Goal: Task Accomplishment & Management: Use online tool/utility

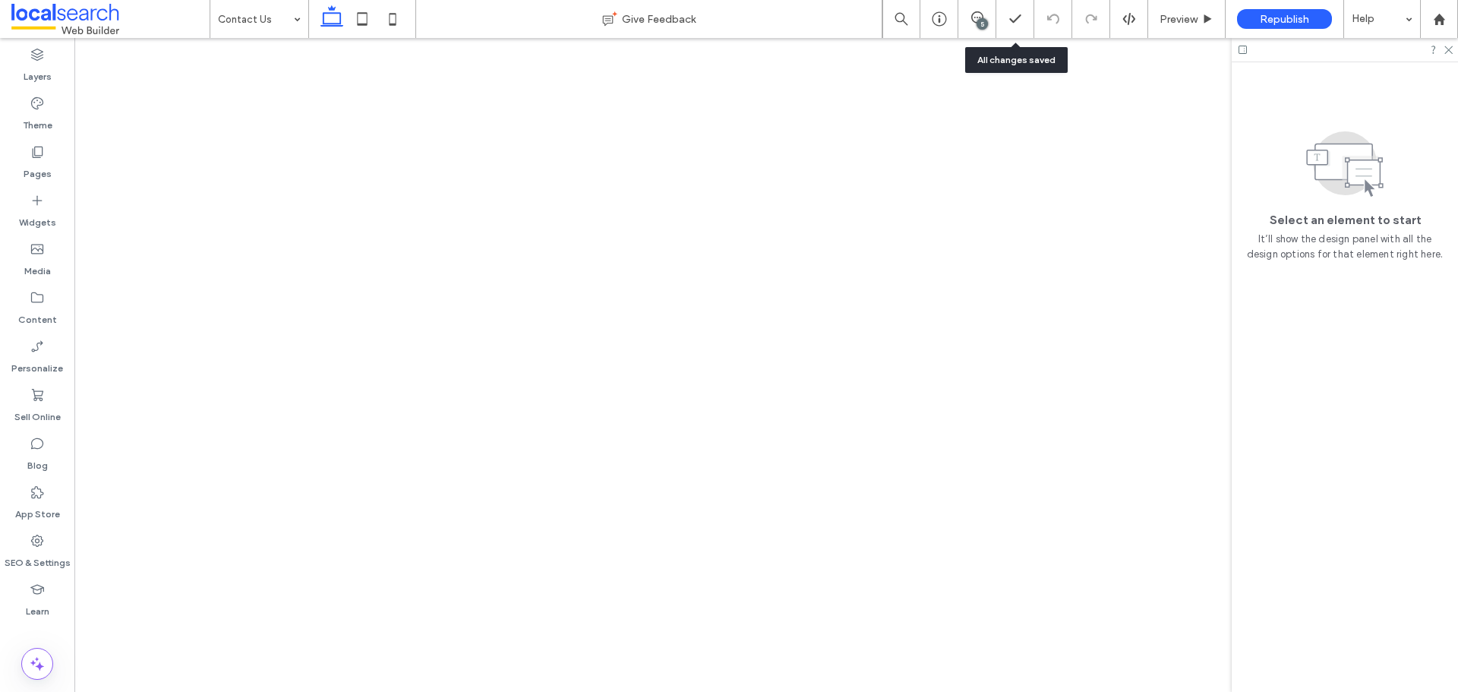
click at [982, 20] on div "5" at bounding box center [981, 23] width 11 height 11
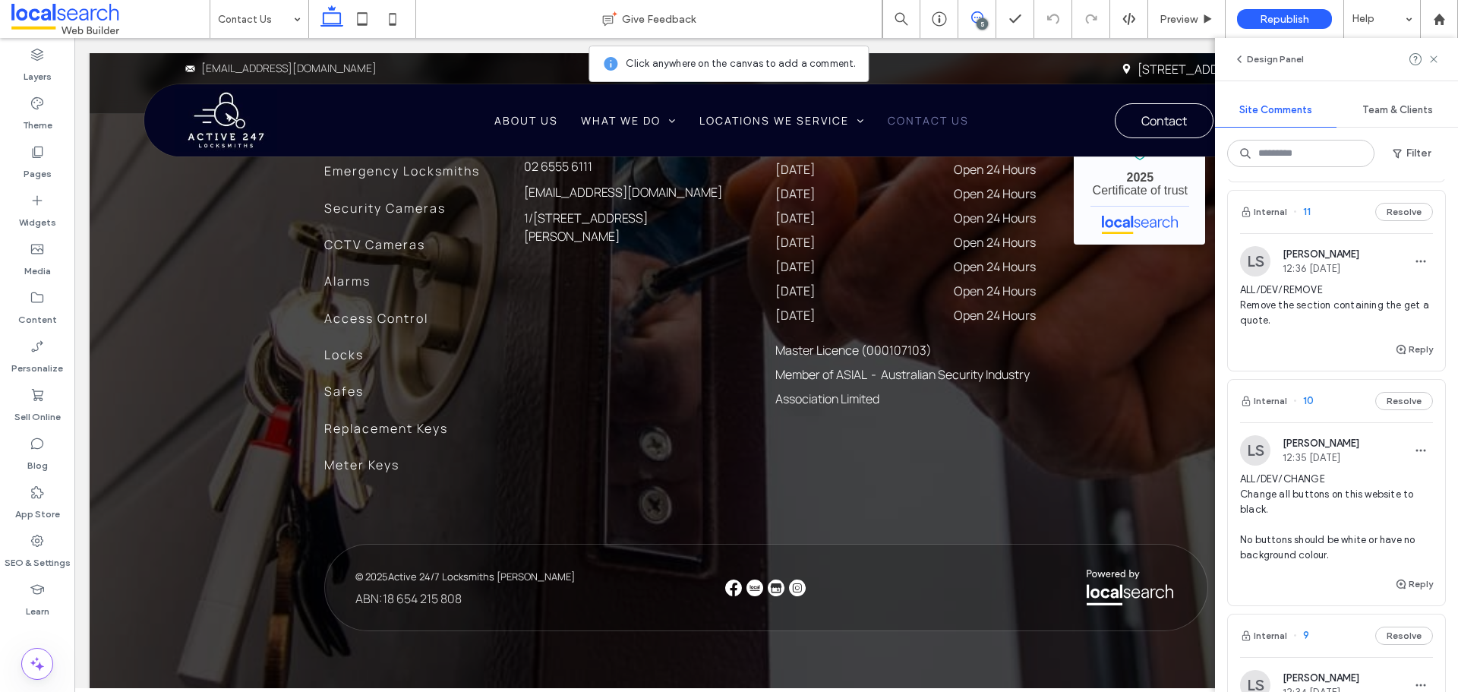
scroll to position [2355, 0]
click at [1436, 61] on use at bounding box center [1433, 58] width 7 height 7
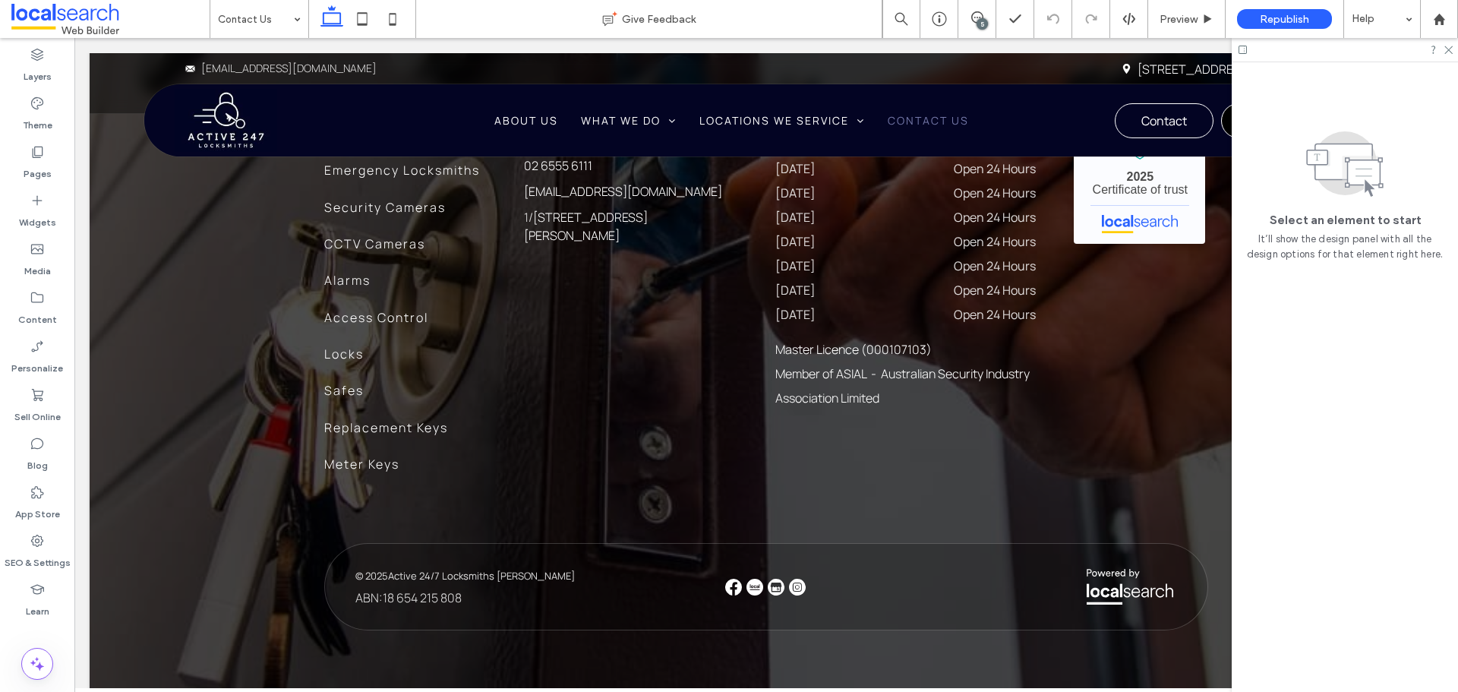
click at [979, 22] on div "5" at bounding box center [981, 23] width 11 height 11
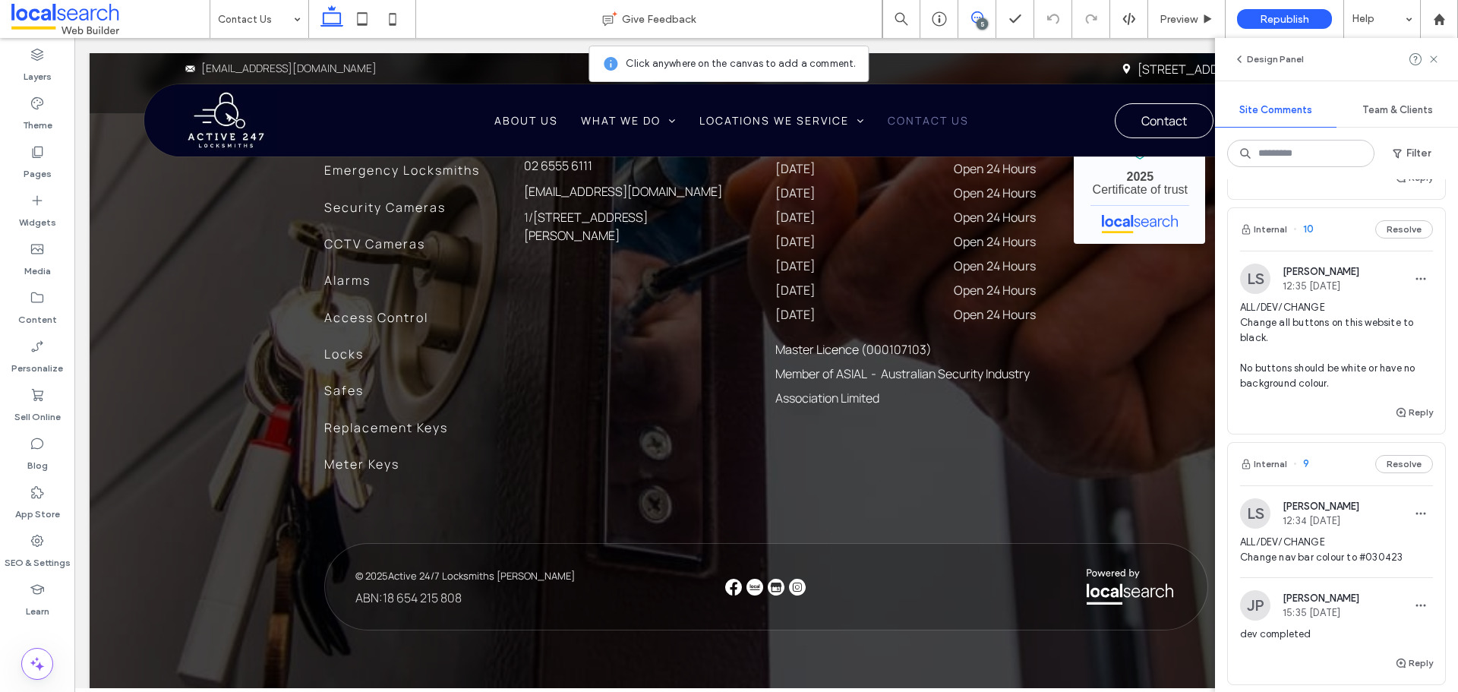
scroll to position [512, 0]
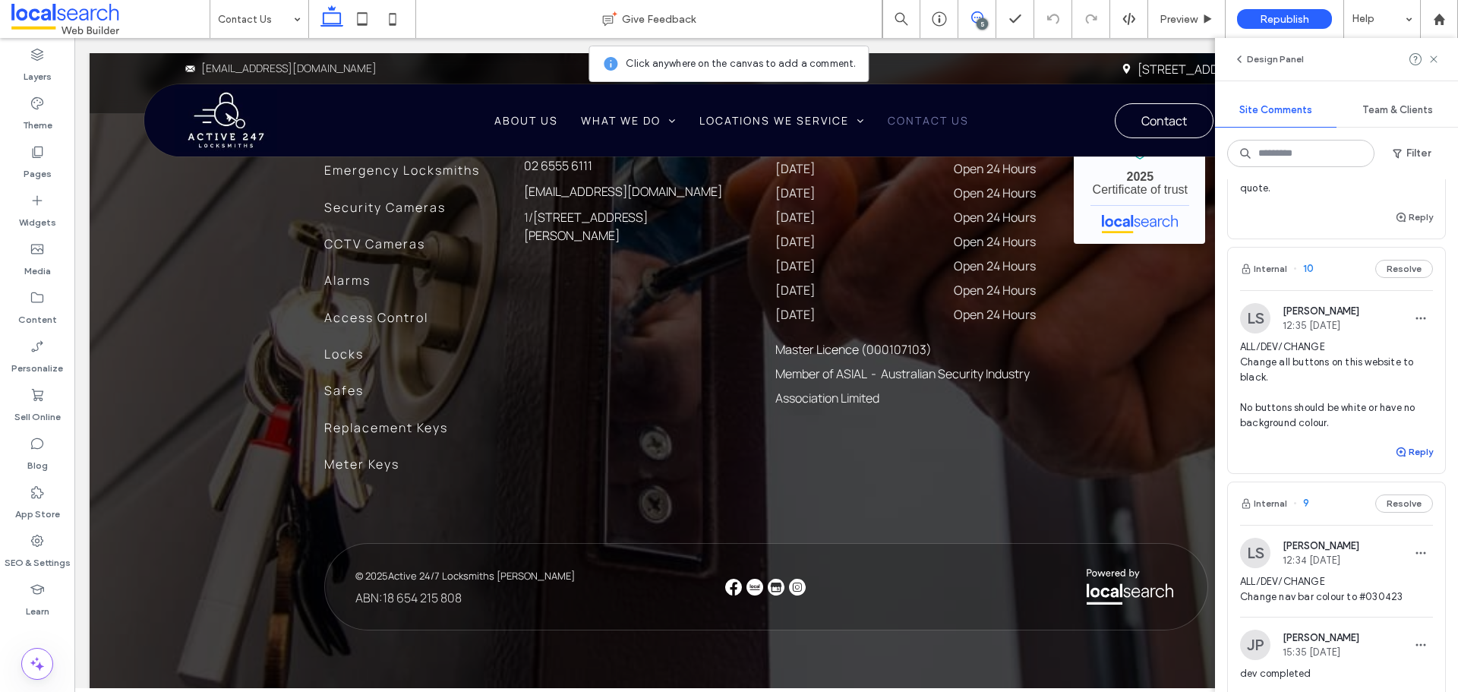
click at [1402, 461] on button "Reply" at bounding box center [1414, 452] width 38 height 18
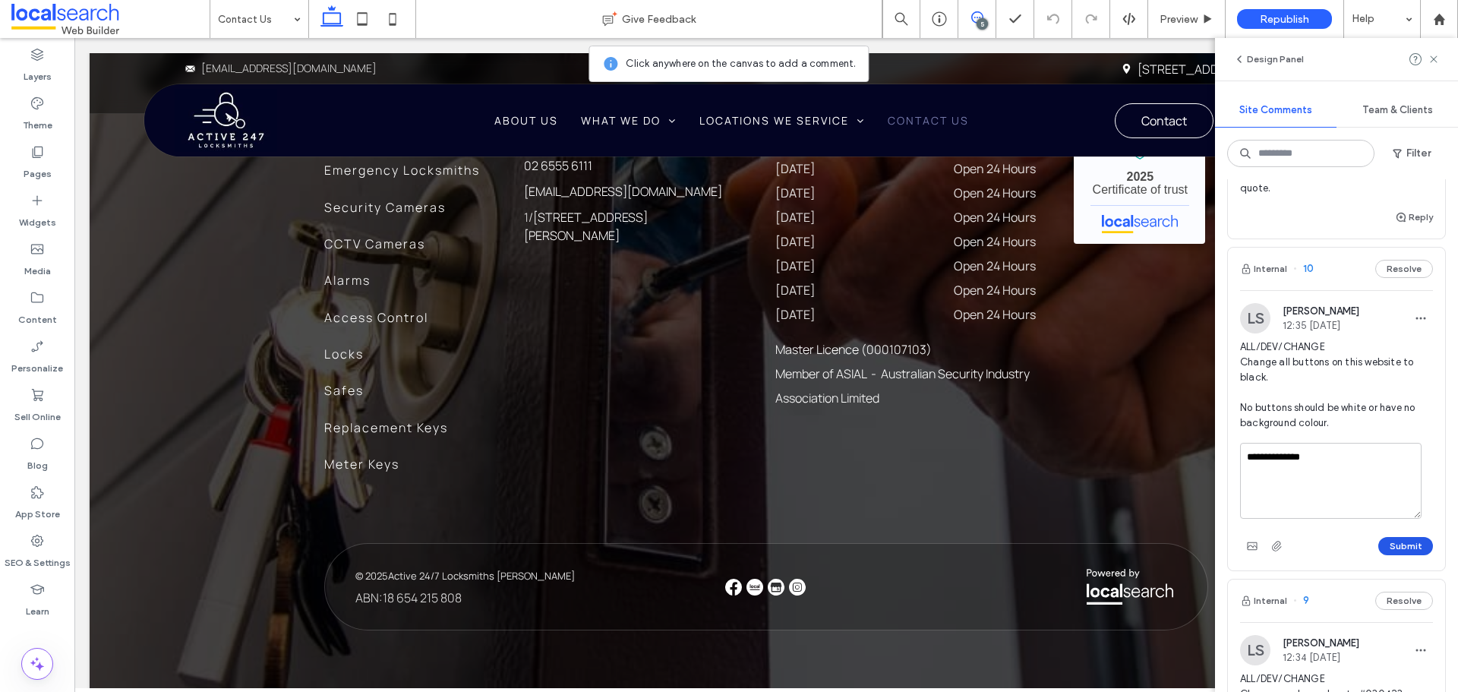
type textarea "**********"
click at [1398, 555] on button "Submit" at bounding box center [1405, 546] width 55 height 18
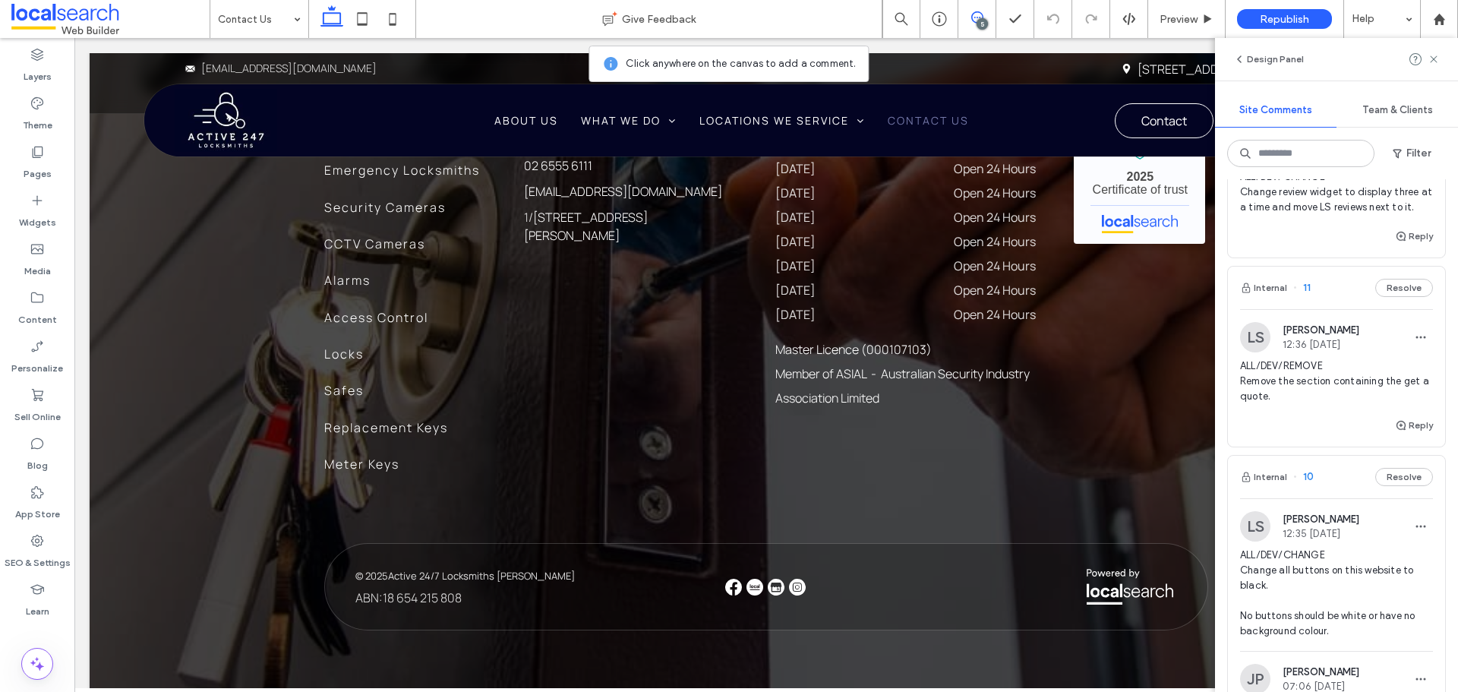
scroll to position [284, 0]
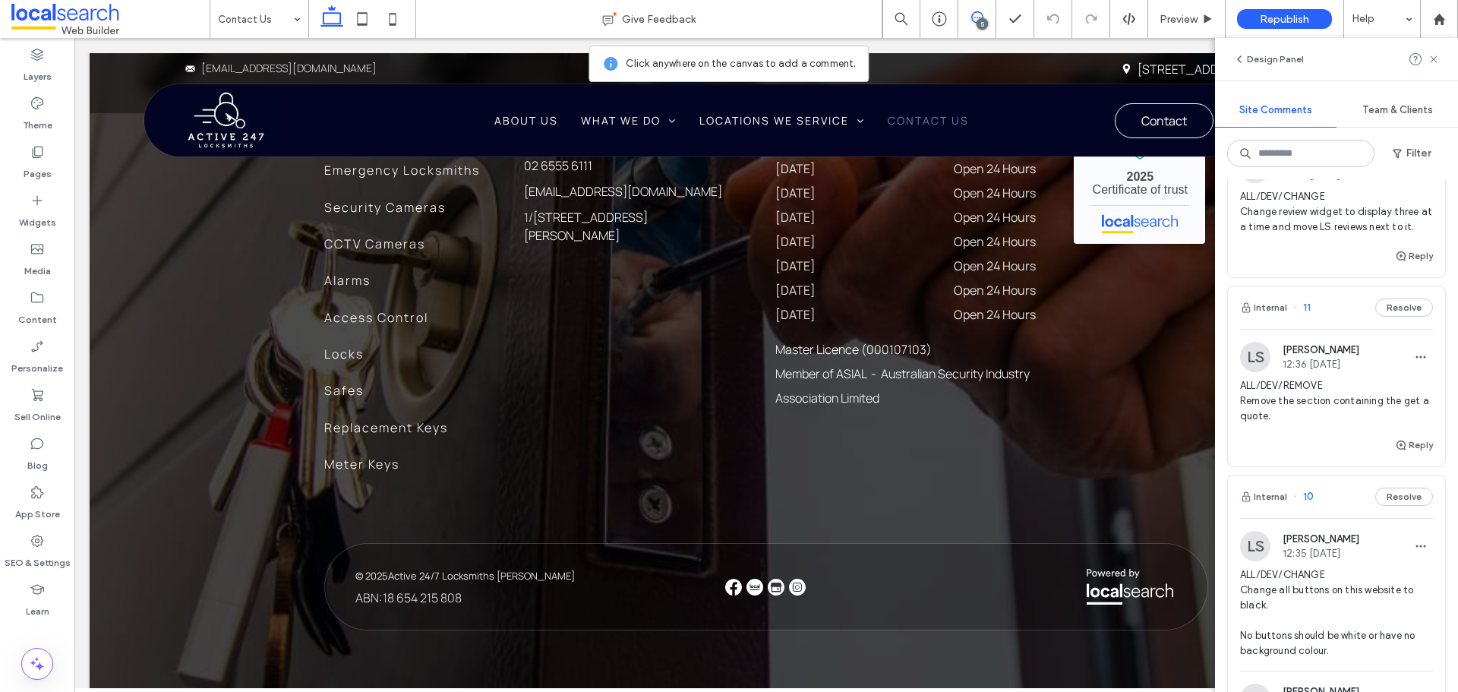
click at [1336, 424] on span "ALL/DEV/REMOVE Remove the section containing the get a quote." at bounding box center [1336, 401] width 193 height 46
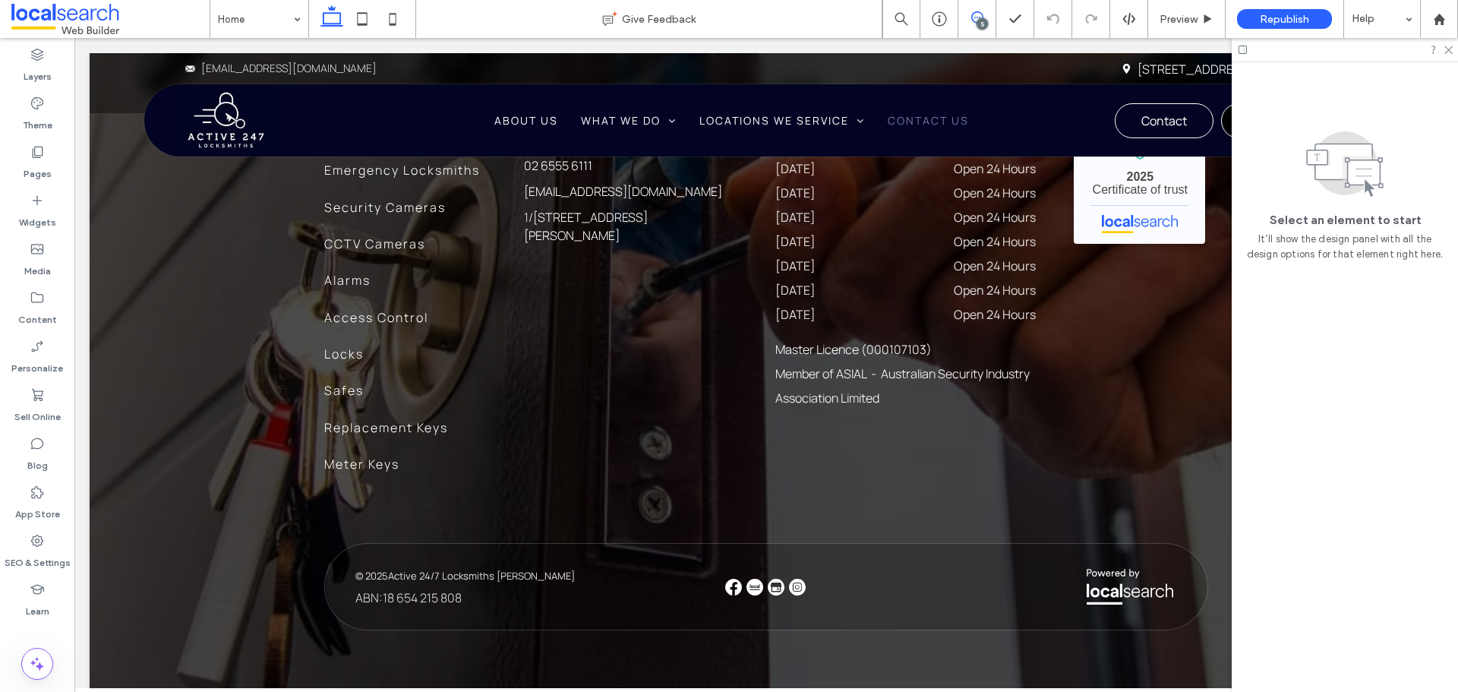
click at [975, 23] on use at bounding box center [977, 17] width 12 height 12
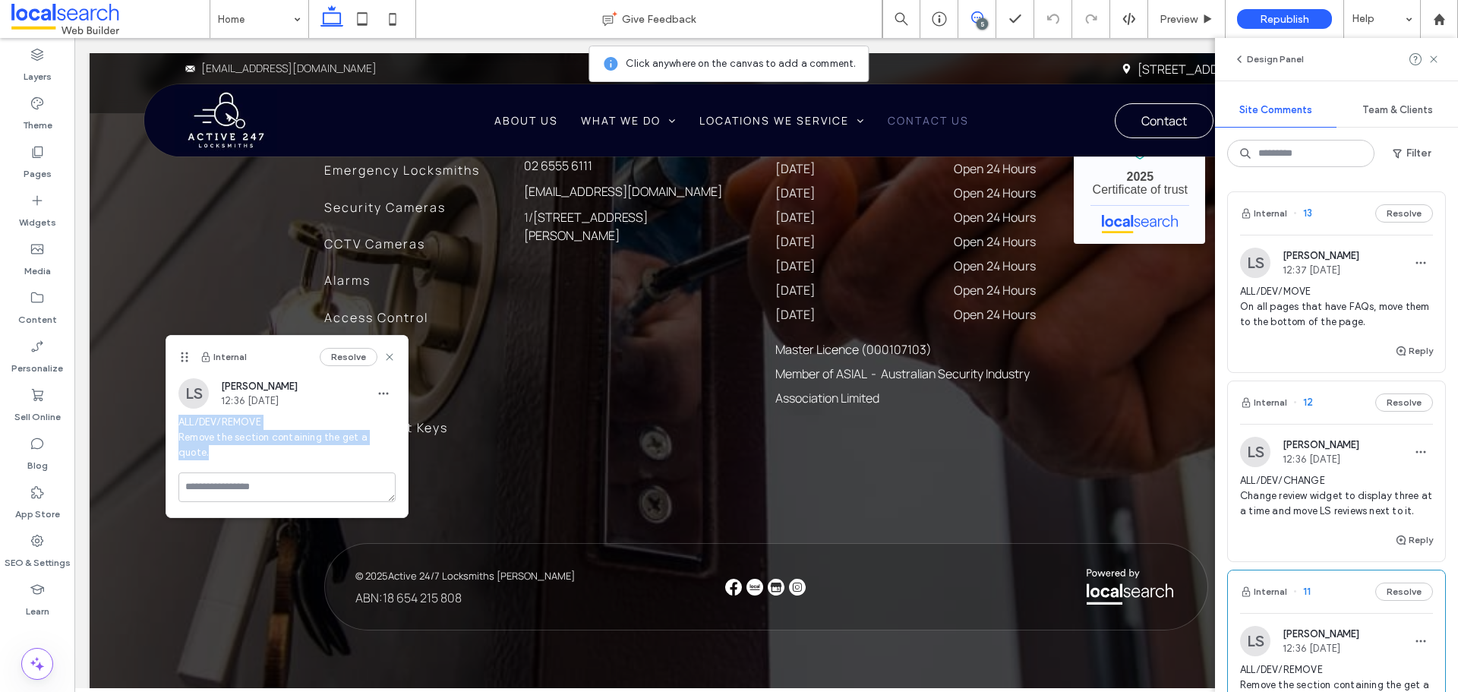
drag, startPoint x: 229, startPoint y: 456, endPoint x: 178, endPoint y: 424, distance: 59.6
click at [178, 424] on div "LS Luke Stewart 12:36 Aug 11 2025 ALL/DEV/REMOVE Remove the section containing …" at bounding box center [286, 425] width 241 height 94
copy span "ALL/DEV/REMOVE Remove the section containing the get a quote."
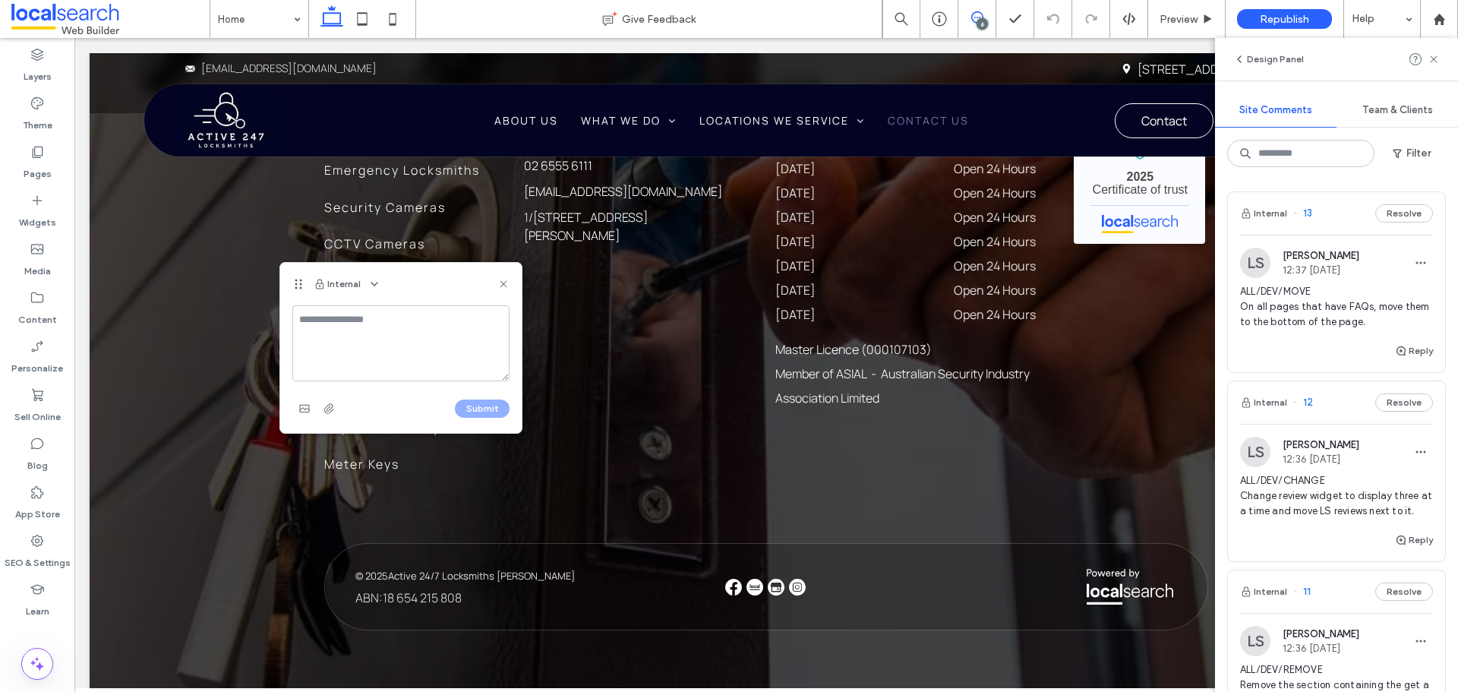
click at [309, 327] on textarea at bounding box center [400, 343] width 217 height 76
type textarea "**********"
click at [464, 402] on button "Submit" at bounding box center [482, 408] width 55 height 18
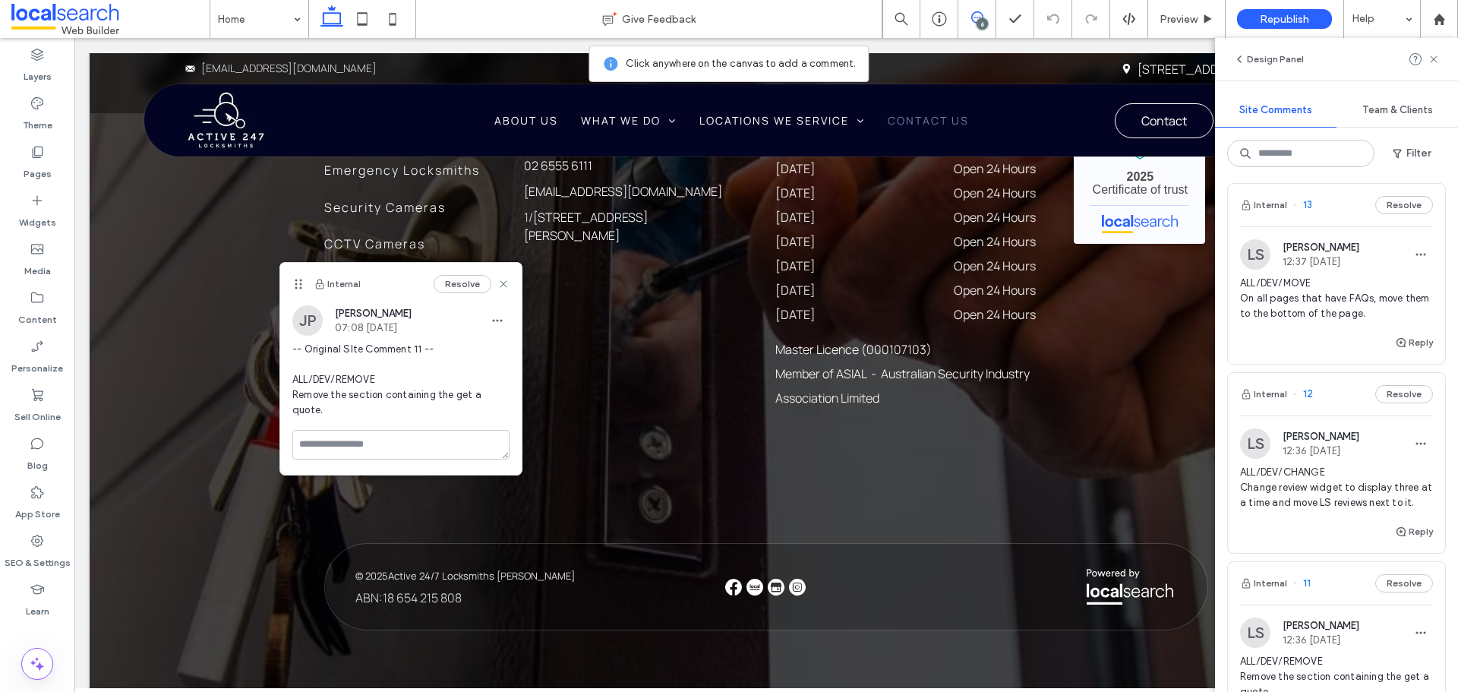
scroll to position [456, 0]
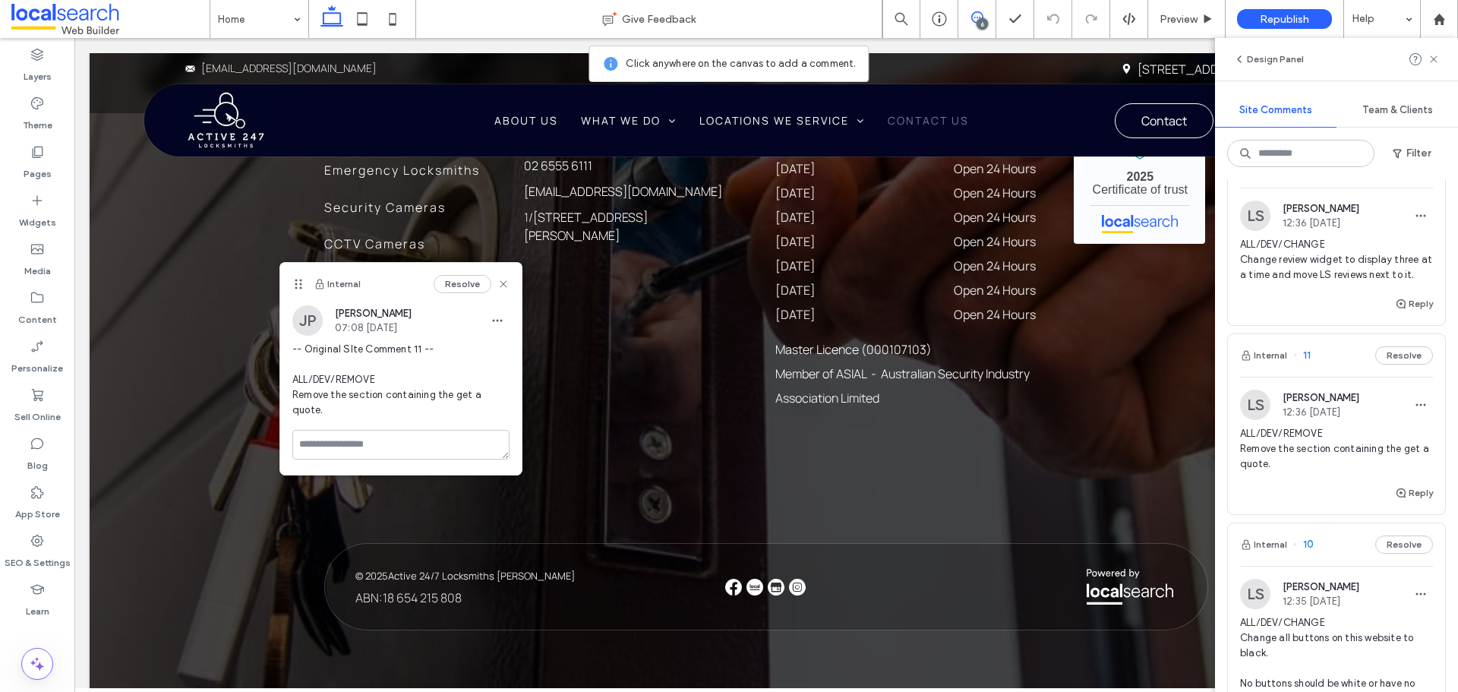
click at [1288, 263] on span "ALL/DEV/CHANGE Change review widget to display three at a time and move LS revi…" at bounding box center [1336, 260] width 193 height 46
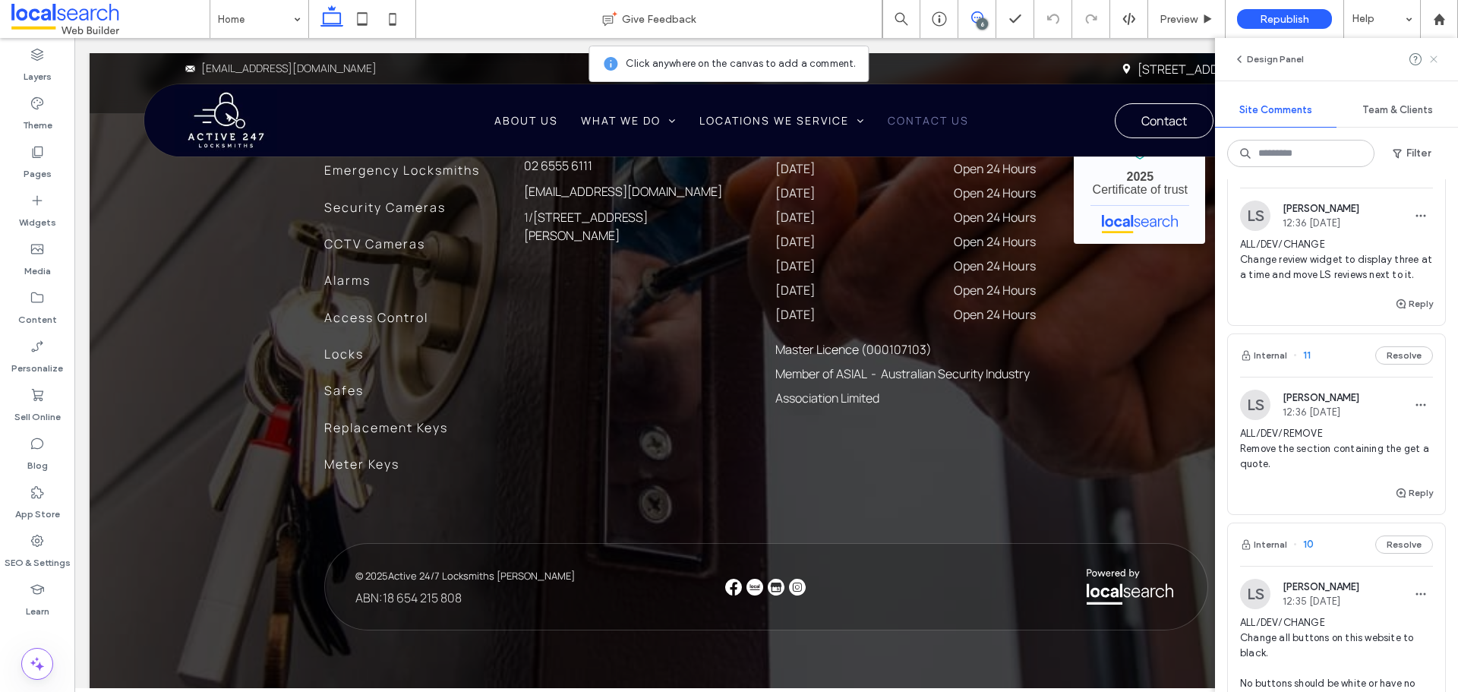
click at [1436, 59] on icon at bounding box center [1433, 59] width 12 height 12
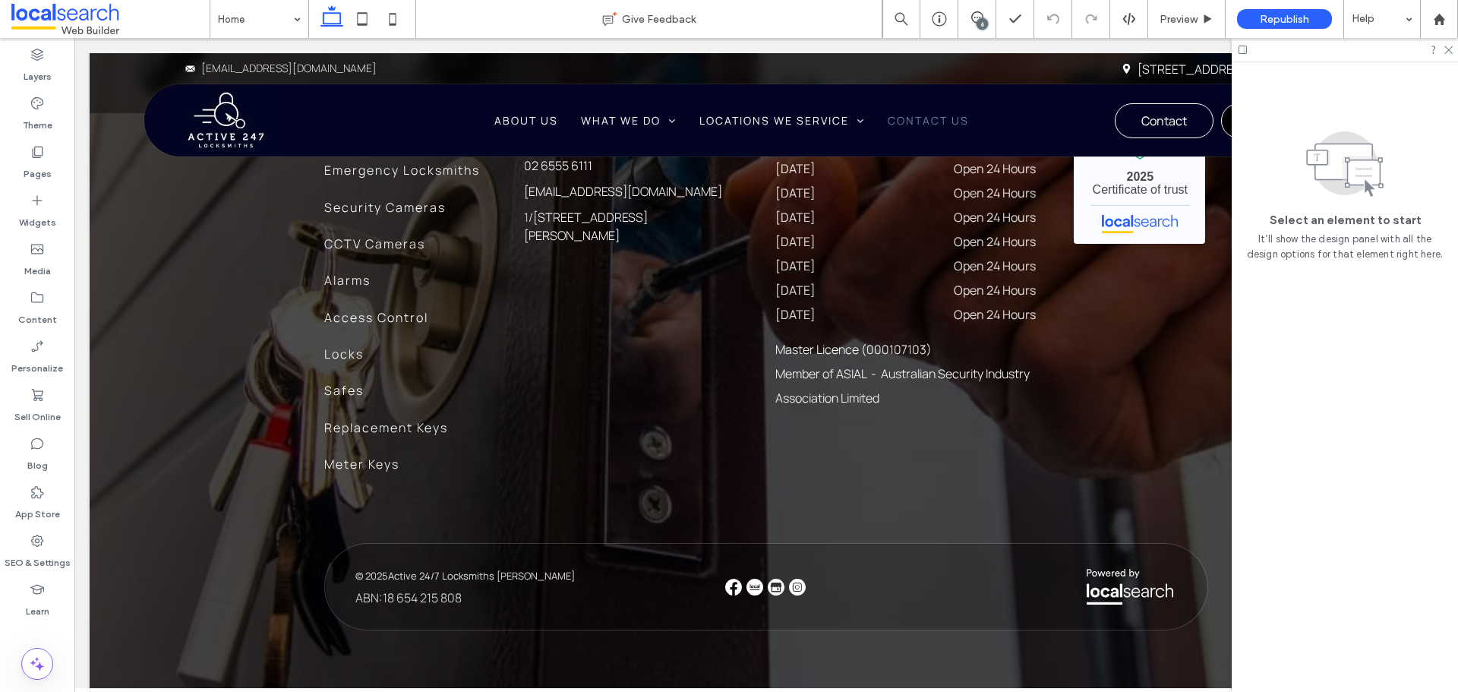
scroll to position [0, 0]
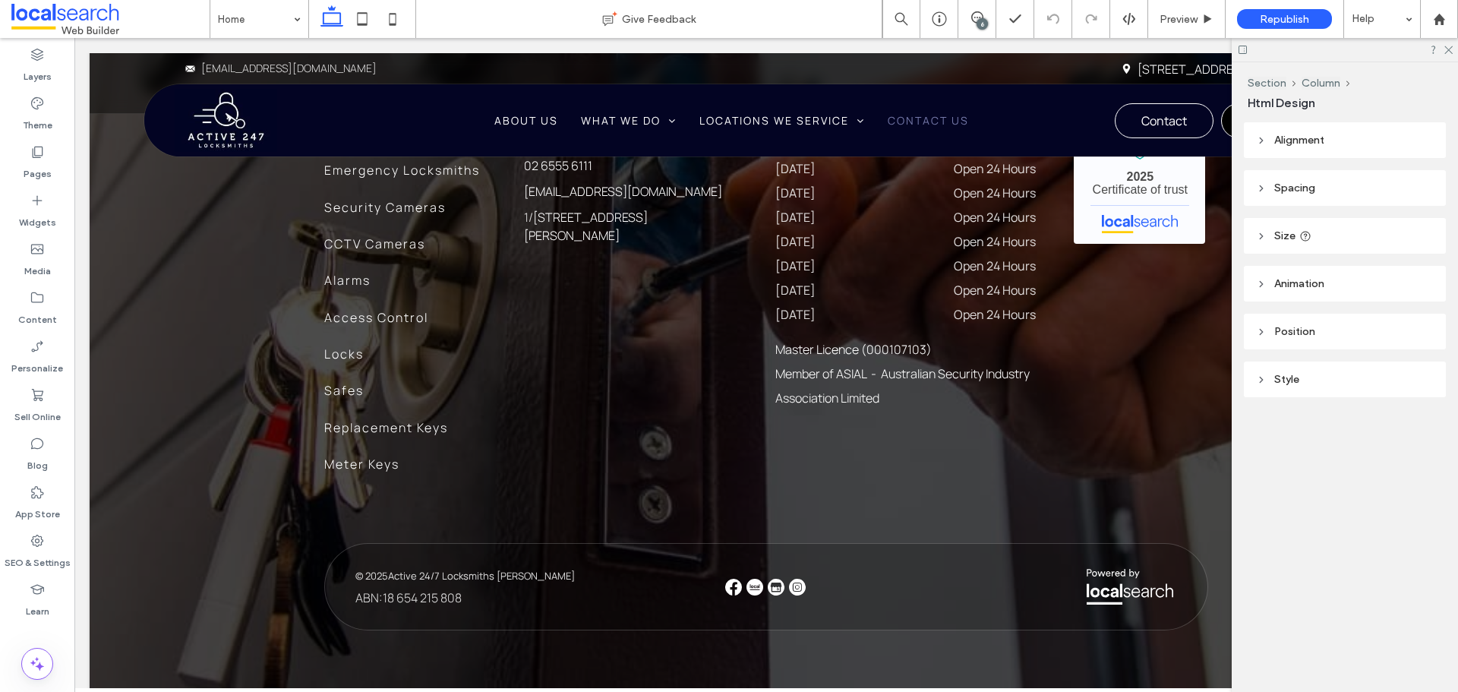
type input "**"
type input "****"
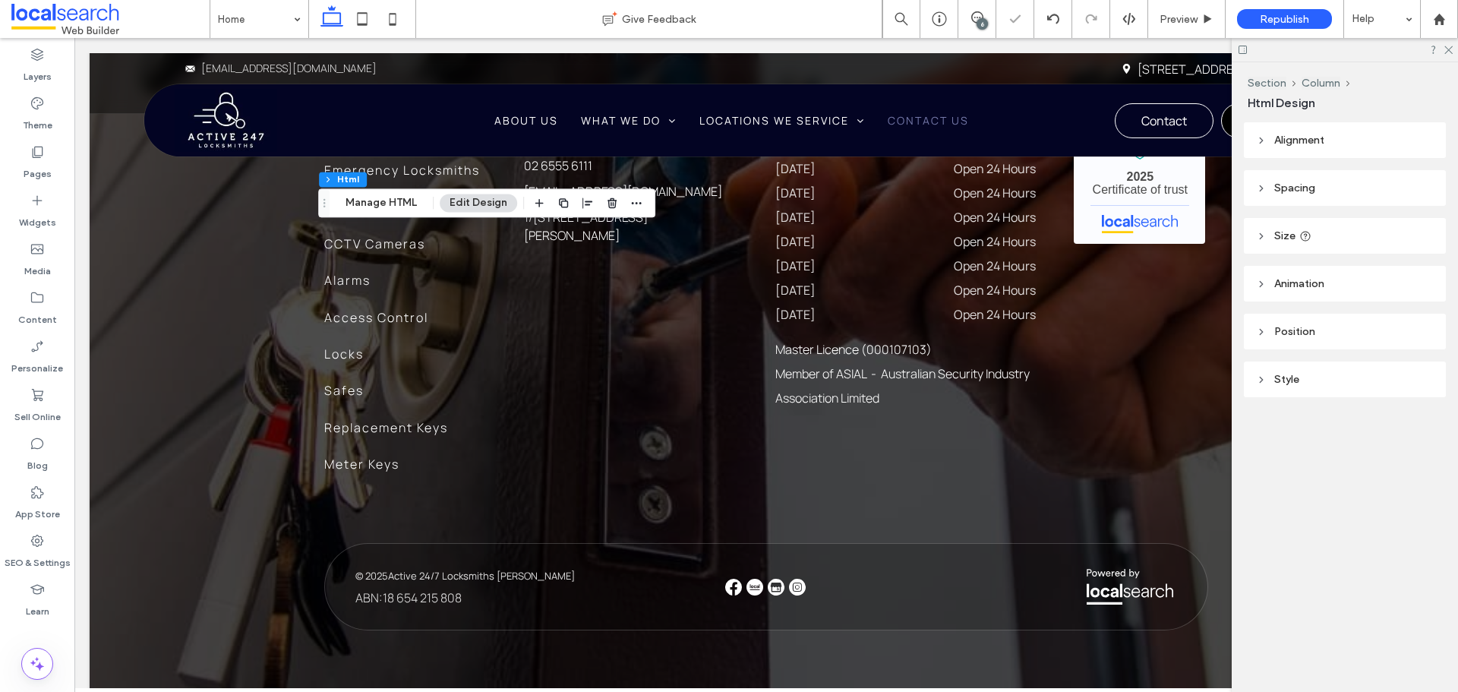
click at [1282, 136] on span "Alignment" at bounding box center [1299, 140] width 50 height 13
click at [1301, 181] on icon at bounding box center [1296, 178] width 12 height 12
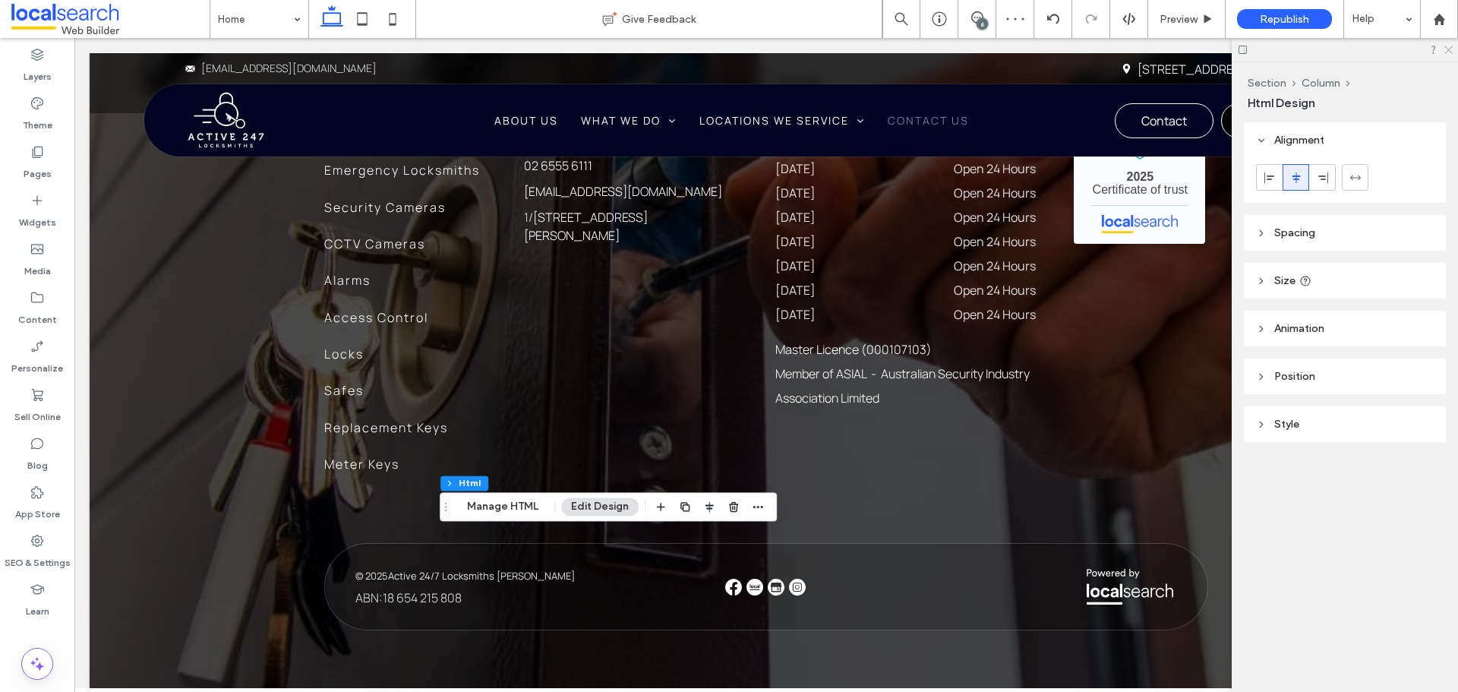
click at [1448, 50] on use at bounding box center [1448, 50] width 8 height 8
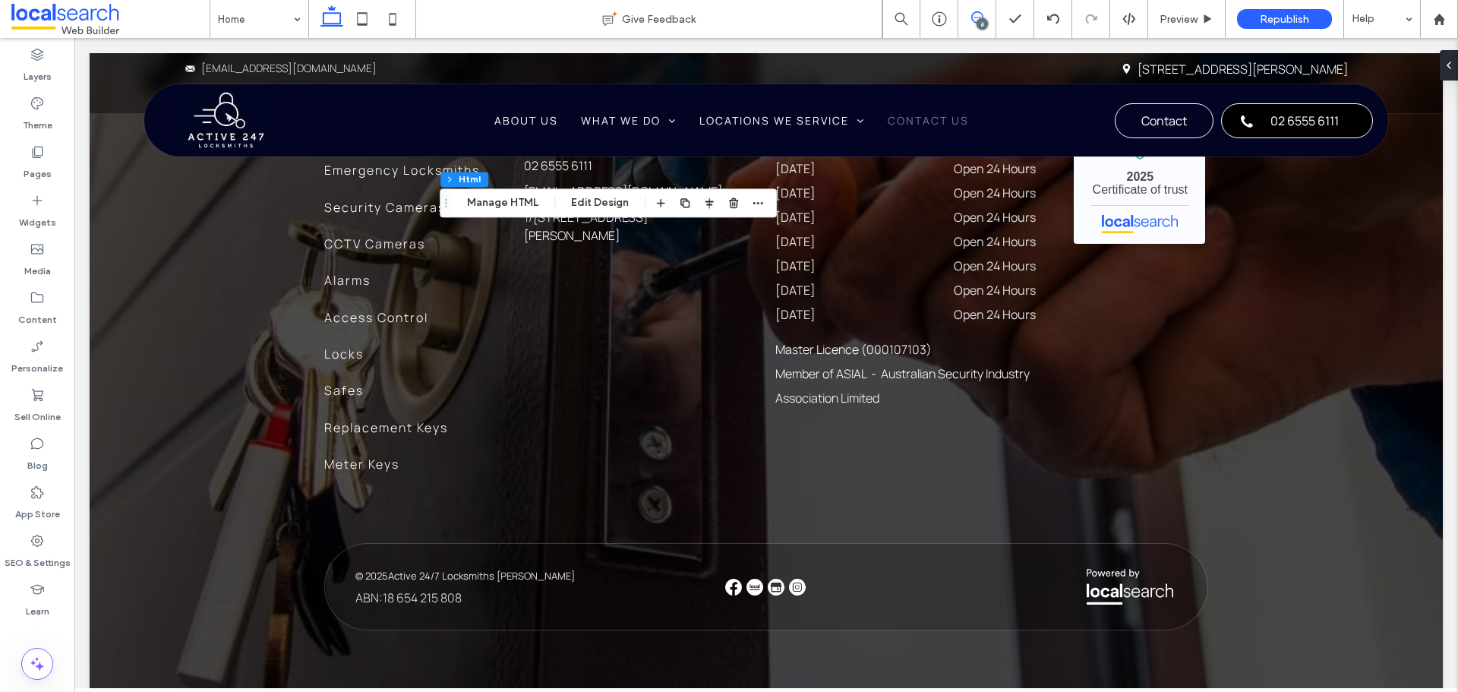
click at [976, 13] on icon at bounding box center [977, 17] width 12 height 12
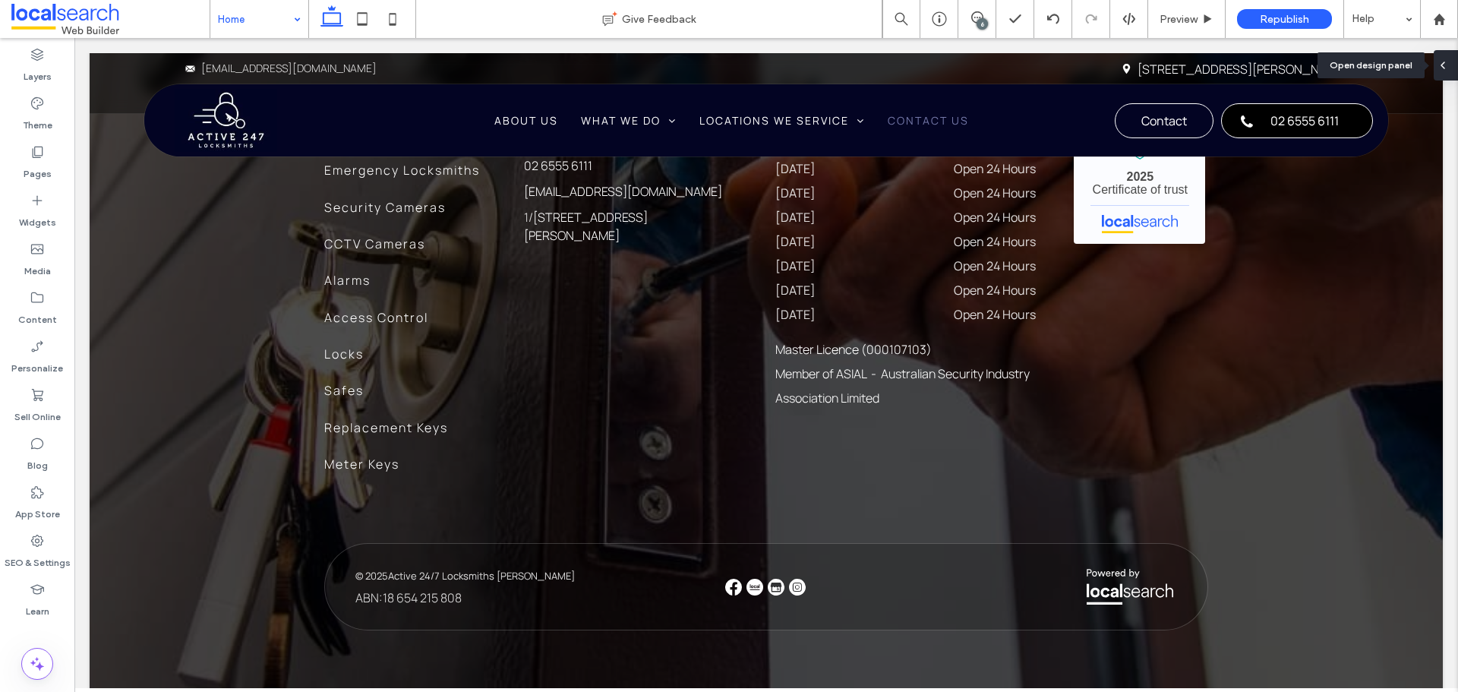
click at [1445, 70] on icon at bounding box center [1442, 65] width 12 height 12
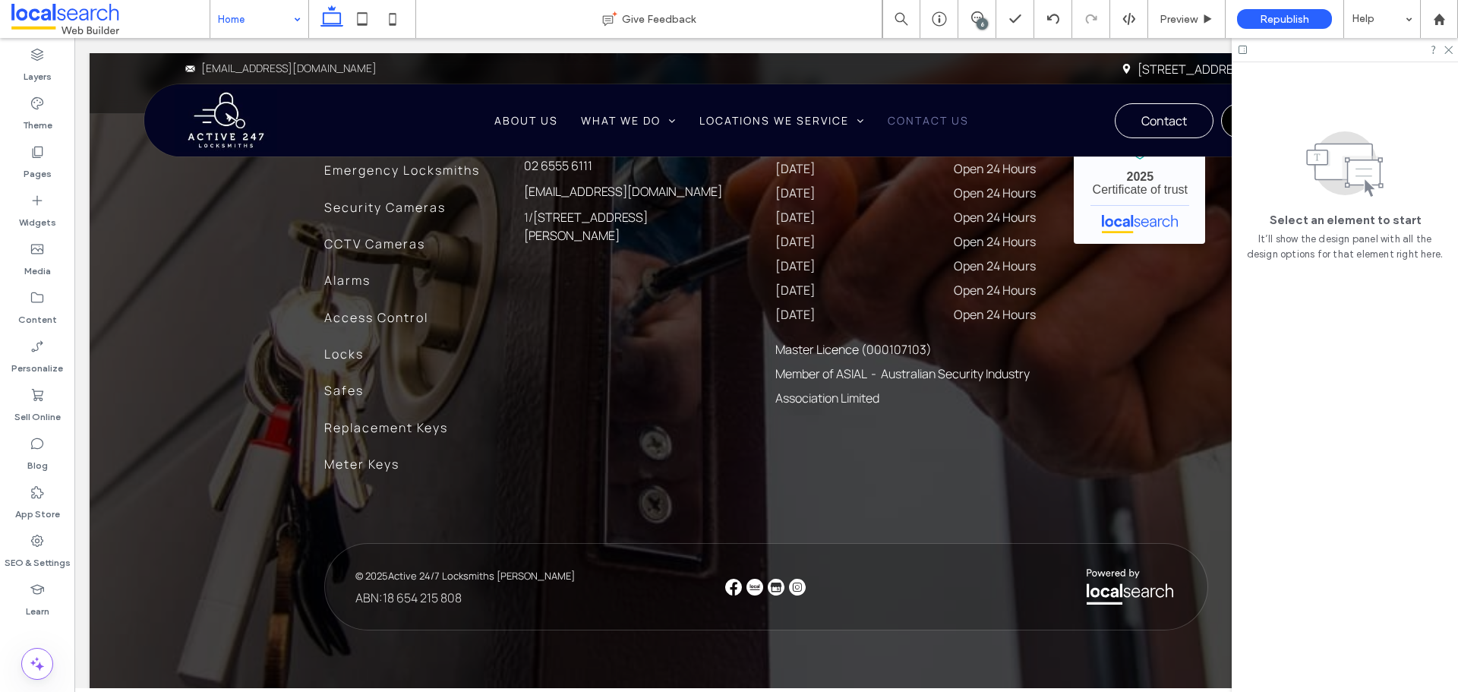
click at [978, 24] on div "6" at bounding box center [981, 23] width 11 height 11
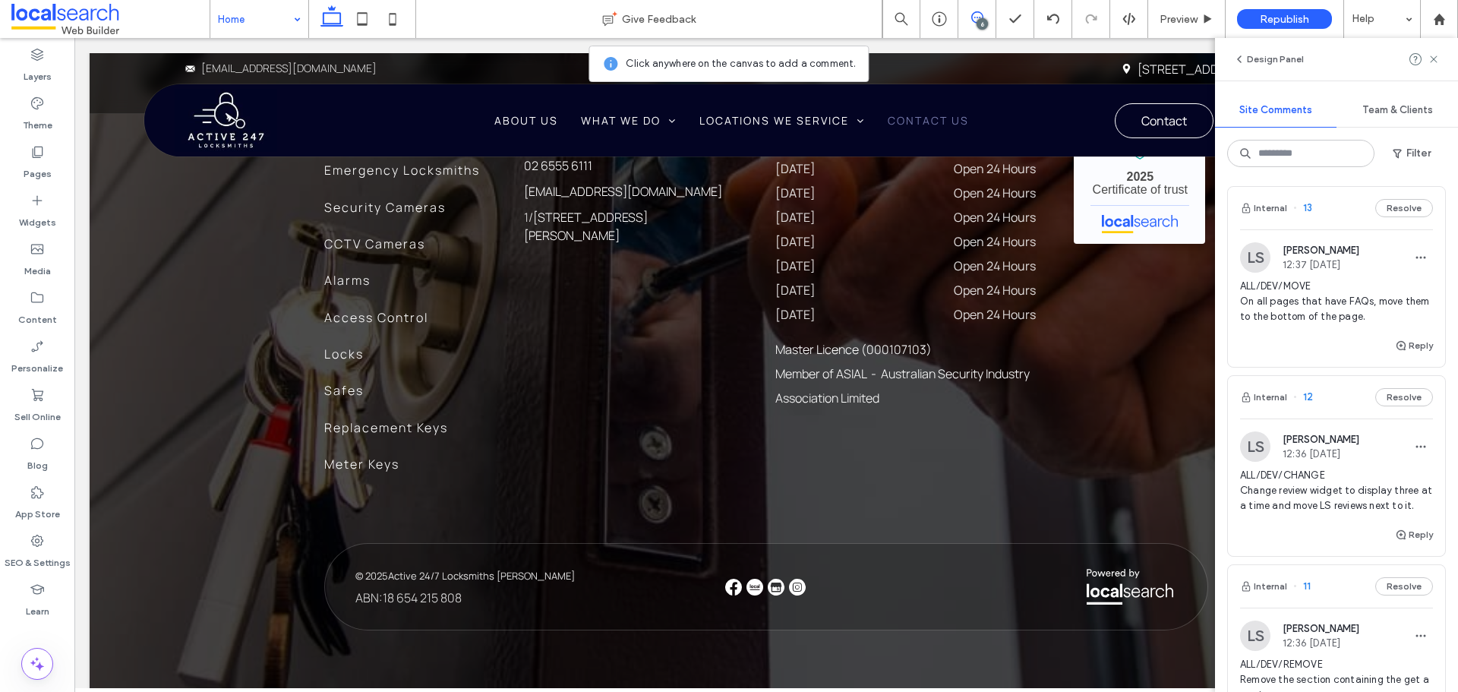
scroll to position [228, 0]
click at [1311, 294] on span "ALL/DEV/MOVE On all pages that have FAQs, move them to the bottom of the page." at bounding box center [1336, 299] width 193 height 46
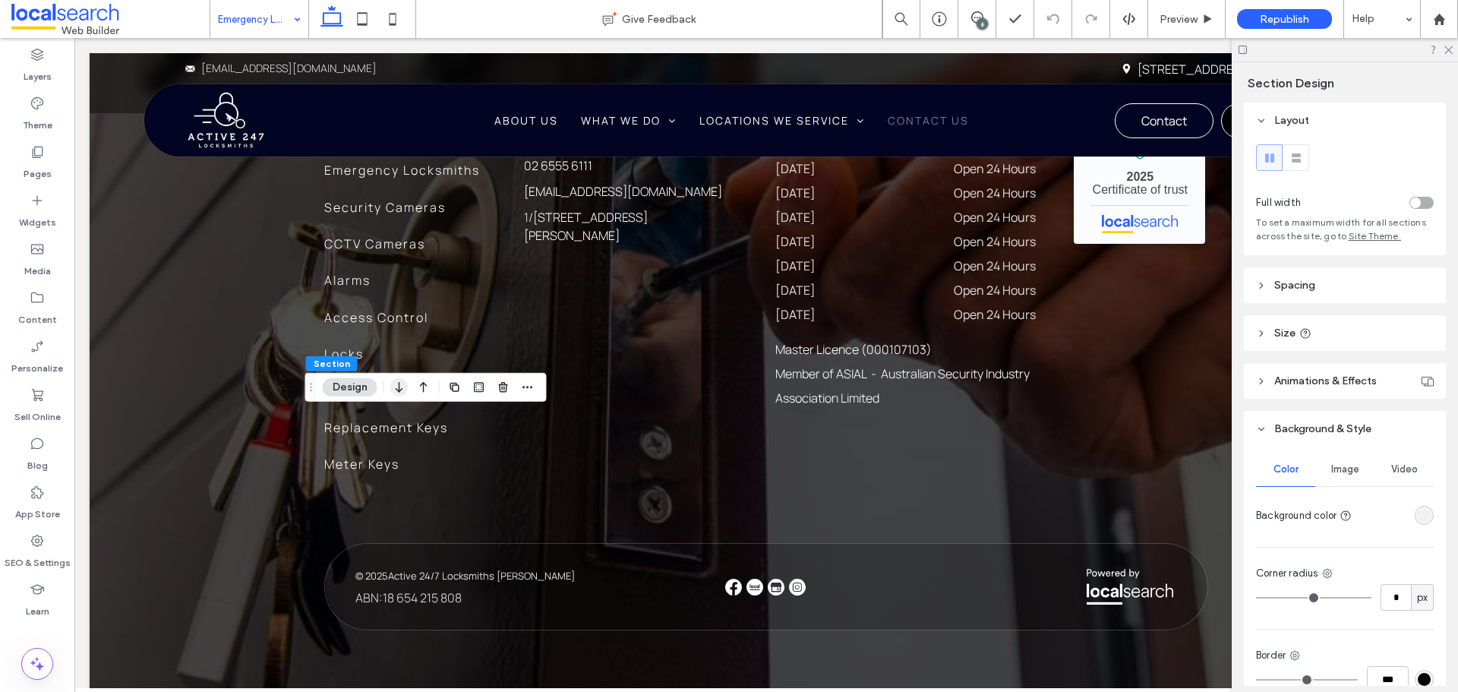
click at [399, 388] on use "button" at bounding box center [399, 387] width 7 height 11
type input "***"
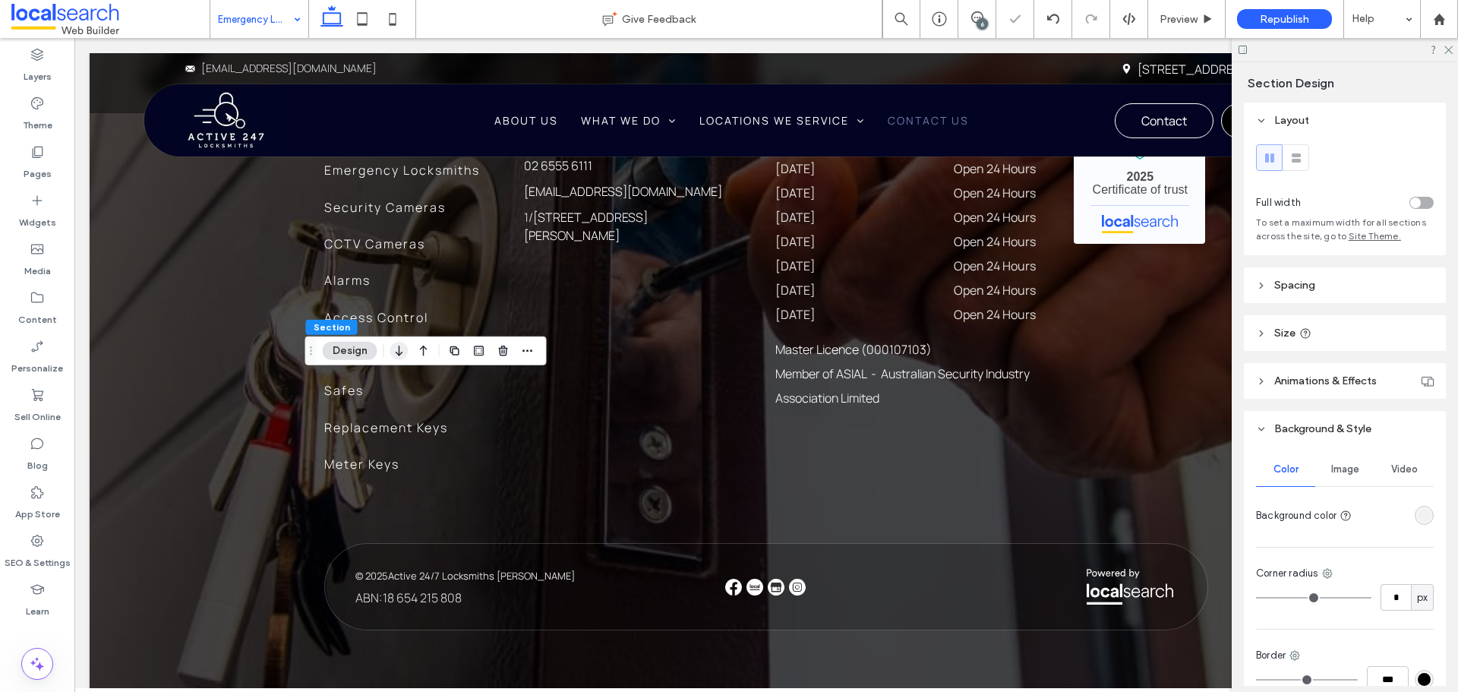
click at [402, 351] on icon "button" at bounding box center [399, 350] width 18 height 27
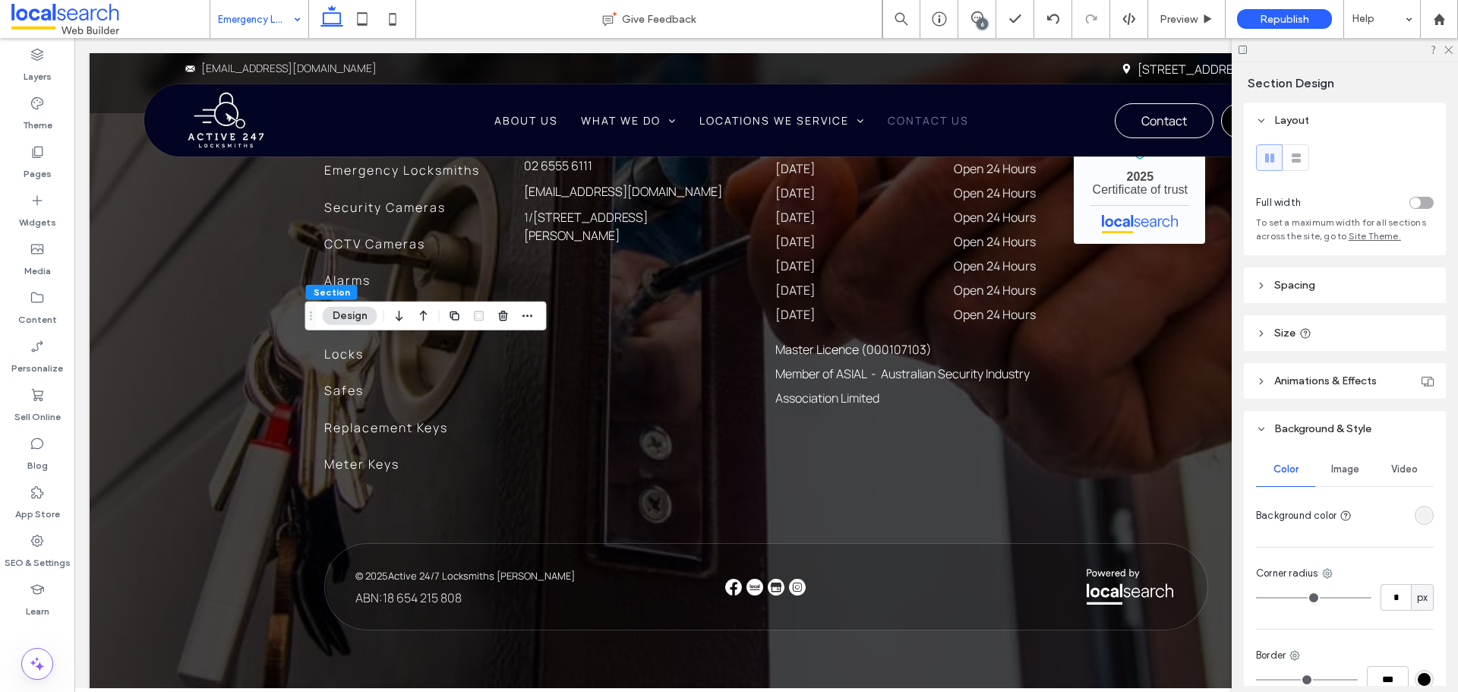
click at [1347, 289] on header "Spacing" at bounding box center [1345, 285] width 202 height 36
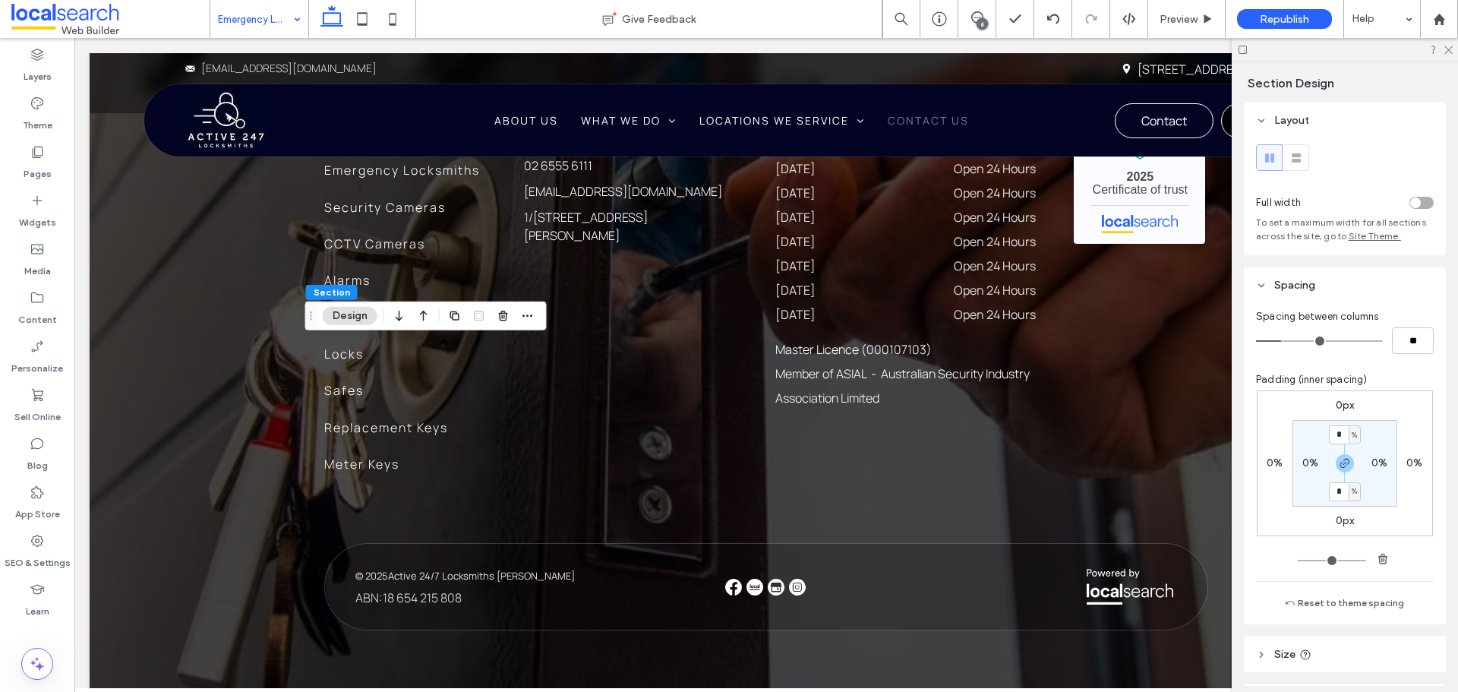
click at [328, 294] on span "Section" at bounding box center [332, 291] width 36 height 11
click at [1339, 460] on icon "button" at bounding box center [1345, 463] width 12 height 12
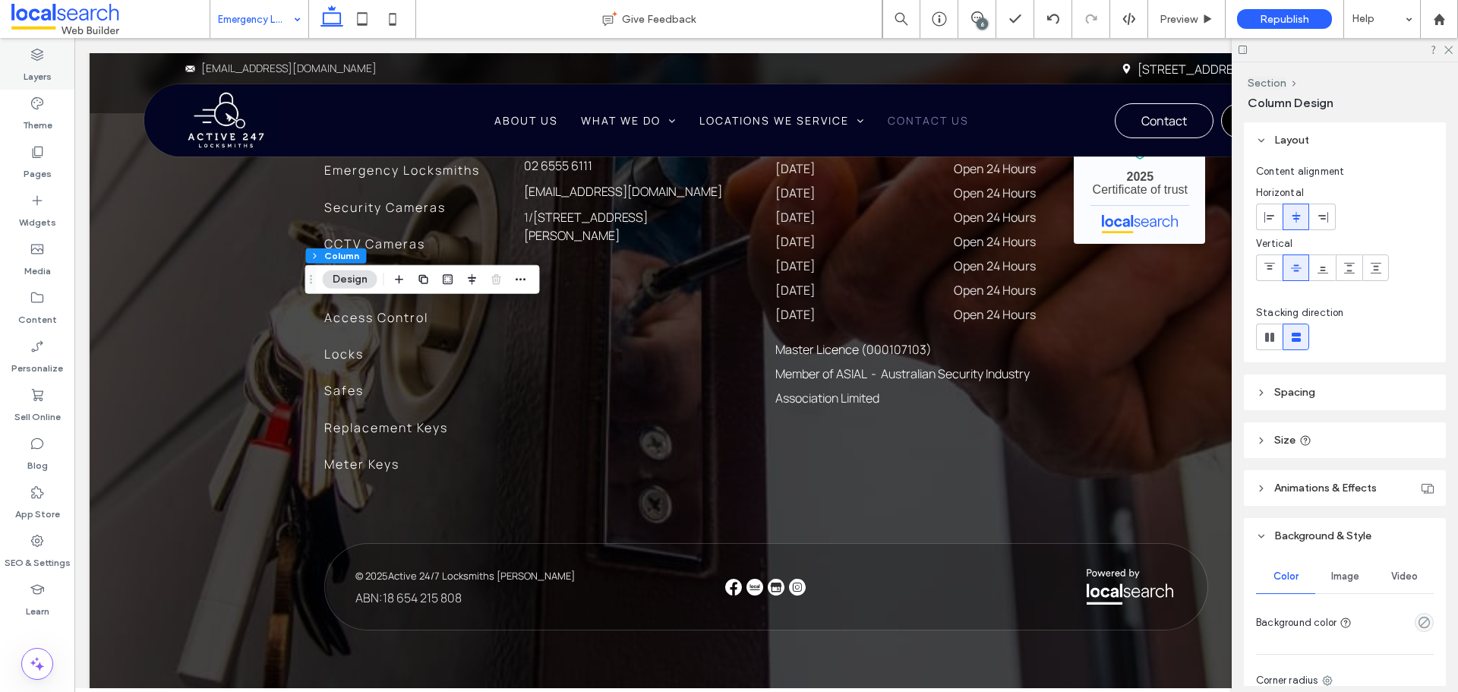
click at [30, 56] on icon at bounding box center [37, 54] width 15 height 15
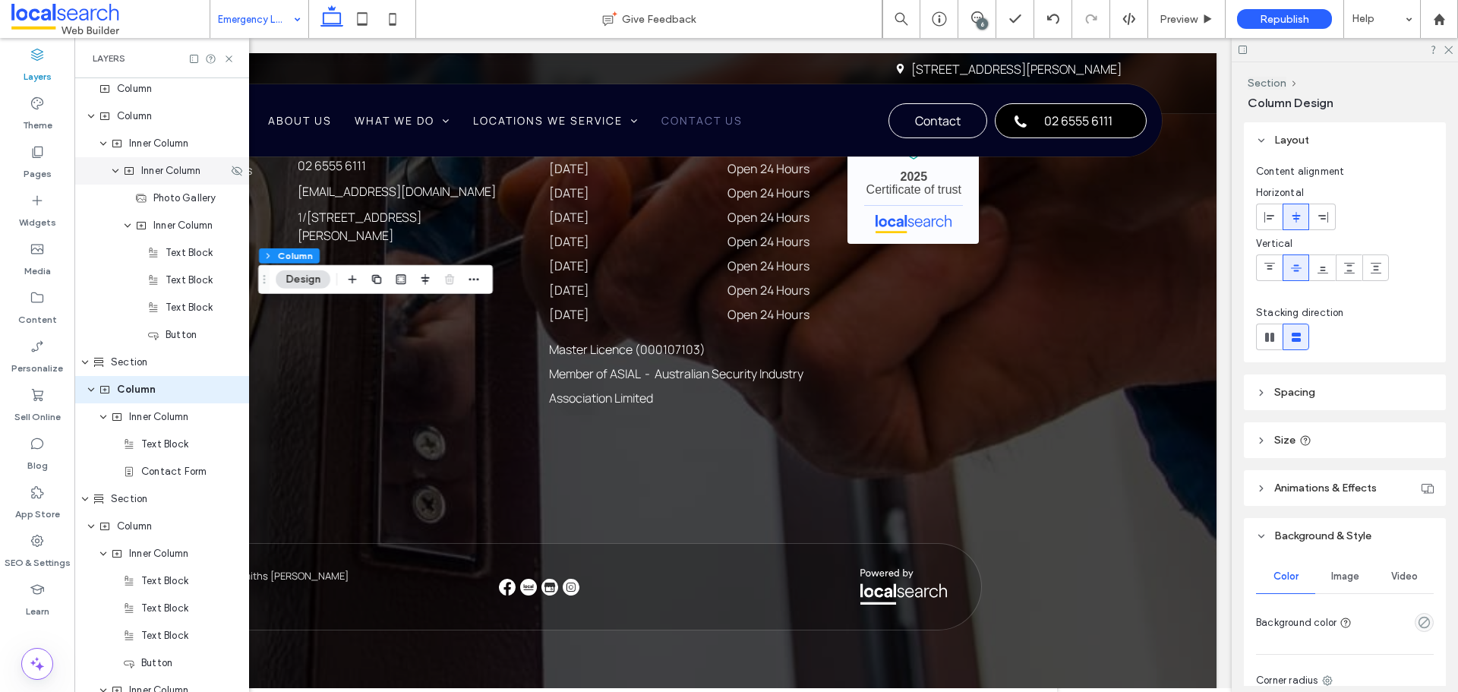
scroll to position [882, 0]
click at [140, 363] on span "Section" at bounding box center [129, 357] width 36 height 15
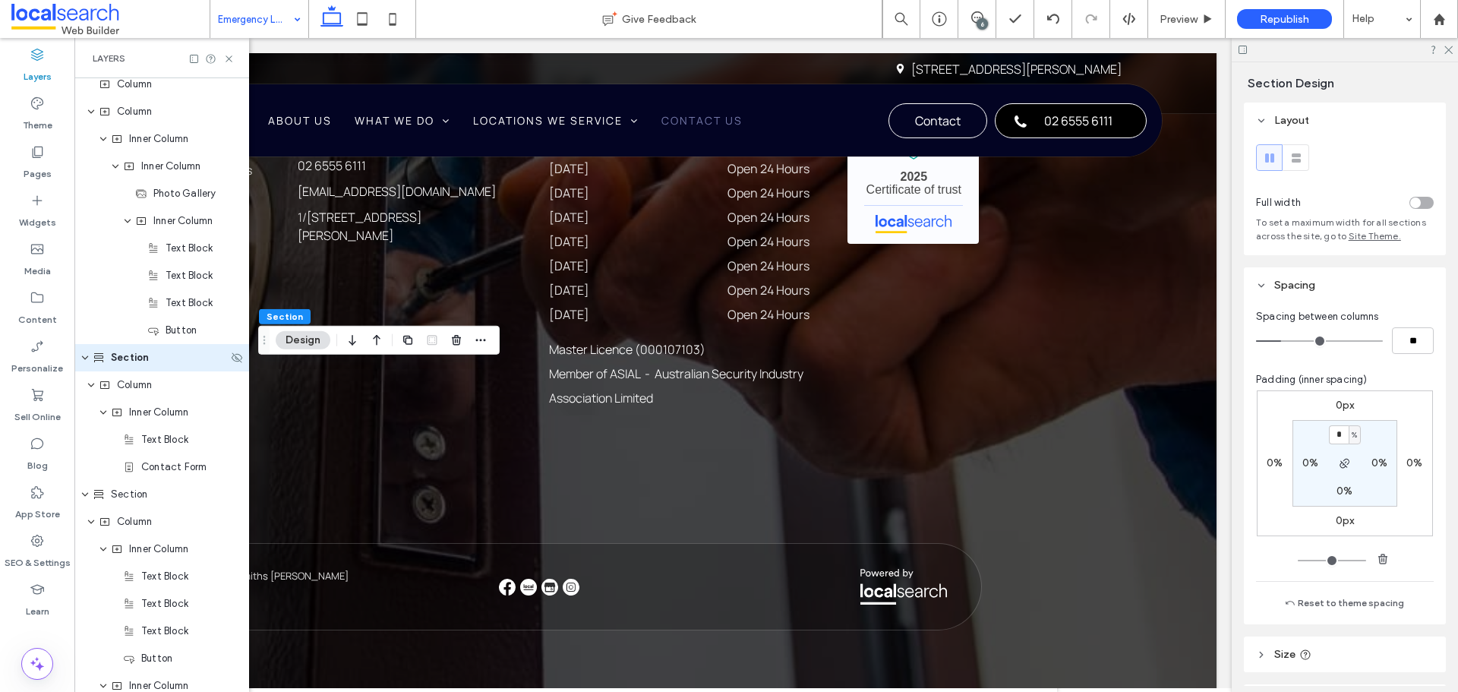
scroll to position [855, 0]
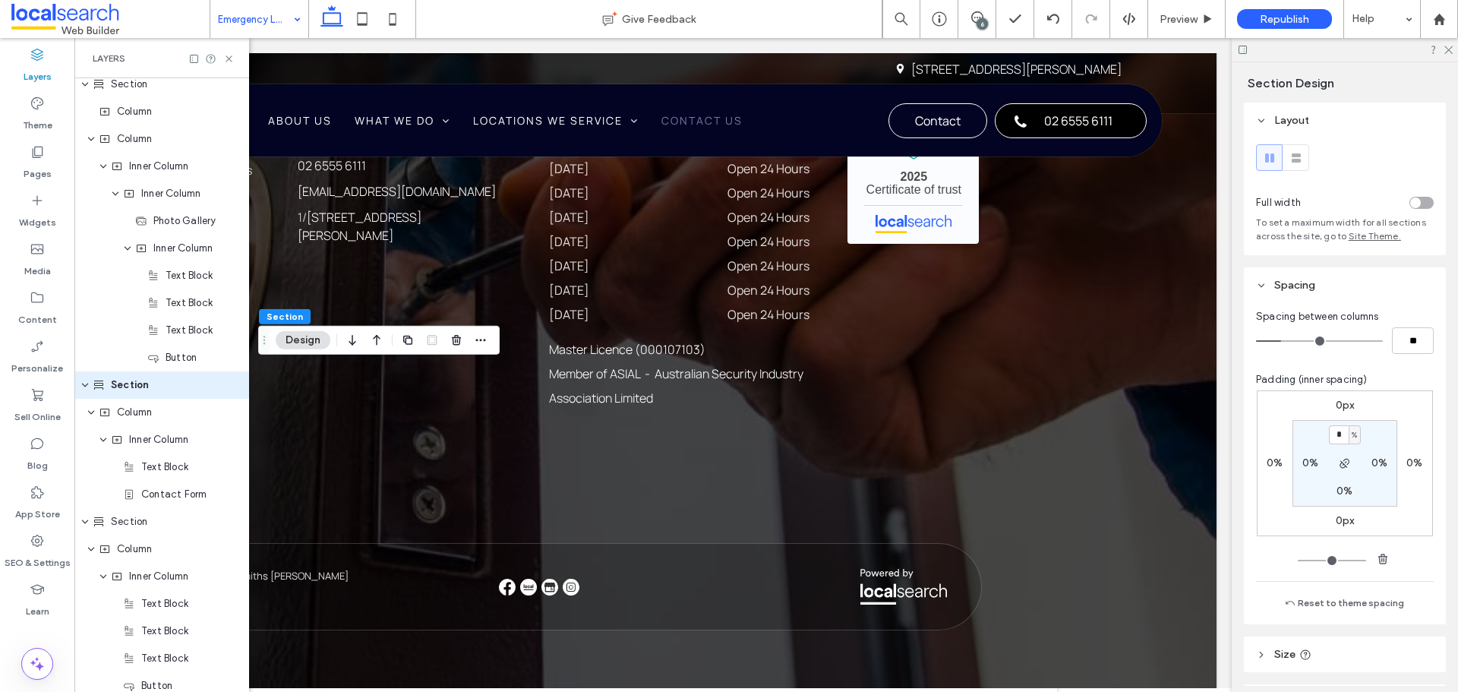
click at [1338, 498] on div "0%" at bounding box center [1344, 491] width 16 height 14
click at [1344, 496] on label "0%" at bounding box center [1344, 490] width 16 height 13
click at [1351, 489] on span "%" at bounding box center [1353, 491] width 5 height 15
click at [1345, 512] on span "px" at bounding box center [1345, 514] width 11 height 15
click at [1336, 494] on input "*" at bounding box center [1339, 491] width 20 height 19
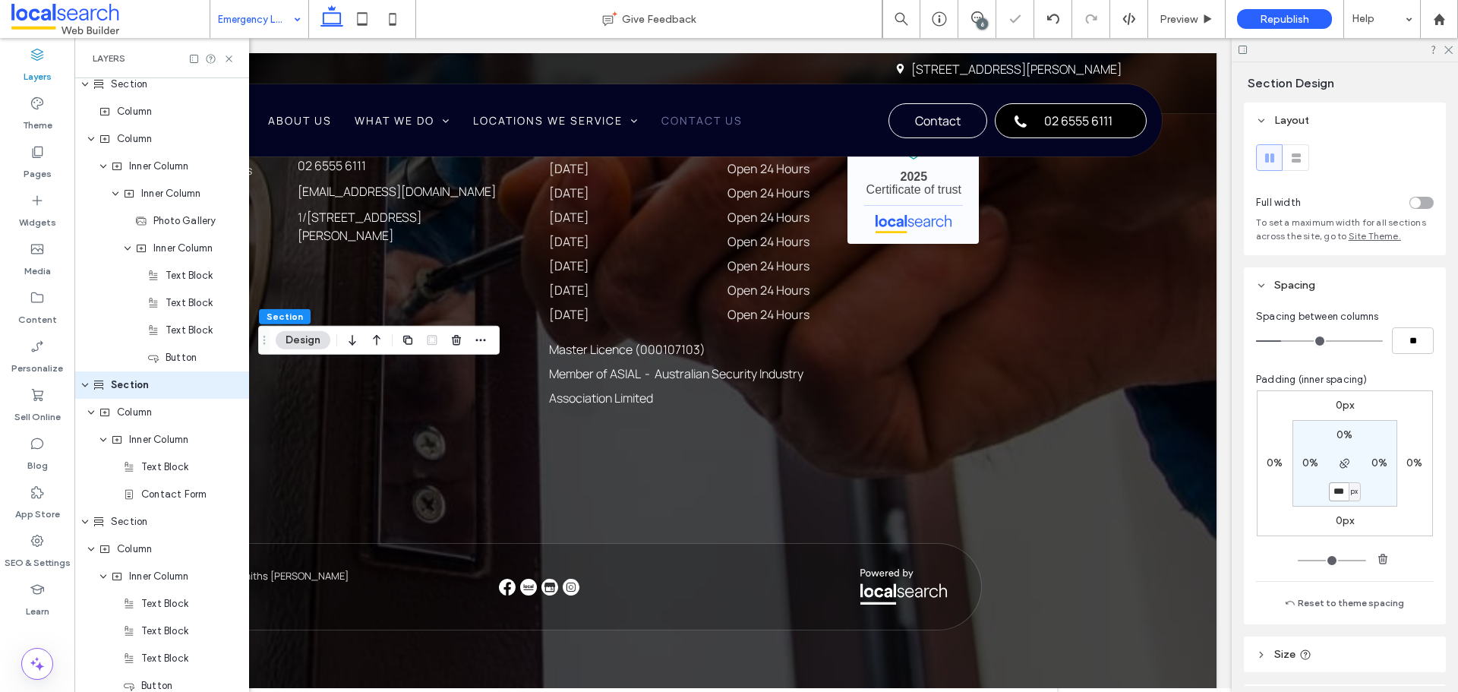
type input "***"
click at [221, 56] on div "Layers" at bounding box center [162, 58] width 138 height 12
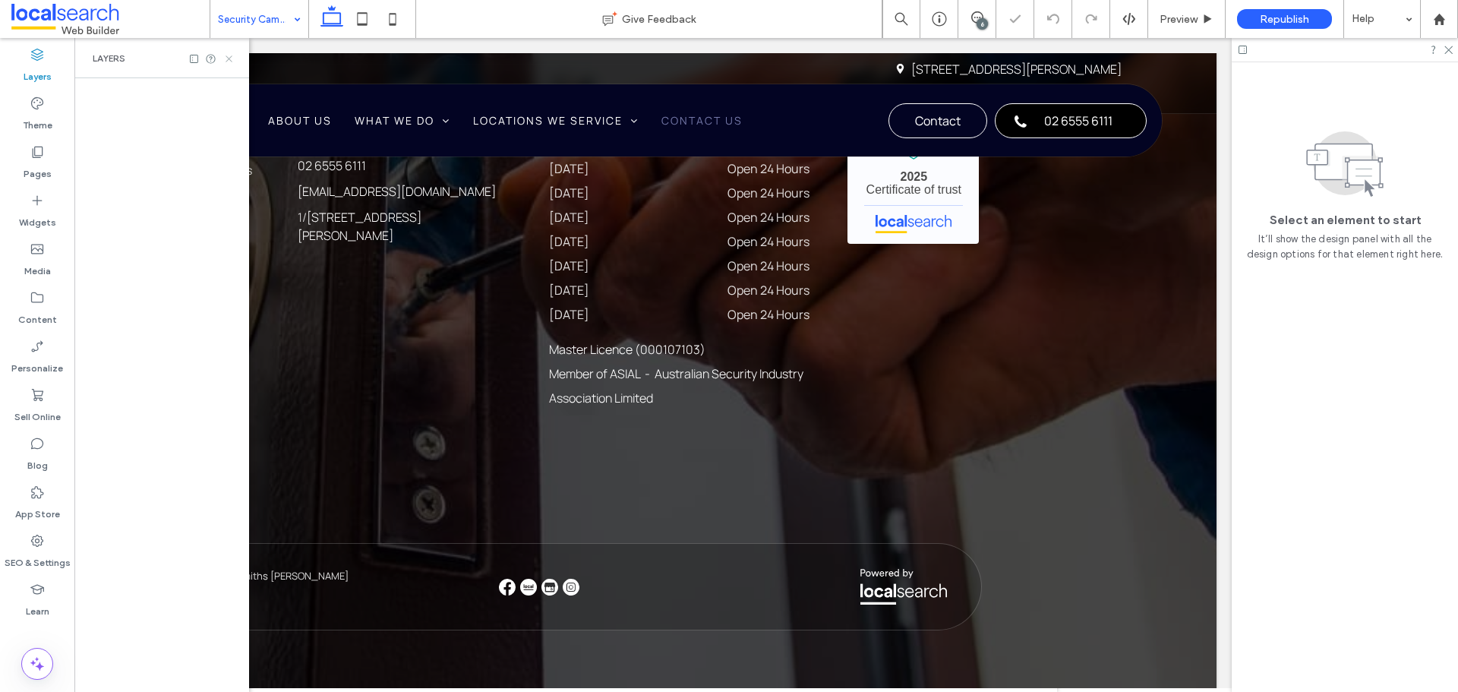
click at [230, 55] on icon at bounding box center [228, 58] width 11 height 11
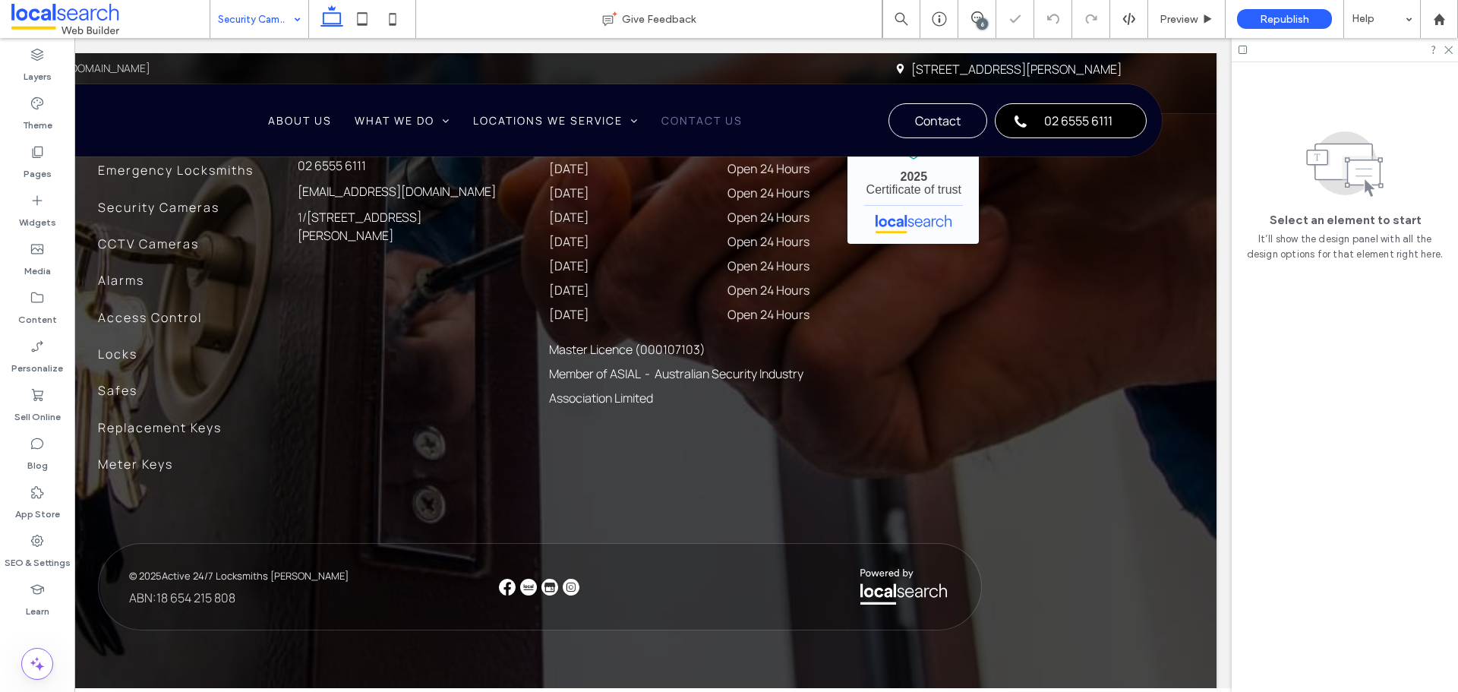
scroll to position [0, 226]
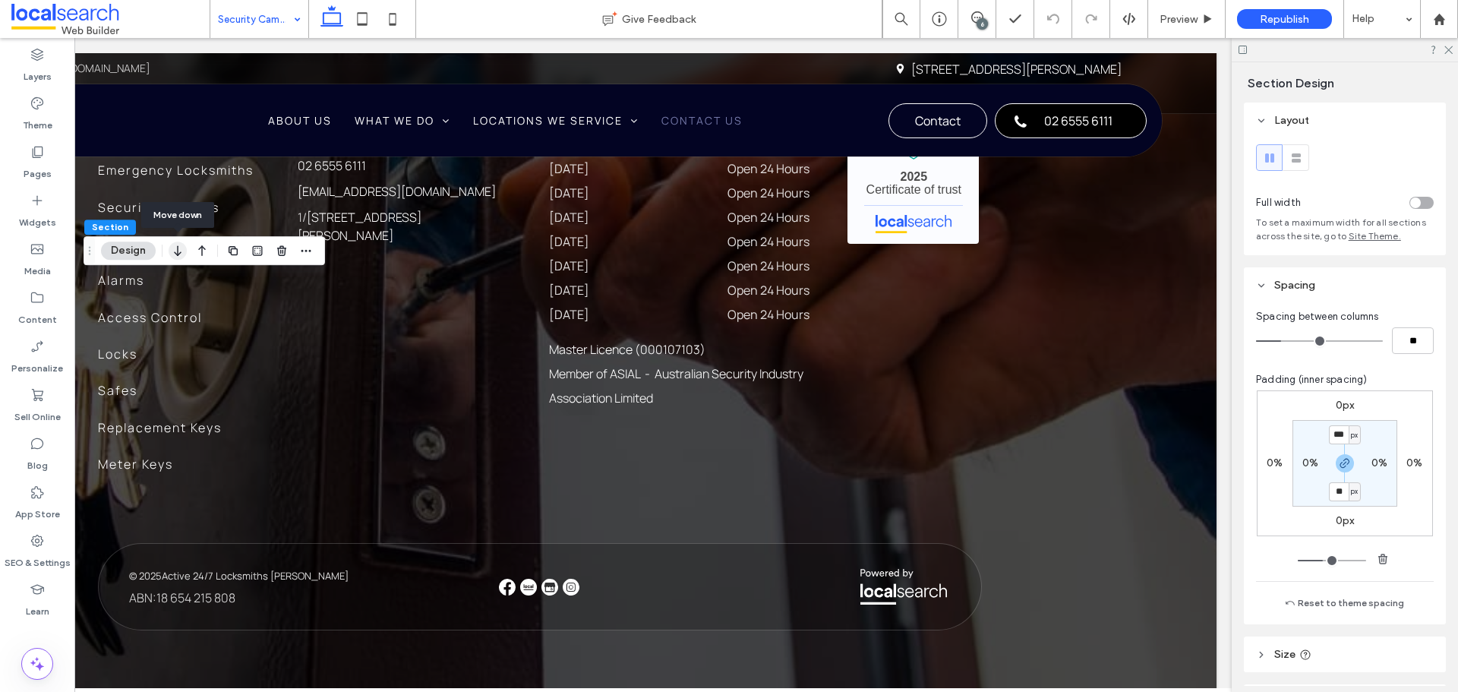
click at [184, 255] on icon "button" at bounding box center [178, 250] width 18 height 27
drag, startPoint x: 175, startPoint y: 259, endPoint x: 184, endPoint y: 259, distance: 9.1
click at [178, 258] on icon "button" at bounding box center [178, 250] width 18 height 27
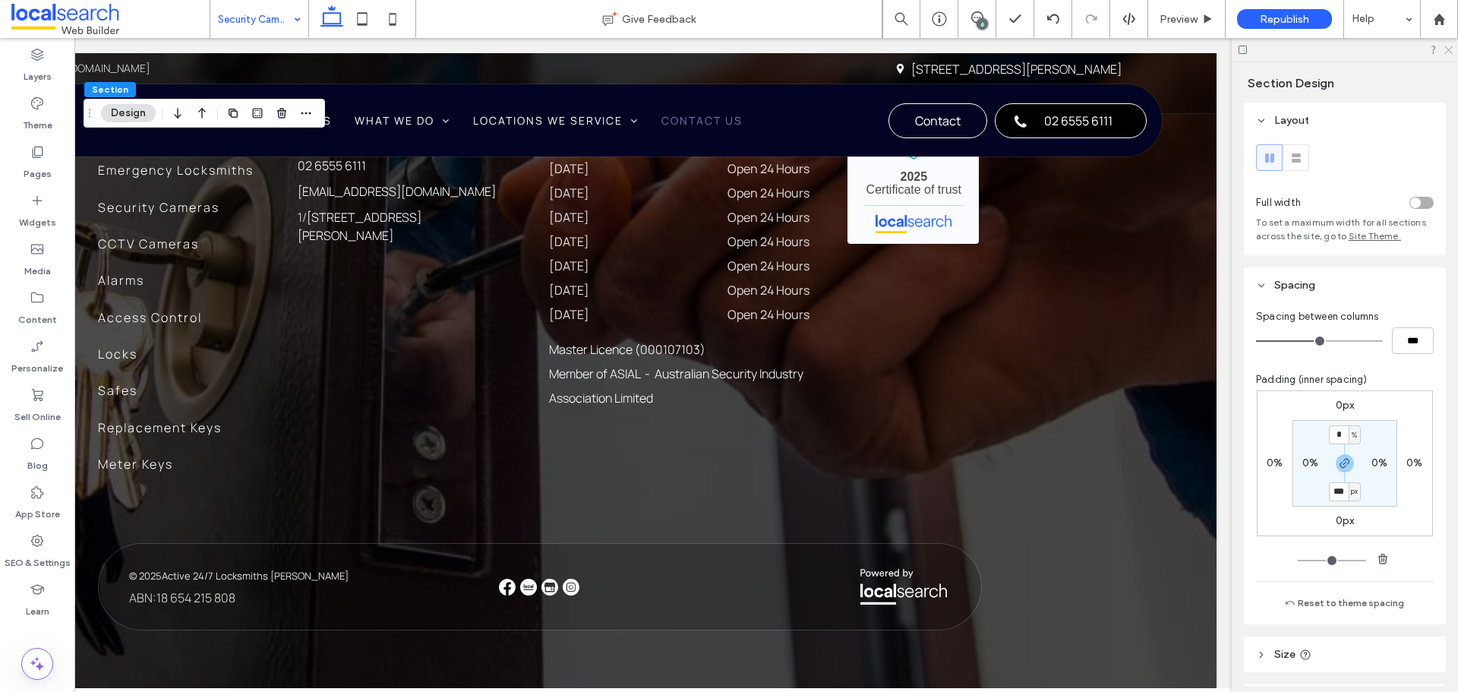
click at [1446, 51] on icon at bounding box center [1448, 49] width 10 height 10
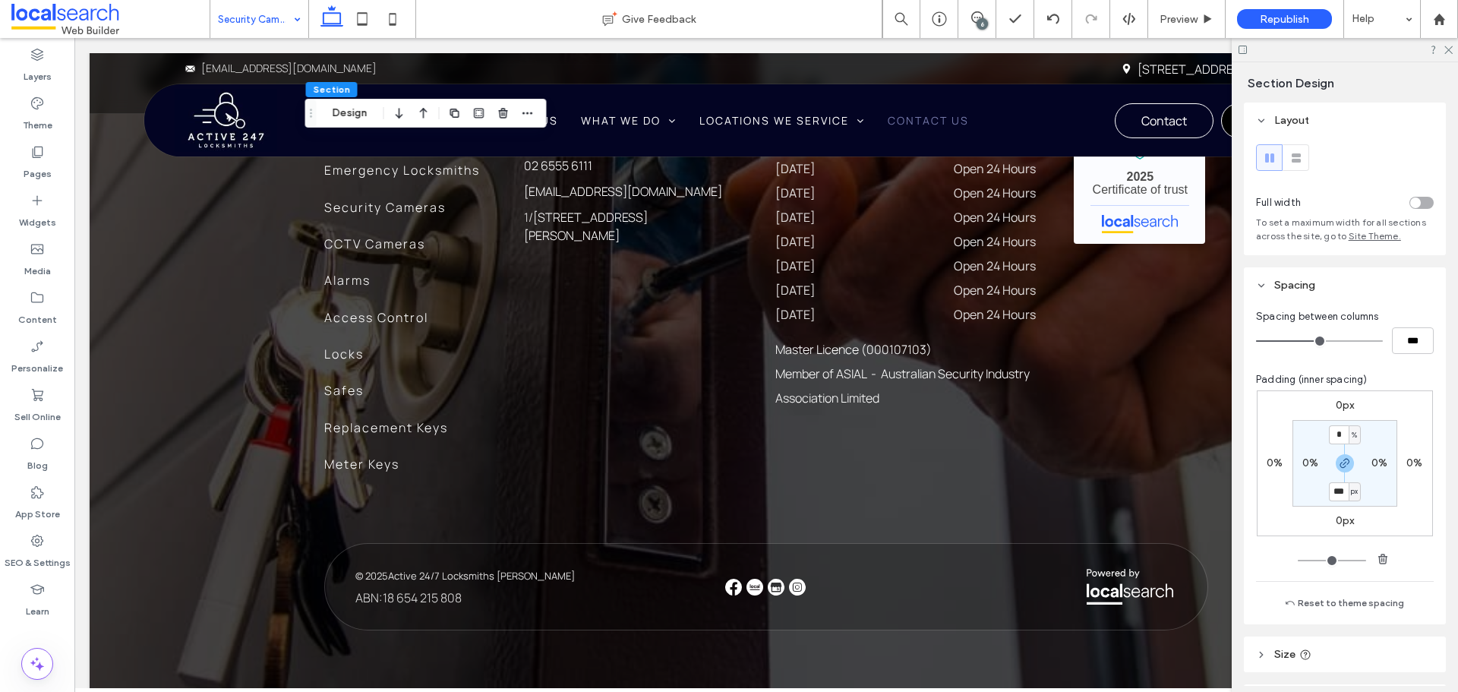
scroll to position [0, 0]
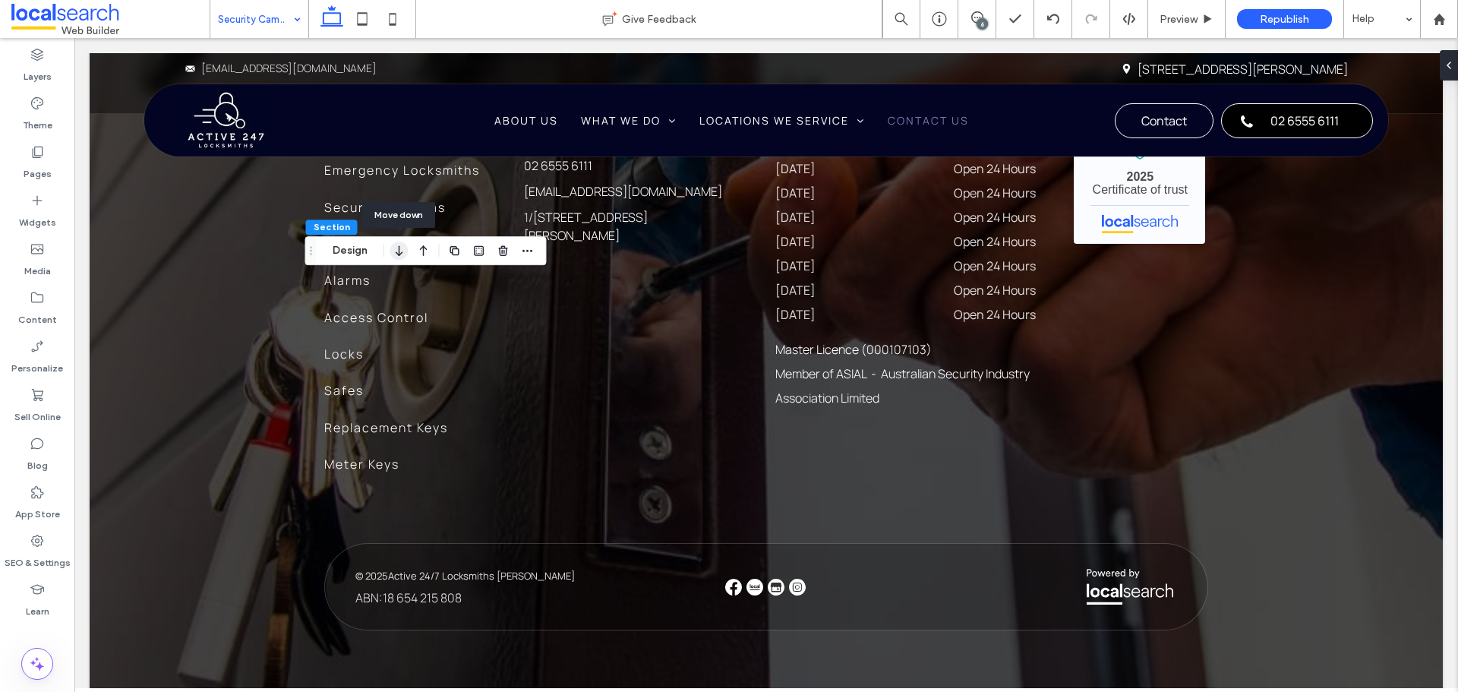
click at [396, 251] on icon "button" at bounding box center [399, 250] width 18 height 27
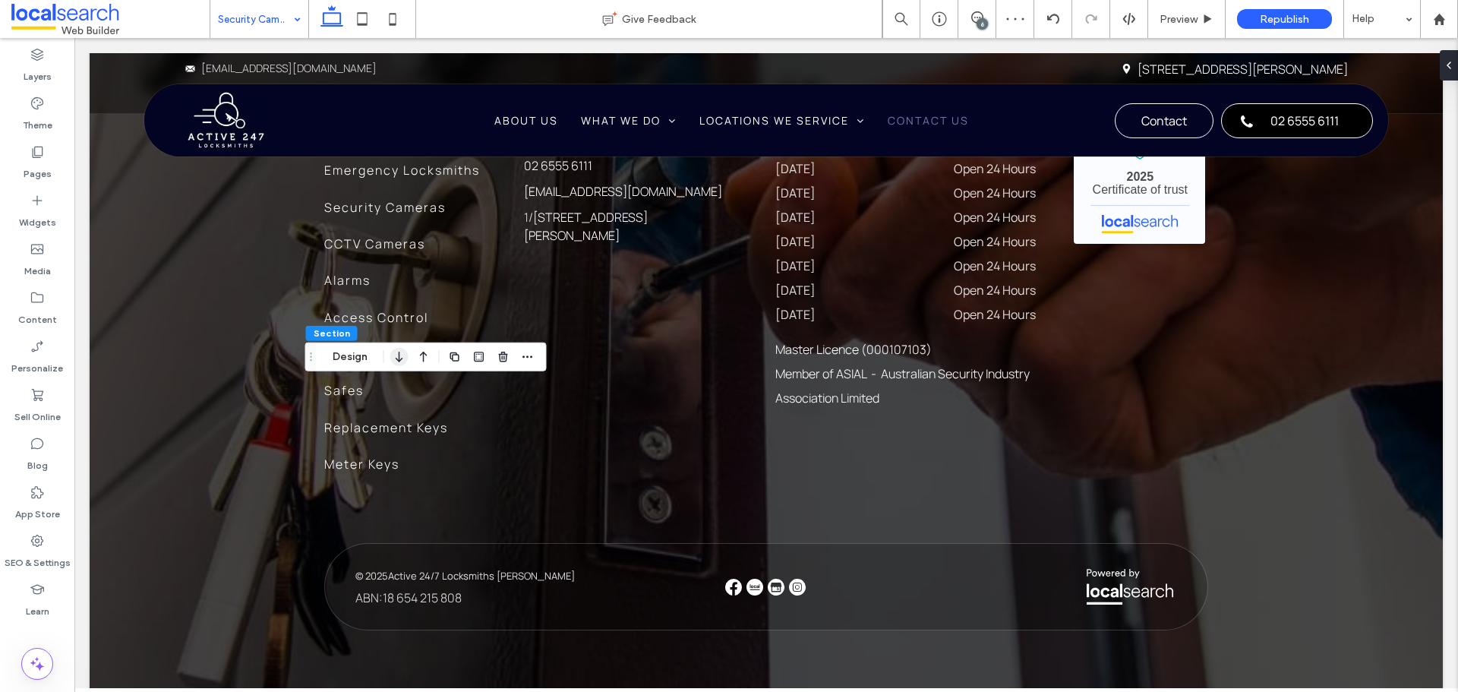
click at [399, 358] on use "button" at bounding box center [399, 357] width 7 height 11
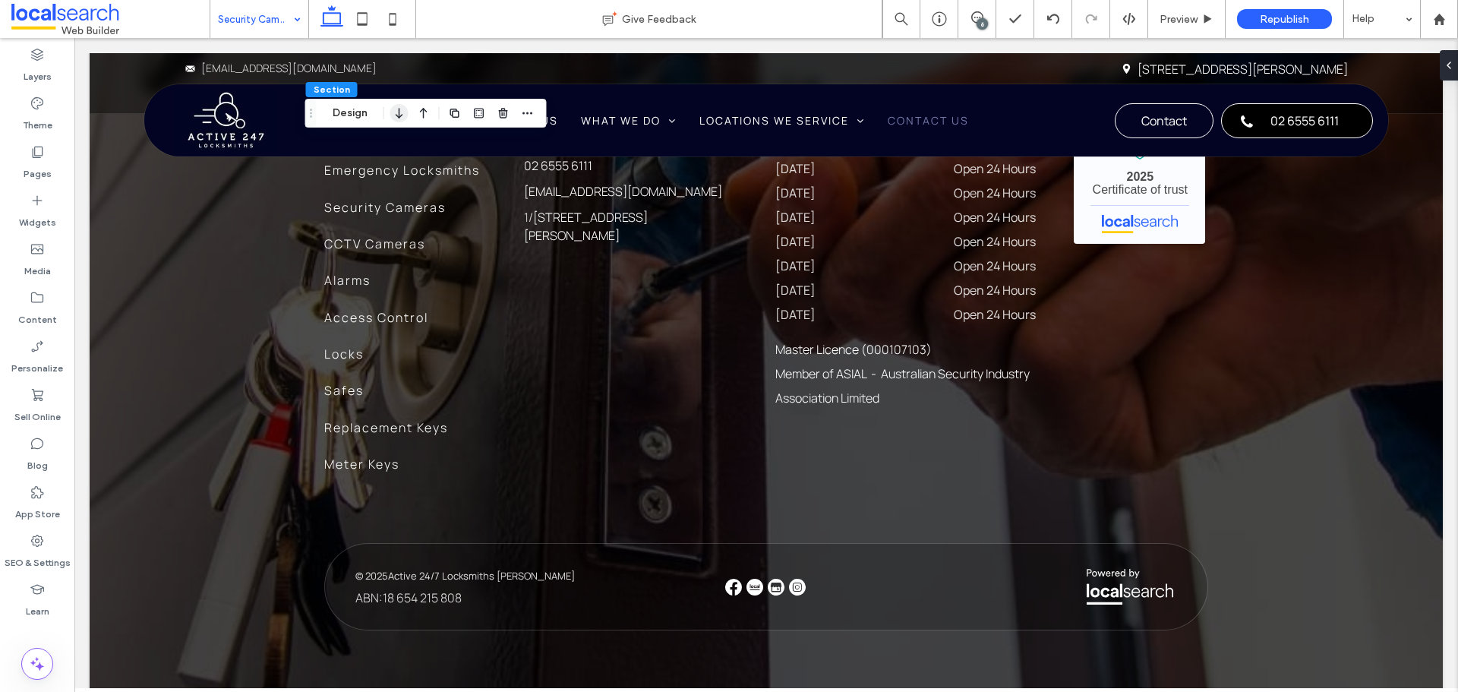
click at [398, 120] on icon "button" at bounding box center [399, 112] width 18 height 27
click at [397, 115] on use "button" at bounding box center [399, 113] width 7 height 11
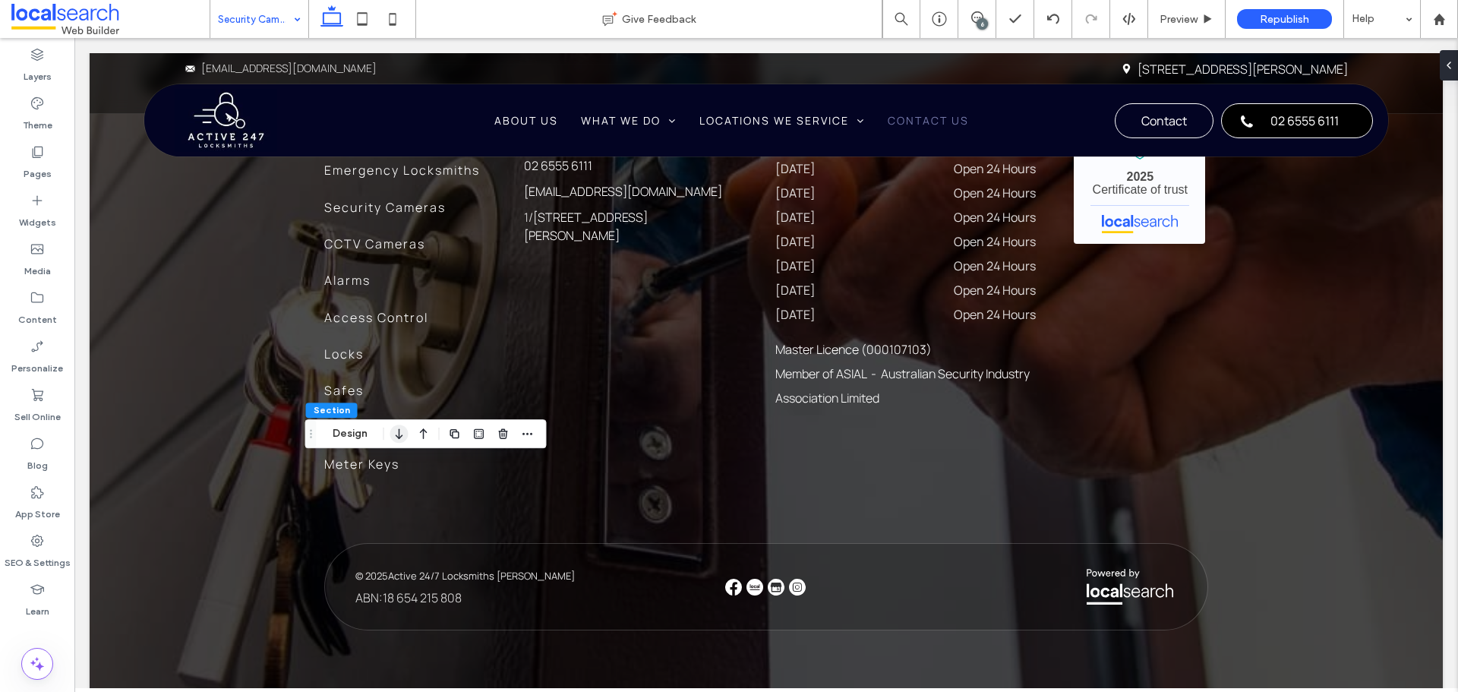
click at [399, 440] on icon "button" at bounding box center [399, 433] width 18 height 27
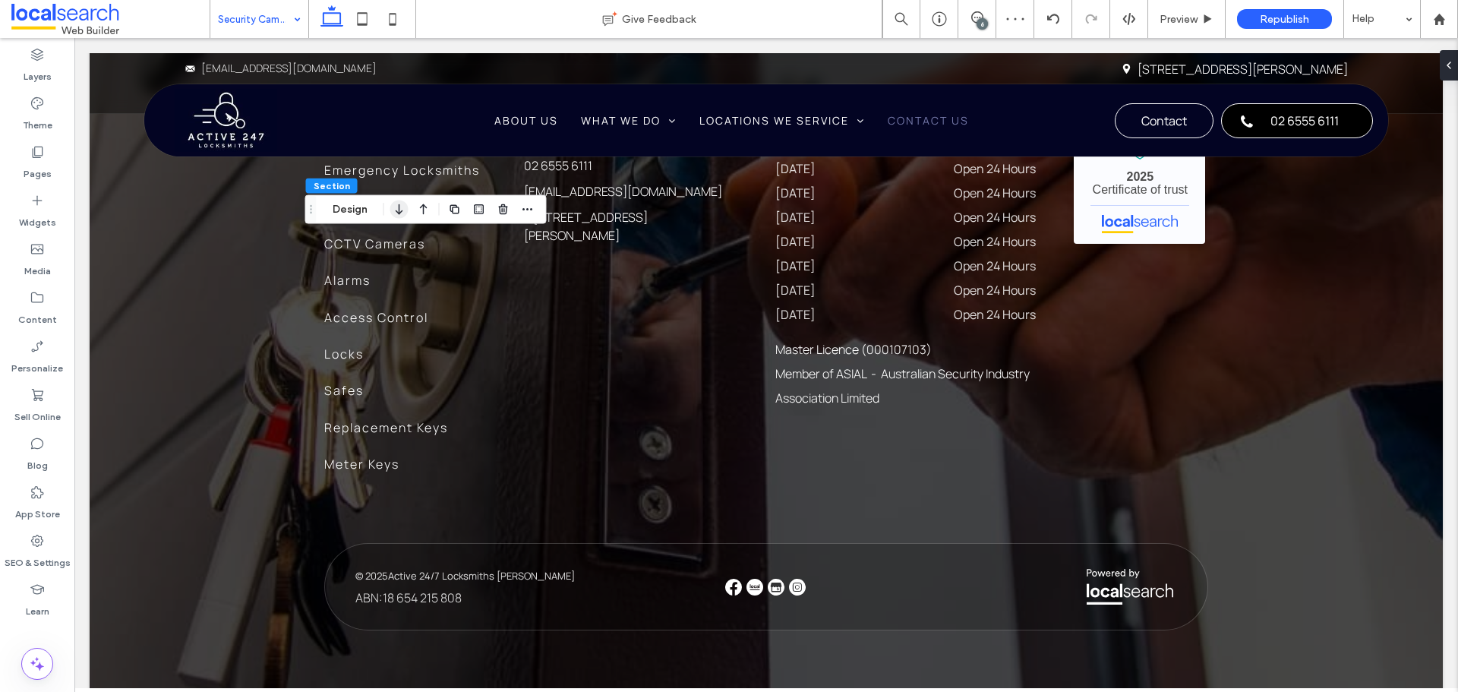
click at [398, 208] on icon "button" at bounding box center [399, 209] width 18 height 27
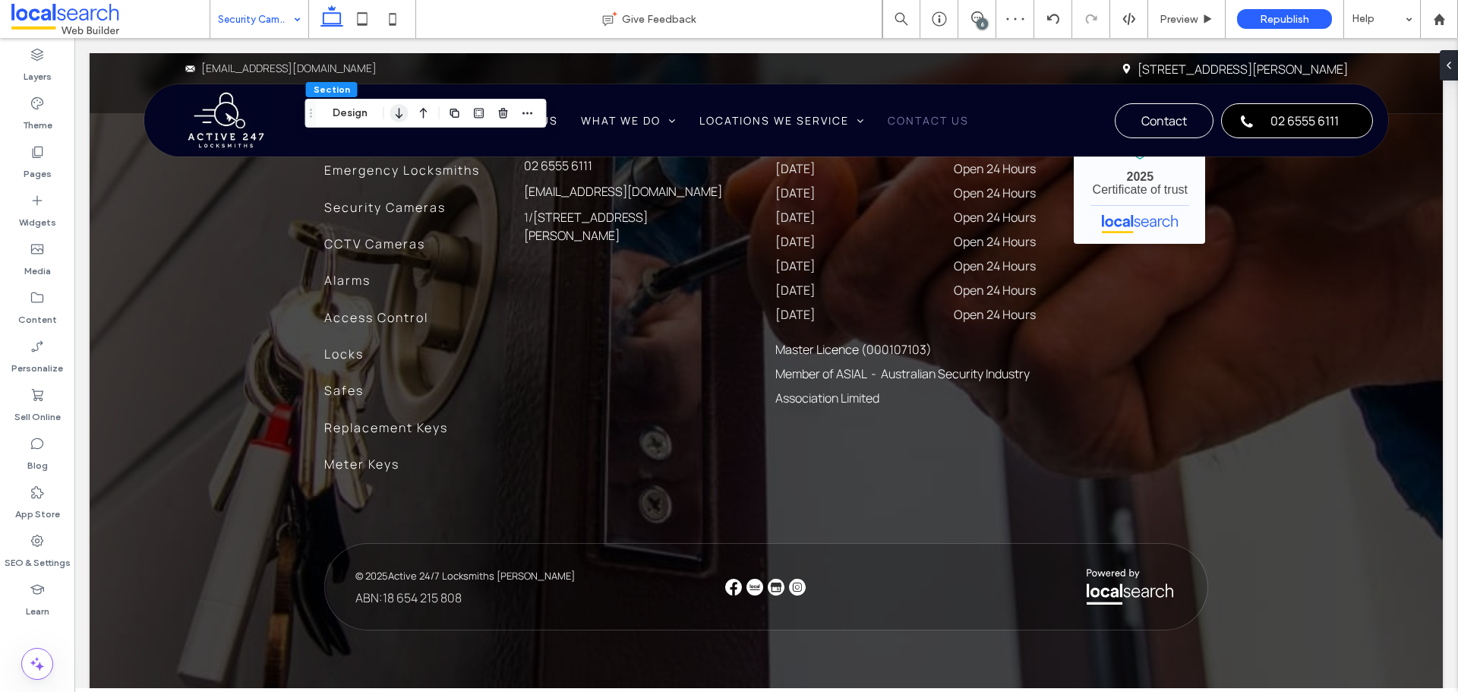
click at [390, 120] on icon "button" at bounding box center [399, 112] width 18 height 27
click at [395, 119] on icon "button" at bounding box center [399, 112] width 18 height 27
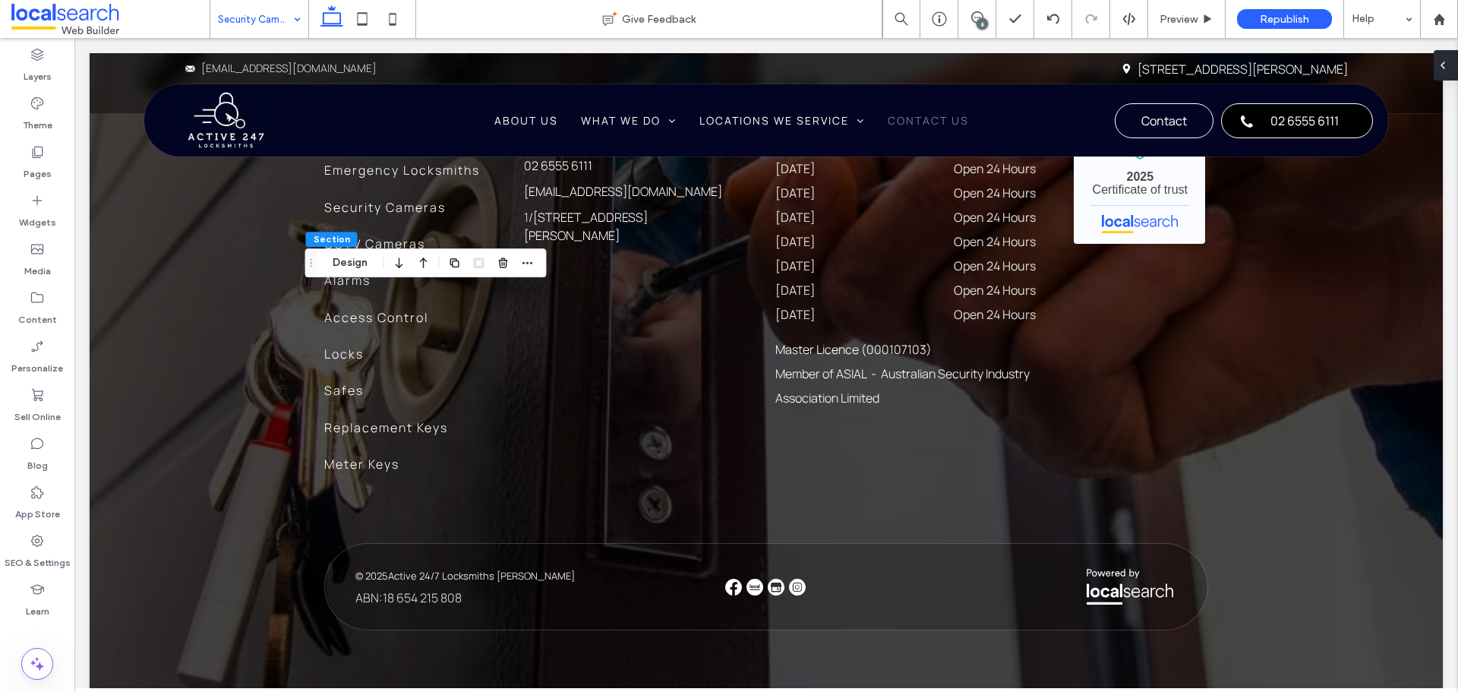
click at [1445, 68] on icon at bounding box center [1442, 65] width 12 height 12
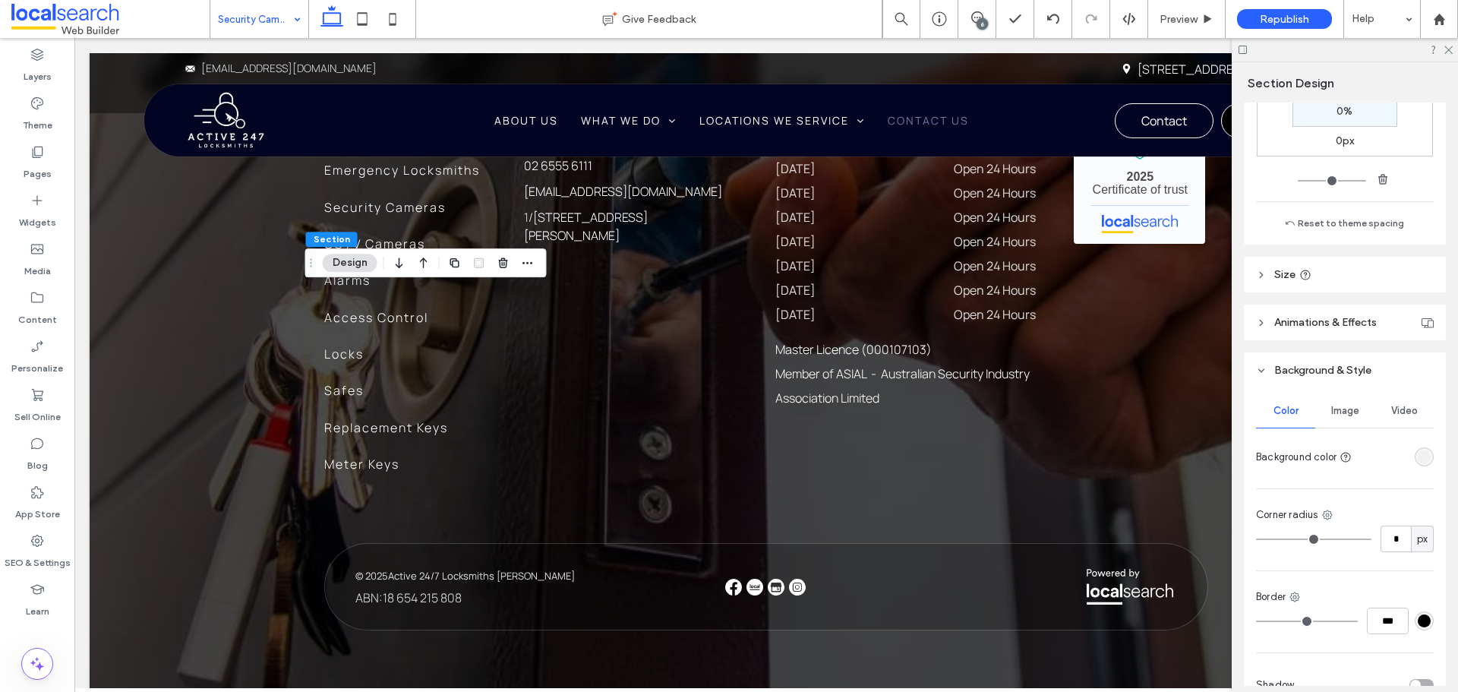
scroll to position [304, 0]
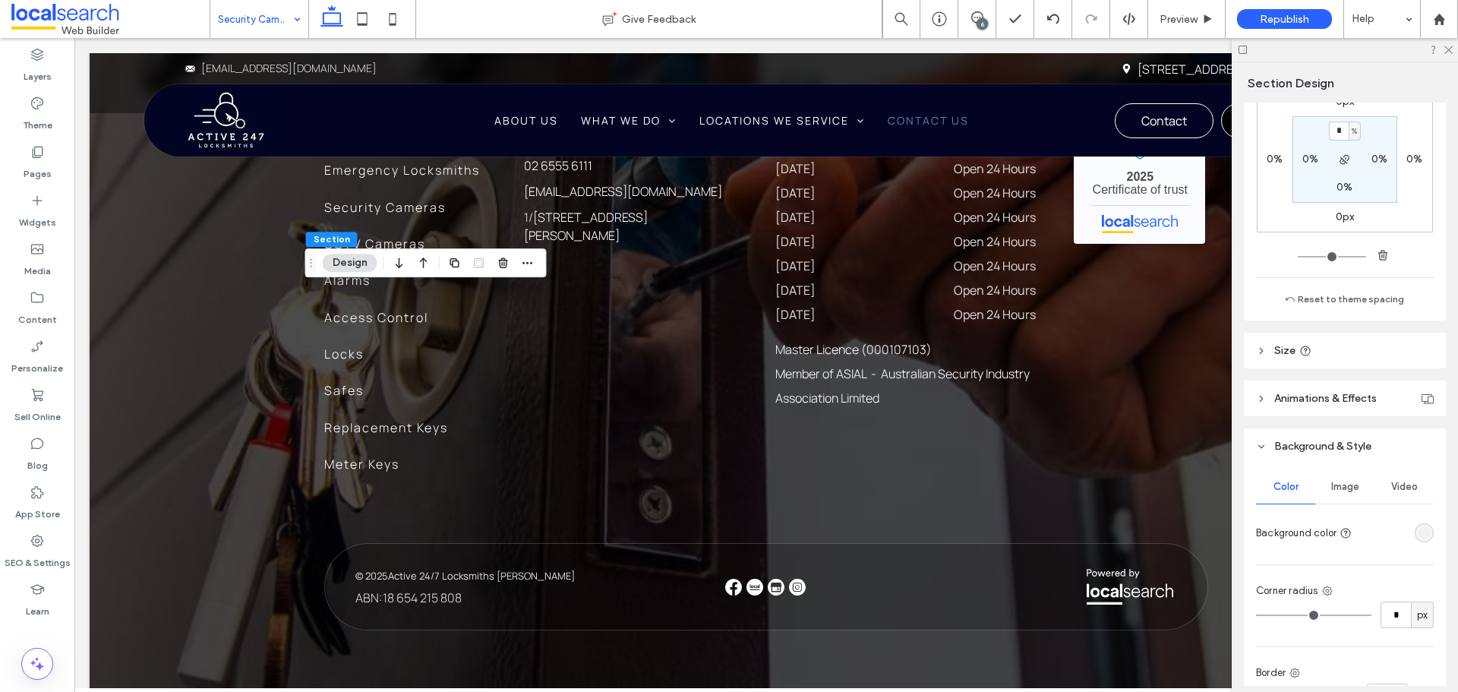
click at [1337, 185] on label "0%" at bounding box center [1344, 187] width 16 height 13
click at [1350, 189] on div "%" at bounding box center [1354, 187] width 9 height 15
click at [1351, 212] on div "px" at bounding box center [1345, 210] width 21 height 27
click at [1333, 184] on input "*" at bounding box center [1339, 187] width 20 height 19
type input "***"
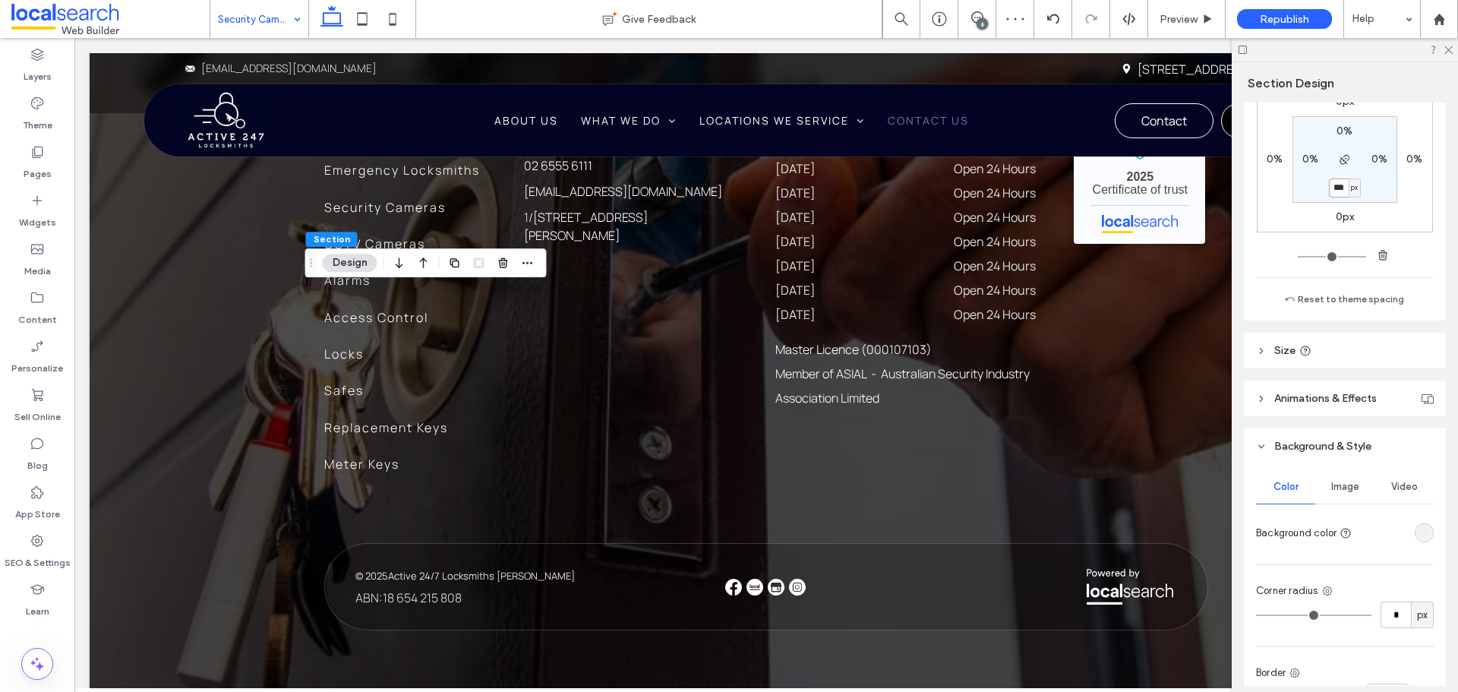
type input "***"
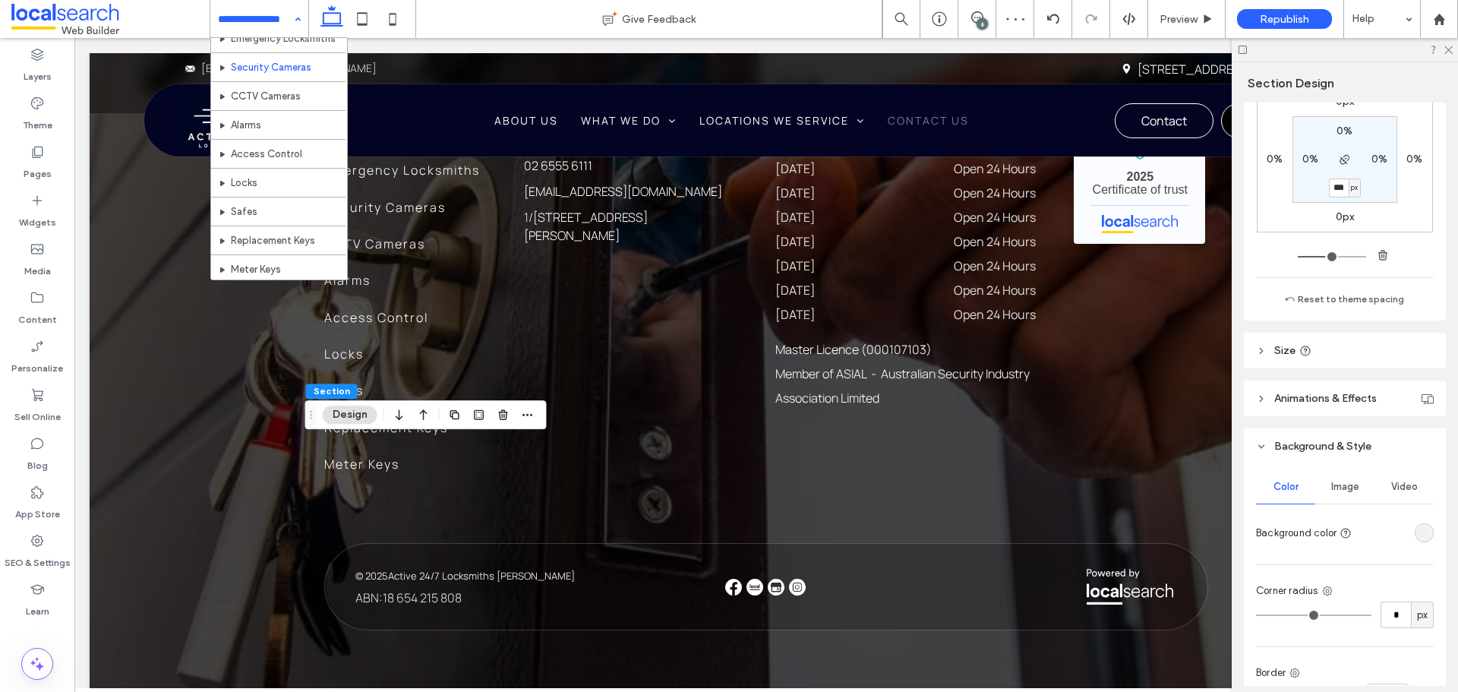
scroll to position [76, 0]
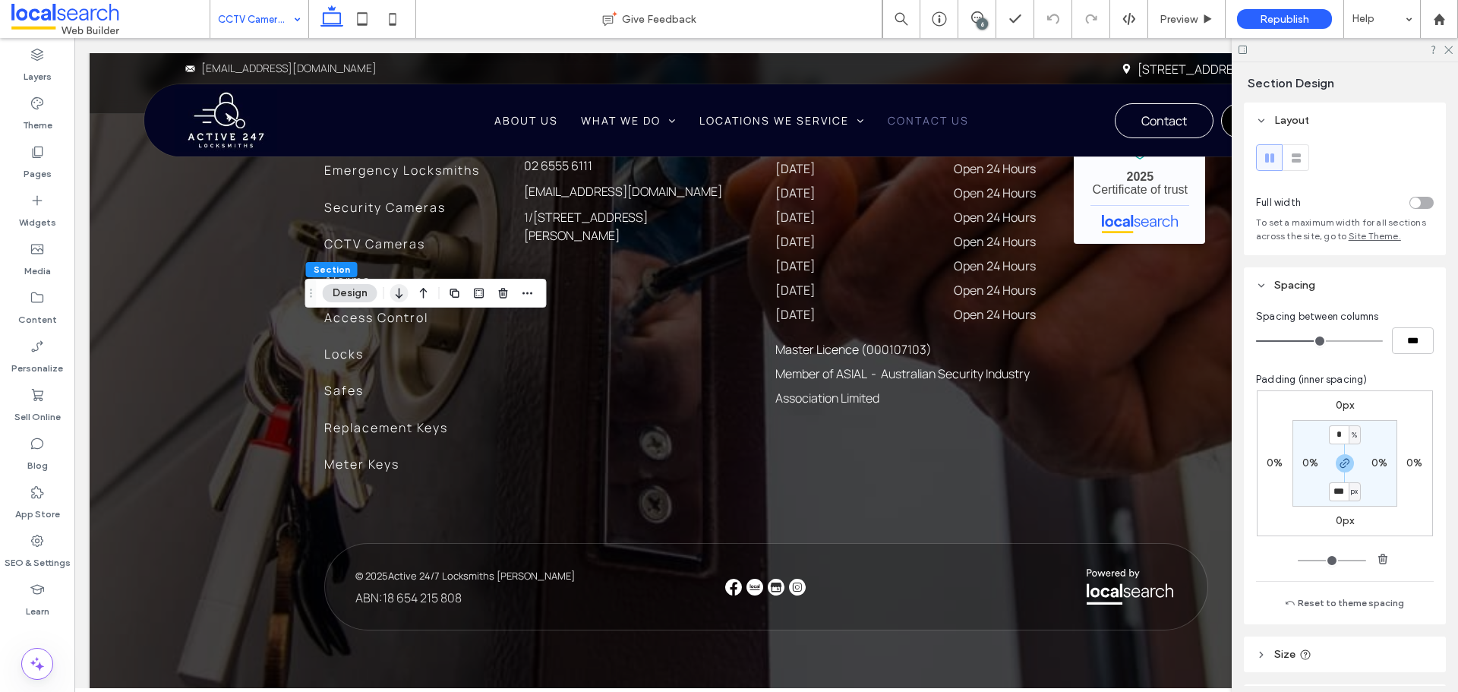
click at [405, 292] on icon "button" at bounding box center [399, 292] width 18 height 27
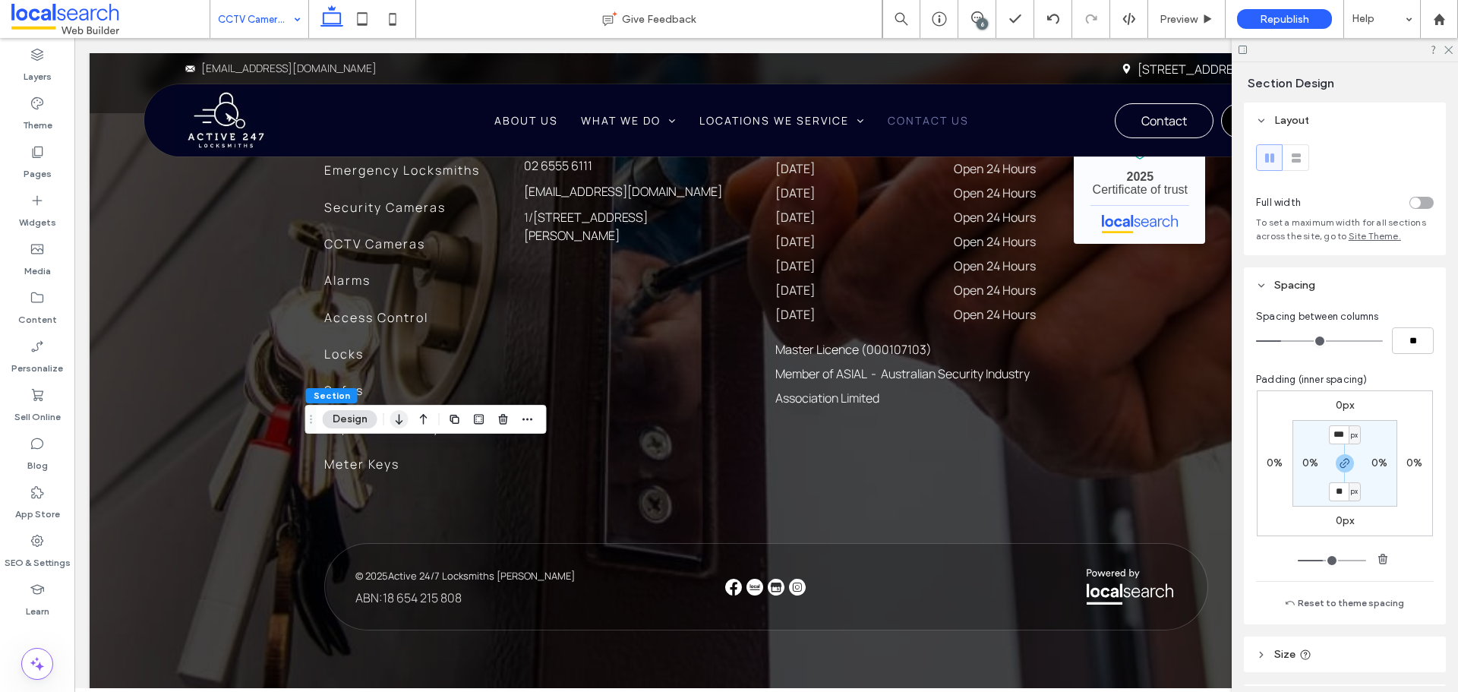
click at [403, 424] on icon "button" at bounding box center [399, 418] width 18 height 27
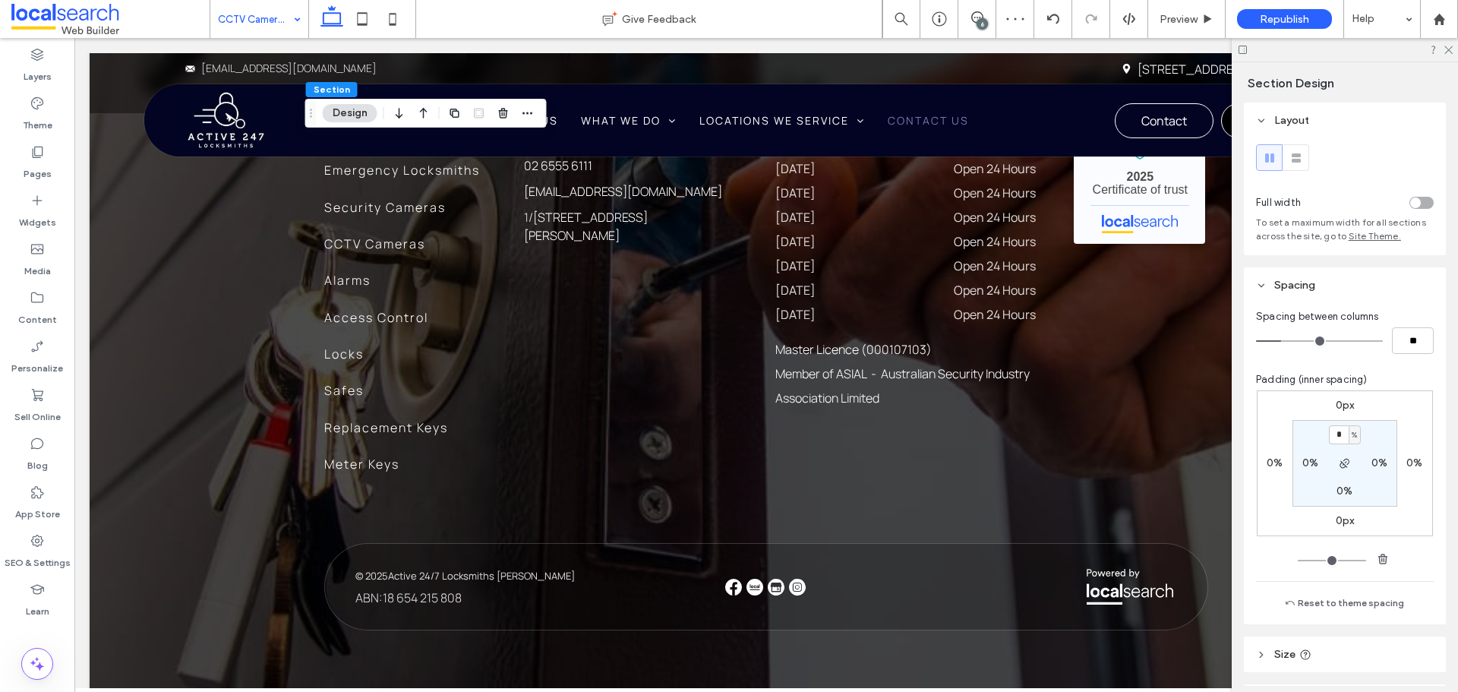
click at [1342, 494] on label "0%" at bounding box center [1344, 490] width 16 height 13
click at [1358, 494] on div "* %" at bounding box center [1344, 491] width 34 height 19
click at [1351, 495] on span "%" at bounding box center [1353, 491] width 5 height 15
click at [1346, 518] on span "px" at bounding box center [1345, 514] width 11 height 15
click at [1332, 496] on input "*" at bounding box center [1339, 491] width 20 height 19
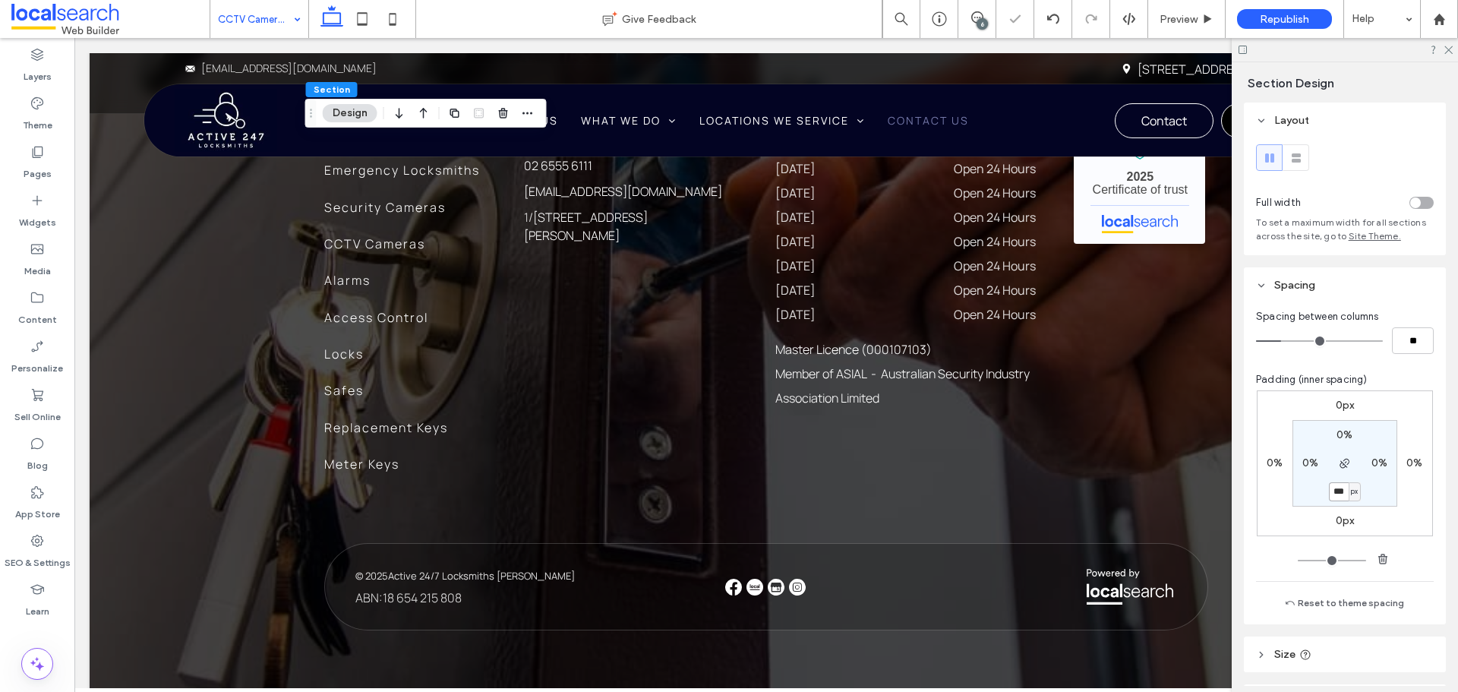
type input "***"
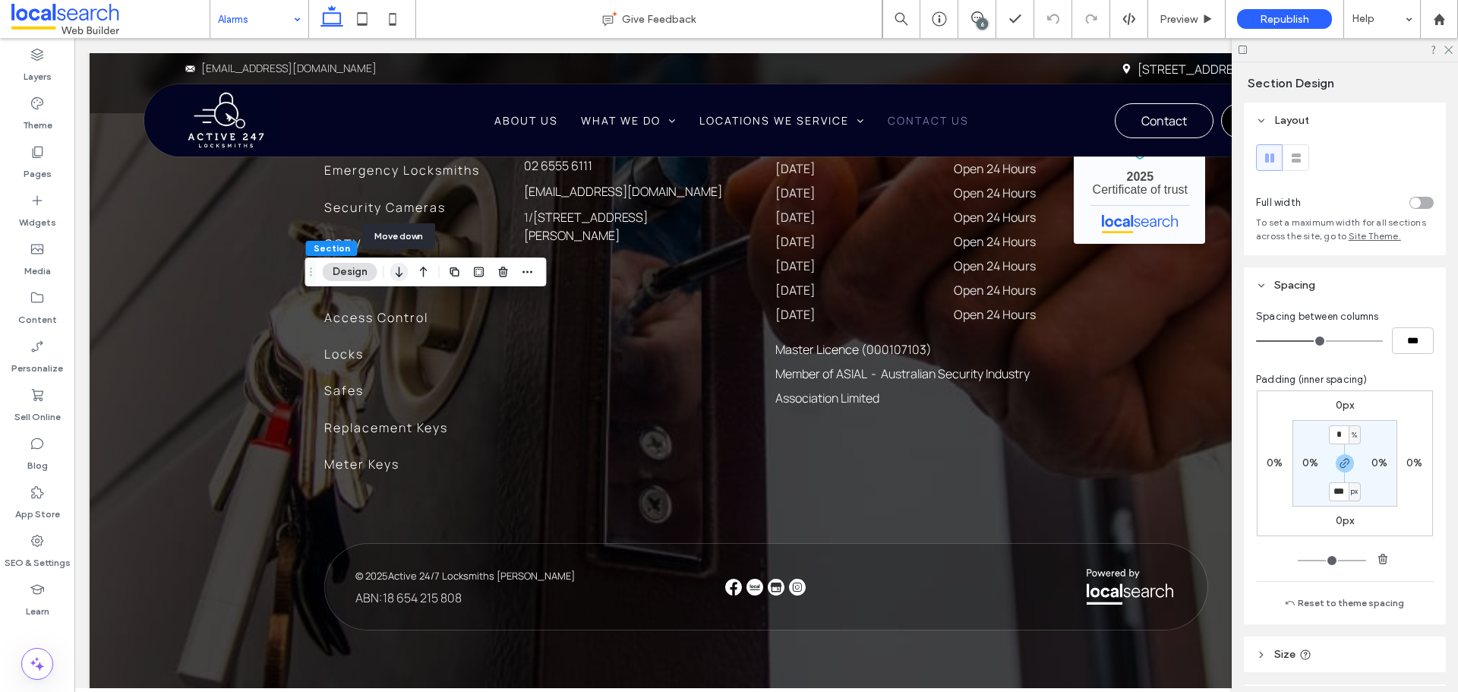
click at [395, 273] on icon "button" at bounding box center [399, 271] width 18 height 27
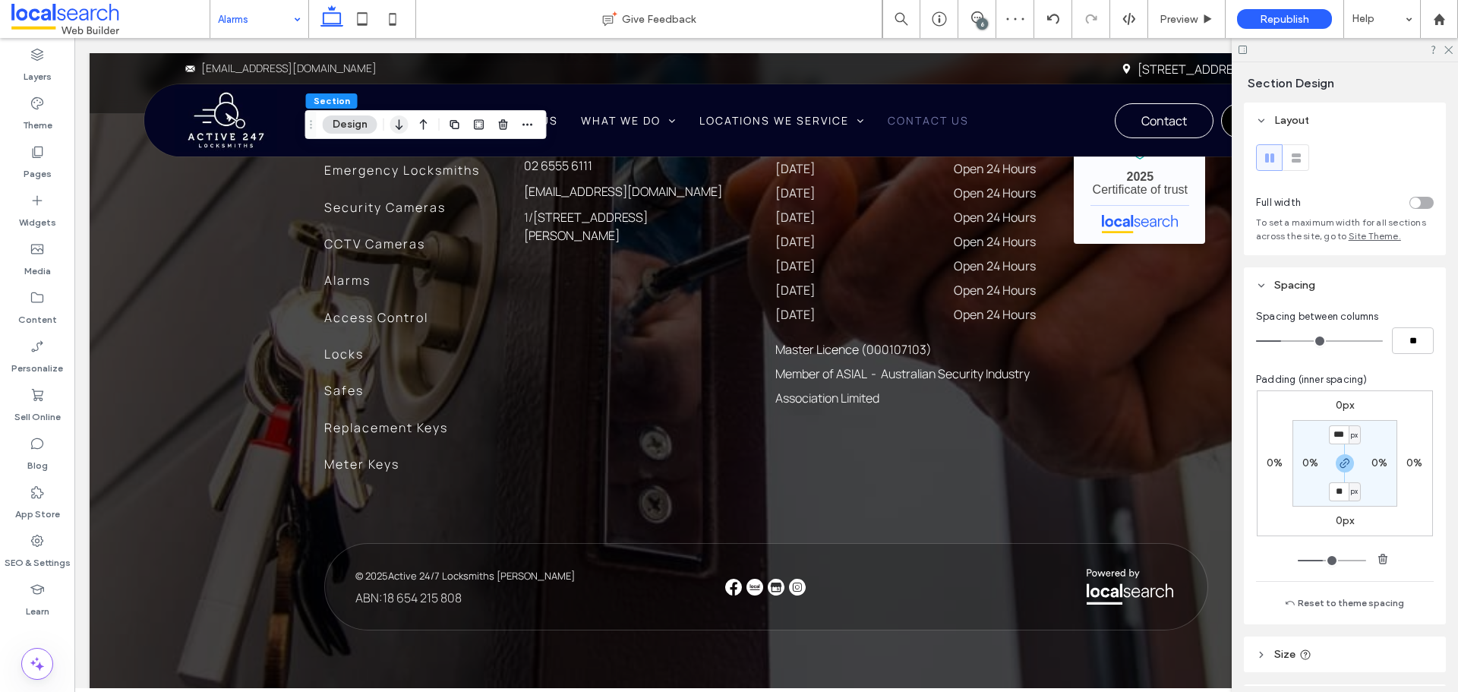
click at [396, 128] on icon "button" at bounding box center [399, 124] width 18 height 27
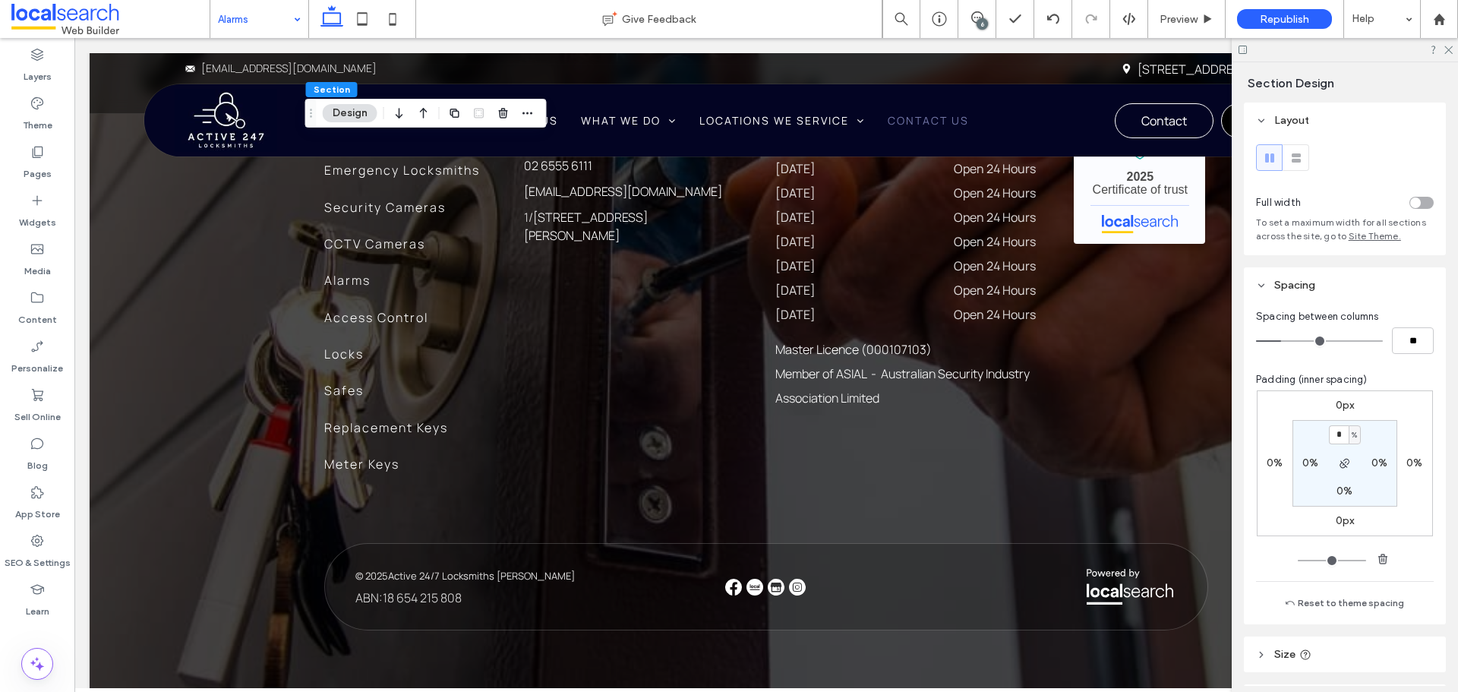
click at [1342, 495] on label "0%" at bounding box center [1344, 490] width 16 height 13
click at [1352, 494] on span "%" at bounding box center [1353, 491] width 5 height 15
click at [1345, 519] on span "px" at bounding box center [1345, 514] width 11 height 15
click at [1339, 496] on input "*" at bounding box center [1339, 491] width 20 height 19
type input "***"
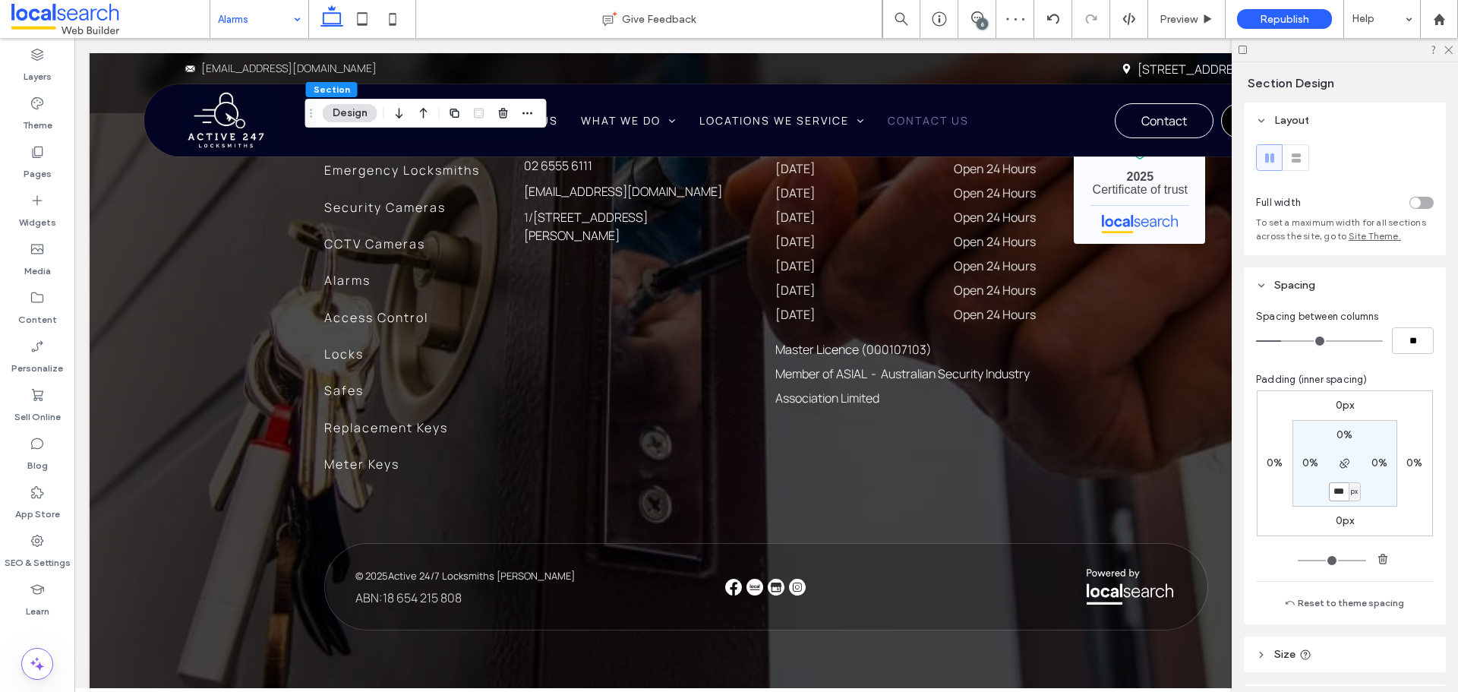
type input "***"
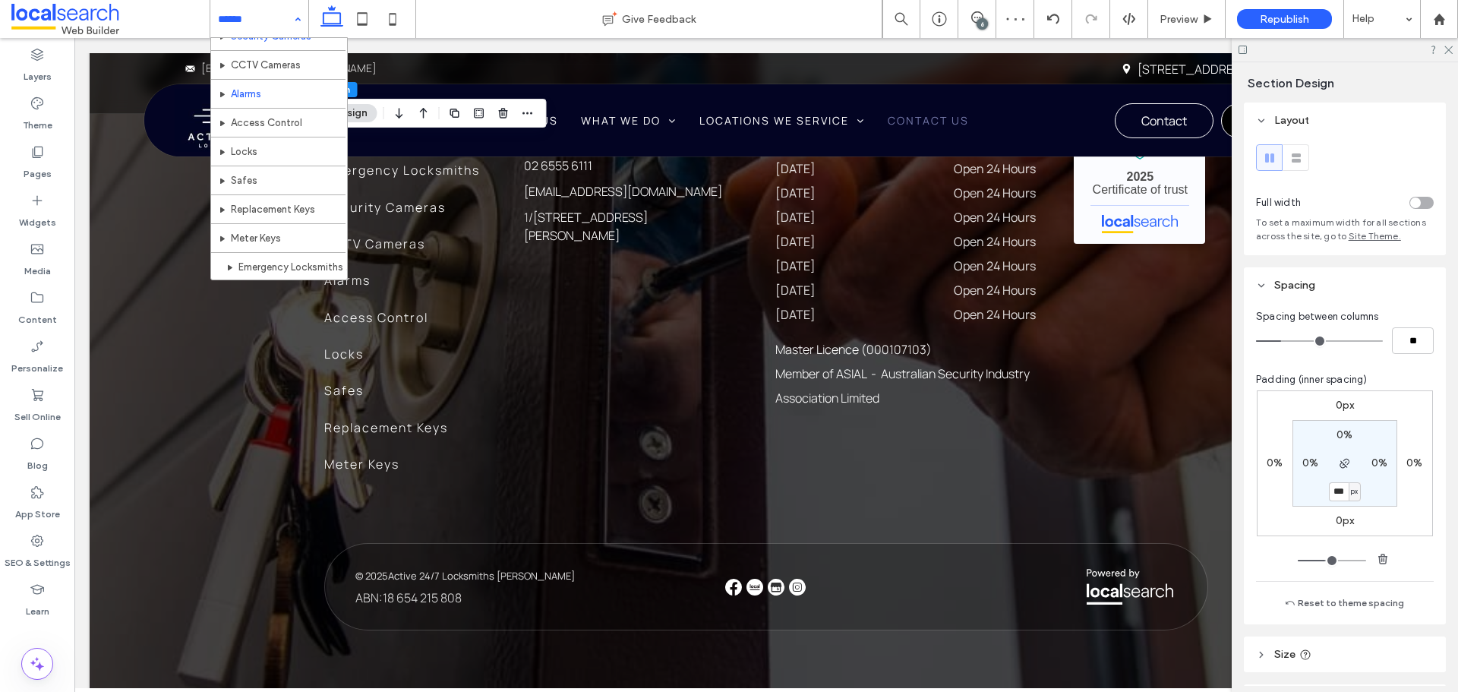
scroll to position [152, 0]
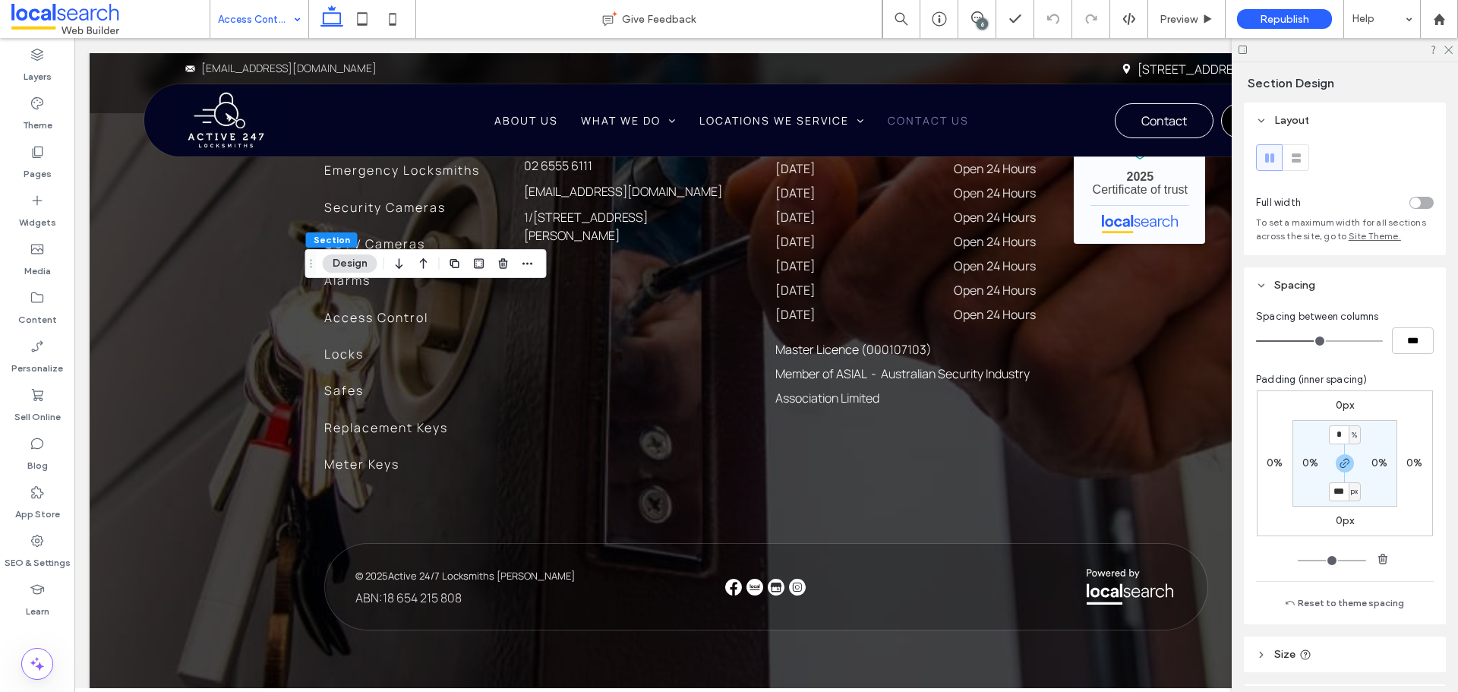
click at [389, 270] on div "Section Design" at bounding box center [425, 263] width 241 height 29
click at [396, 266] on use "button" at bounding box center [399, 263] width 7 height 11
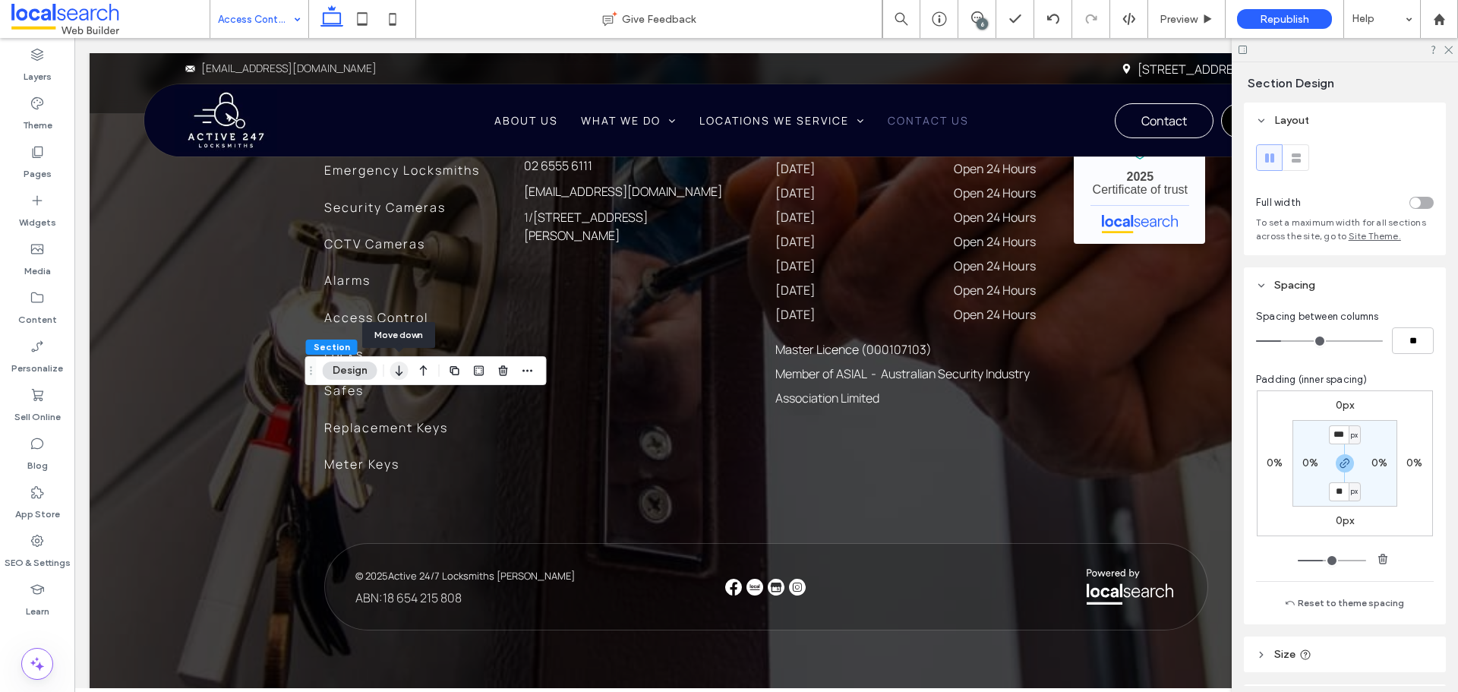
click at [403, 367] on icon "button" at bounding box center [399, 370] width 18 height 27
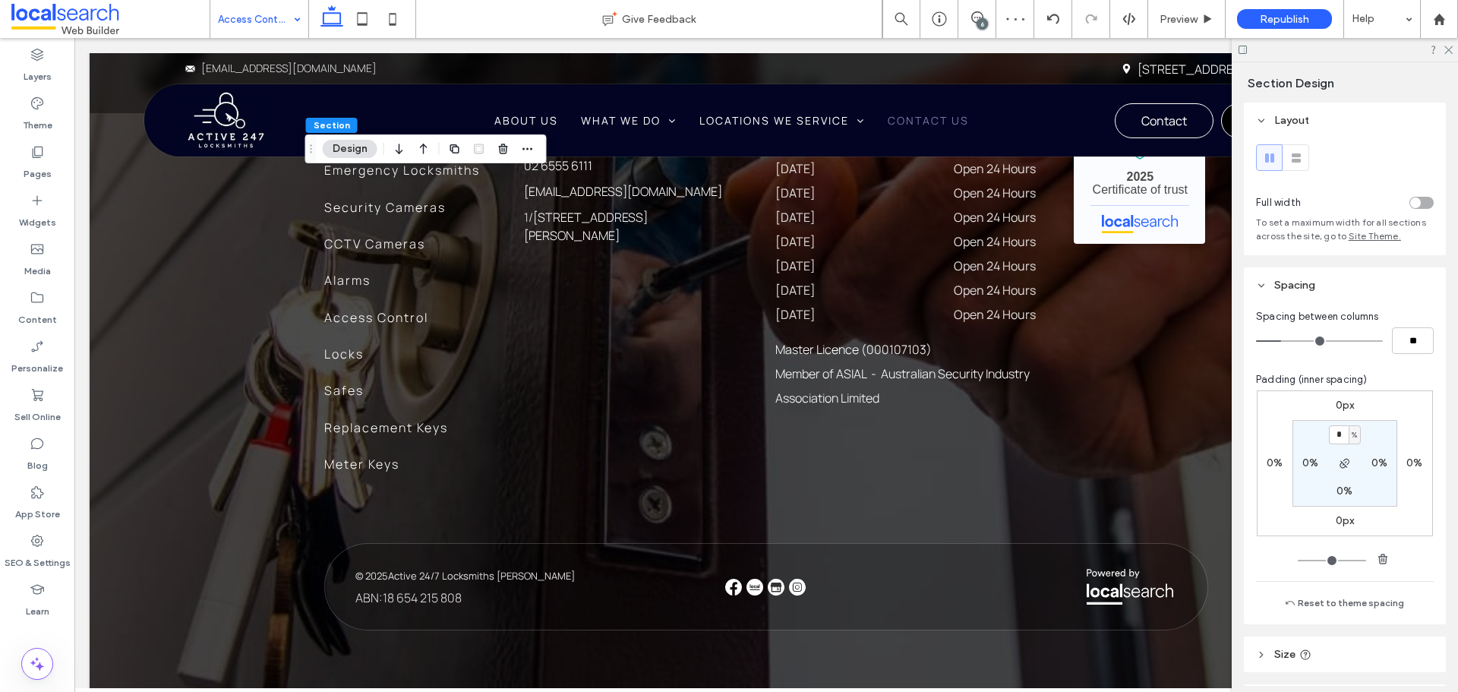
click at [1345, 486] on label "0%" at bounding box center [1344, 490] width 16 height 13
click at [1348, 493] on div "%" at bounding box center [1354, 491] width 12 height 19
click at [1345, 517] on span "px" at bounding box center [1345, 514] width 11 height 15
click at [1332, 494] on input "*" at bounding box center [1339, 491] width 20 height 19
paste input "**"
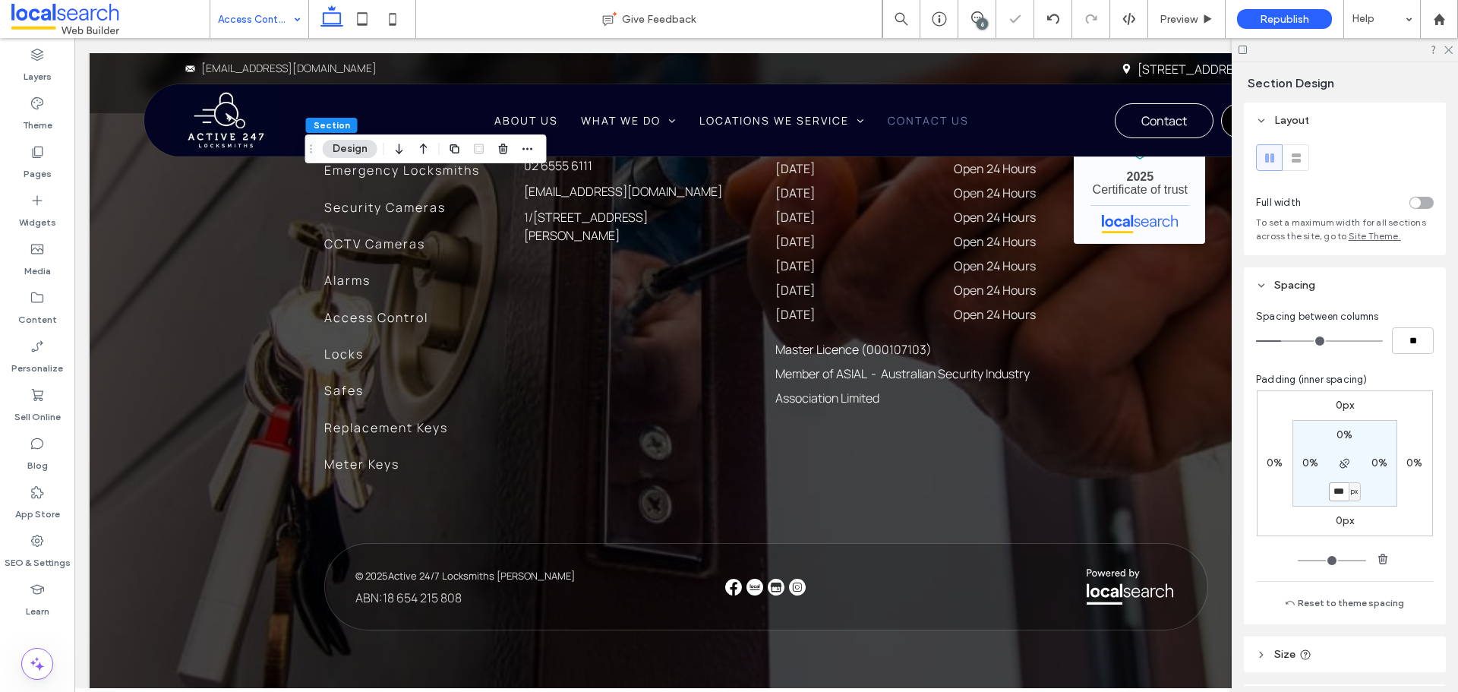
type input "***"
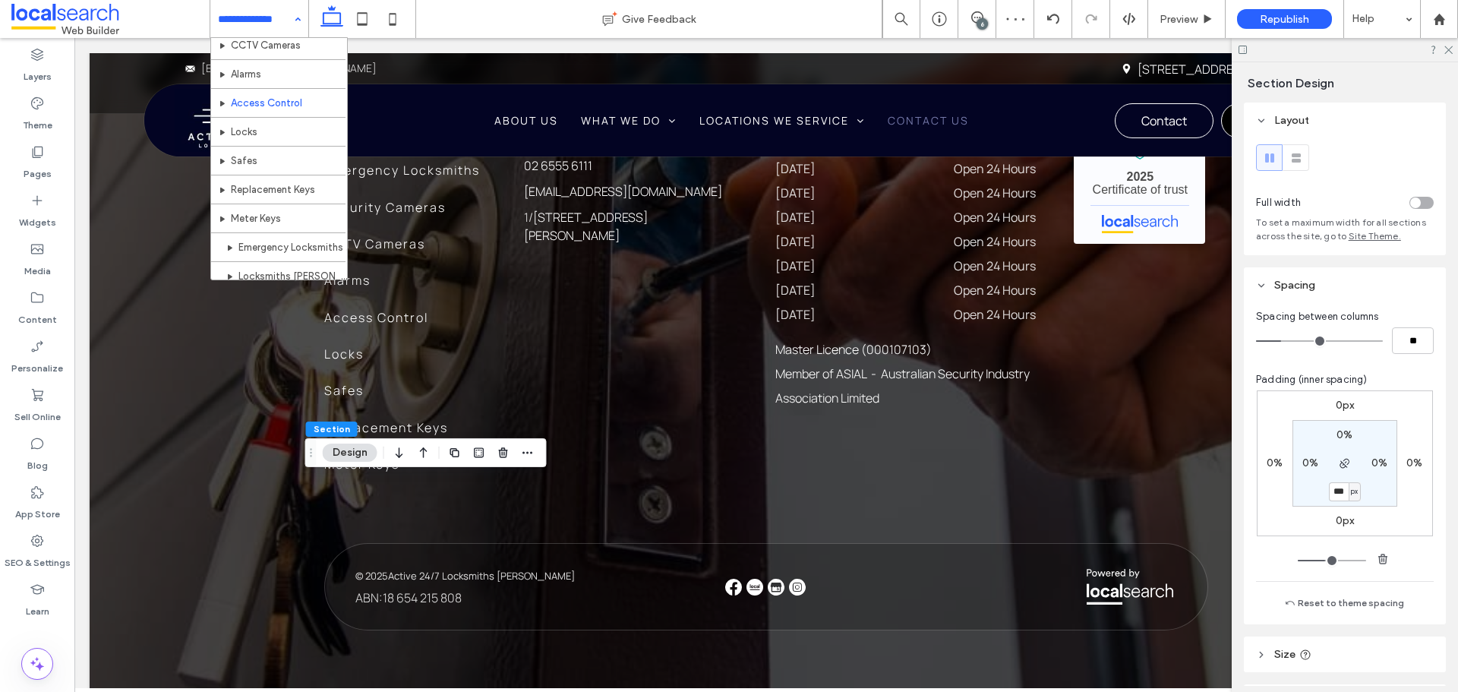
scroll to position [152, 0]
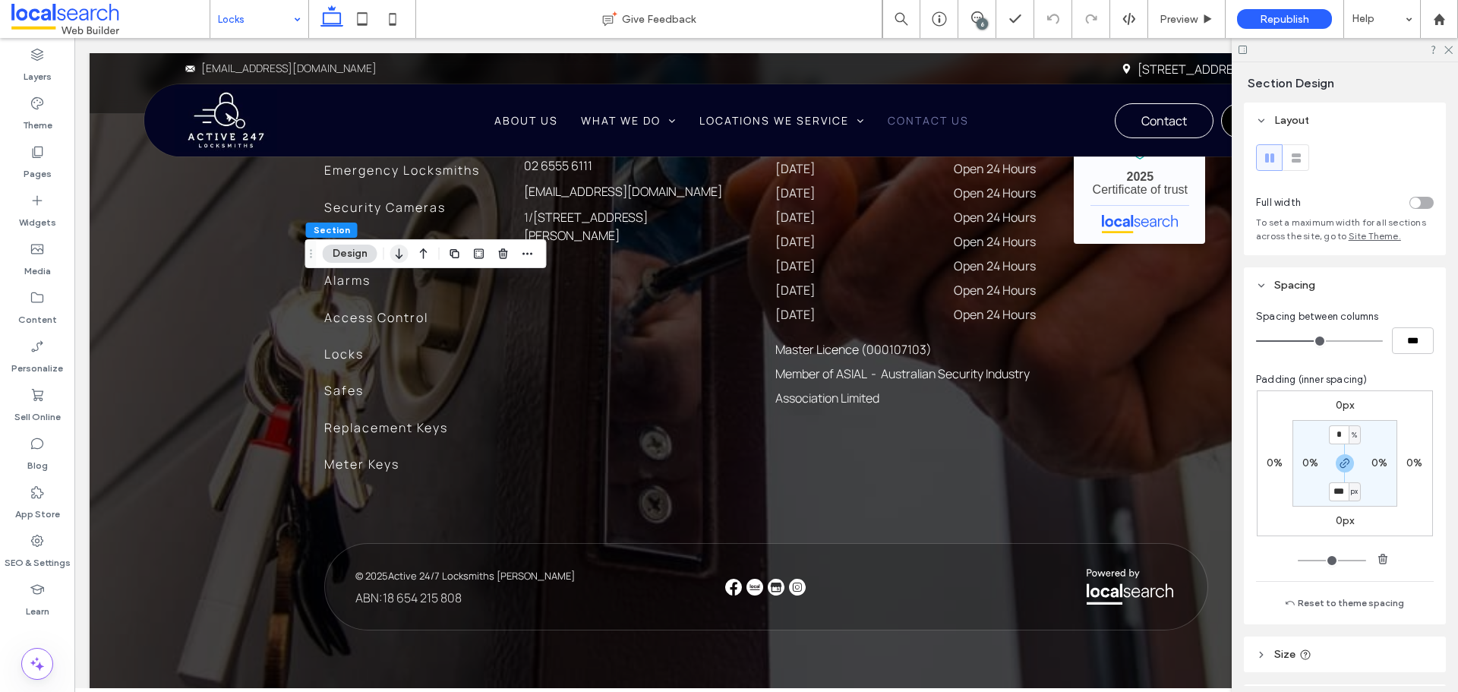
click at [393, 260] on icon "button" at bounding box center [399, 253] width 18 height 27
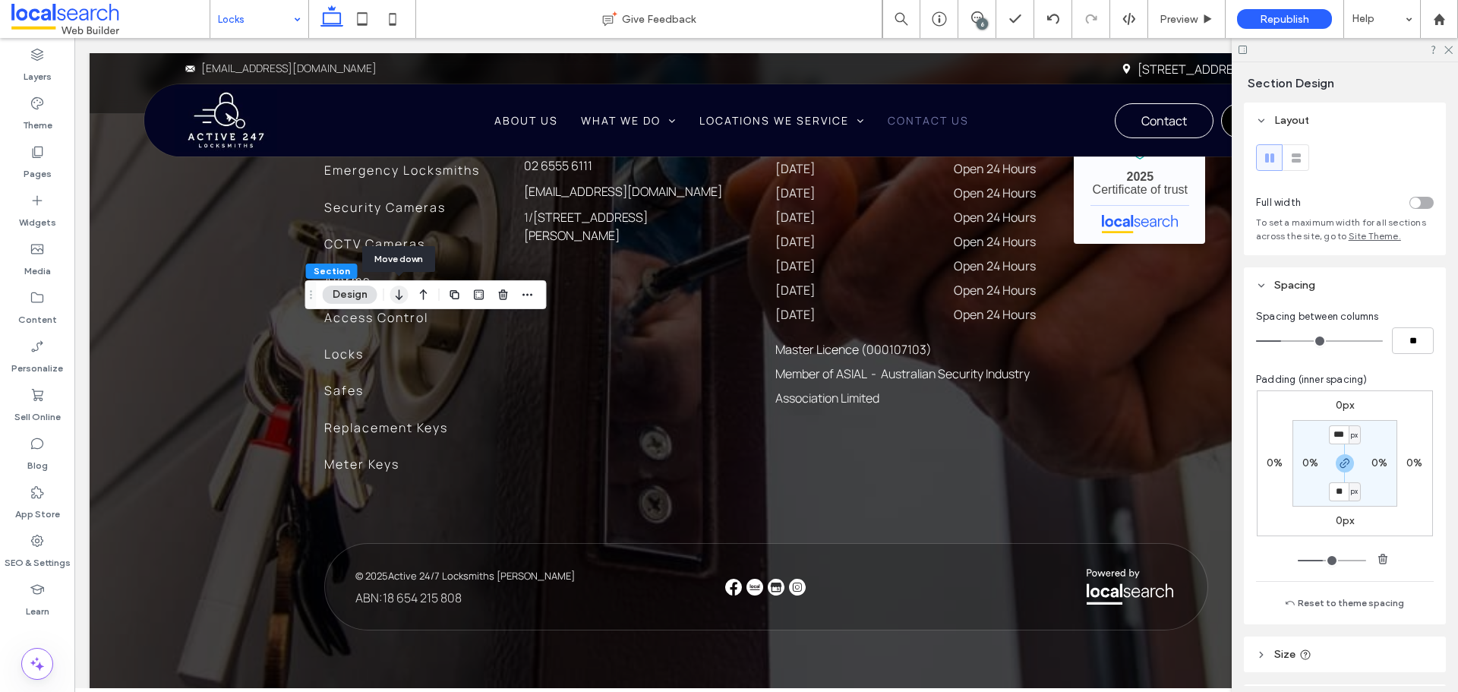
click at [401, 301] on icon "button" at bounding box center [399, 294] width 18 height 27
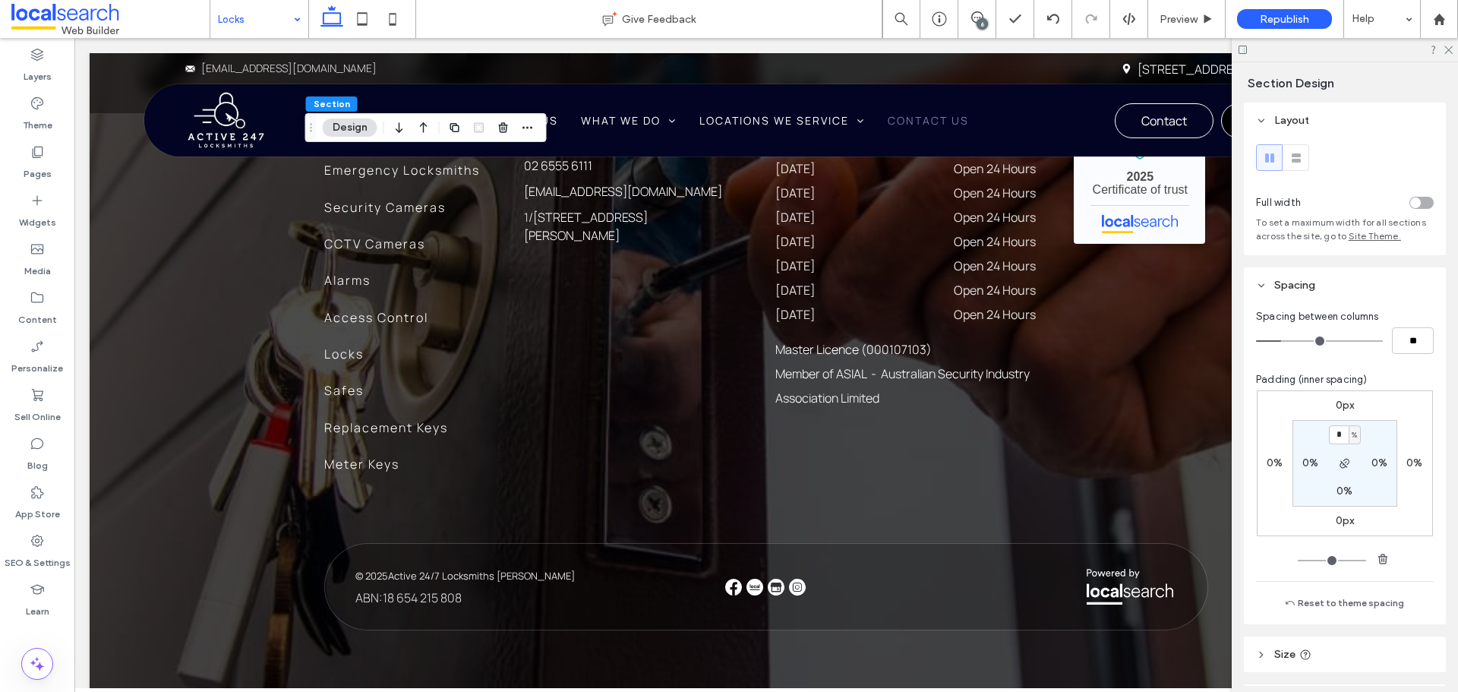
click at [1348, 498] on div "0%" at bounding box center [1344, 491] width 16 height 14
click at [1336, 495] on label "0%" at bounding box center [1344, 490] width 16 height 13
click at [1350, 494] on div "%" at bounding box center [1354, 491] width 9 height 15
click at [1345, 516] on span "px" at bounding box center [1345, 514] width 11 height 15
click at [1342, 494] on input "*" at bounding box center [1339, 491] width 20 height 19
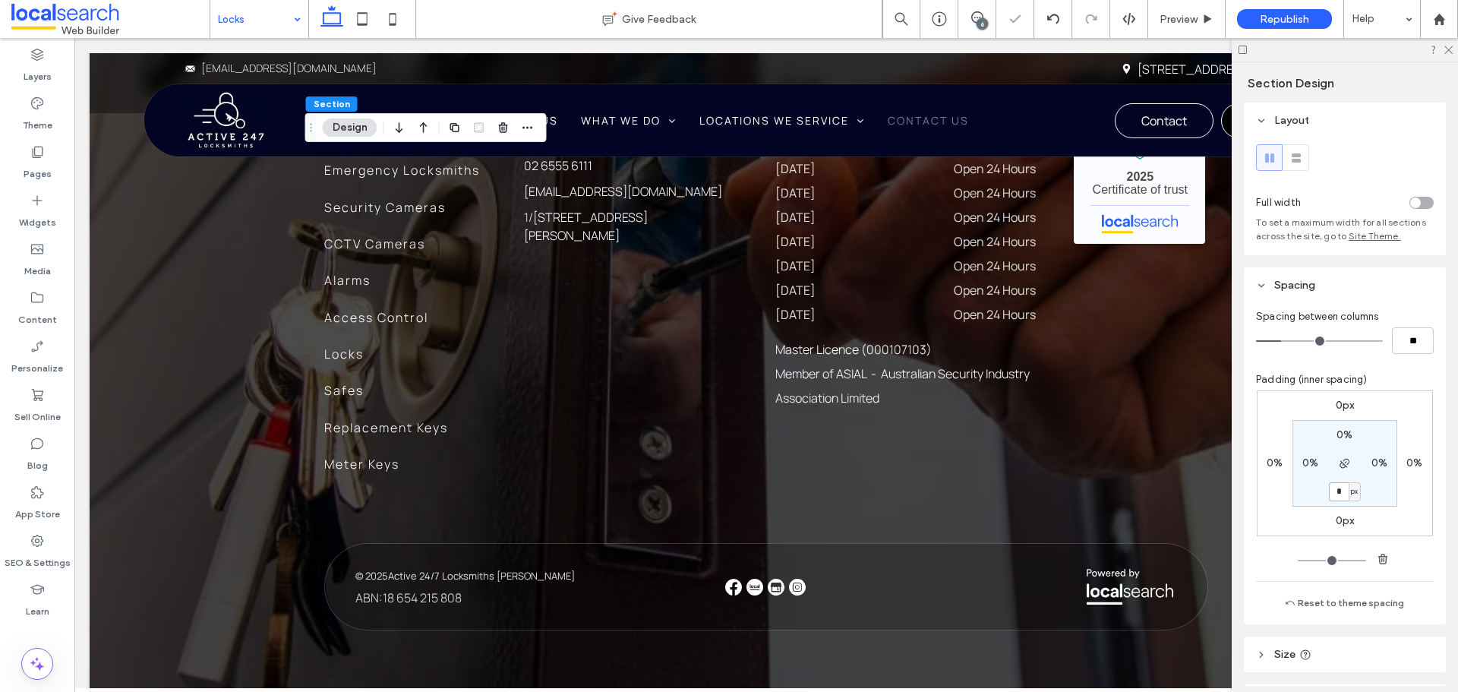
paste input "**"
type input "***"
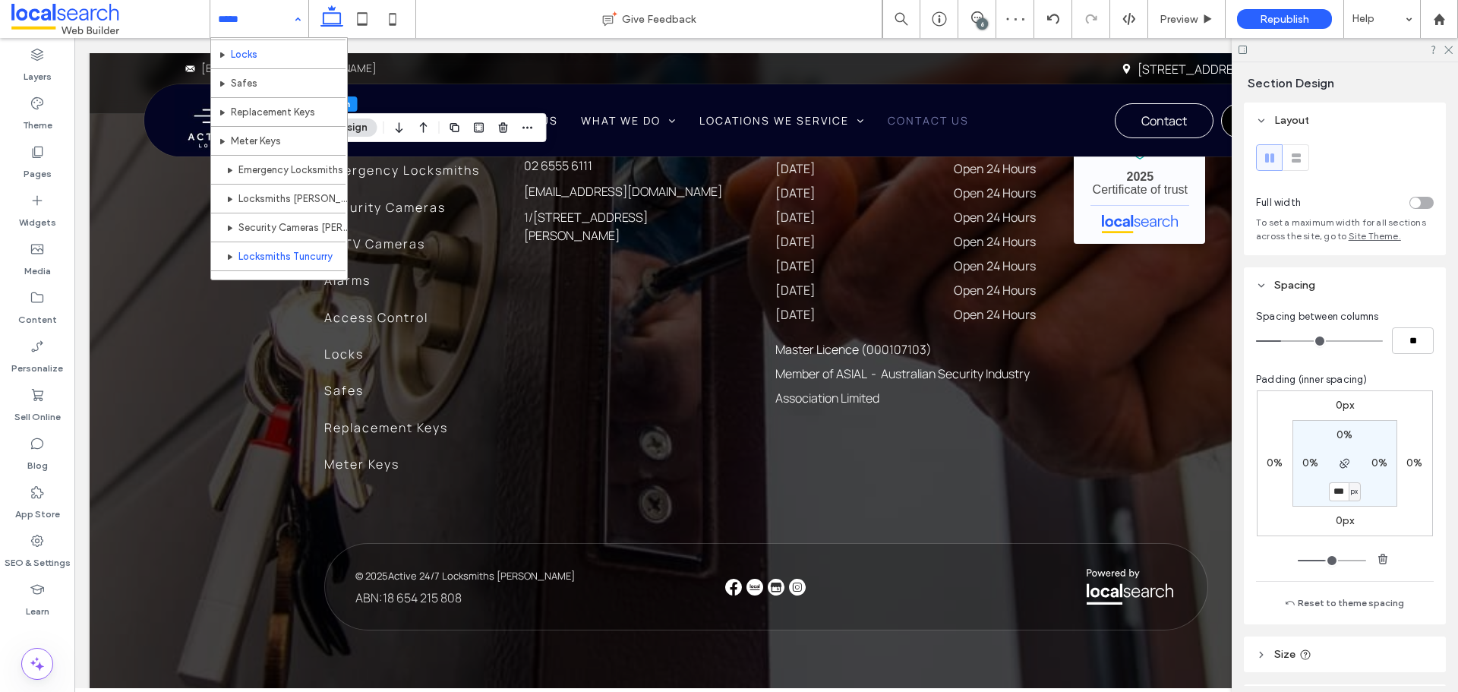
scroll to position [152, 0]
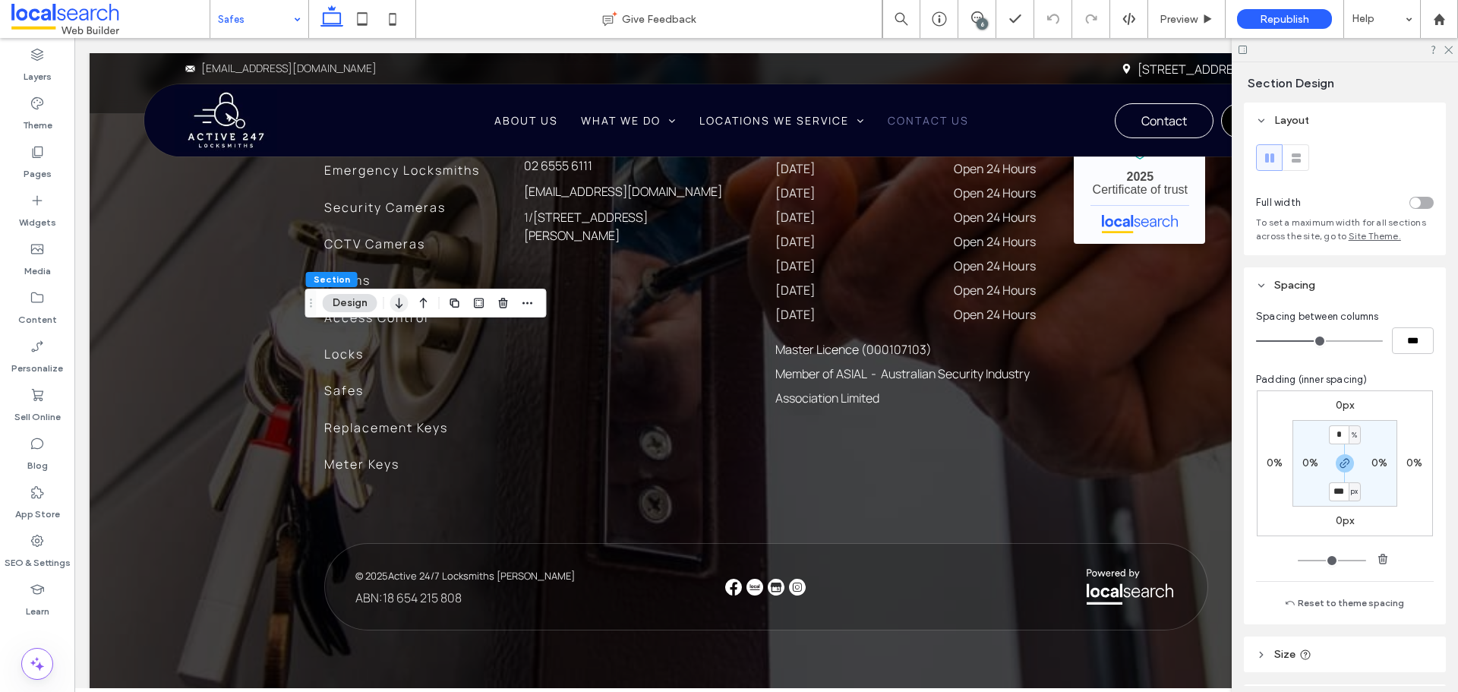
click at [403, 302] on icon "button" at bounding box center [399, 302] width 18 height 27
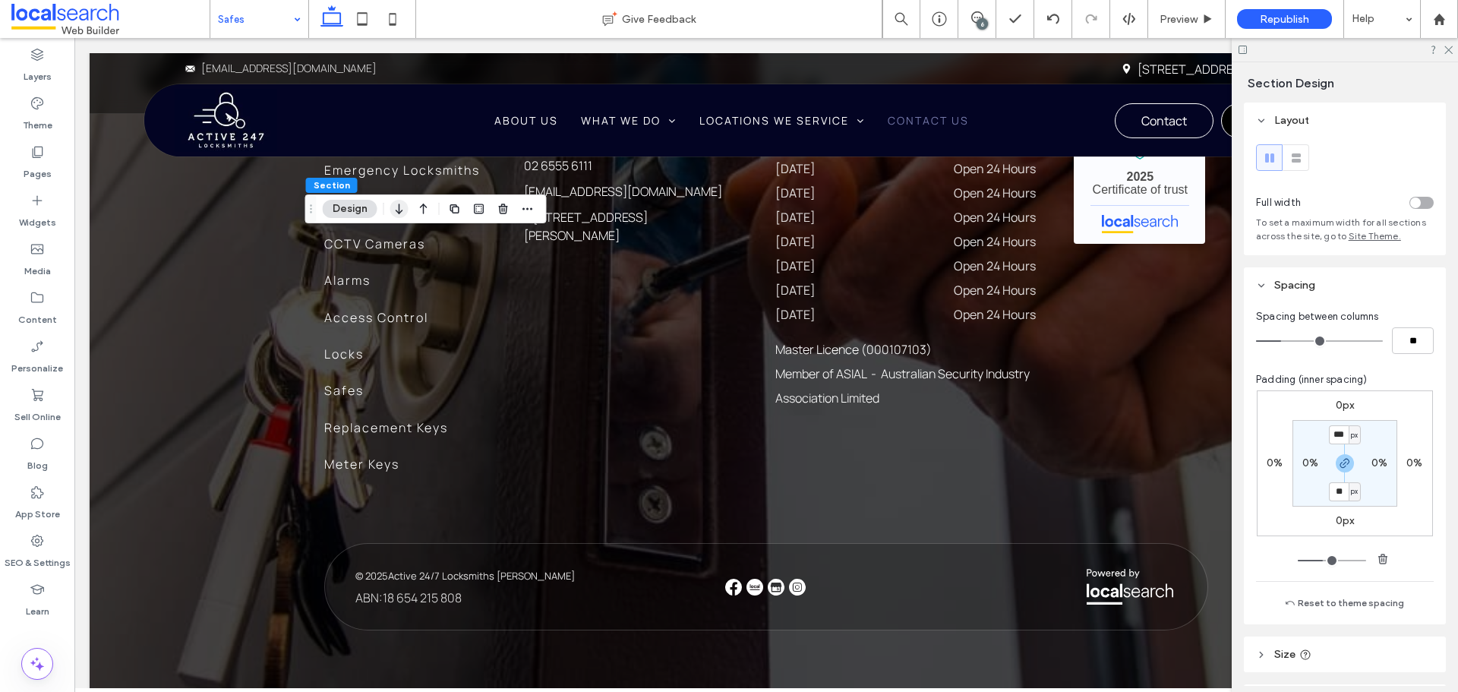
click at [400, 209] on icon "button" at bounding box center [399, 208] width 18 height 27
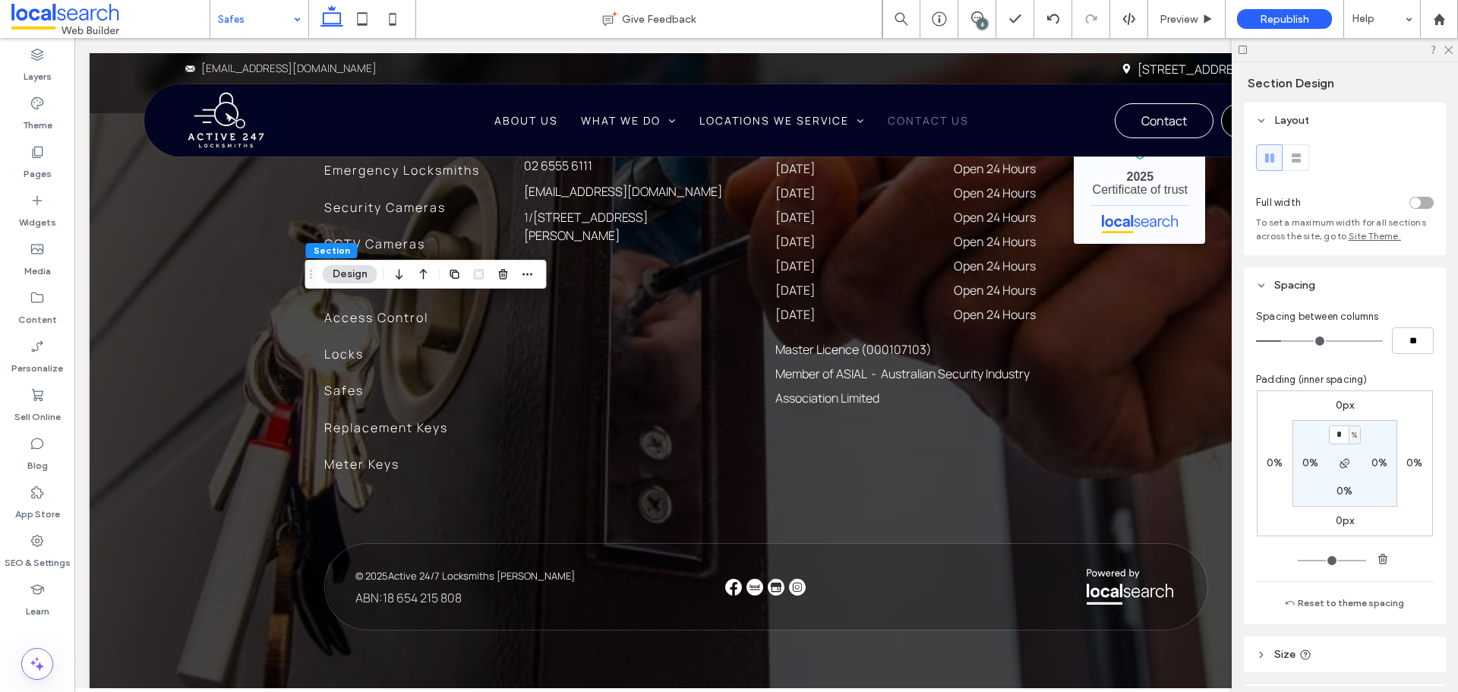
click at [1344, 491] on label "0%" at bounding box center [1344, 490] width 16 height 13
click at [1351, 493] on span "%" at bounding box center [1353, 491] width 5 height 15
click at [1345, 519] on span "px" at bounding box center [1345, 514] width 11 height 15
click at [1338, 493] on input "*" at bounding box center [1339, 491] width 20 height 19
paste input "**"
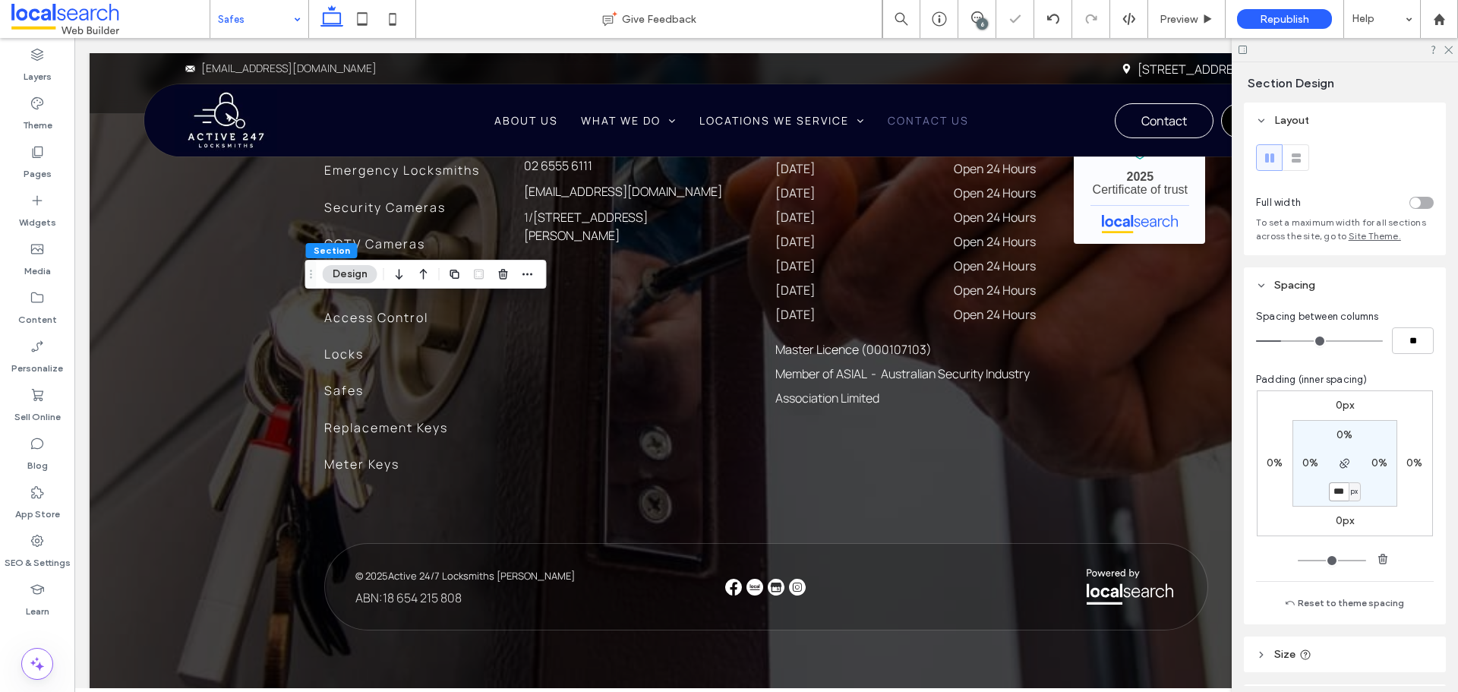
type input "***"
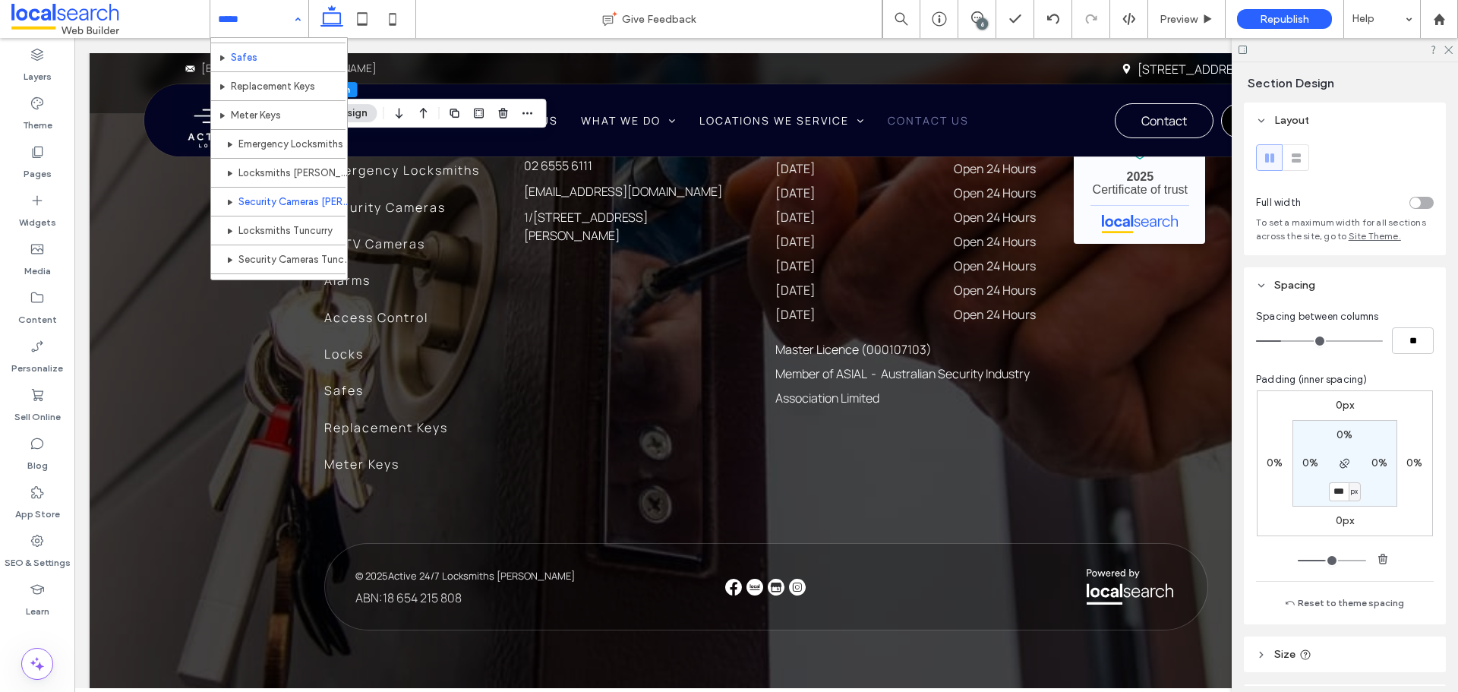
scroll to position [228, 0]
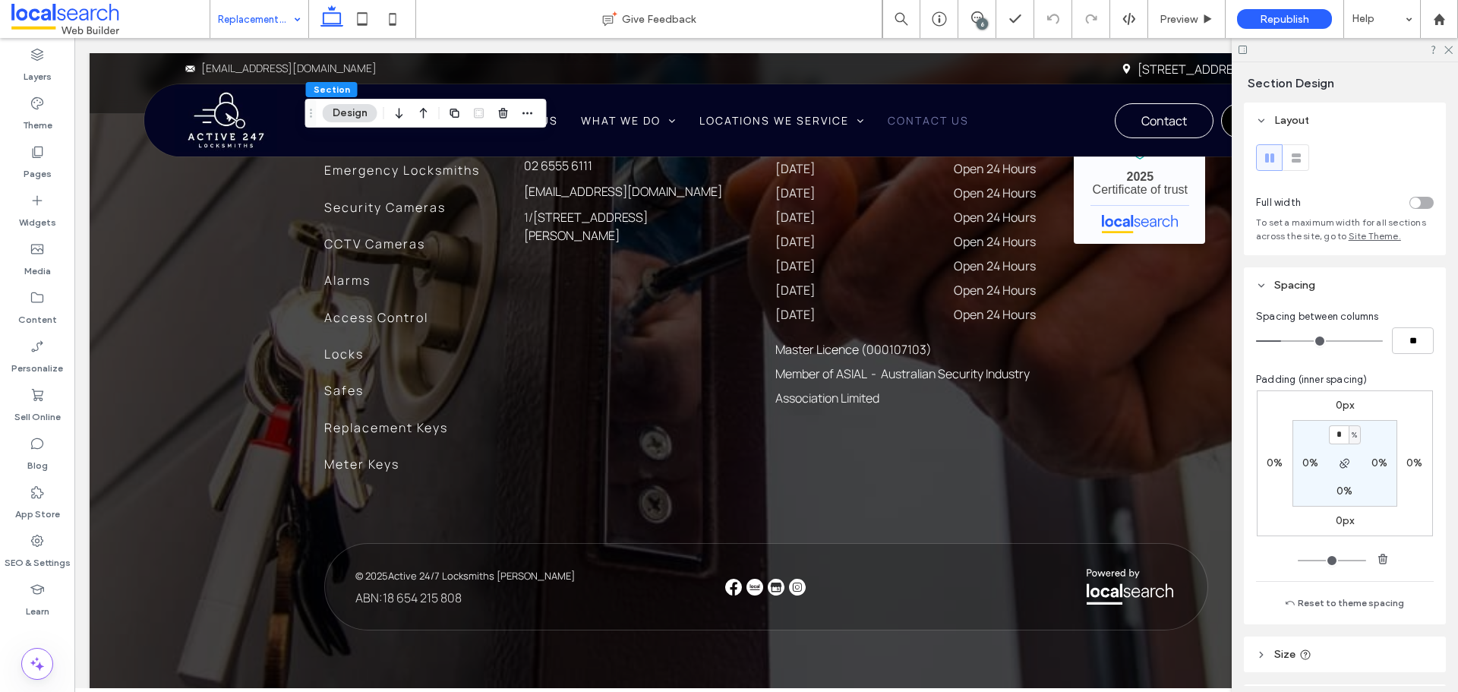
click at [1339, 491] on label "0%" at bounding box center [1344, 490] width 16 height 13
click at [1351, 493] on span "%" at bounding box center [1353, 491] width 5 height 15
click at [1344, 521] on span "px" at bounding box center [1345, 514] width 11 height 15
click at [1335, 492] on input "*" at bounding box center [1339, 491] width 20 height 19
paste input "**"
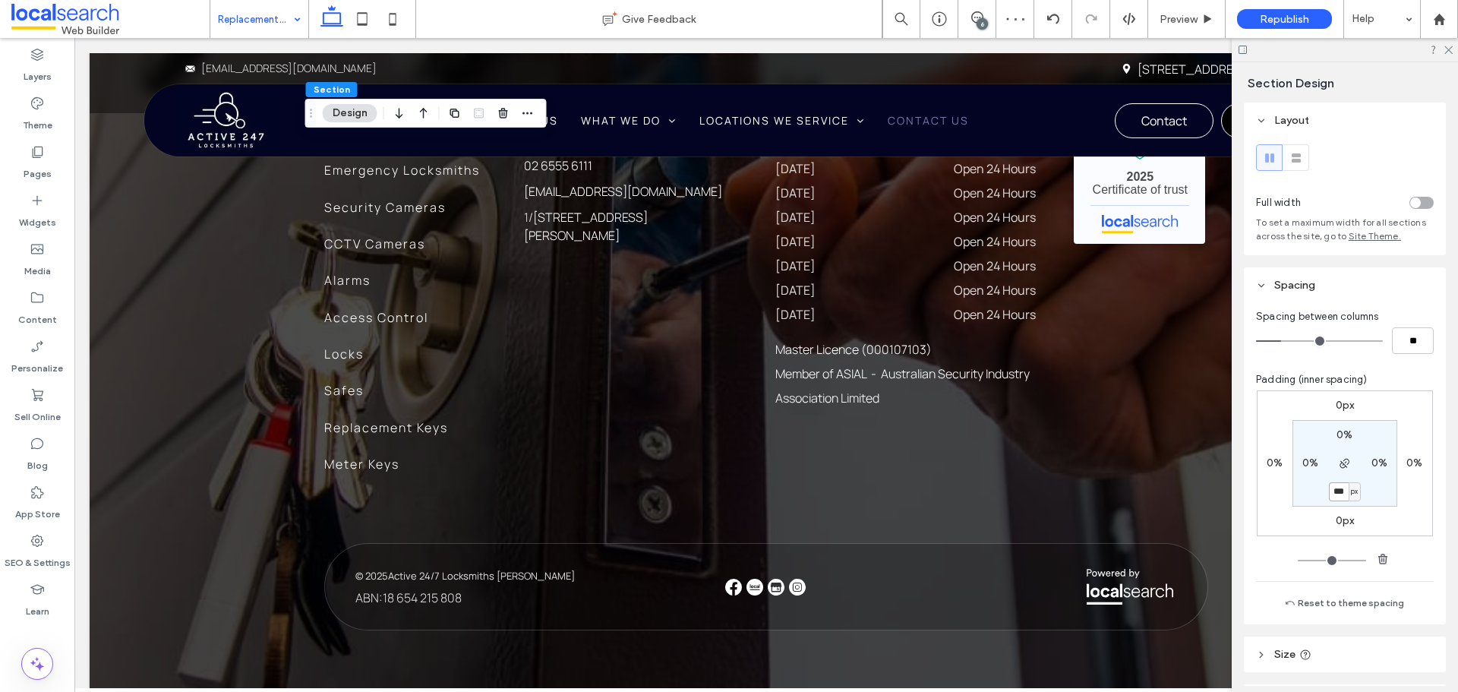
type input "***"
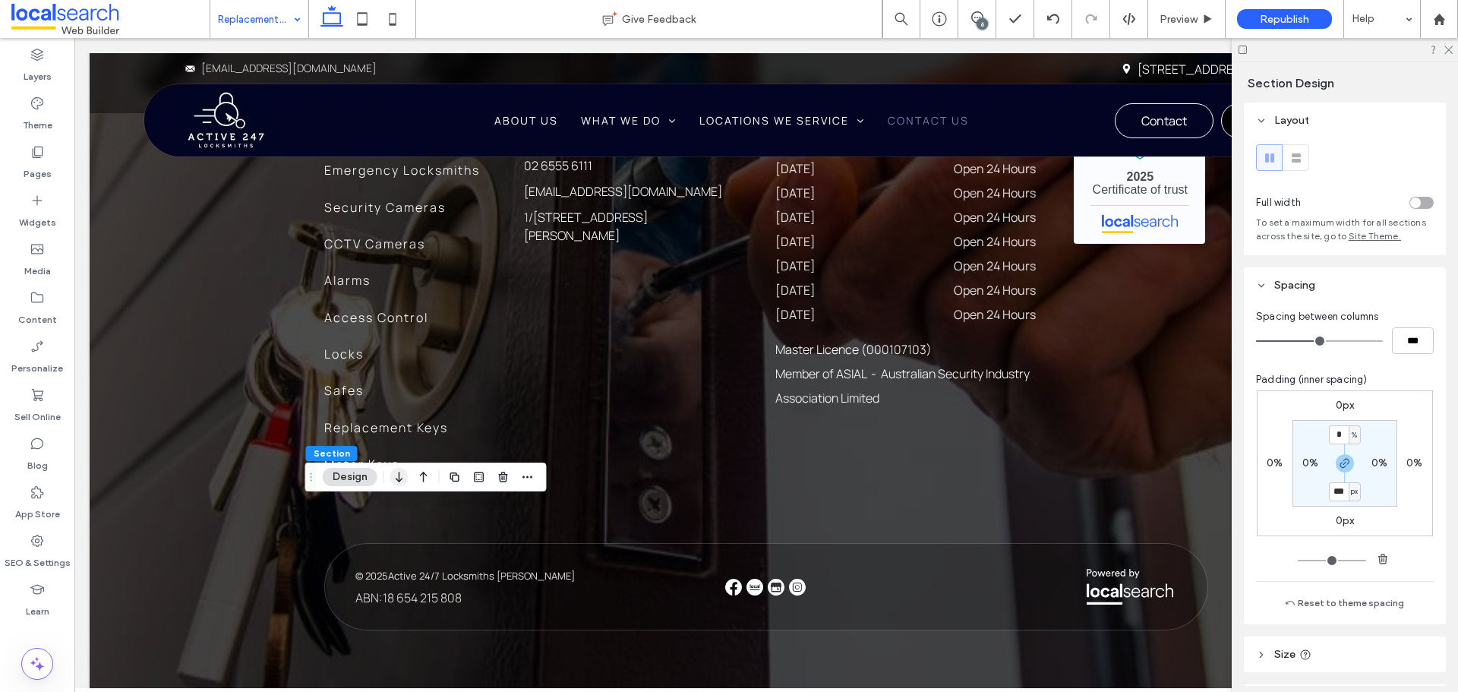
click at [393, 478] on icon "button" at bounding box center [399, 476] width 18 height 27
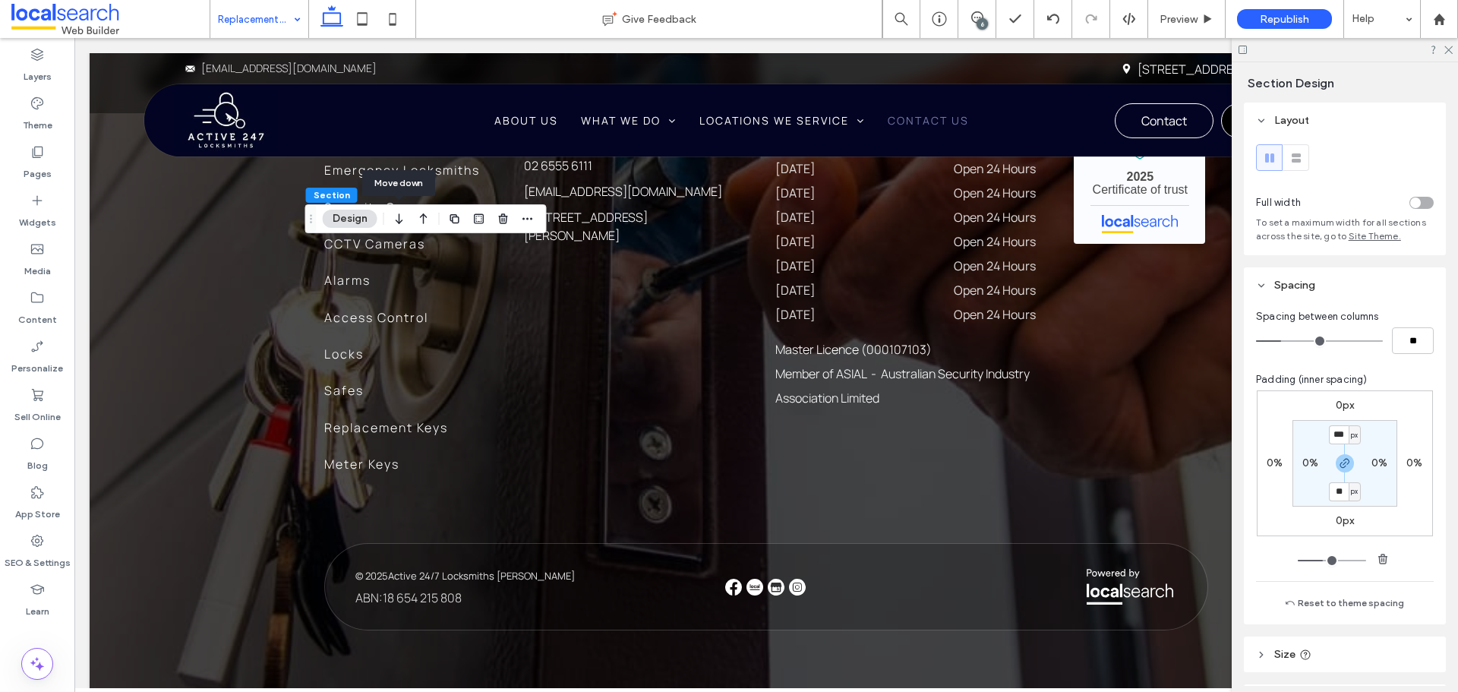
click at [402, 229] on icon "button" at bounding box center [399, 218] width 18 height 27
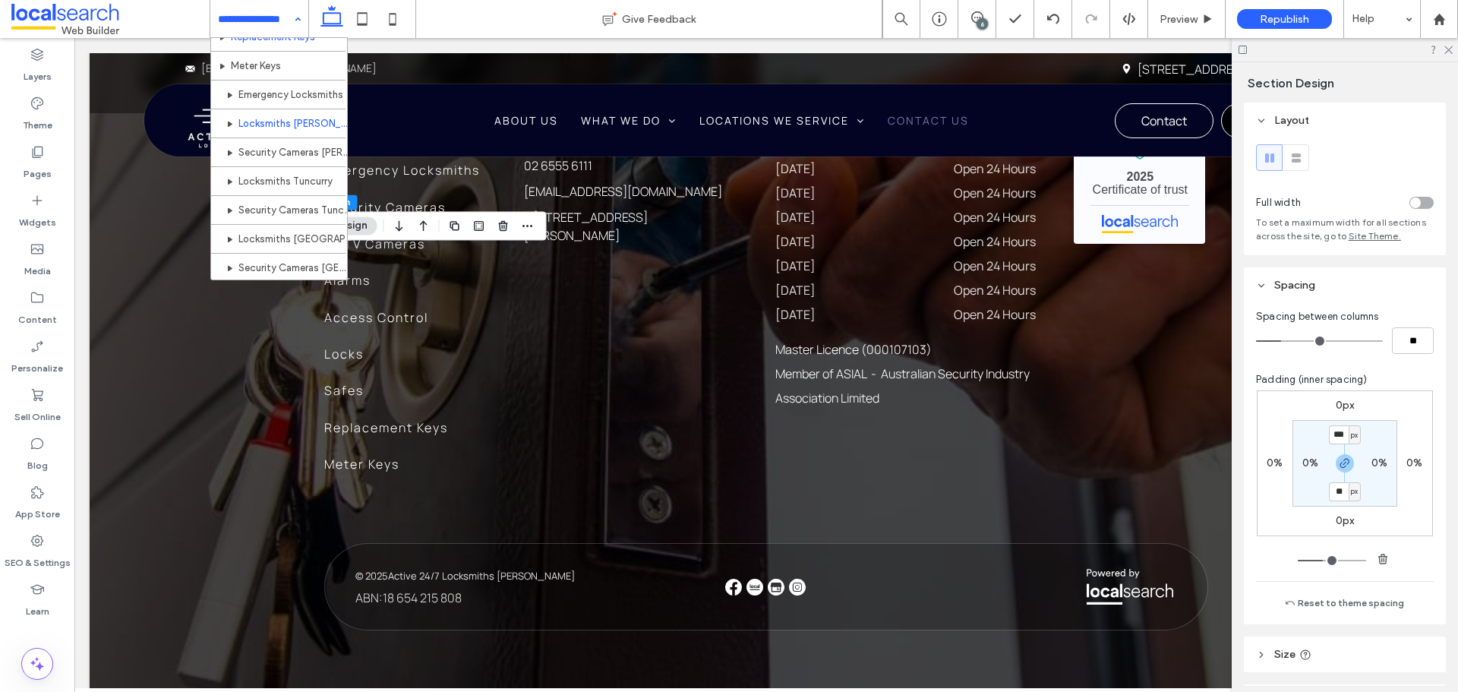
scroll to position [228, 0]
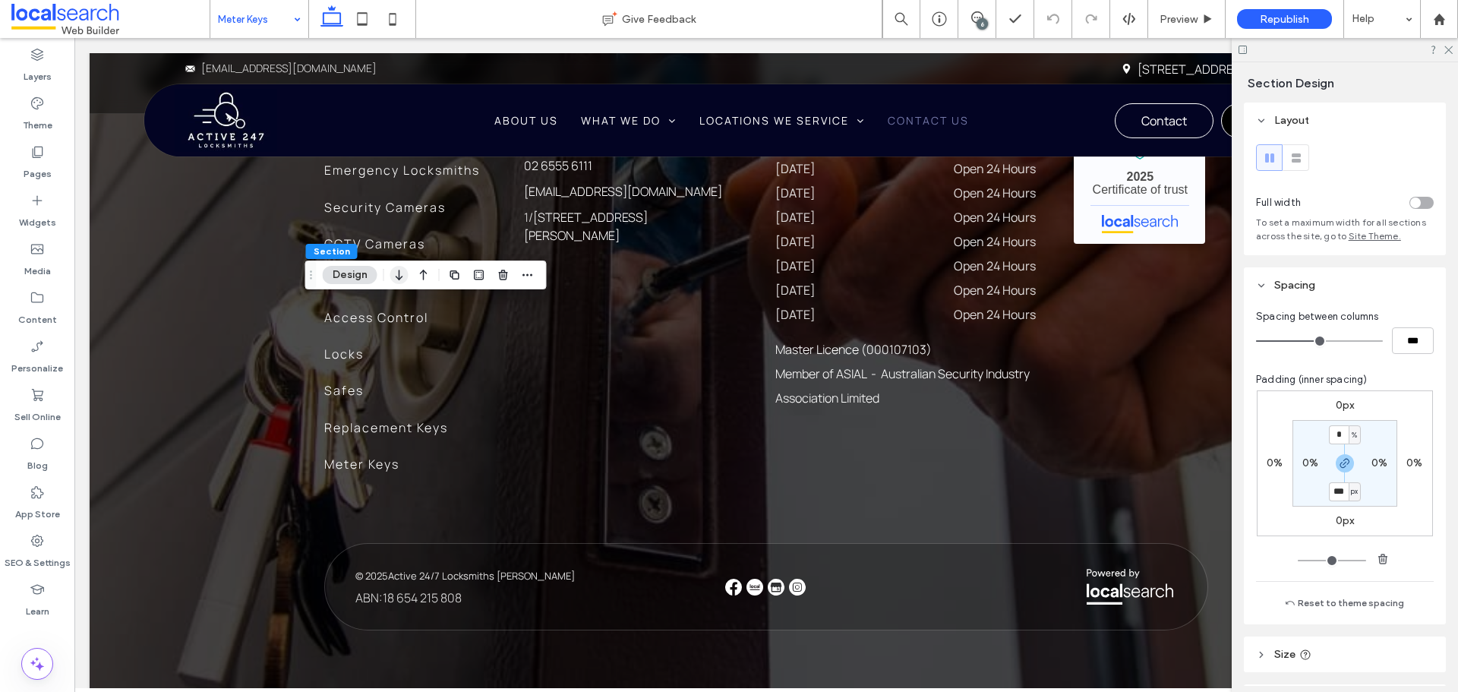
click at [401, 282] on icon "button" at bounding box center [399, 274] width 18 height 27
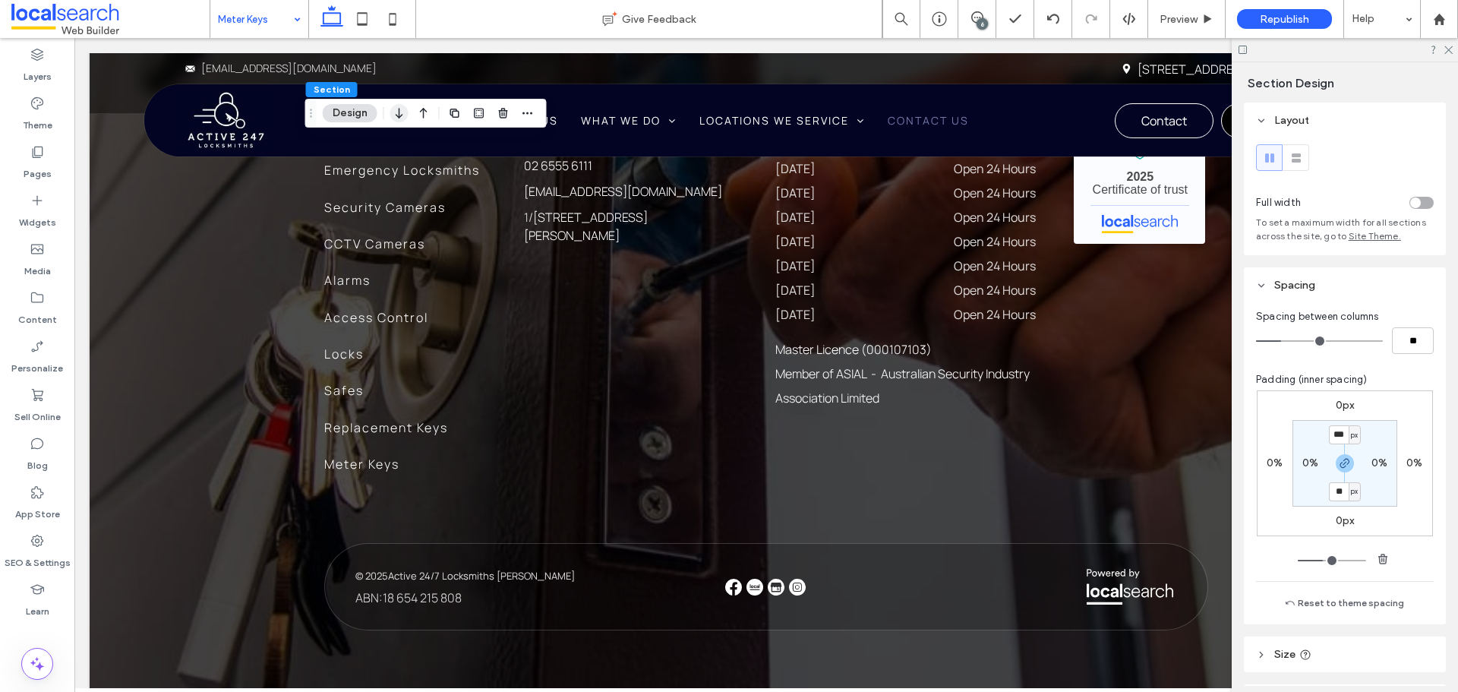
click at [394, 121] on icon "button" at bounding box center [399, 112] width 18 height 27
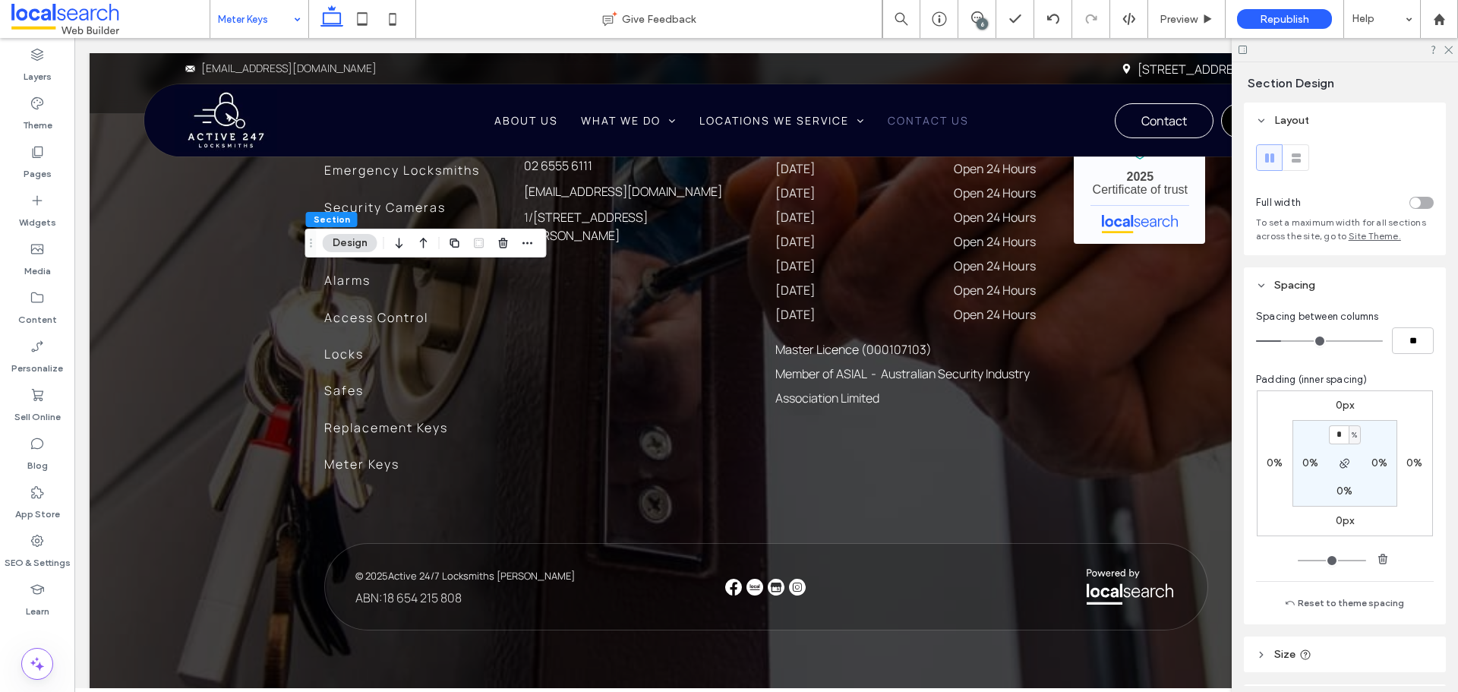
click at [1346, 492] on label "0%" at bounding box center [1344, 490] width 16 height 13
click at [1350, 492] on div "%" at bounding box center [1354, 491] width 9 height 15
click at [1346, 523] on div "px" at bounding box center [1345, 514] width 21 height 27
paste input "**"
click at [1336, 490] on input "***" at bounding box center [1339, 491] width 20 height 19
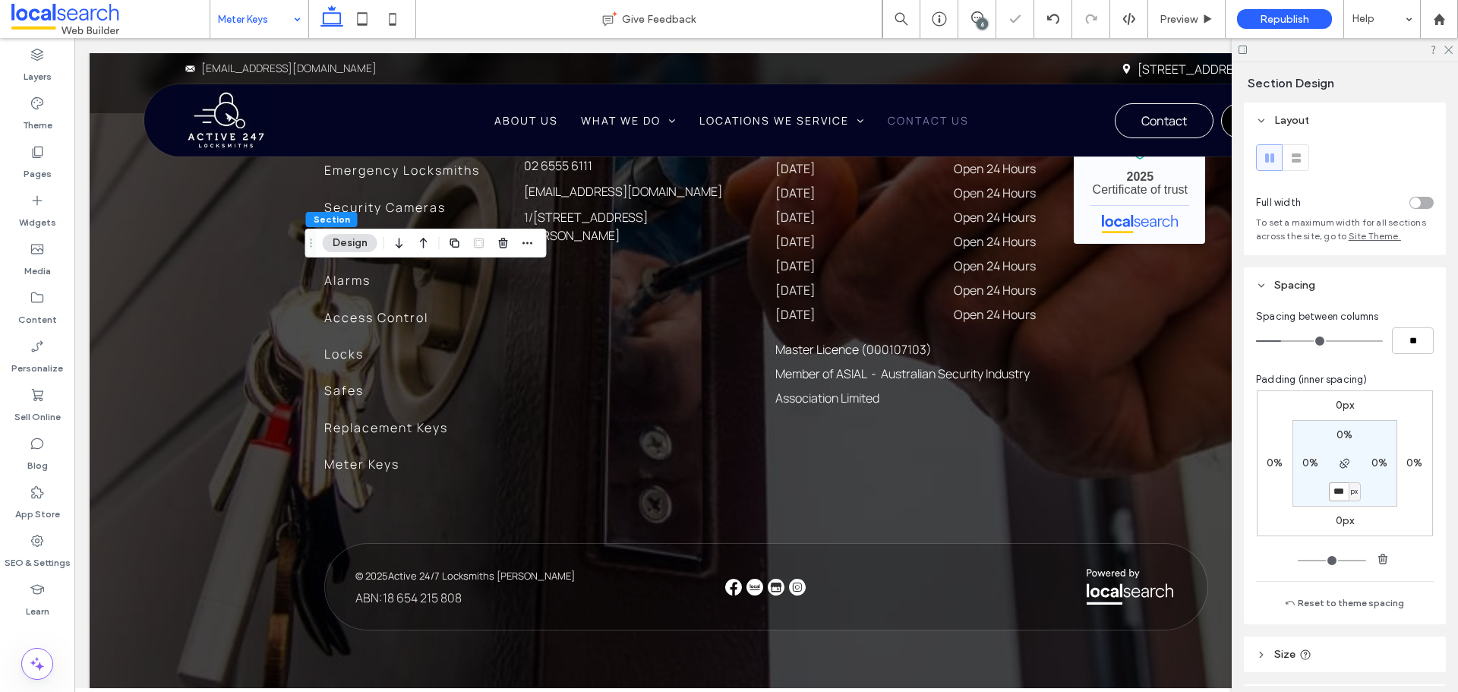
type input "***"
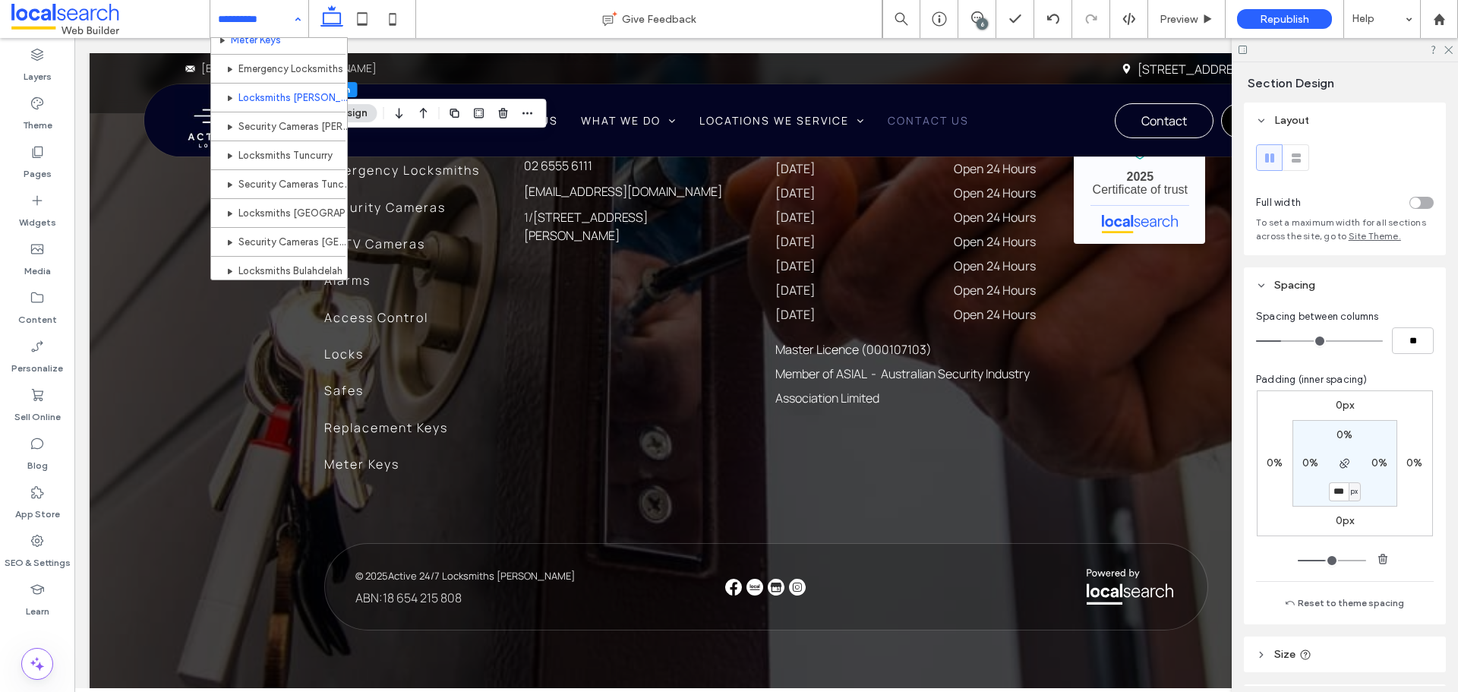
scroll to position [304, 0]
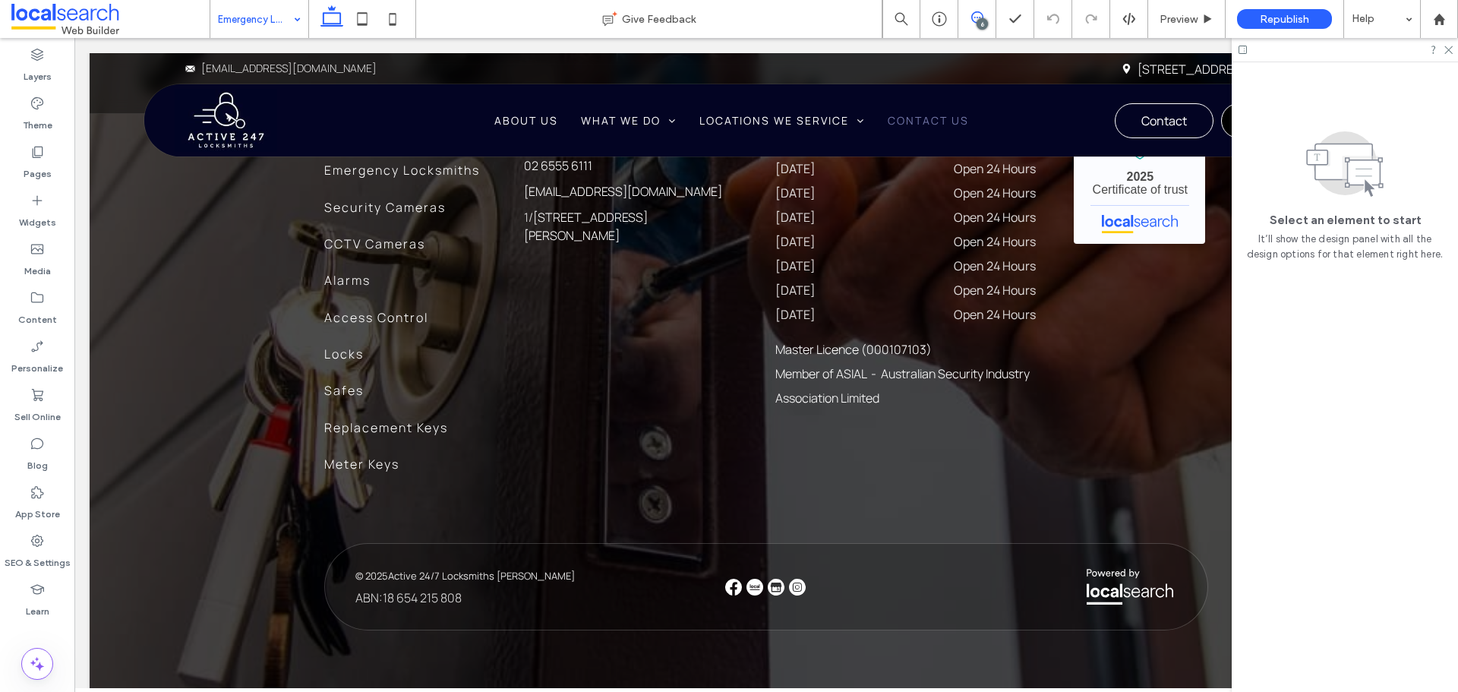
click at [975, 19] on icon at bounding box center [977, 17] width 12 height 12
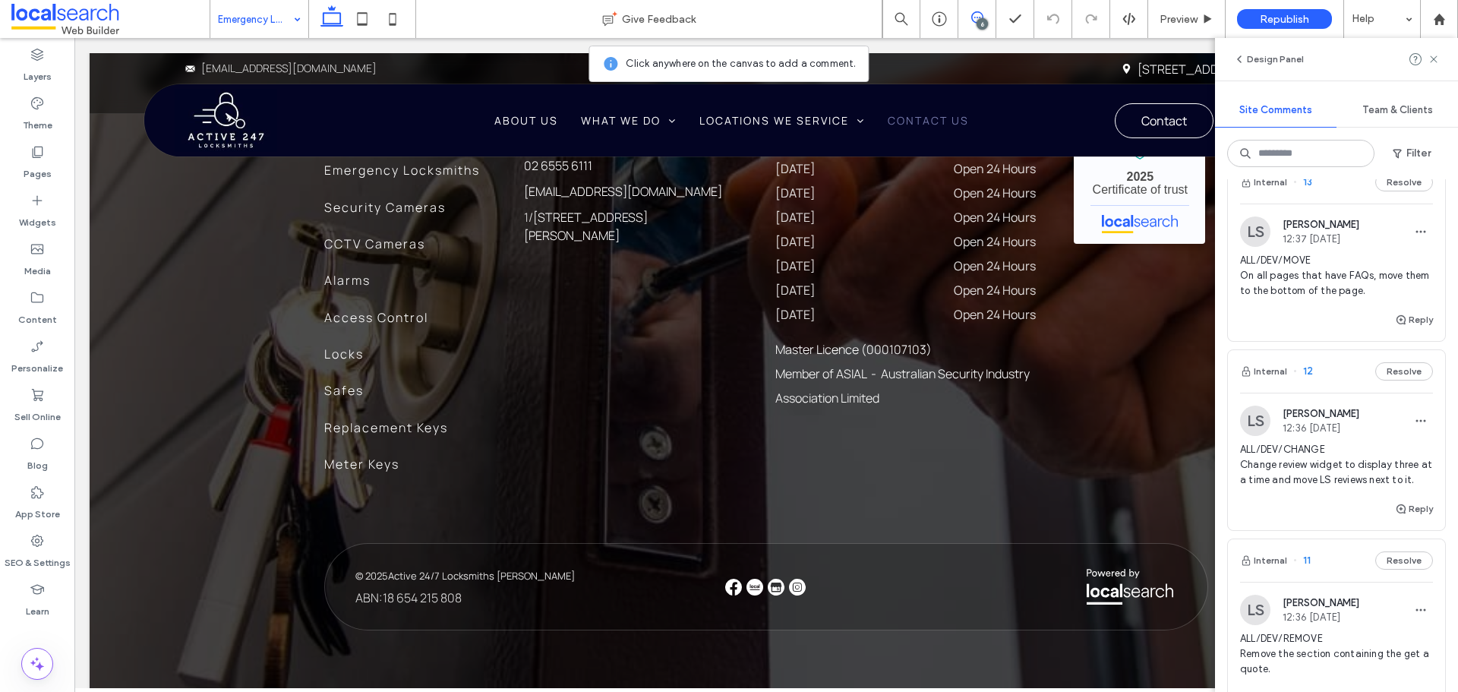
scroll to position [228, 0]
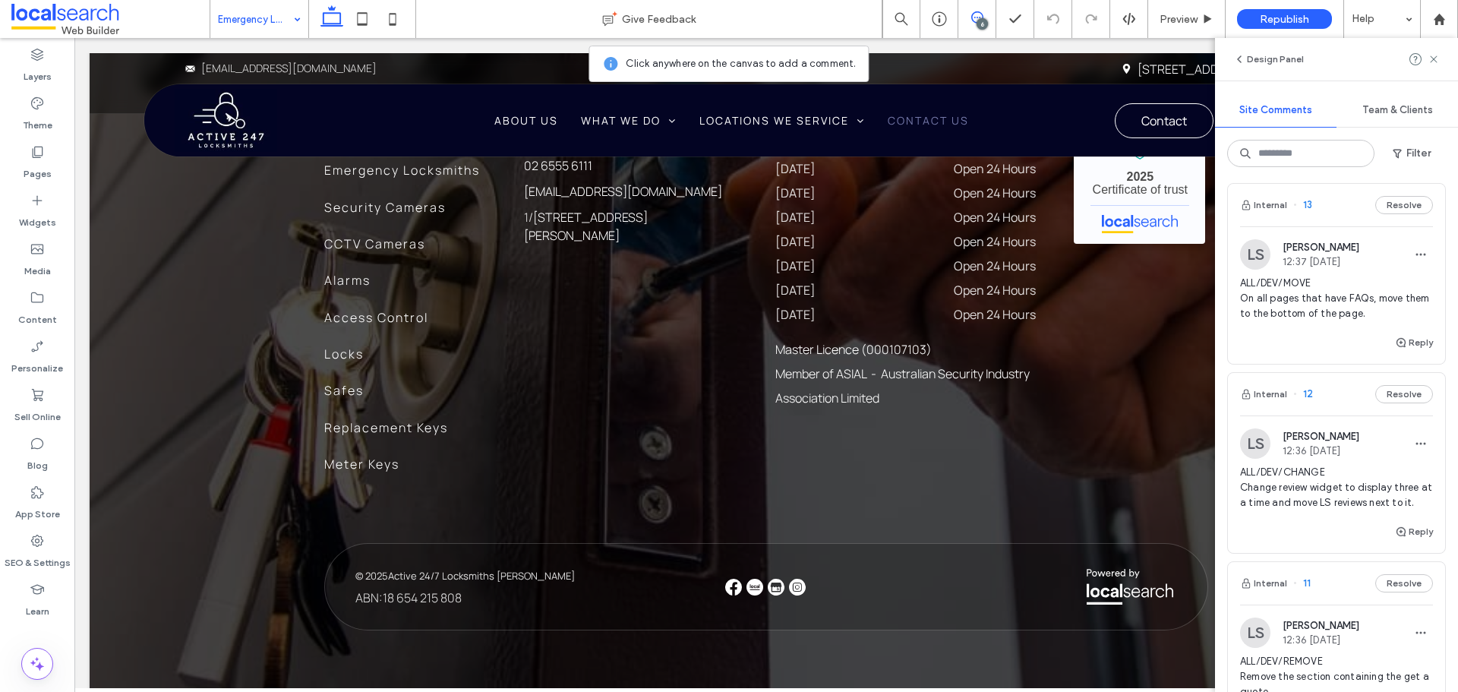
drag, startPoint x: 1279, startPoint y: 528, endPoint x: 1276, endPoint y: 541, distance: 13.3
click at [1276, 541] on div "Internal 12 Resolve LS Luke Stewart 12:36 Aug 11 2025 ALL/DEV/CHANGE Change rev…" at bounding box center [1336, 463] width 217 height 180
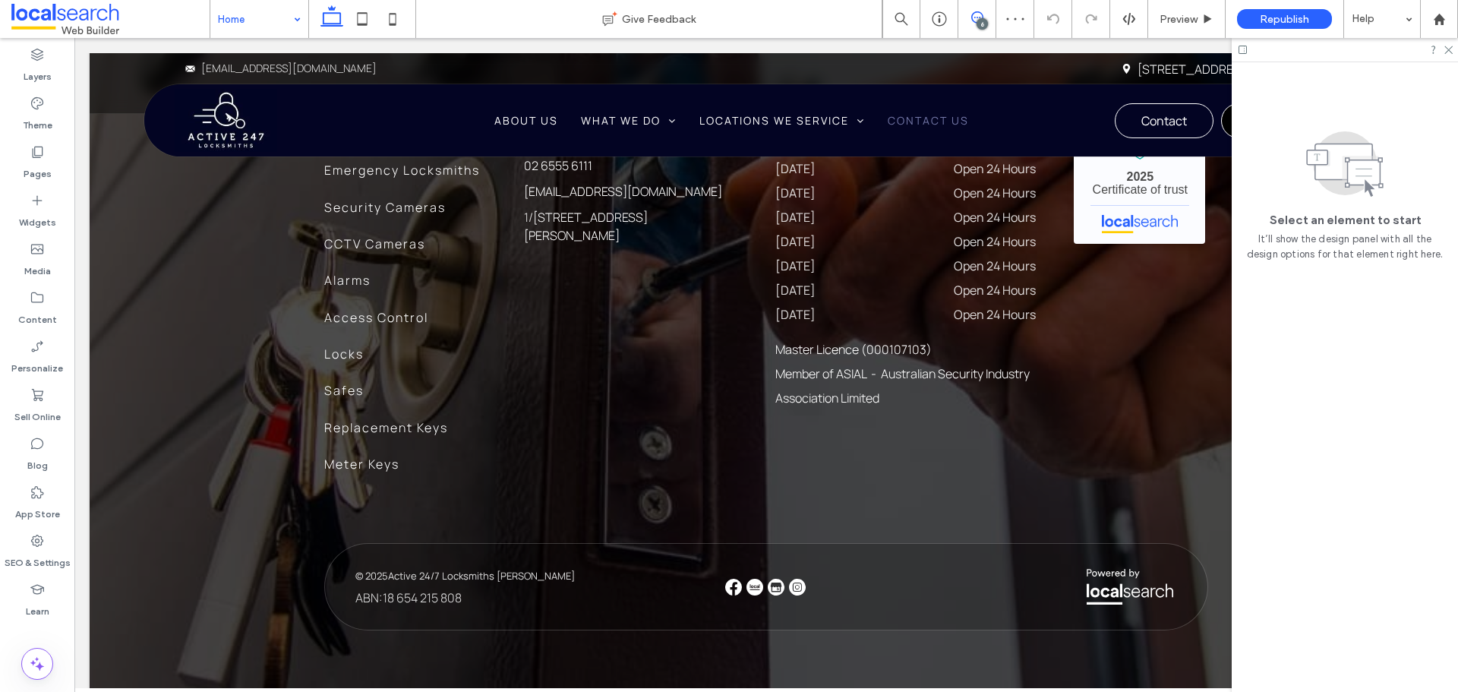
click at [977, 18] on icon at bounding box center [977, 17] width 12 height 12
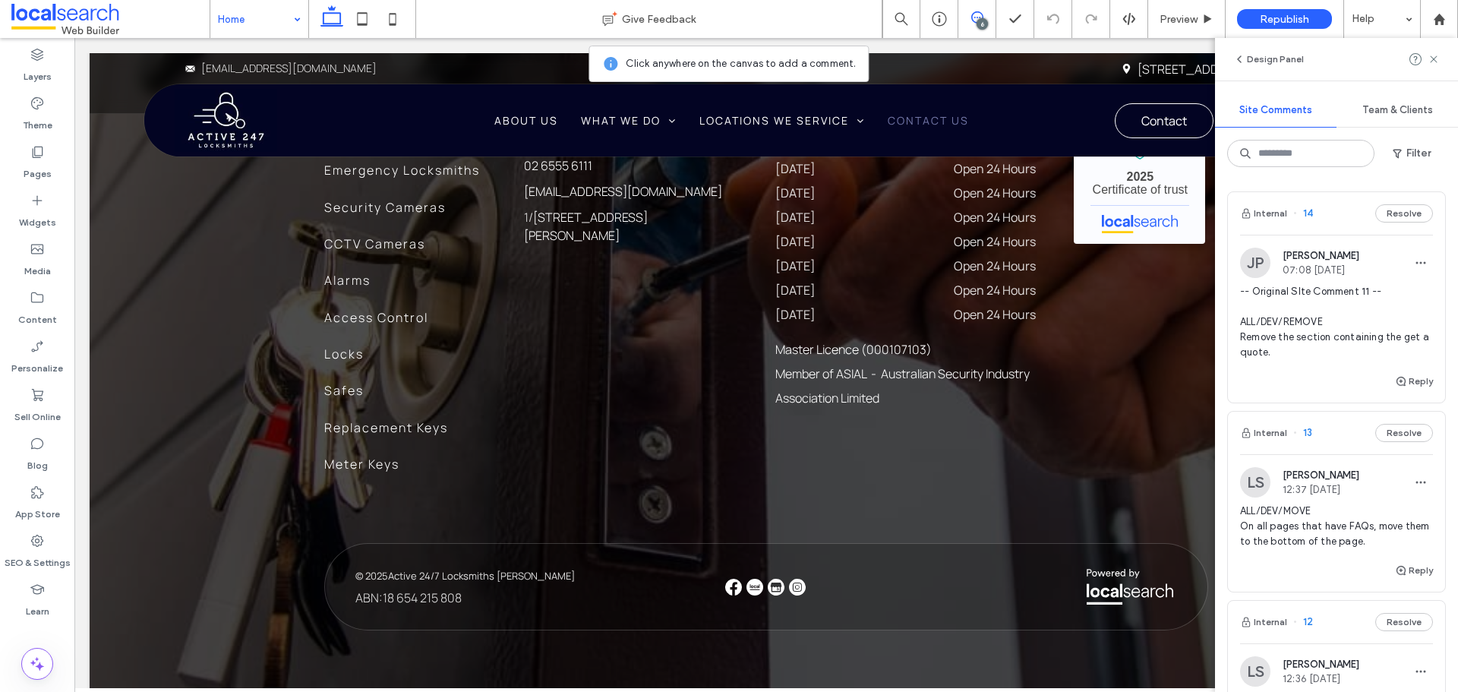
scroll to position [152, 0]
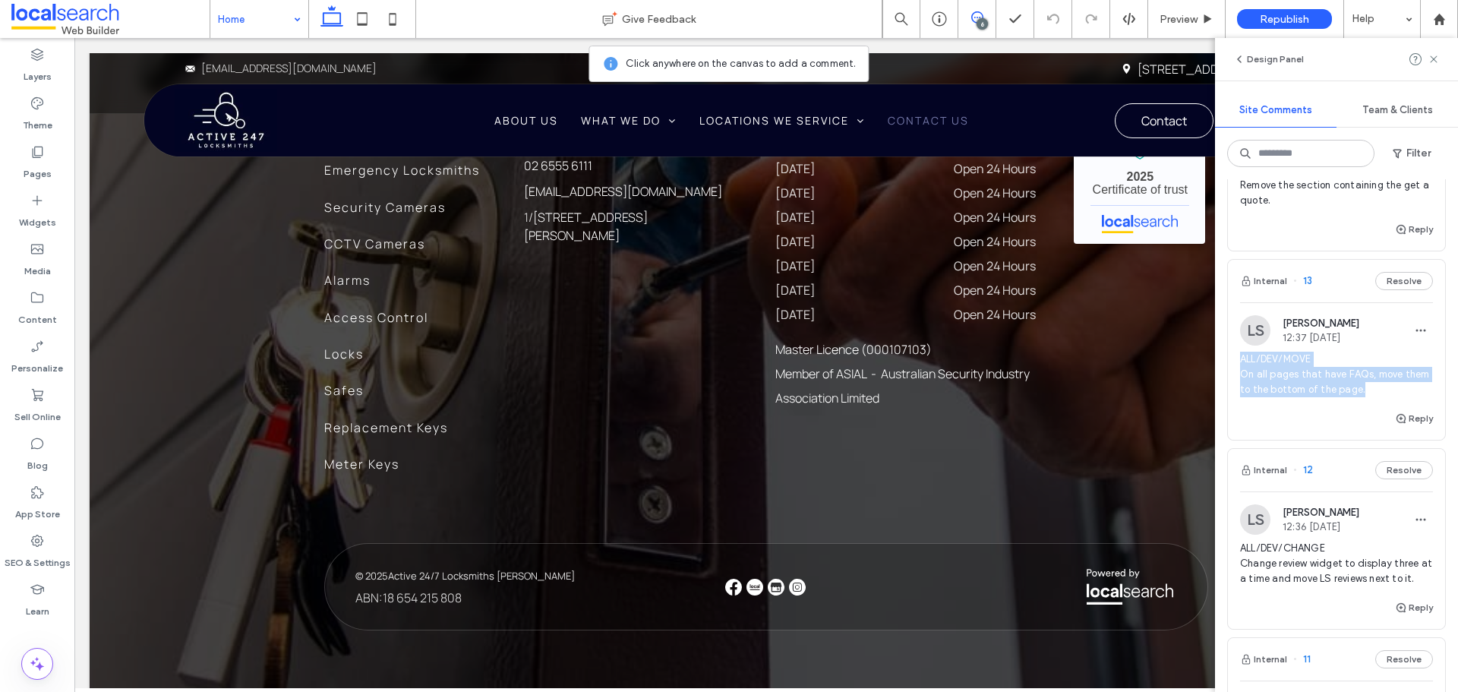
drag, startPoint x: 1370, startPoint y: 390, endPoint x: 1228, endPoint y: 362, distance: 145.5
click at [1228, 362] on div "LS Luke Stewart 12:37 Aug 11 2025 ALL/DEV/MOVE On all pages that have FAQs, mov…" at bounding box center [1336, 362] width 217 height 94
copy span "ALL/DEV/MOVE On all pages that have FAQs, move them to the bottom of the page."
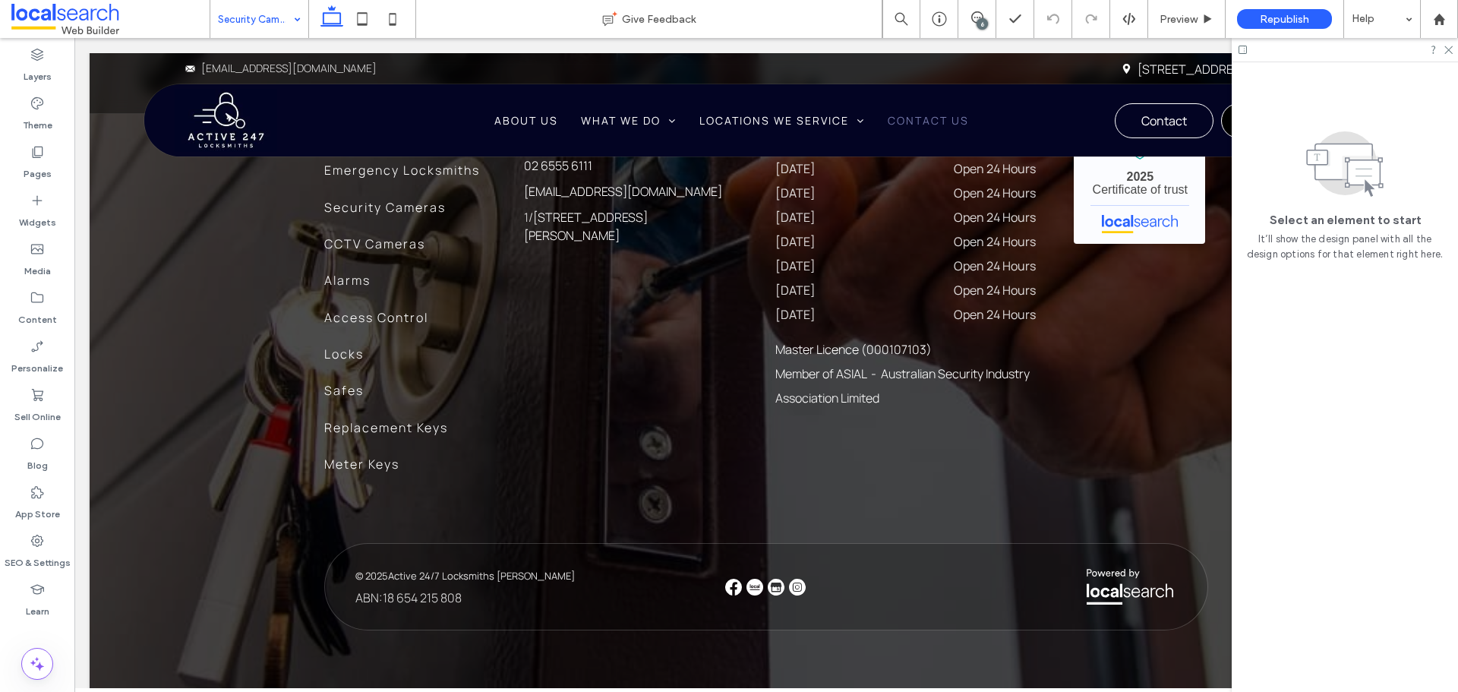
click at [271, 17] on input at bounding box center [255, 19] width 75 height 38
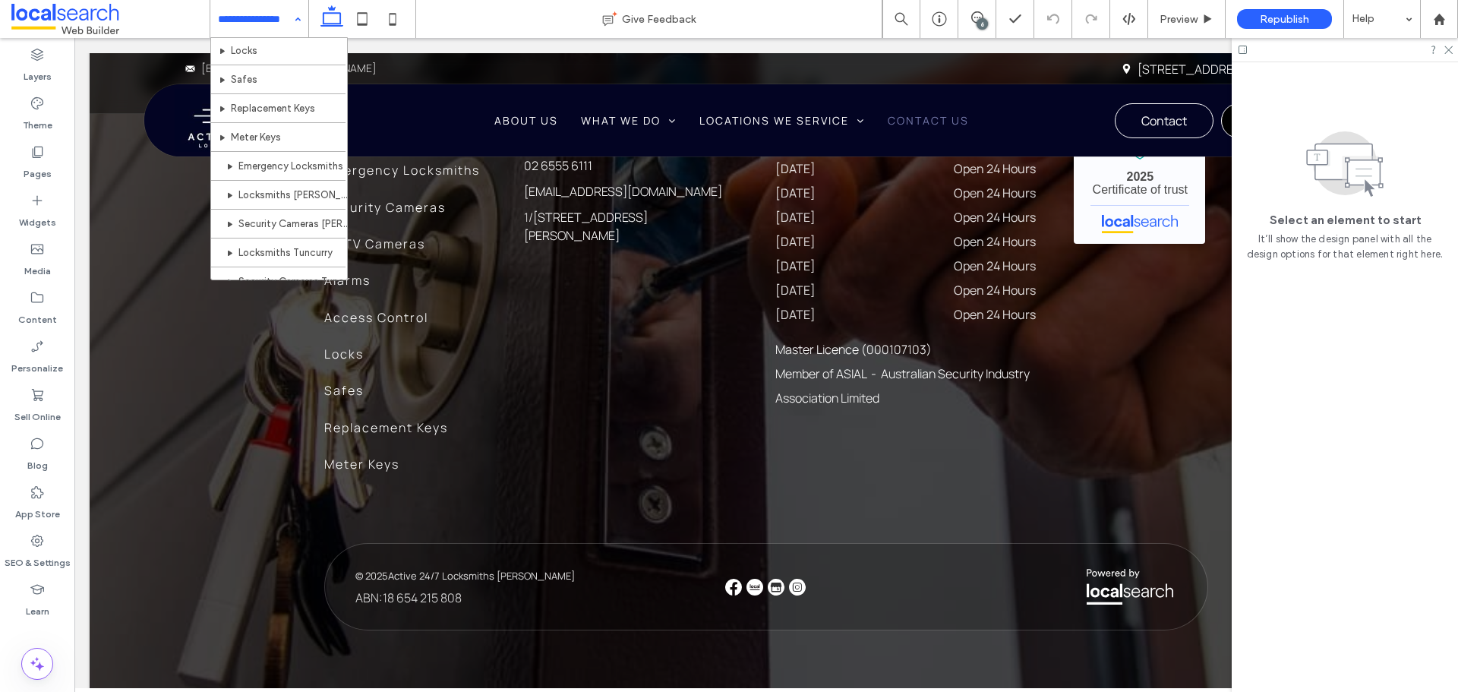
scroll to position [228, 0]
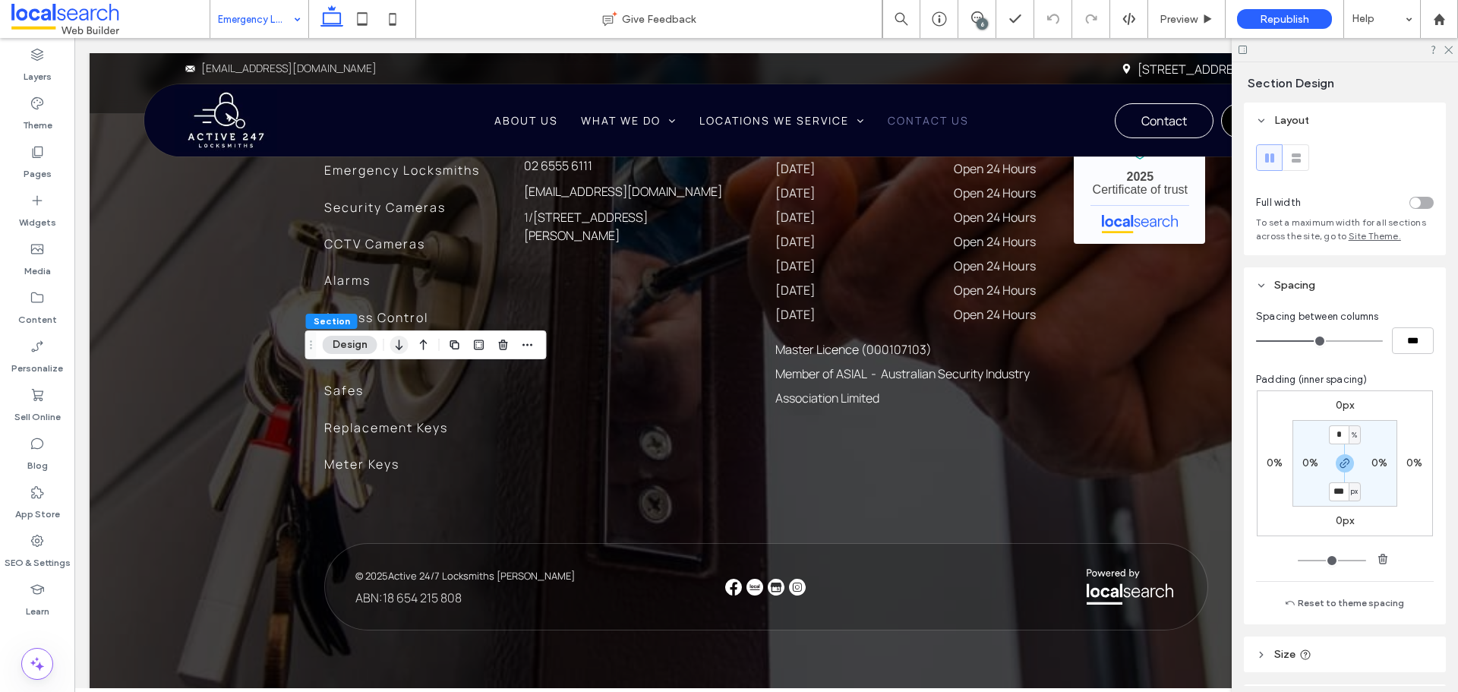
click at [400, 348] on use "button" at bounding box center [399, 344] width 7 height 11
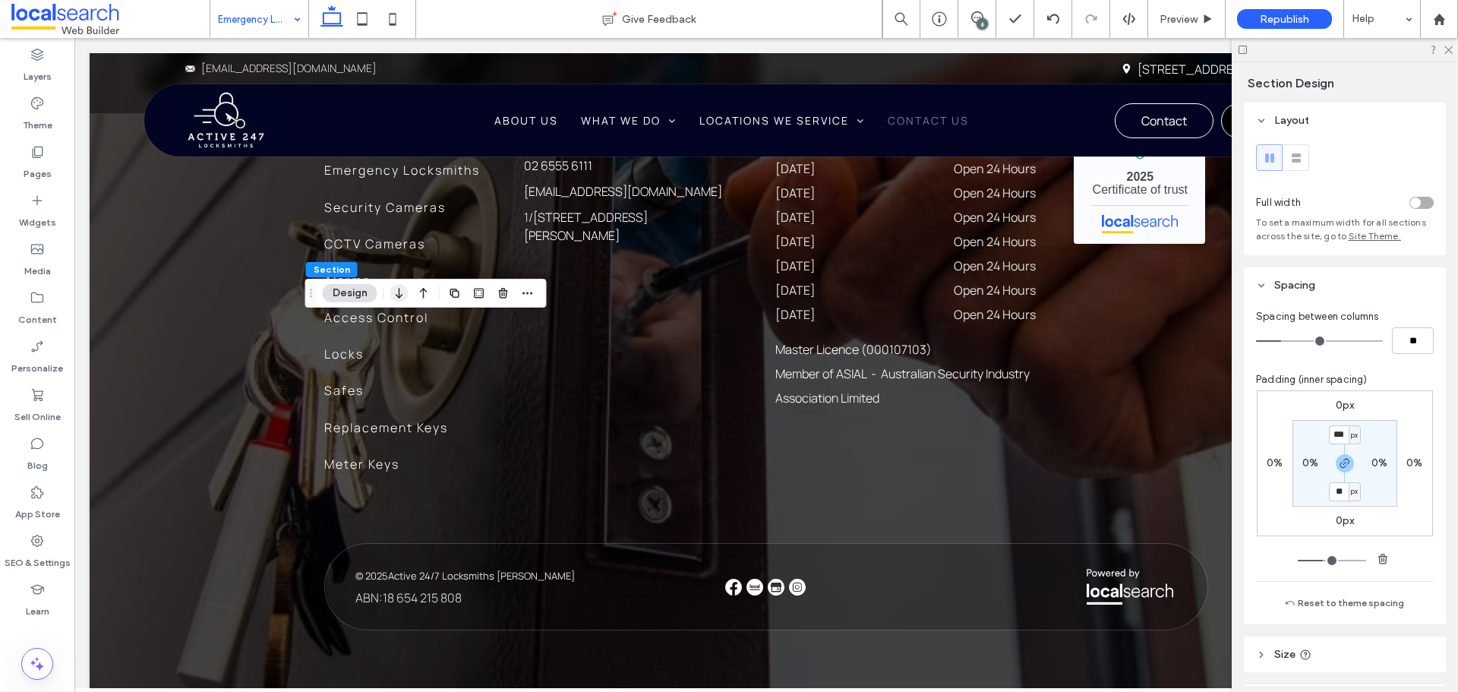
click at [396, 295] on use "button" at bounding box center [399, 293] width 7 height 11
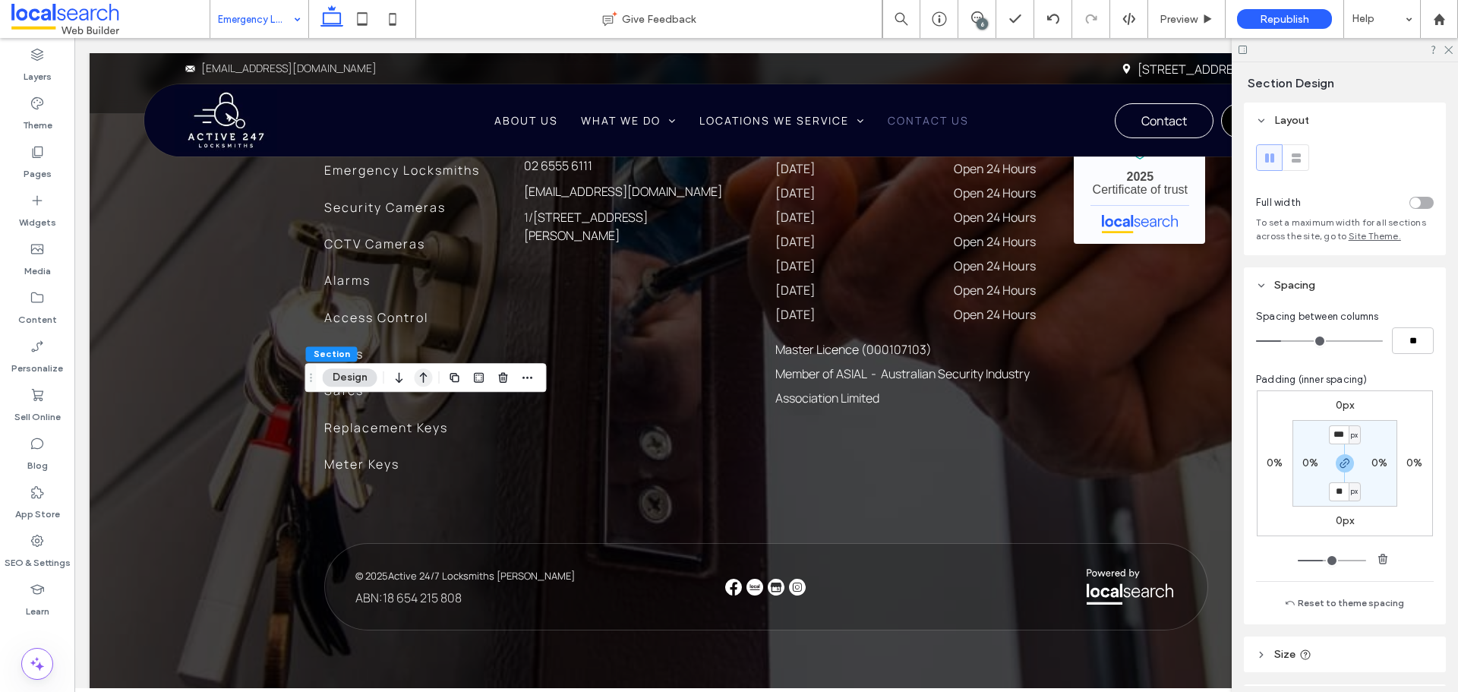
click at [416, 380] on icon "button" at bounding box center [424, 377] width 18 height 27
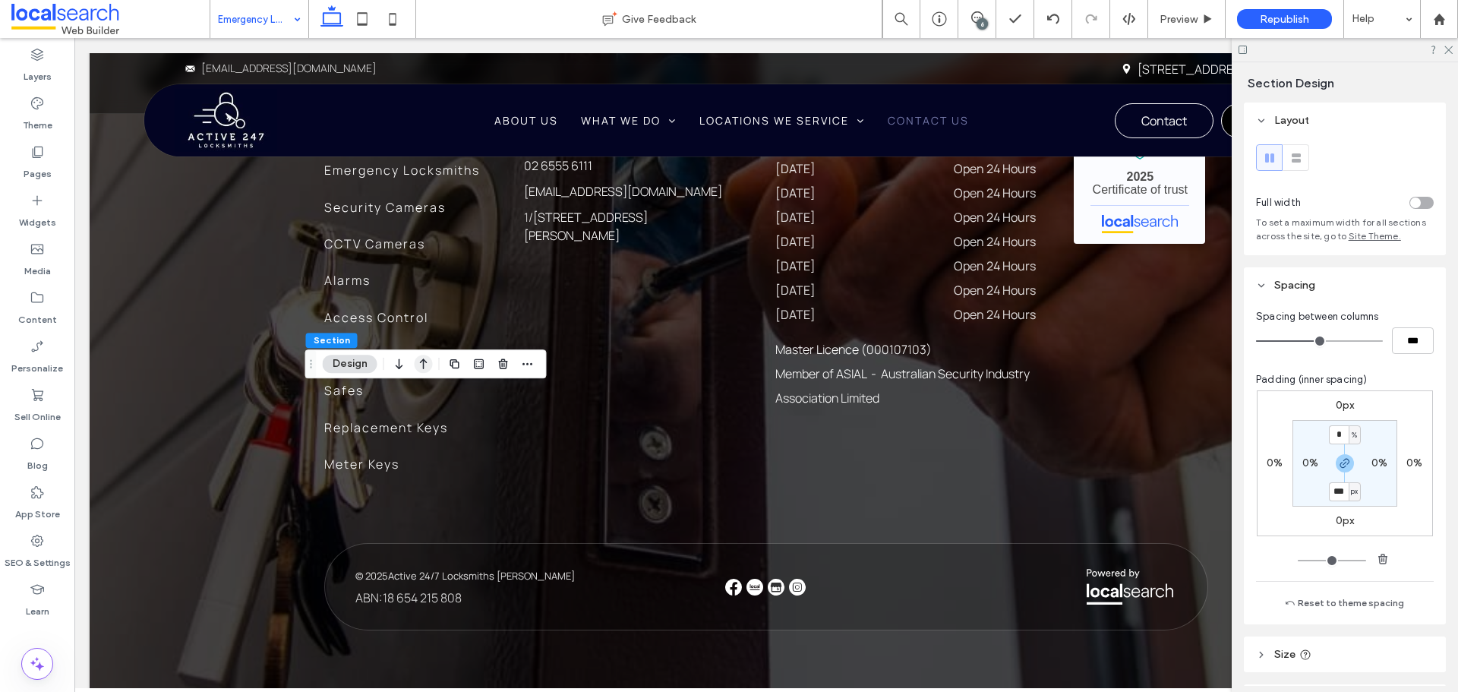
click at [429, 365] on icon "button" at bounding box center [424, 363] width 18 height 27
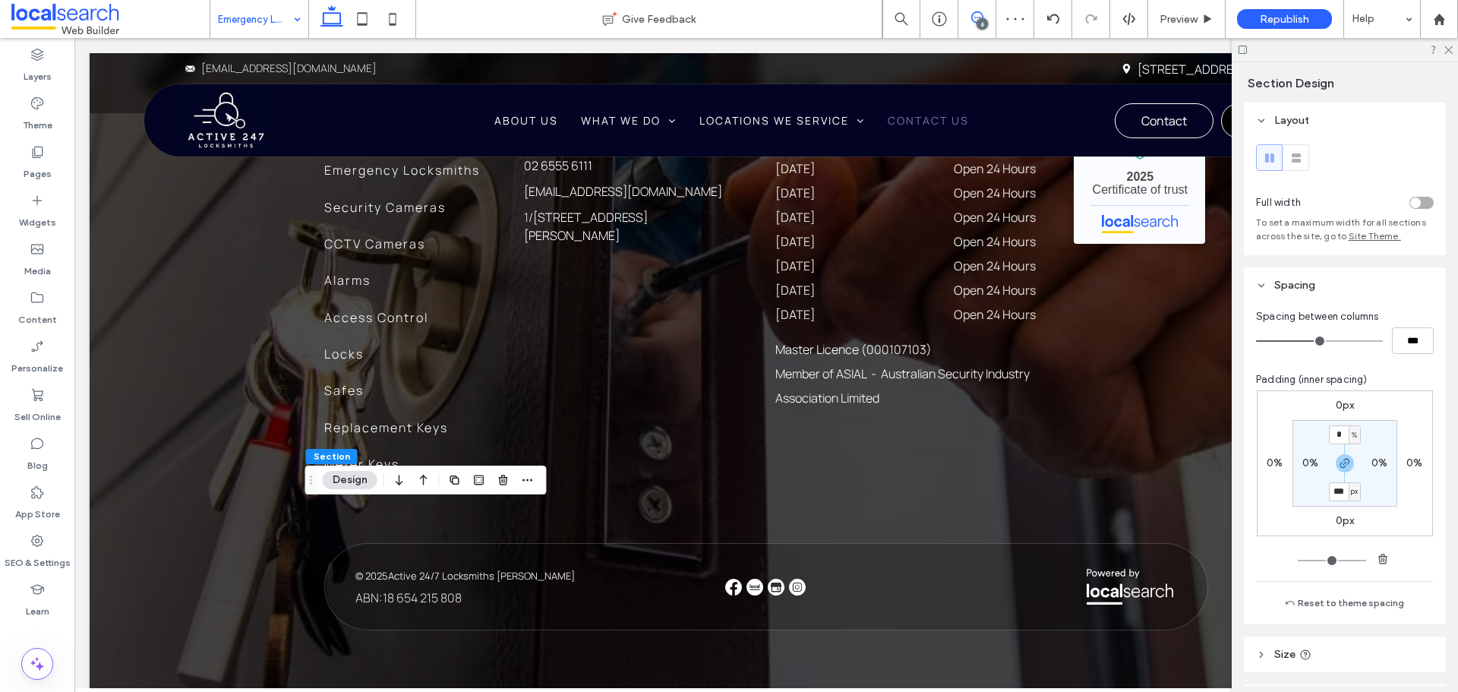
click at [986, 16] on span at bounding box center [976, 17] width 37 height 12
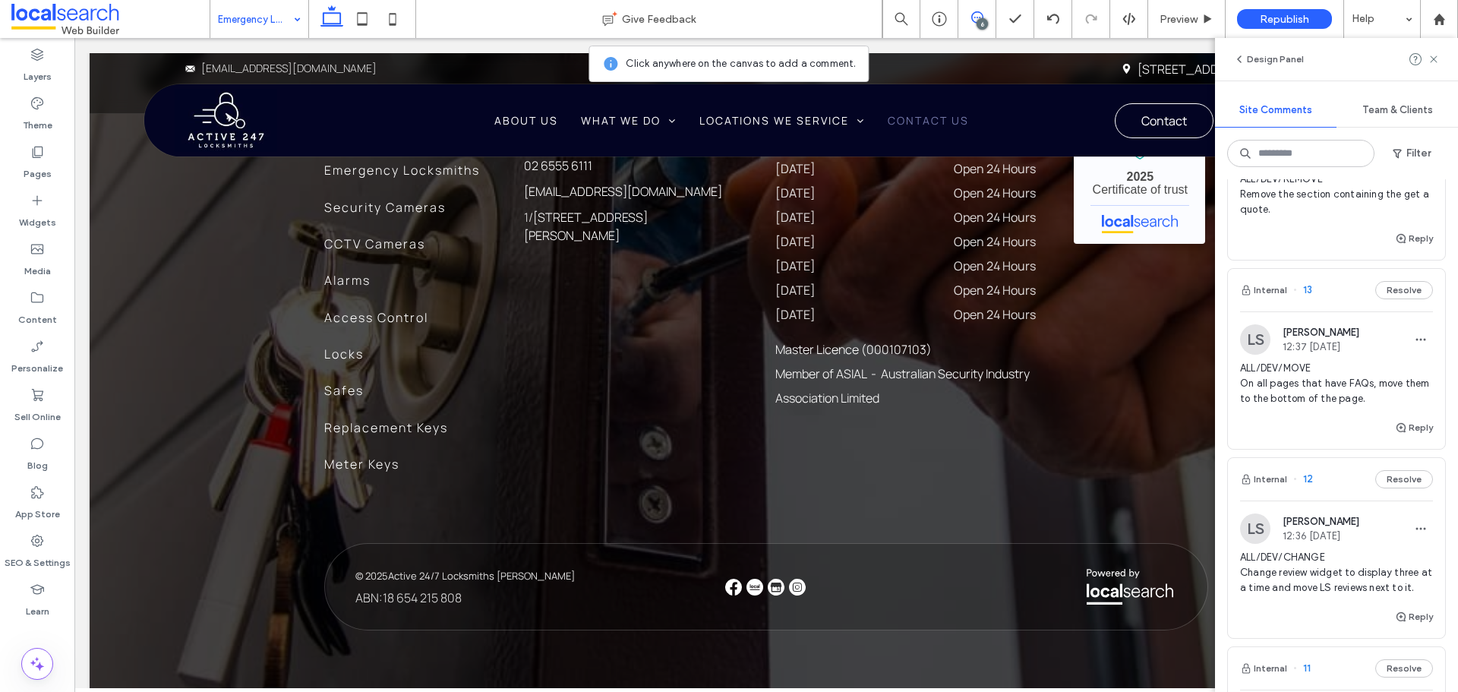
scroll to position [152, 0]
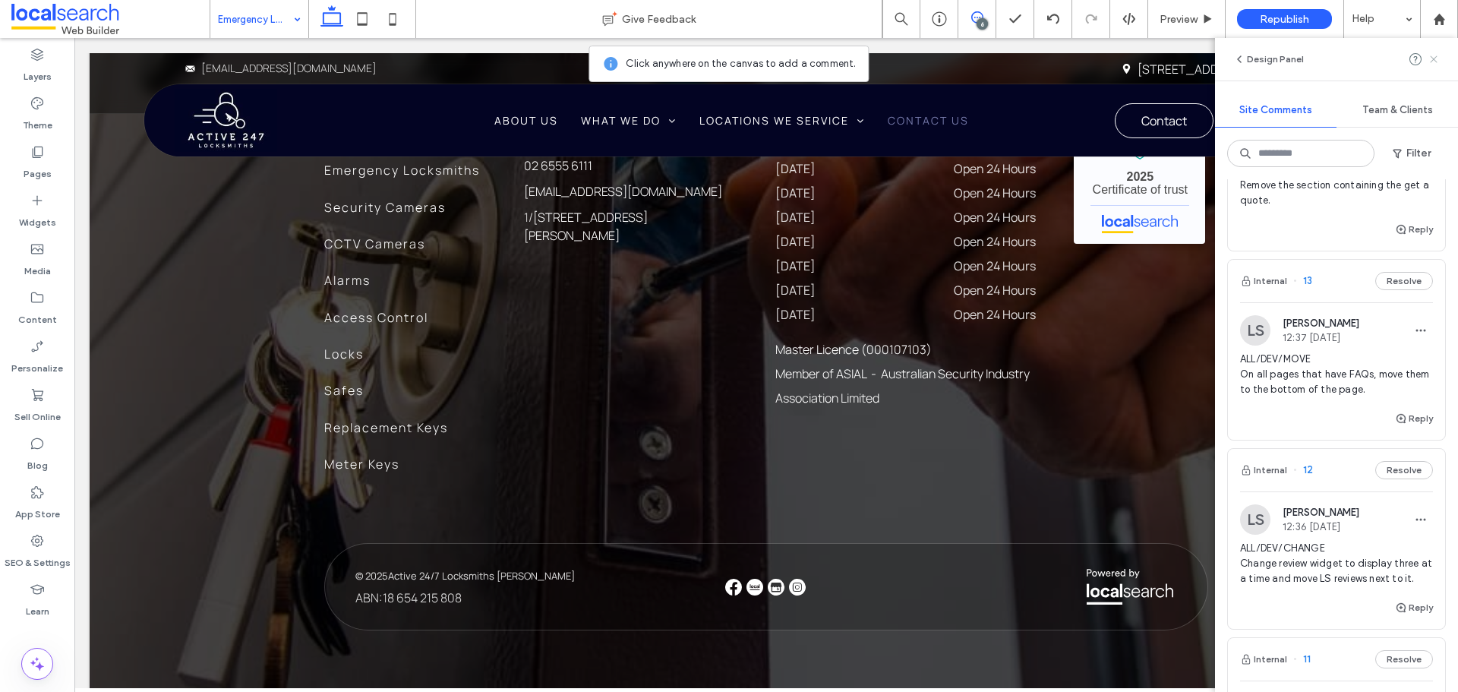
click at [1436, 61] on icon at bounding box center [1433, 59] width 12 height 12
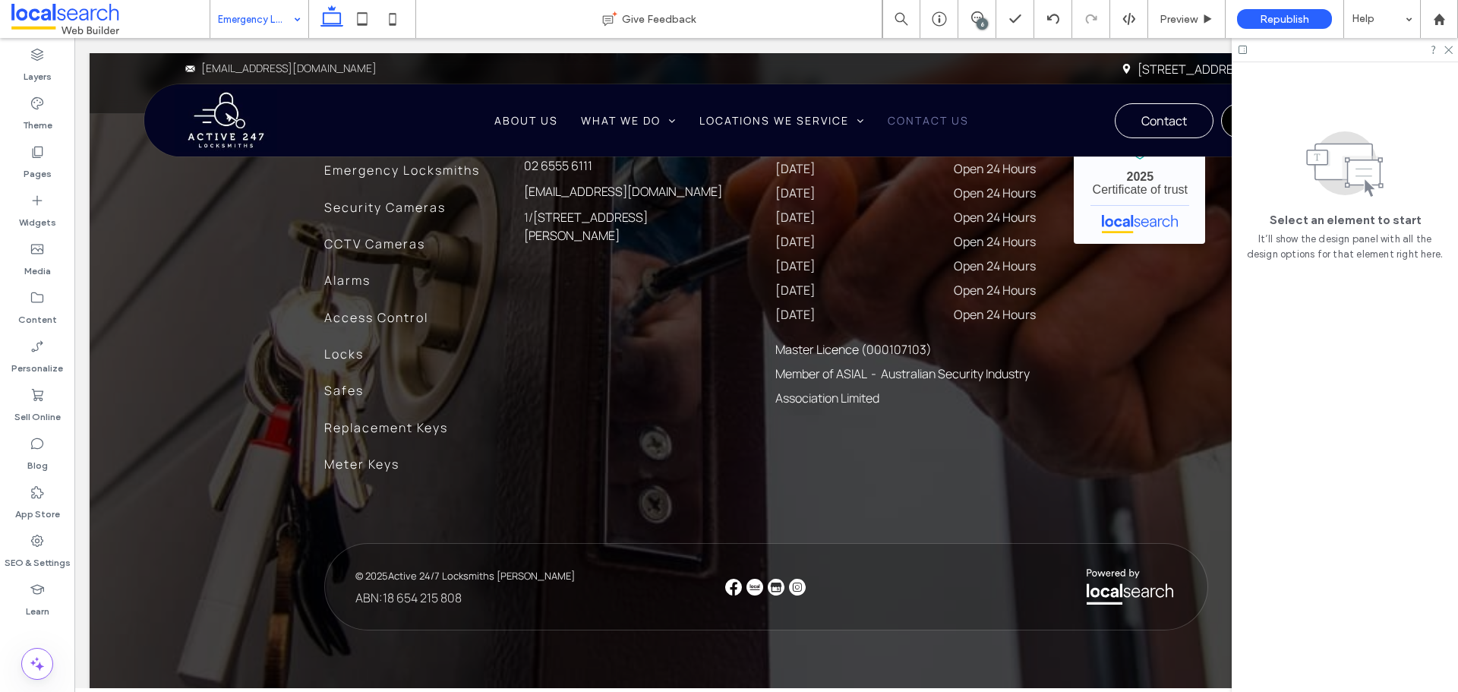
scroll to position [0, 0]
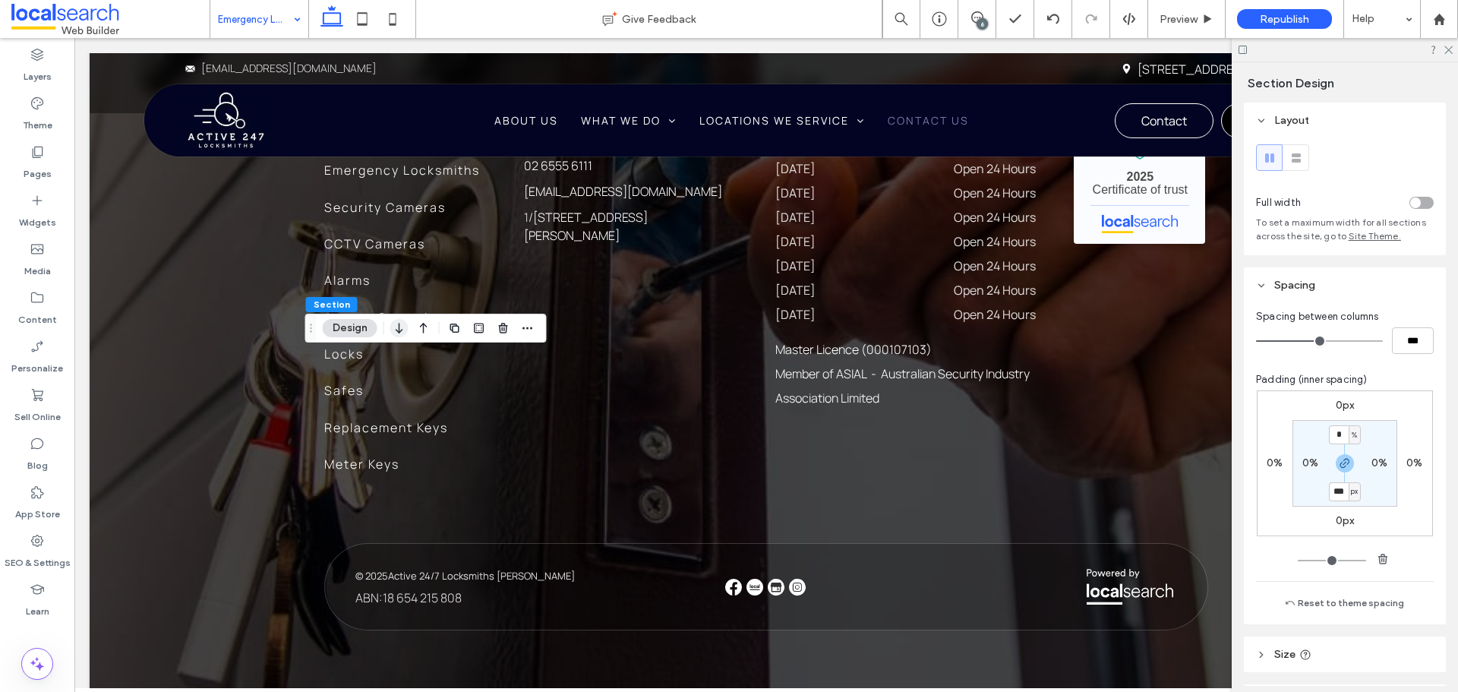
click at [401, 326] on icon "button" at bounding box center [399, 327] width 18 height 27
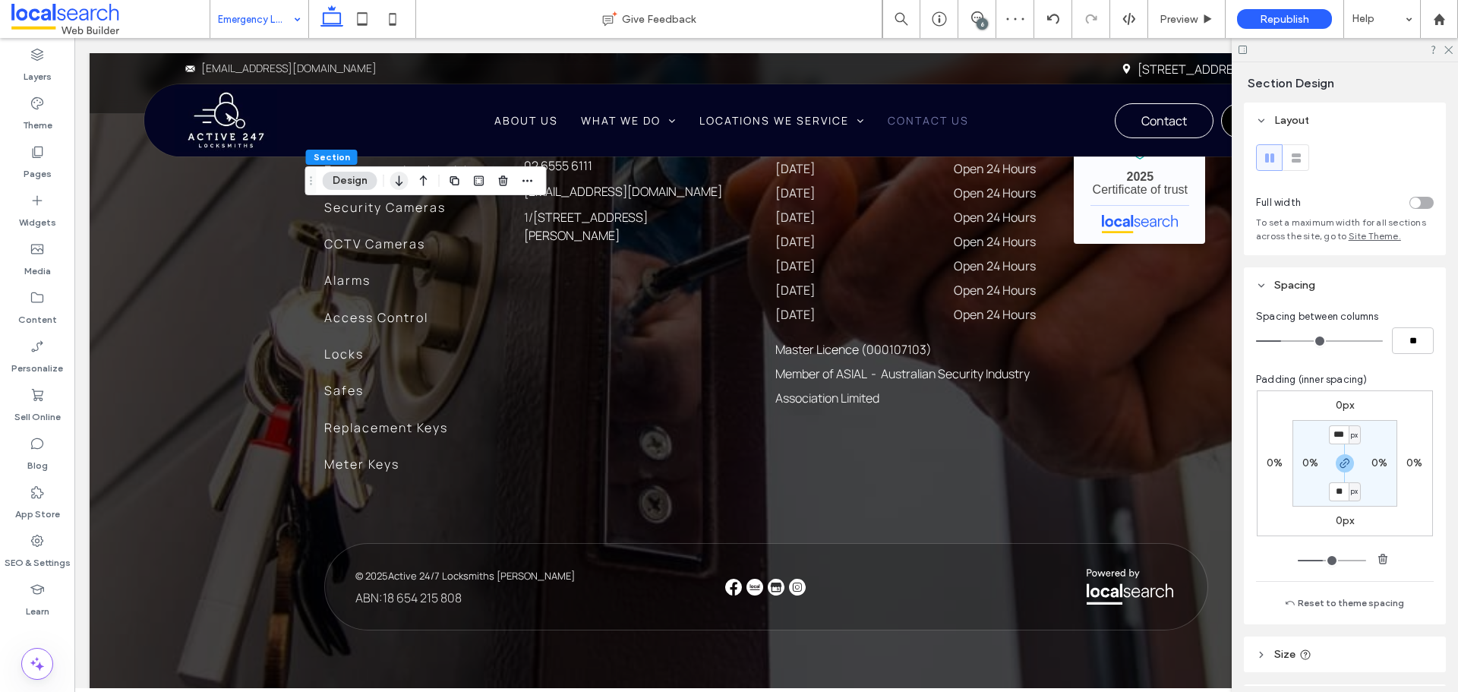
click at [399, 184] on use "button" at bounding box center [399, 180] width 7 height 11
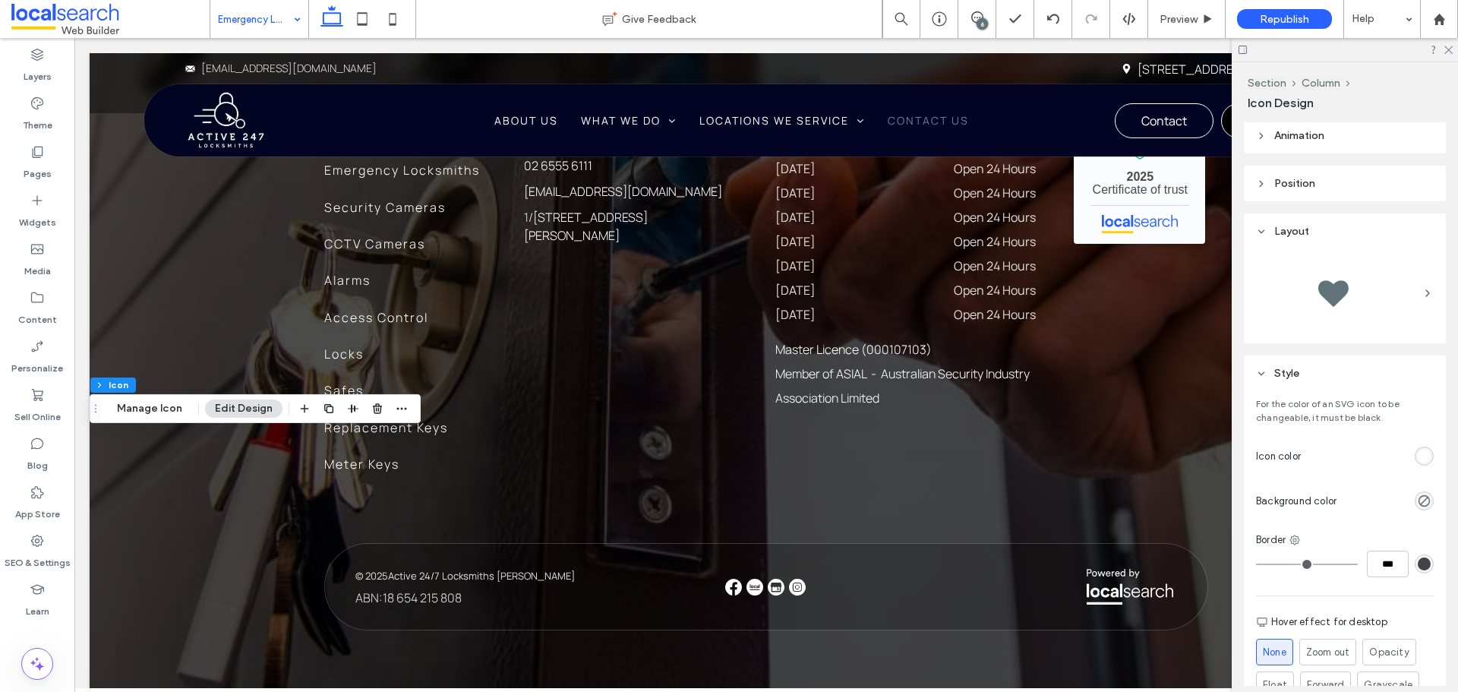
scroll to position [228, 0]
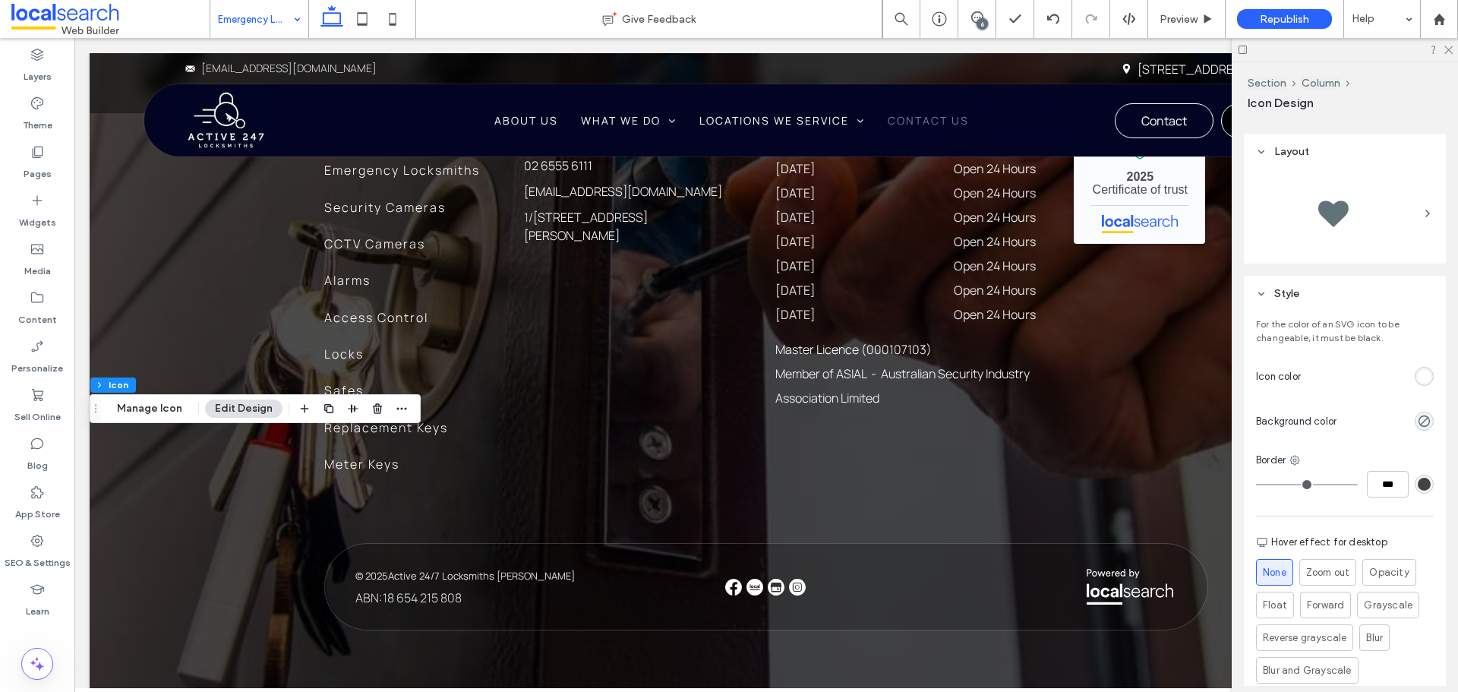
click at [1417, 376] on div "rgb(255, 255, 255)" at bounding box center [1423, 376] width 13 height 13
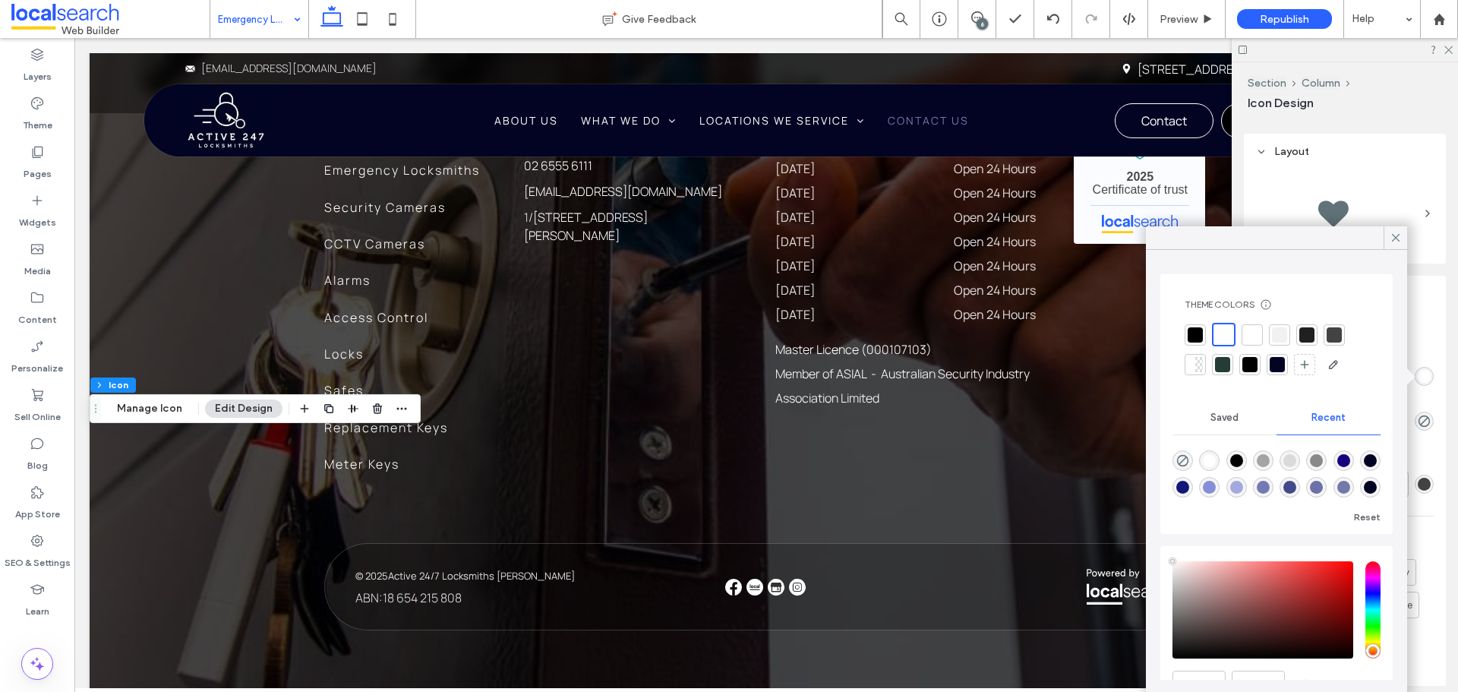
click at [1280, 336] on div at bounding box center [1279, 334] width 15 height 15
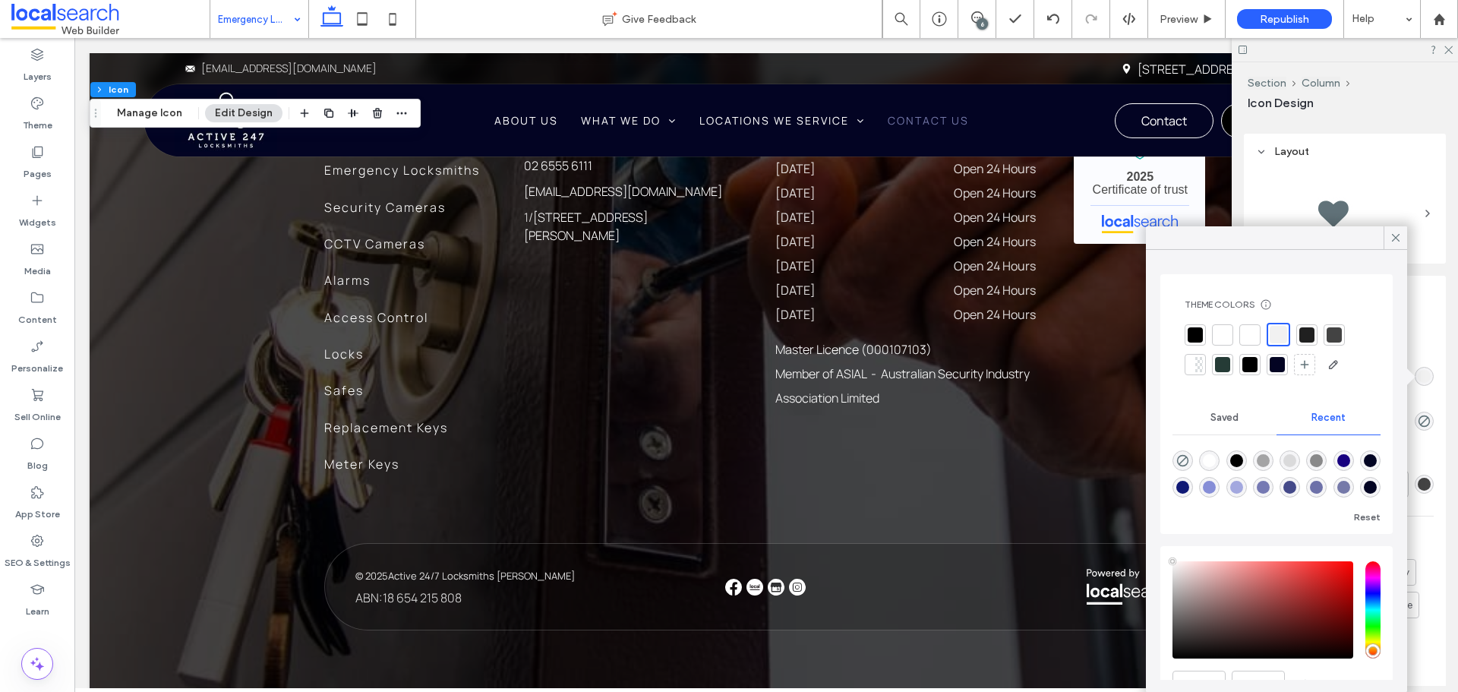
click at [983, 23] on div "6" at bounding box center [981, 23] width 11 height 11
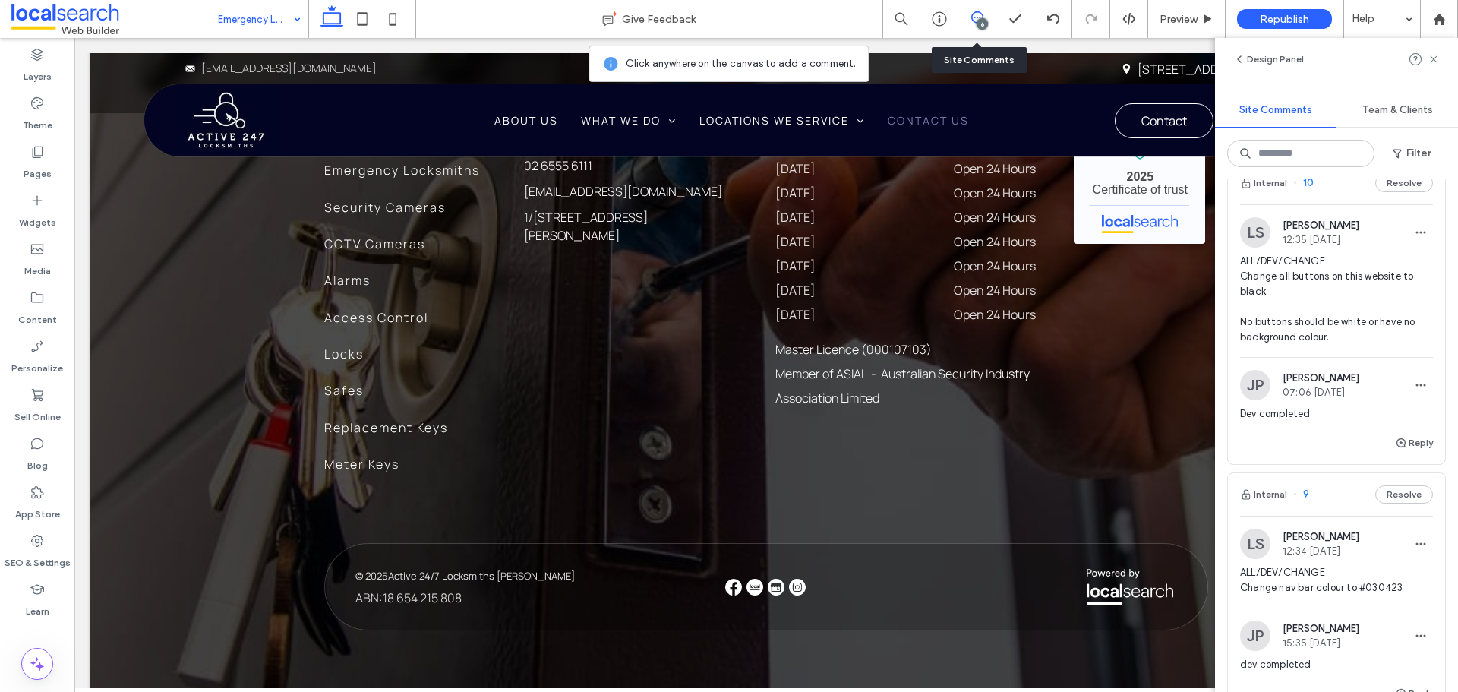
scroll to position [835, 0]
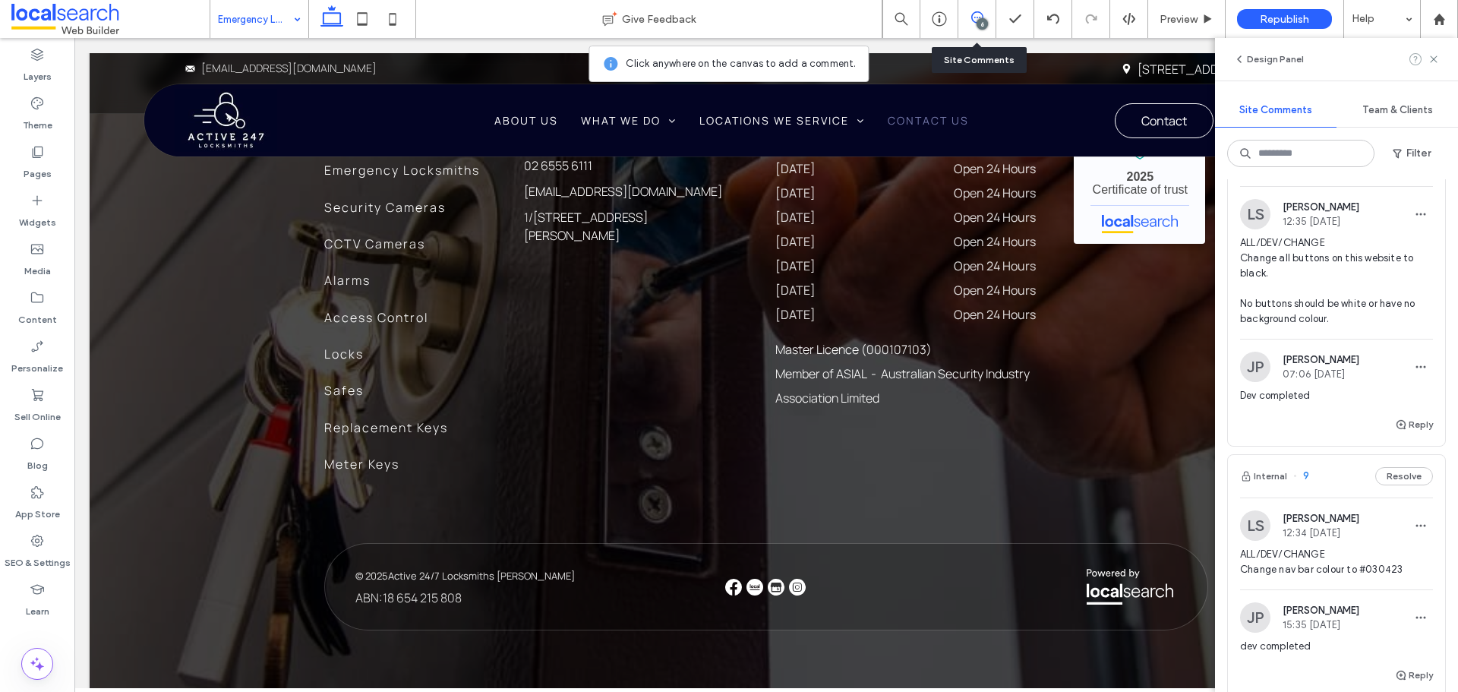
drag, startPoint x: 1435, startPoint y: 54, endPoint x: 1414, endPoint y: 68, distance: 24.6
click at [1435, 54] on icon at bounding box center [1433, 59] width 12 height 12
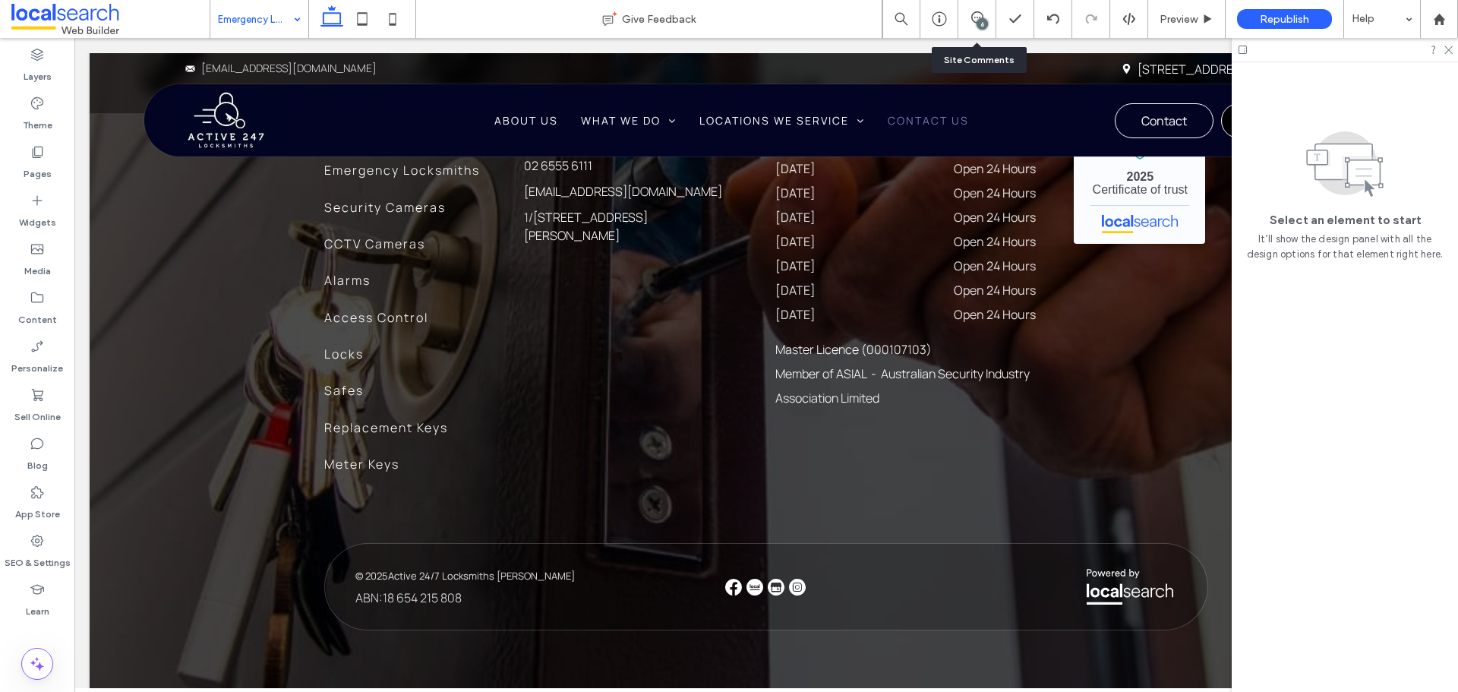
scroll to position [0, 0]
click at [1451, 50] on icon at bounding box center [1448, 49] width 10 height 10
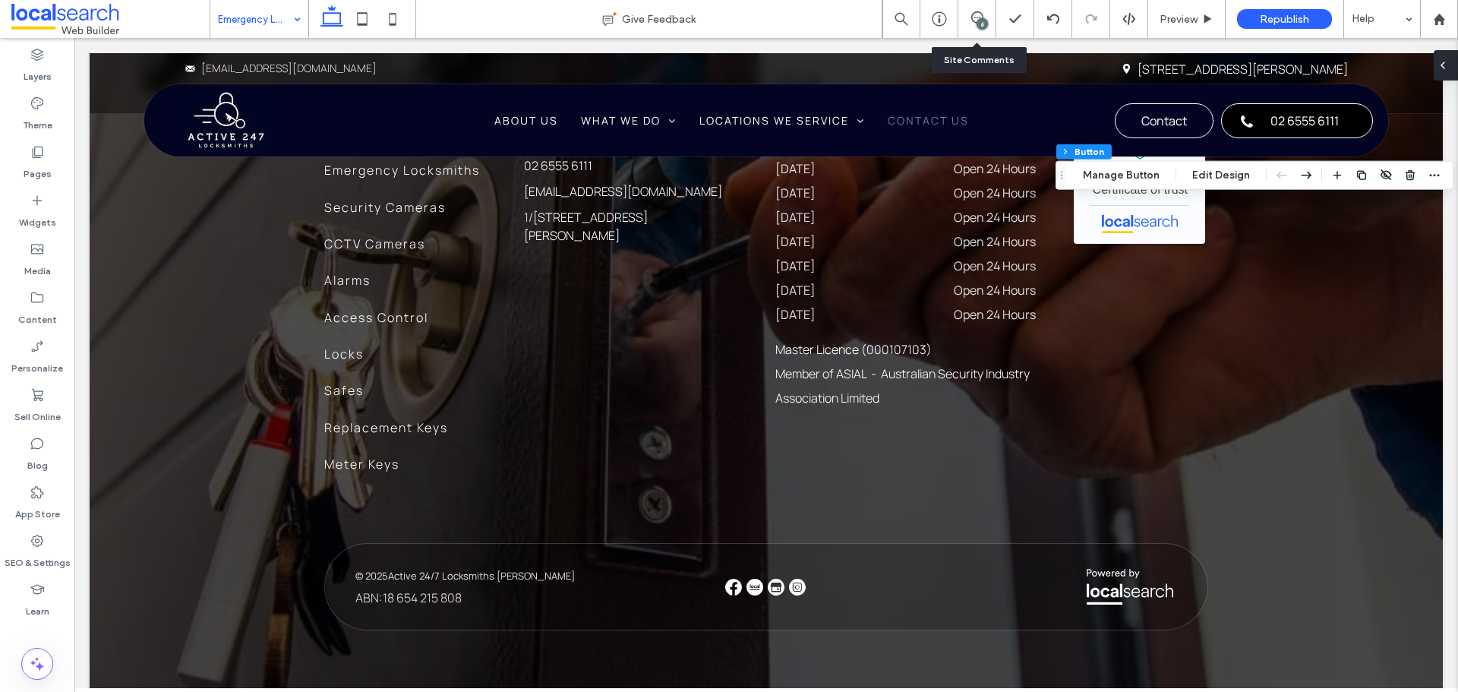
click at [1450, 63] on div at bounding box center [1445, 65] width 24 height 30
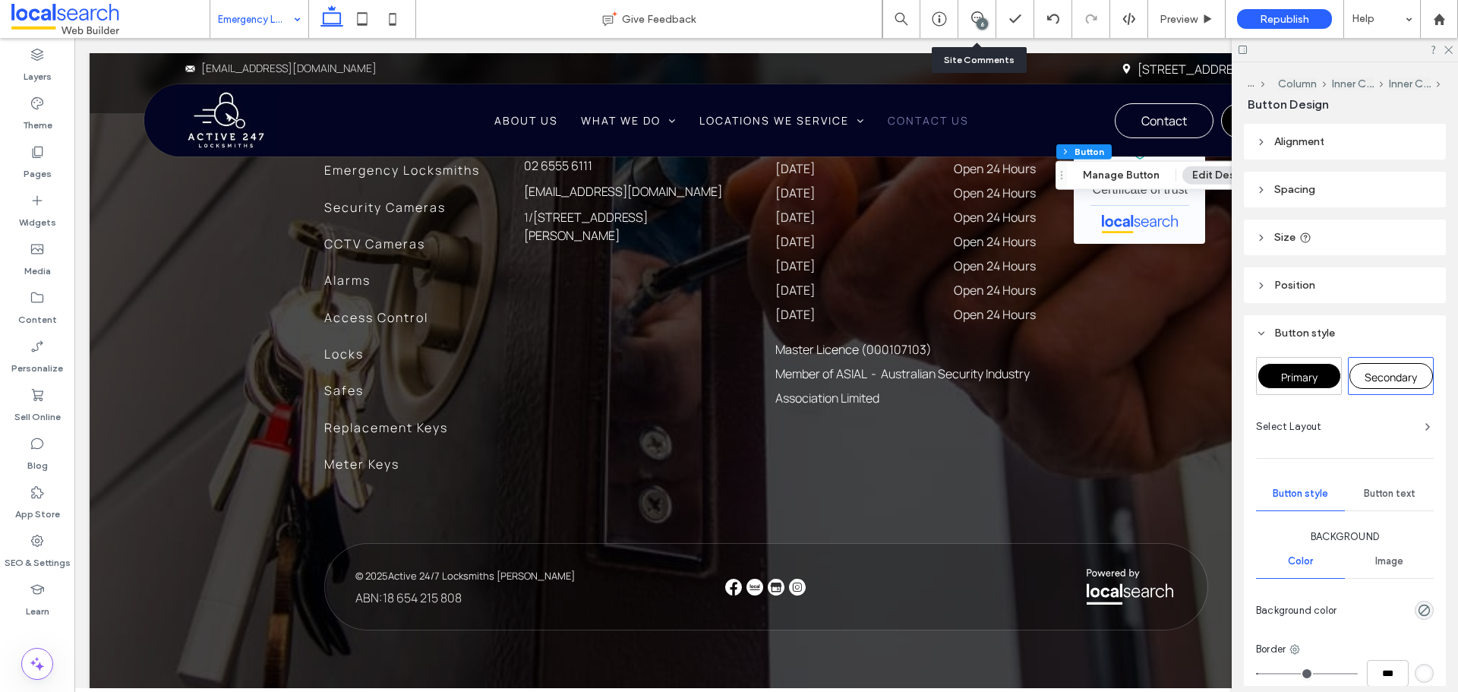
click at [1295, 376] on span "Primary" at bounding box center [1299, 377] width 36 height 14
click at [1451, 44] on icon at bounding box center [1448, 49] width 10 height 10
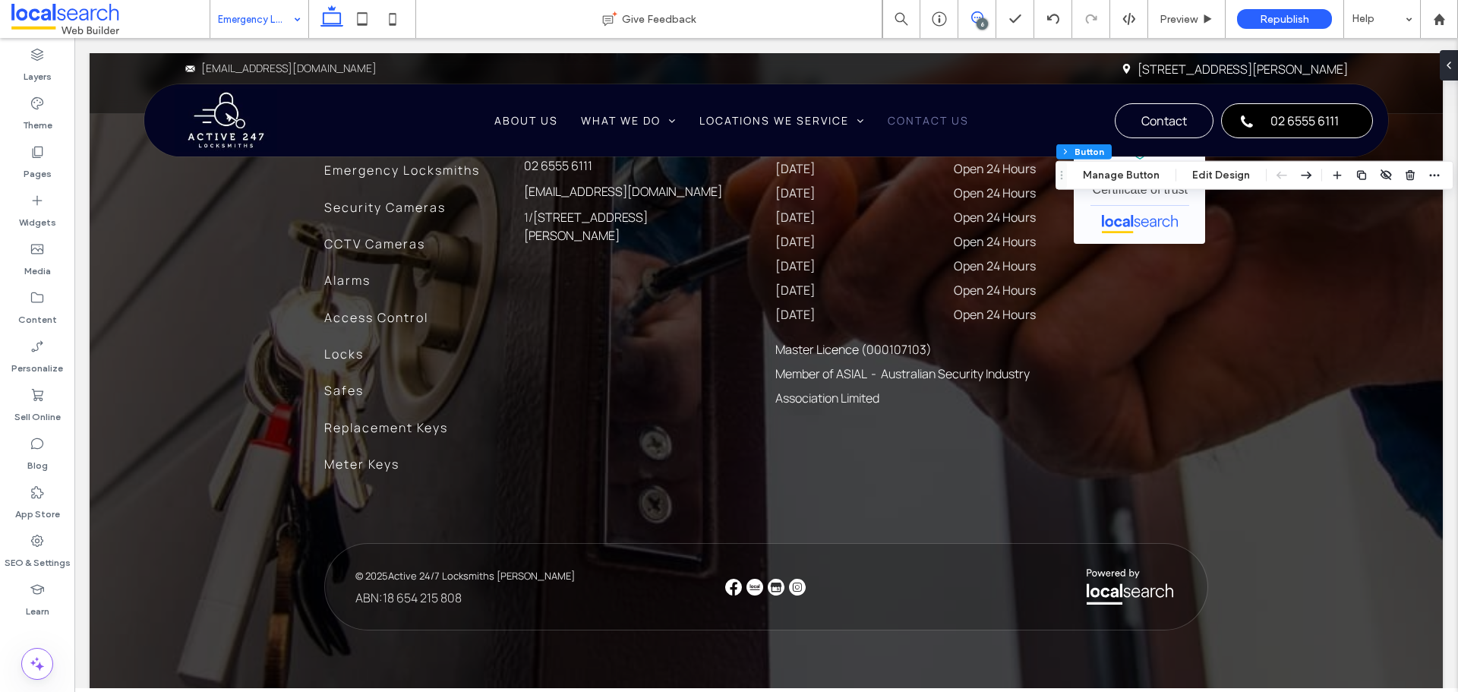
click at [977, 18] on icon at bounding box center [977, 17] width 12 height 12
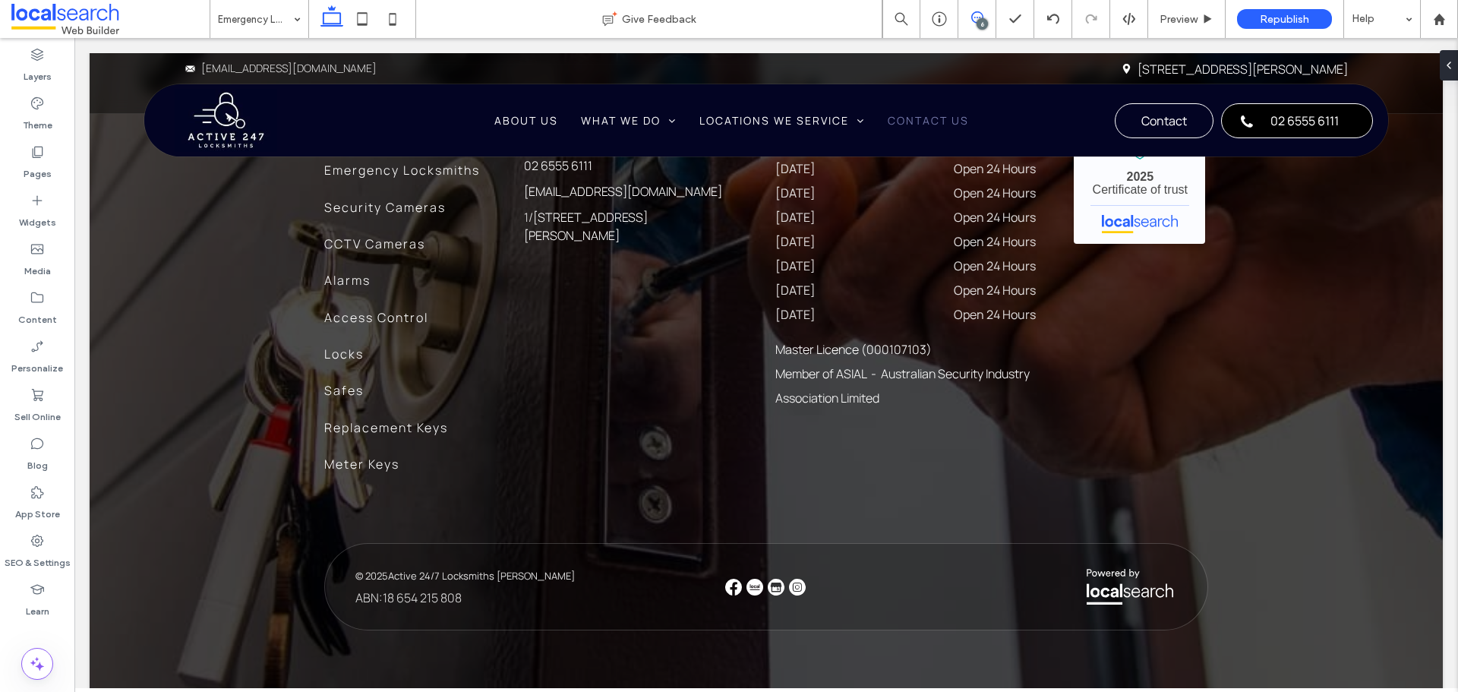
click at [974, 13] on use at bounding box center [977, 17] width 12 height 12
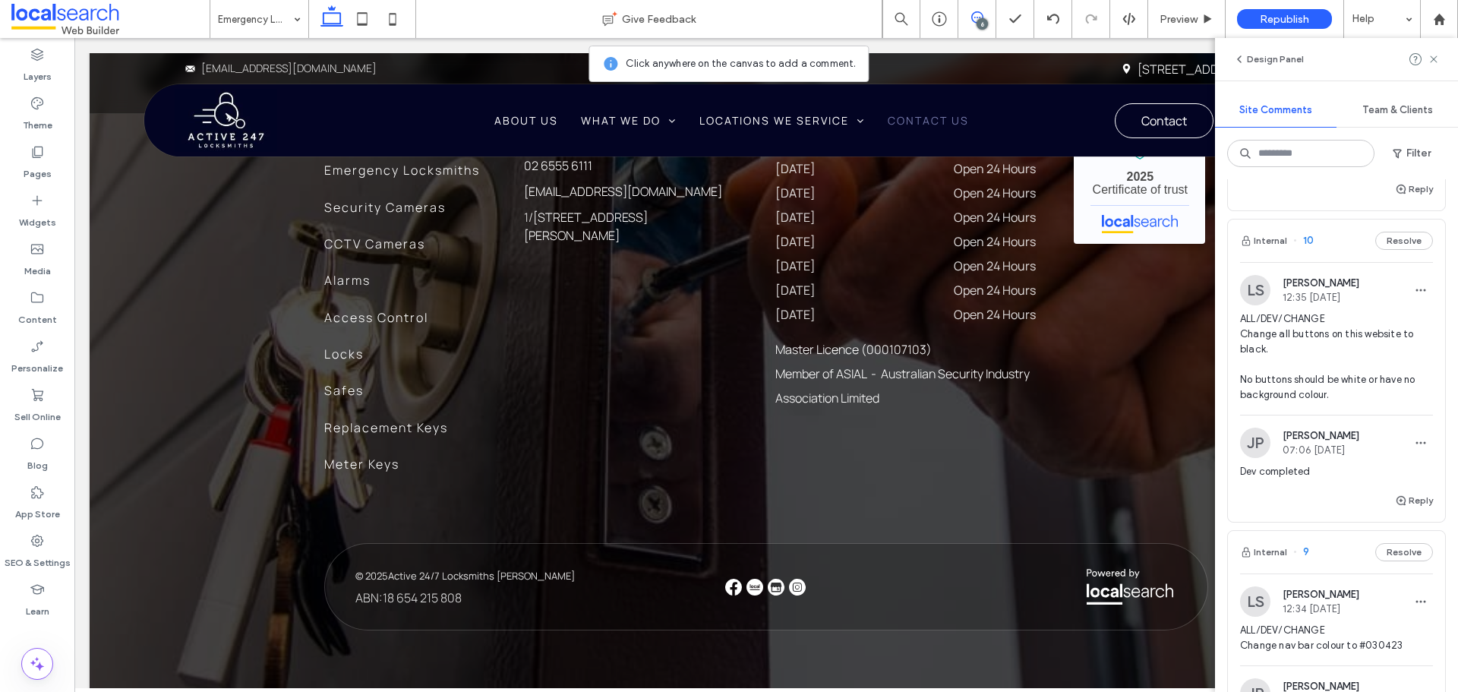
scroll to position [456, 0]
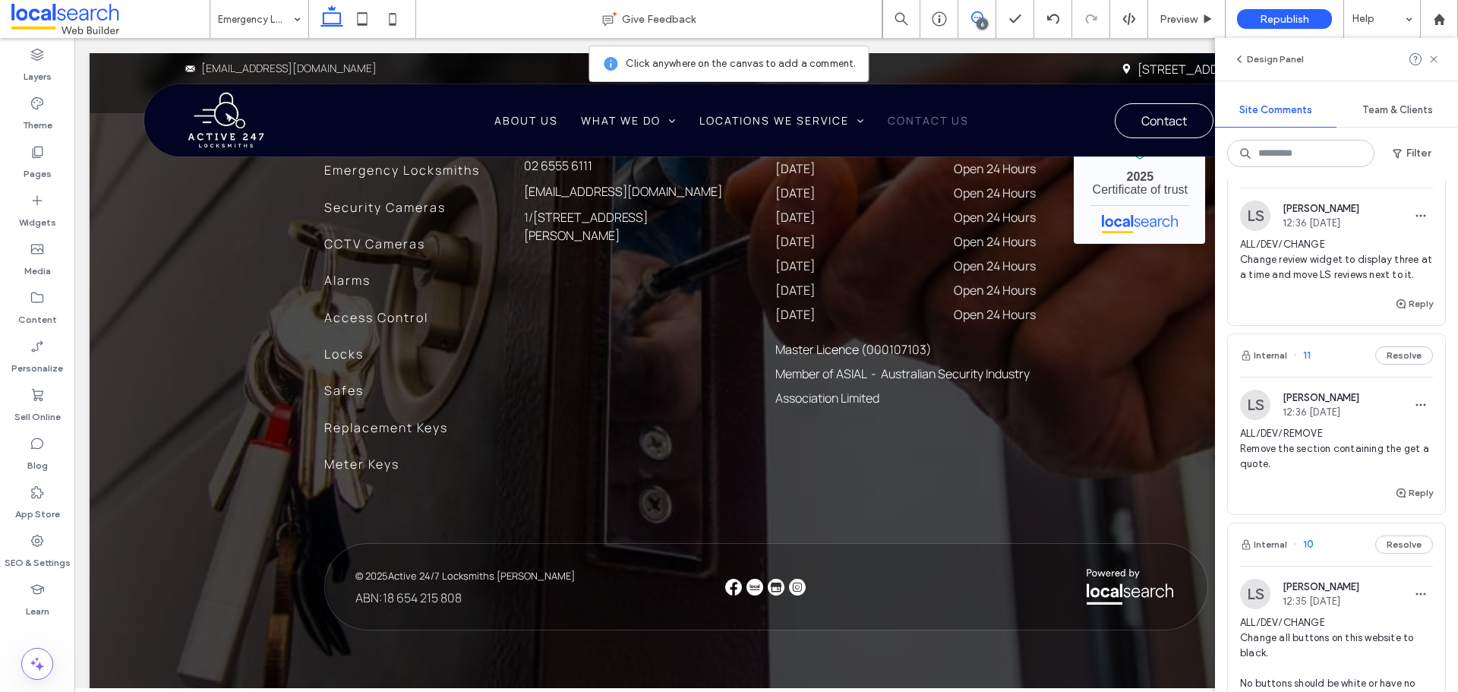
click at [1362, 266] on span "ALL/DEV/CHANGE Change review widget to display three at a time and move LS revi…" at bounding box center [1336, 260] width 193 height 46
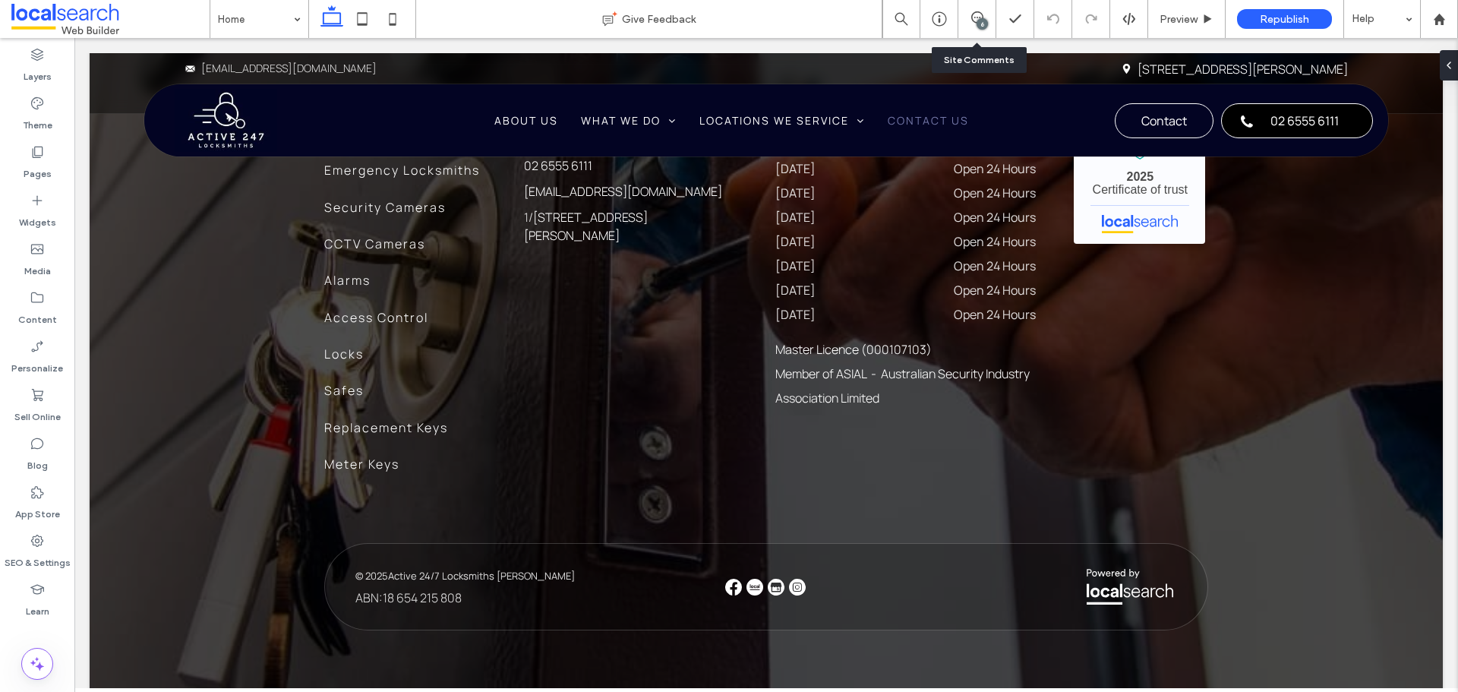
click at [976, 27] on div "6" at bounding box center [977, 19] width 38 height 38
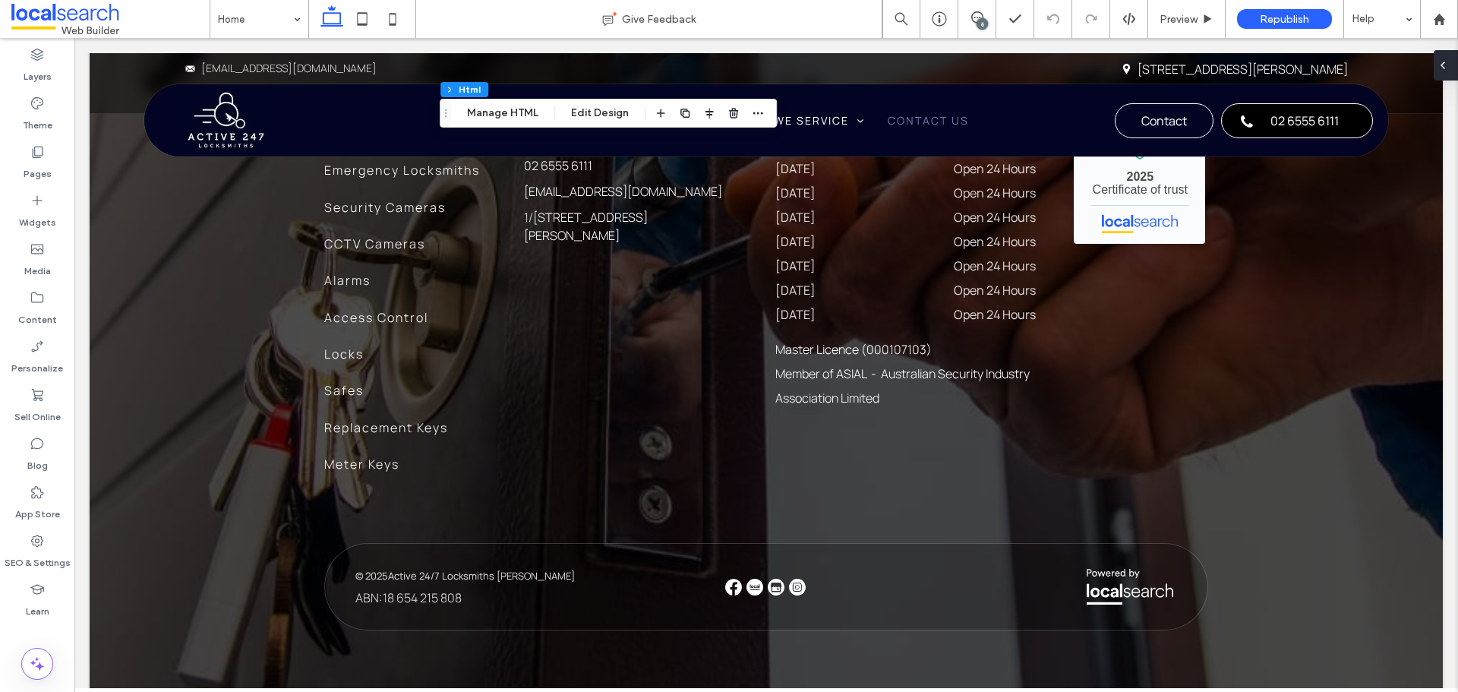
click at [1447, 61] on icon at bounding box center [1442, 65] width 12 height 12
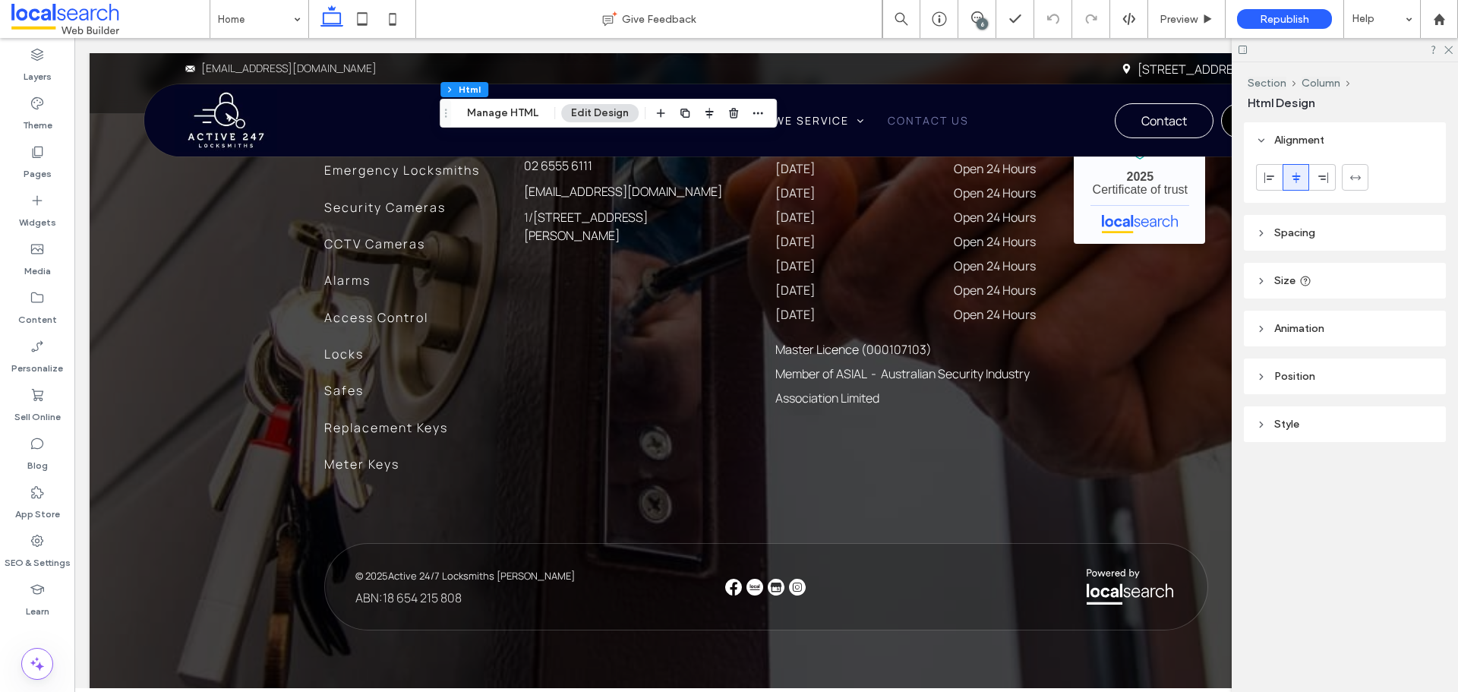
click at [1348, 229] on header "Spacing" at bounding box center [1345, 233] width 202 height 36
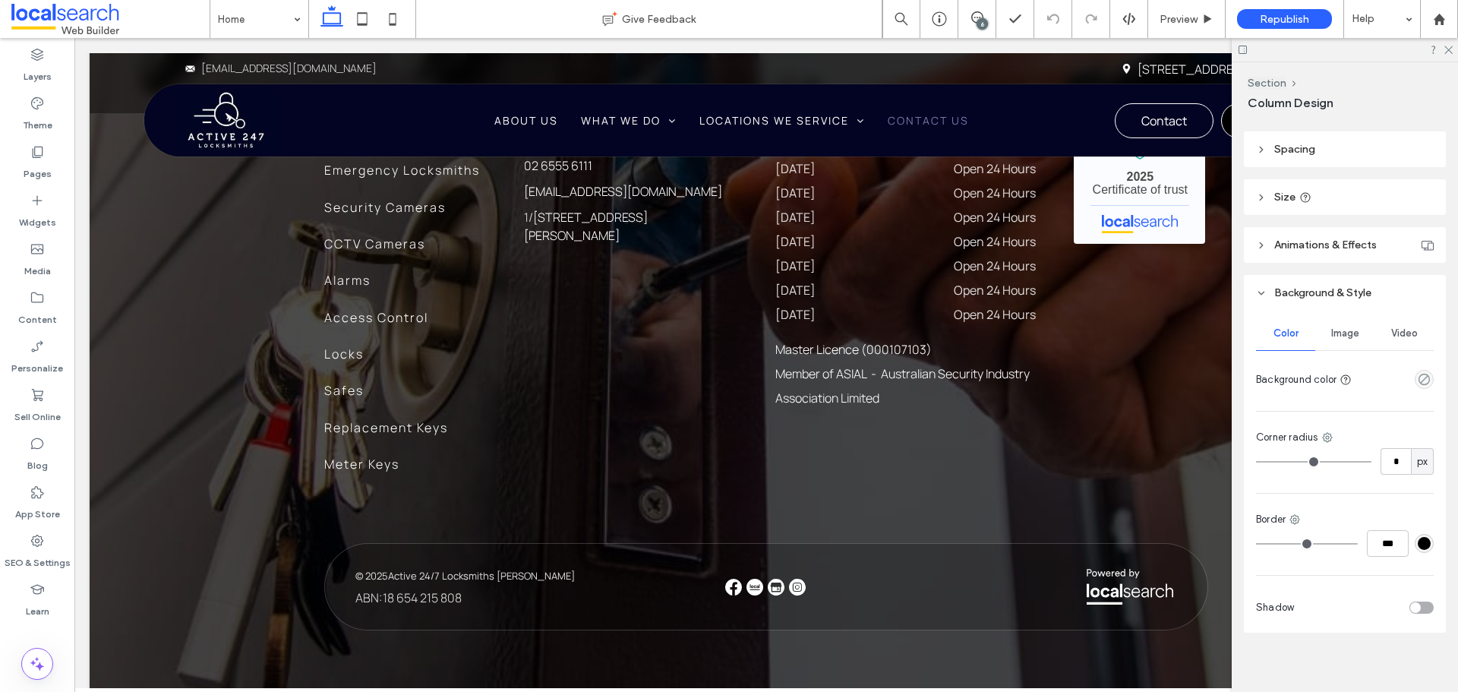
scroll to position [251, 0]
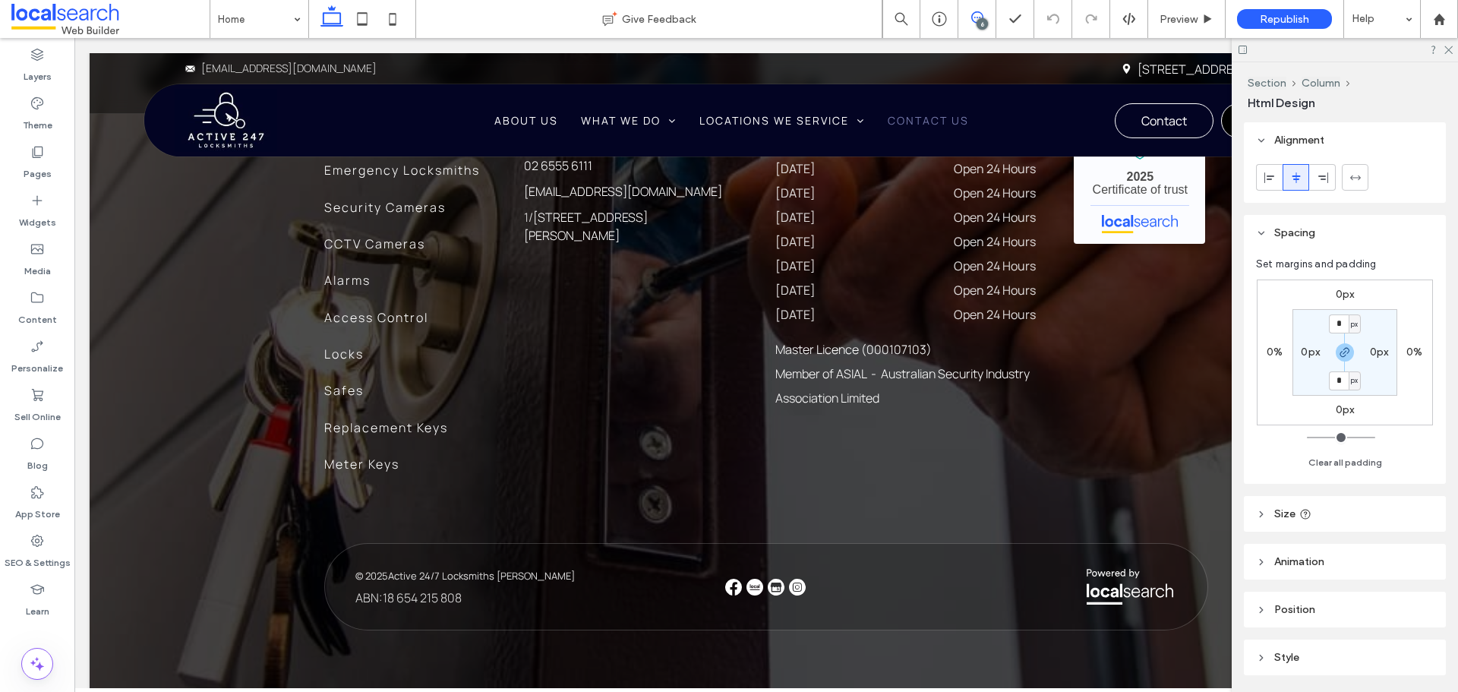
click at [973, 20] on icon at bounding box center [977, 17] width 12 height 12
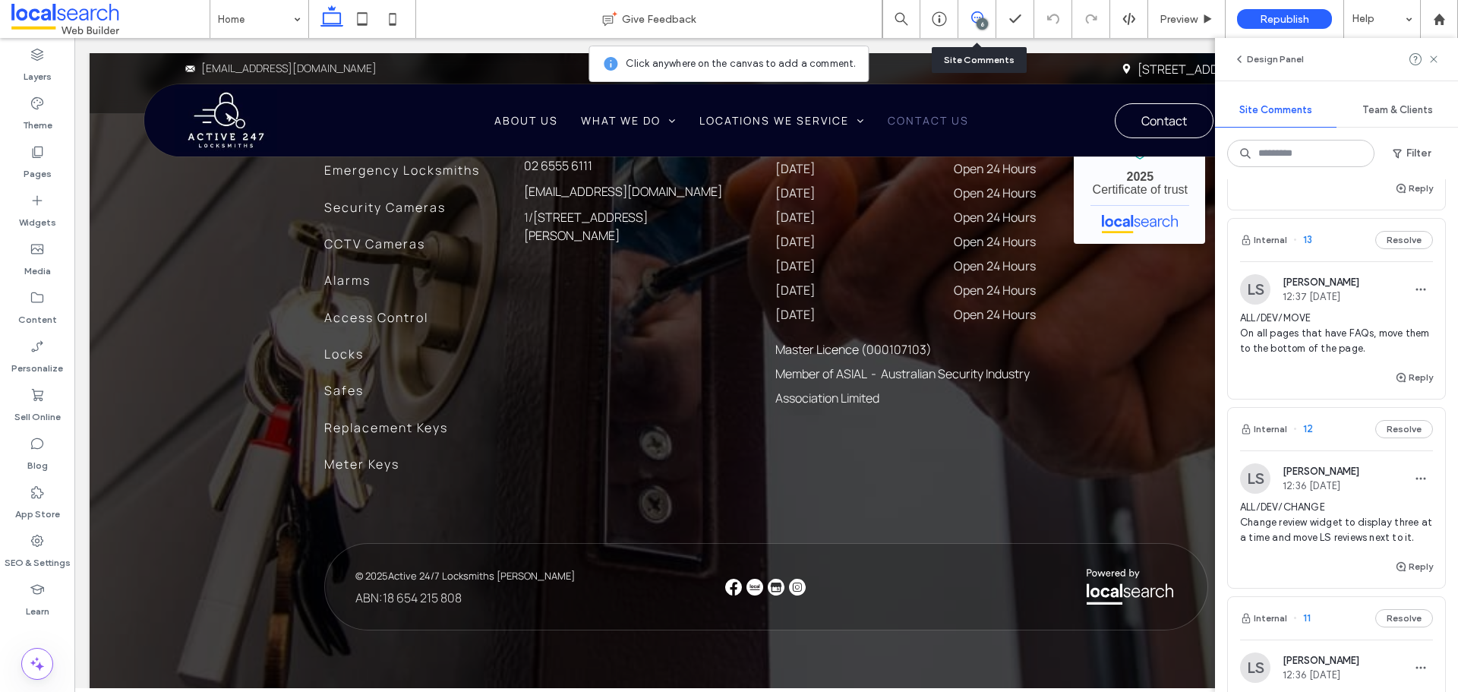
scroll to position [380, 0]
click at [1435, 58] on use at bounding box center [1433, 58] width 7 height 7
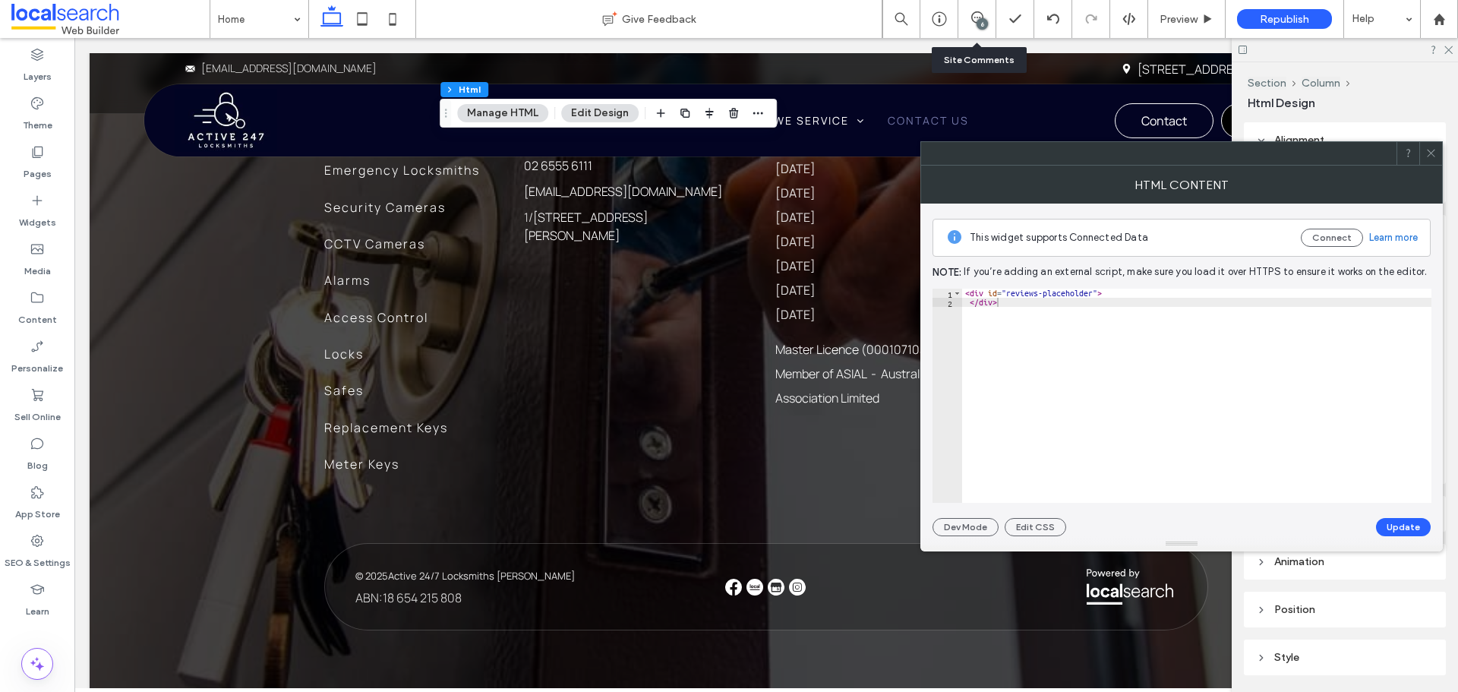
click at [1438, 148] on div at bounding box center [1430, 153] width 23 height 23
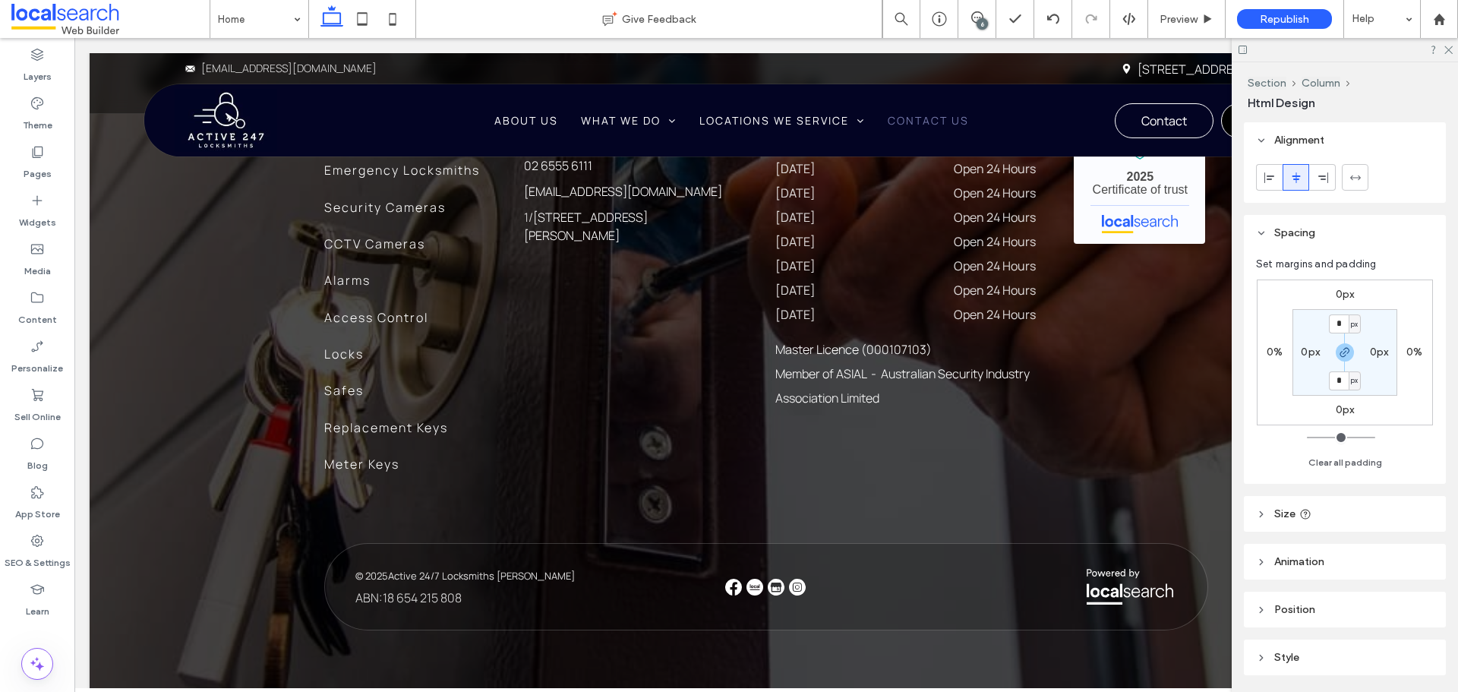
drag, startPoint x: 975, startPoint y: 14, endPoint x: 992, endPoint y: 26, distance: 20.8
click at [975, 14] on icon at bounding box center [977, 17] width 12 height 12
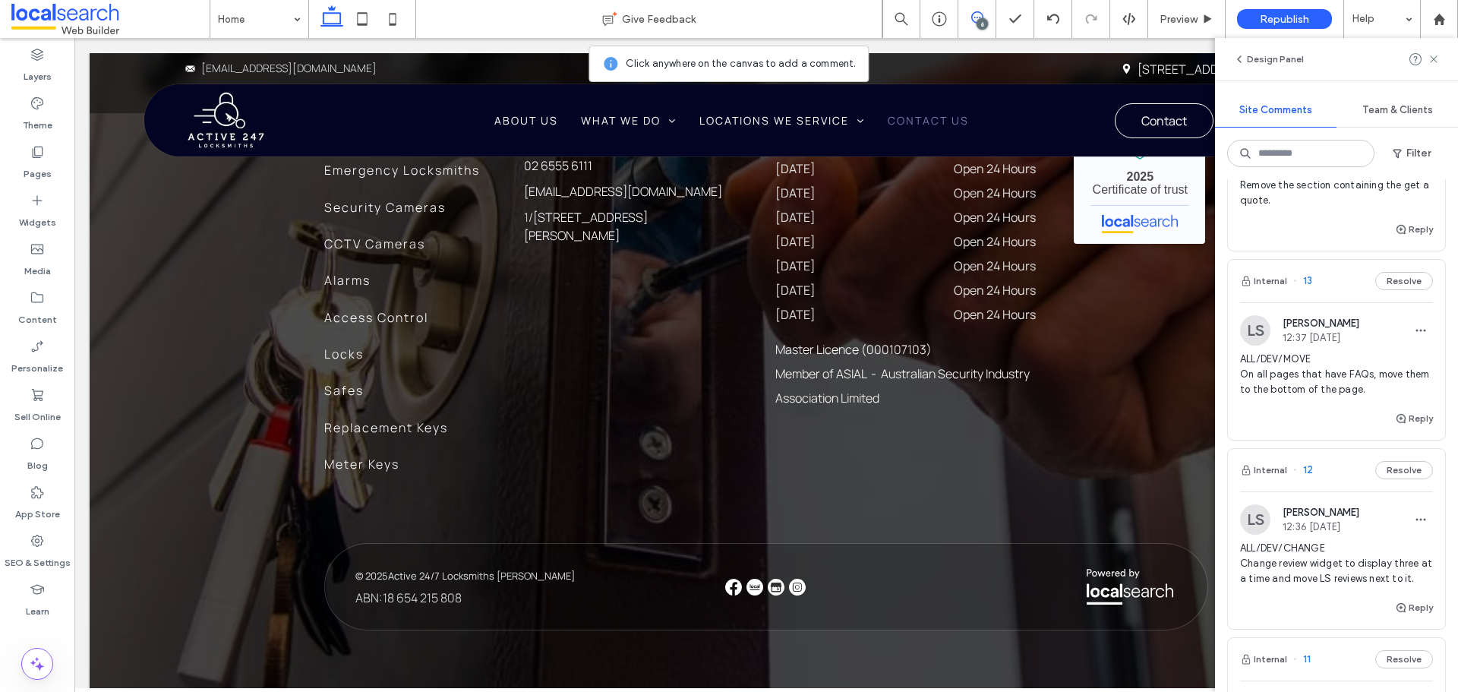
scroll to position [76, 0]
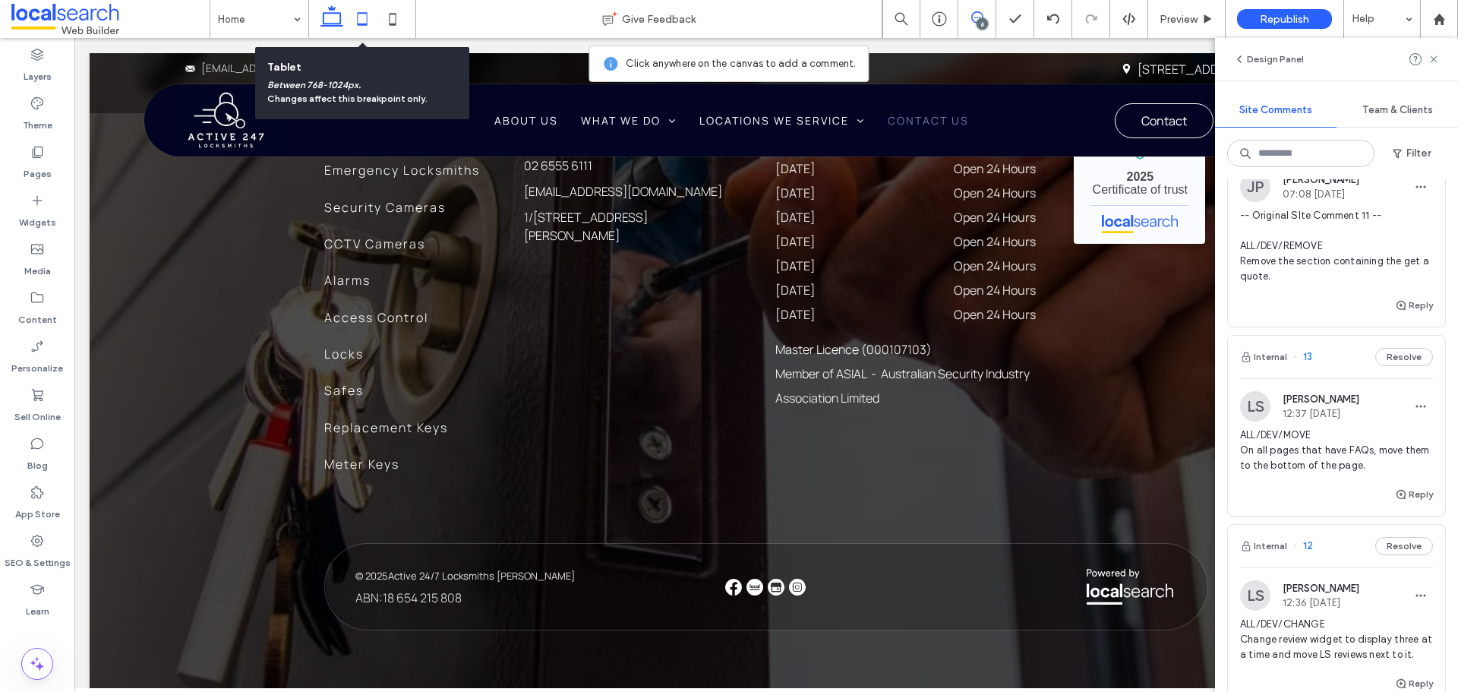
click at [361, 20] on icon at bounding box center [362, 19] width 30 height 30
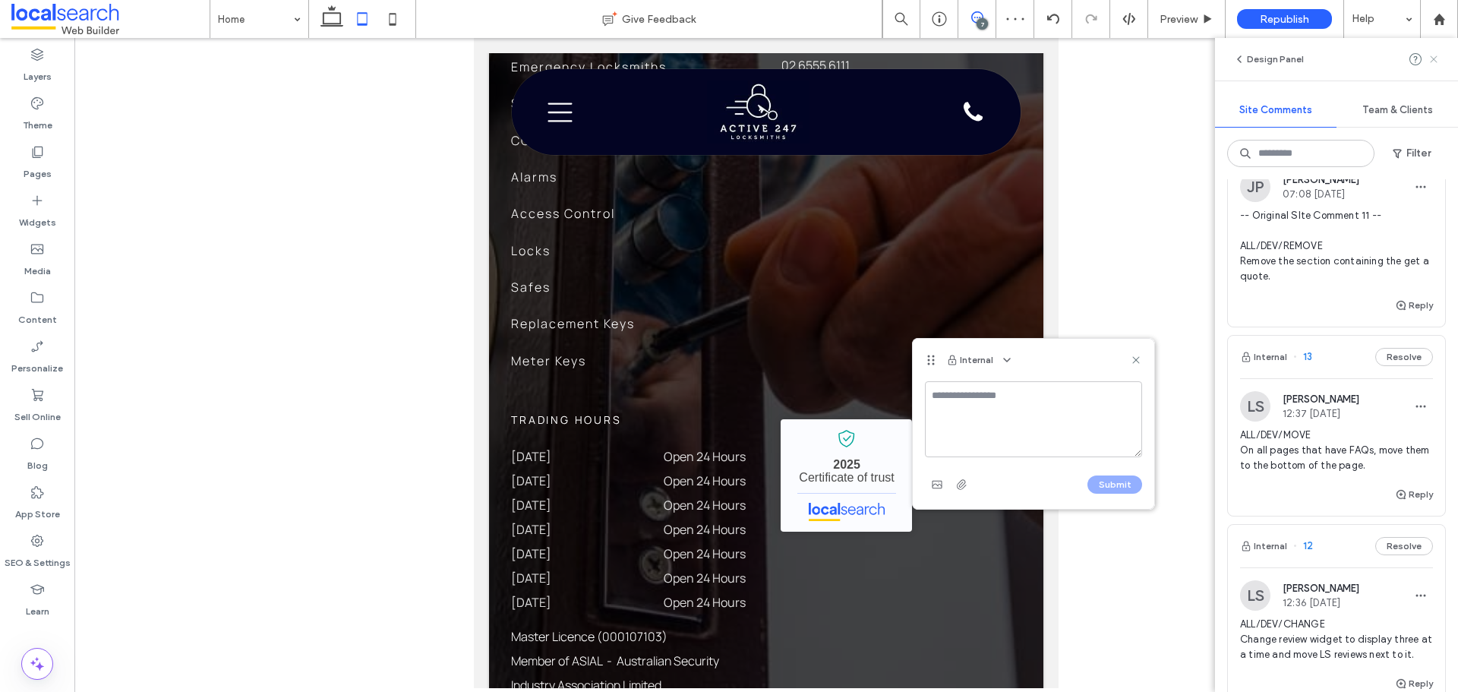
click at [1436, 55] on icon at bounding box center [1433, 59] width 12 height 12
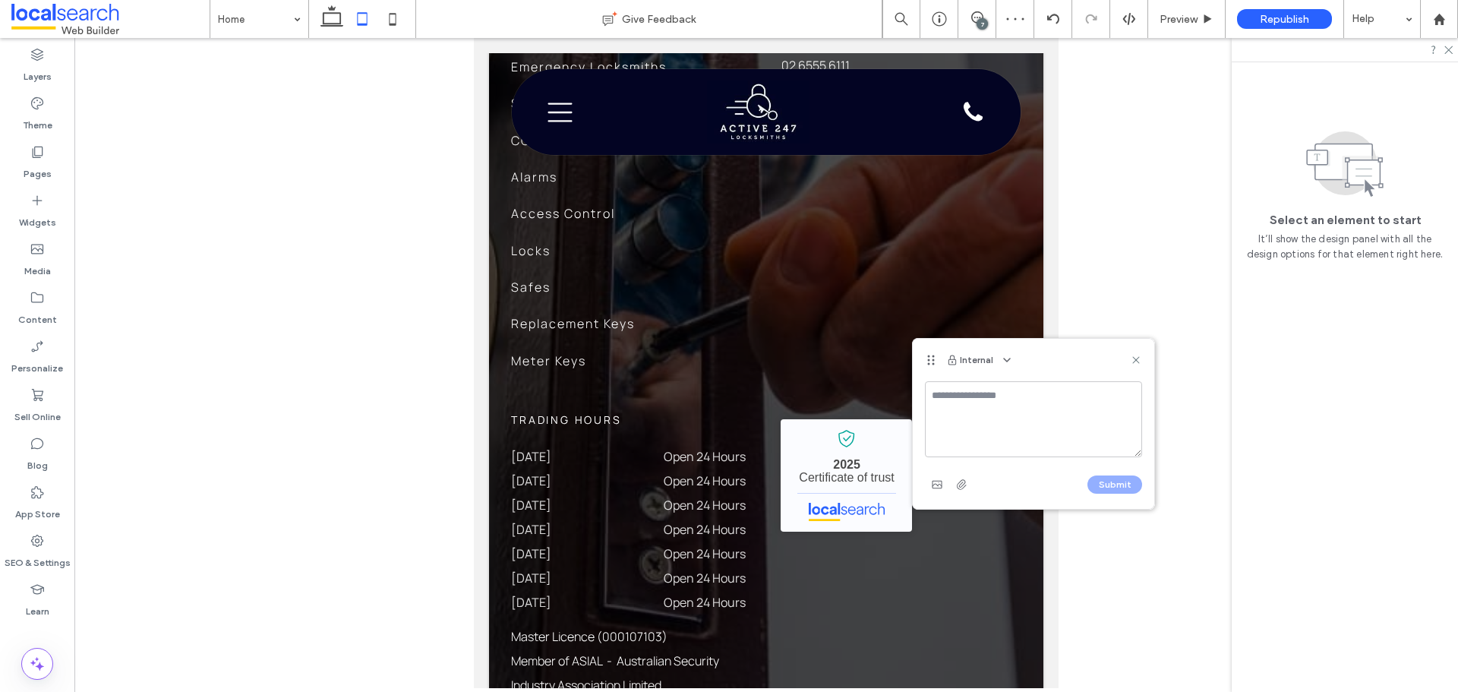
scroll to position [0, 0]
click at [1449, 52] on icon at bounding box center [1448, 49] width 10 height 10
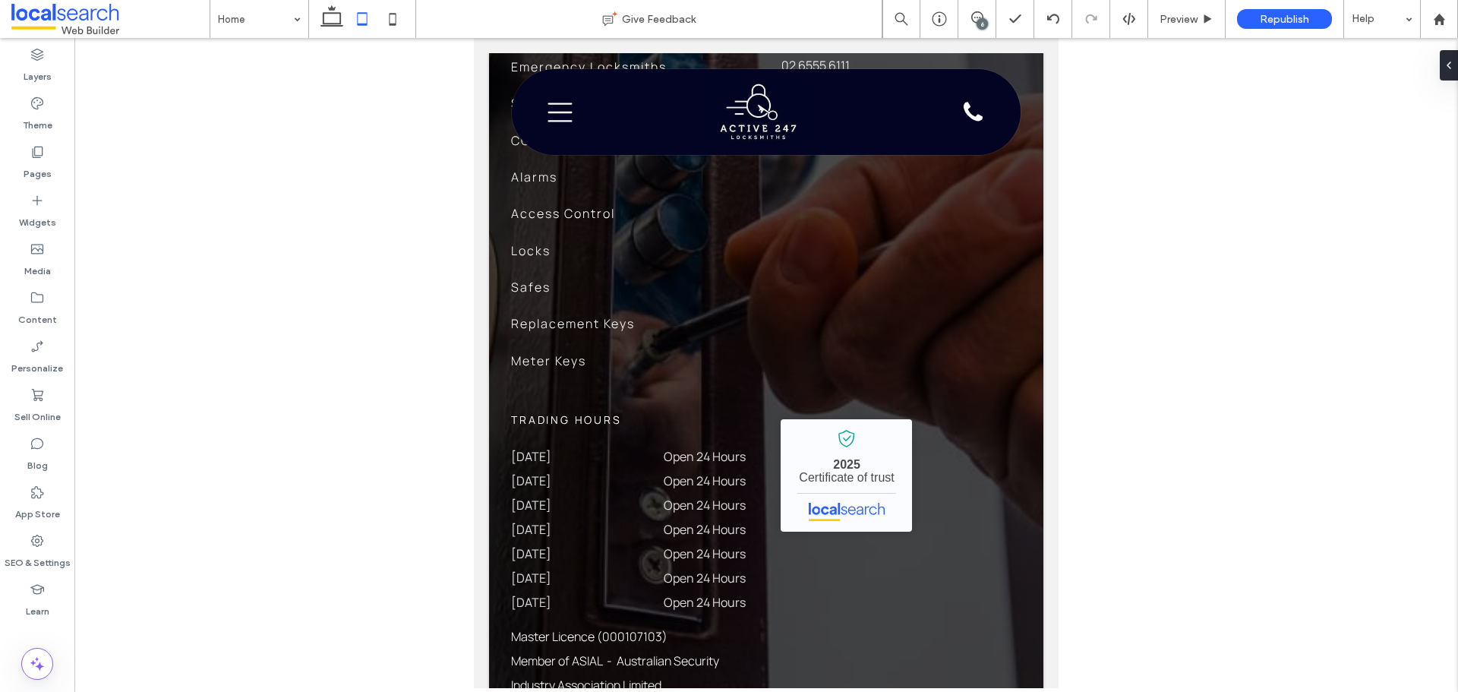
click at [1449, 71] on div at bounding box center [1452, 65] width 24 height 30
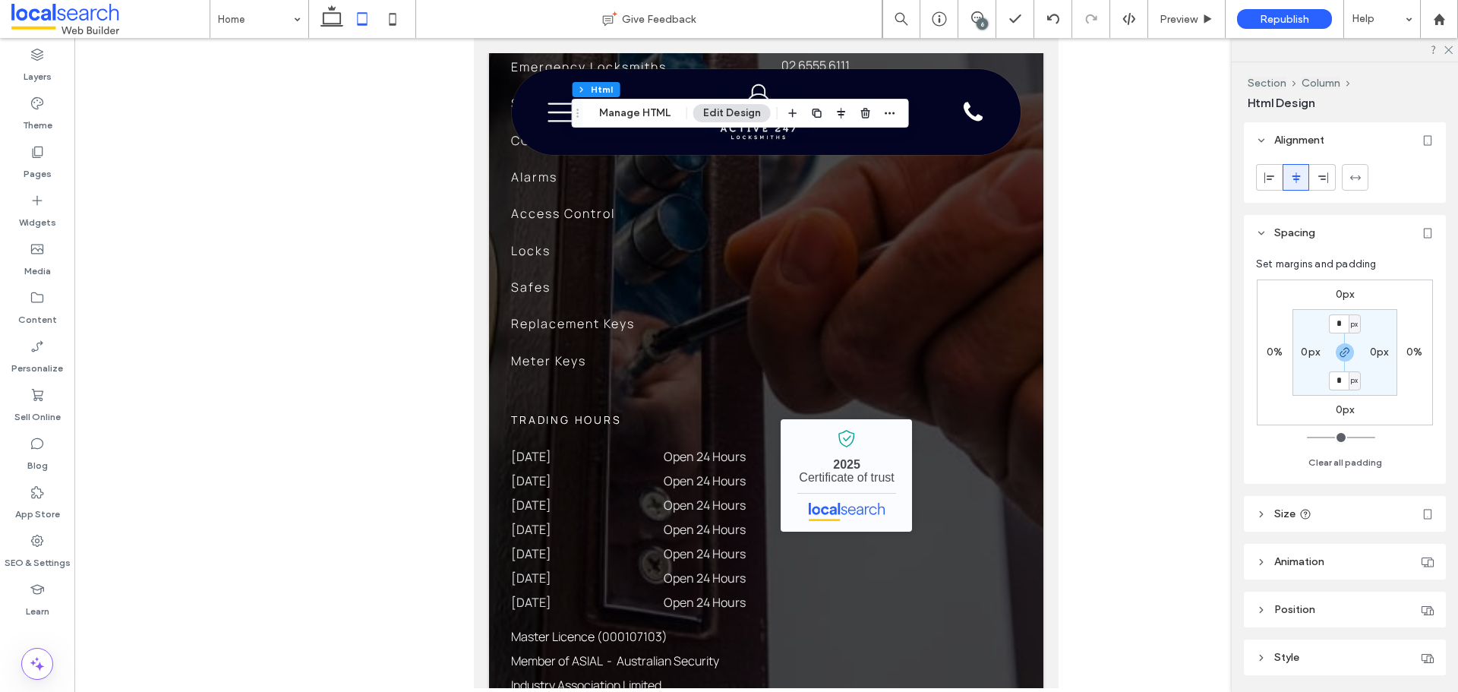
click at [1355, 514] on header "Size" at bounding box center [1345, 514] width 202 height 36
type input "**"
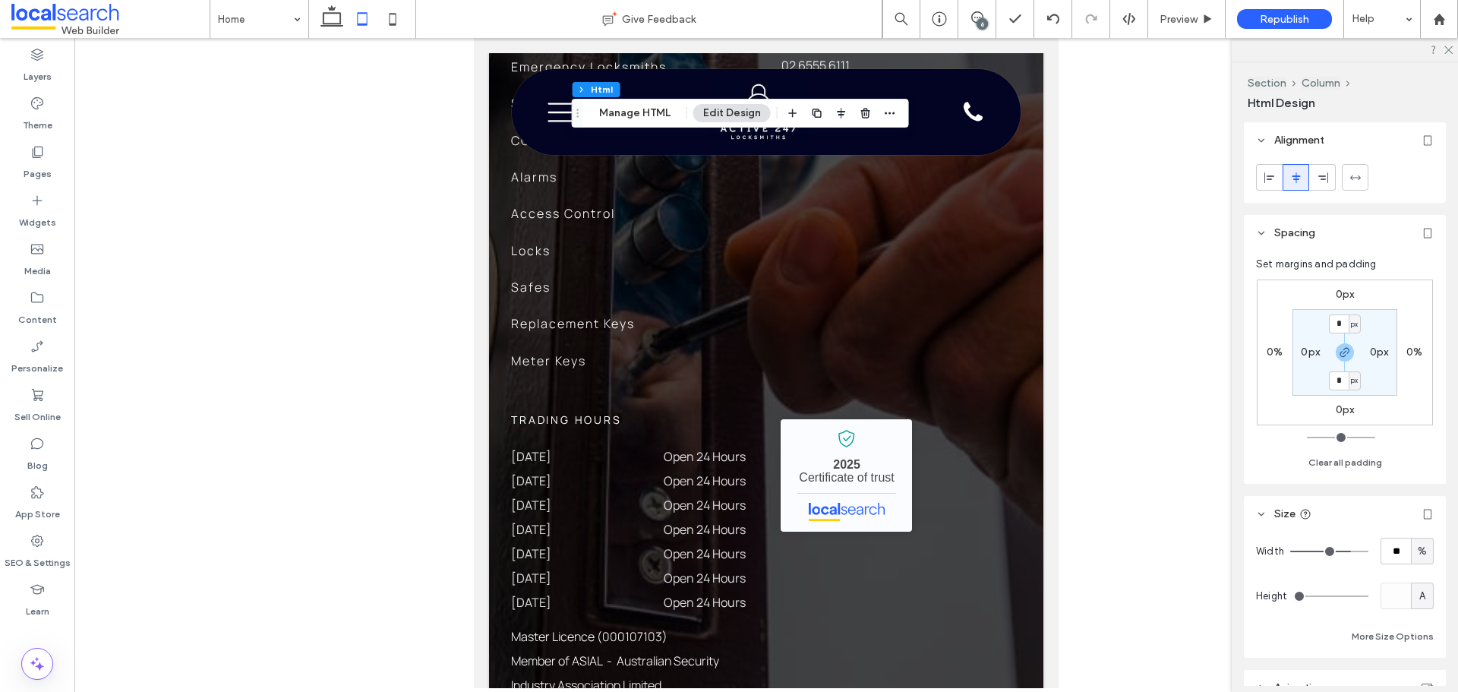
type input "**"
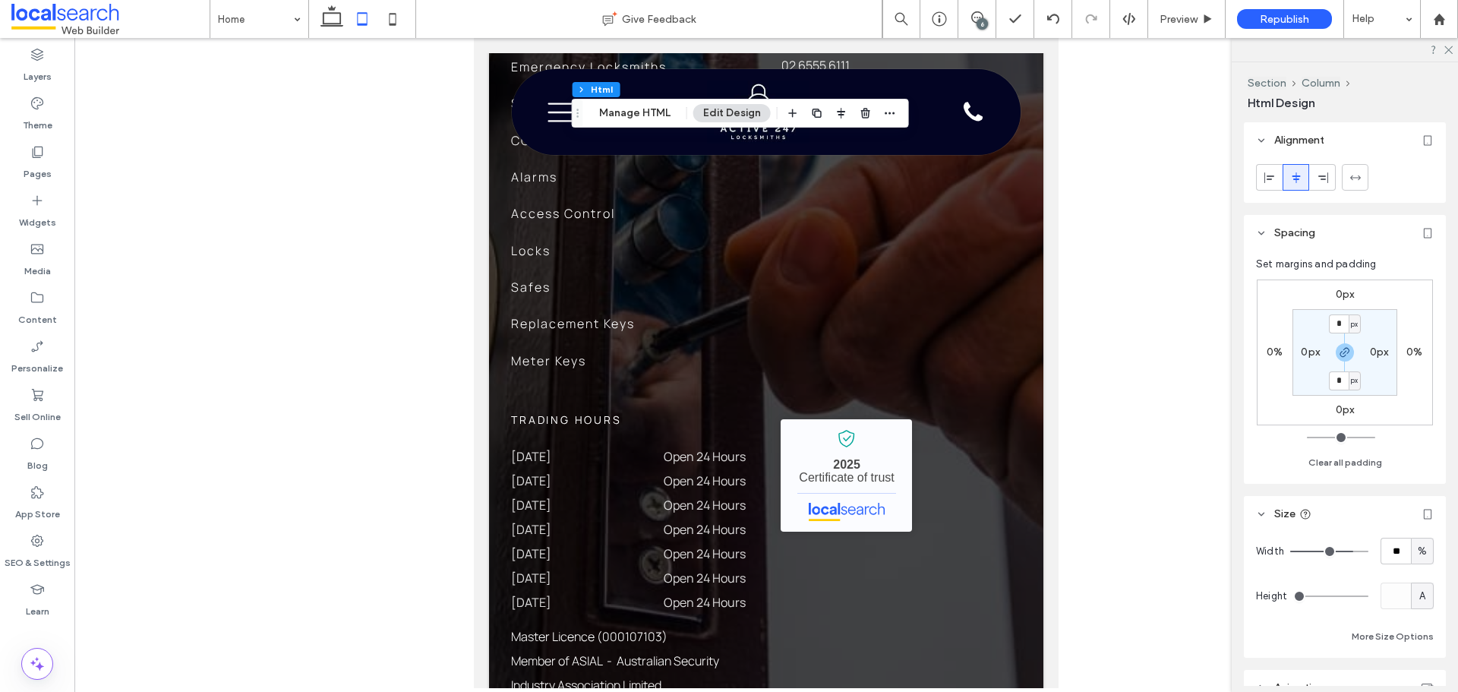
type input "**"
click at [1344, 551] on input "range" at bounding box center [1329, 551] width 78 height 2
type input "**"
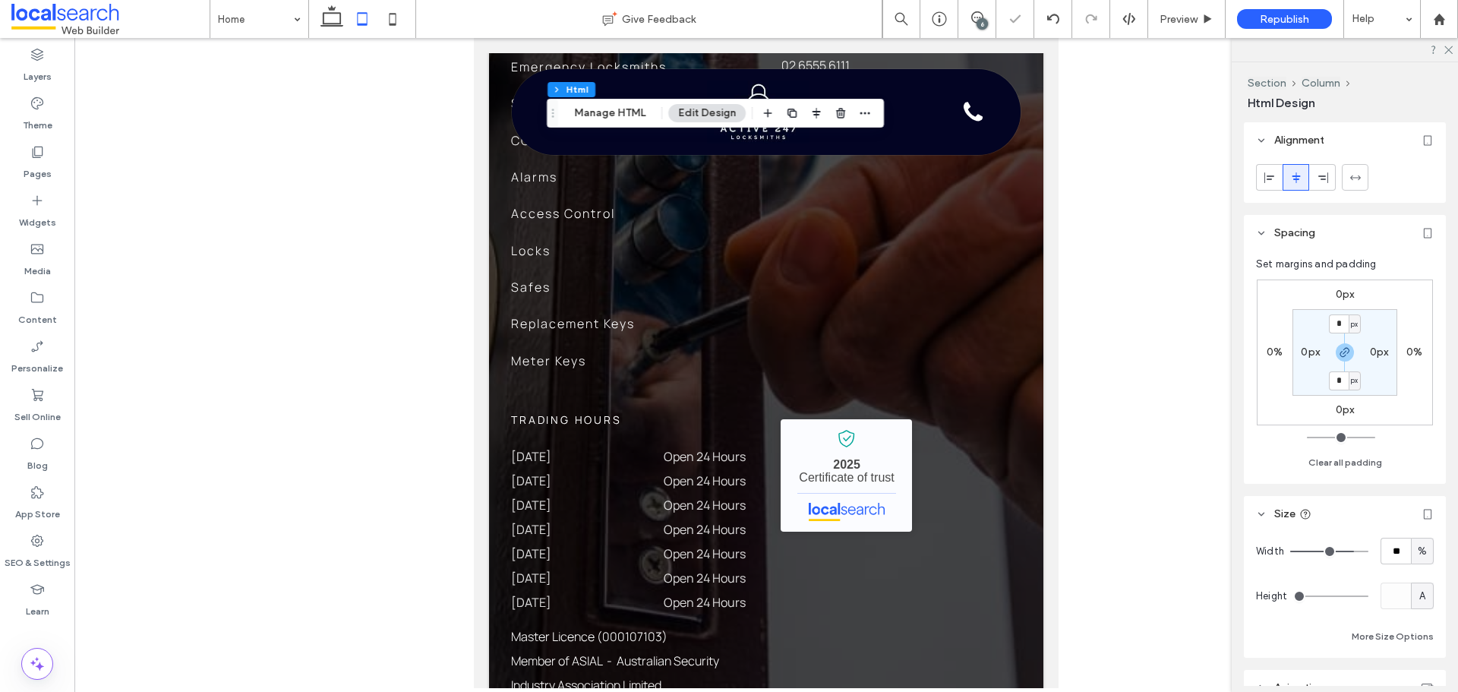
type input "**"
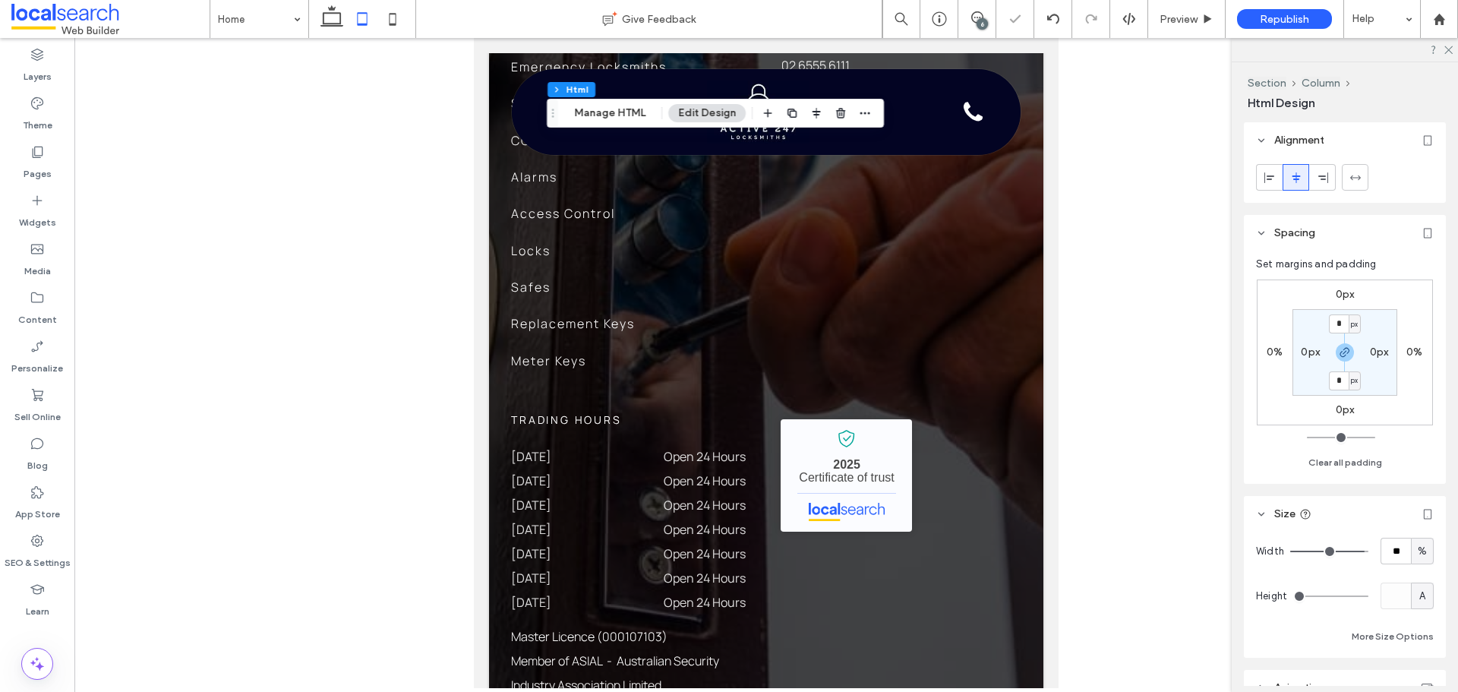
type input "**"
type input "***"
drag, startPoint x: 1344, startPoint y: 551, endPoint x: 1356, endPoint y: 551, distance: 12.1
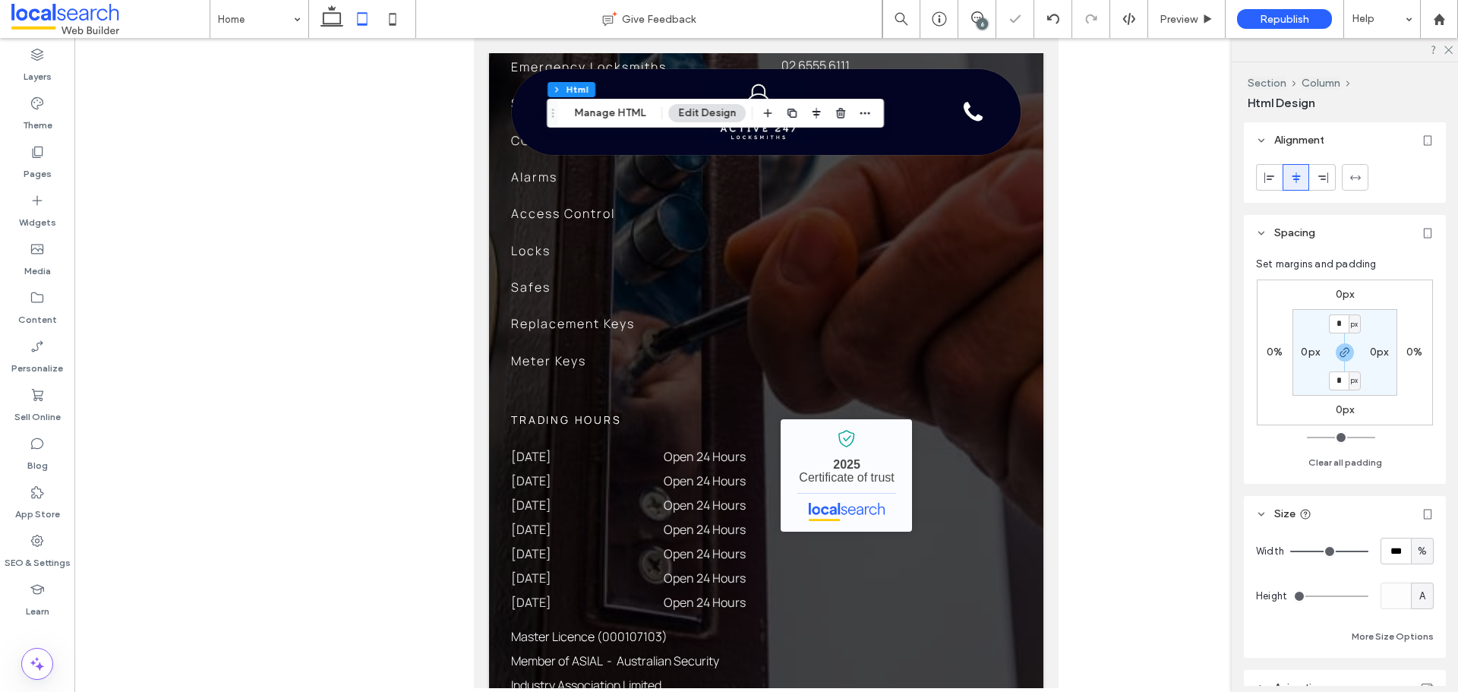
click at [1356, 551] on input "range" at bounding box center [1329, 551] width 78 height 2
drag, startPoint x: 1356, startPoint y: 551, endPoint x: 1367, endPoint y: 553, distance: 10.7
click at [1367, 552] on input "range" at bounding box center [1329, 551] width 78 height 2
type input "**"
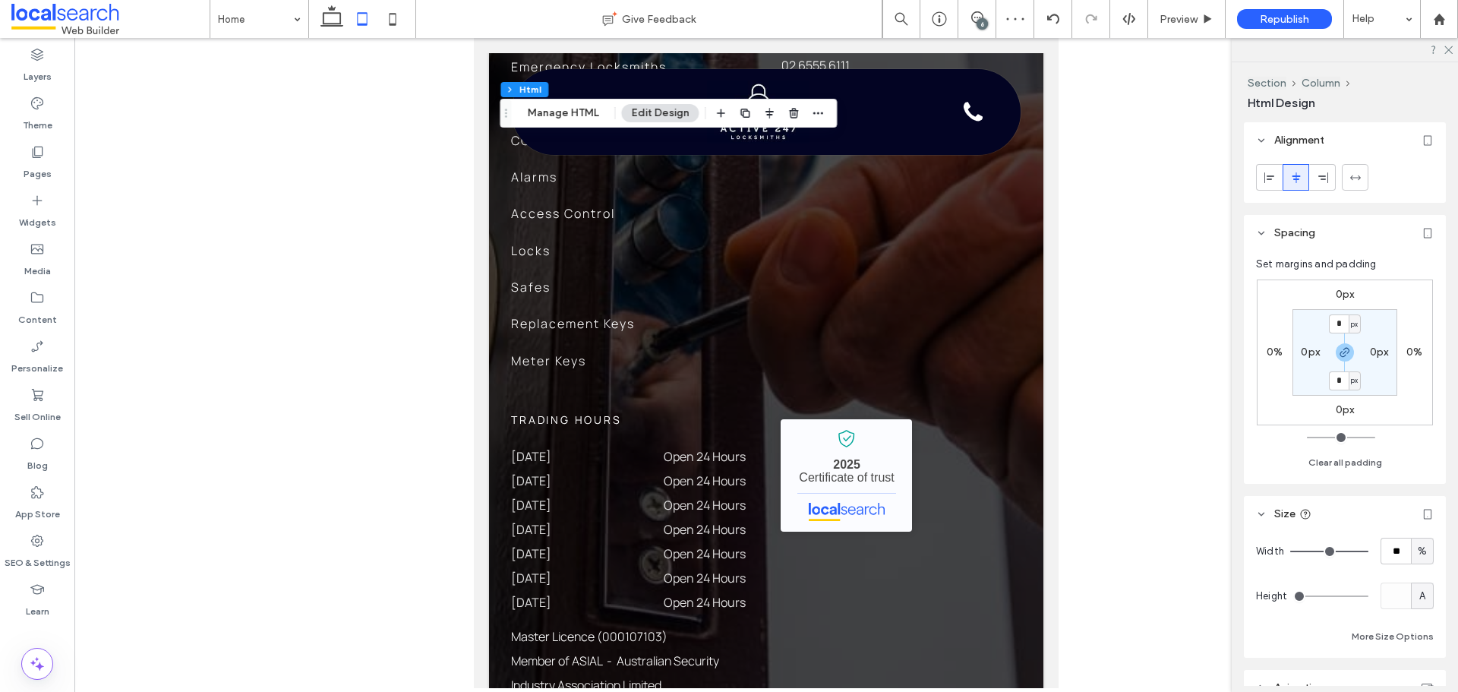
type input "**"
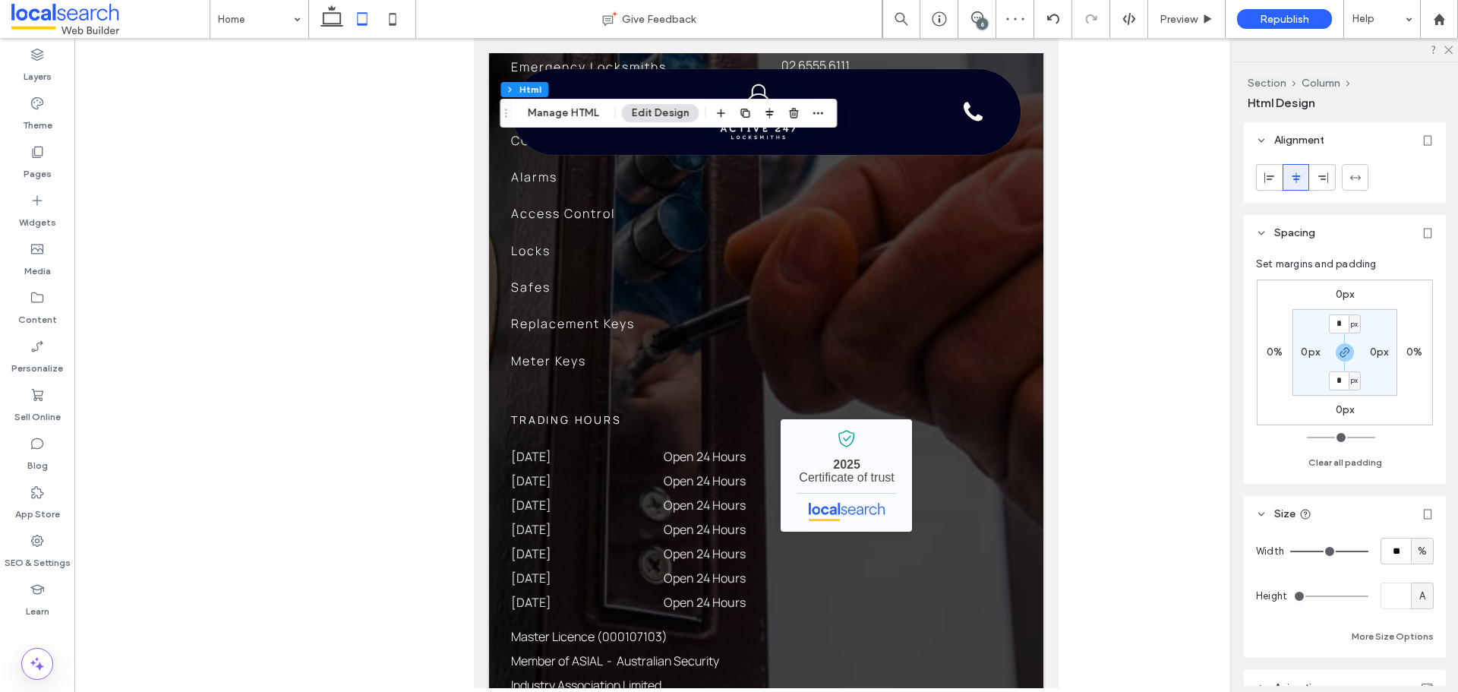
type input "**"
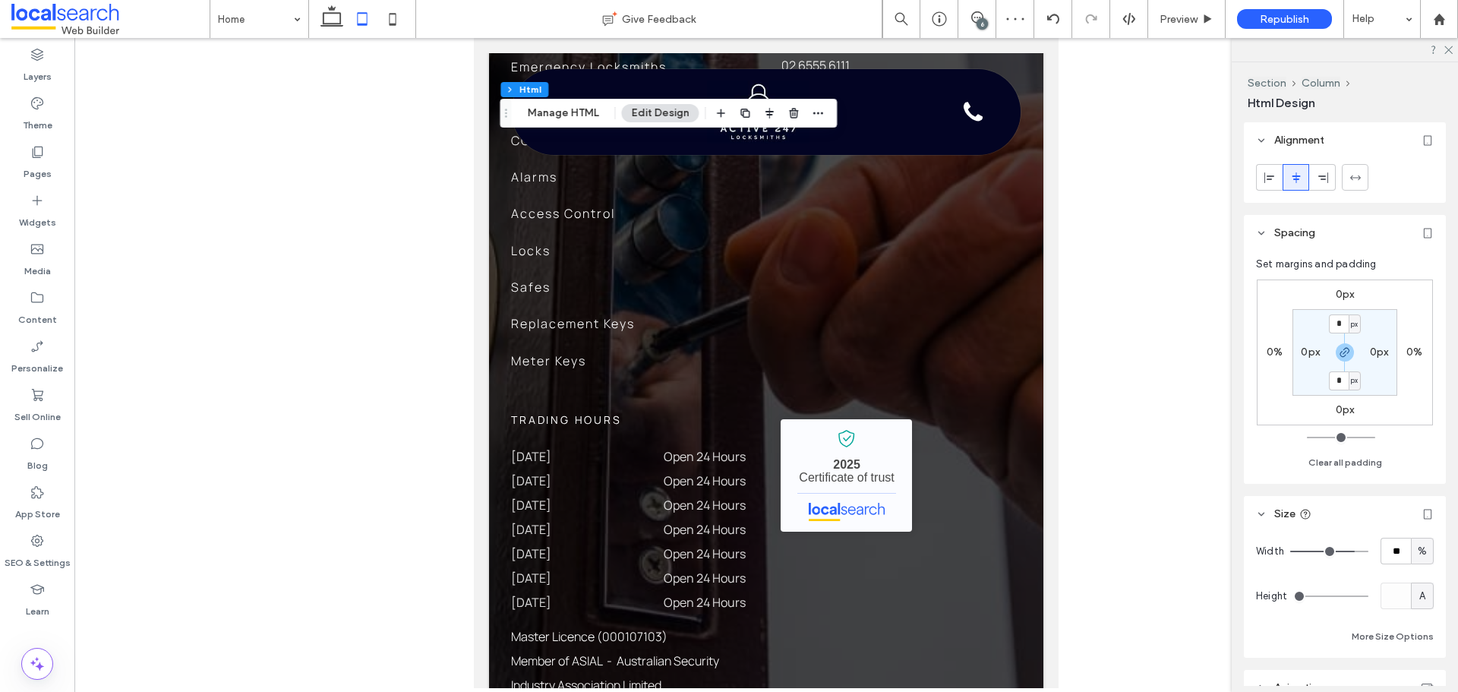
type input "**"
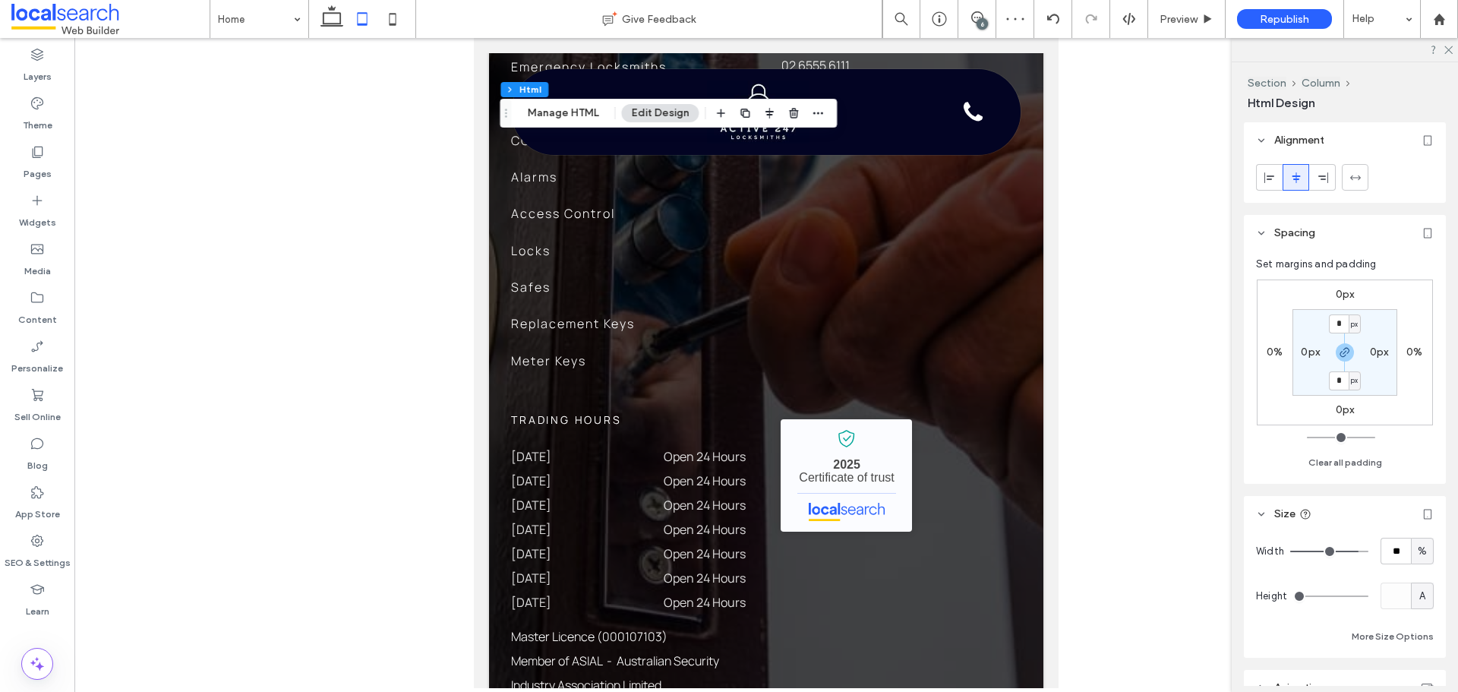
type input "**"
click at [1348, 552] on input "range" at bounding box center [1329, 551] width 78 height 2
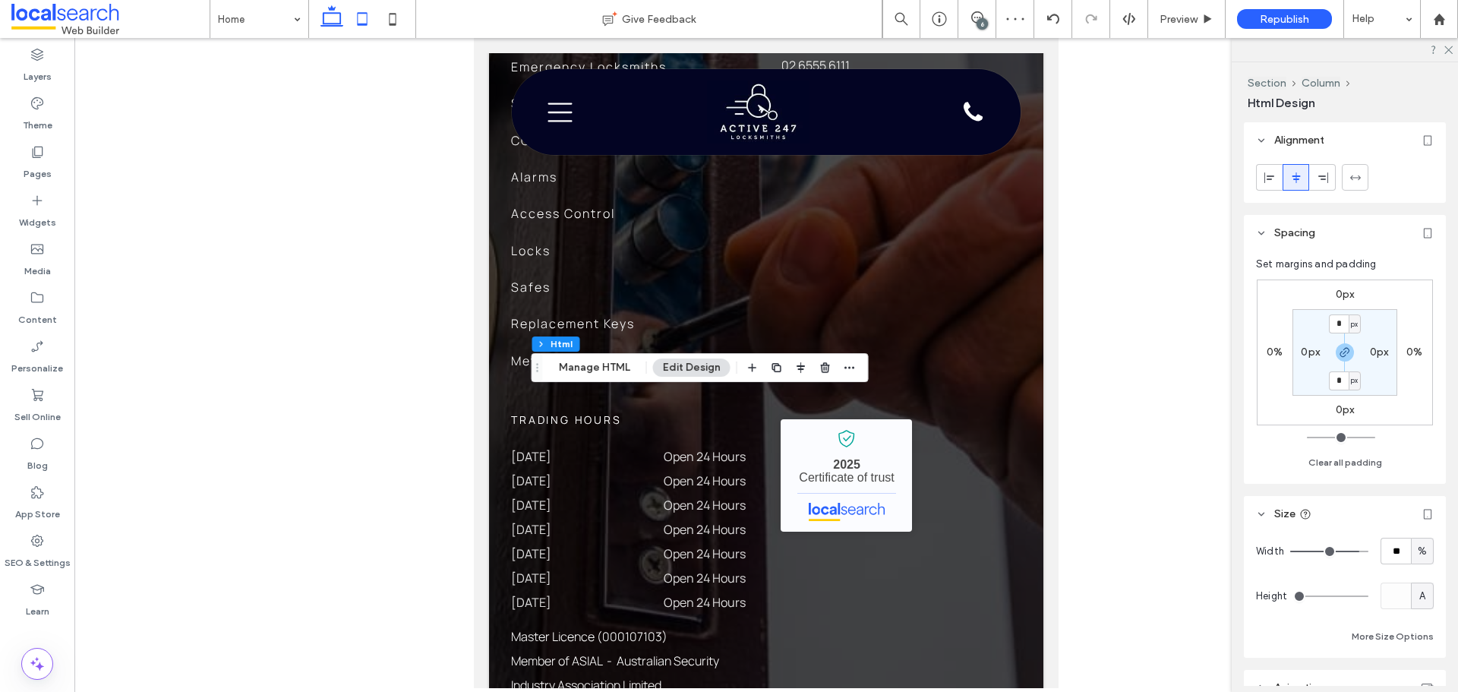
click at [324, 10] on icon at bounding box center [332, 19] width 30 height 30
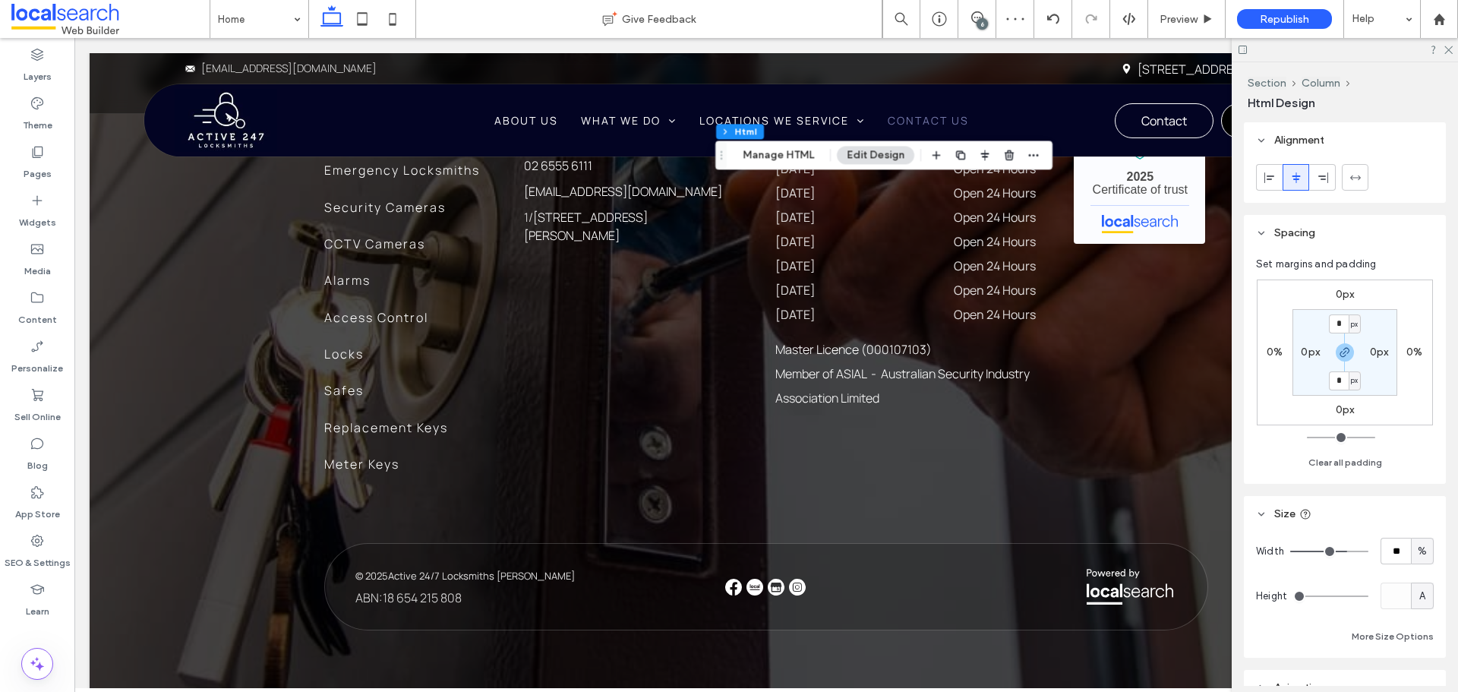
type input "**"
type input "****"
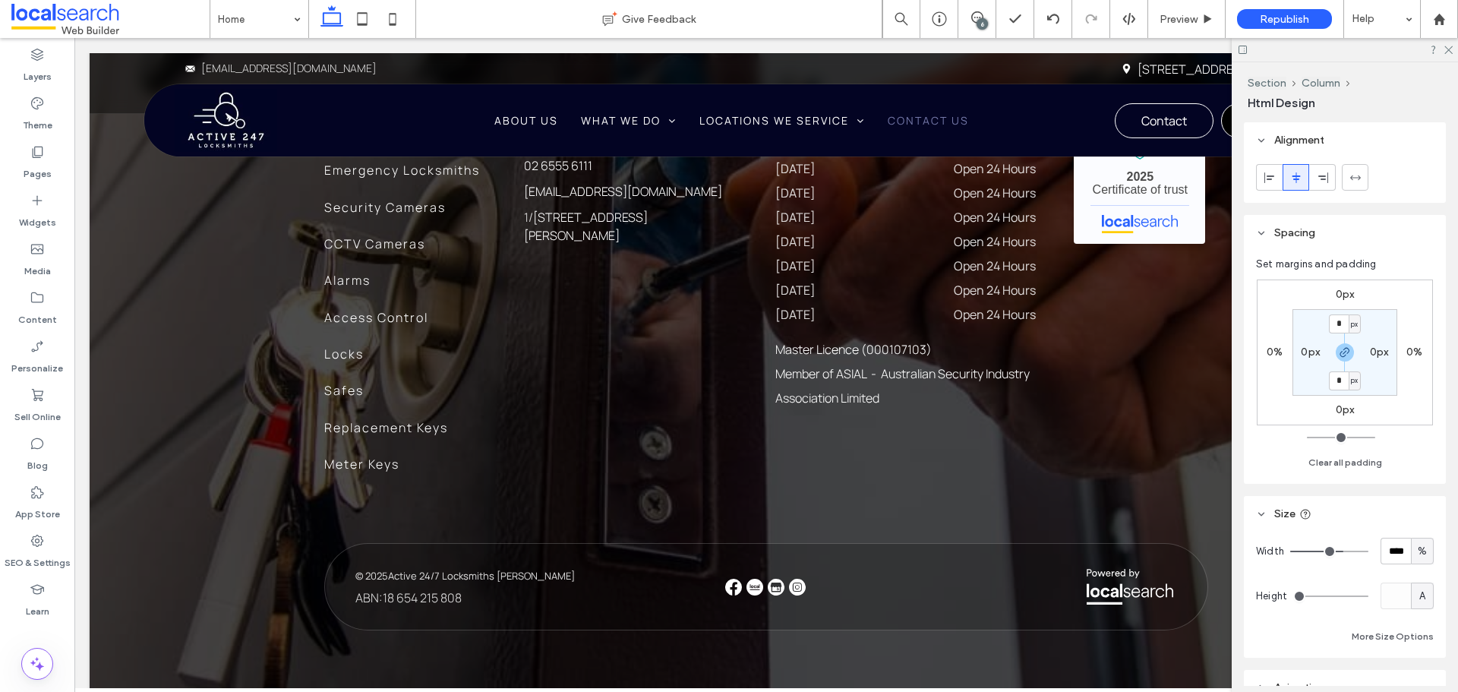
type input "**"
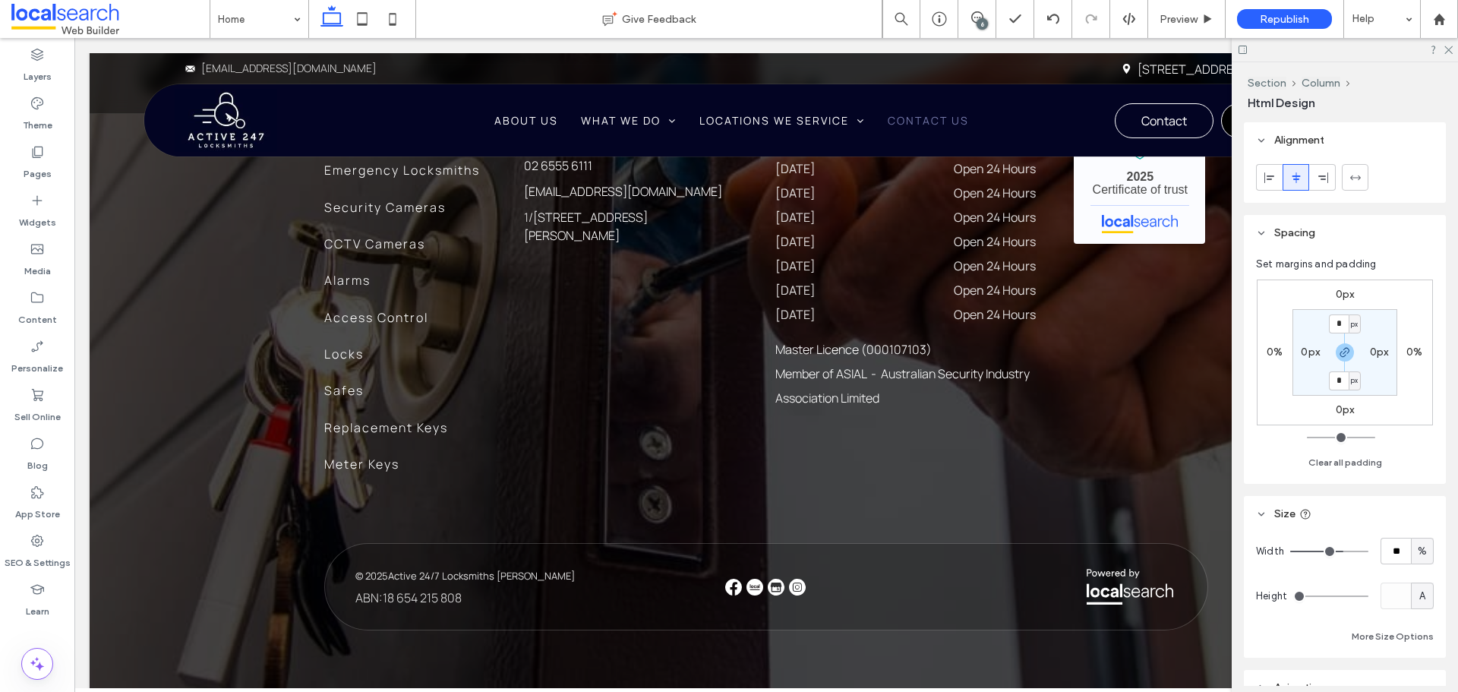
type input "**"
click at [1334, 552] on input "range" at bounding box center [1329, 551] width 78 height 2
type input "**"
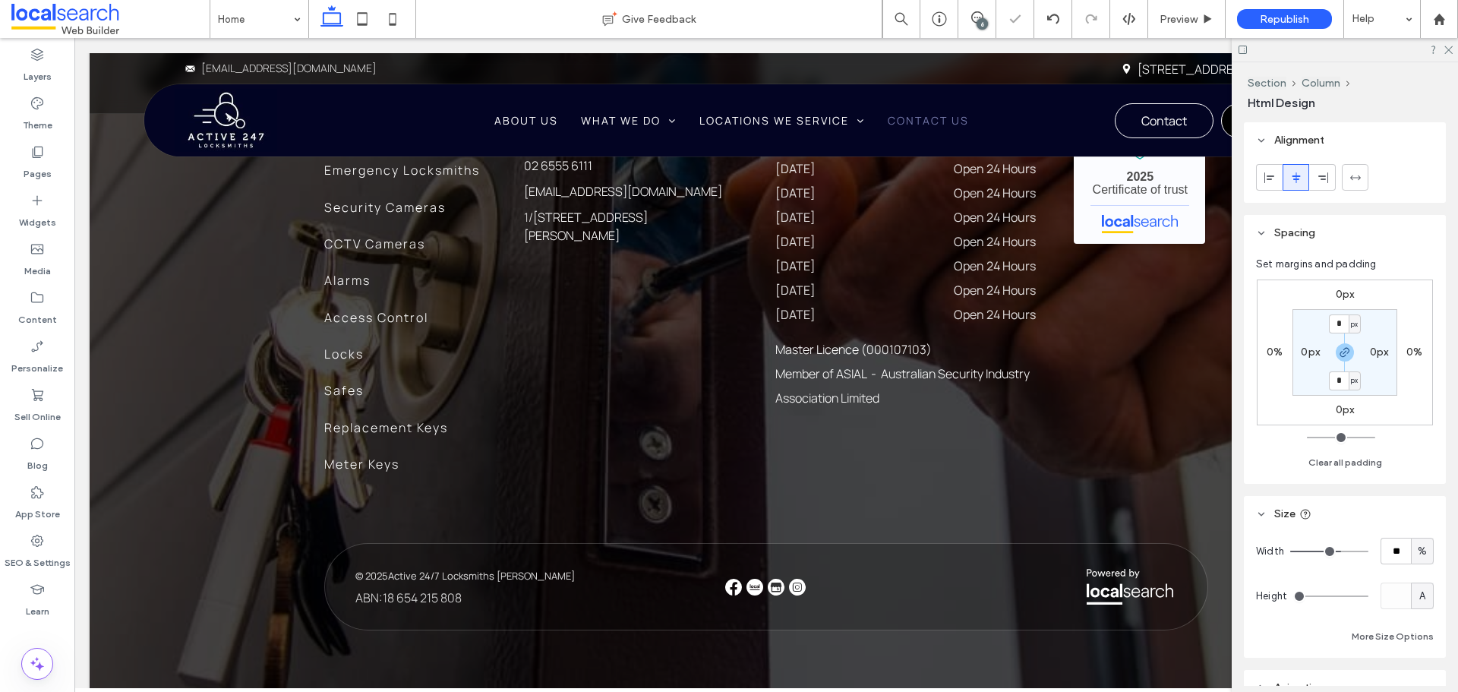
type input "**"
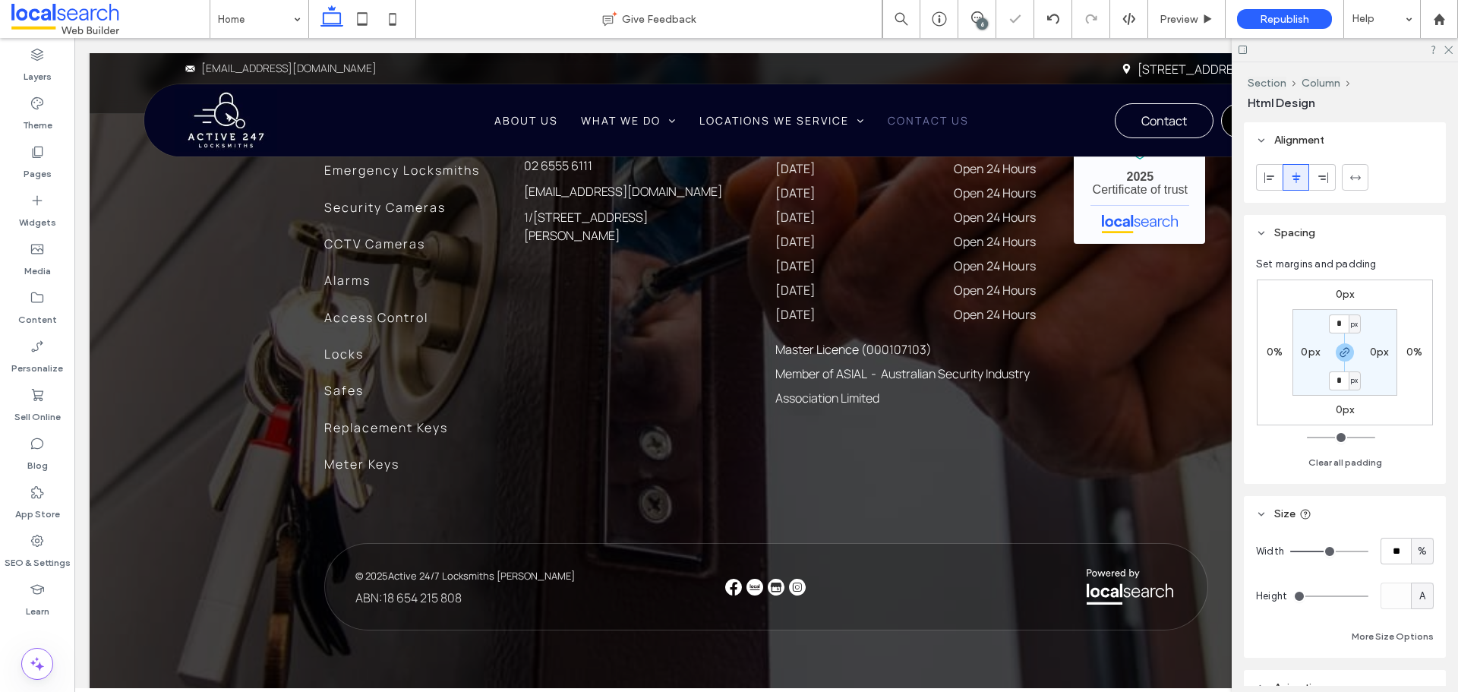
type input "**"
drag, startPoint x: 1334, startPoint y: 556, endPoint x: 1323, endPoint y: 560, distance: 12.3
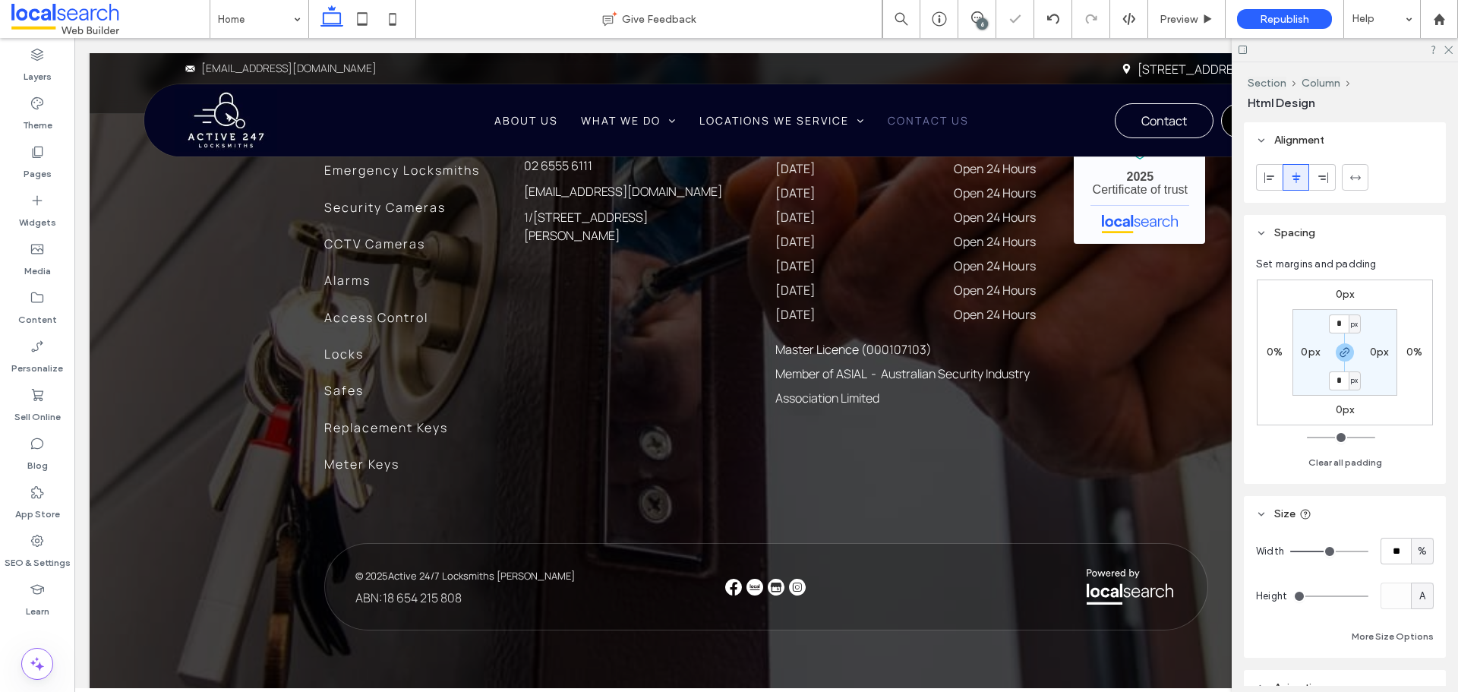
click at [1323, 552] on input "range" at bounding box center [1329, 551] width 78 height 2
drag, startPoint x: 1323, startPoint y: 560, endPoint x: 1342, endPoint y: 560, distance: 19.7
click at [1342, 560] on div "Width ** %" at bounding box center [1345, 551] width 178 height 27
type input "**"
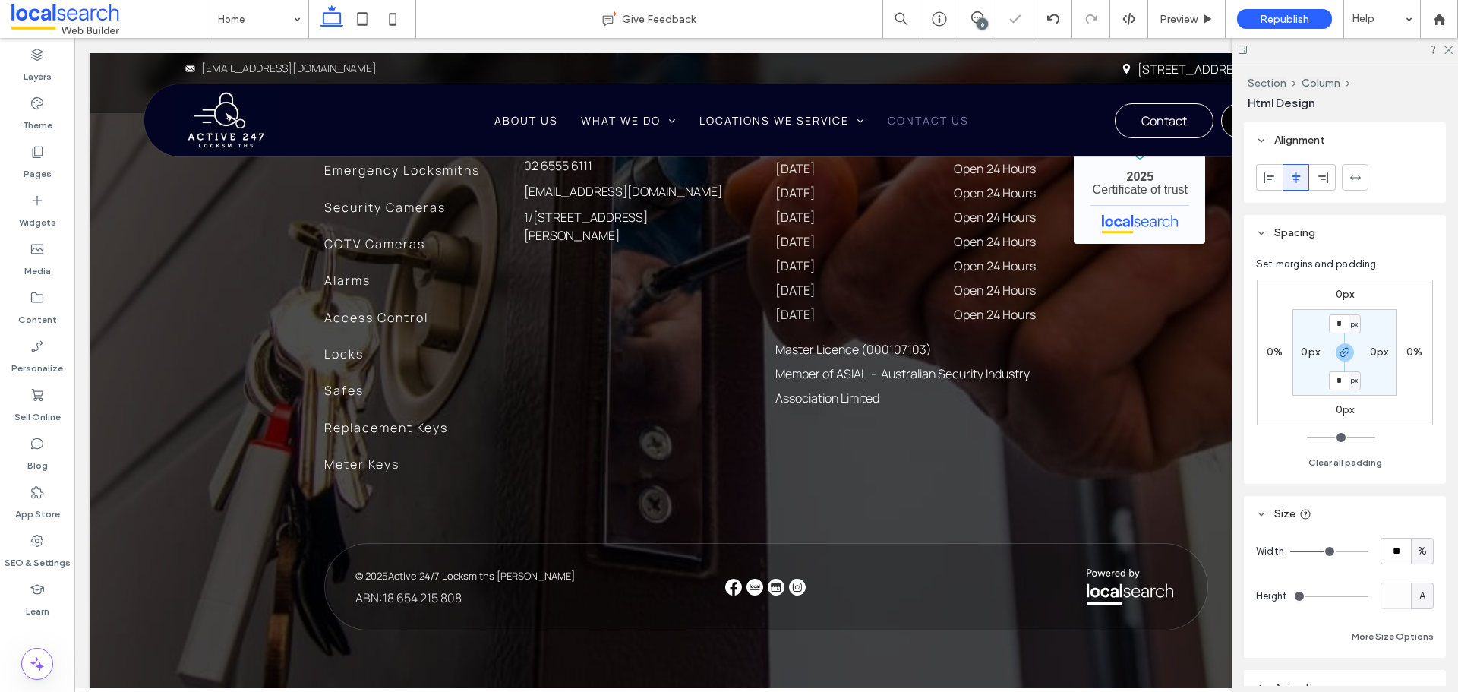
click at [1333, 550] on input "range" at bounding box center [1329, 551] width 78 height 2
type input "**"
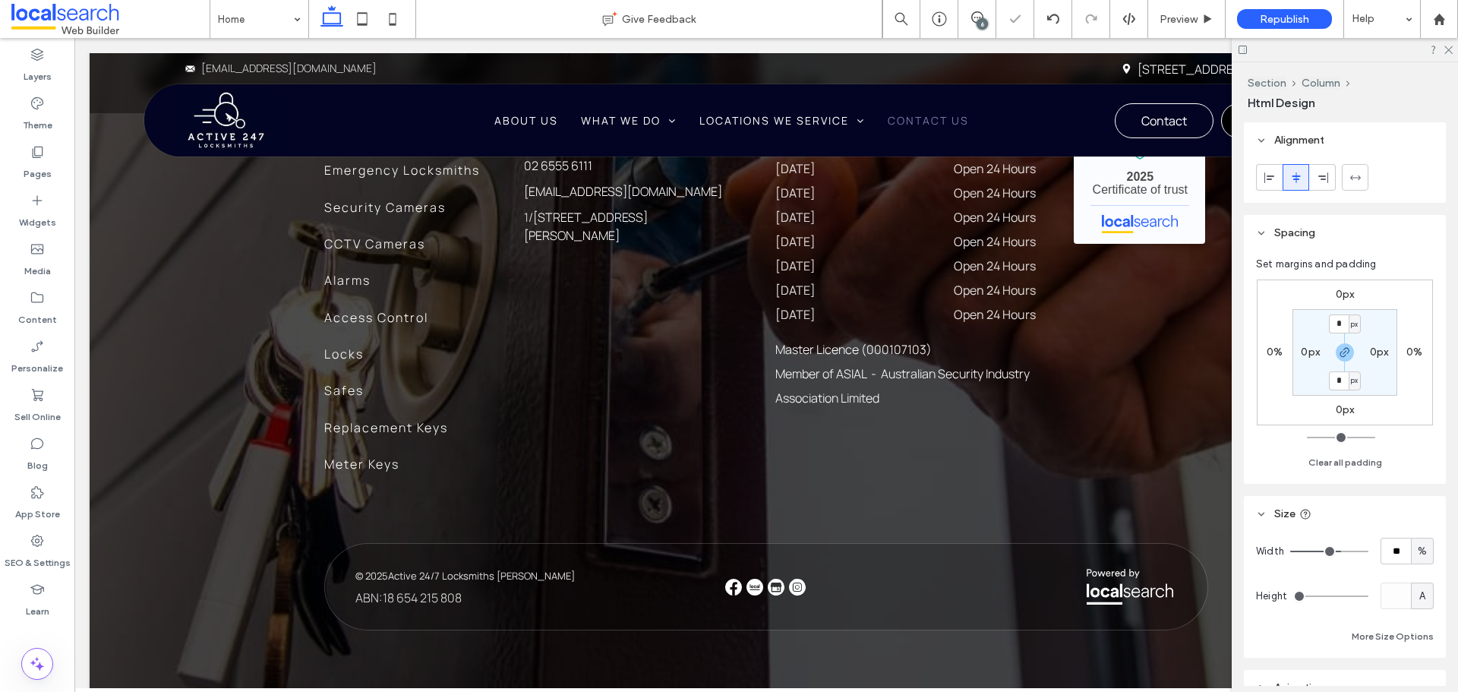
type input "**"
click at [1336, 550] on input "range" at bounding box center [1329, 551] width 78 height 2
click at [1390, 553] on input "**" at bounding box center [1395, 551] width 30 height 27
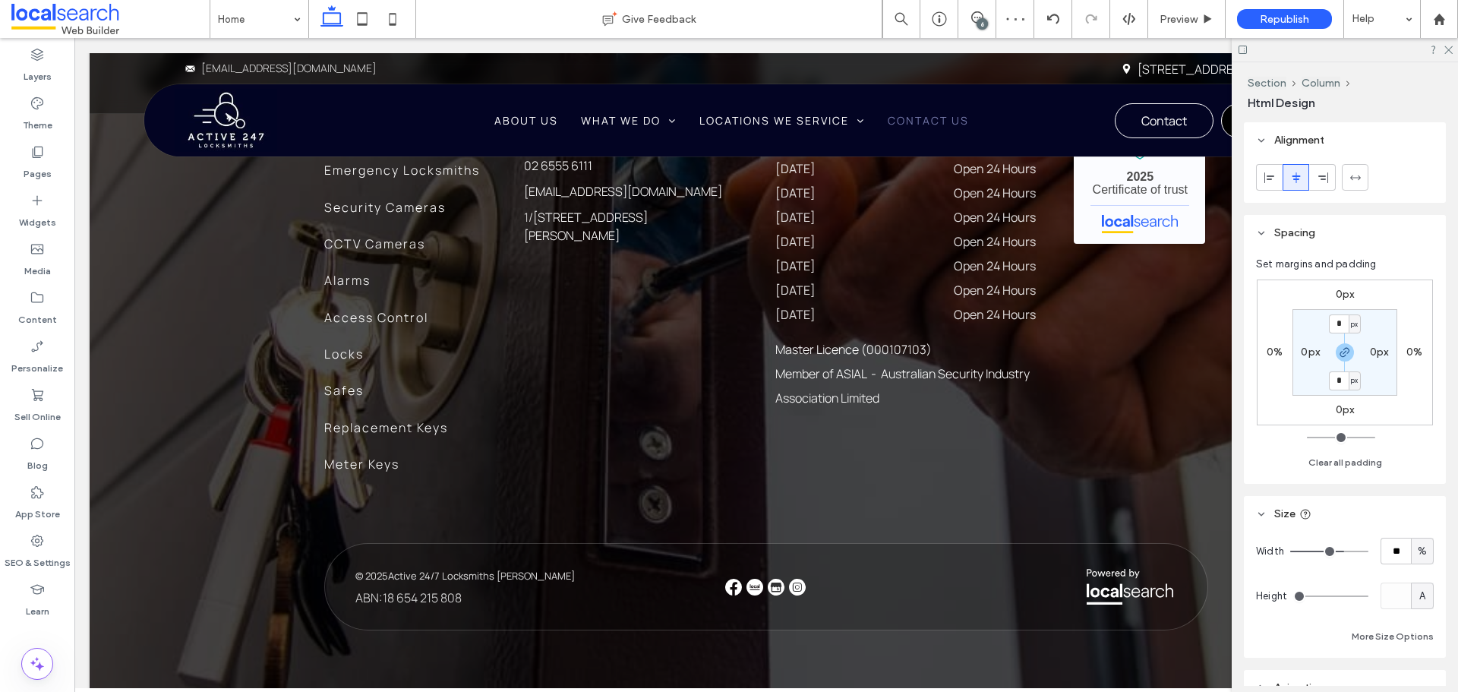
click at [977, 25] on div "6" at bounding box center [981, 23] width 11 height 11
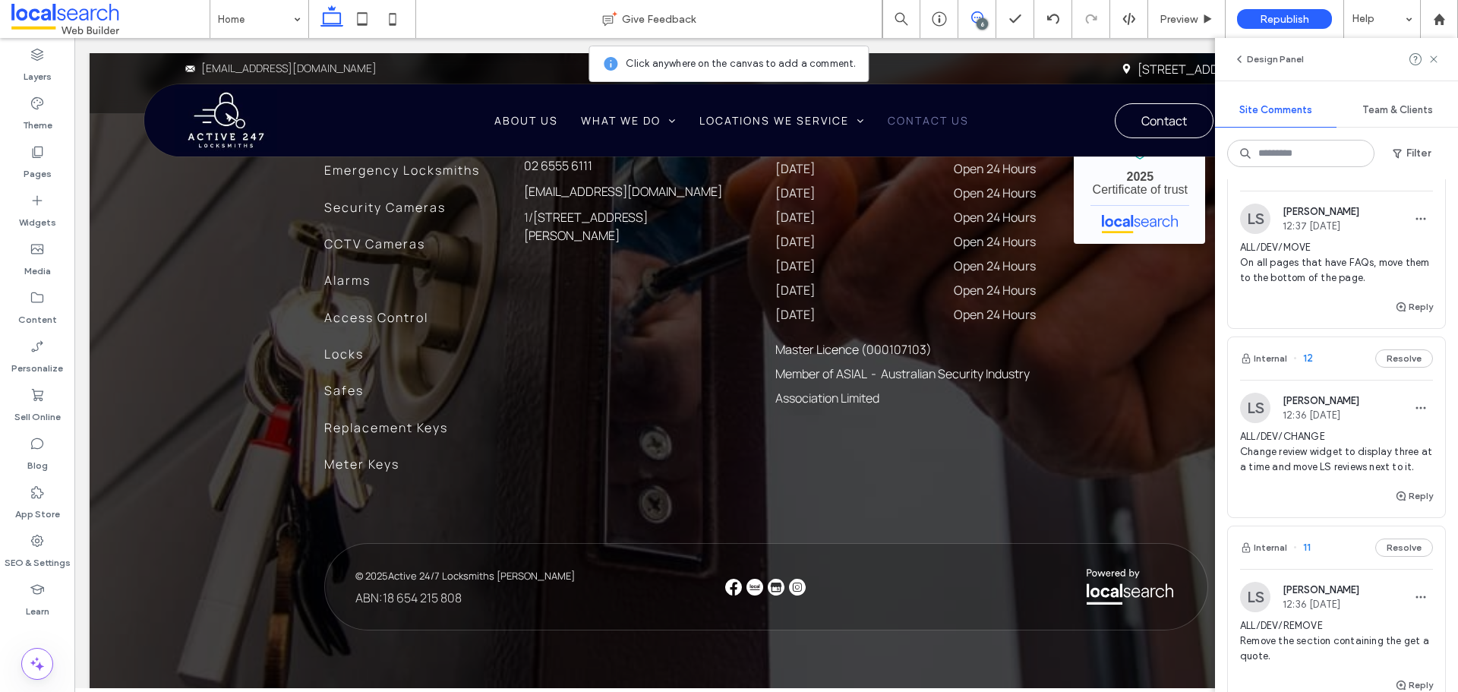
scroll to position [380, 0]
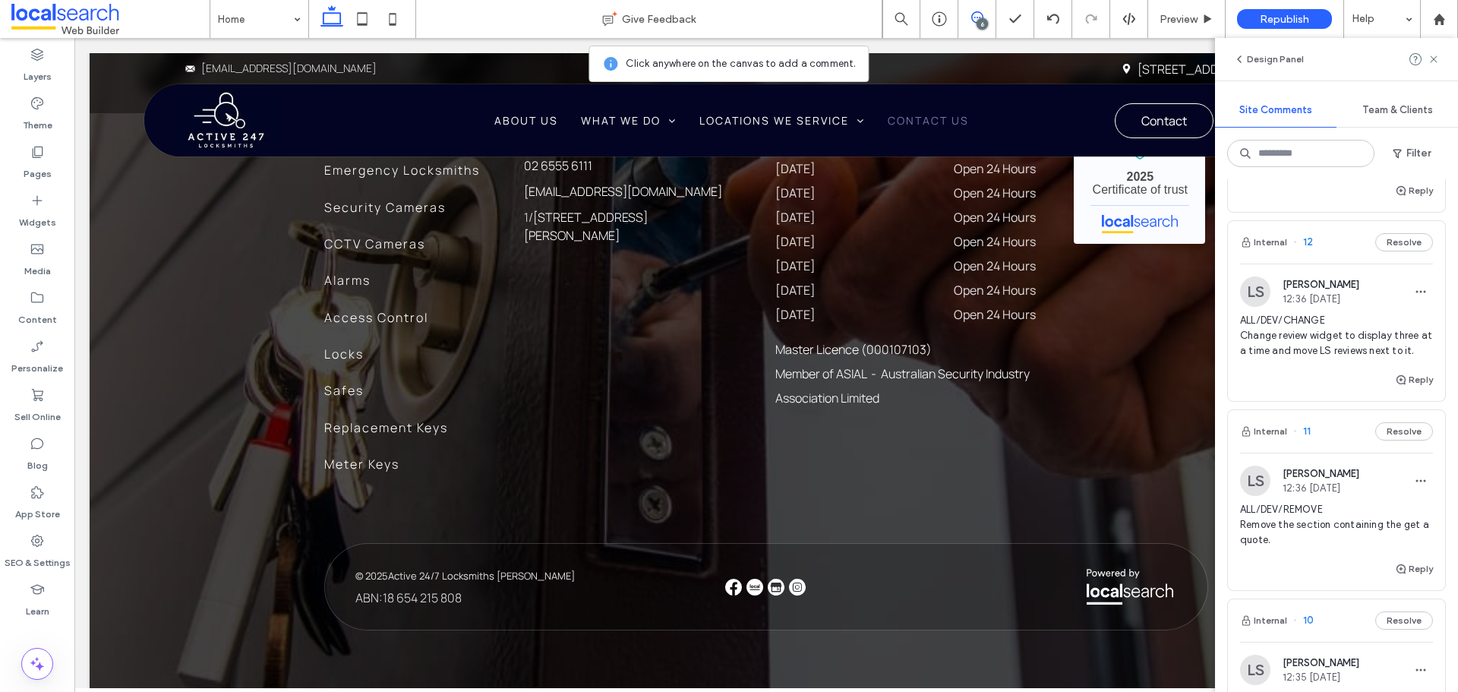
click at [1380, 323] on span "ALL/DEV/CHANGE Change review widget to display three at a time and move LS revi…" at bounding box center [1336, 336] width 193 height 46
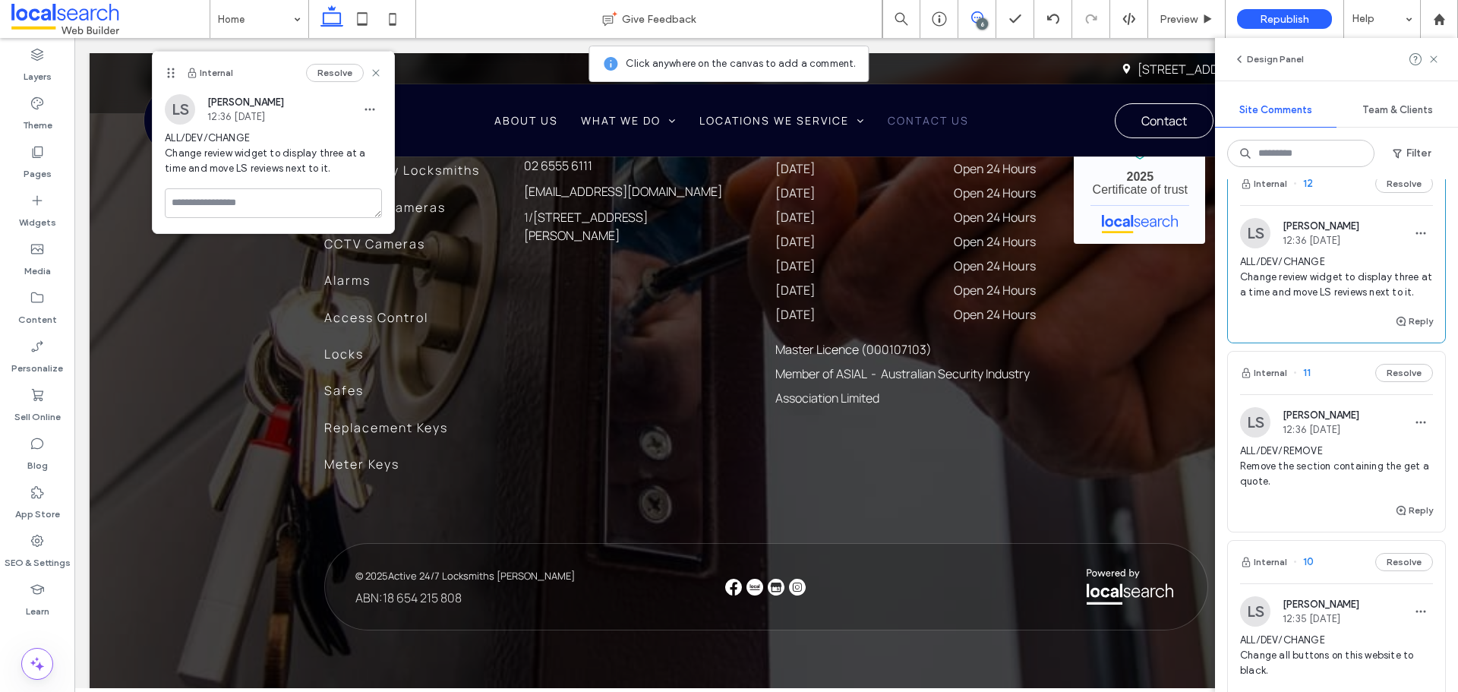
scroll to position [531, 0]
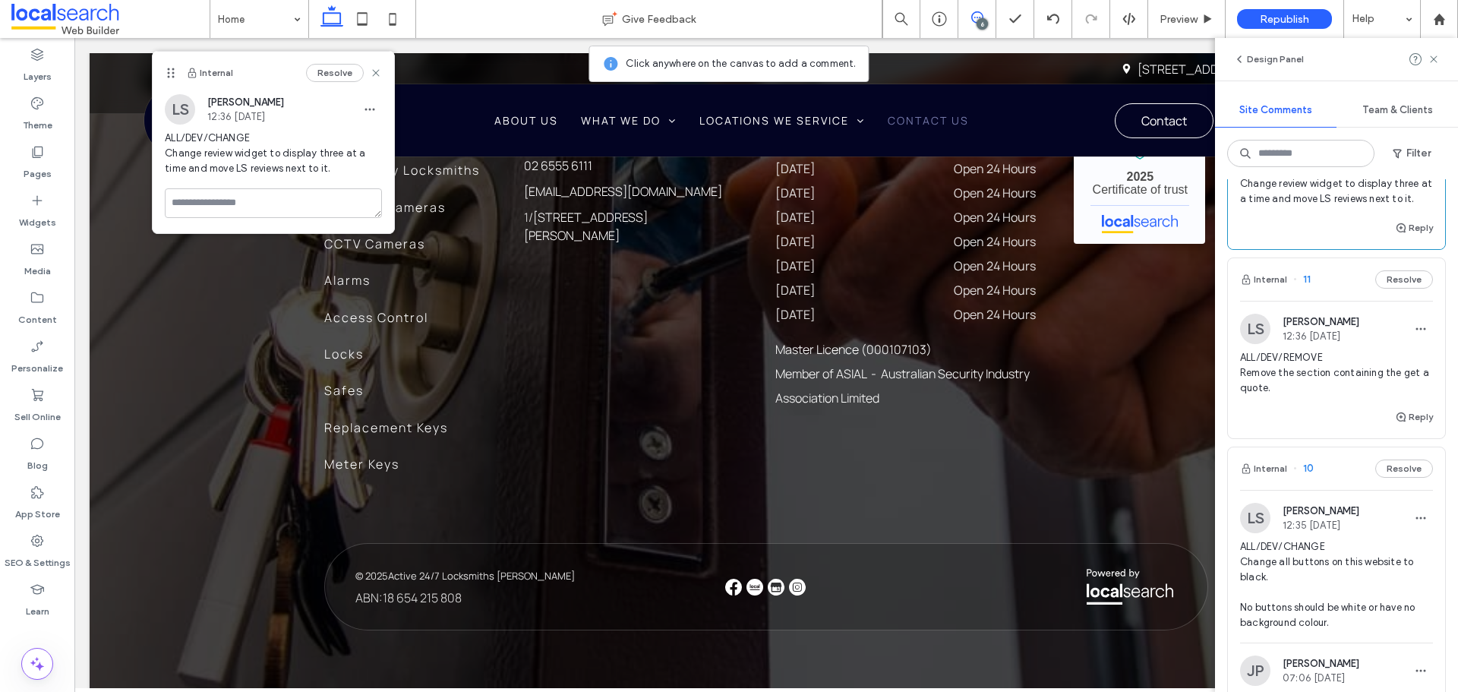
click at [1364, 371] on span "ALL/DEV/REMOVE Remove the section containing the get a quote." at bounding box center [1336, 373] width 193 height 46
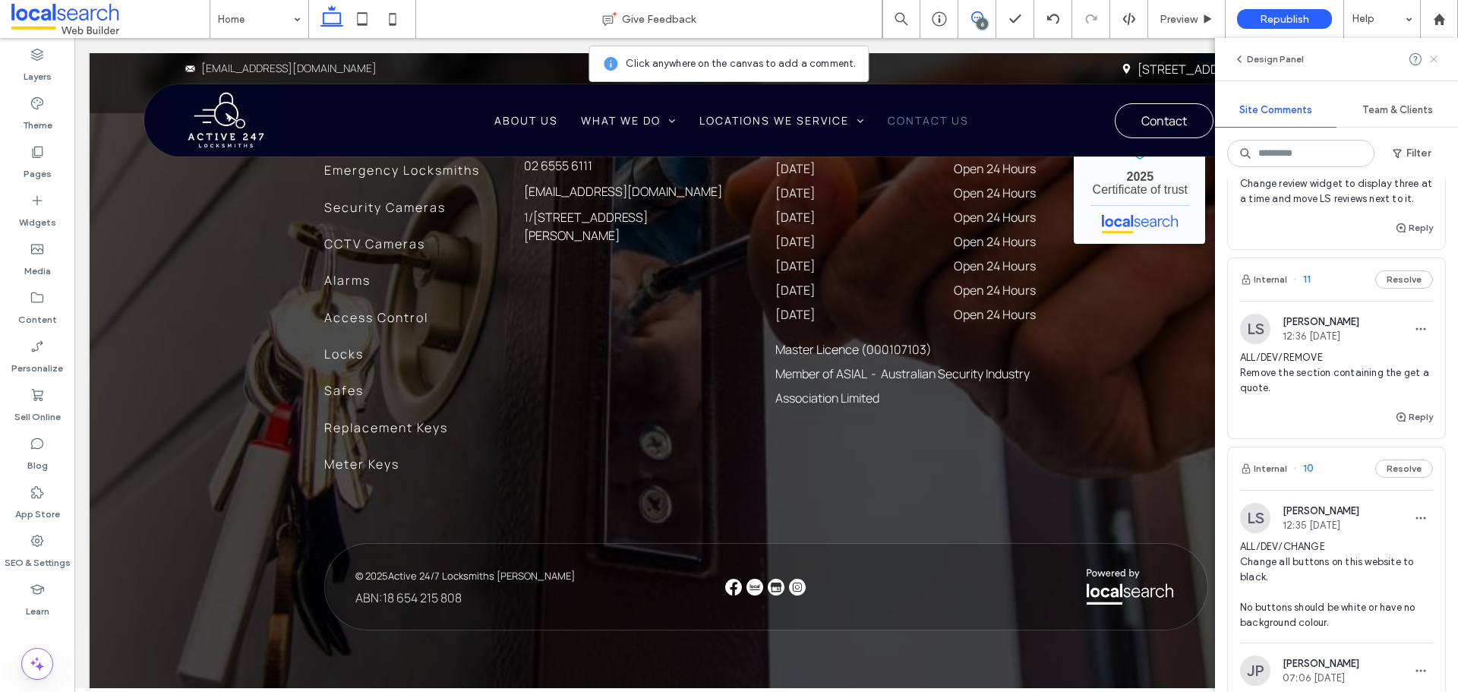
click at [1430, 58] on icon at bounding box center [1433, 59] width 12 height 12
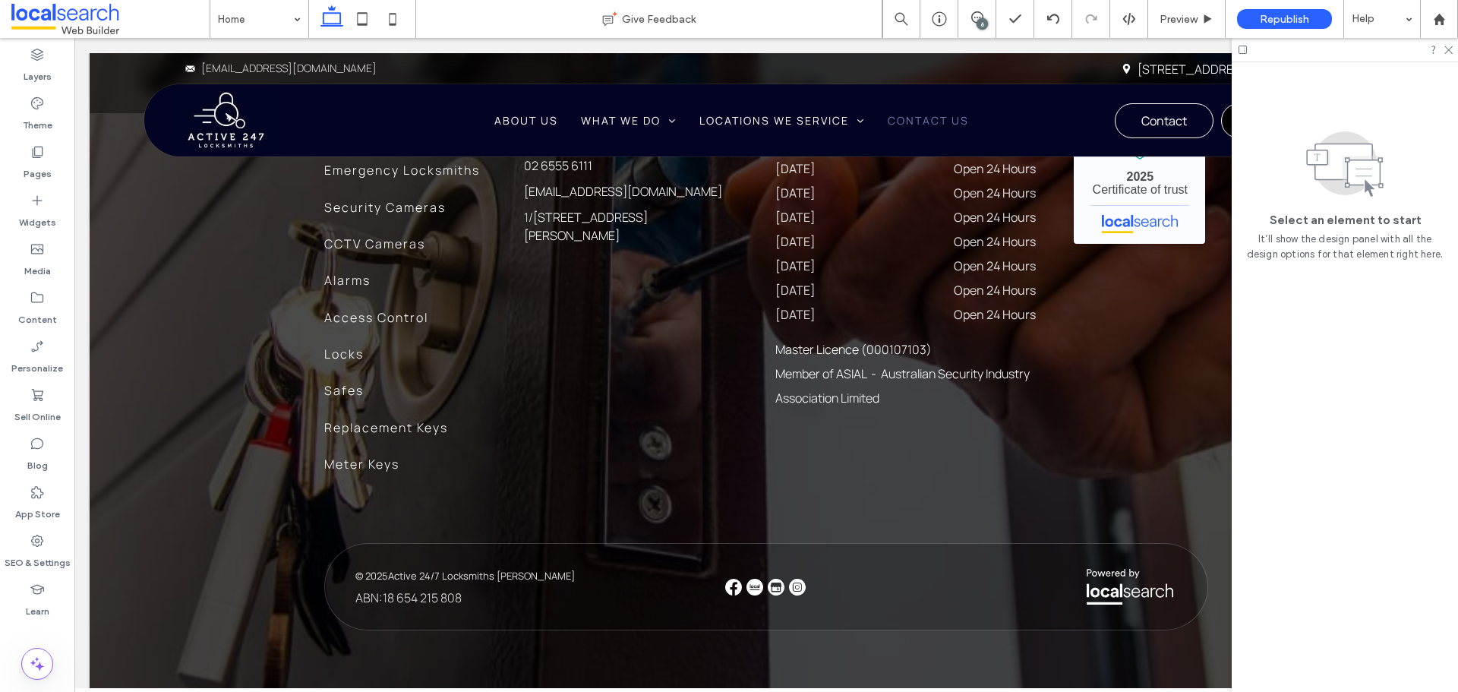
scroll to position [0, 0]
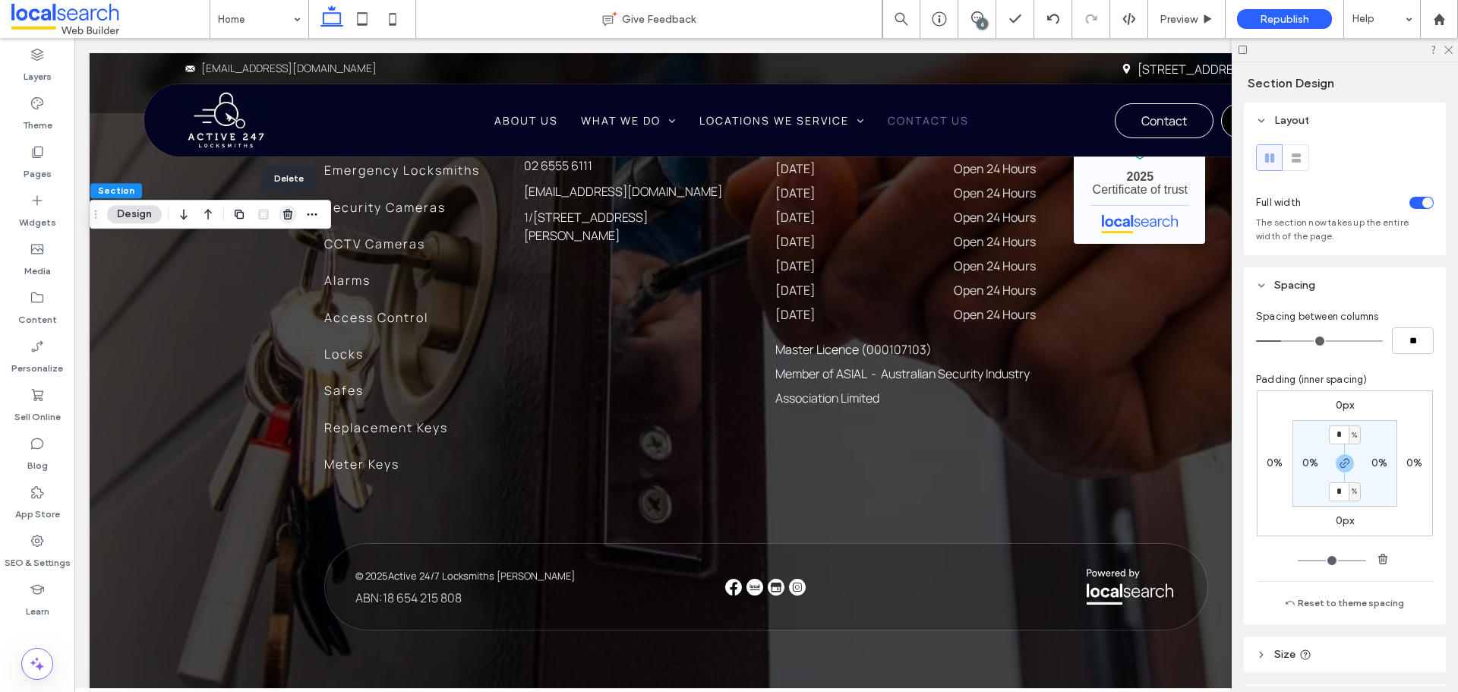
click at [290, 217] on icon "button" at bounding box center [288, 214] width 12 height 12
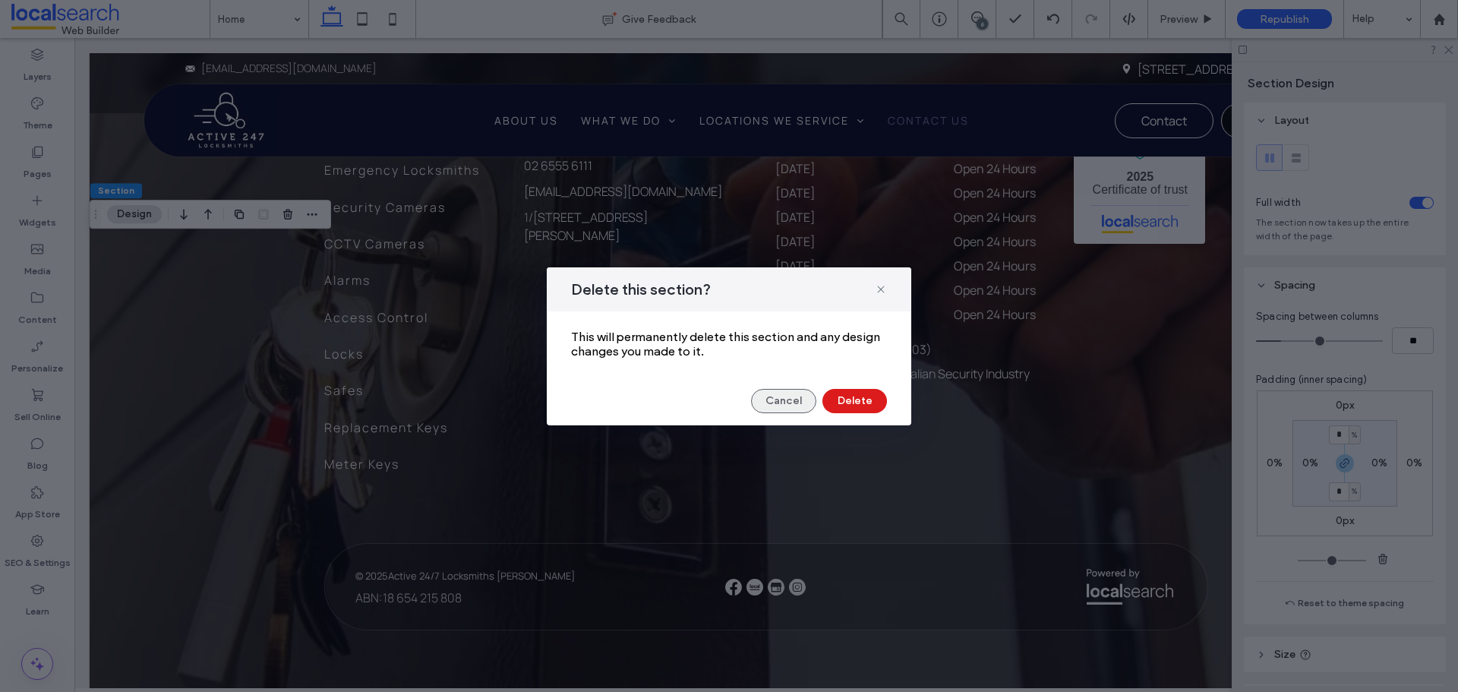
click at [787, 397] on button "Cancel" at bounding box center [783, 401] width 65 height 24
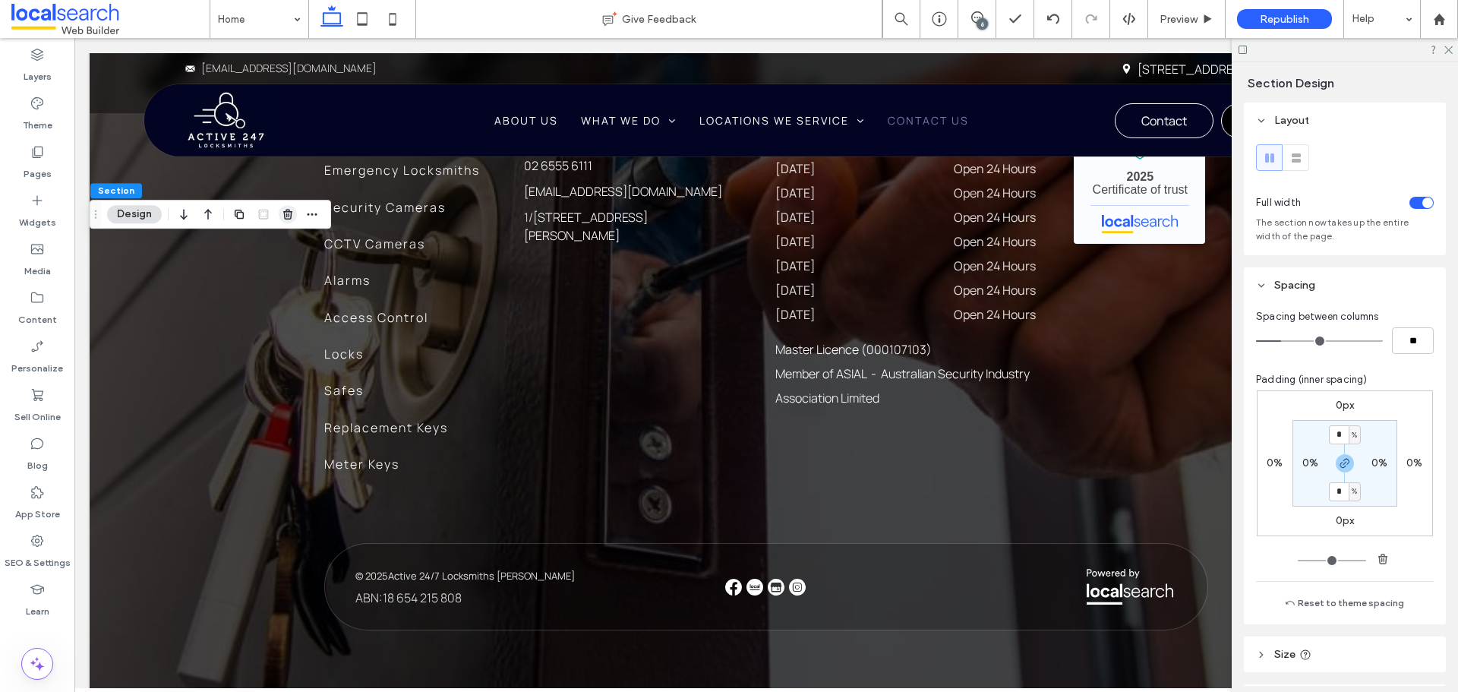
click at [290, 213] on icon "button" at bounding box center [288, 214] width 12 height 12
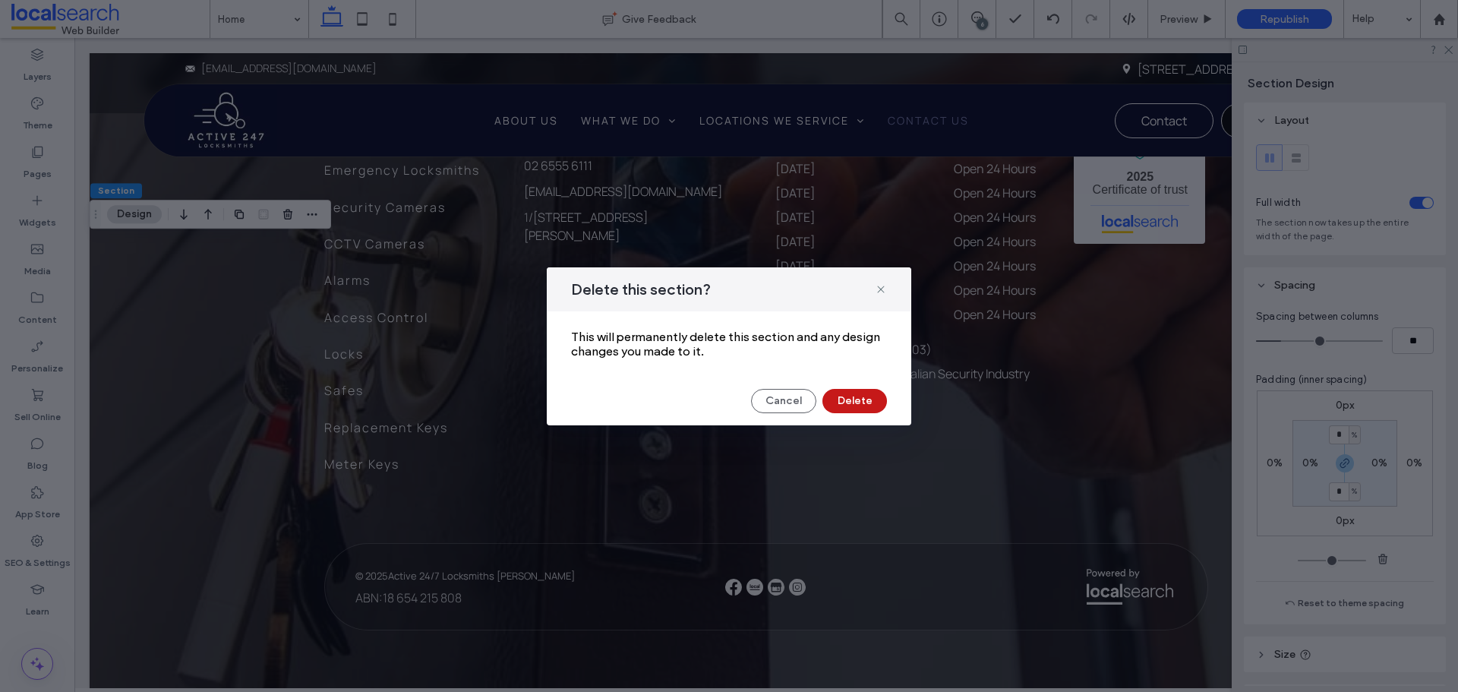
click at [843, 399] on button "Delete" at bounding box center [854, 401] width 65 height 24
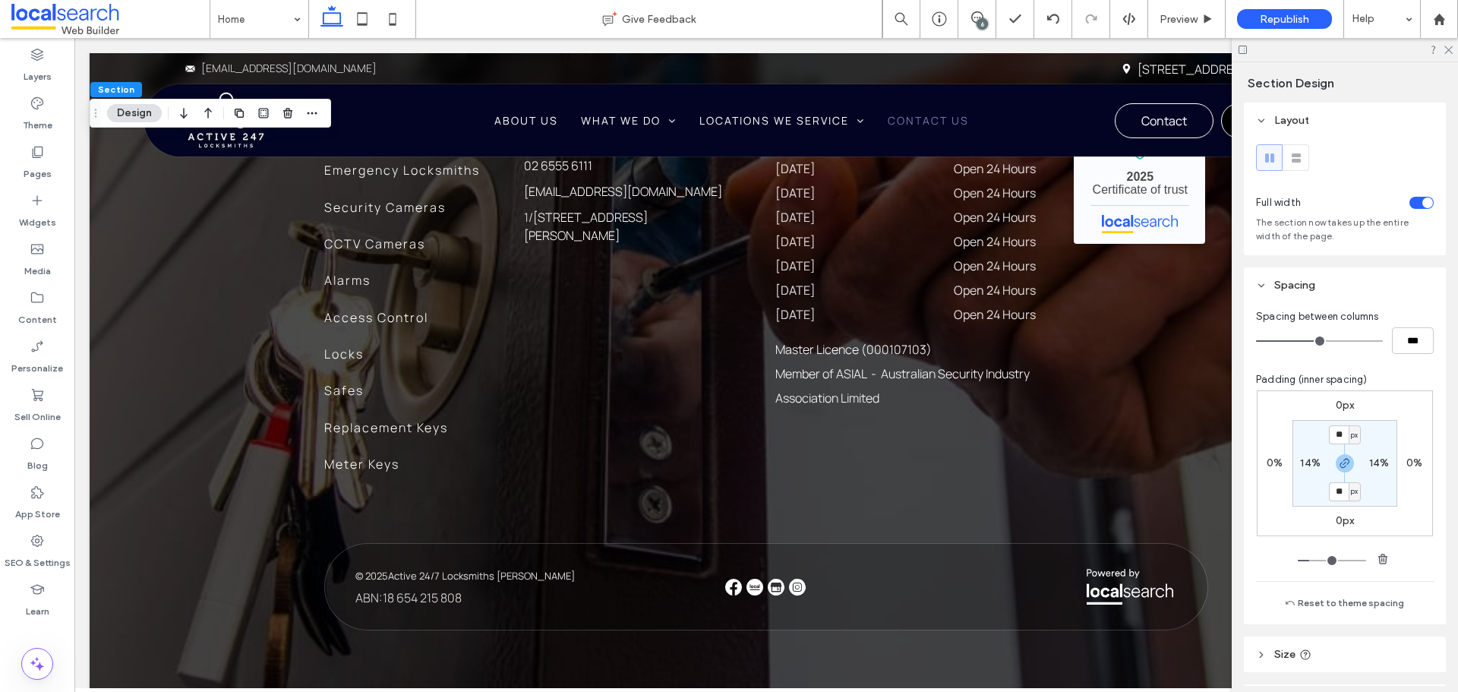
type input "**"
type input "***"
click at [1339, 462] on icon "button" at bounding box center [1345, 463] width 12 height 12
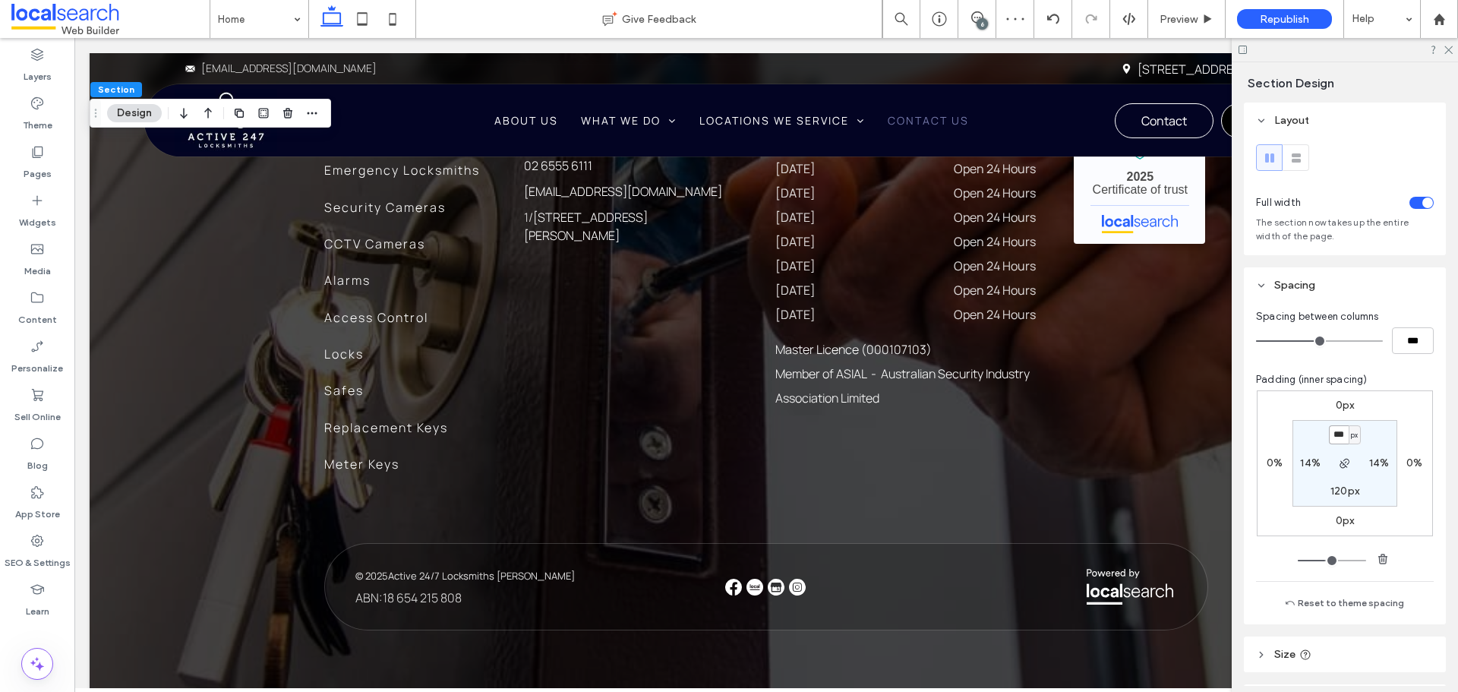
click at [1338, 429] on input "***" at bounding box center [1339, 434] width 20 height 19
type input "**"
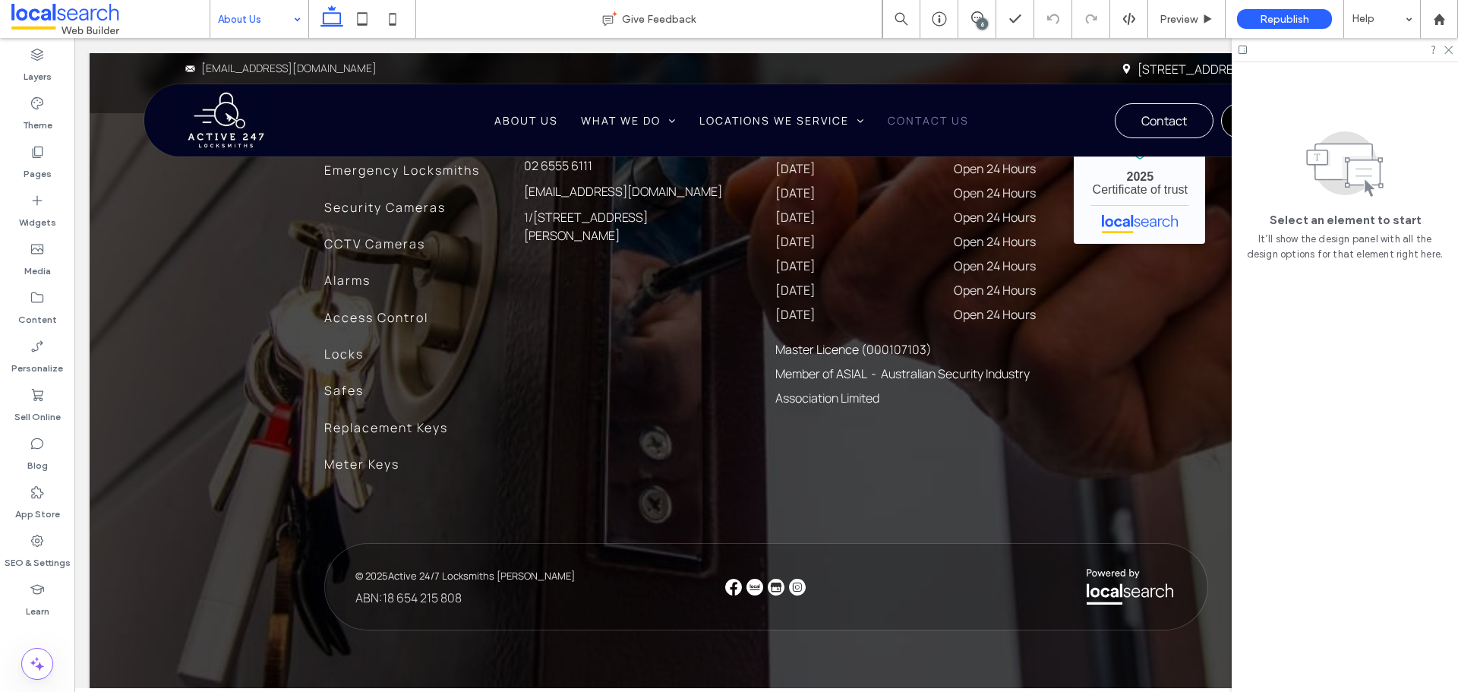
click at [229, 22] on input at bounding box center [255, 19] width 75 height 38
click at [263, 4] on input at bounding box center [255, 19] width 75 height 38
click at [979, 24] on div "6" at bounding box center [981, 23] width 11 height 11
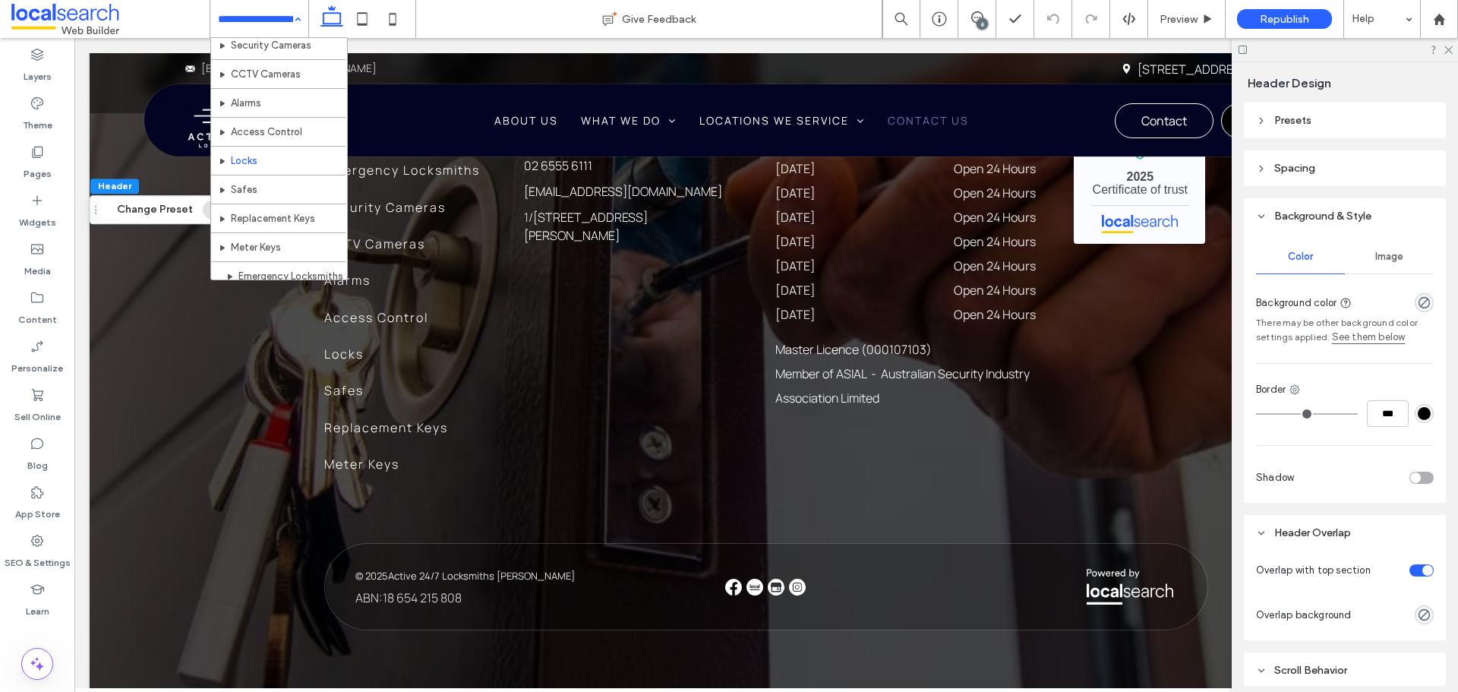
scroll to position [274, 0]
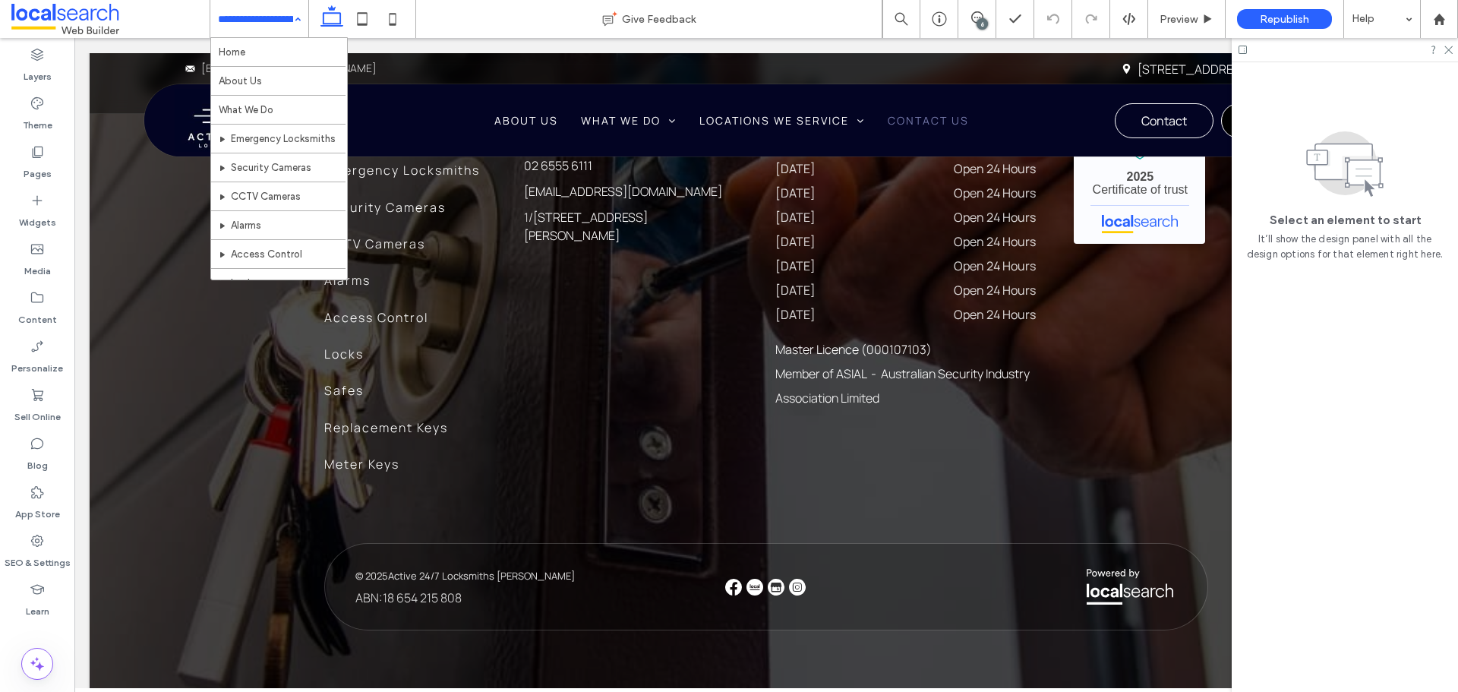
click at [272, 0] on input at bounding box center [255, 19] width 75 height 38
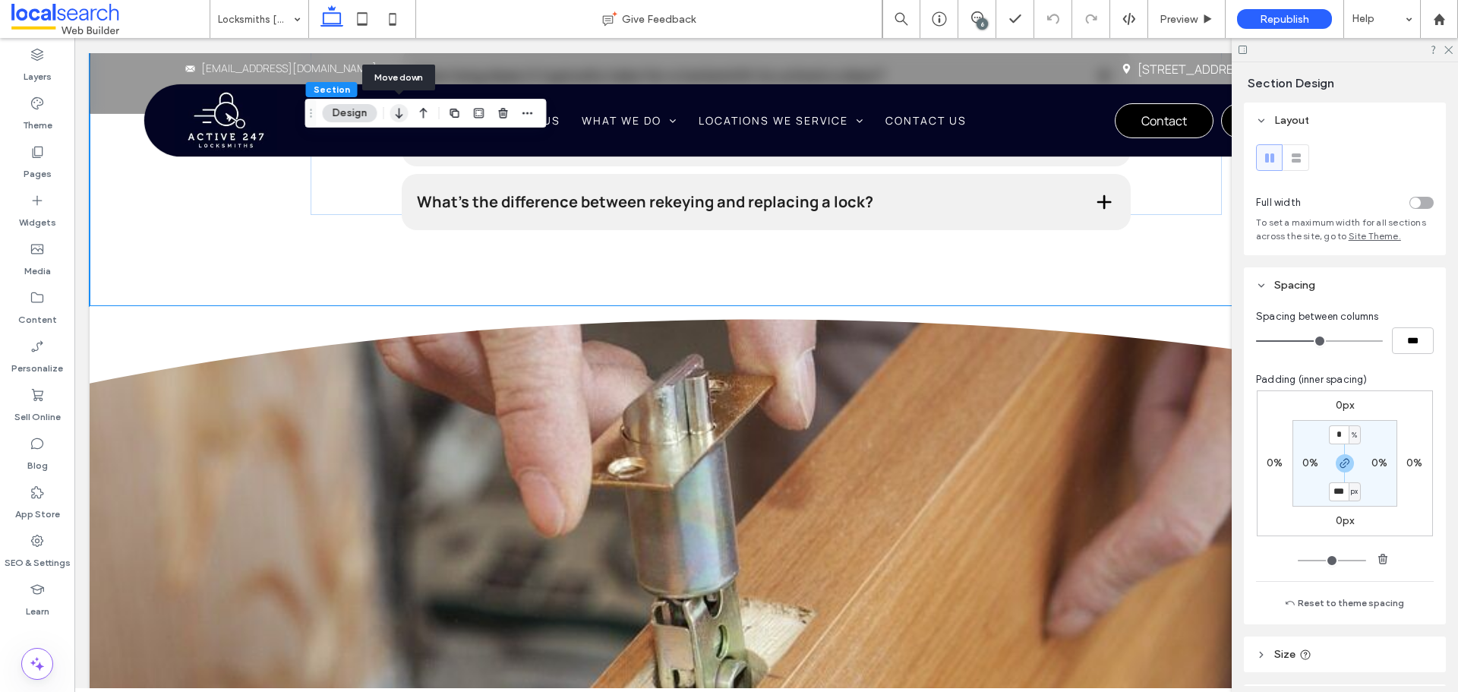
click at [393, 107] on icon "button" at bounding box center [399, 112] width 18 height 27
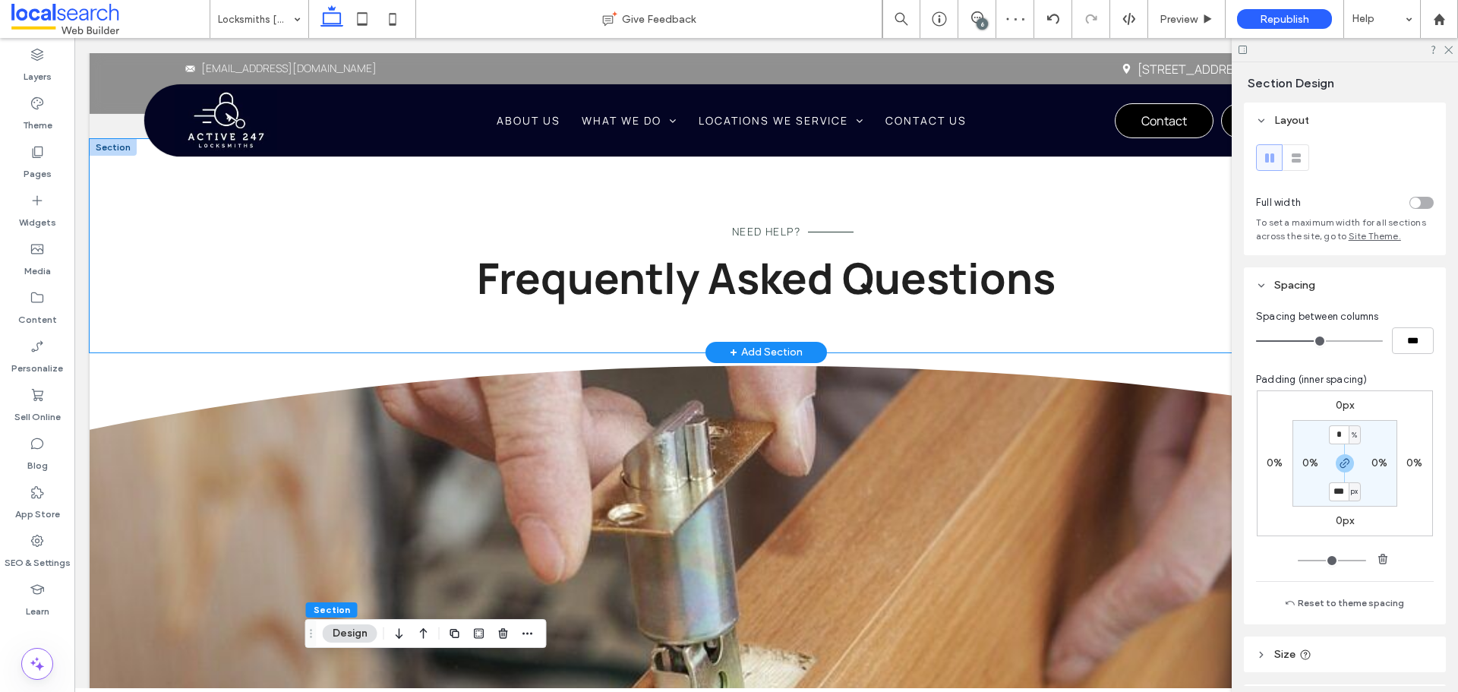
scroll to position [2353, 0]
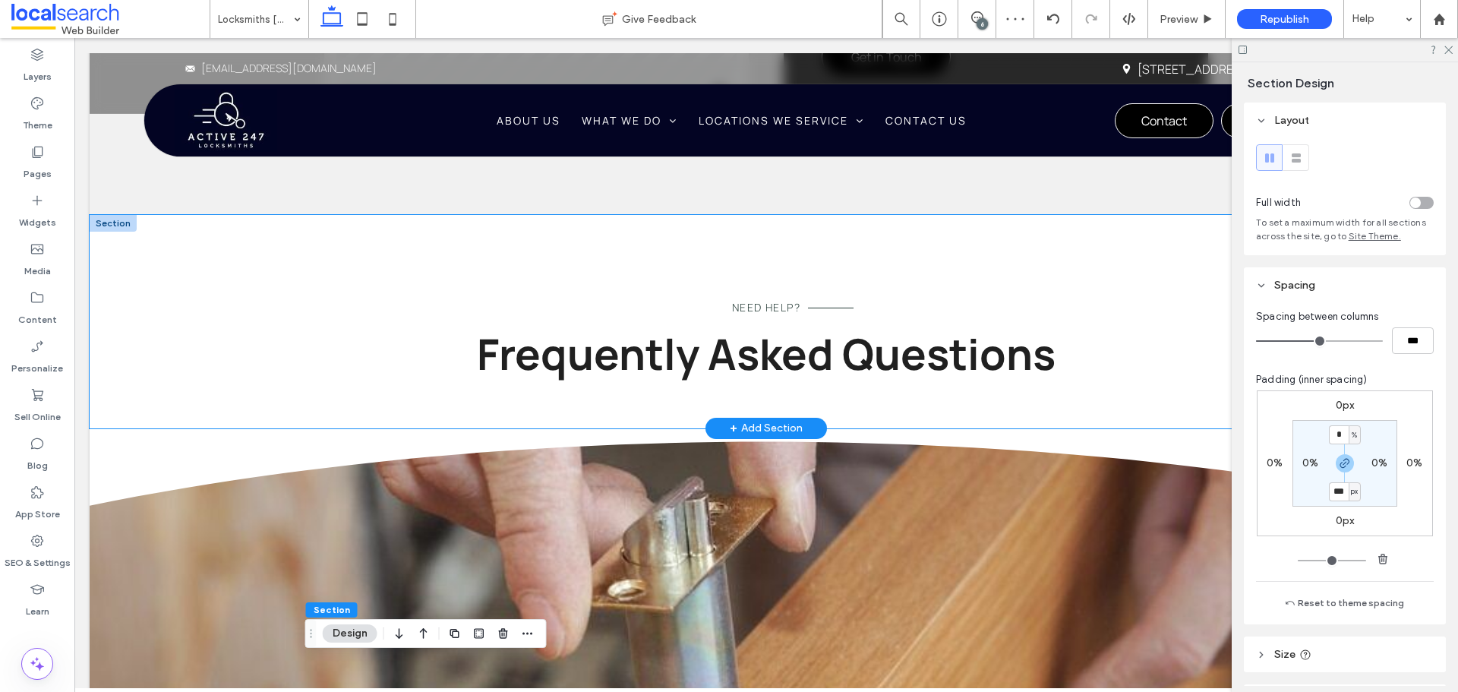
click at [246, 295] on div "Need Help? Frequently Asked Questions" at bounding box center [766, 321] width 1353 height 213
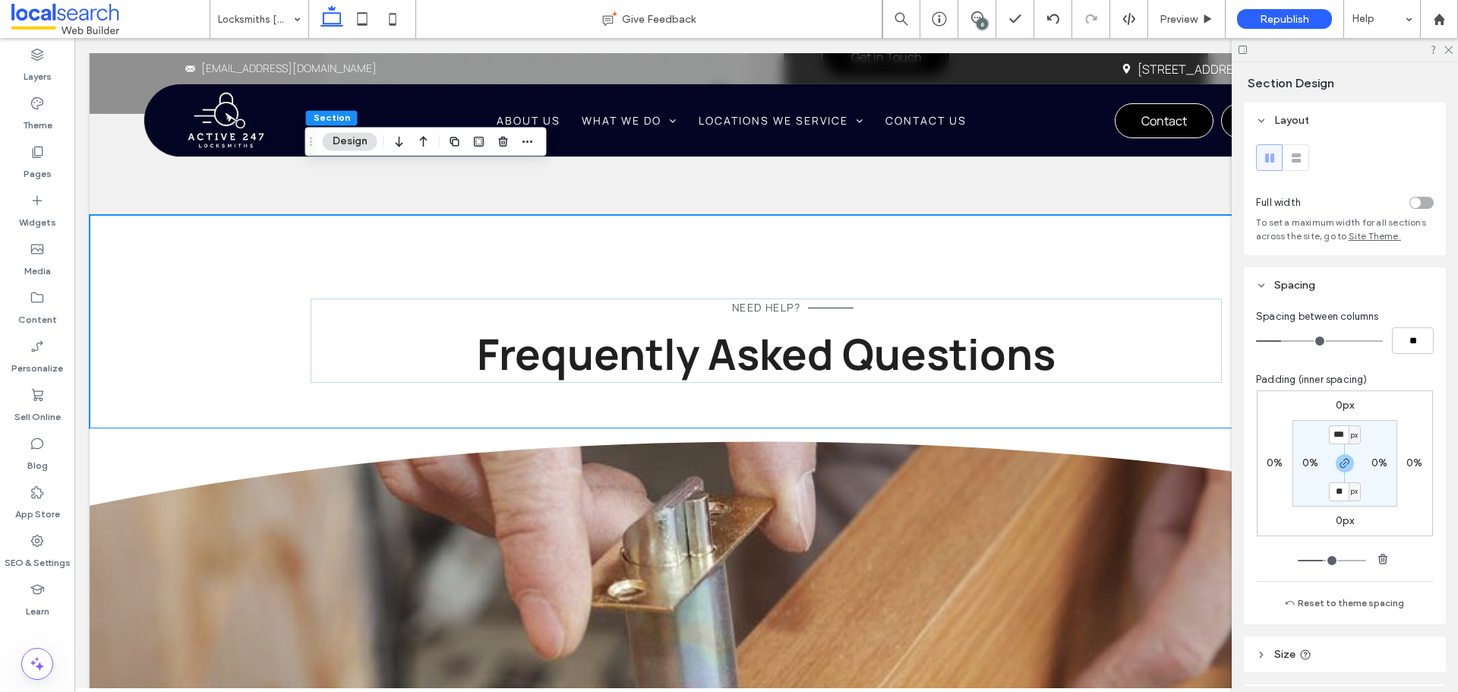
click at [396, 140] on icon "button" at bounding box center [399, 141] width 18 height 27
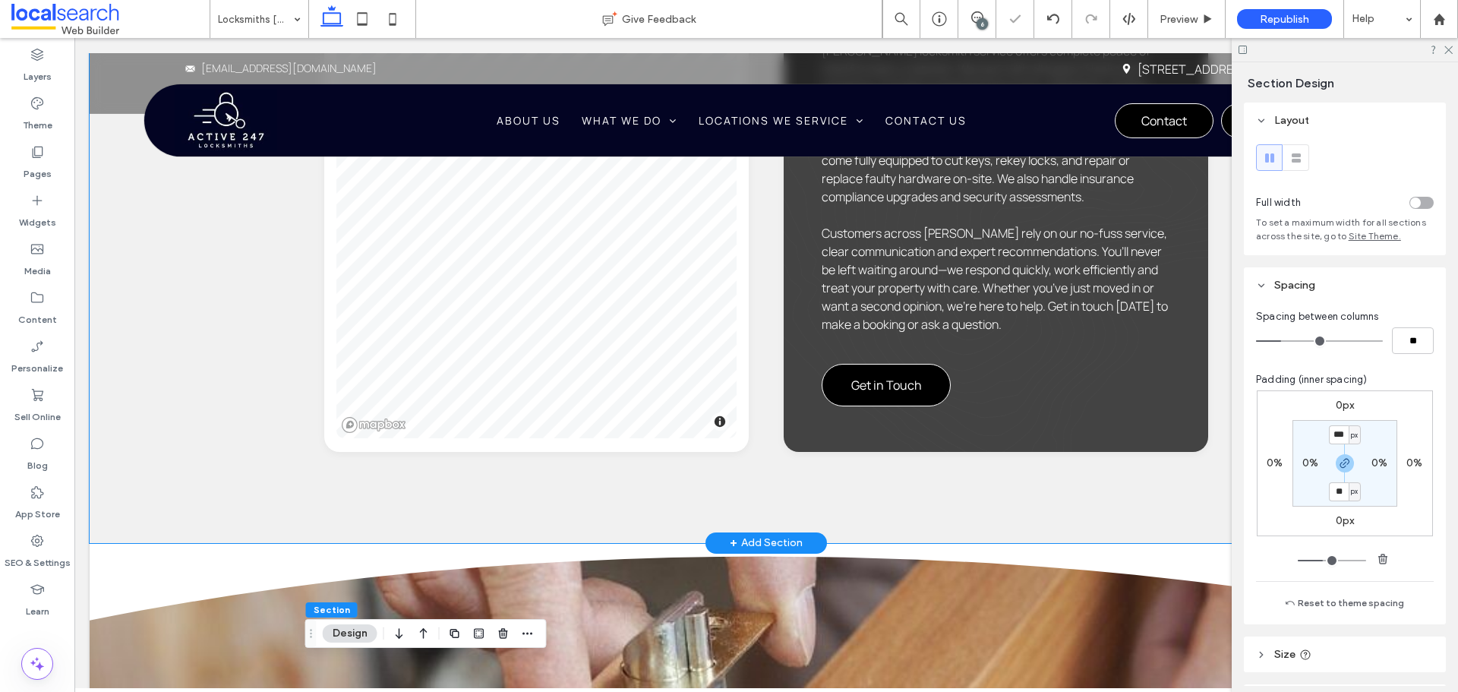
scroll to position [2125, 0]
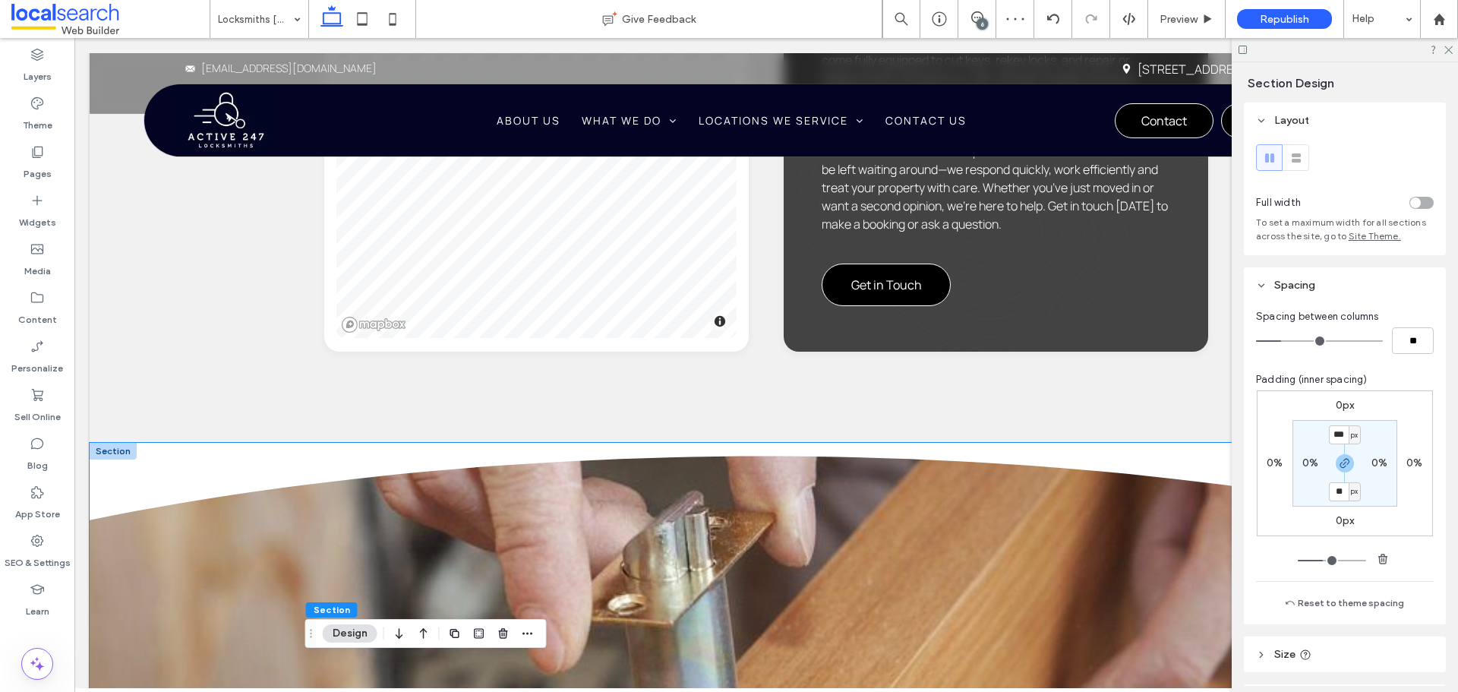
click at [167, 443] on icon at bounding box center [766, 481] width 1353 height 77
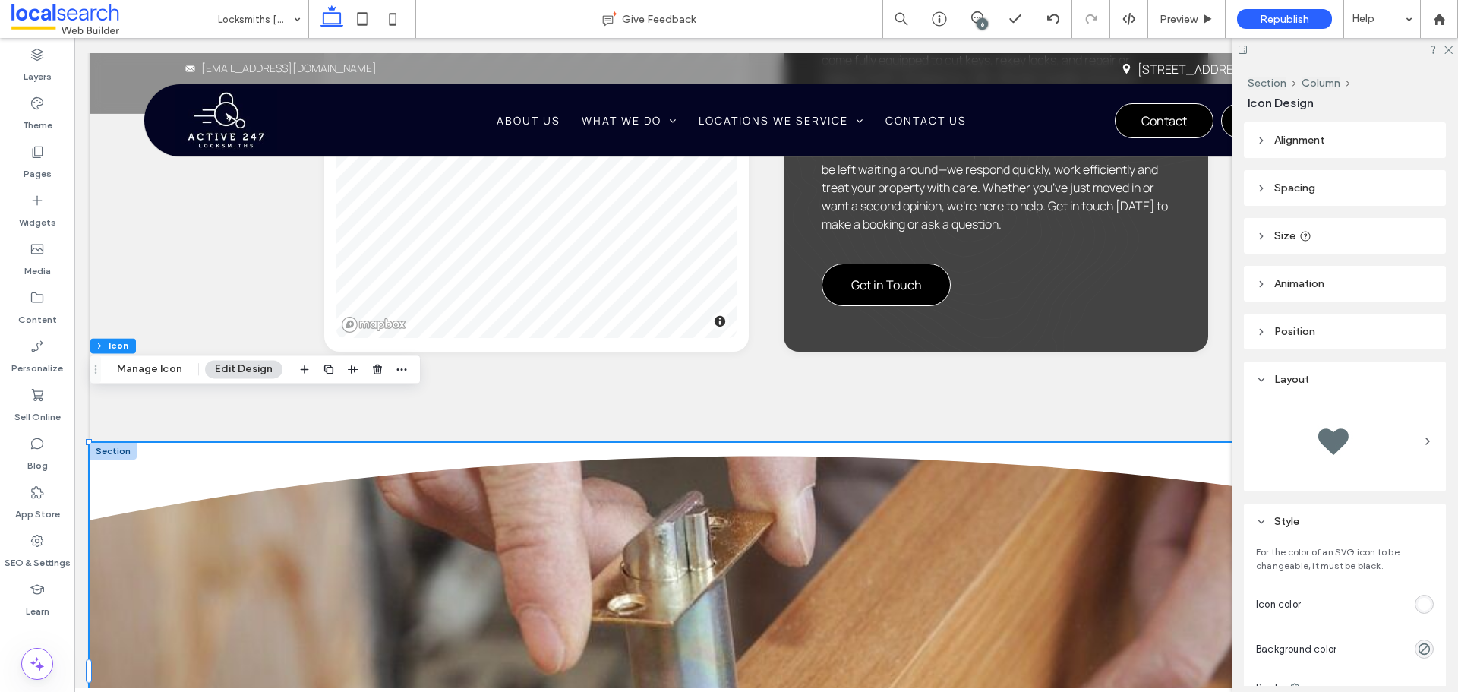
click at [1417, 608] on div "rgb(255, 255, 255)" at bounding box center [1423, 604] width 13 height 13
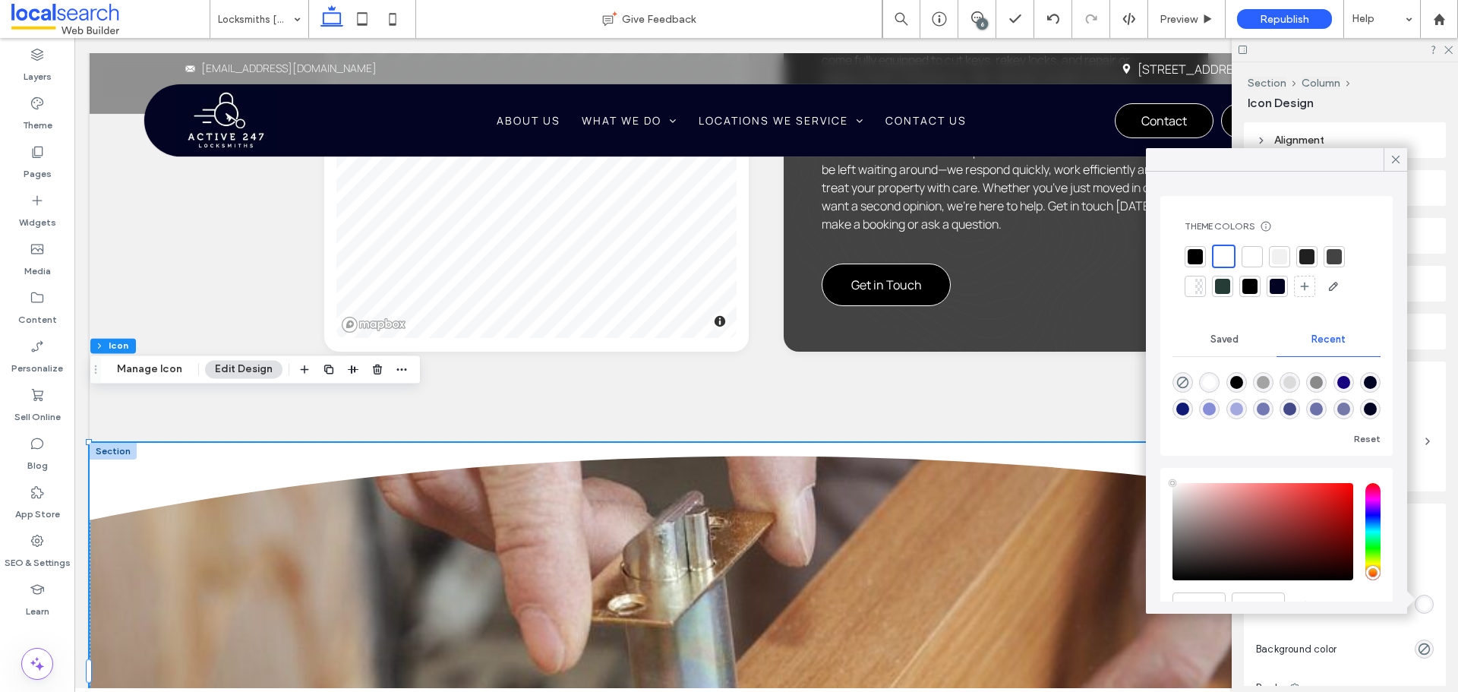
click at [1279, 257] on div at bounding box center [1279, 256] width 15 height 15
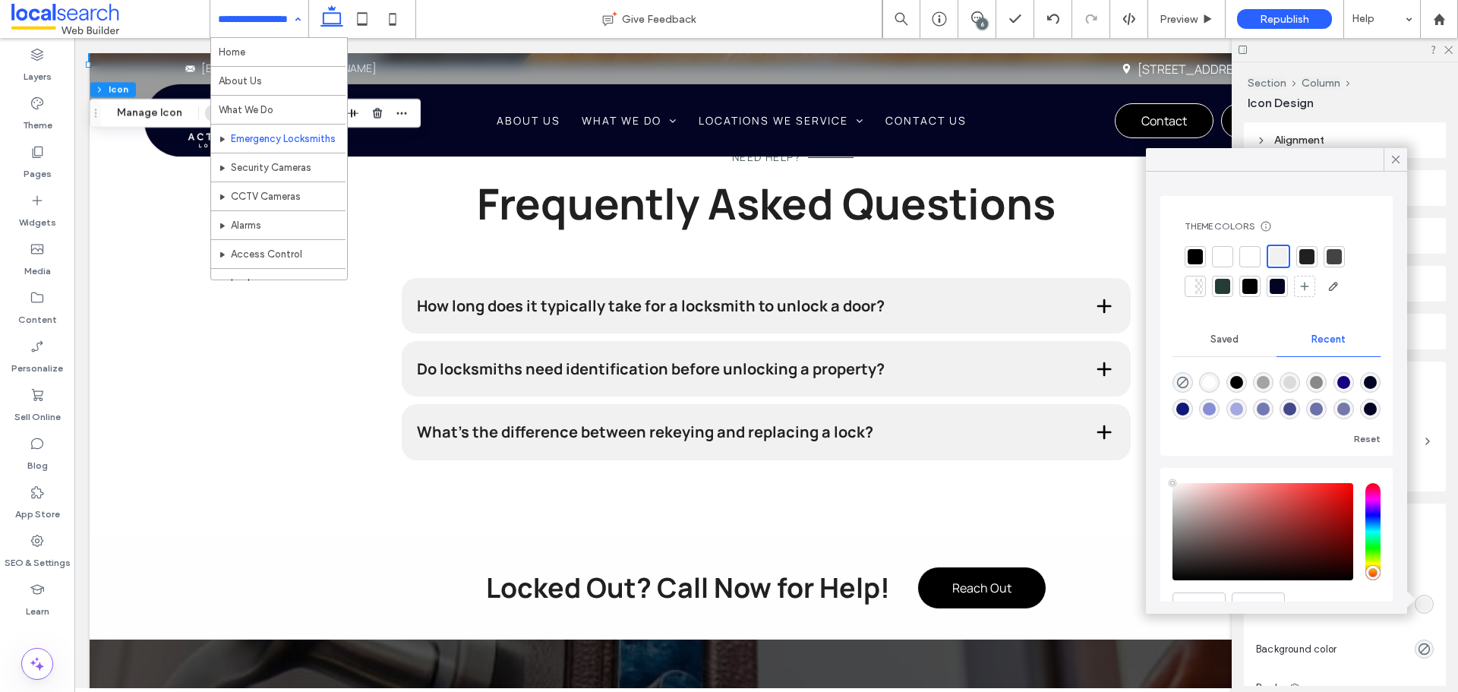
scroll to position [228, 0]
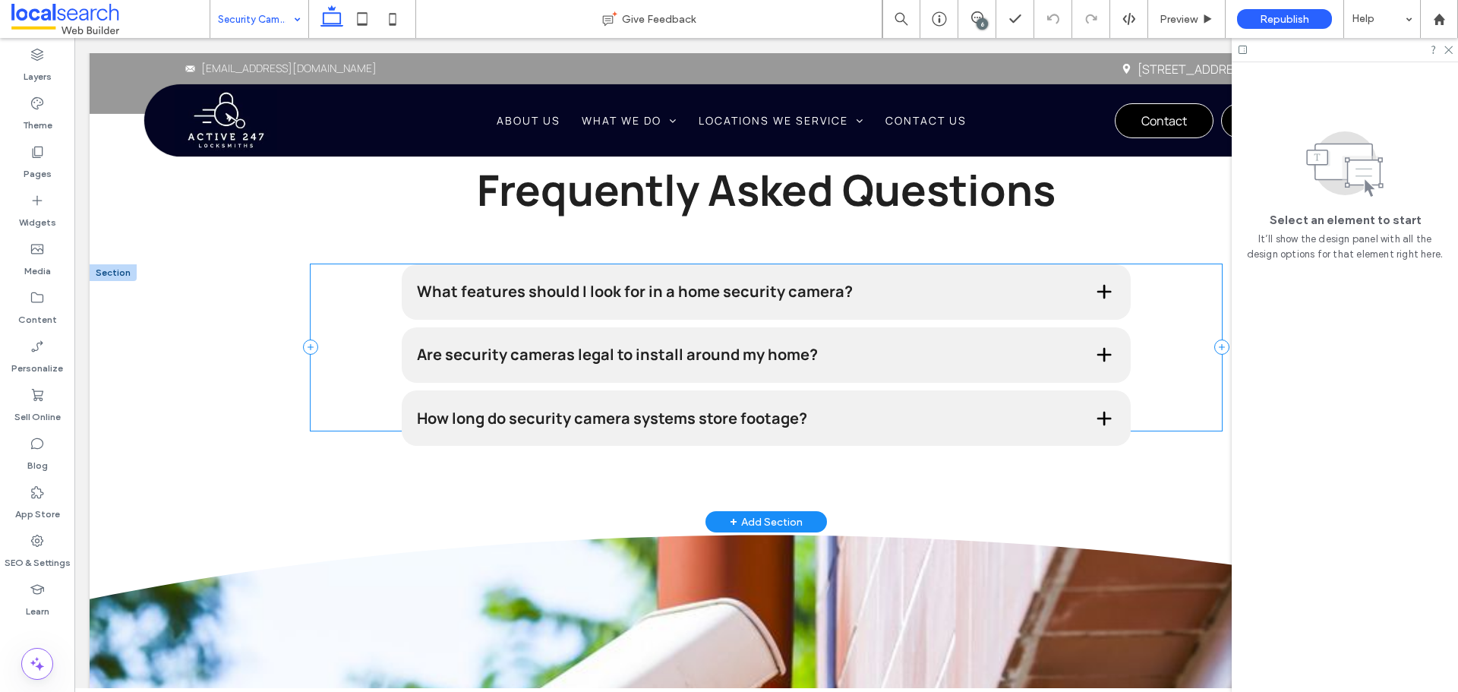
scroll to position [2513, 0]
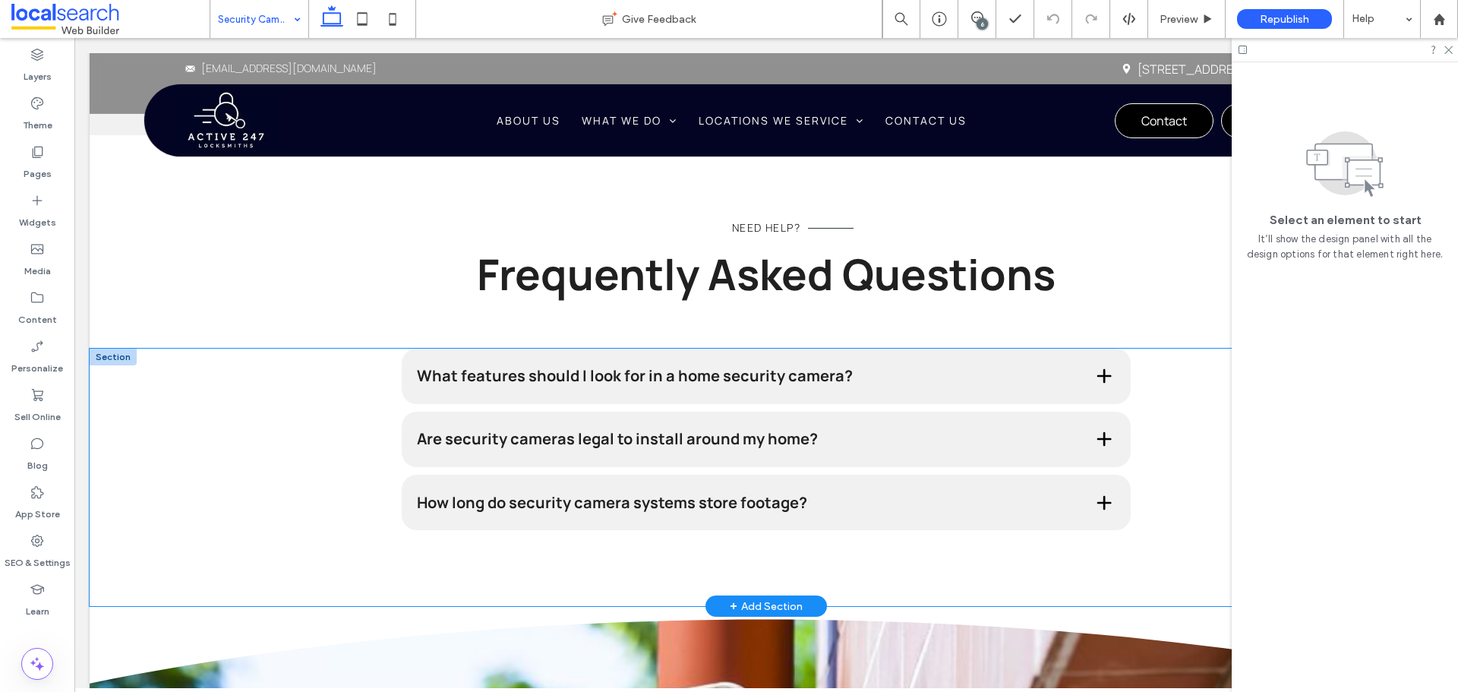
click at [240, 406] on div "What features should I look for in a home security camera? When choosing a home…" at bounding box center [766, 477] width 1353 height 258
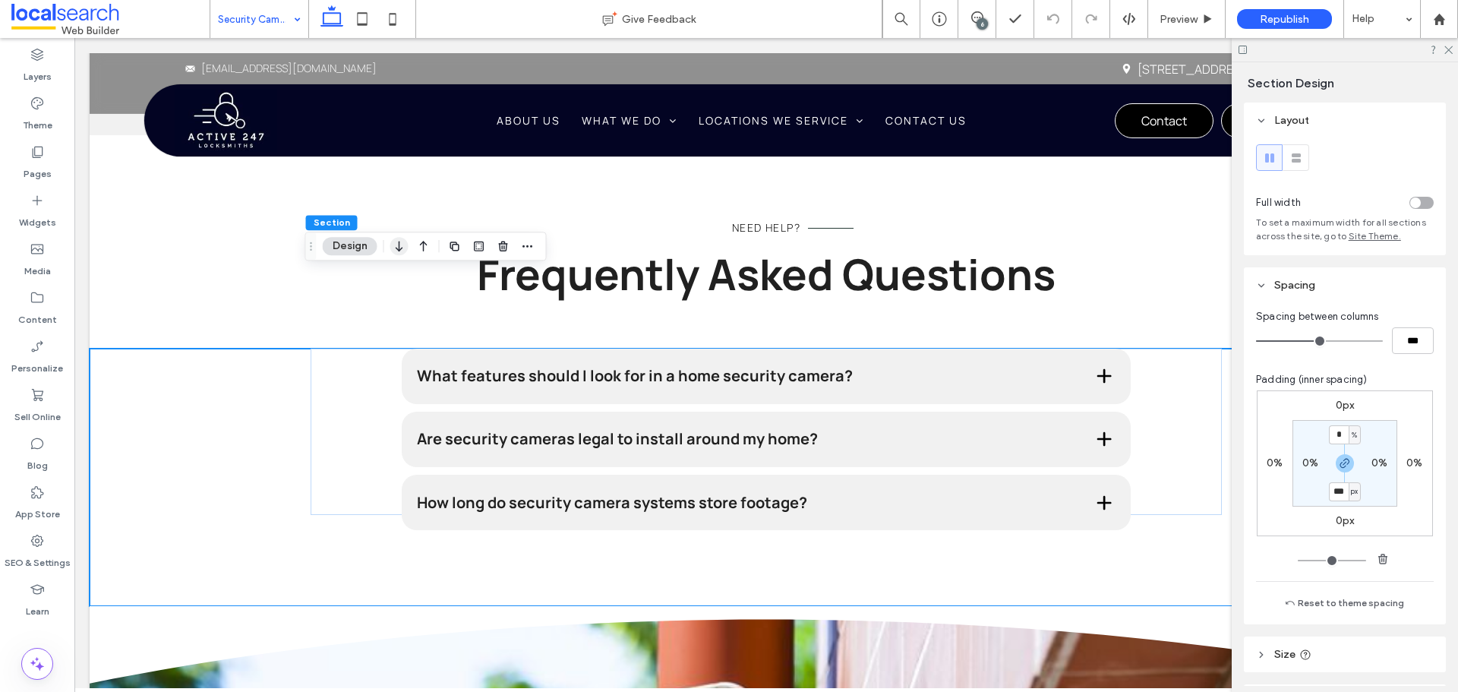
click at [405, 248] on icon "button" at bounding box center [399, 245] width 18 height 27
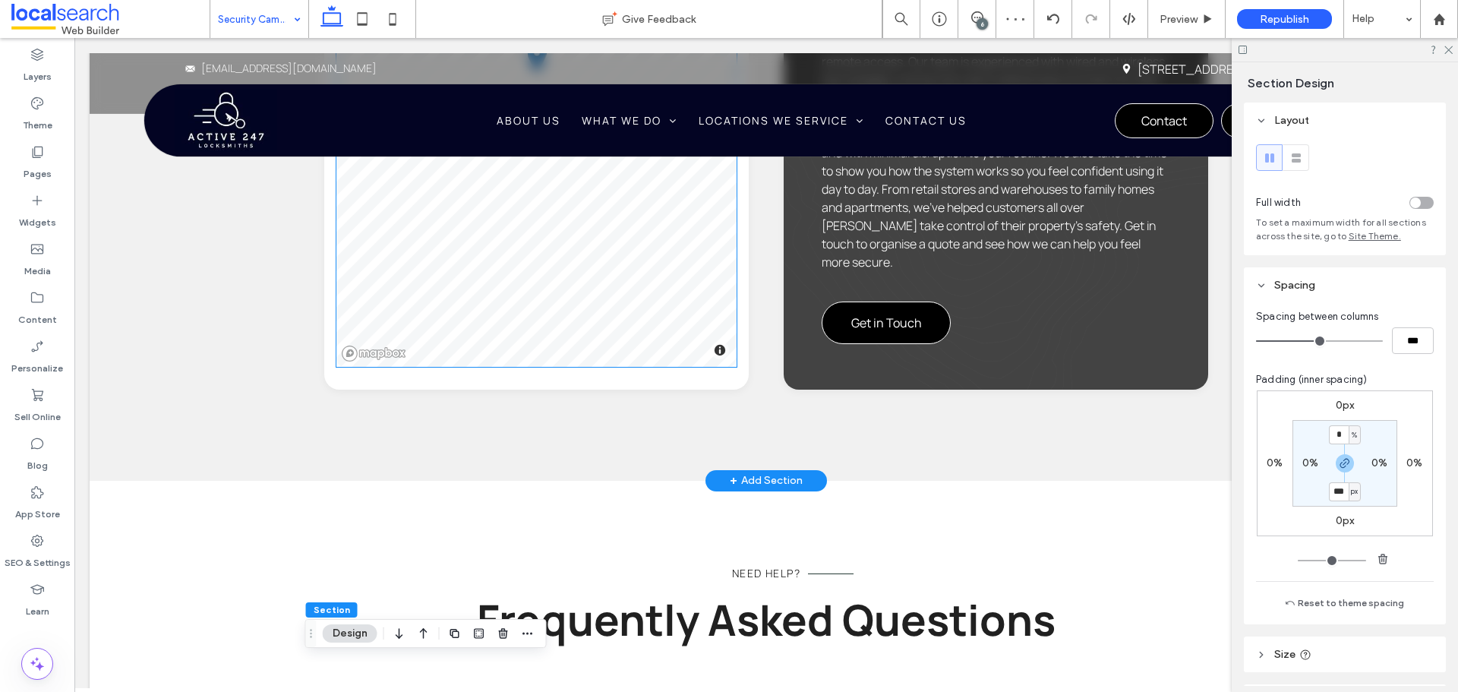
scroll to position [2209, 0]
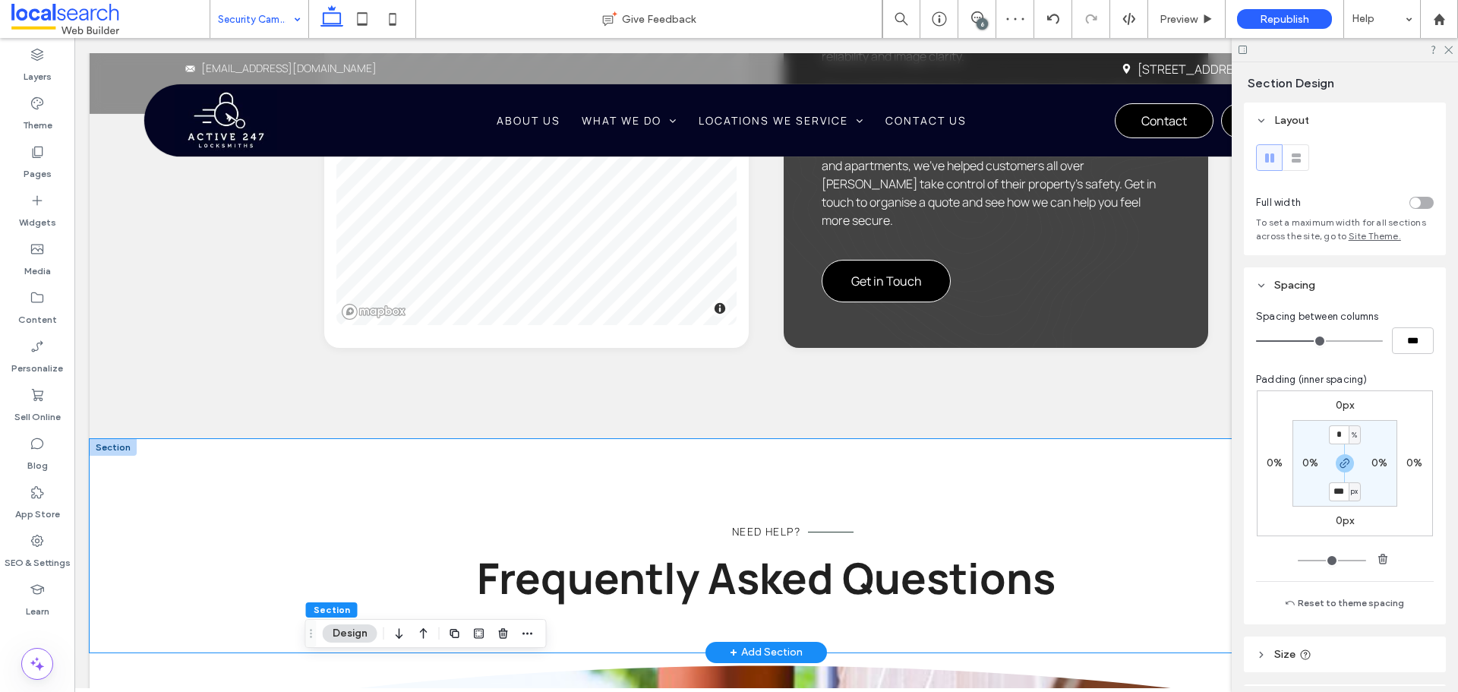
click at [186, 439] on div "Need Help? Frequently Asked Questions" at bounding box center [766, 545] width 1353 height 213
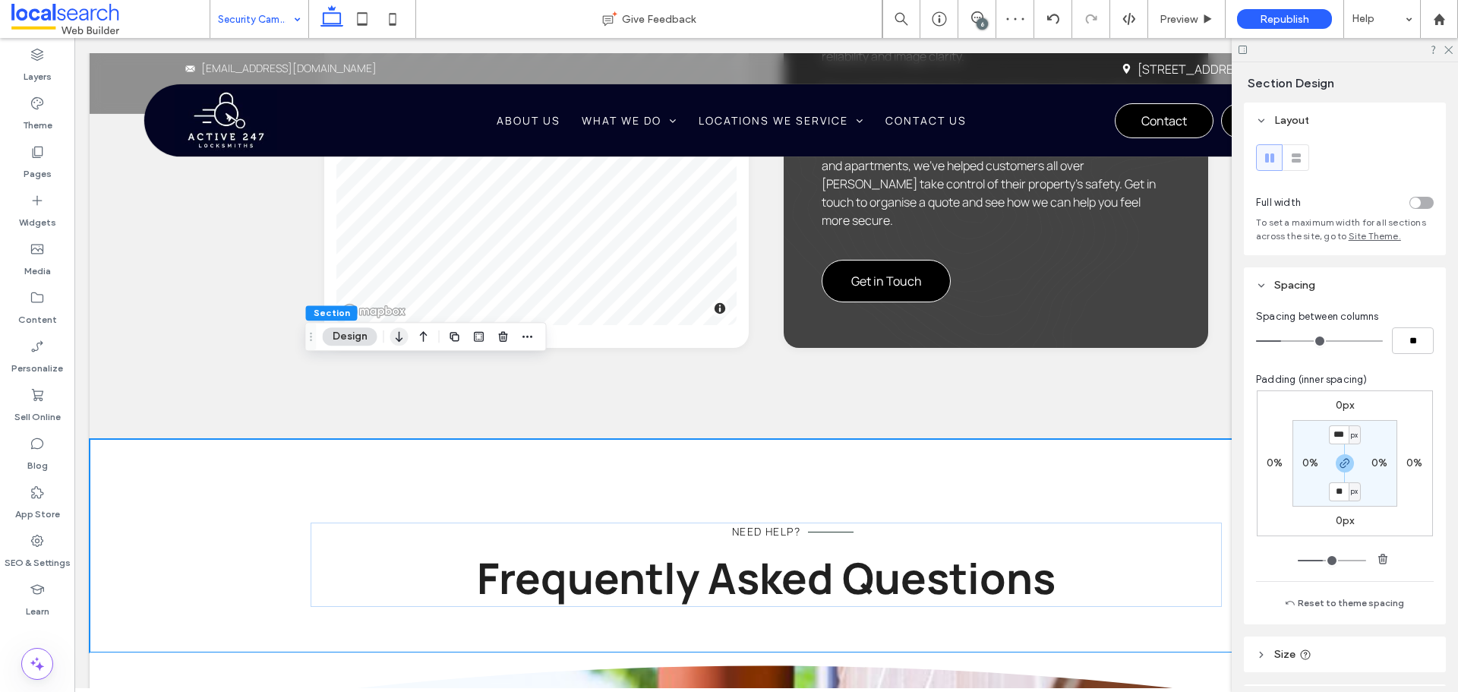
click at [389, 336] on div "Section Design" at bounding box center [425, 336] width 241 height 29
click at [391, 335] on icon "button" at bounding box center [399, 336] width 18 height 27
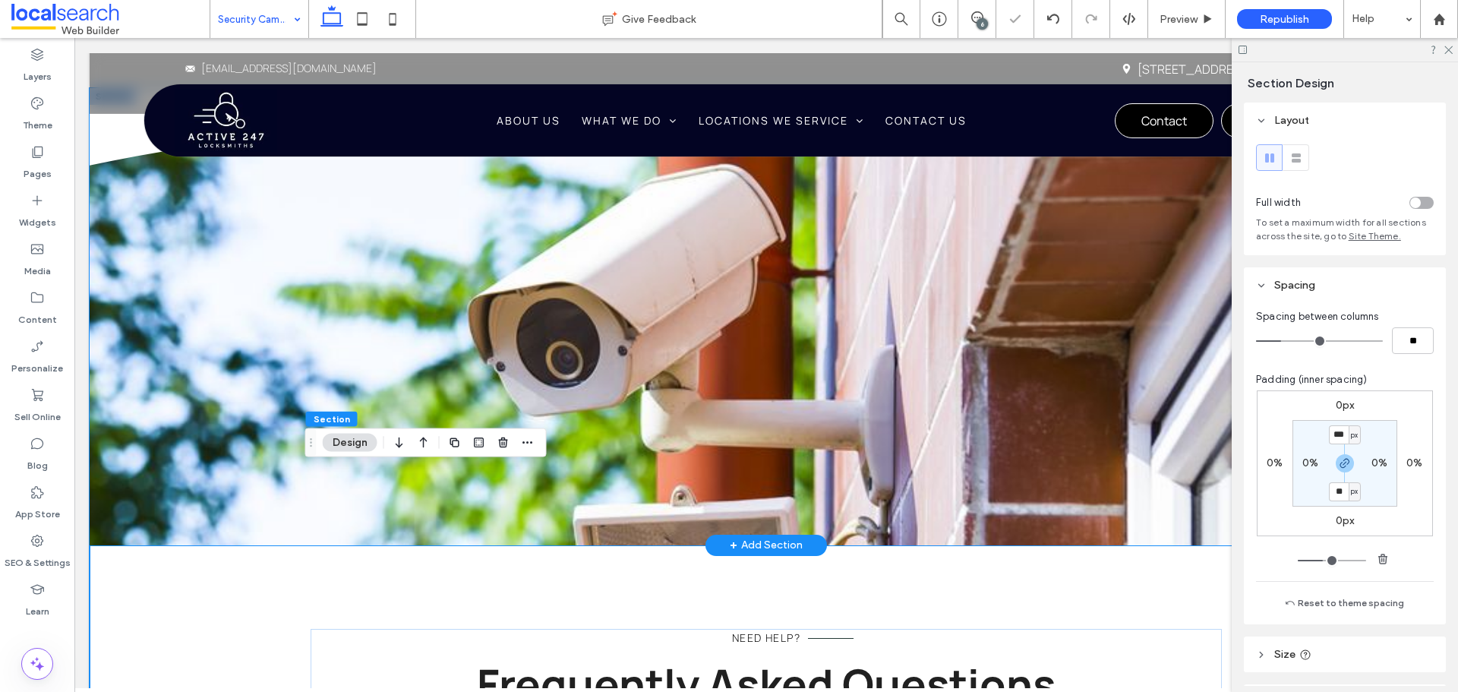
scroll to position [2305, 0]
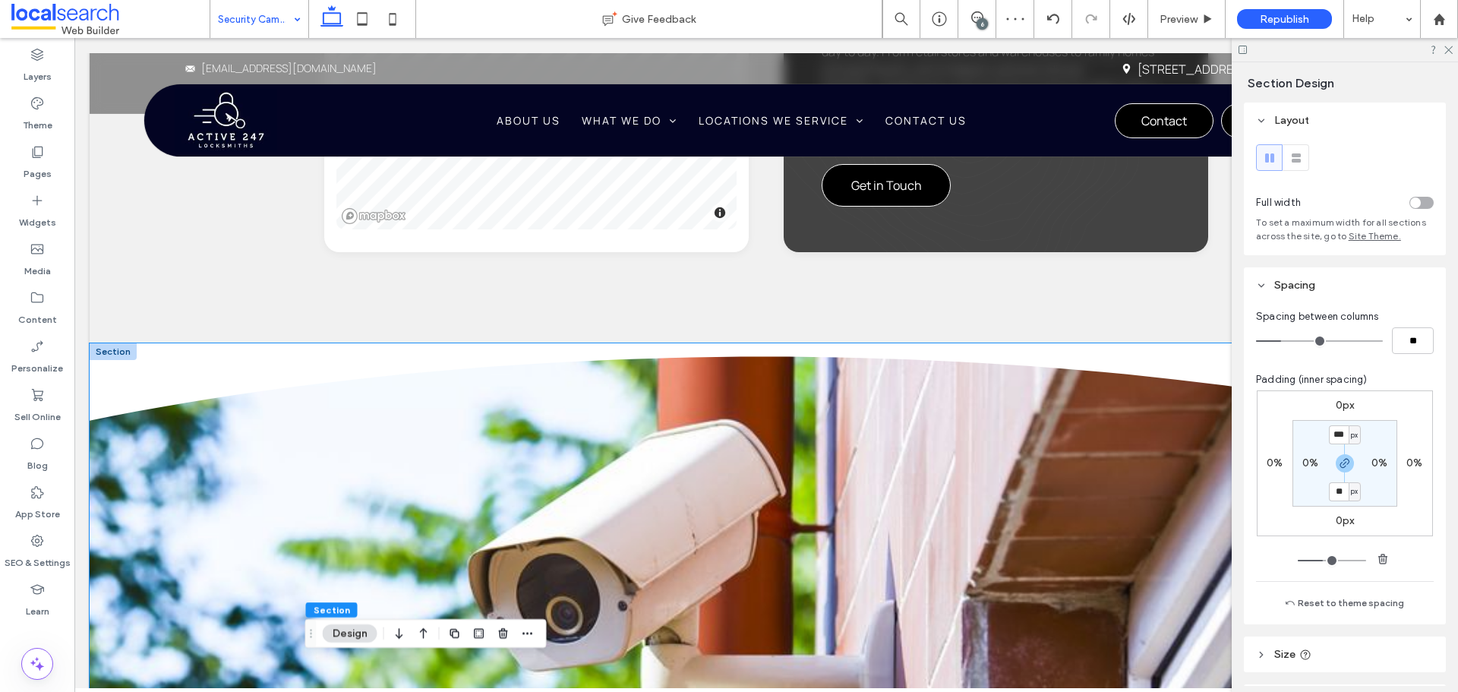
click at [162, 343] on icon at bounding box center [766, 381] width 1353 height 77
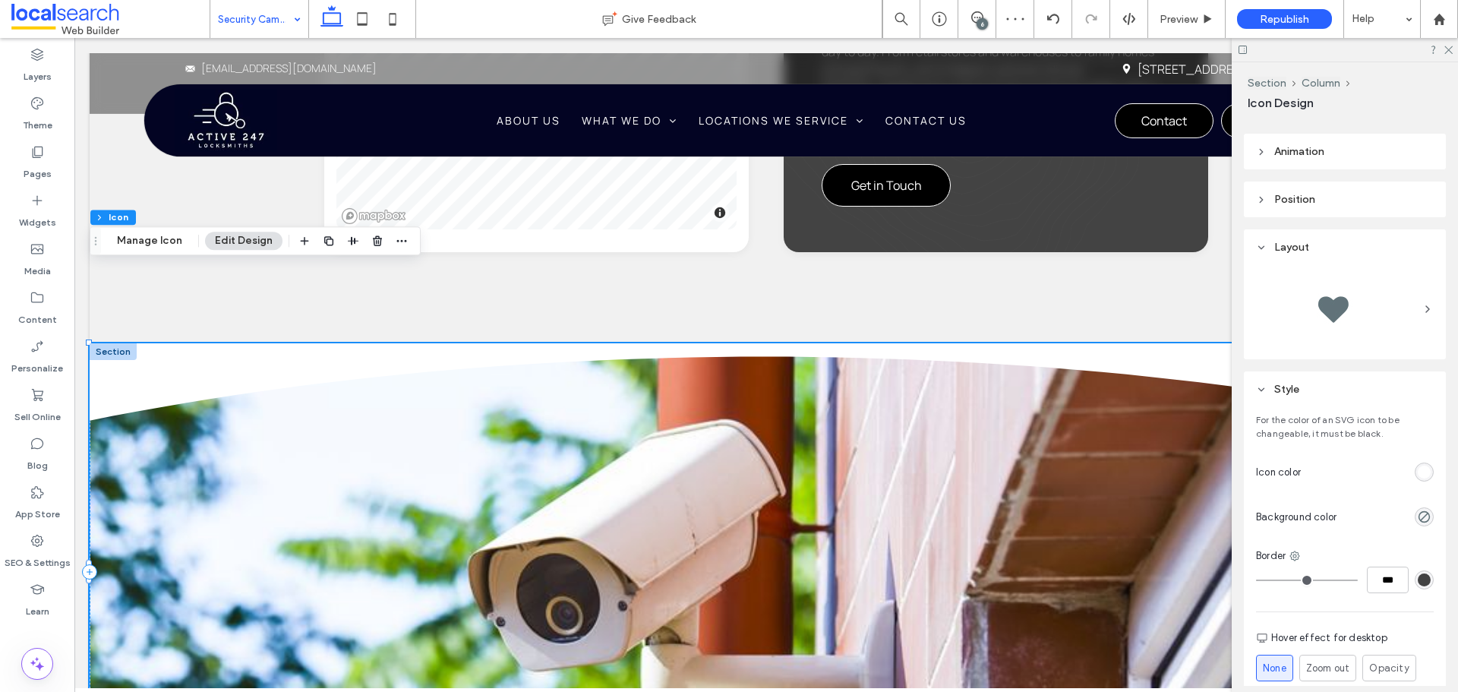
scroll to position [228, 0]
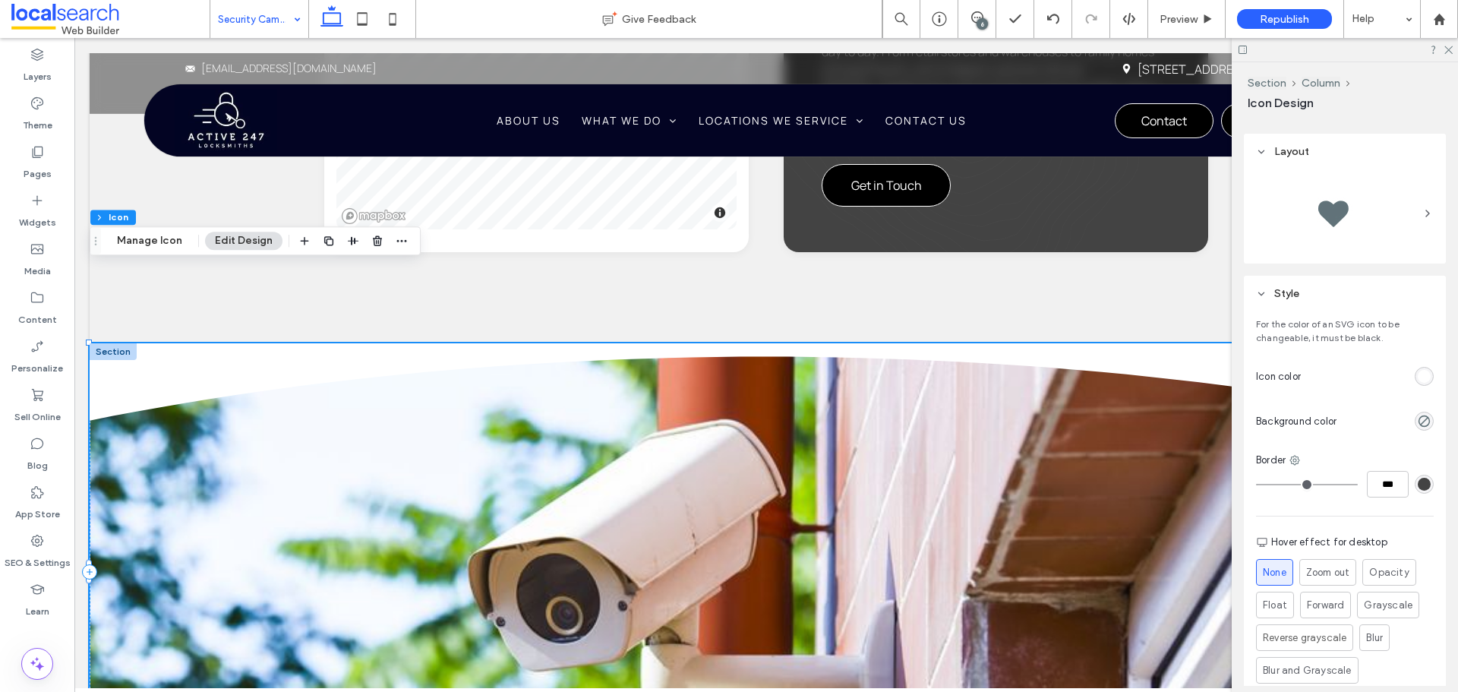
click at [1419, 367] on div "rgb(255, 255, 255)" at bounding box center [1423, 376] width 19 height 19
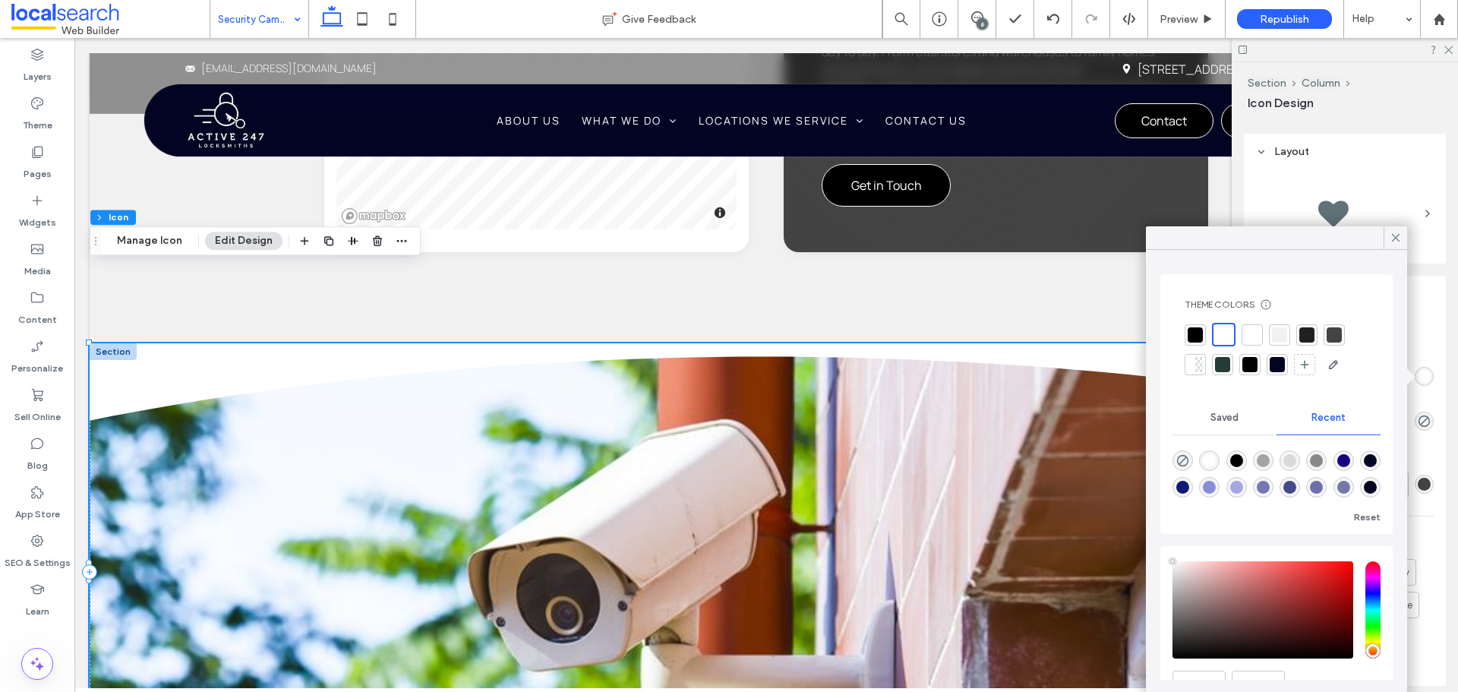
click at [1285, 329] on div at bounding box center [1279, 334] width 15 height 15
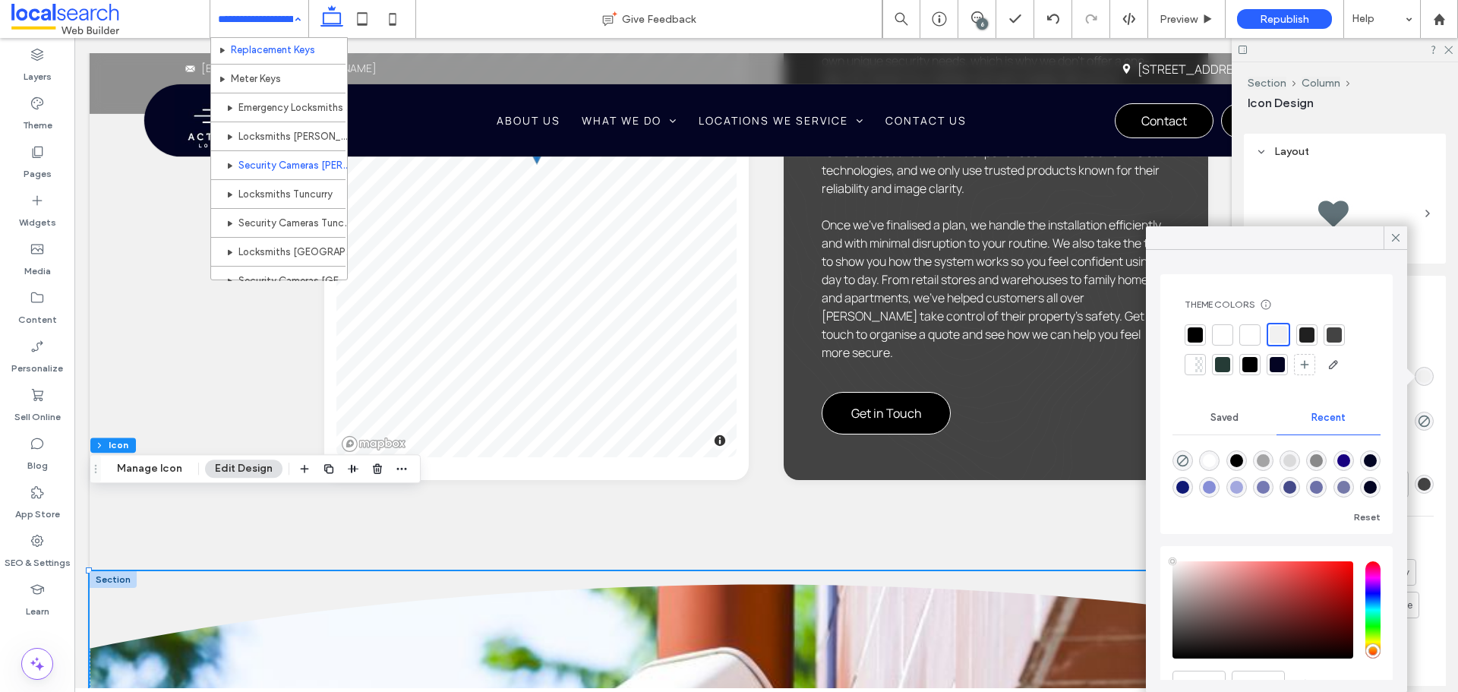
scroll to position [380, 0]
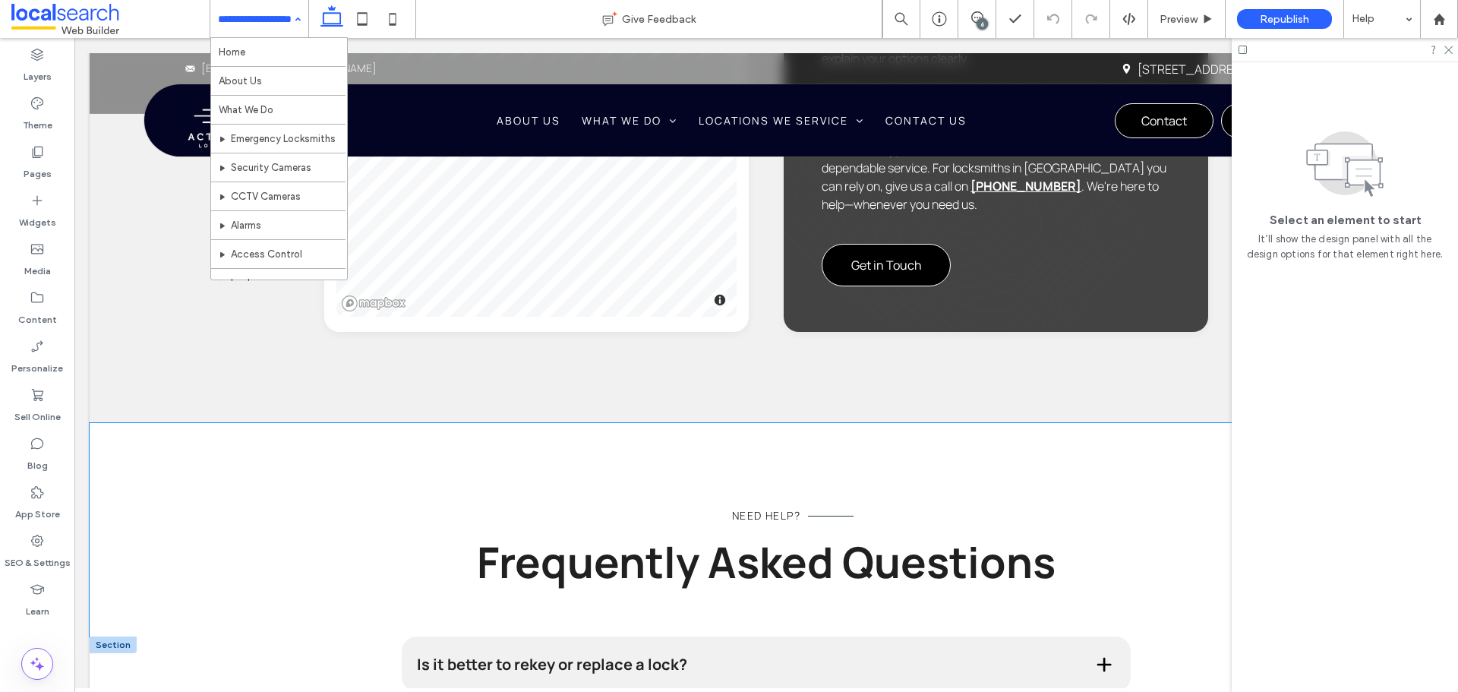
scroll to position [2354, 0]
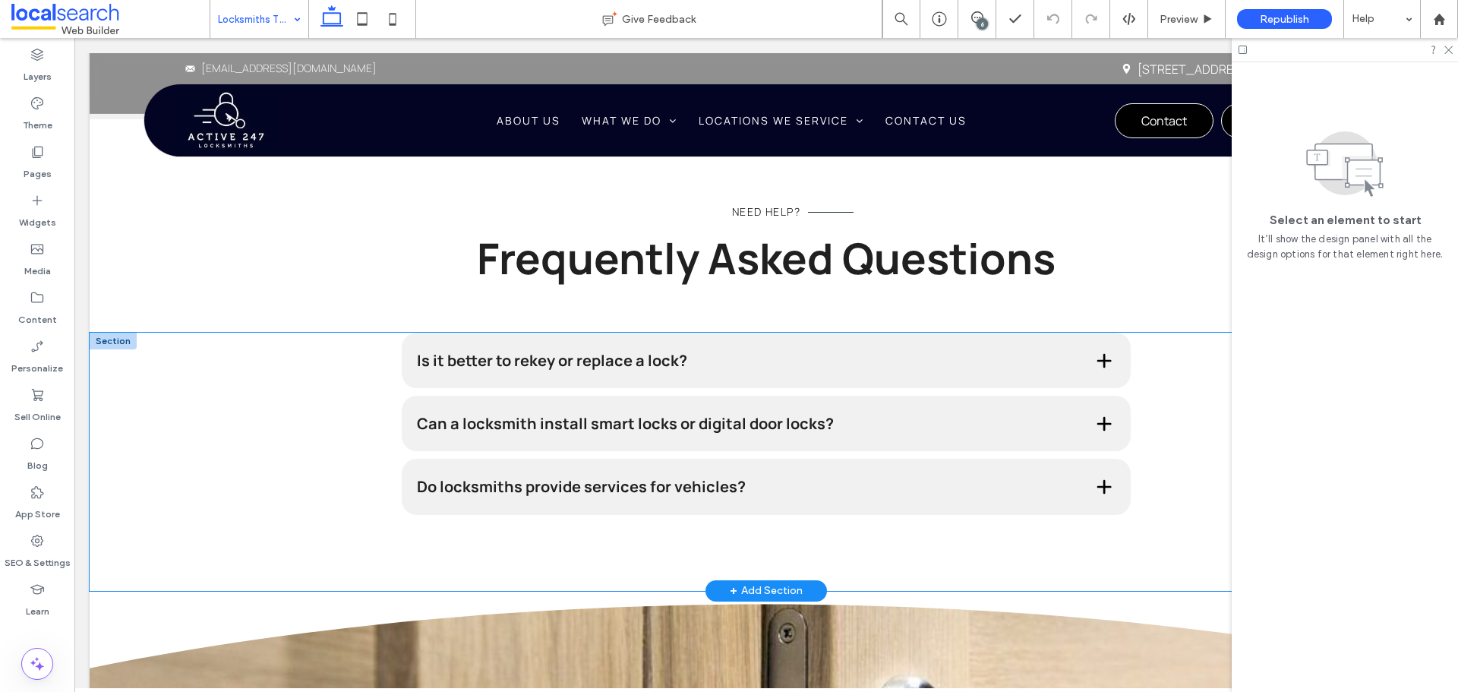
click at [207, 484] on div "Is it better to rekey or replace a lock? Rekeying is often more cost-effective …" at bounding box center [766, 462] width 1353 height 258
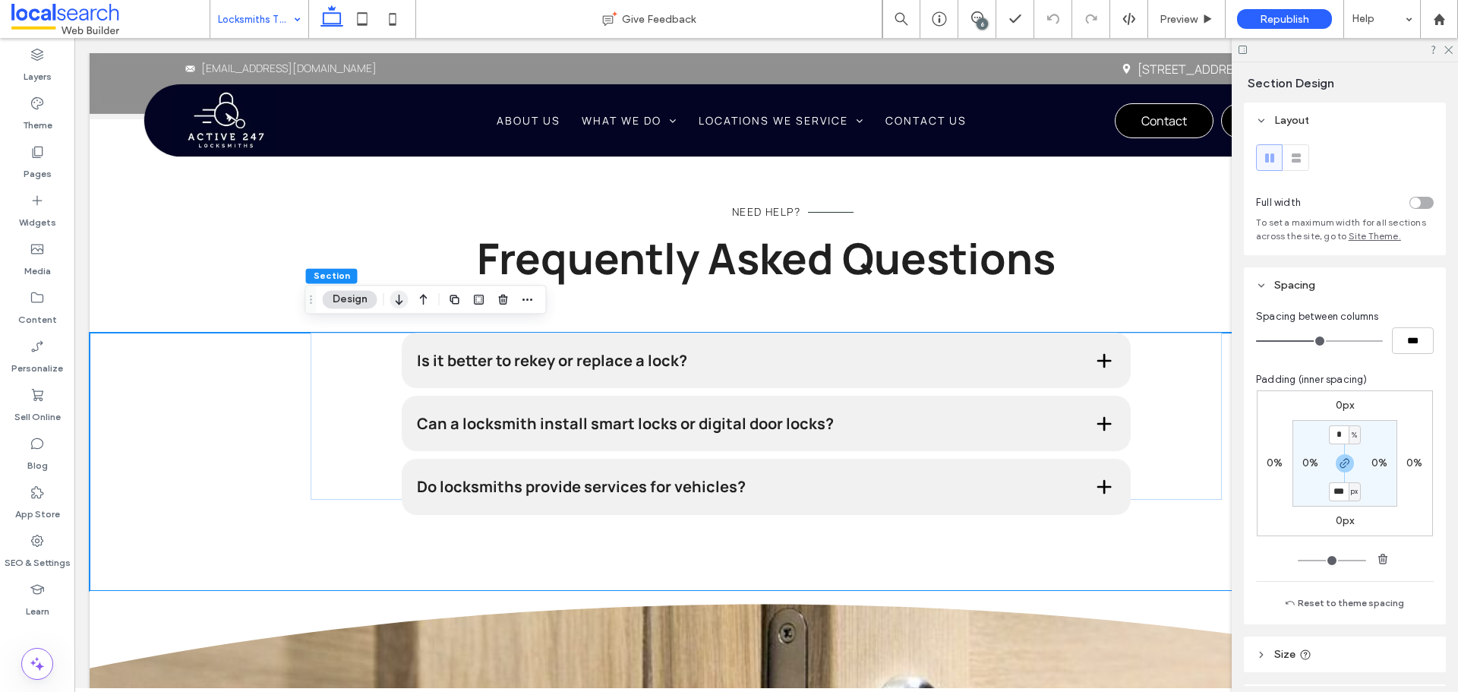
click at [401, 297] on icon "button" at bounding box center [399, 298] width 18 height 27
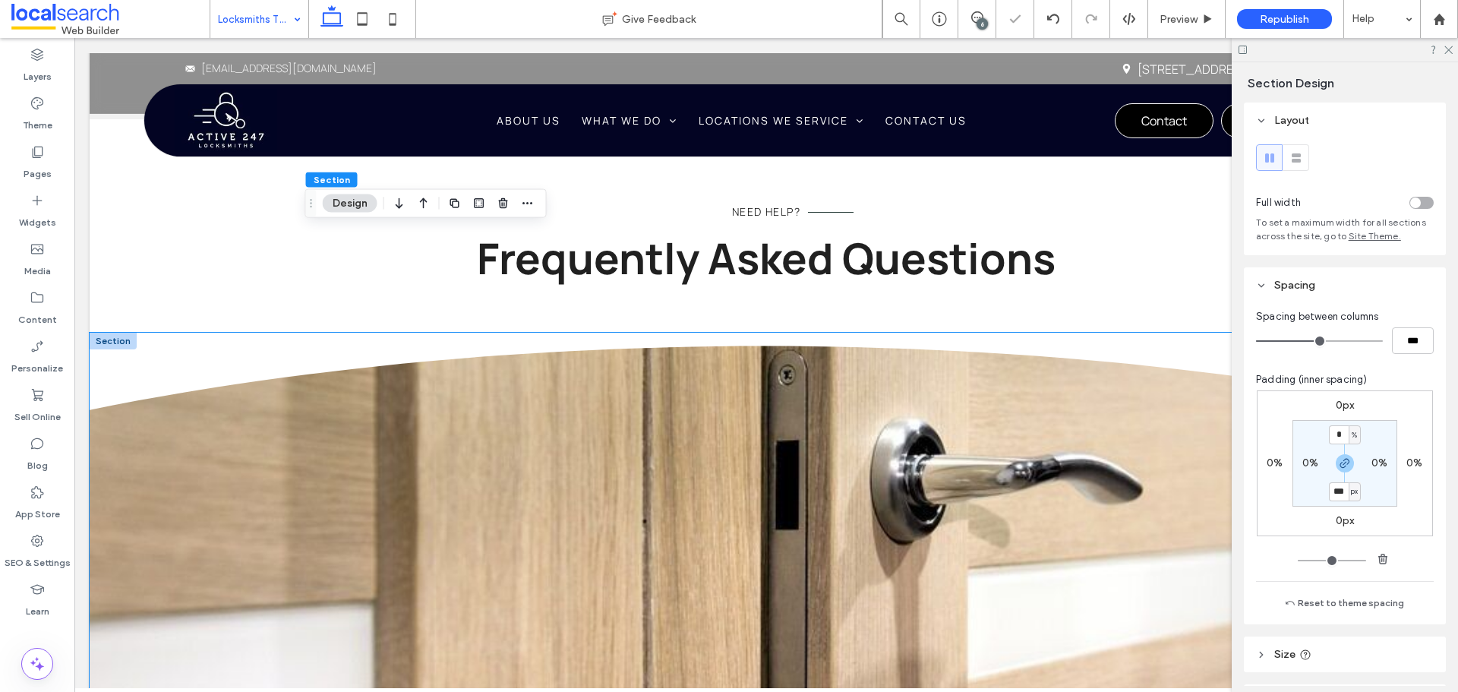
scroll to position [2906, 0]
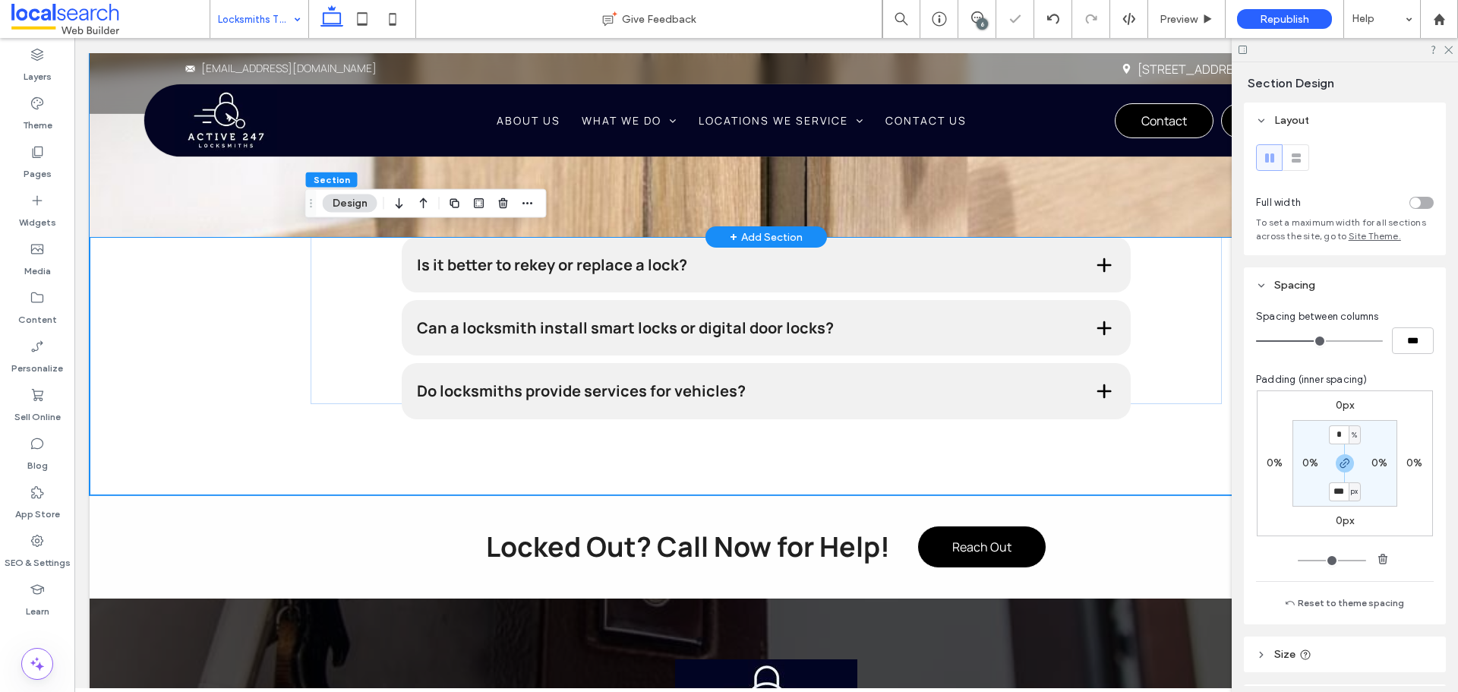
click at [244, 278] on div "Is it better to rekey or replace a lock? Rekeying is often more cost-effective …" at bounding box center [766, 366] width 1353 height 258
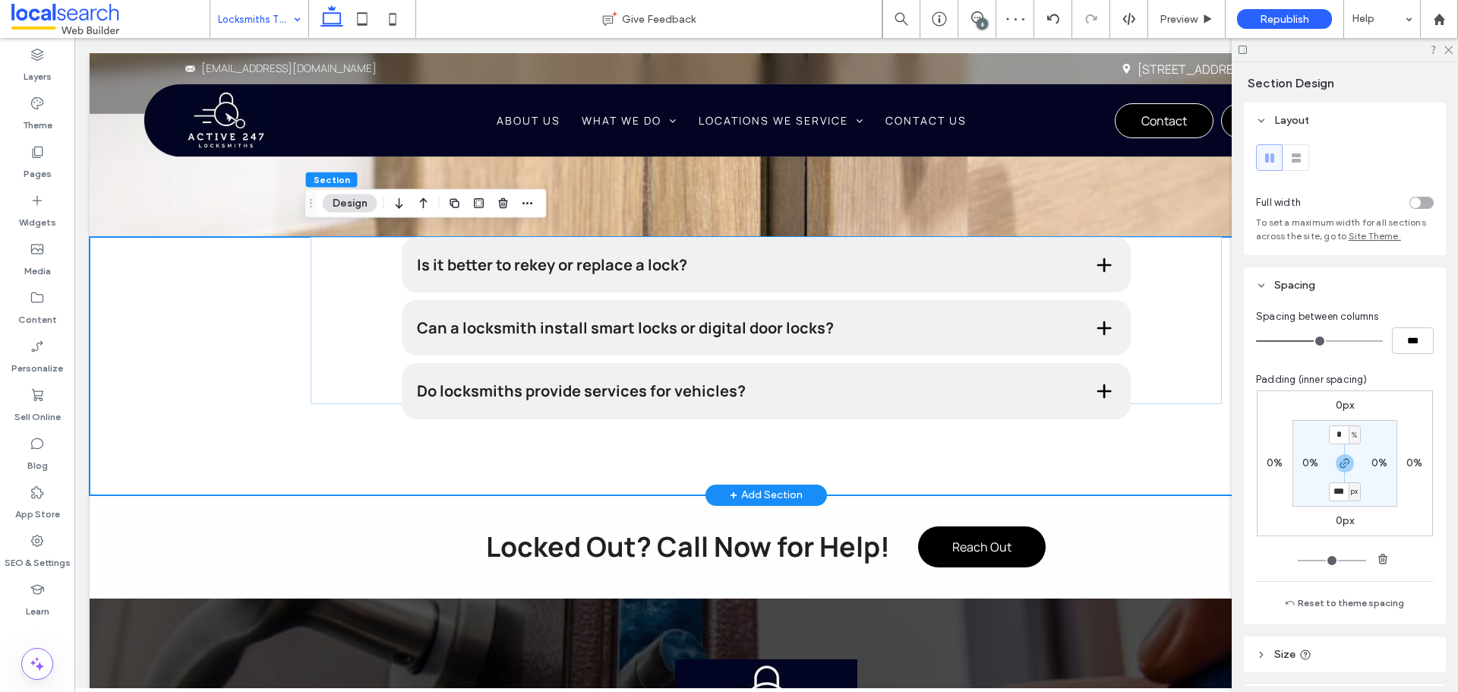
click at [184, 343] on div "Is it better to rekey or replace a lock? Rekeying is often more cost-effective …" at bounding box center [766, 366] width 1353 height 258
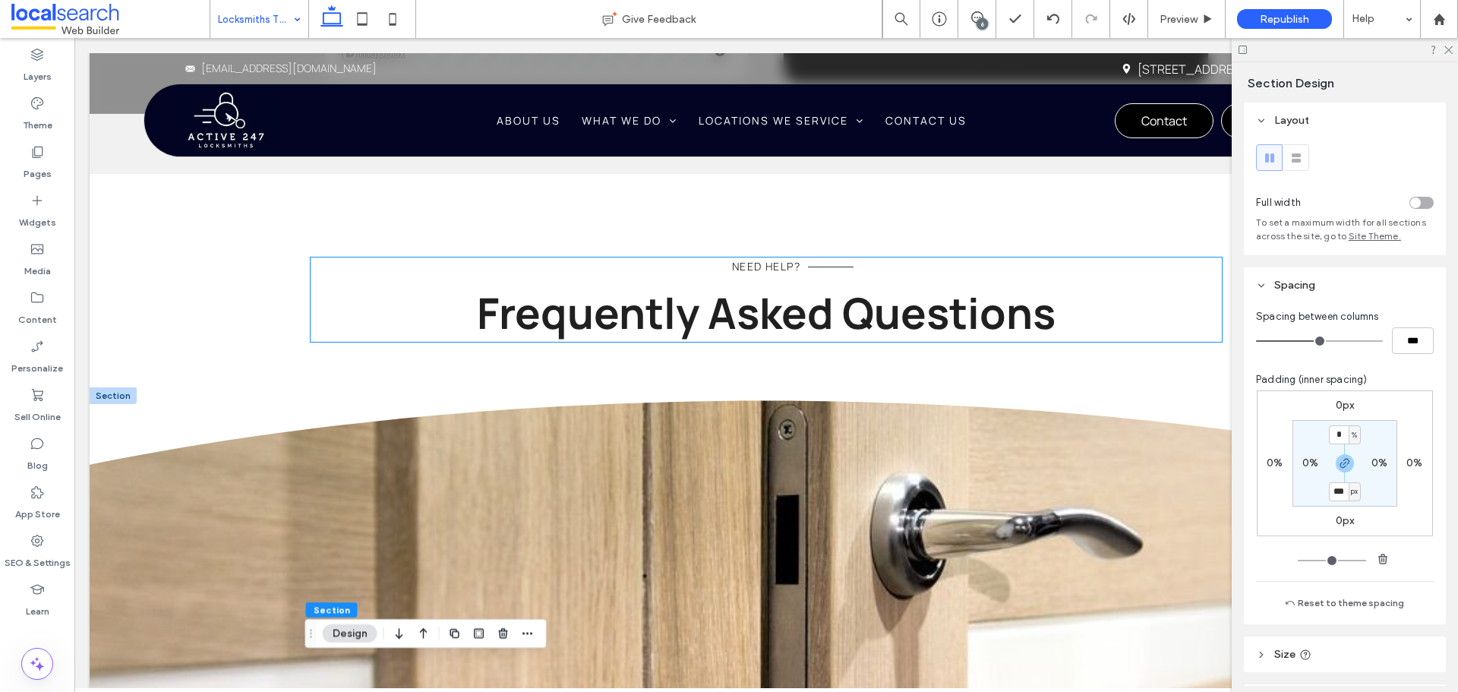
scroll to position [2223, 0]
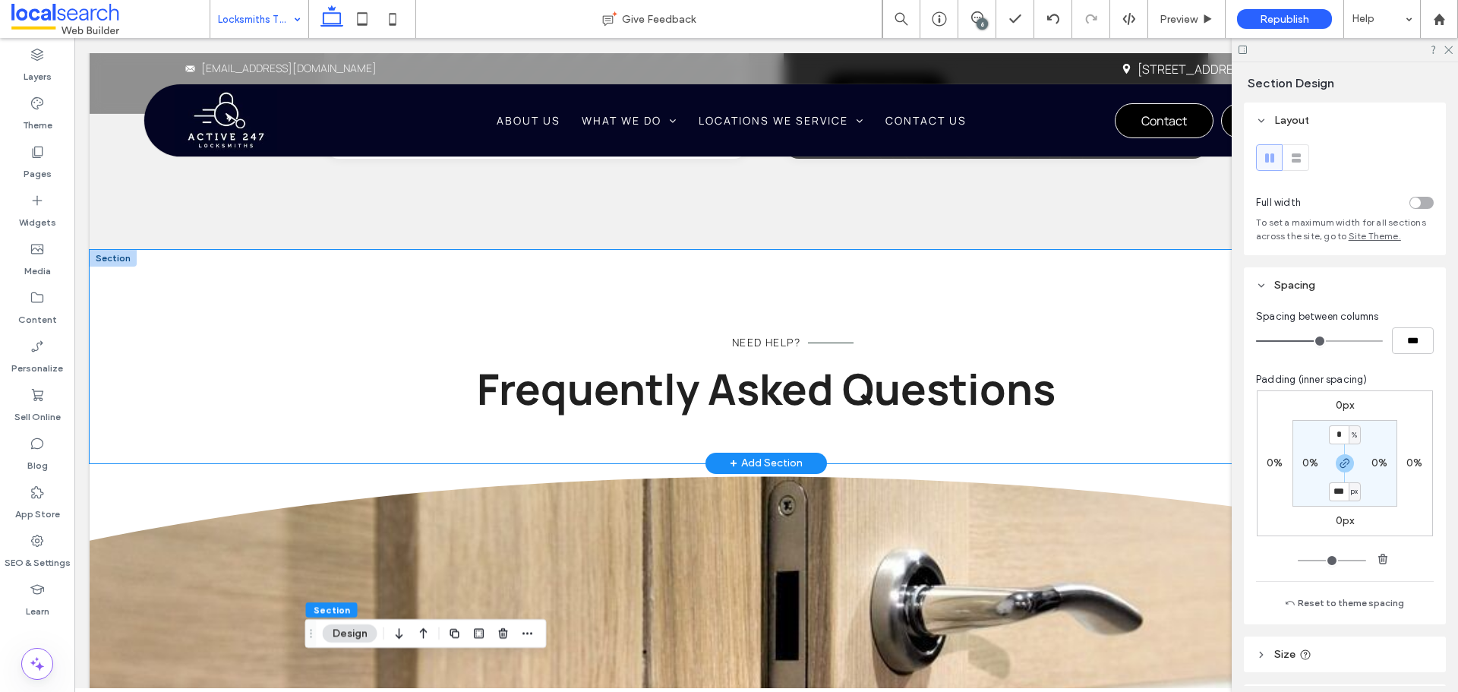
click at [165, 345] on div "Need Help? Frequently Asked Questions" at bounding box center [766, 356] width 1353 height 213
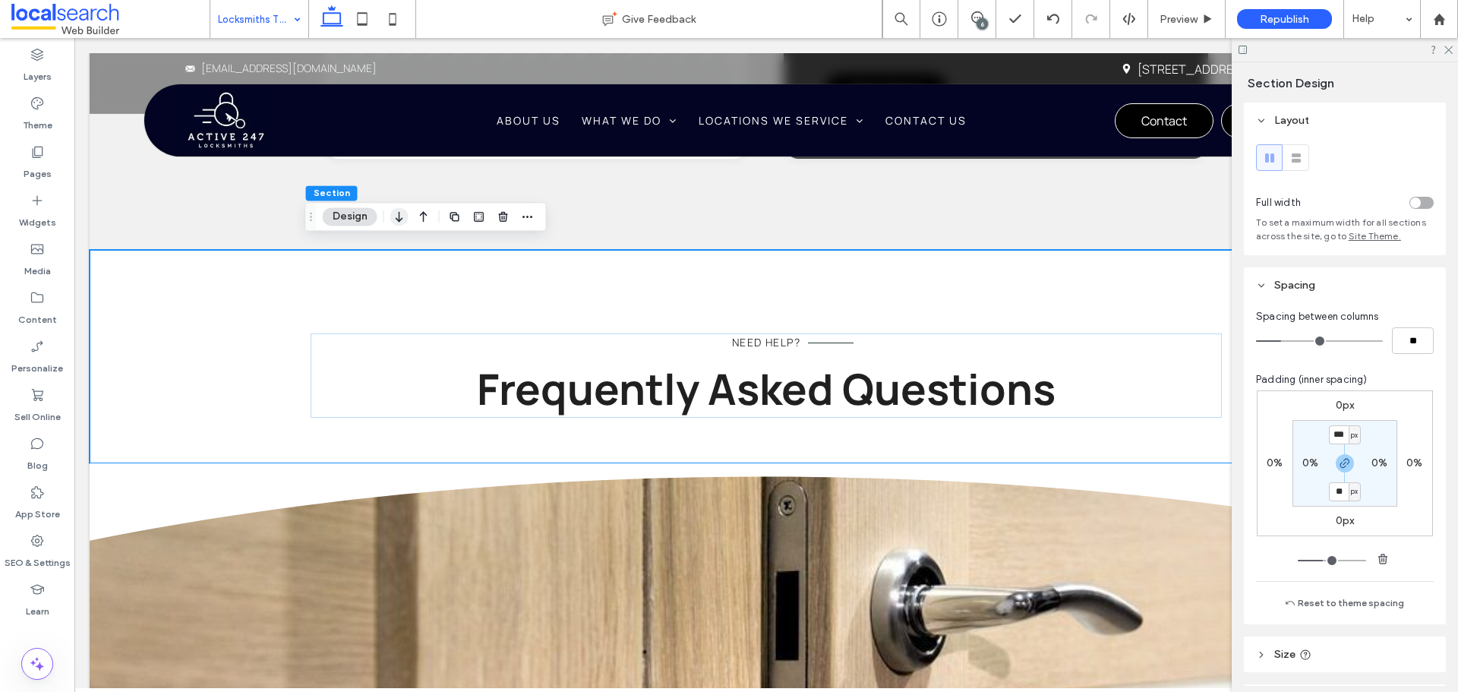
click at [404, 213] on icon "button" at bounding box center [399, 216] width 18 height 27
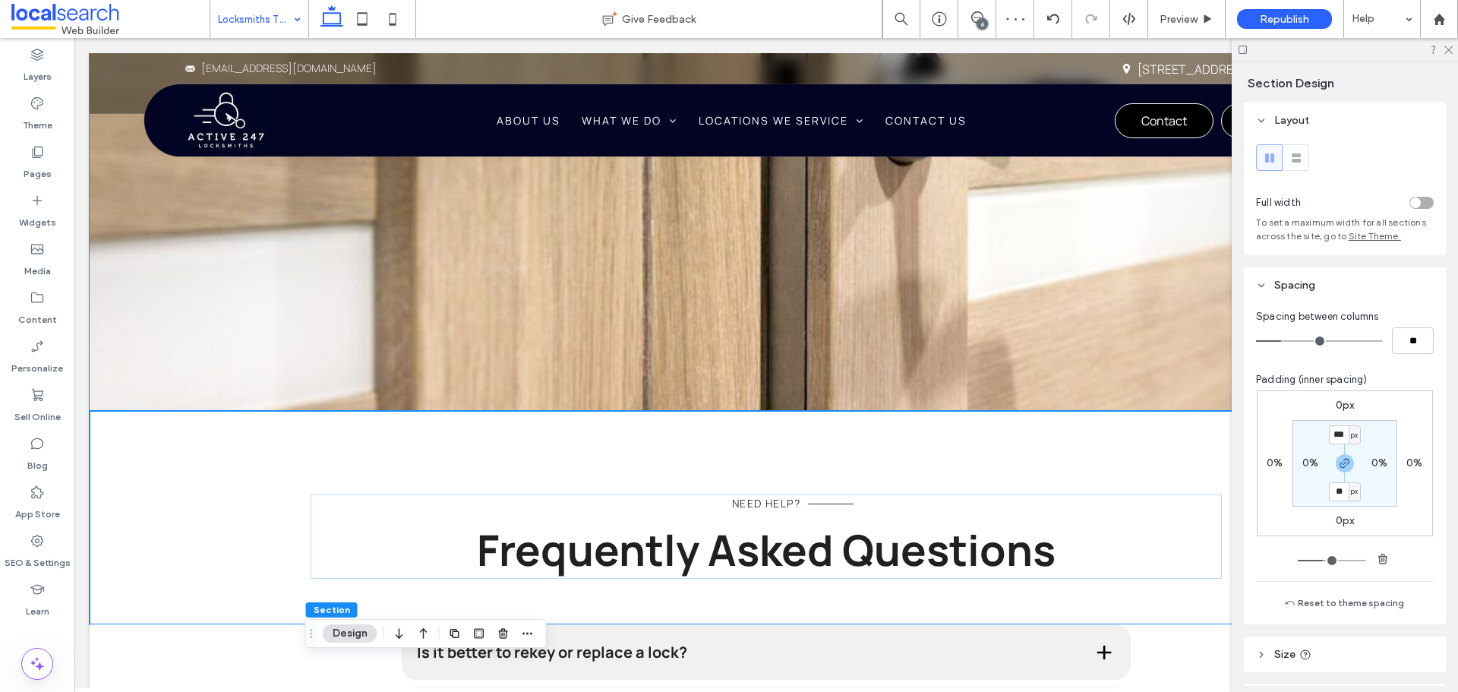
scroll to position [2140, 0]
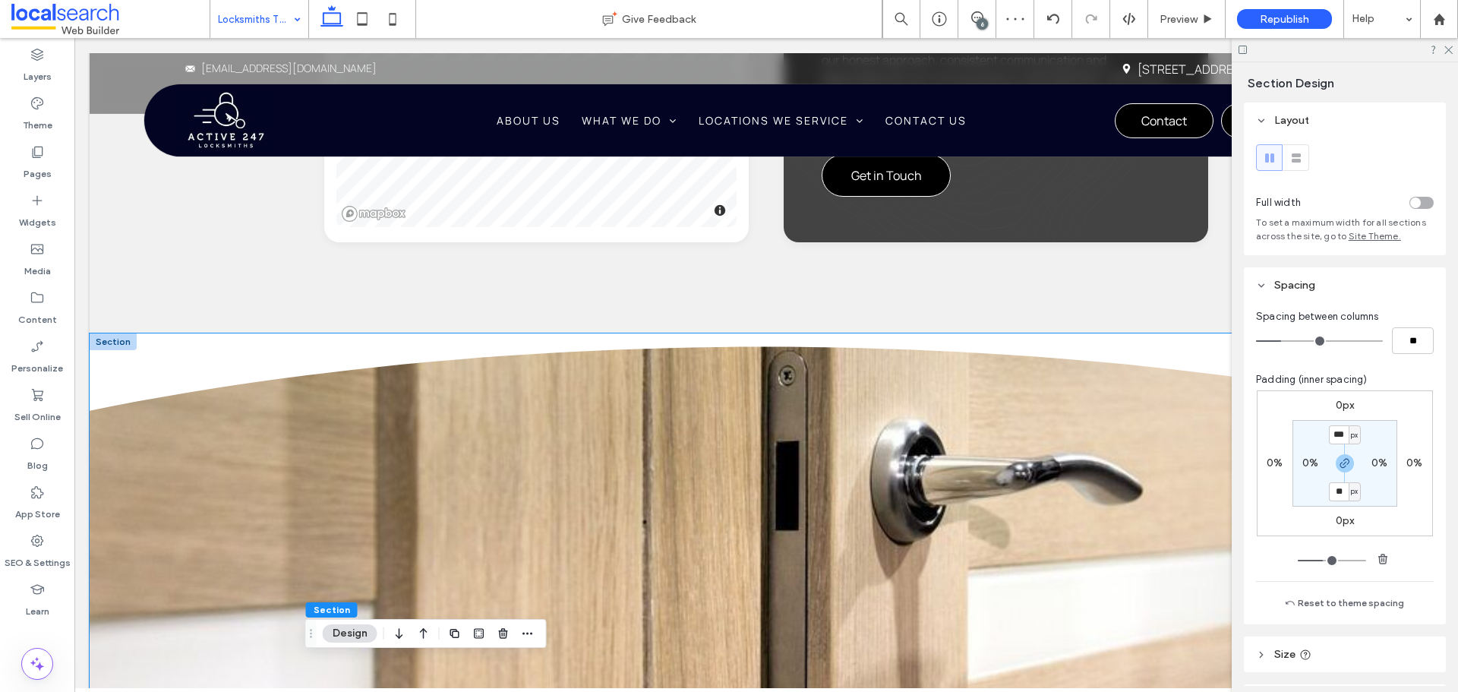
click at [173, 365] on icon at bounding box center [766, 371] width 1353 height 77
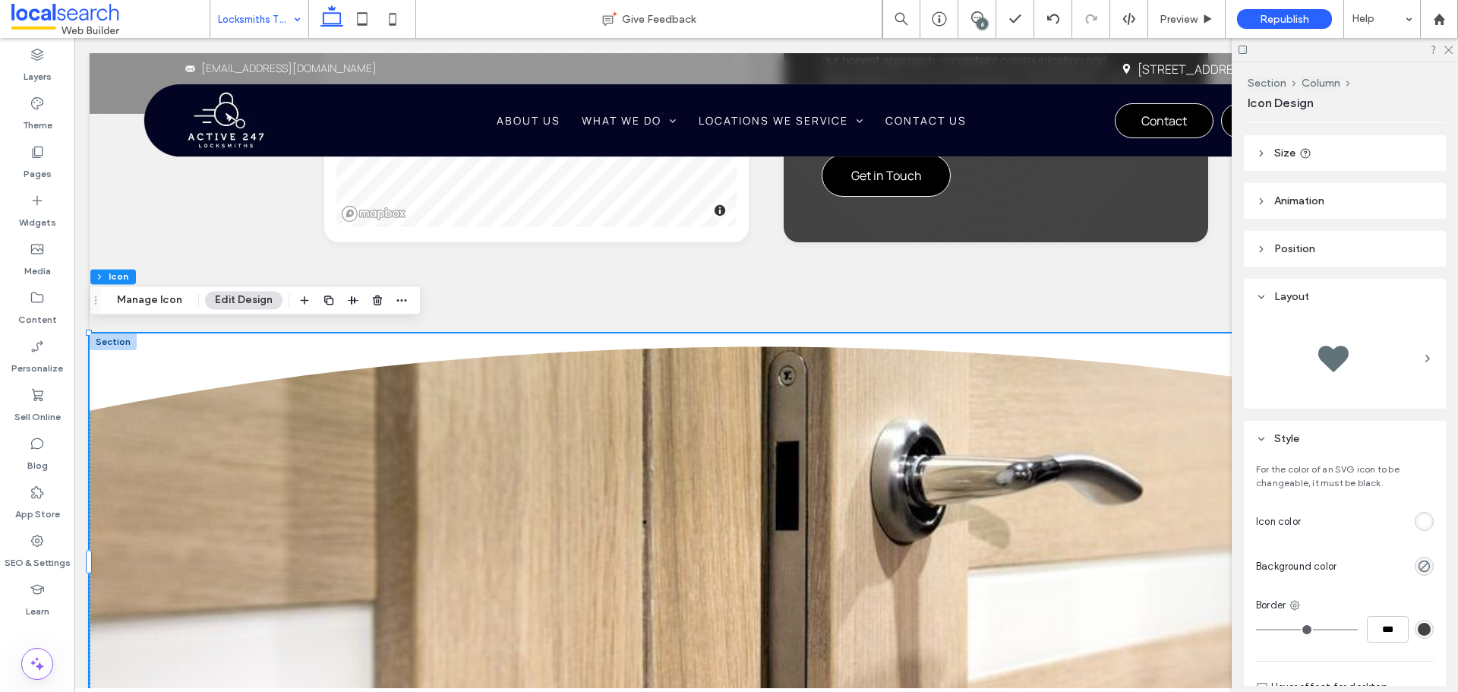
scroll to position [228, 0]
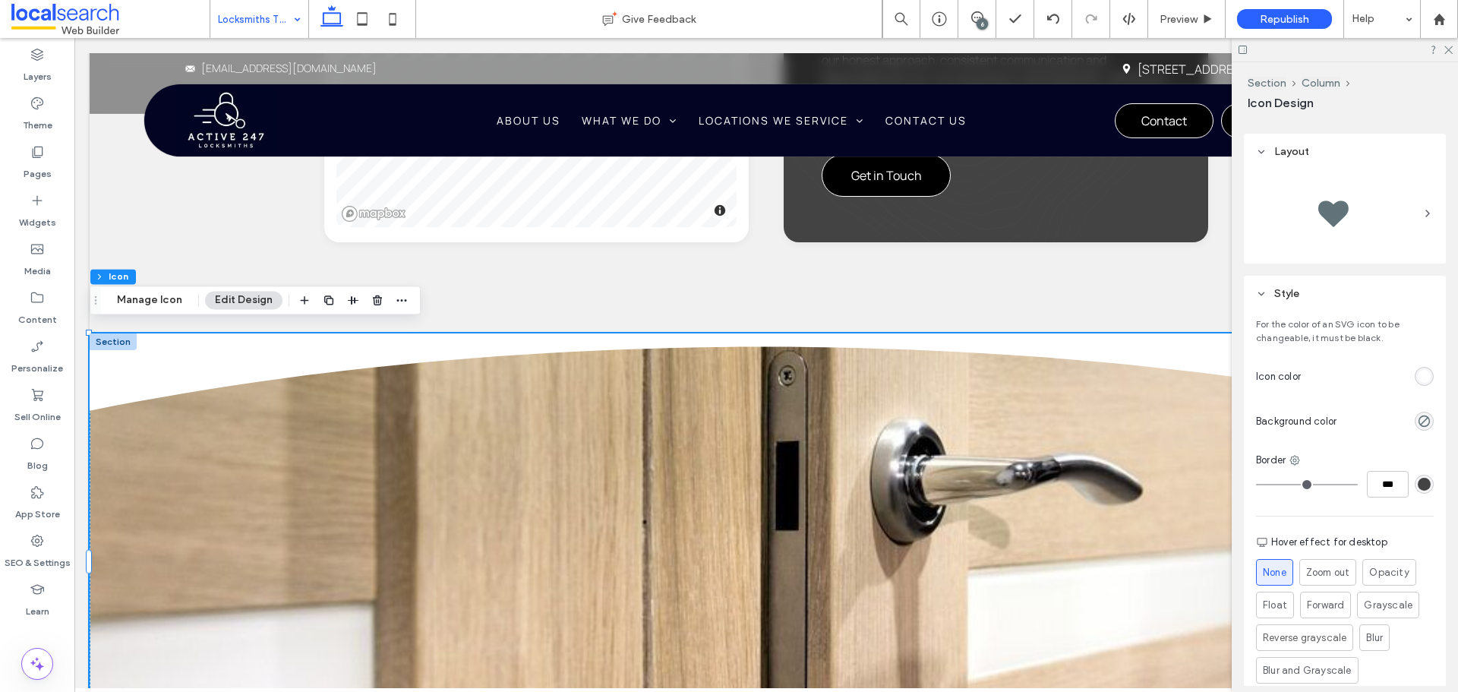
click at [1417, 371] on div "rgb(255, 255, 255)" at bounding box center [1423, 376] width 13 height 13
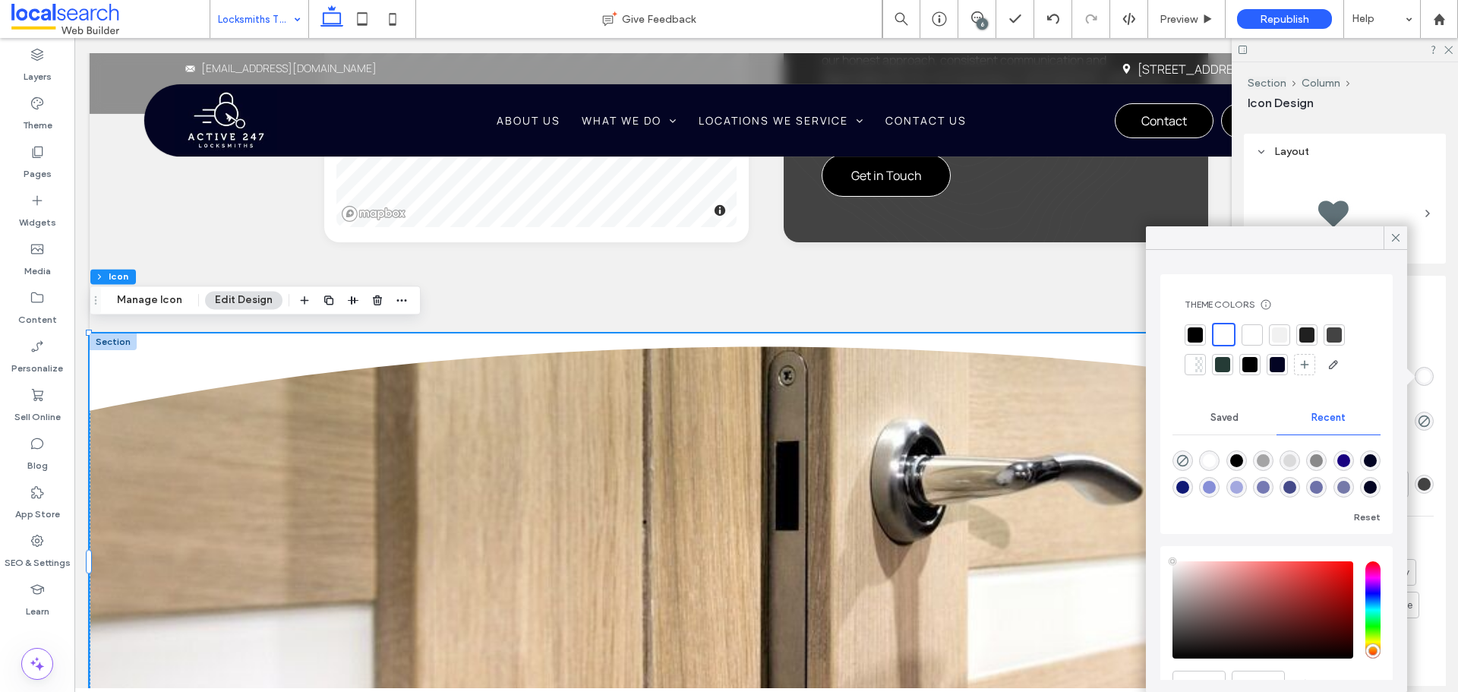
click at [1287, 330] on div at bounding box center [1279, 334] width 21 height 21
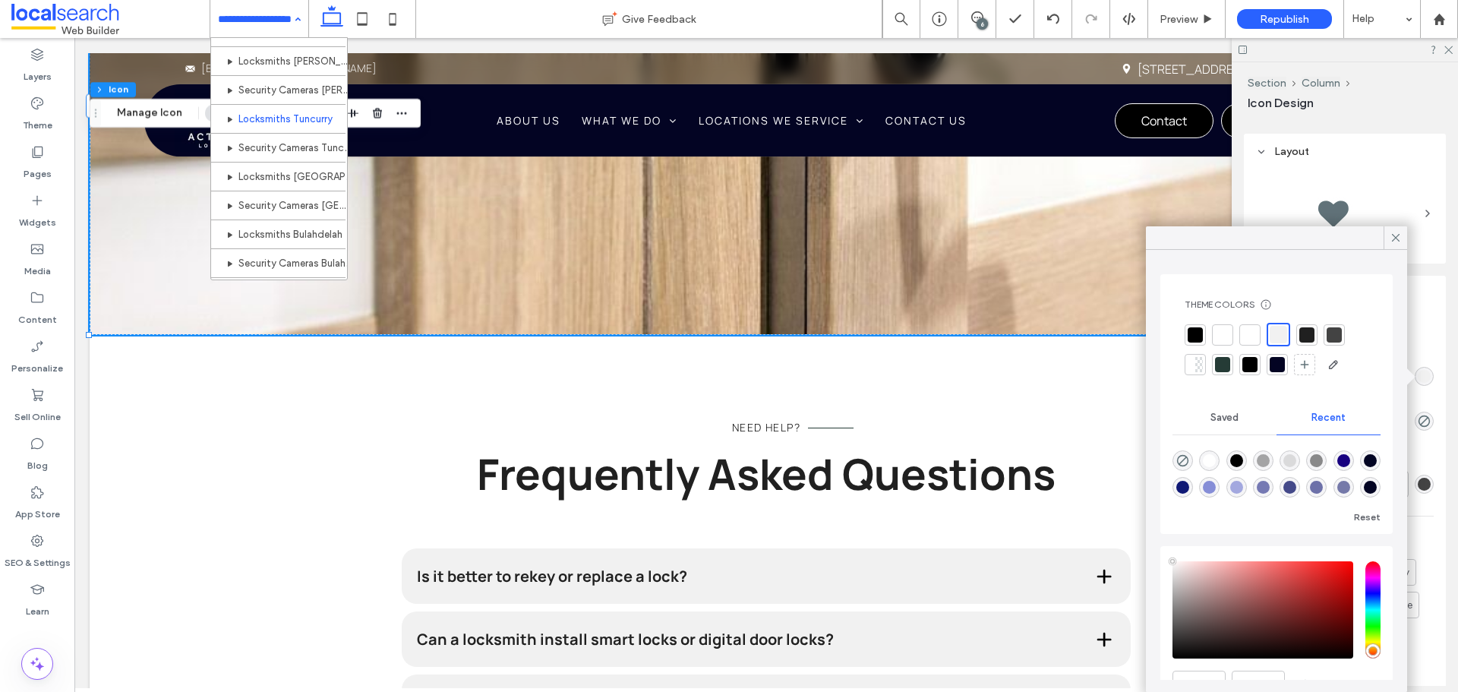
scroll to position [380, 0]
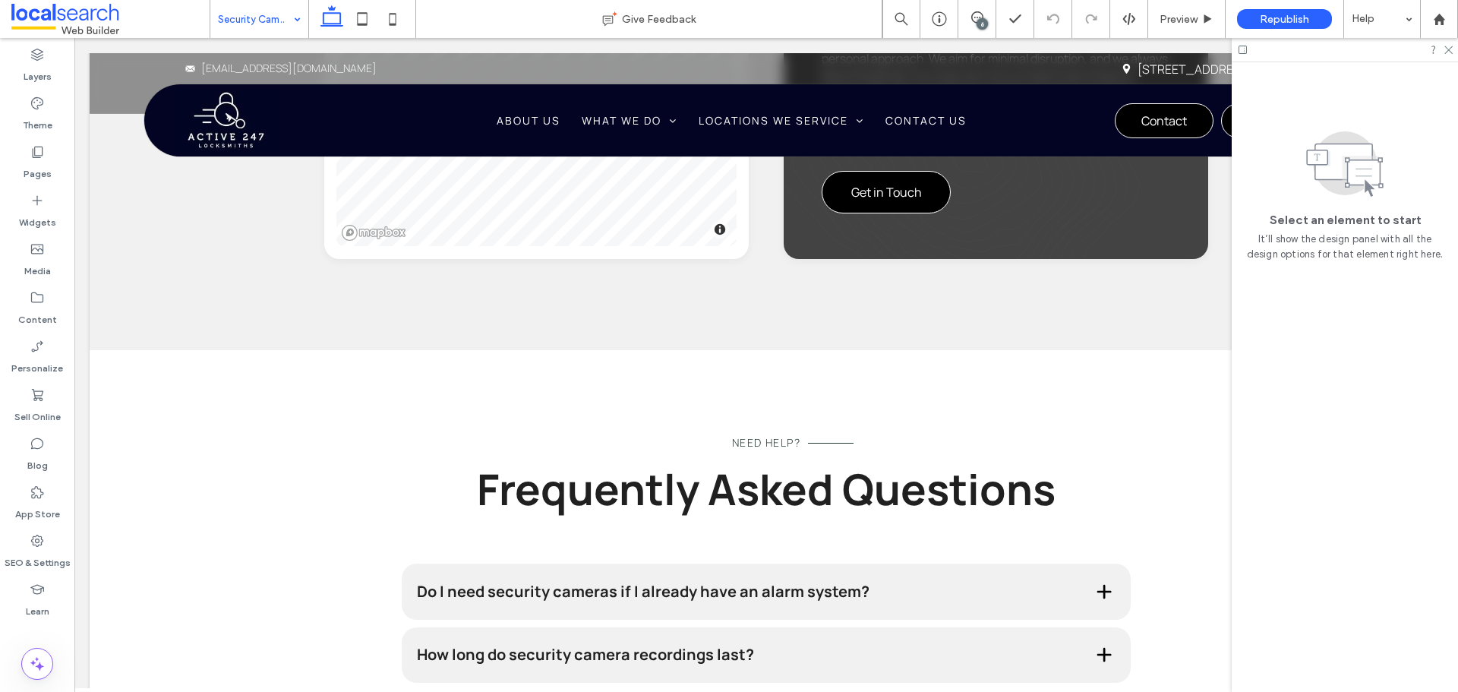
click at [1455, 51] on div at bounding box center [1344, 50] width 226 height 24
click at [1449, 47] on icon at bounding box center [1448, 49] width 10 height 10
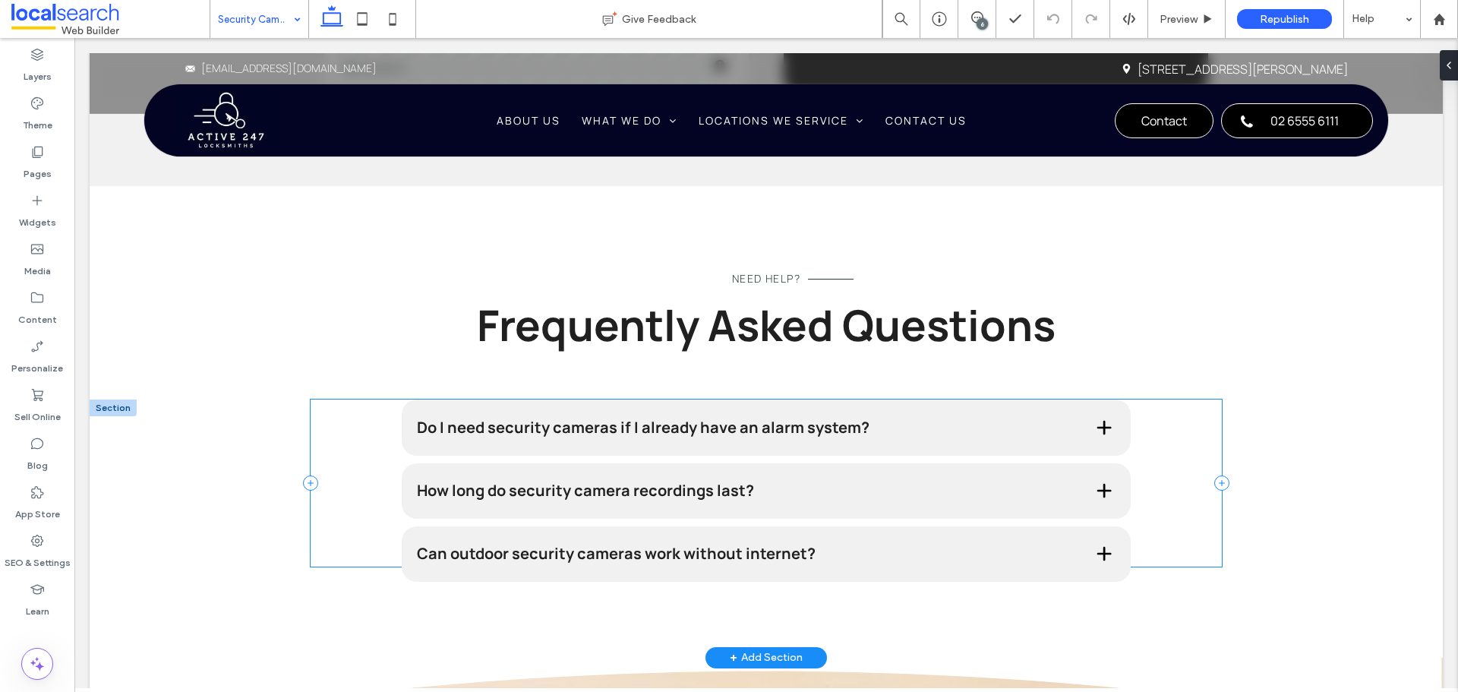
scroll to position [2456, 0]
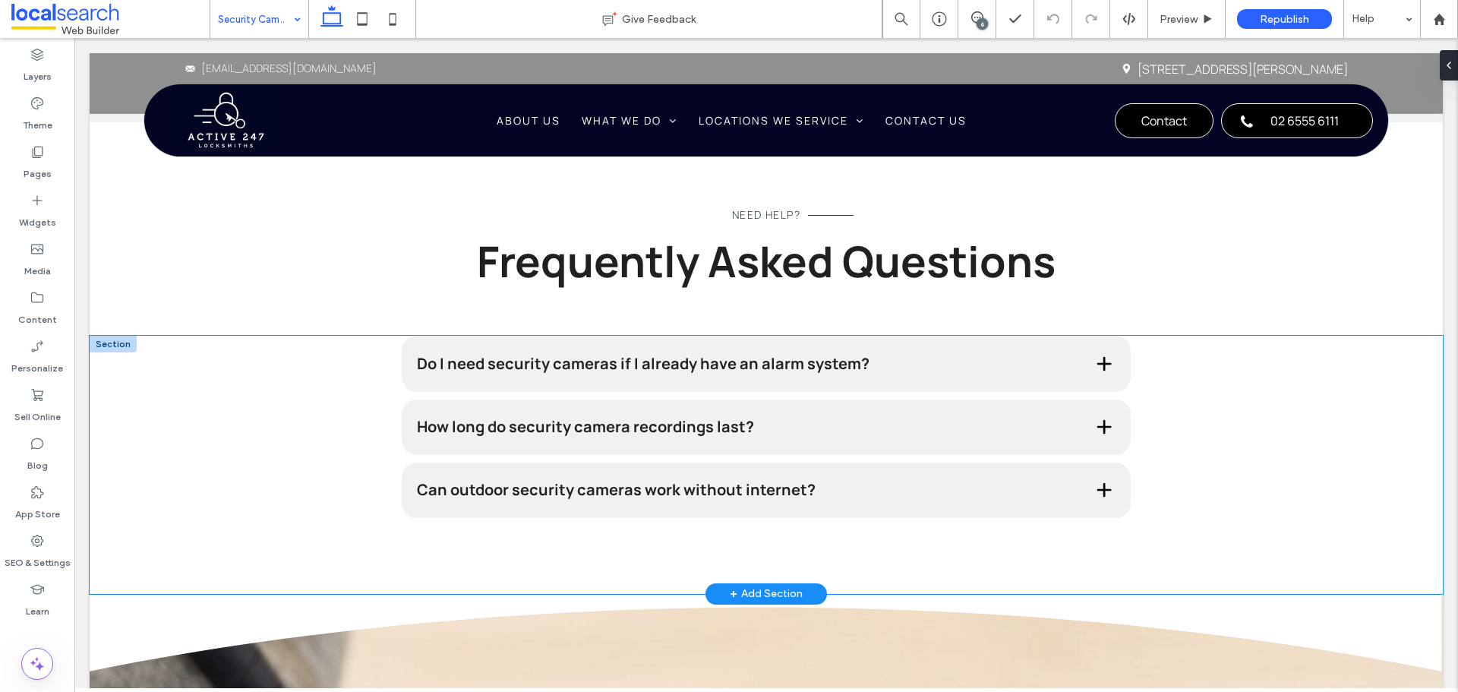
click at [269, 375] on div "Do I need security cameras if I already have an alarm system? Yes, security cam…" at bounding box center [766, 465] width 1353 height 258
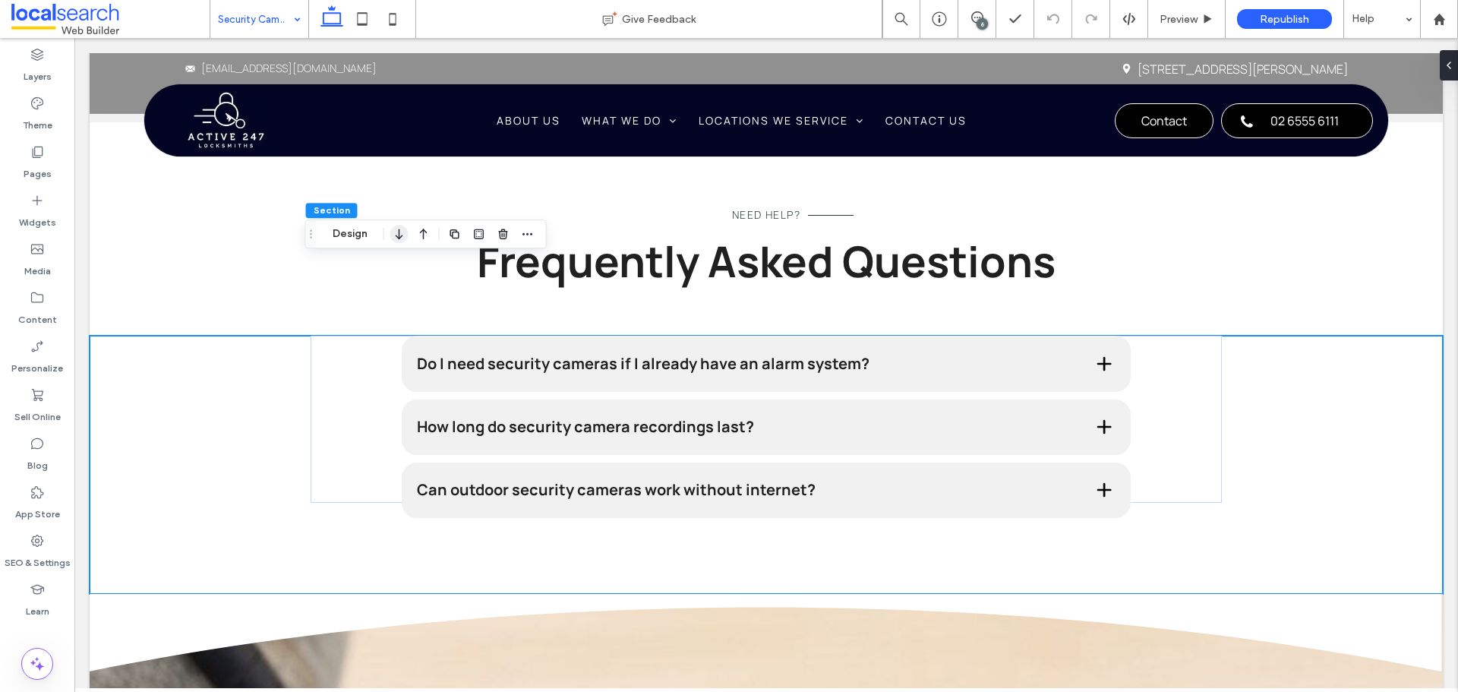
click at [400, 233] on icon "button" at bounding box center [399, 233] width 18 height 27
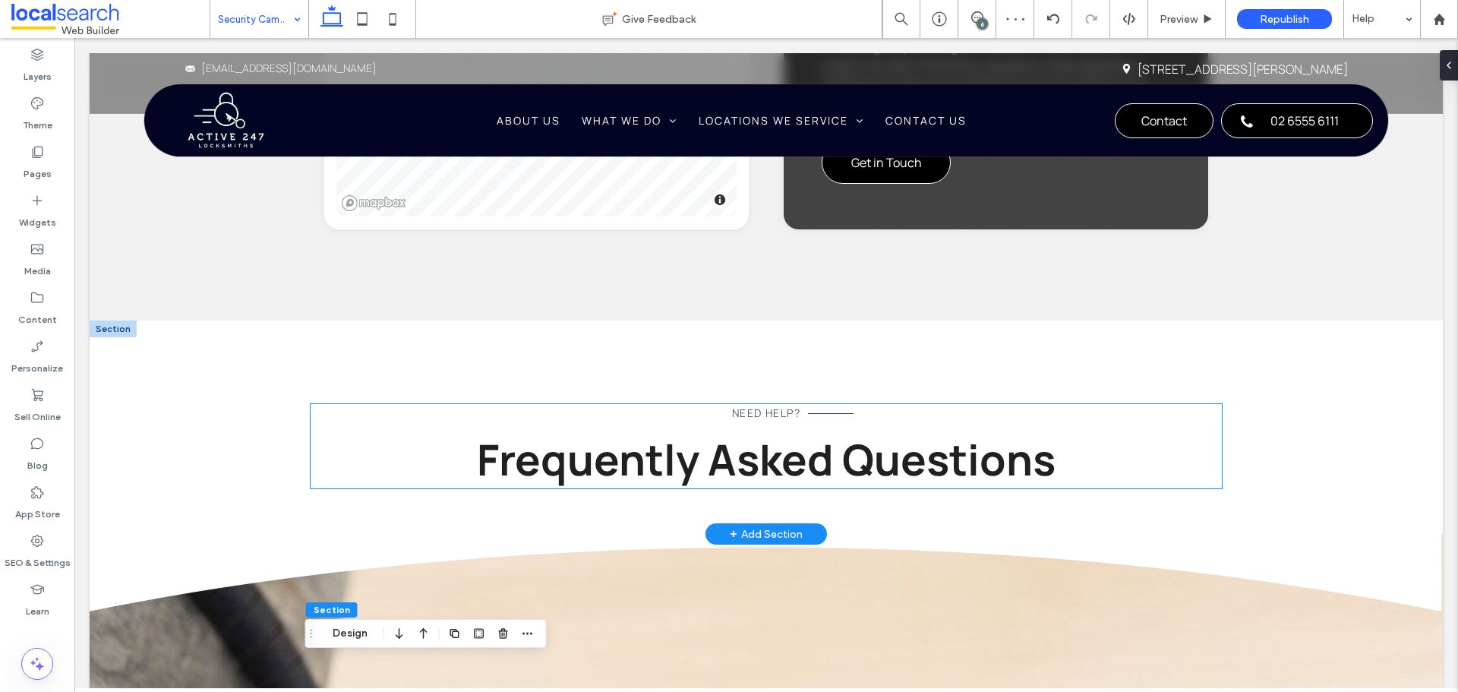
scroll to position [2254, 0]
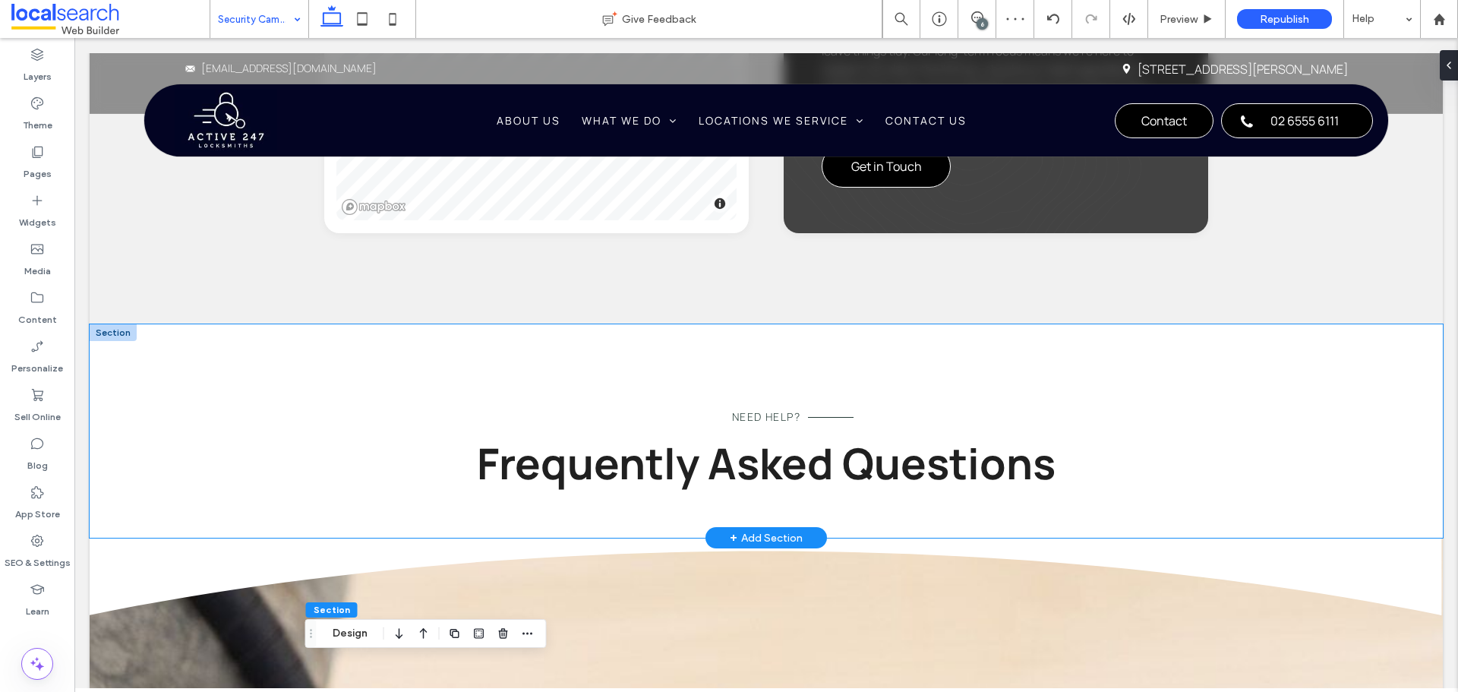
click at [211, 324] on div "Need Help? Frequently Asked Questions" at bounding box center [766, 430] width 1353 height 213
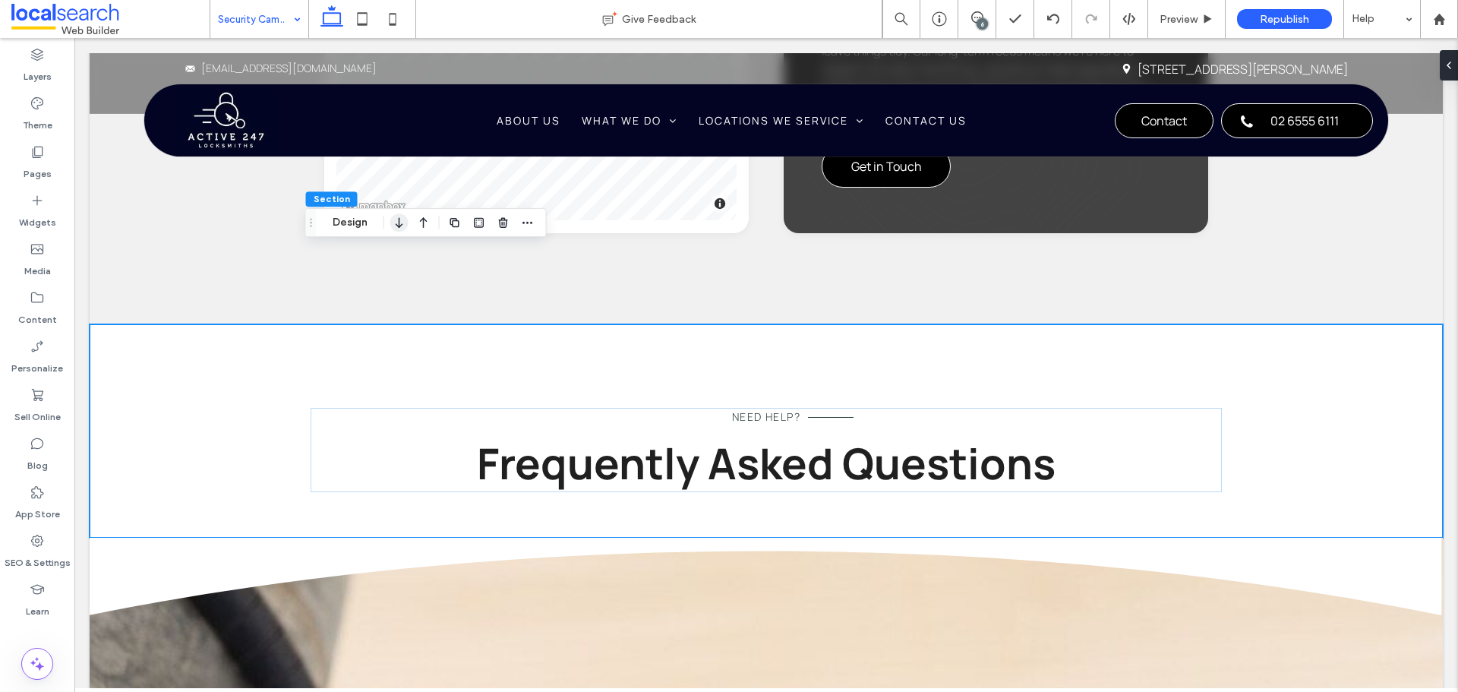
click at [405, 219] on icon "button" at bounding box center [399, 222] width 18 height 27
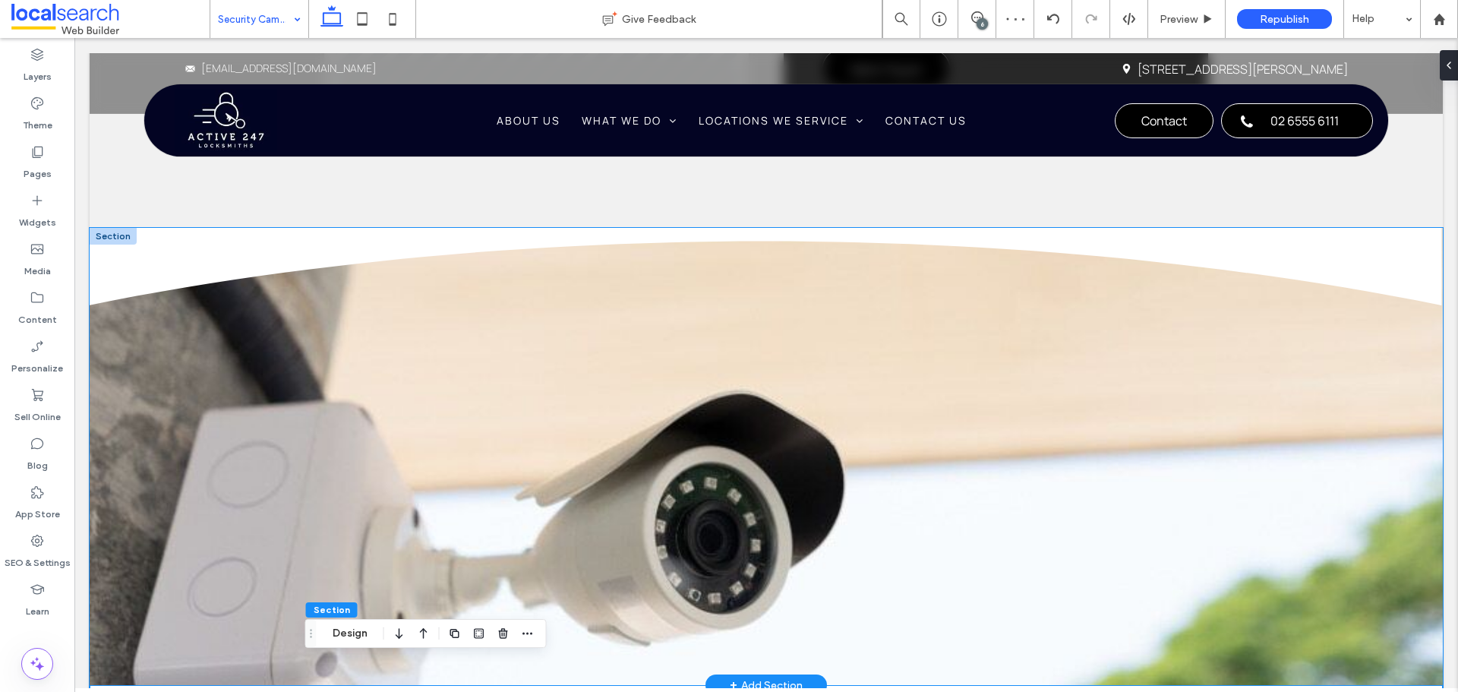
scroll to position [2171, 0]
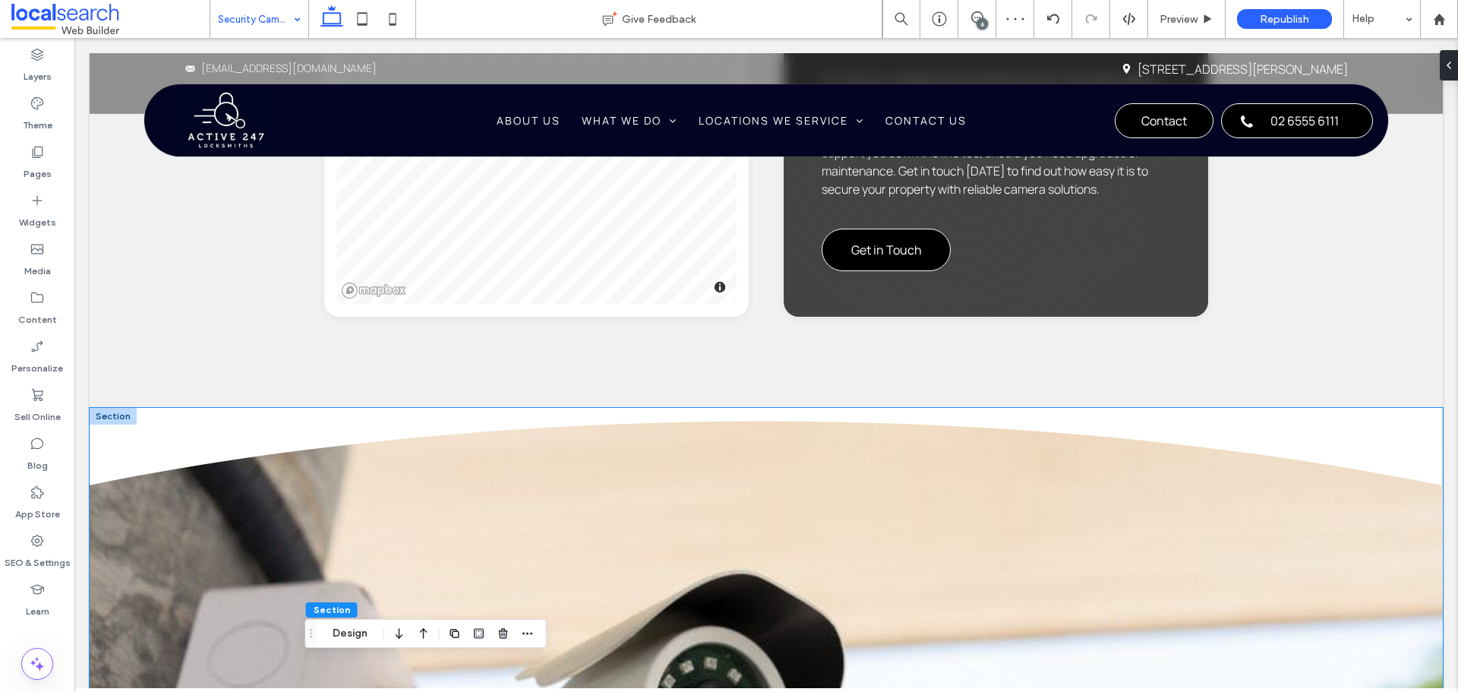
click at [158, 408] on icon at bounding box center [766, 446] width 1353 height 77
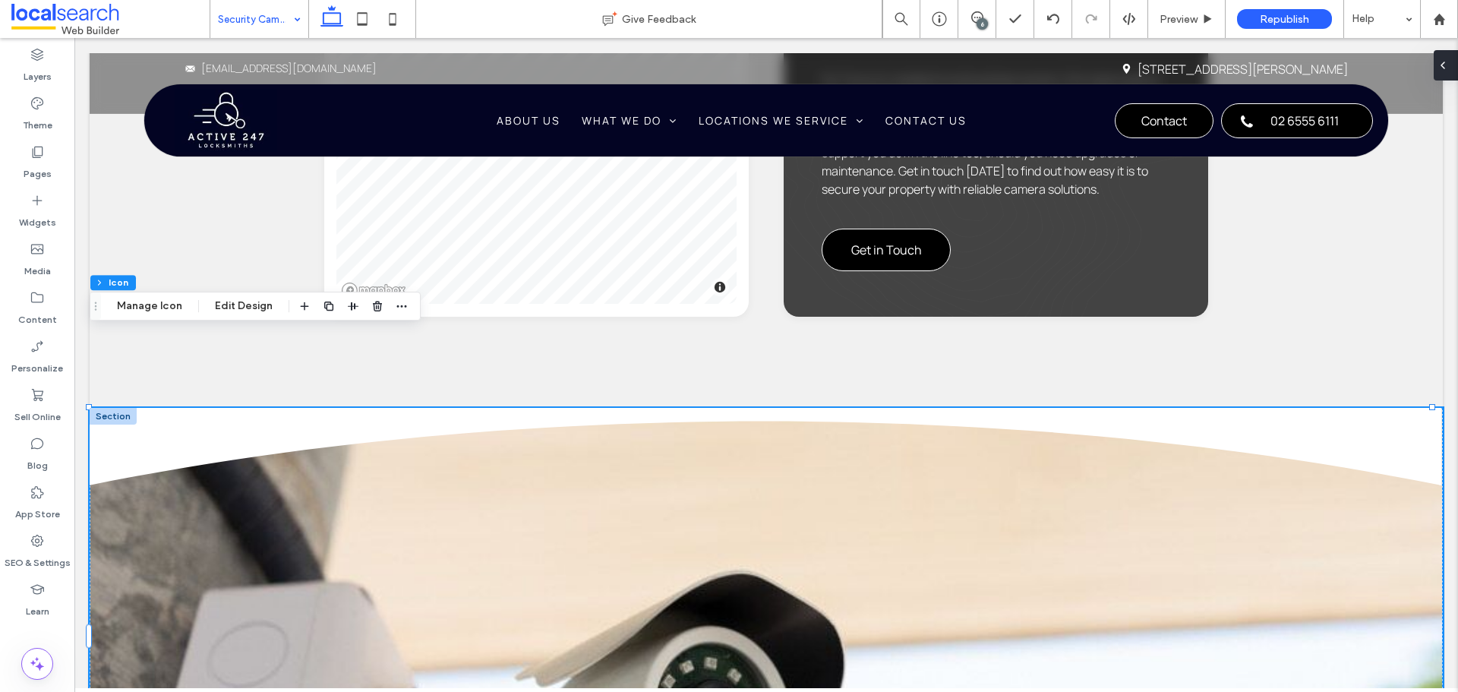
click at [1449, 69] on div at bounding box center [1445, 65] width 24 height 30
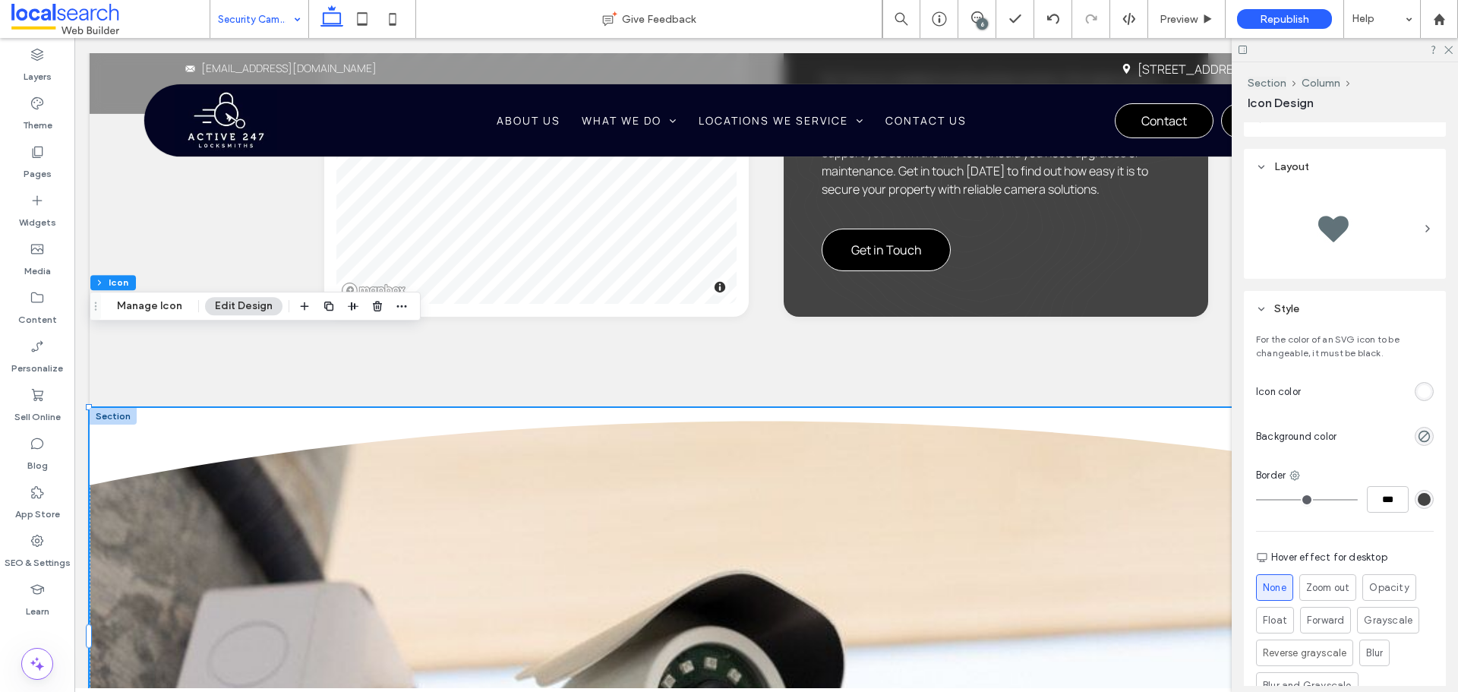
scroll to position [228, 0]
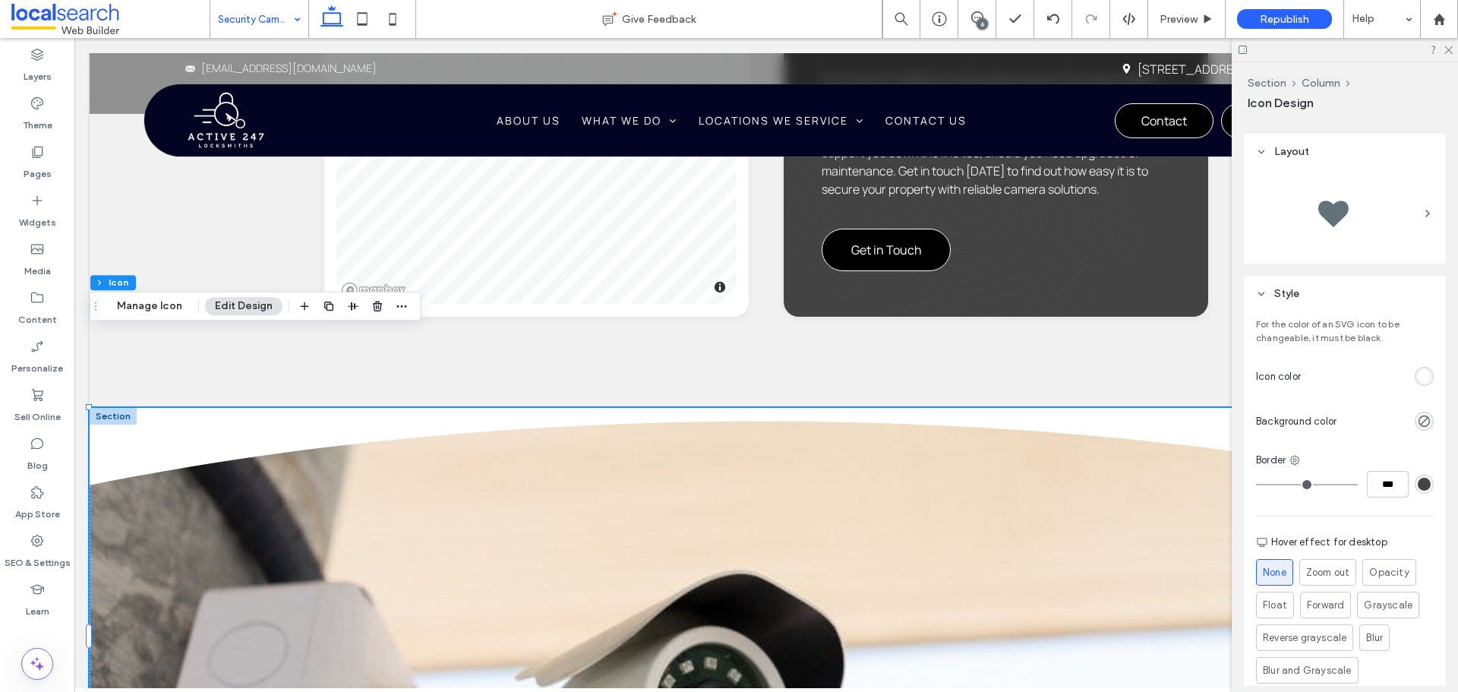
click at [1418, 361] on div "For the color of an SVG icon to be changeable, it must be black. Icon color Bac…" at bounding box center [1345, 531] width 202 height 440
click at [1418, 374] on div "rgb(255, 255, 255)" at bounding box center [1423, 376] width 13 height 13
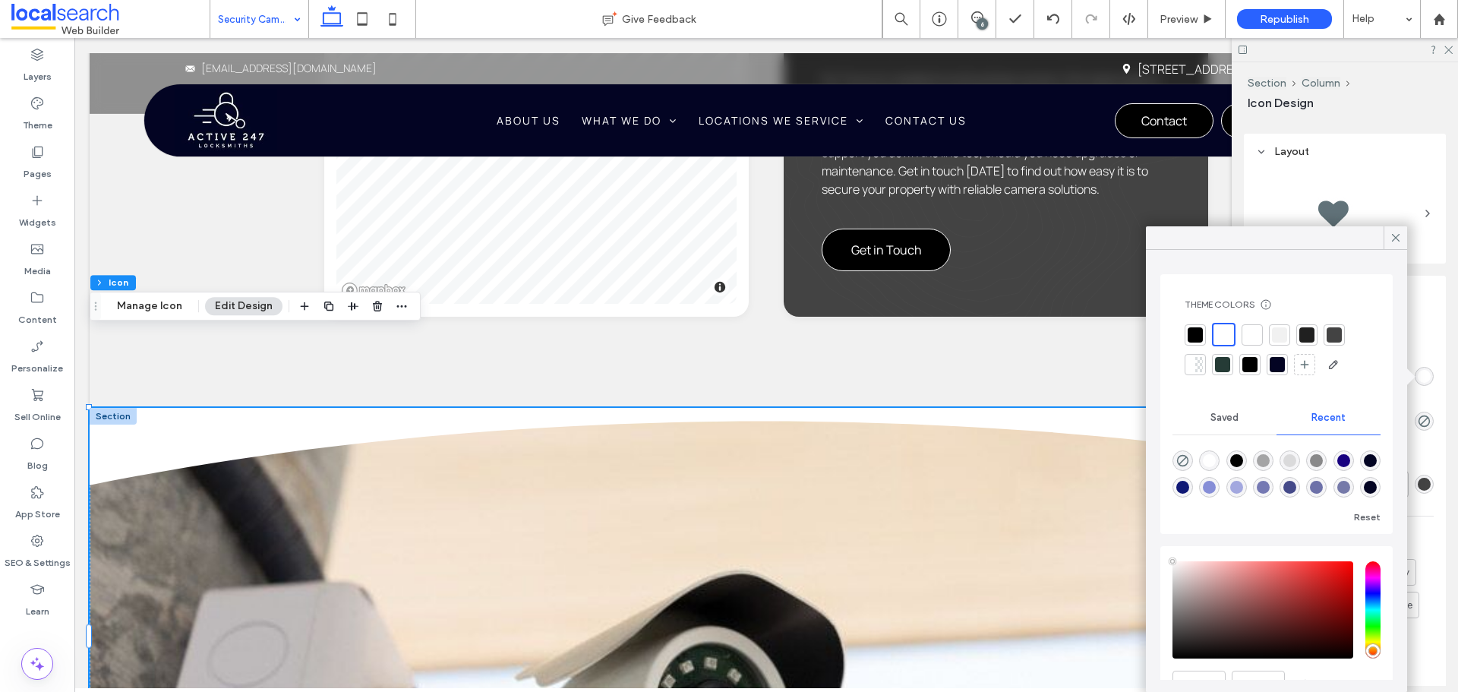
click at [1272, 330] on div at bounding box center [1279, 334] width 21 height 21
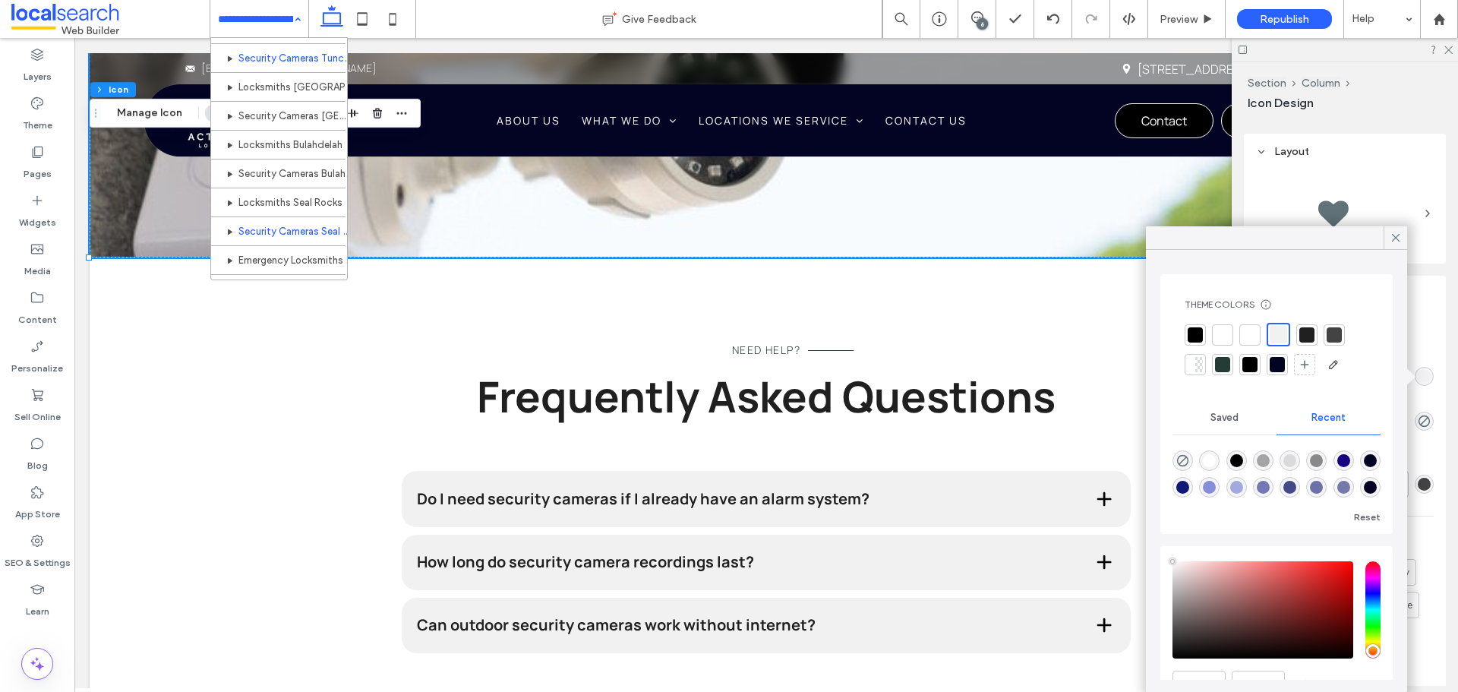
scroll to position [380, 0]
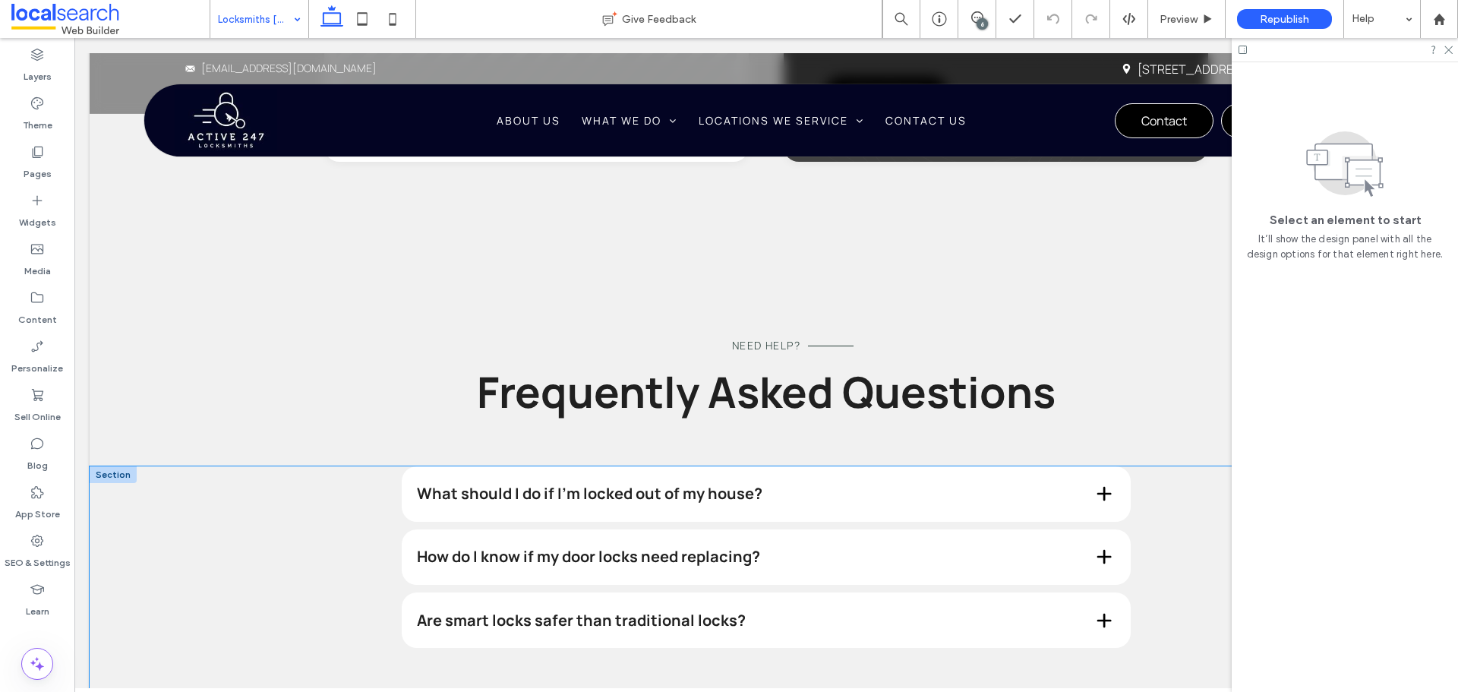
scroll to position [2505, 0]
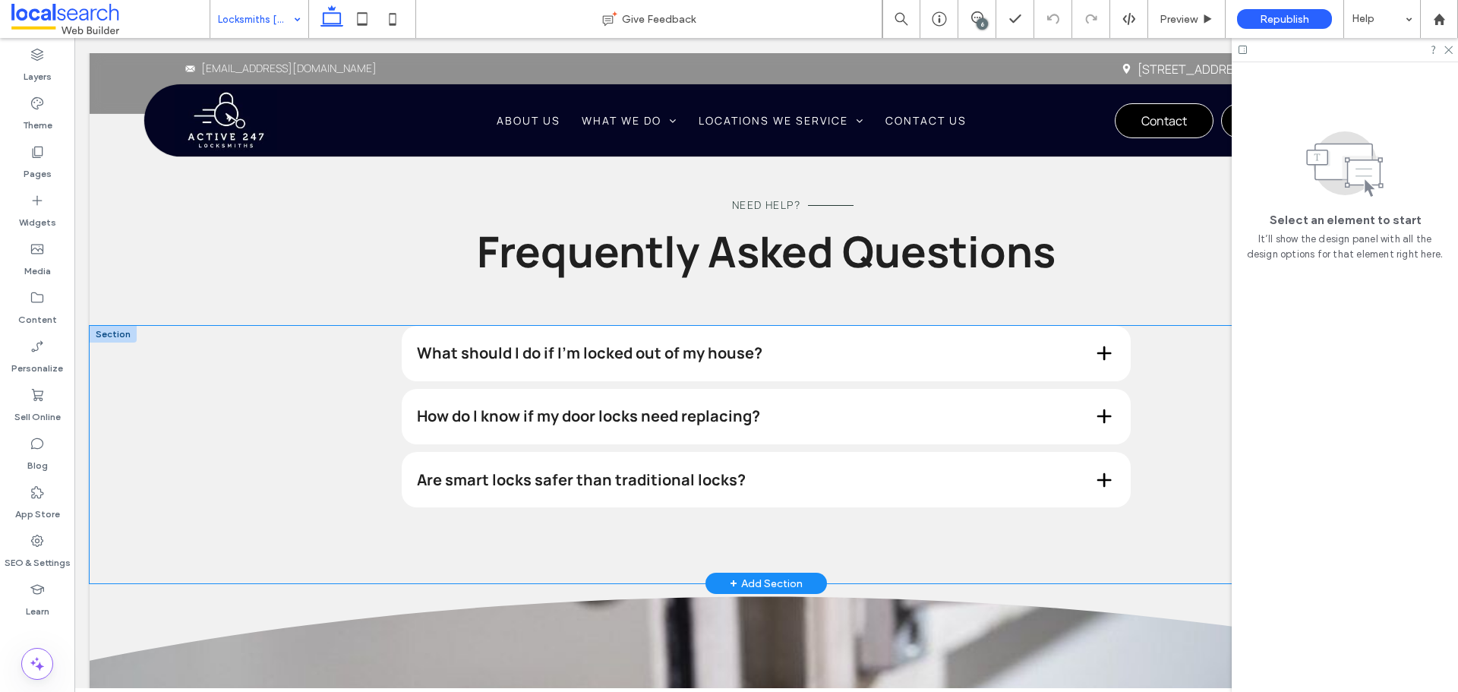
click at [298, 416] on div "What should I do if I'm locked out of my house? If you're locked out, stay calm…" at bounding box center [766, 455] width 1353 height 258
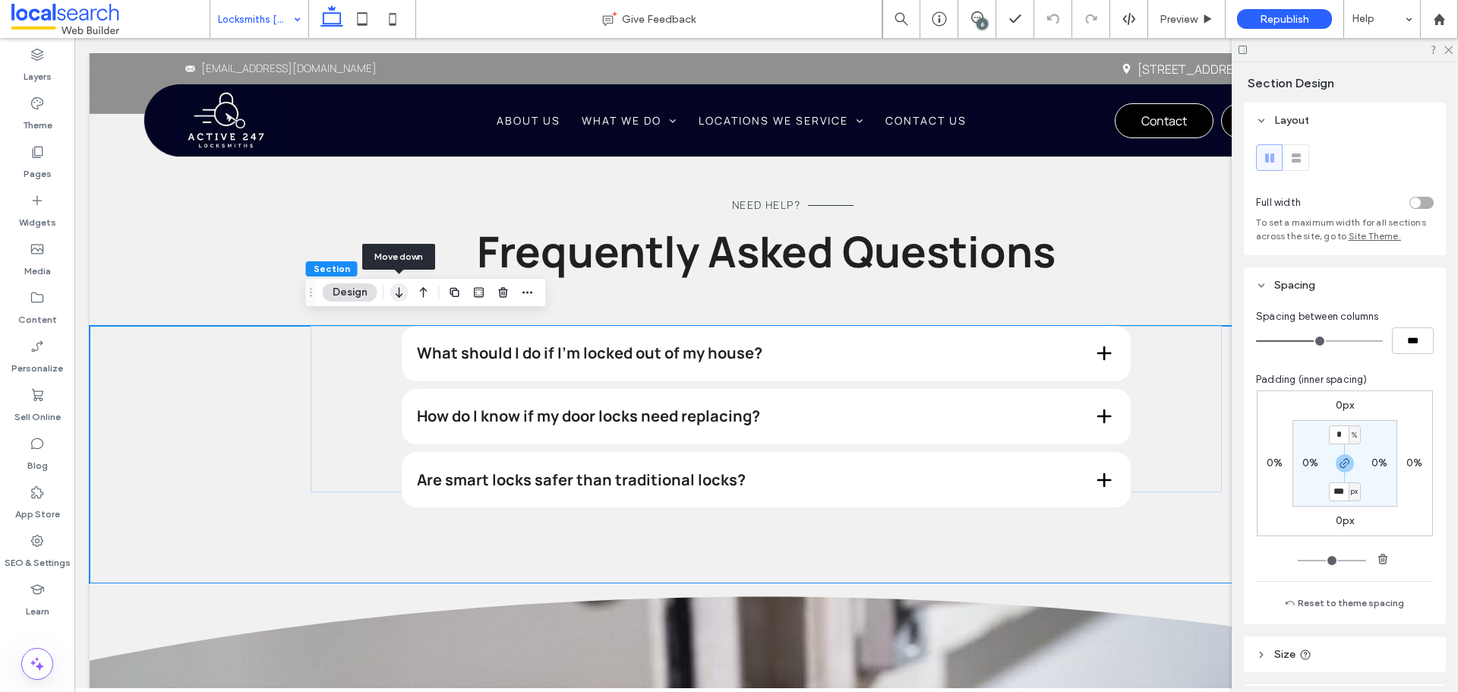
click at [399, 298] on icon "button" at bounding box center [399, 292] width 18 height 27
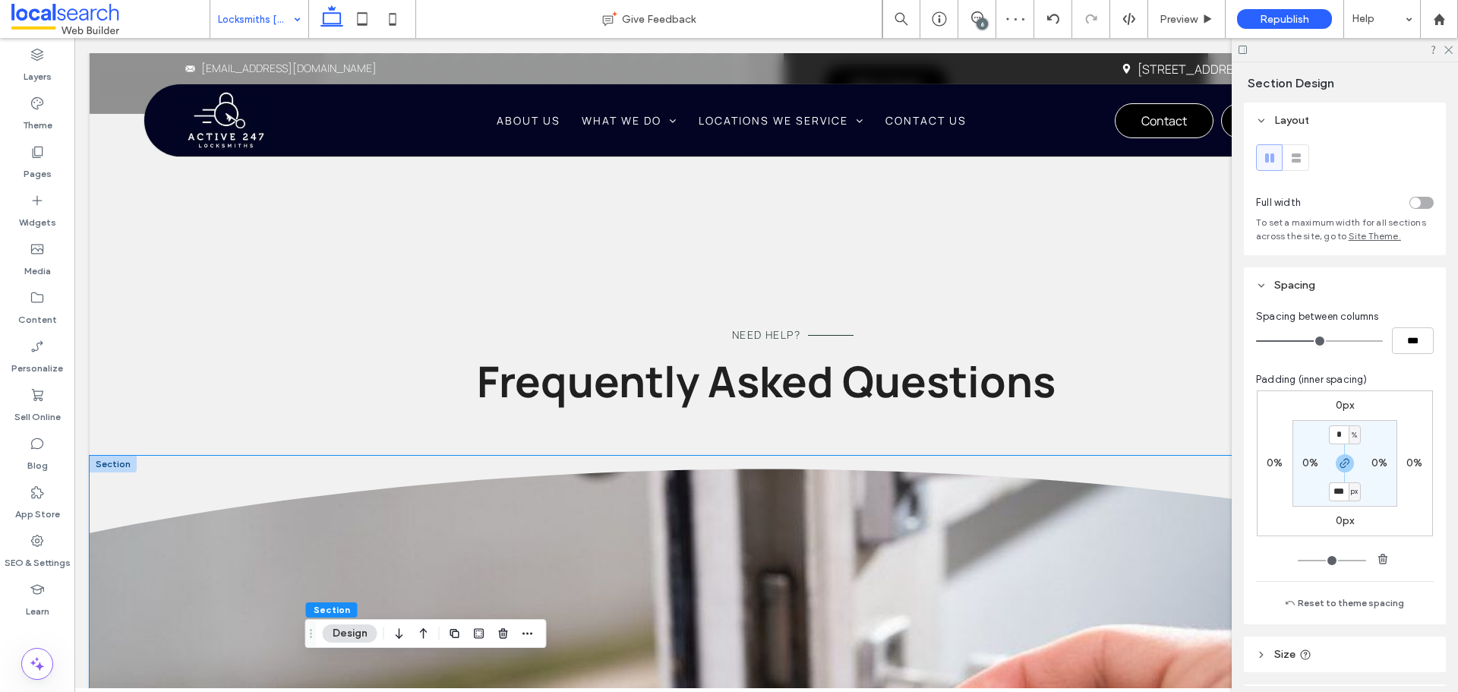
scroll to position [2367, 0]
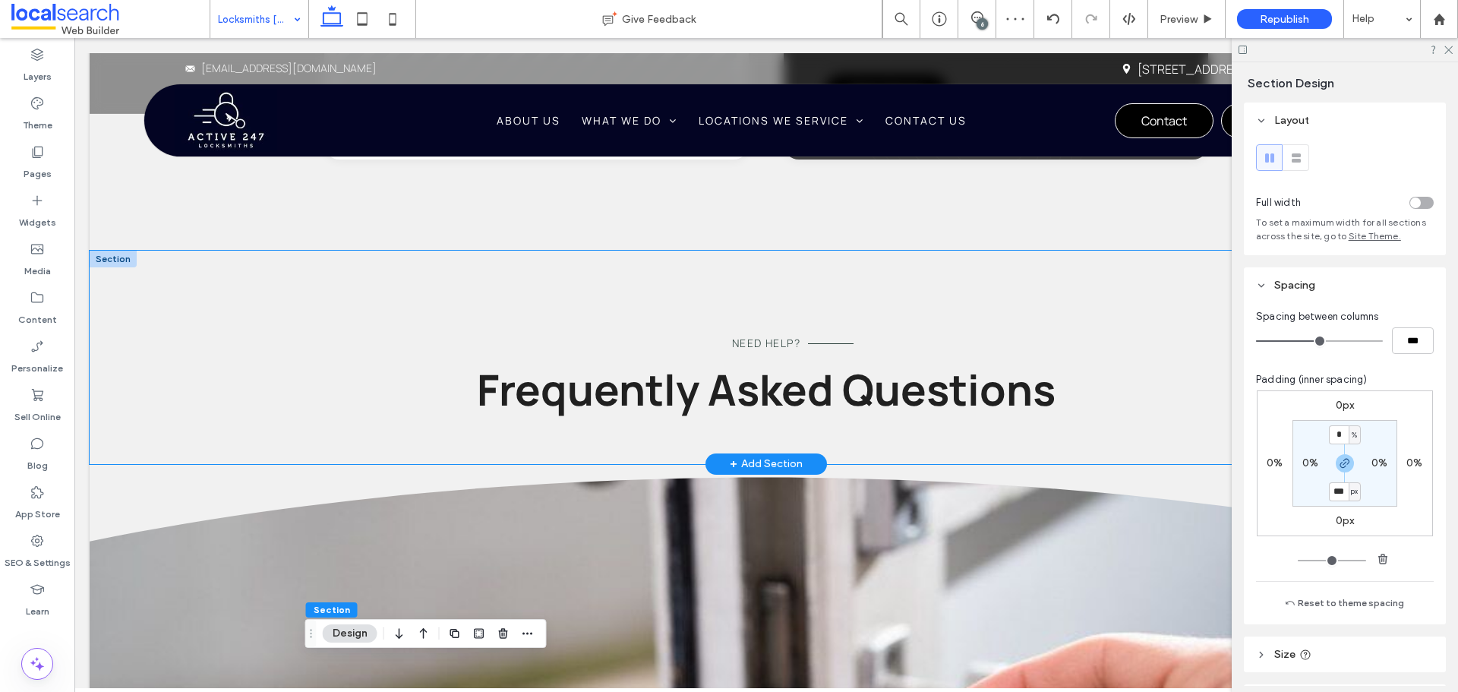
click at [276, 384] on div "Need Help? Frequently Asked Questions" at bounding box center [766, 357] width 1353 height 213
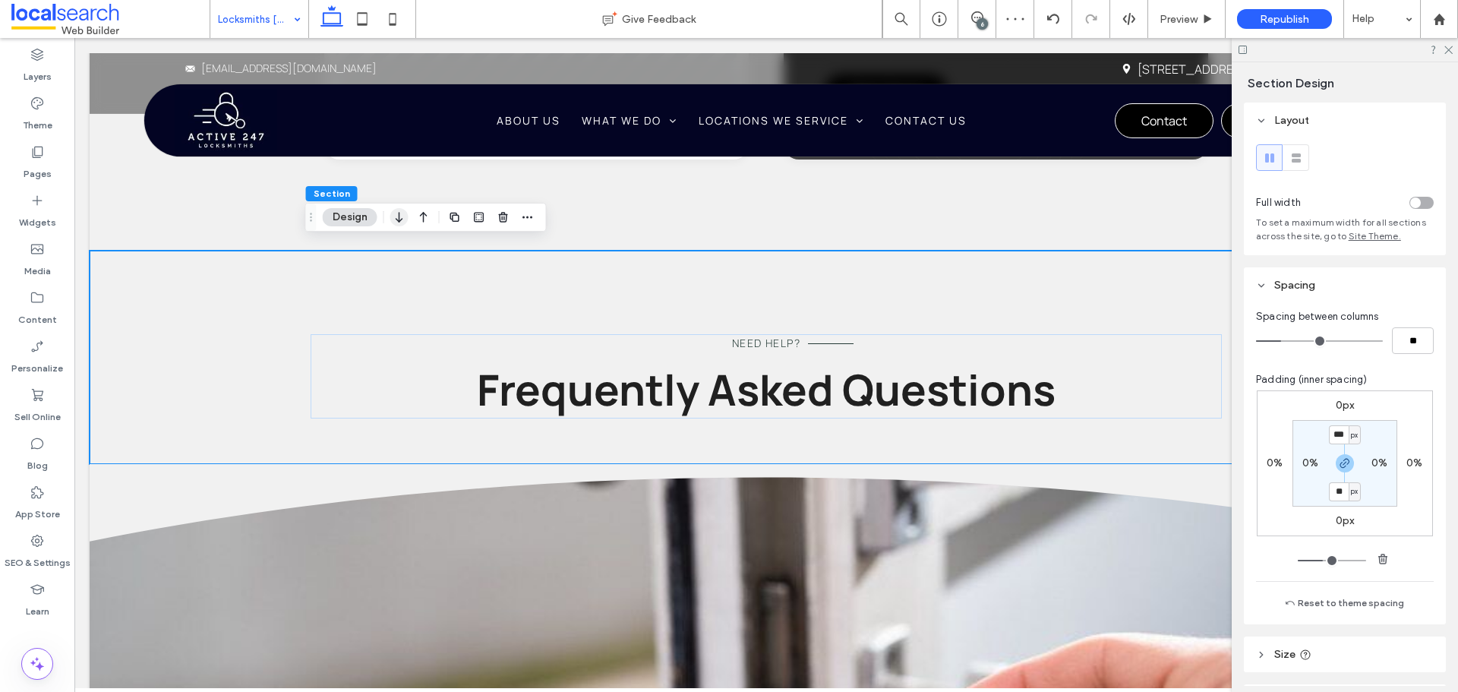
click at [399, 222] on use "button" at bounding box center [399, 217] width 7 height 11
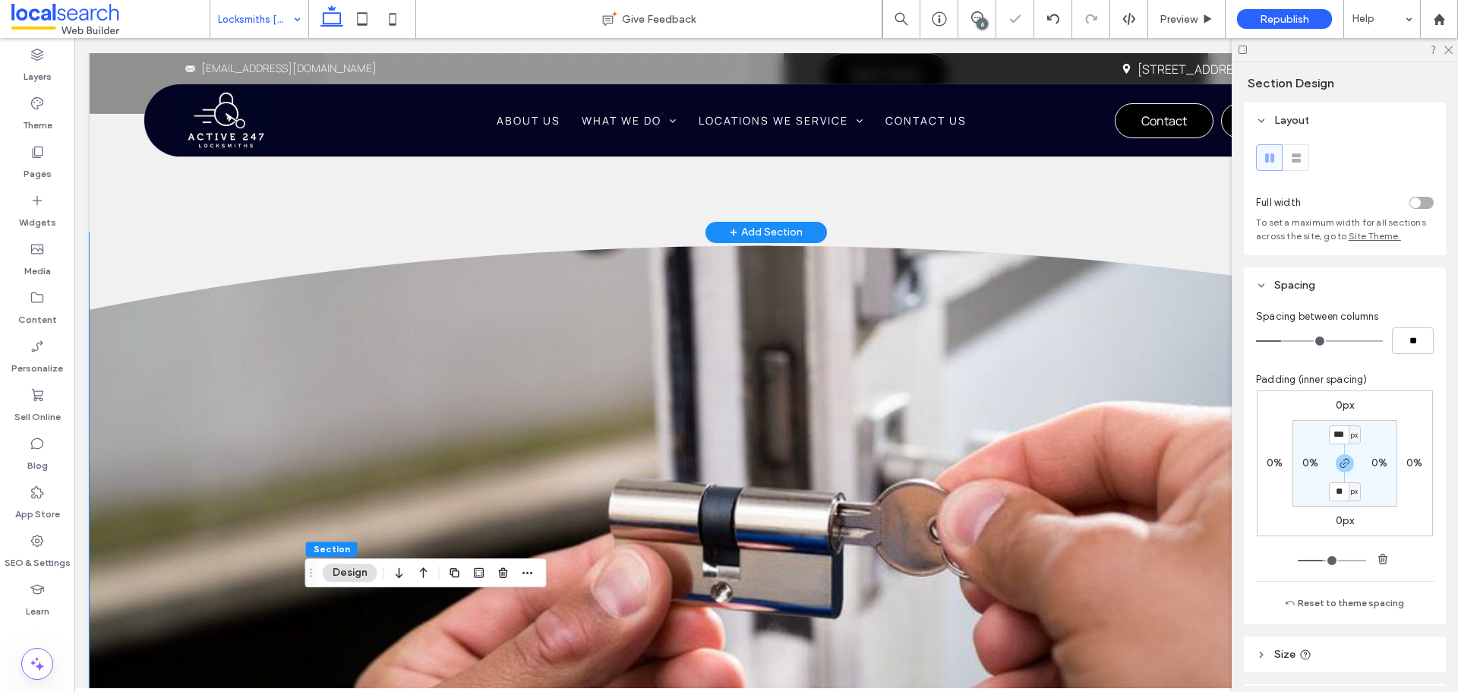
scroll to position [2208, 0]
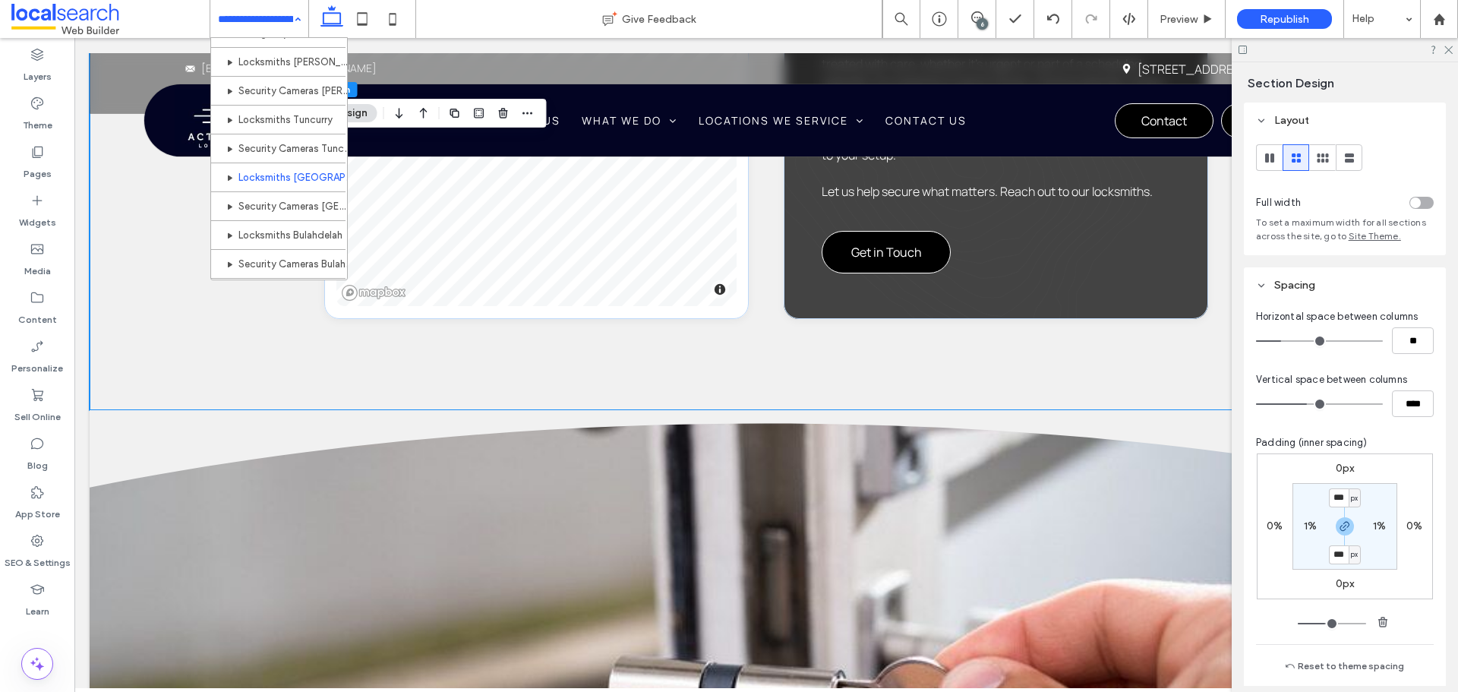
scroll to position [456, 0]
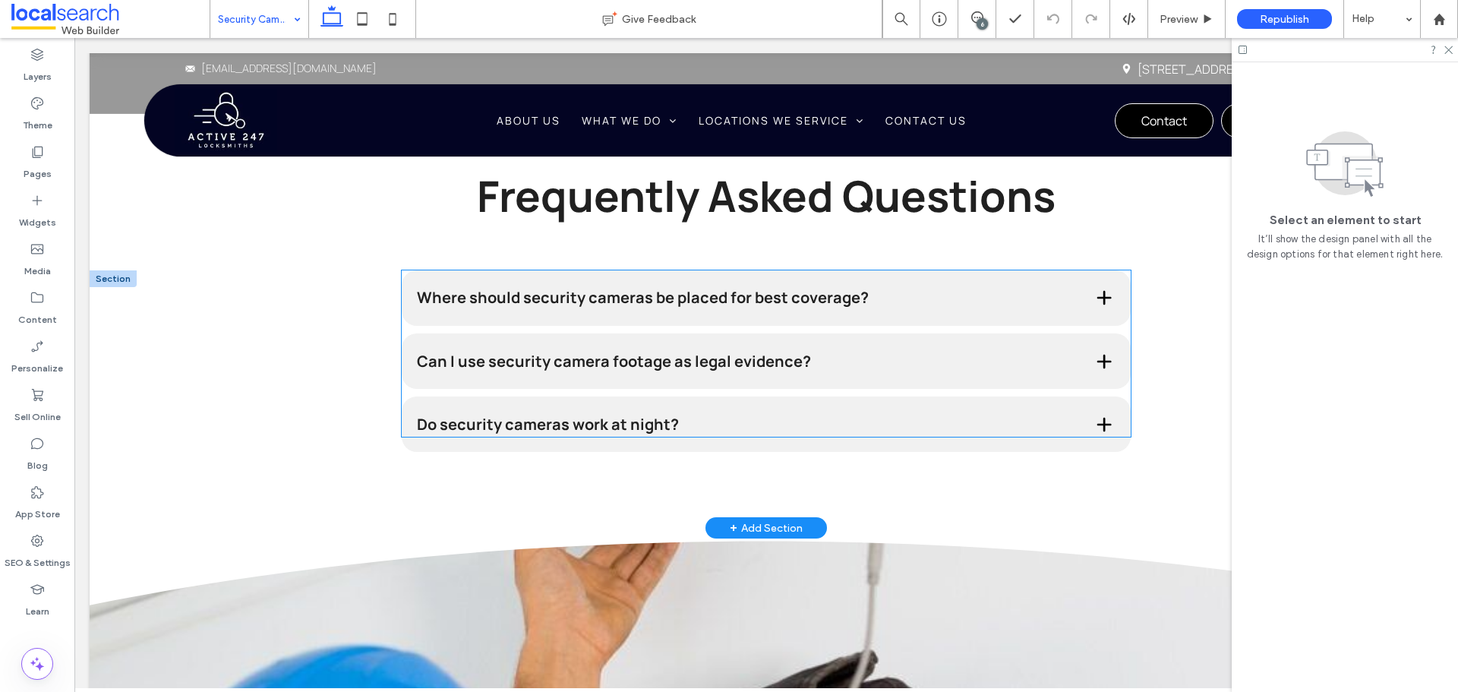
scroll to position [2818, 0]
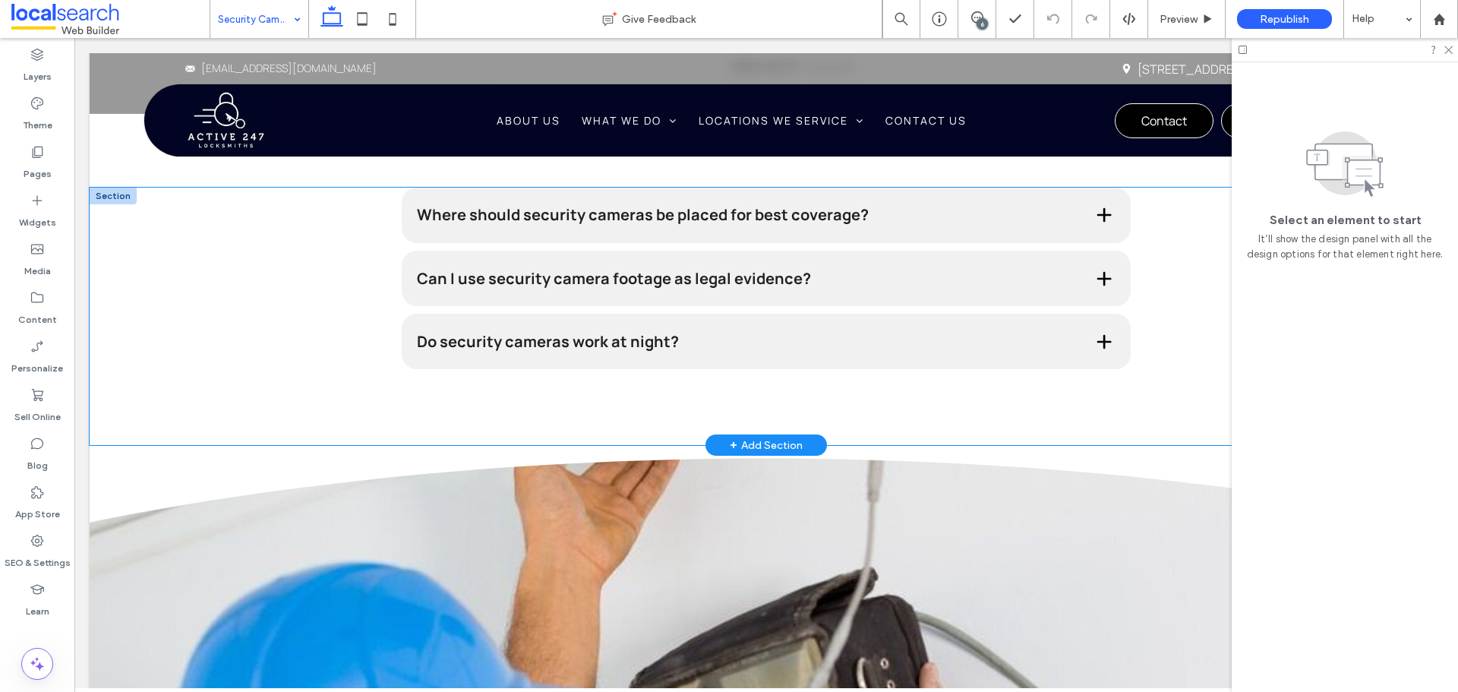
click at [326, 316] on div "Where should security cameras be placed for best coverage? For effective survei…" at bounding box center [766, 317] width 911 height 258
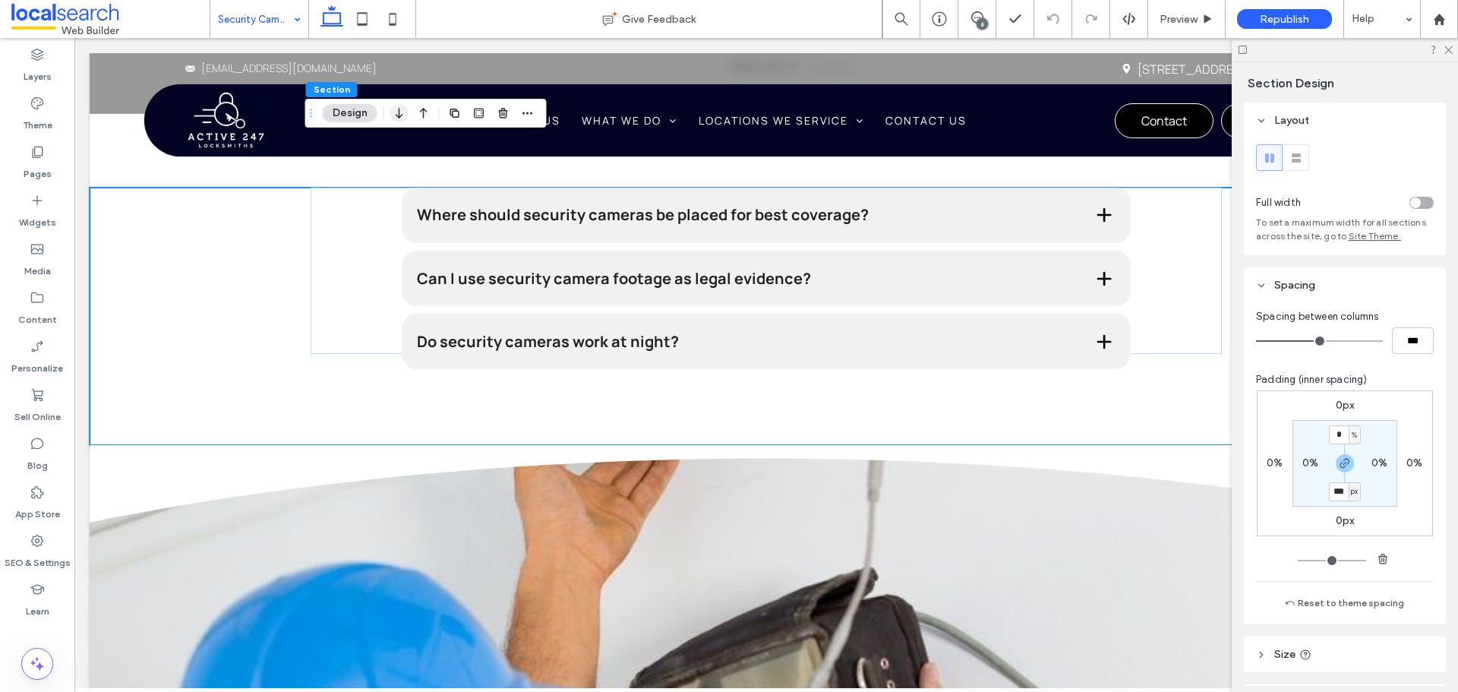
click at [405, 122] on icon "button" at bounding box center [399, 112] width 18 height 27
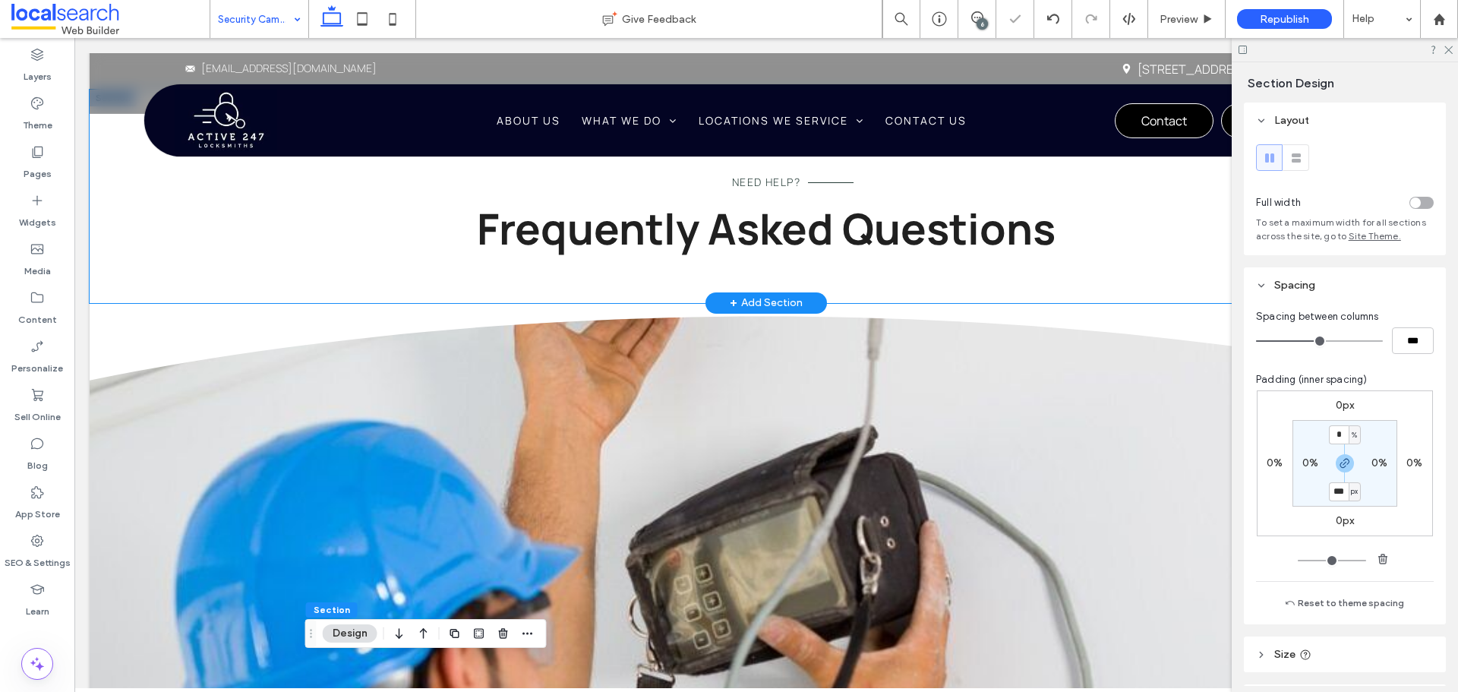
scroll to position [2514, 0]
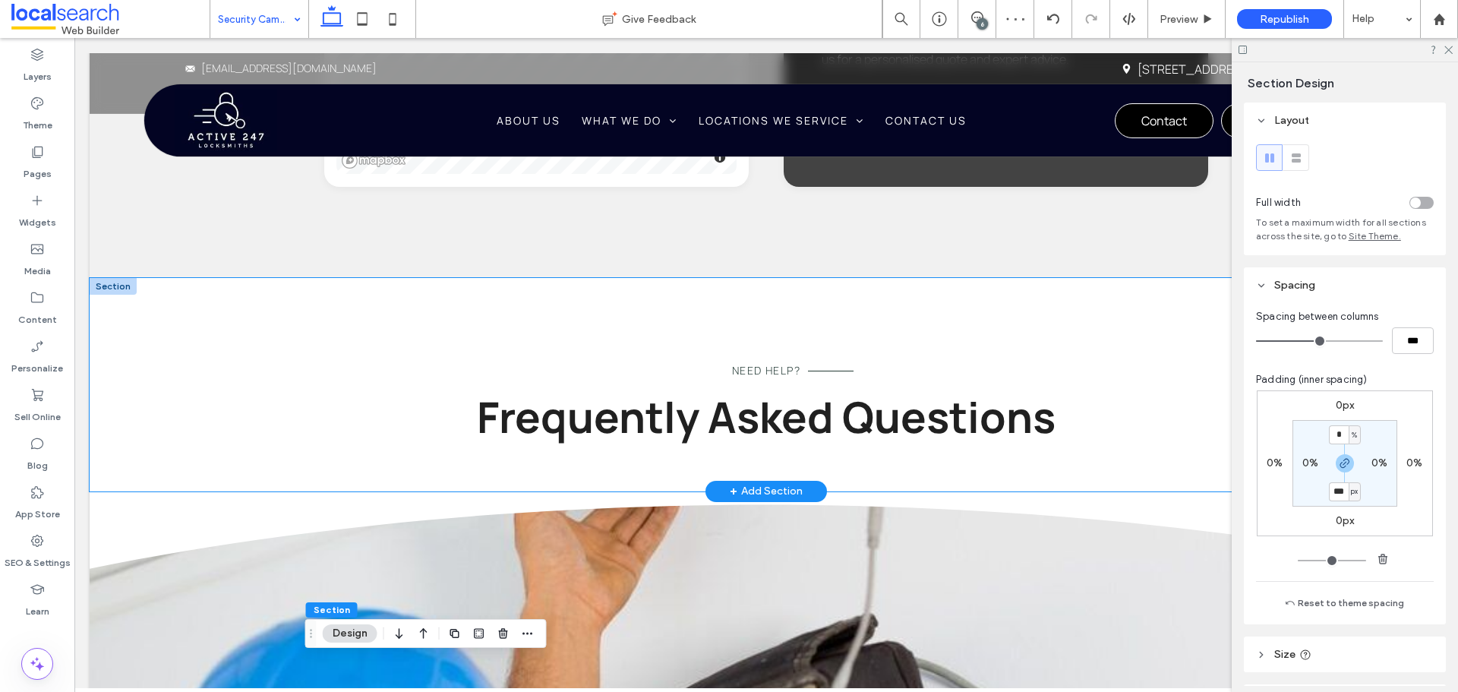
click at [200, 302] on div "Need Help? Frequently Asked Questions" at bounding box center [766, 384] width 1353 height 213
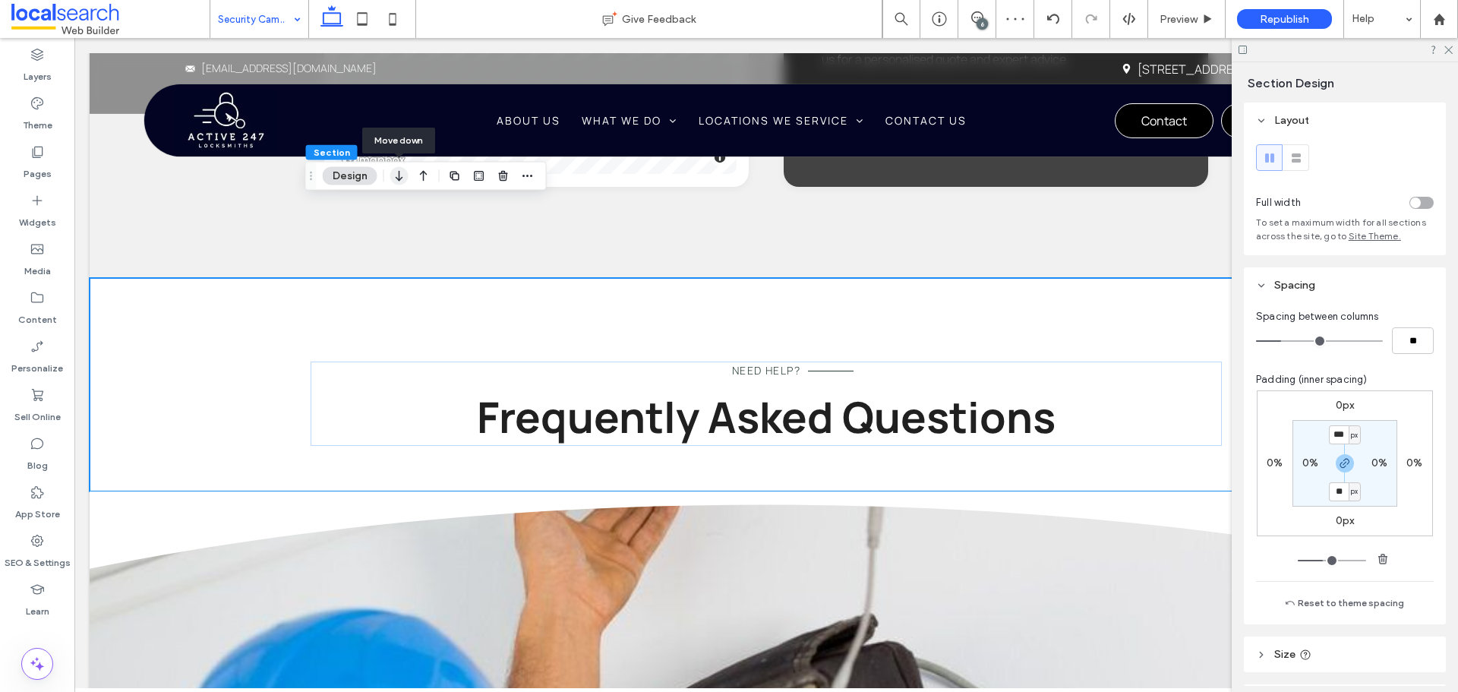
click at [394, 172] on icon "button" at bounding box center [399, 175] width 18 height 27
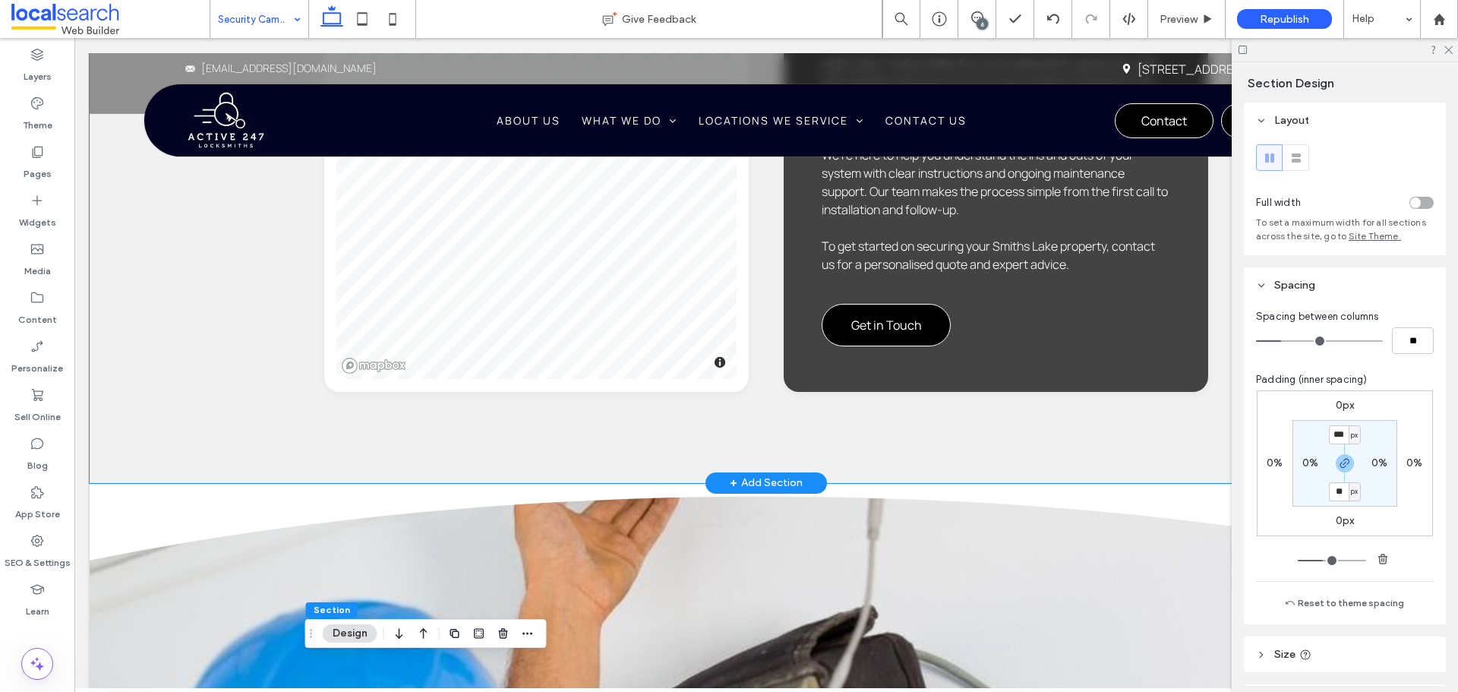
scroll to position [2286, 0]
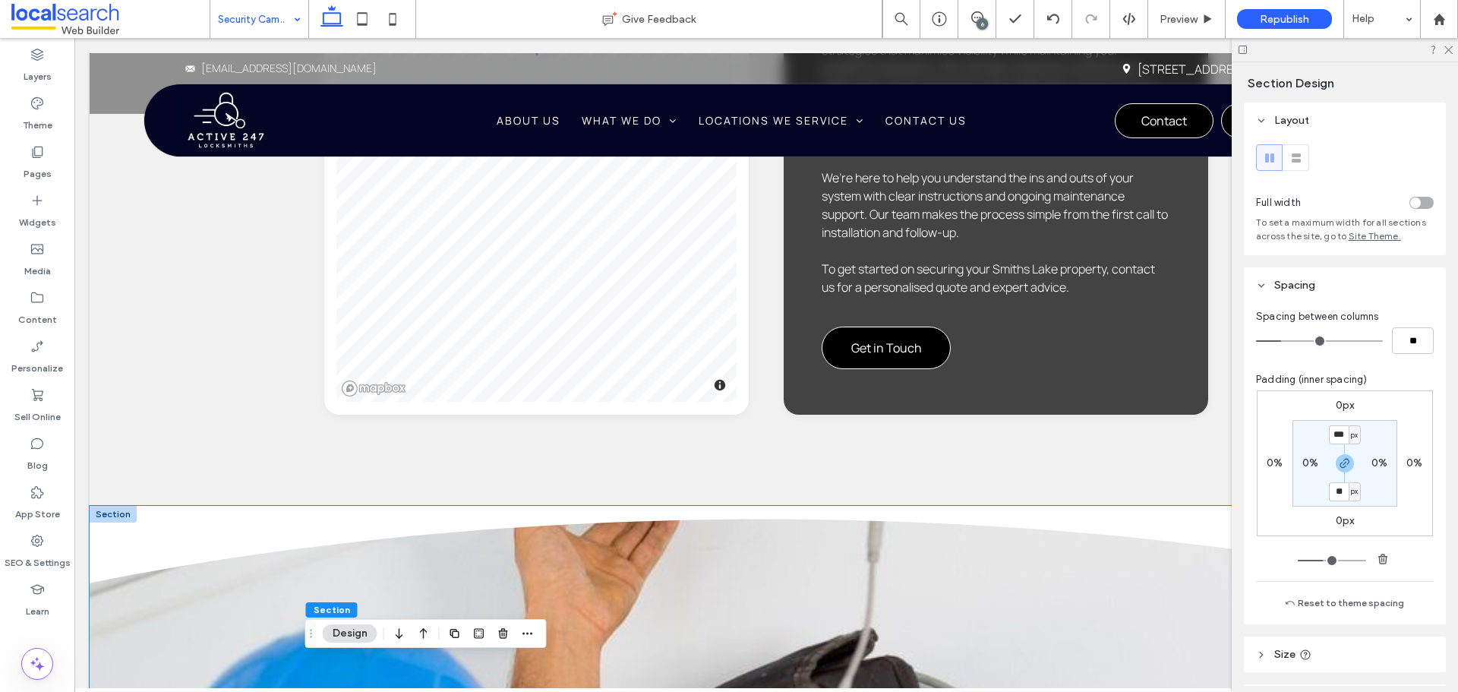
click at [181, 506] on icon at bounding box center [766, 544] width 1353 height 77
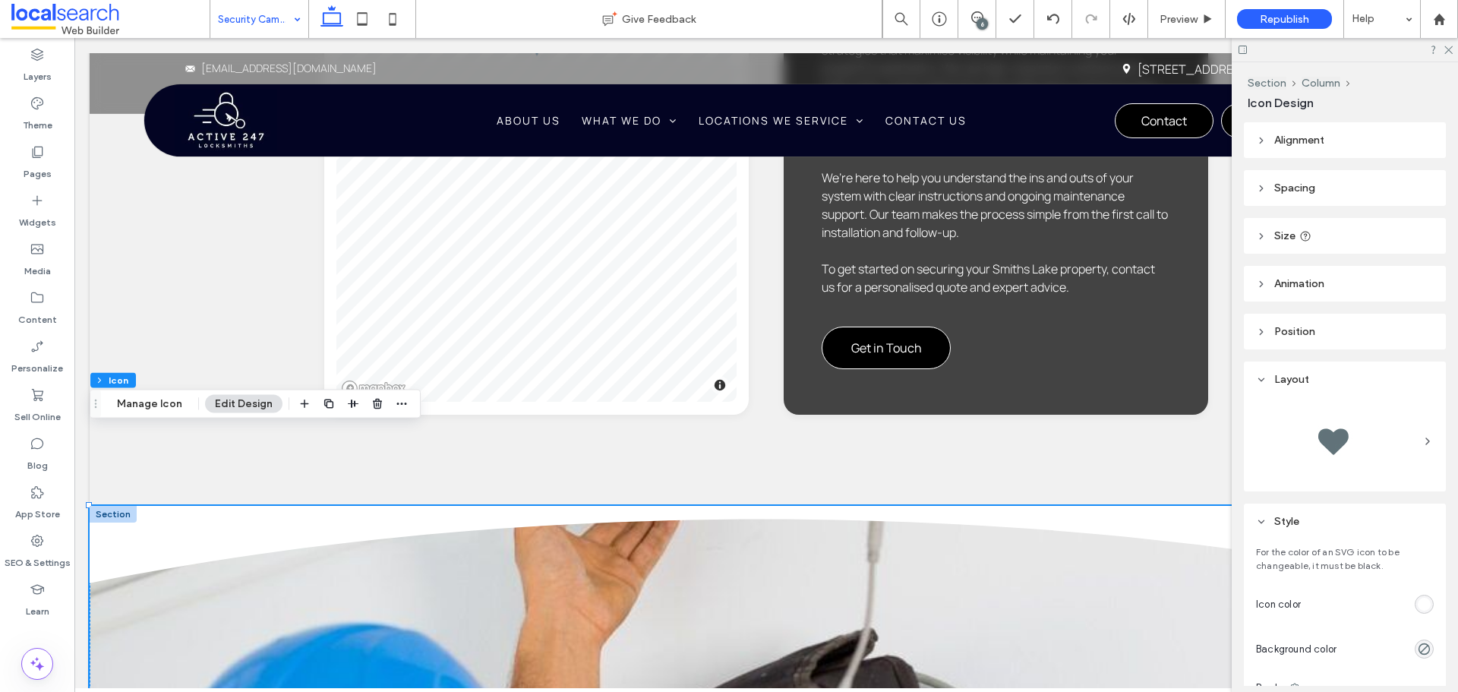
click at [1417, 601] on div "rgb(255, 255, 255)" at bounding box center [1423, 604] width 13 height 13
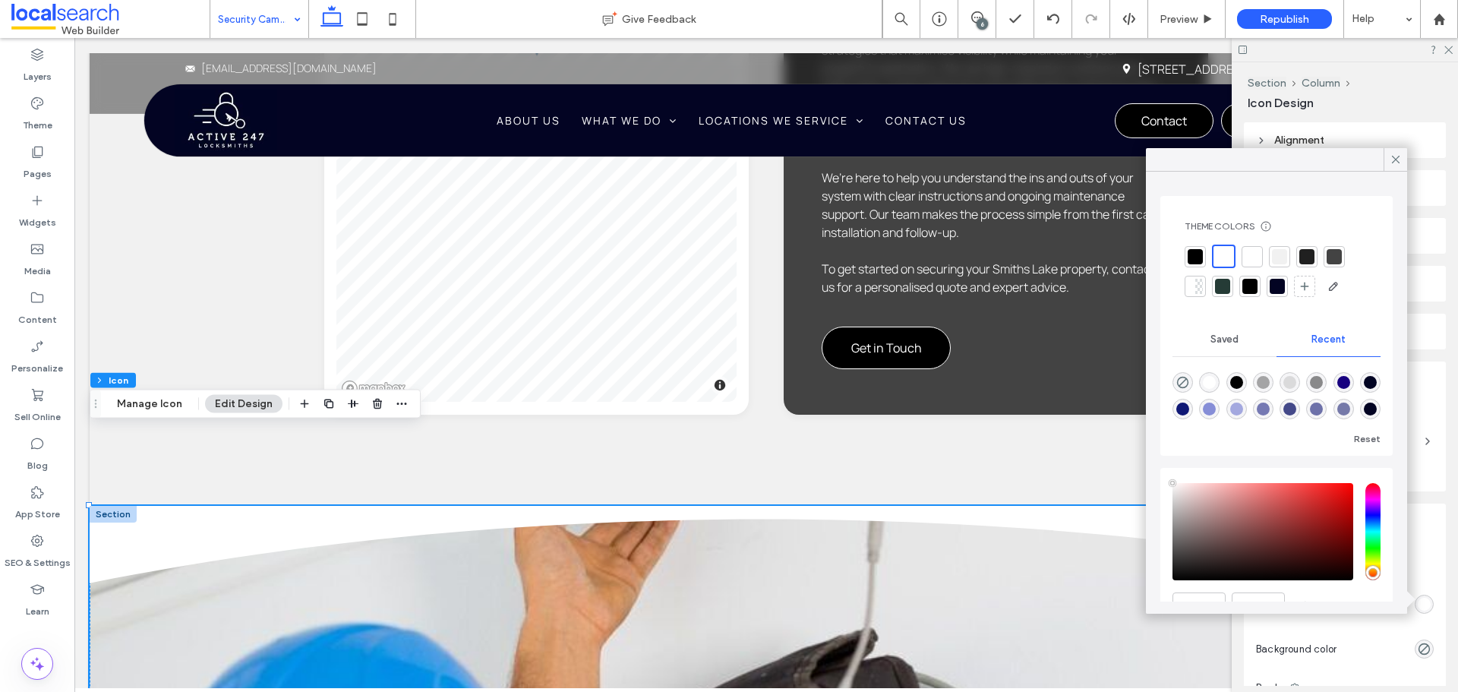
click at [1275, 246] on div at bounding box center [1279, 256] width 21 height 21
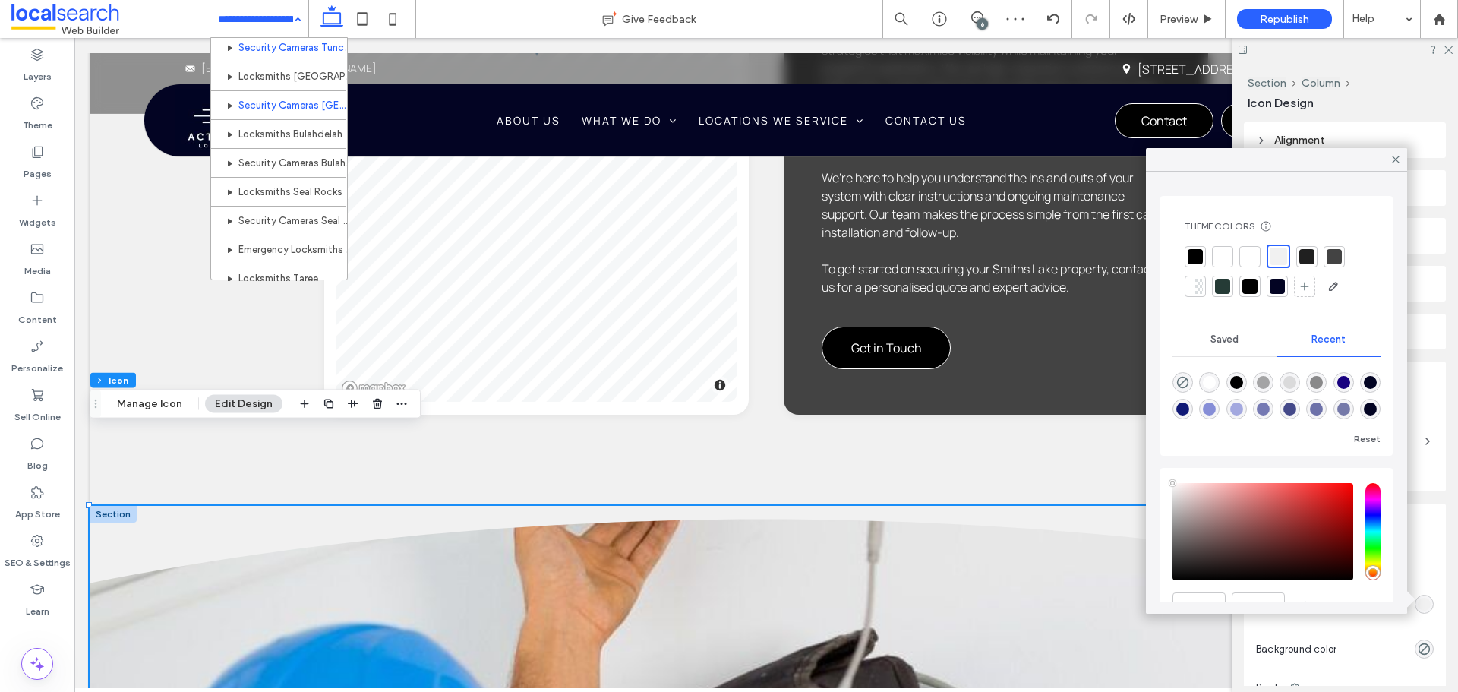
scroll to position [531, 0]
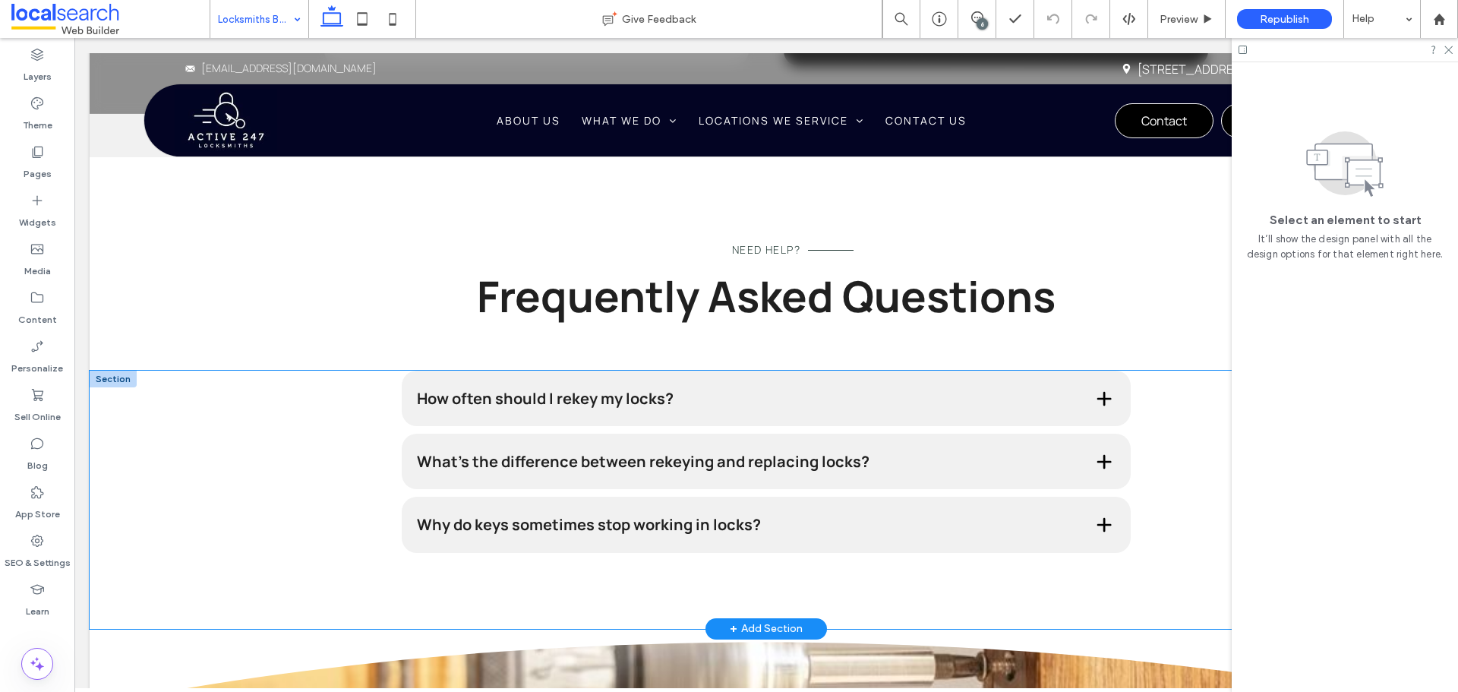
click at [197, 523] on div "How often should I rekey my locks? Rekeying should be done after moving into a …" at bounding box center [766, 500] width 1353 height 258
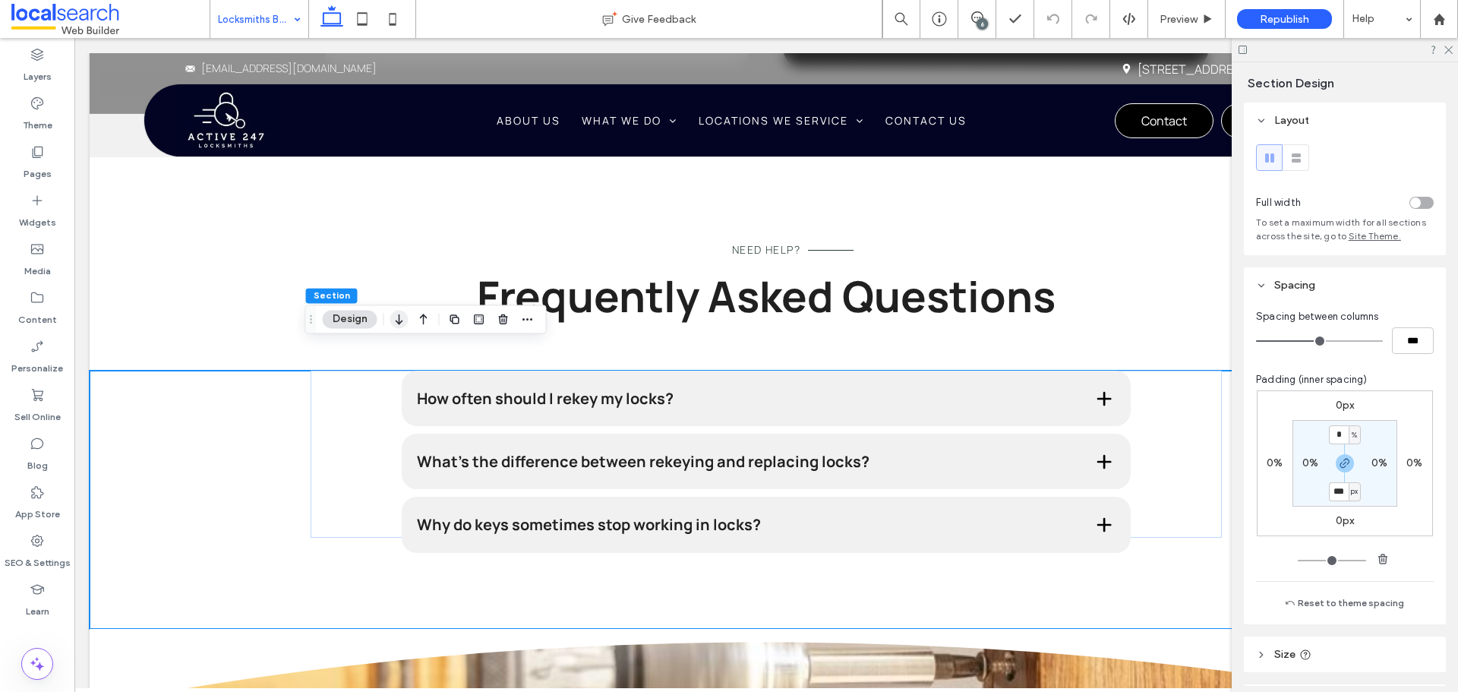
click at [398, 322] on use "button" at bounding box center [399, 319] width 7 height 11
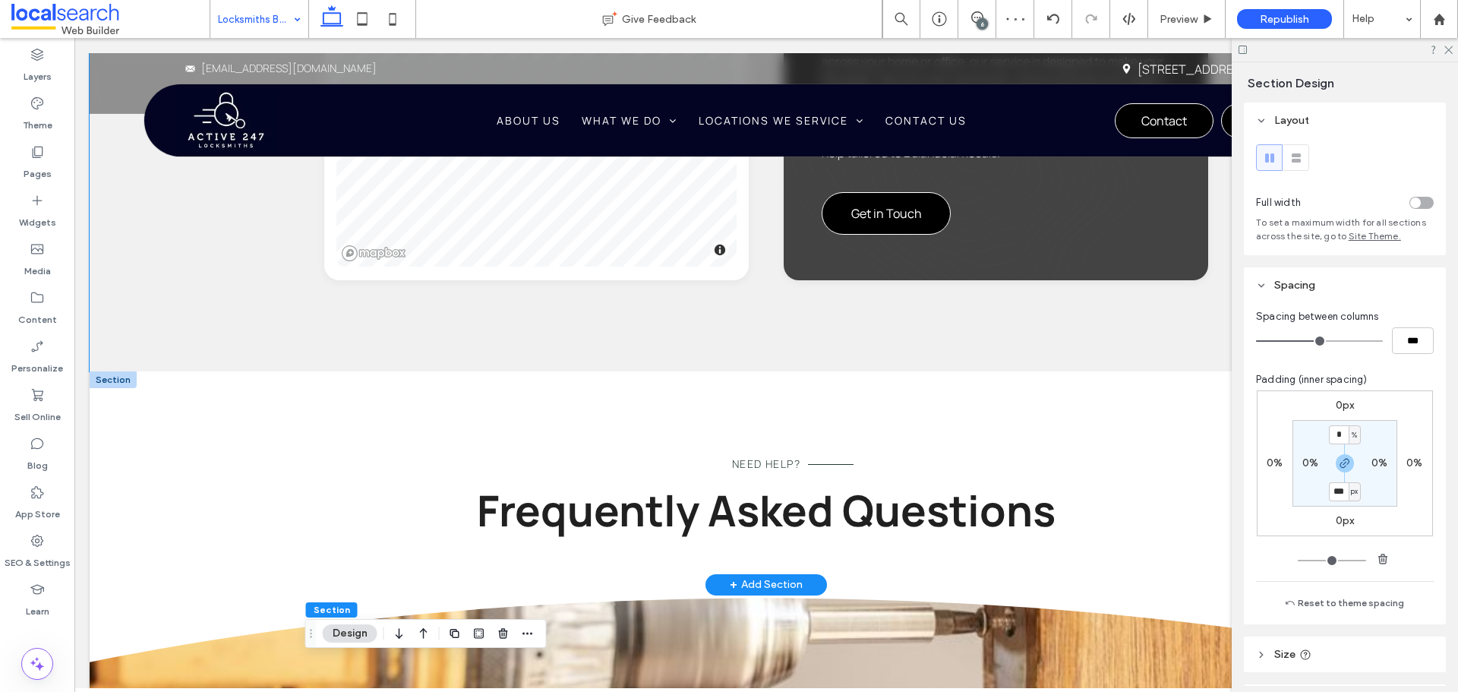
scroll to position [2111, 0]
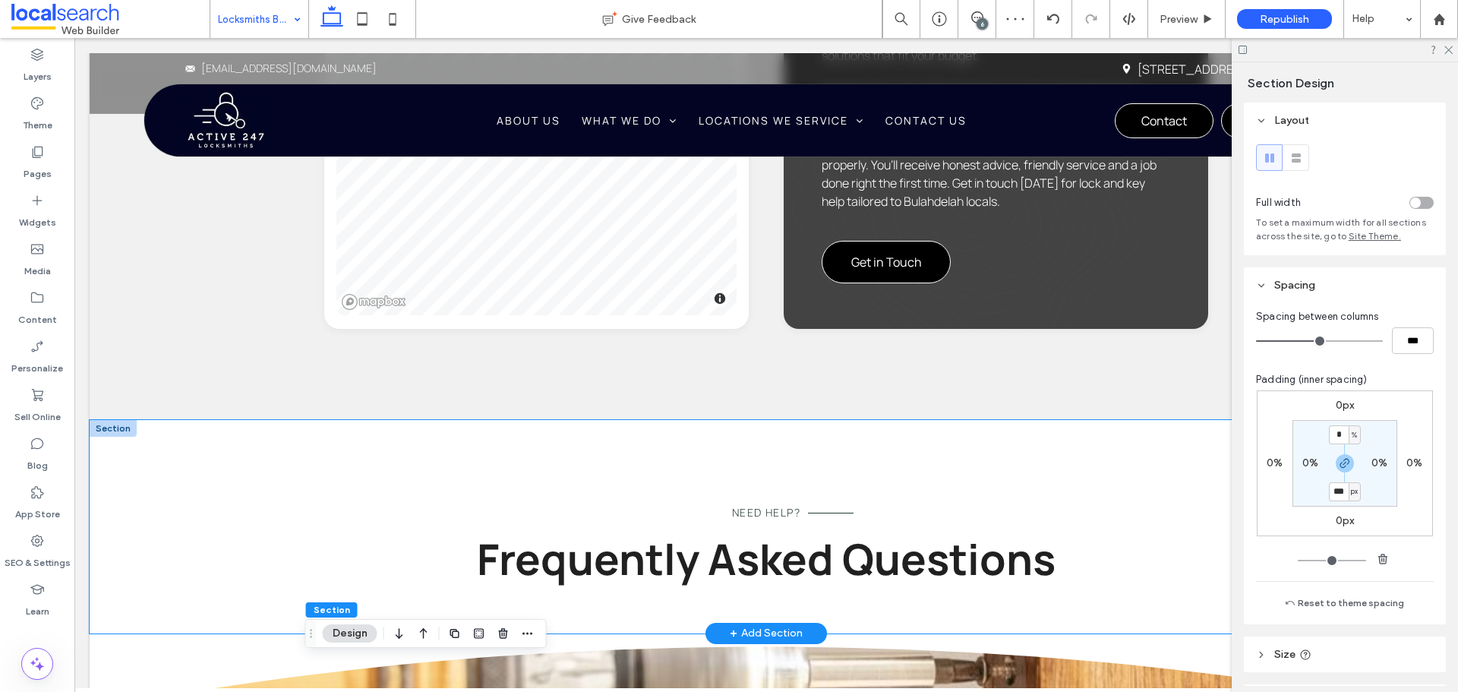
click at [239, 478] on div "Need Help? Frequently Asked Questions" at bounding box center [766, 526] width 1353 height 213
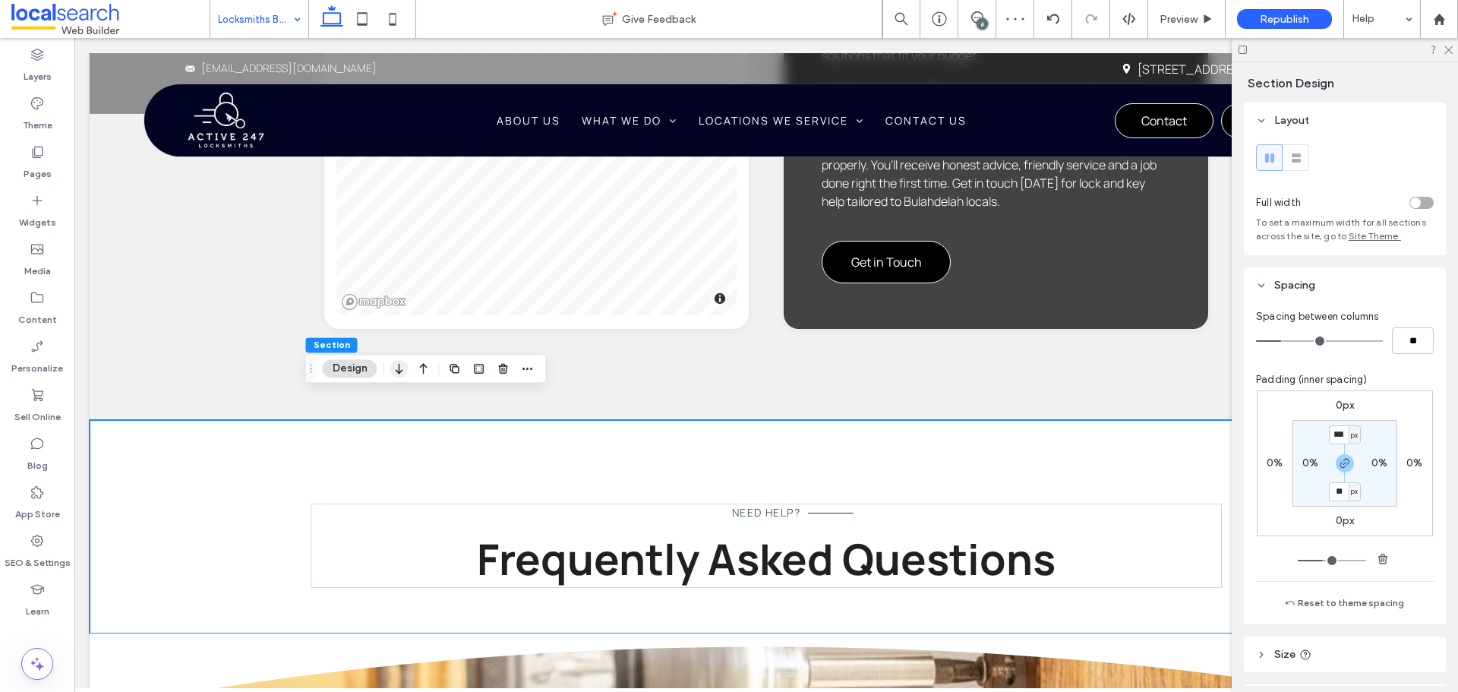
click at [399, 365] on use "button" at bounding box center [399, 369] width 7 height 11
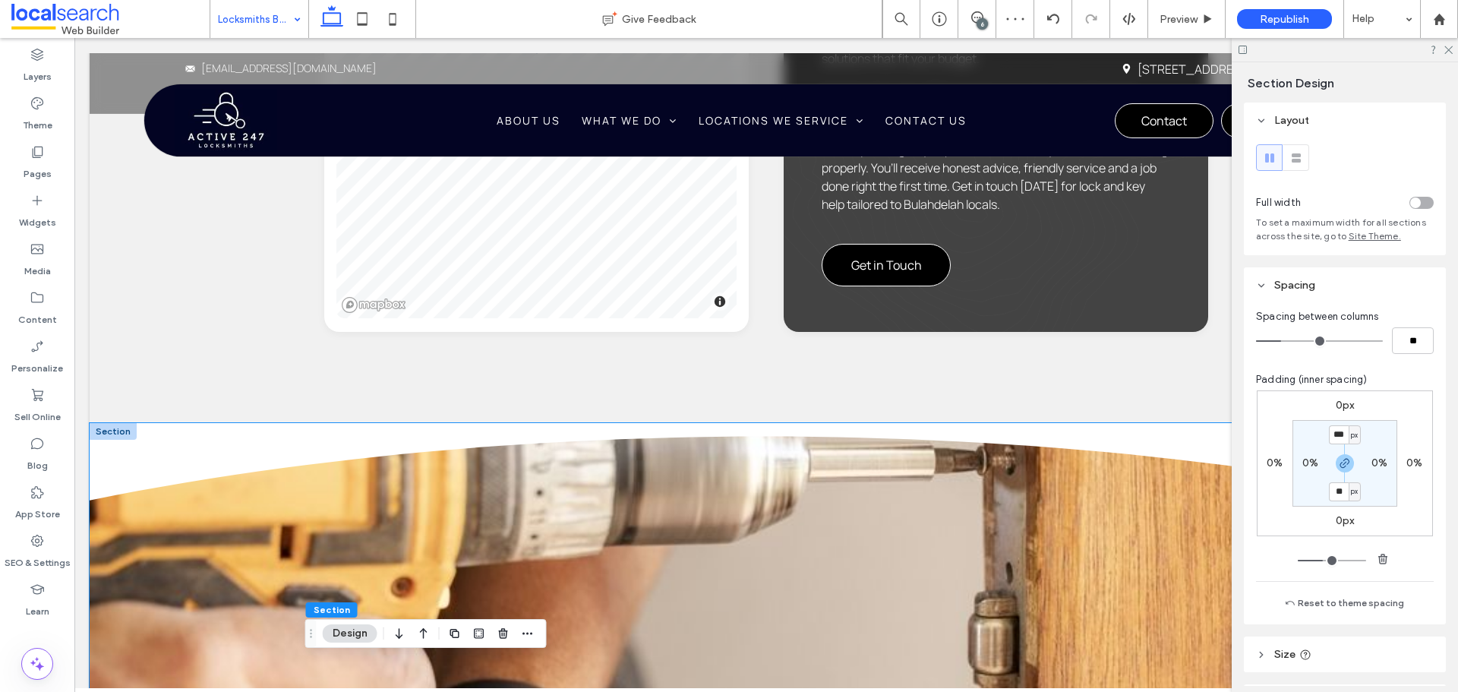
scroll to position [2104, 0]
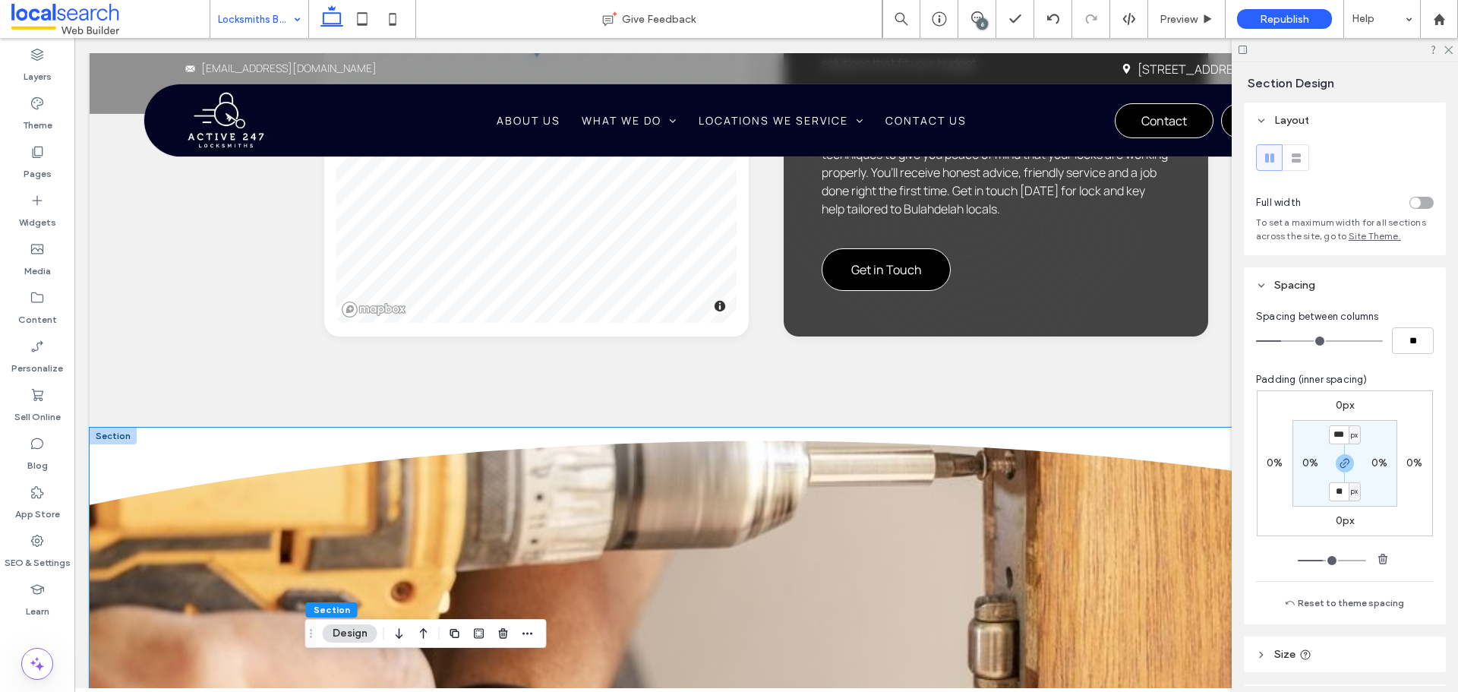
click at [152, 443] on icon at bounding box center [766, 465] width 1353 height 77
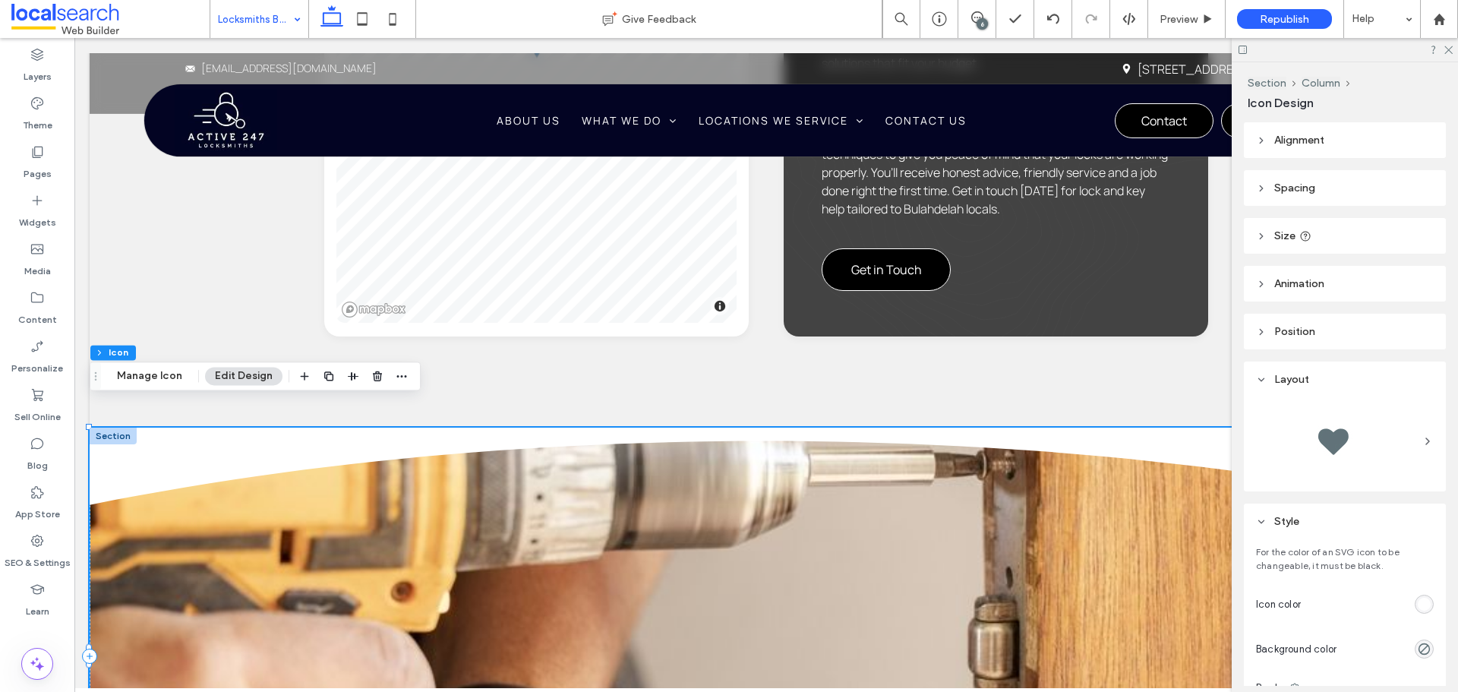
click at [1414, 610] on div "rgb(255, 255, 255)" at bounding box center [1423, 603] width 19 height 19
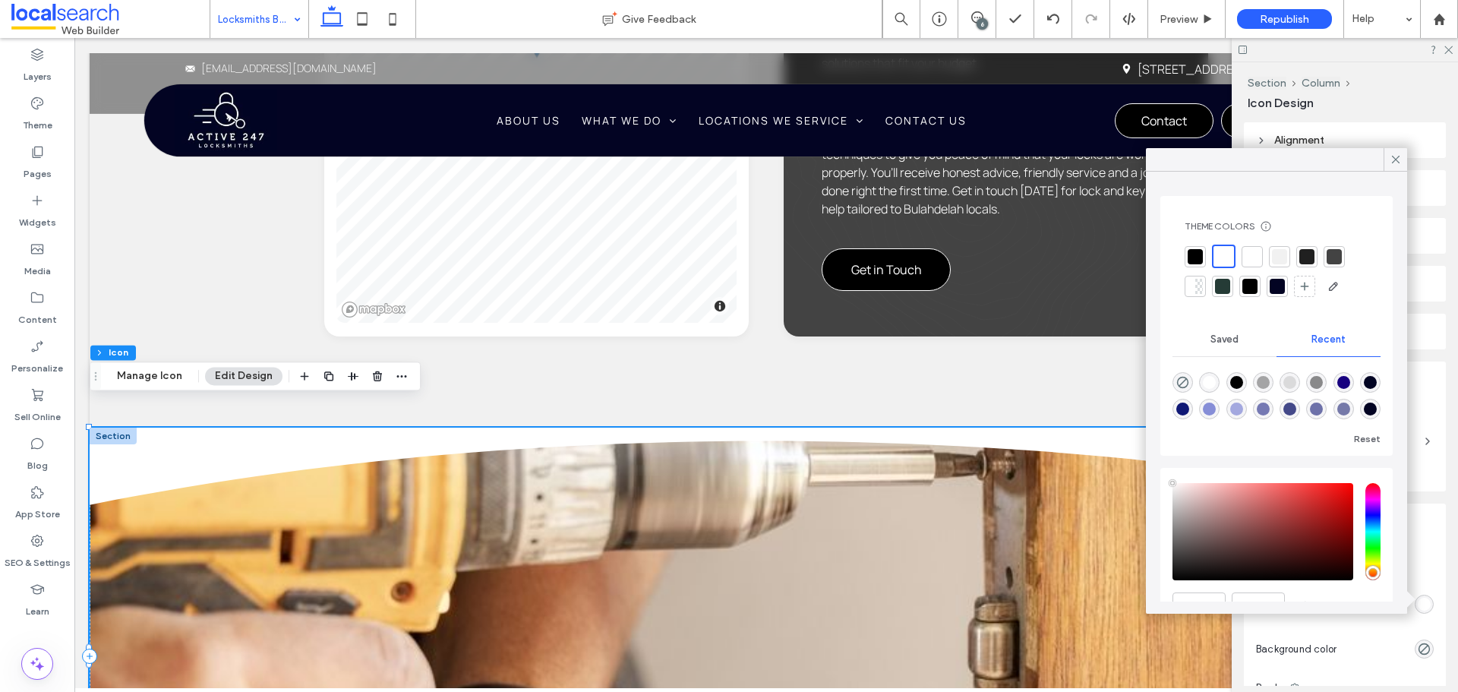
click at [1273, 257] on div at bounding box center [1279, 256] width 15 height 15
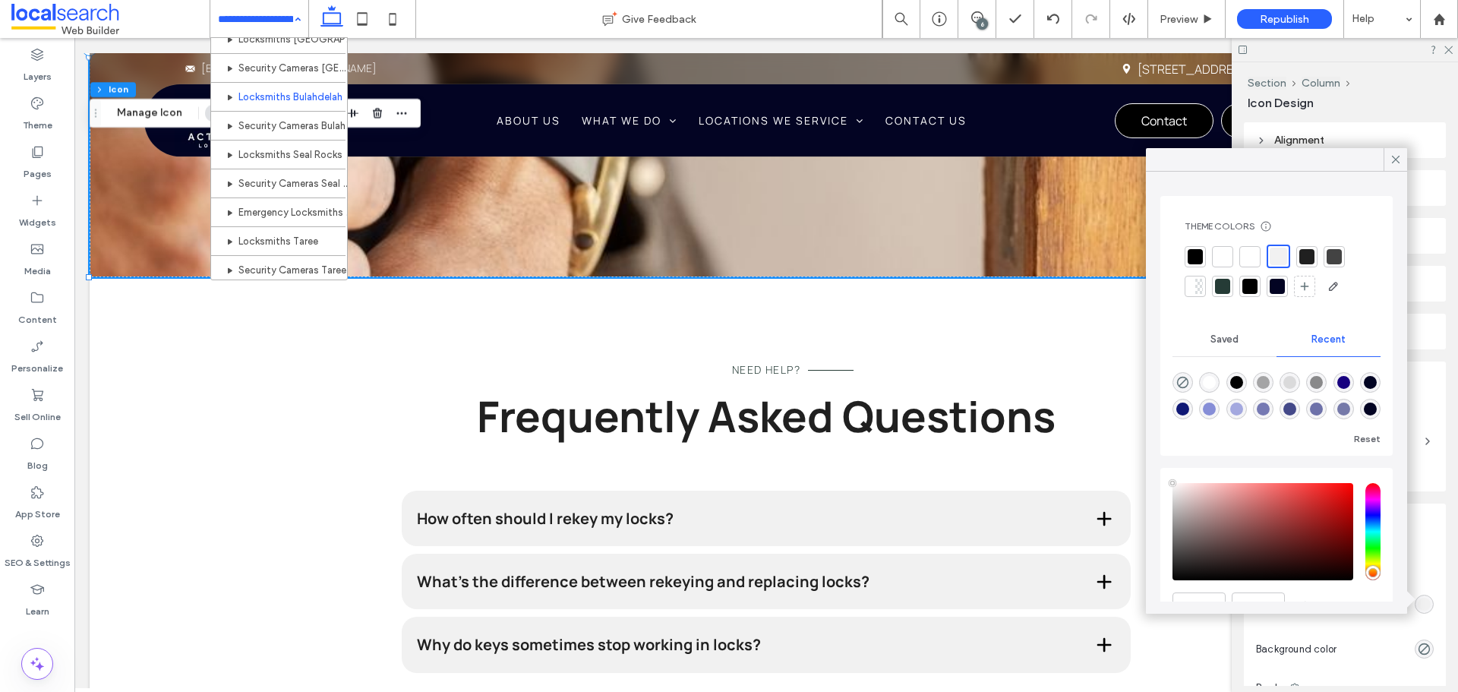
scroll to position [531, 0]
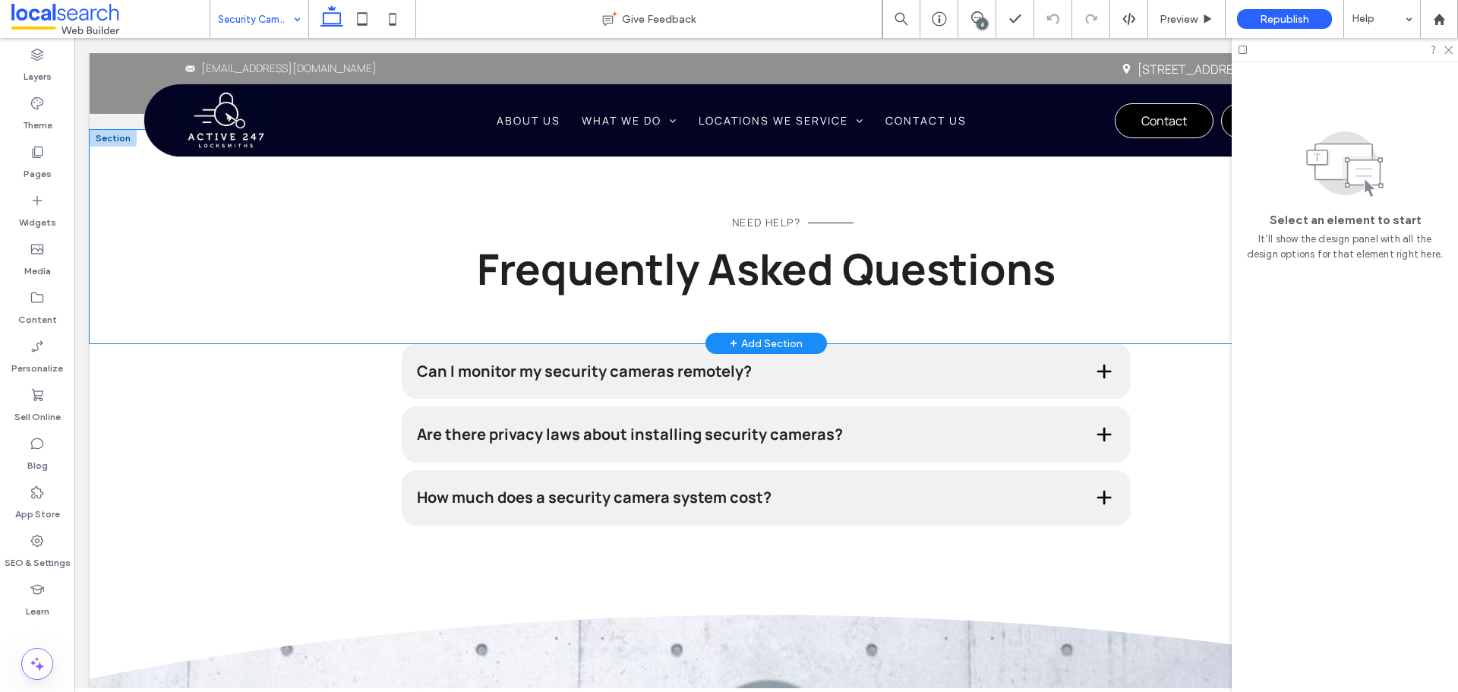
scroll to position [2666, 0]
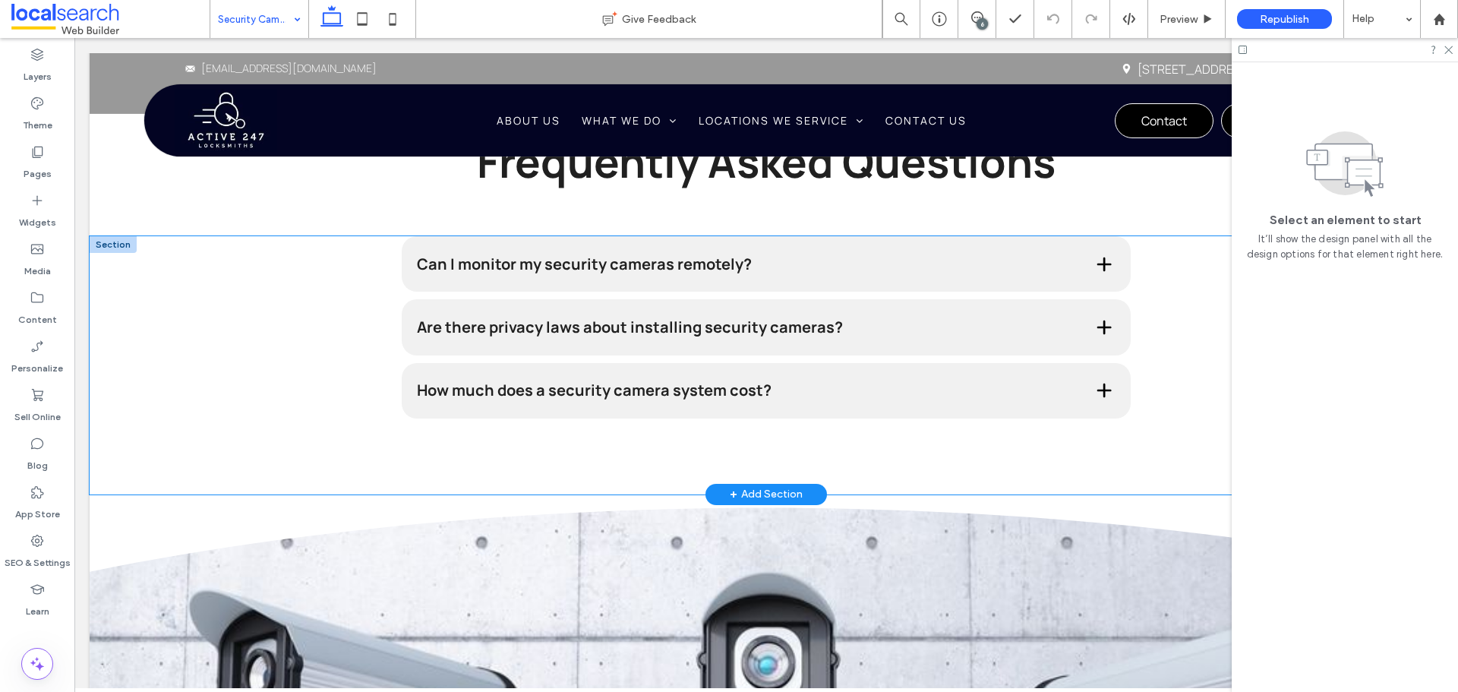
click at [235, 341] on div "Can I monitor my security cameras remotely? Most modern security cameras allow …" at bounding box center [766, 365] width 1353 height 258
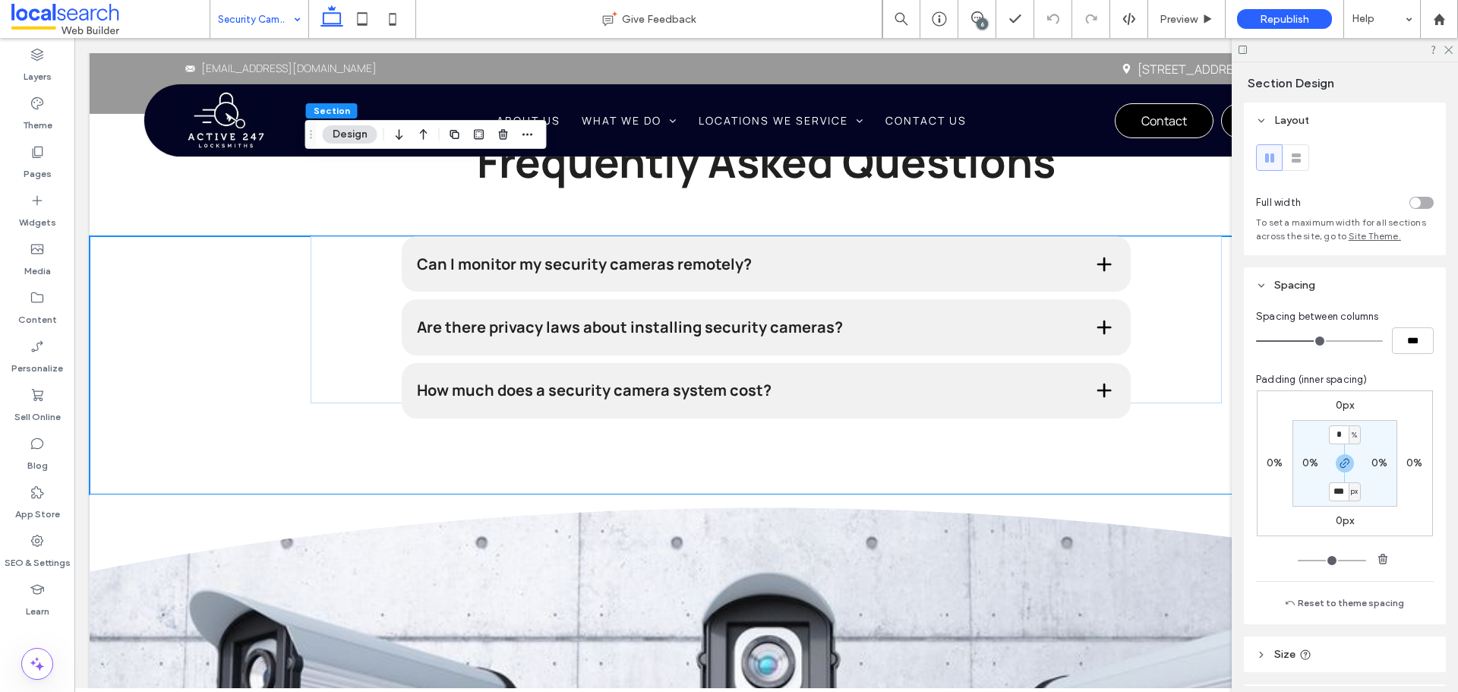
click at [388, 138] on div "Section Design" at bounding box center [425, 134] width 241 height 29
click at [395, 137] on icon "button" at bounding box center [399, 134] width 18 height 27
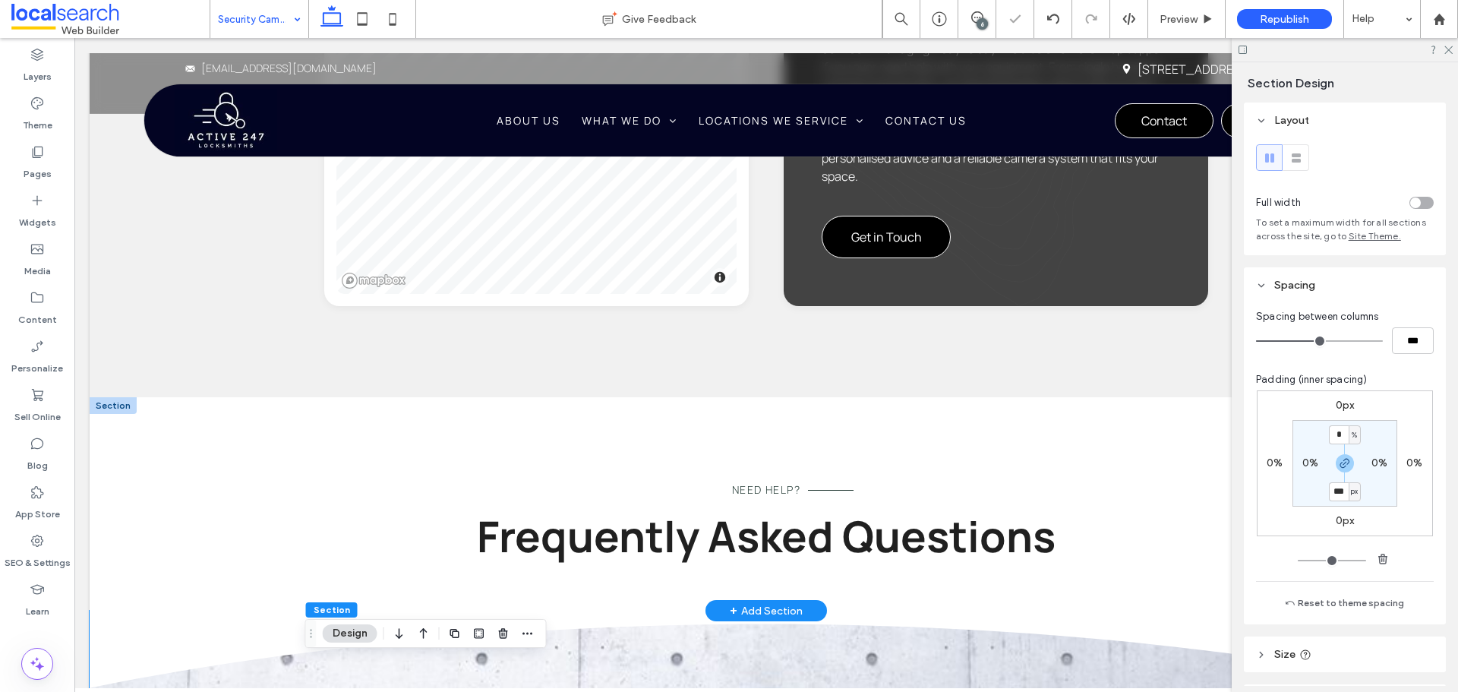
scroll to position [2286, 0]
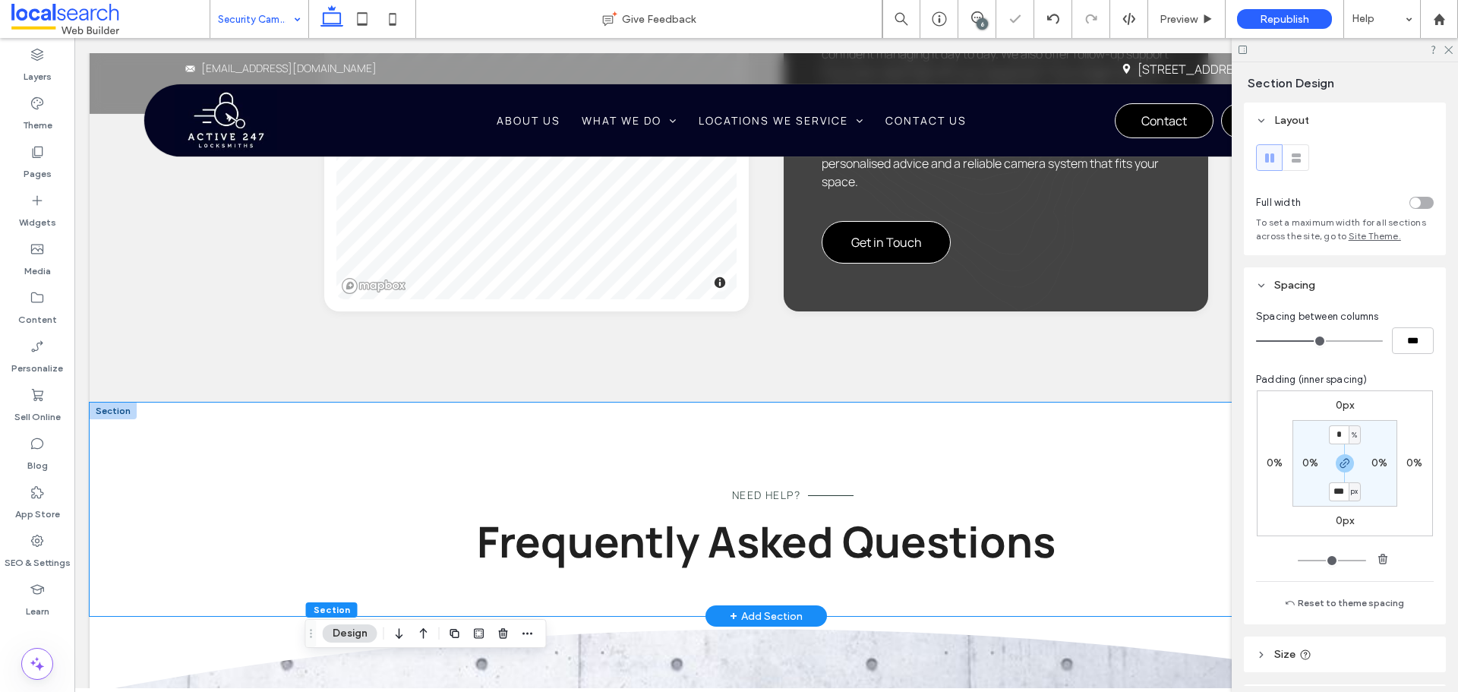
click at [272, 455] on div "Need Help? Frequently Asked Questions" at bounding box center [766, 508] width 1353 height 213
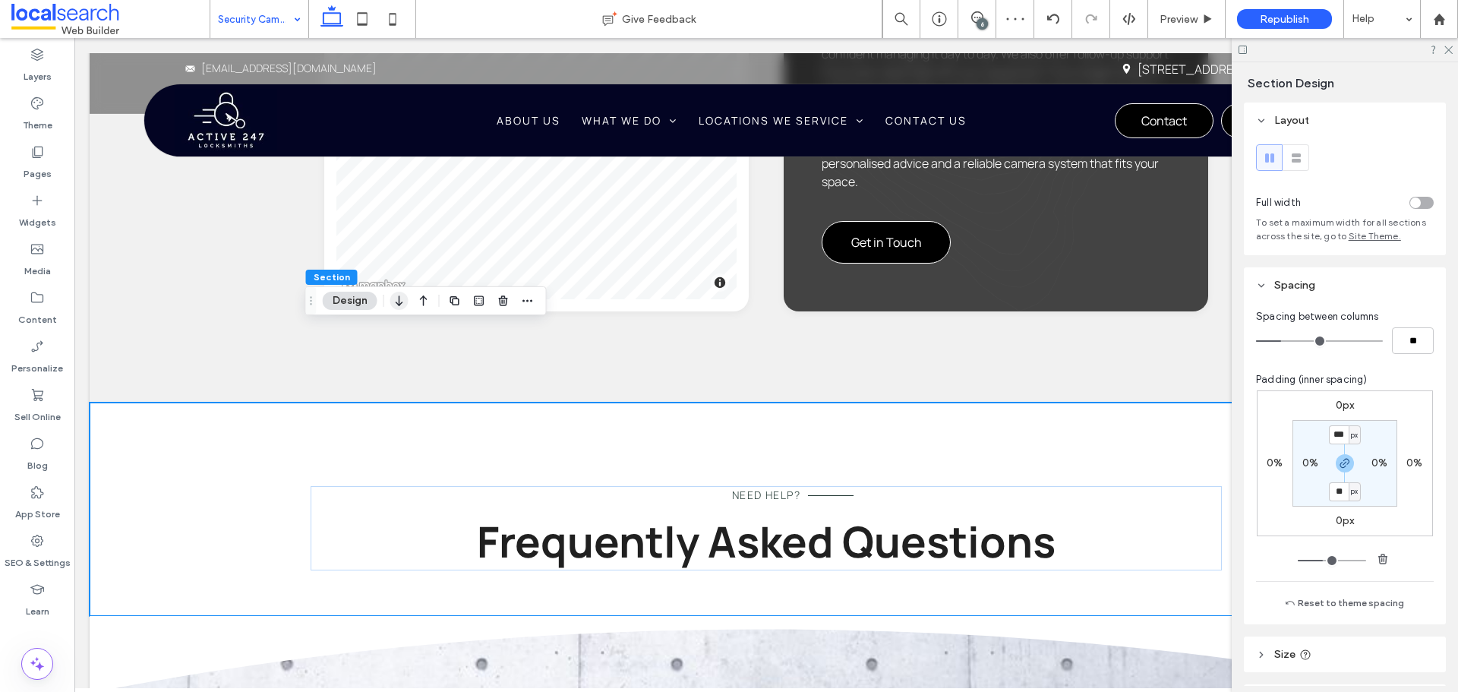
click at [394, 311] on icon "button" at bounding box center [399, 300] width 18 height 27
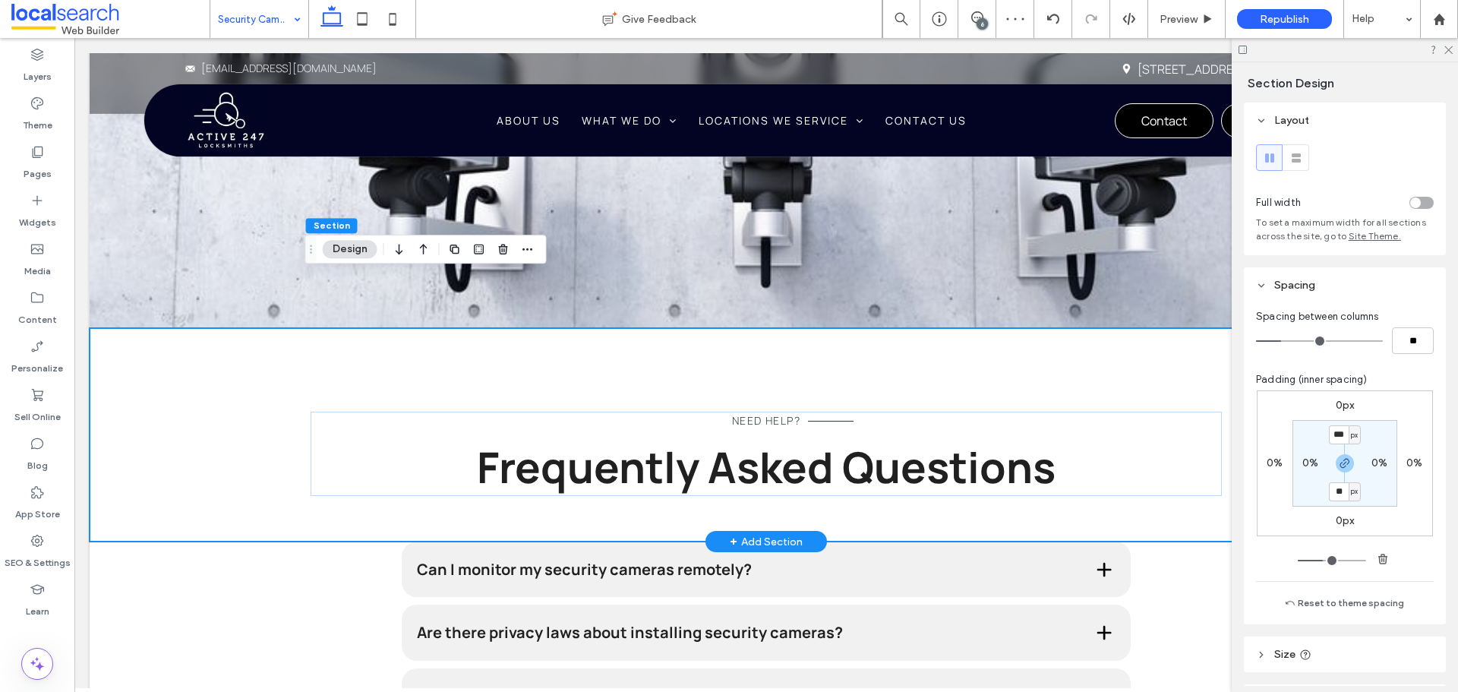
click at [213, 356] on div "Need Help? Frequently Asked Questions" at bounding box center [766, 434] width 1353 height 213
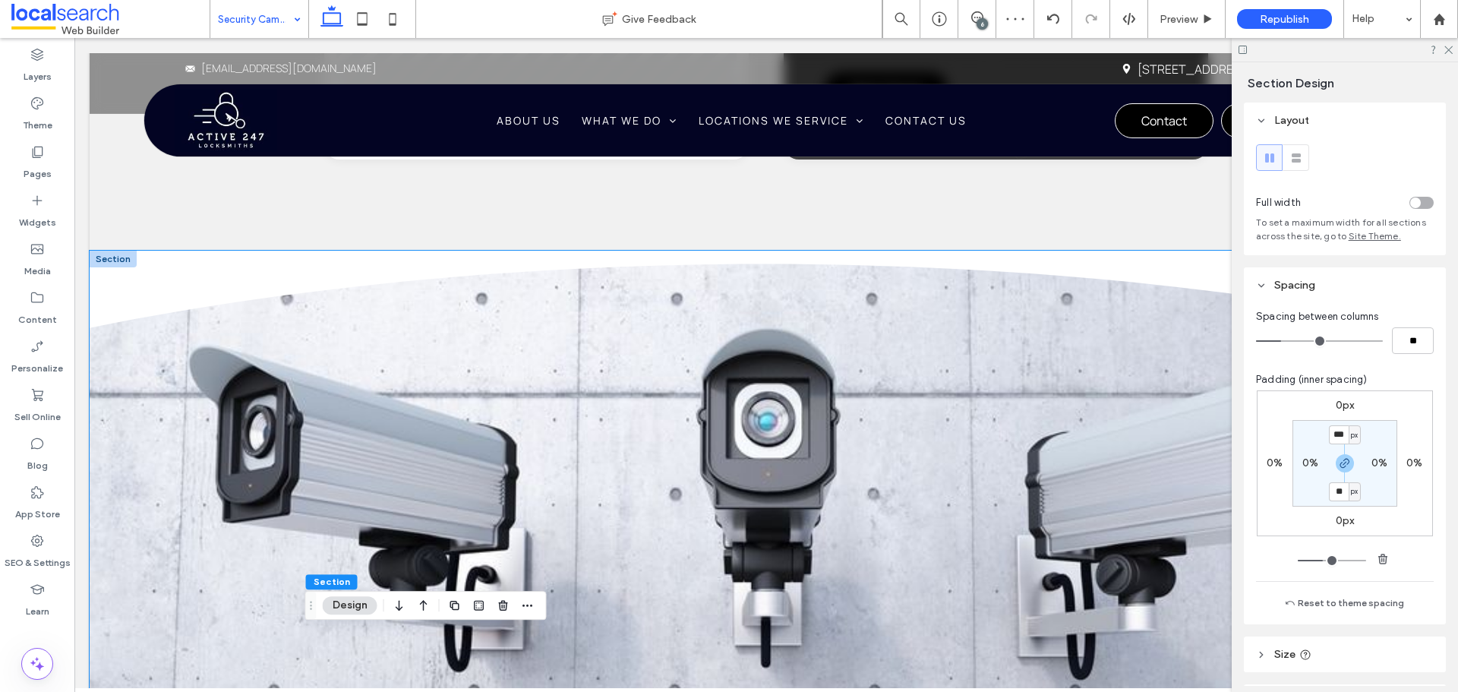
scroll to position [2134, 0]
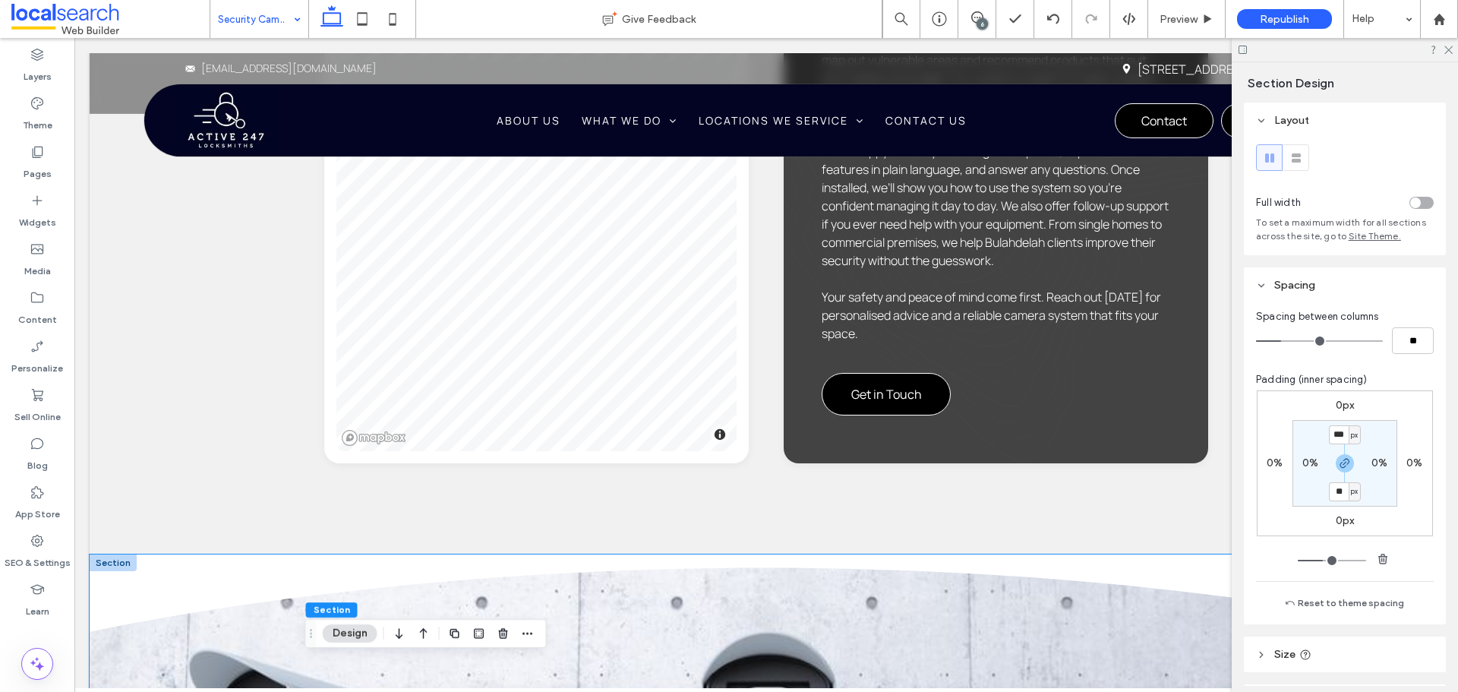
click at [177, 554] on icon at bounding box center [766, 592] width 1353 height 77
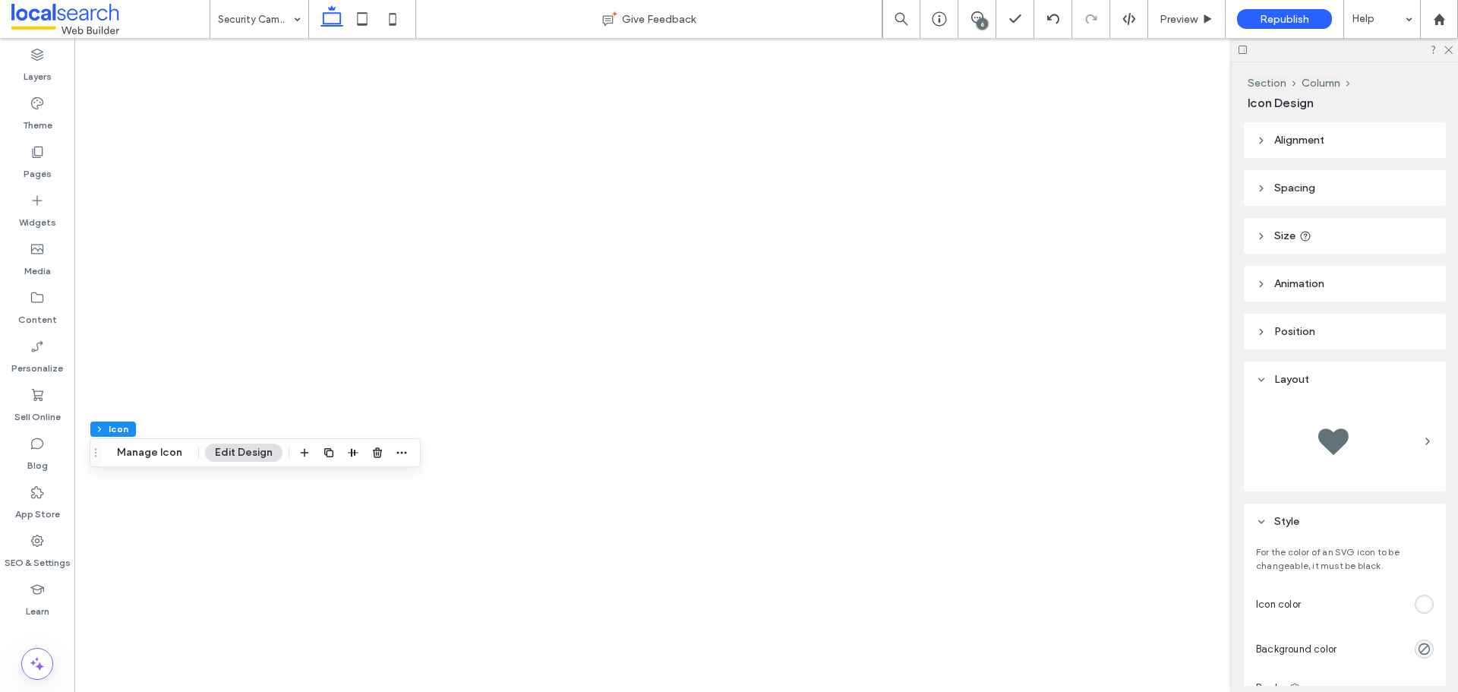
click at [1414, 604] on div "rgb(255, 255, 255)" at bounding box center [1423, 603] width 19 height 19
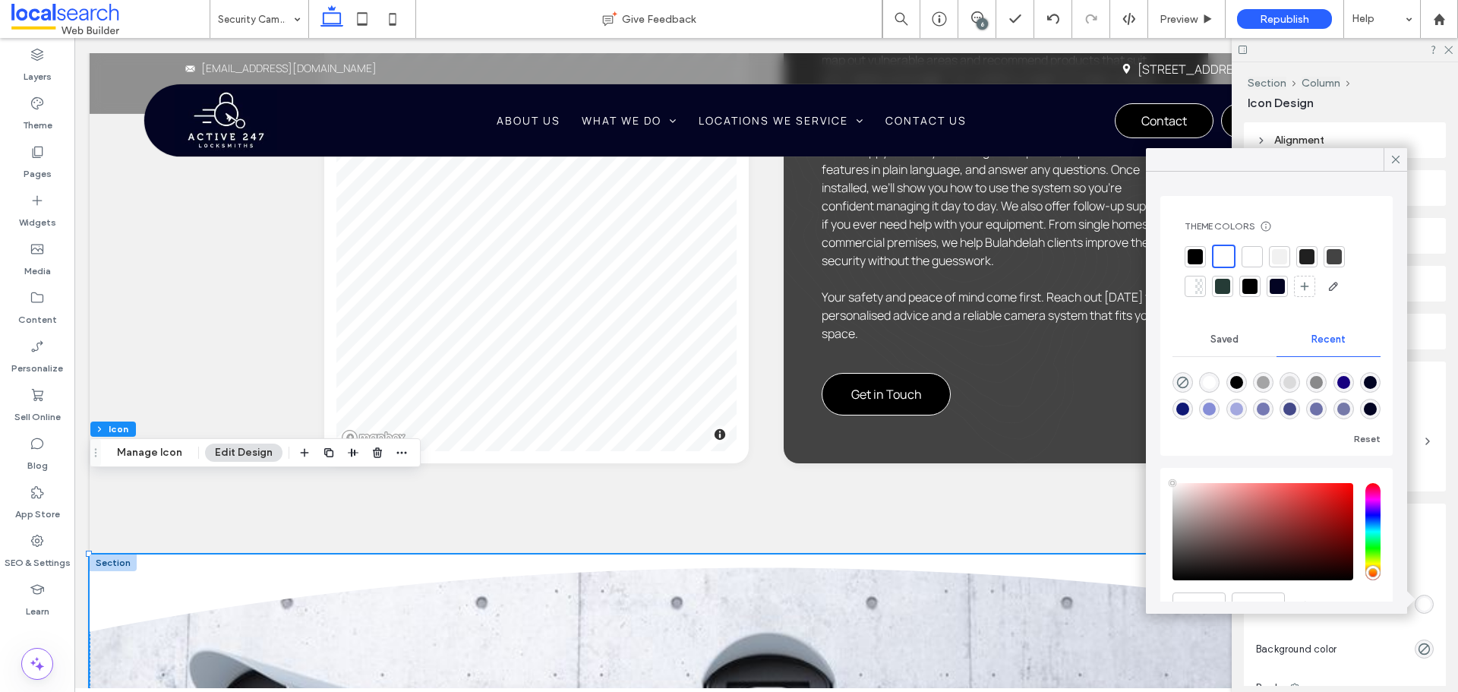
click at [1283, 251] on div at bounding box center [1279, 256] width 15 height 15
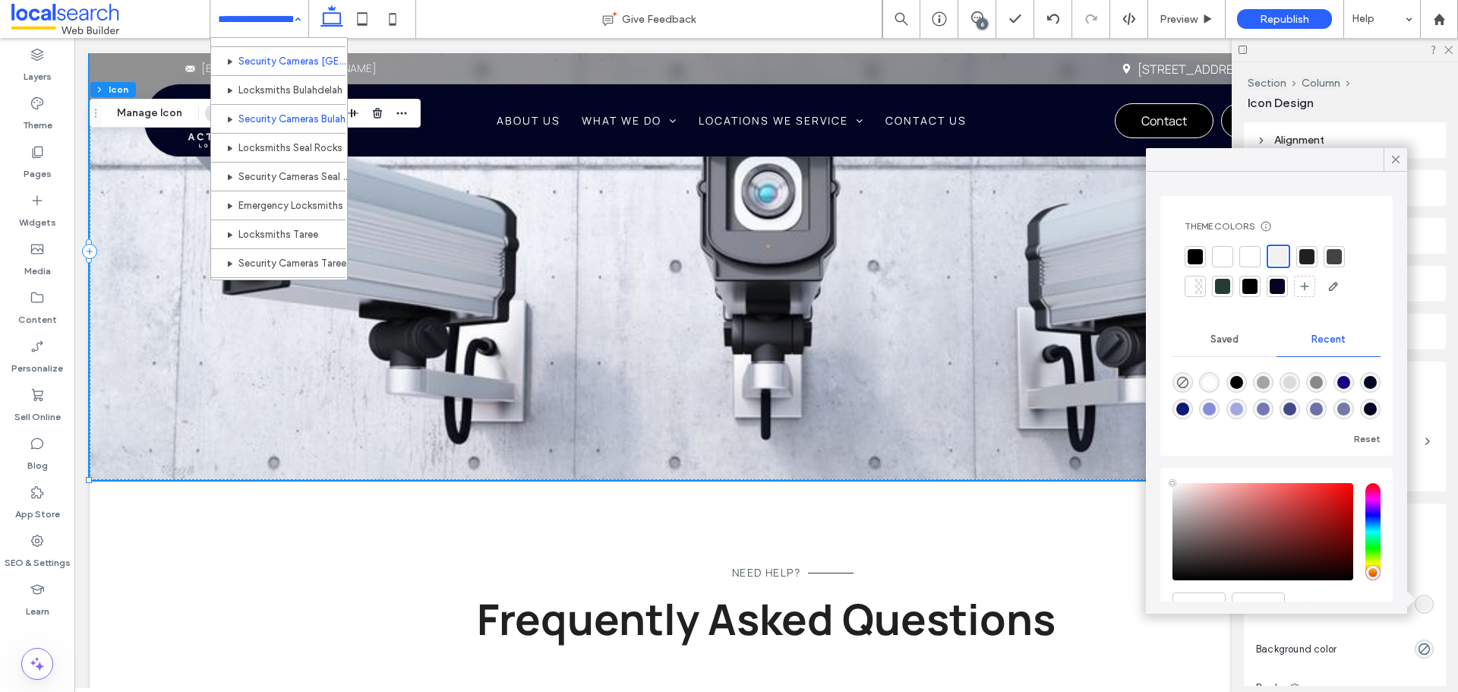
scroll to position [531, 0]
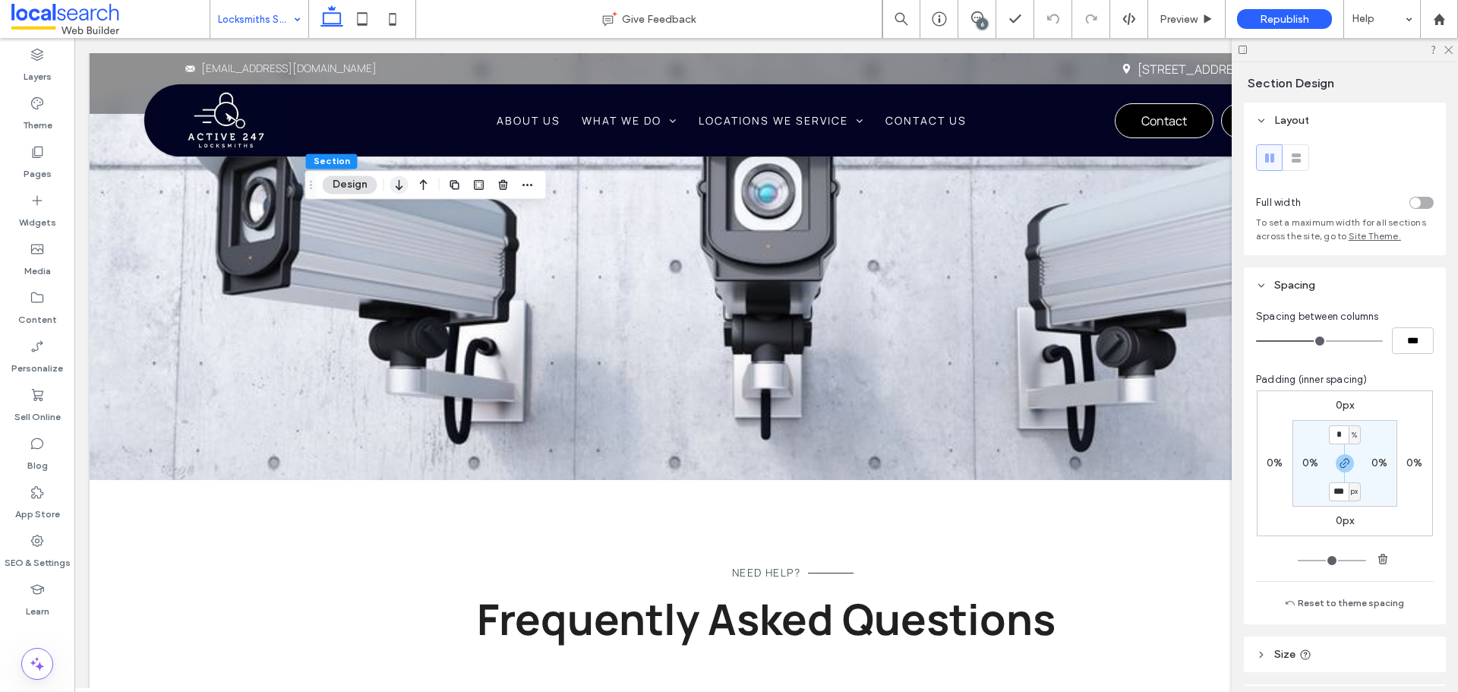
click at [402, 186] on use "button" at bounding box center [399, 185] width 7 height 11
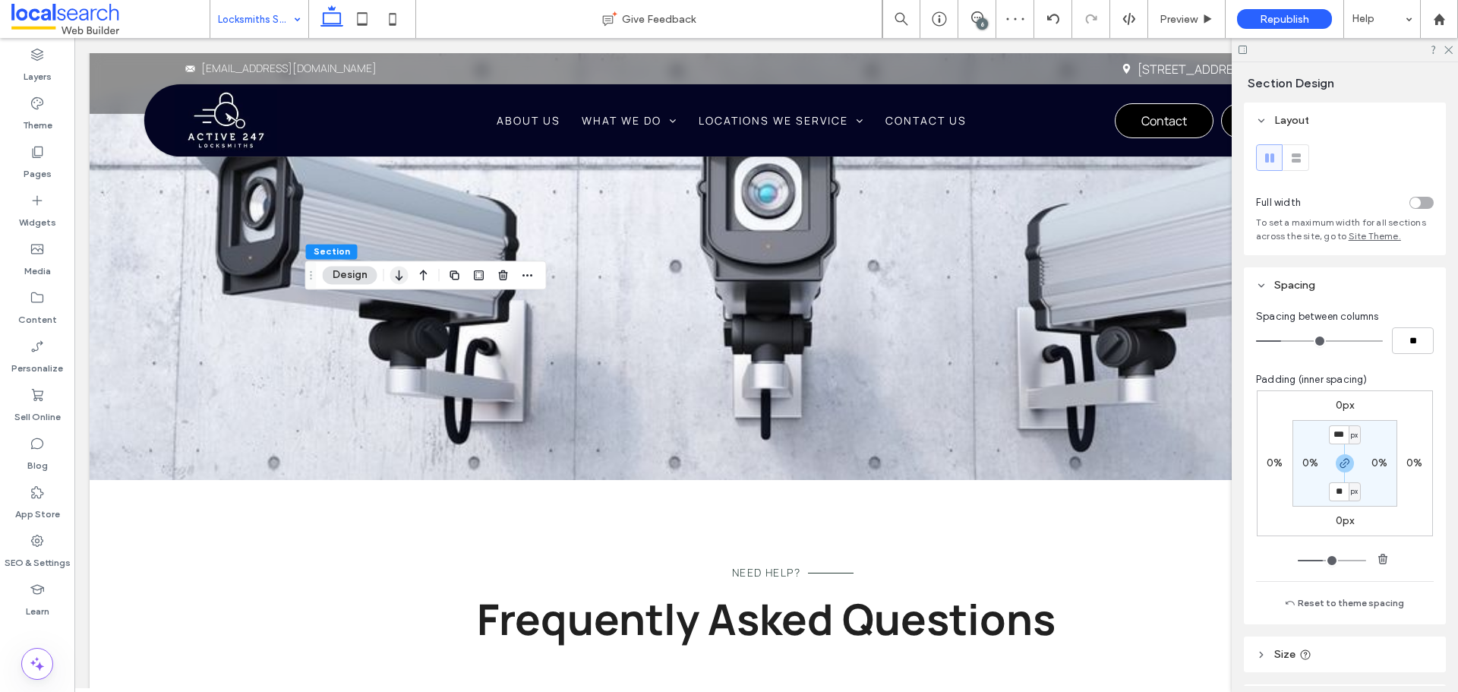
click at [400, 270] on icon "button" at bounding box center [399, 274] width 18 height 27
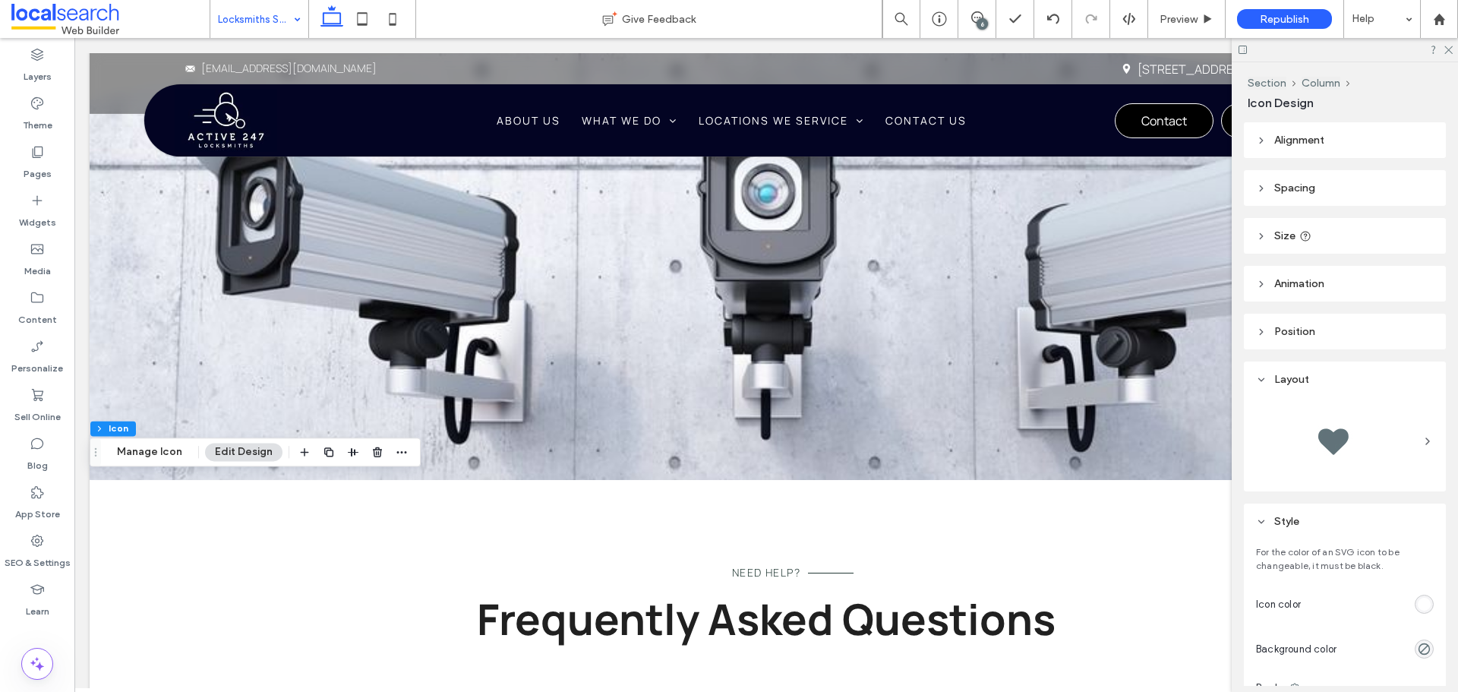
click at [1417, 604] on div "rgb(255, 255, 255)" at bounding box center [1423, 604] width 13 height 13
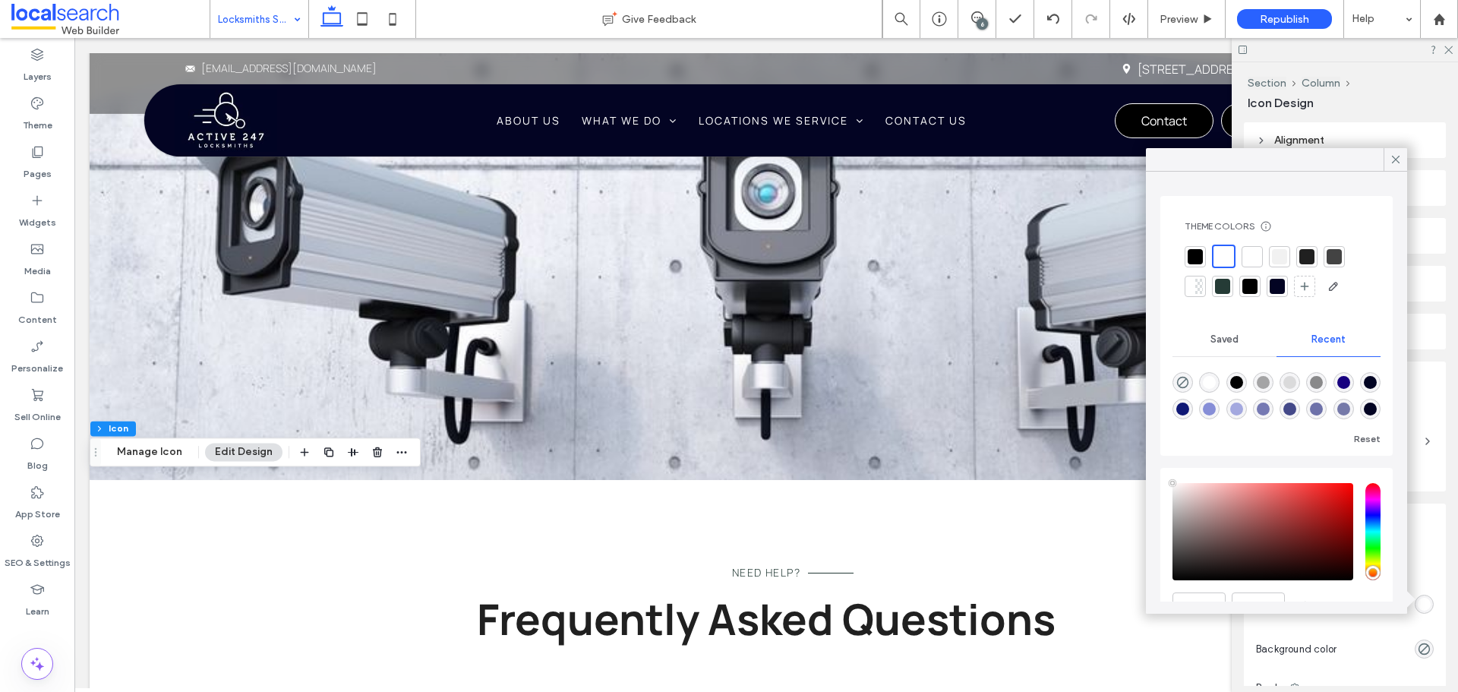
click at [1288, 263] on div at bounding box center [1279, 256] width 21 height 21
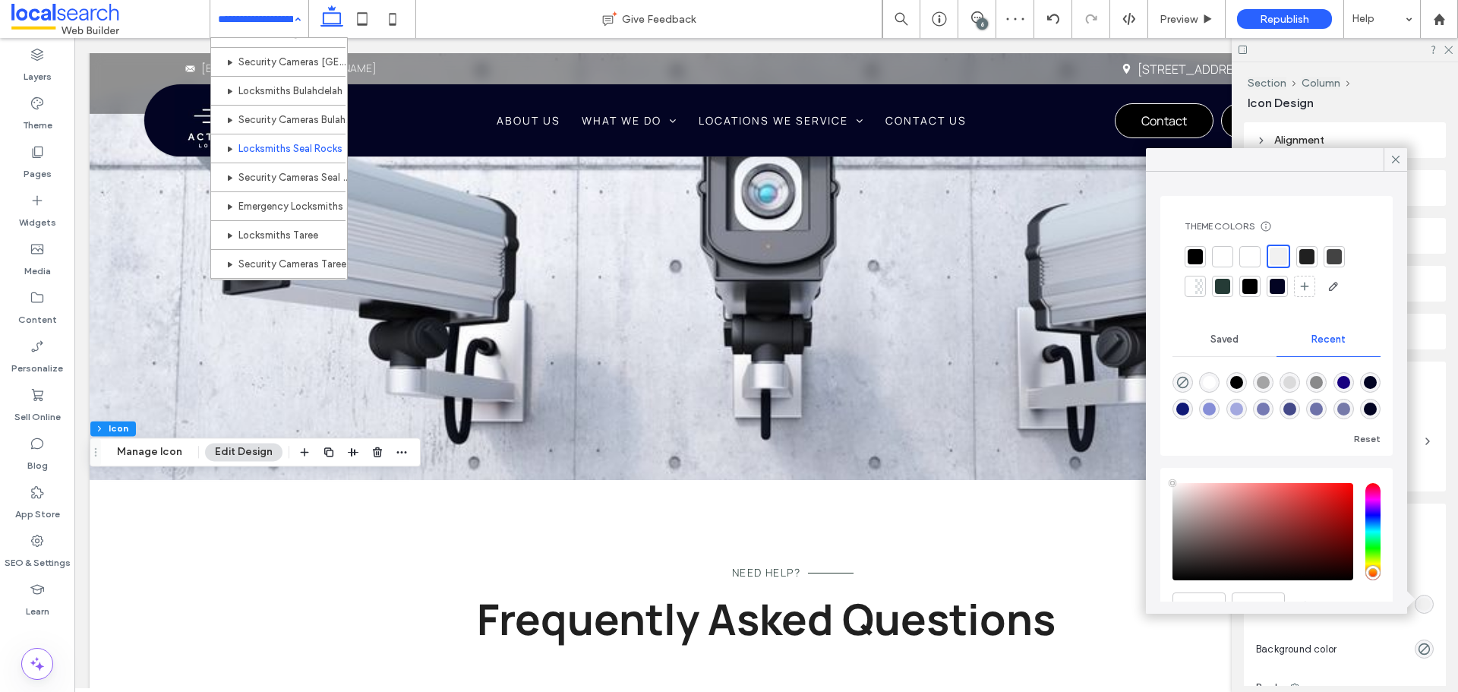
scroll to position [531, 0]
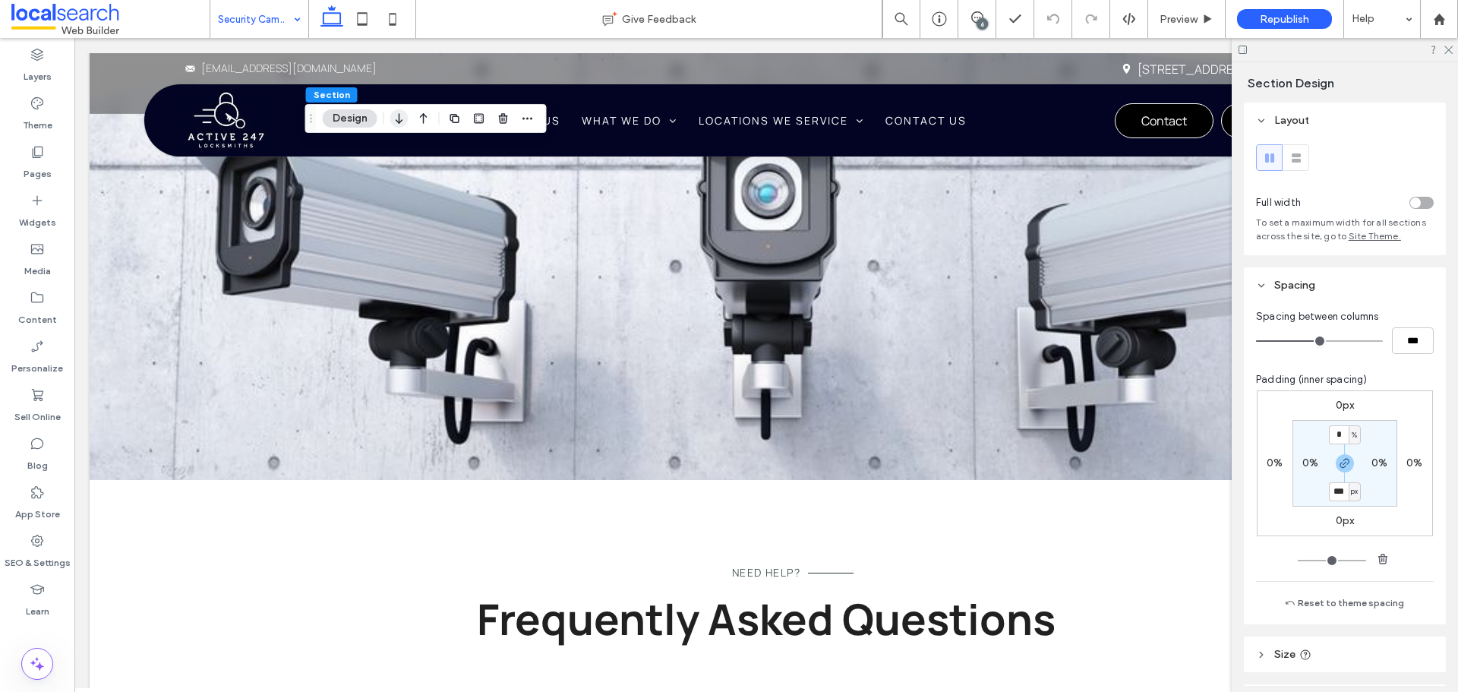
click at [400, 117] on icon "button" at bounding box center [399, 118] width 18 height 27
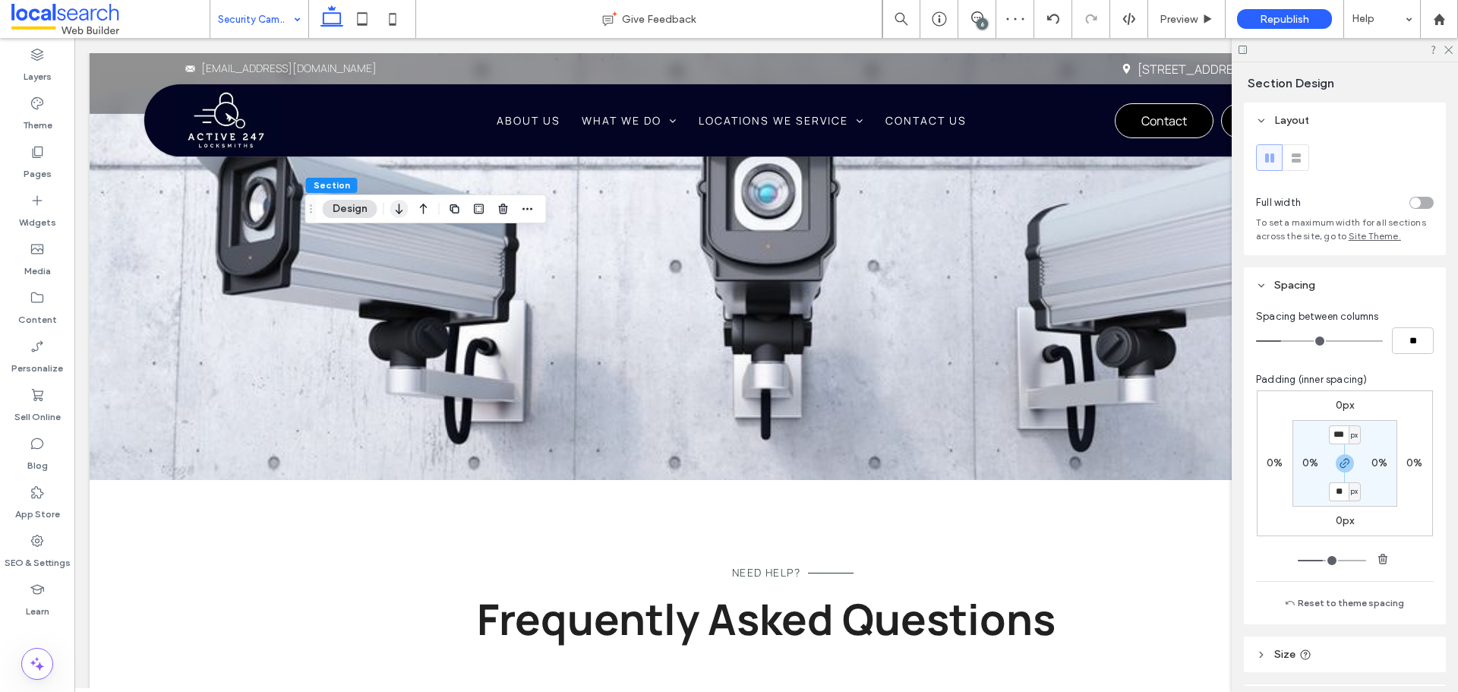
click at [402, 206] on icon "button" at bounding box center [399, 208] width 18 height 27
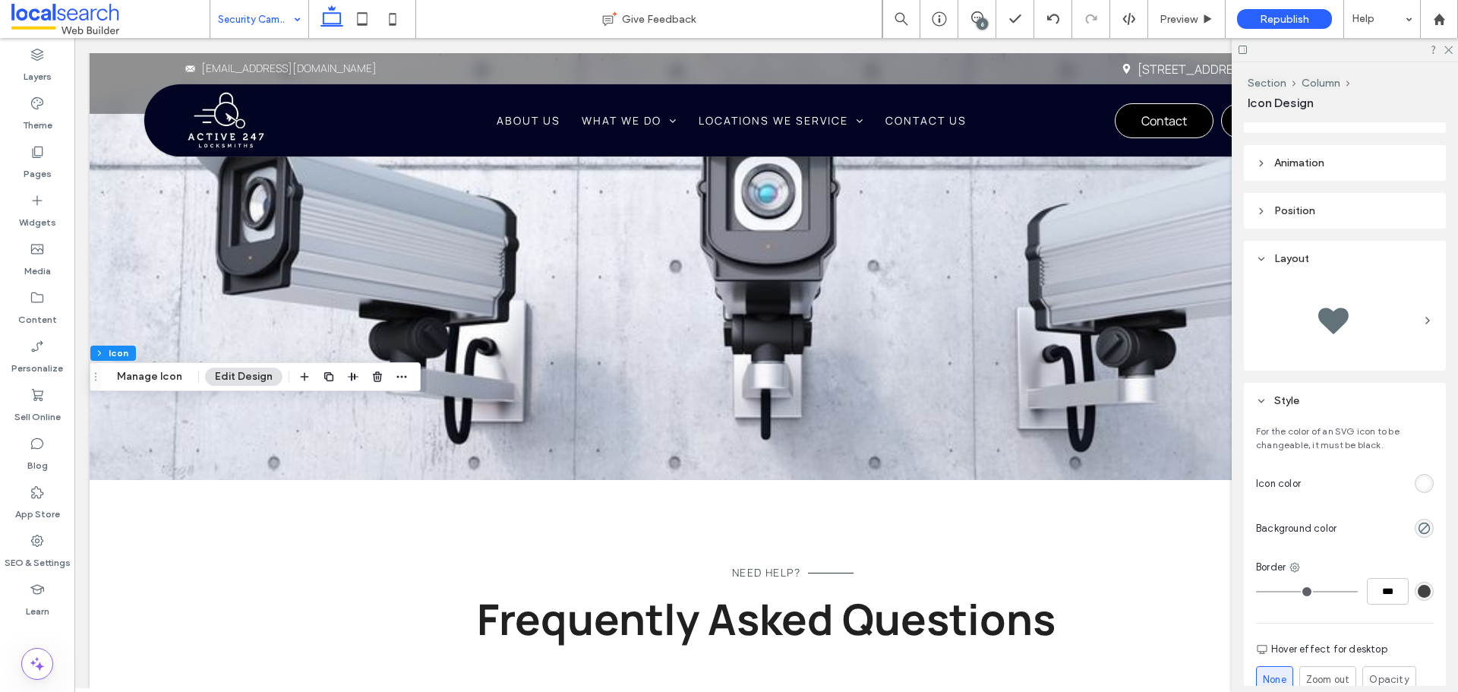
scroll to position [152, 0]
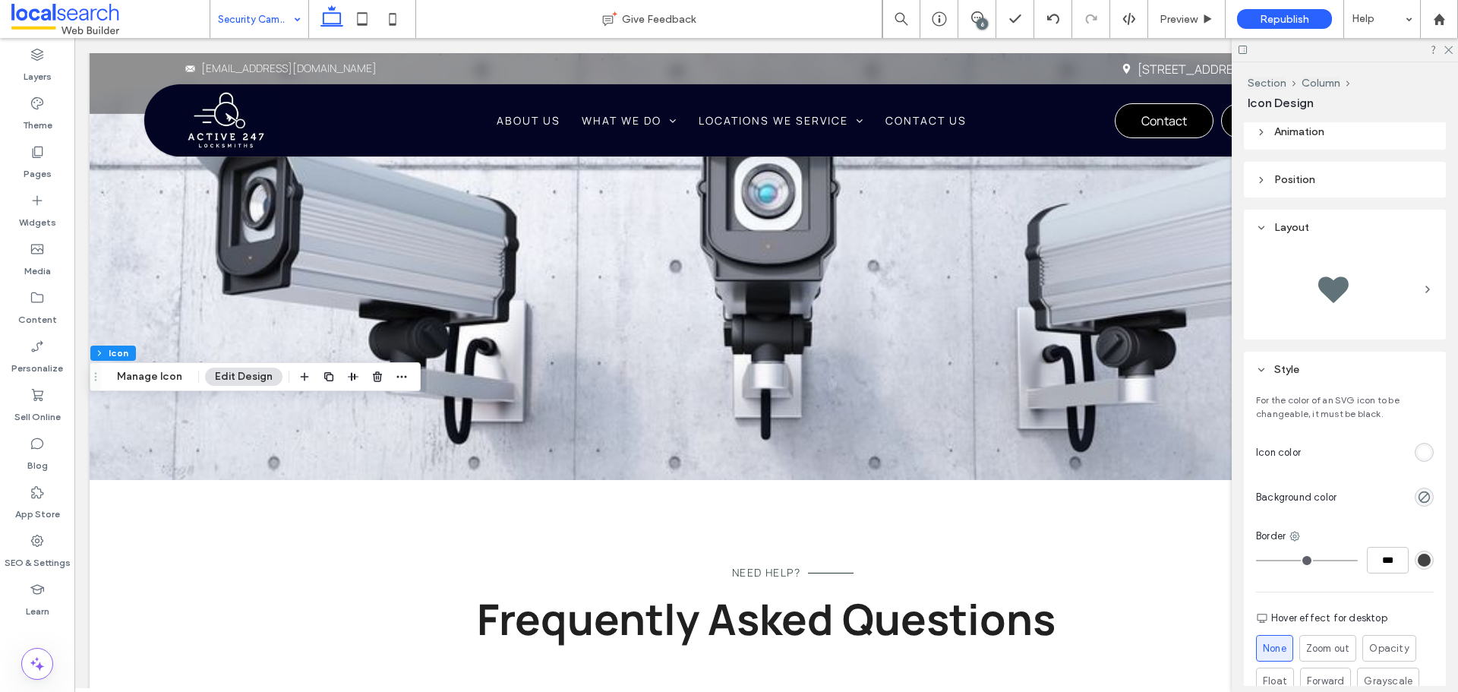
click at [1418, 452] on div "rgb(255, 255, 255)" at bounding box center [1423, 452] width 13 height 13
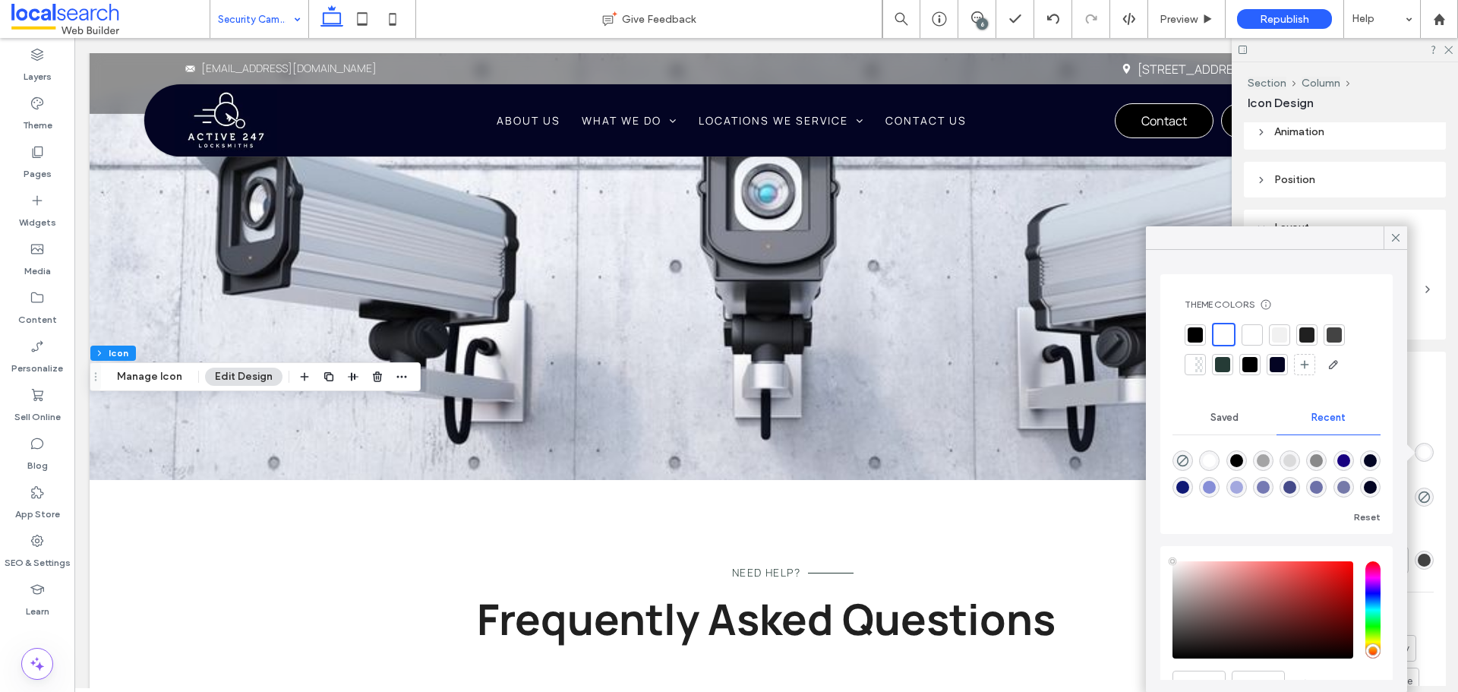
click at [1273, 327] on div at bounding box center [1279, 334] width 15 height 15
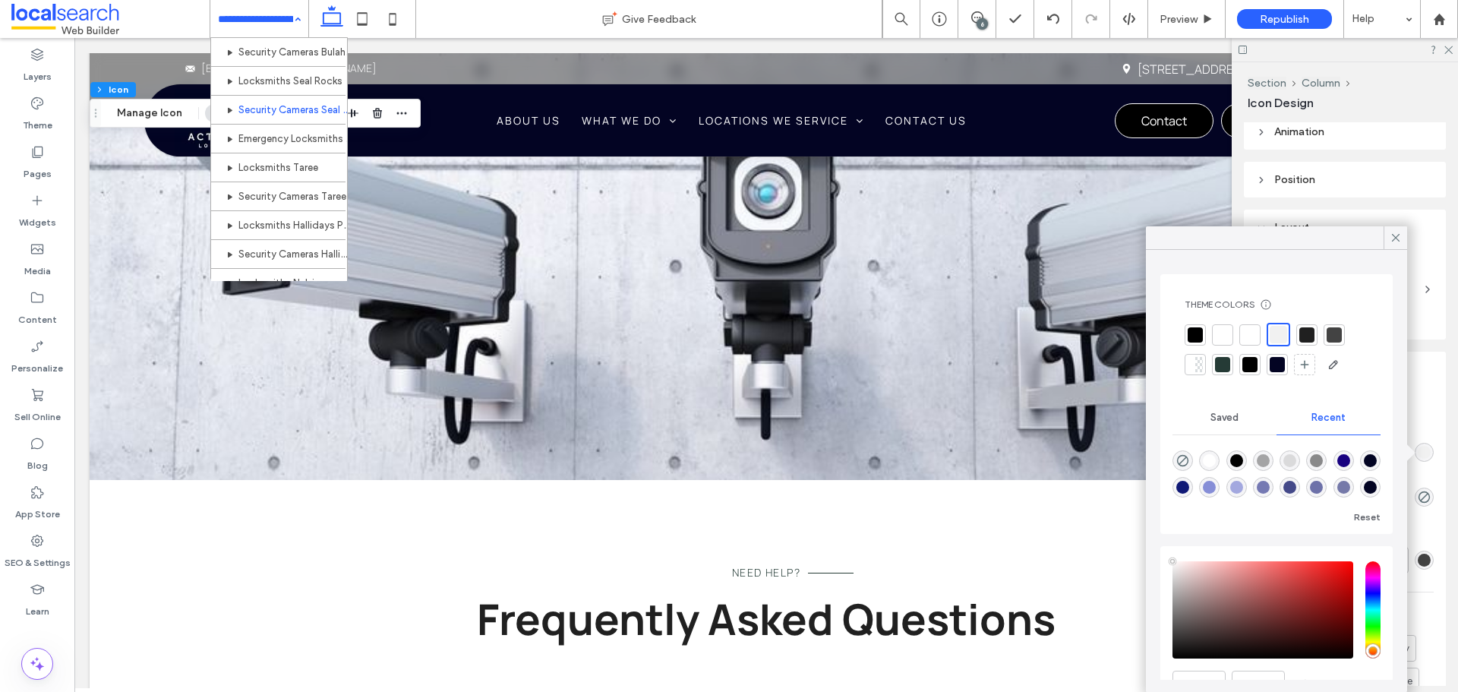
scroll to position [531, 0]
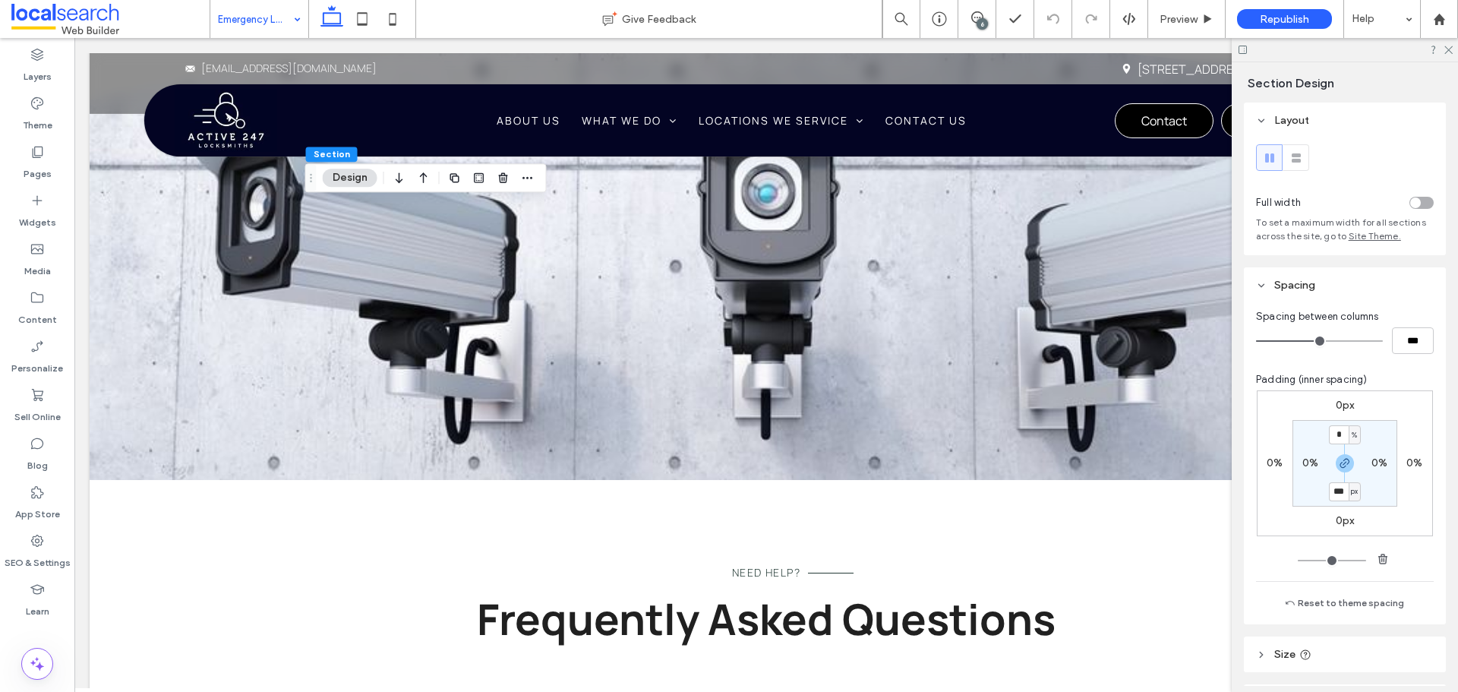
click at [398, 181] on icon "button" at bounding box center [399, 177] width 18 height 27
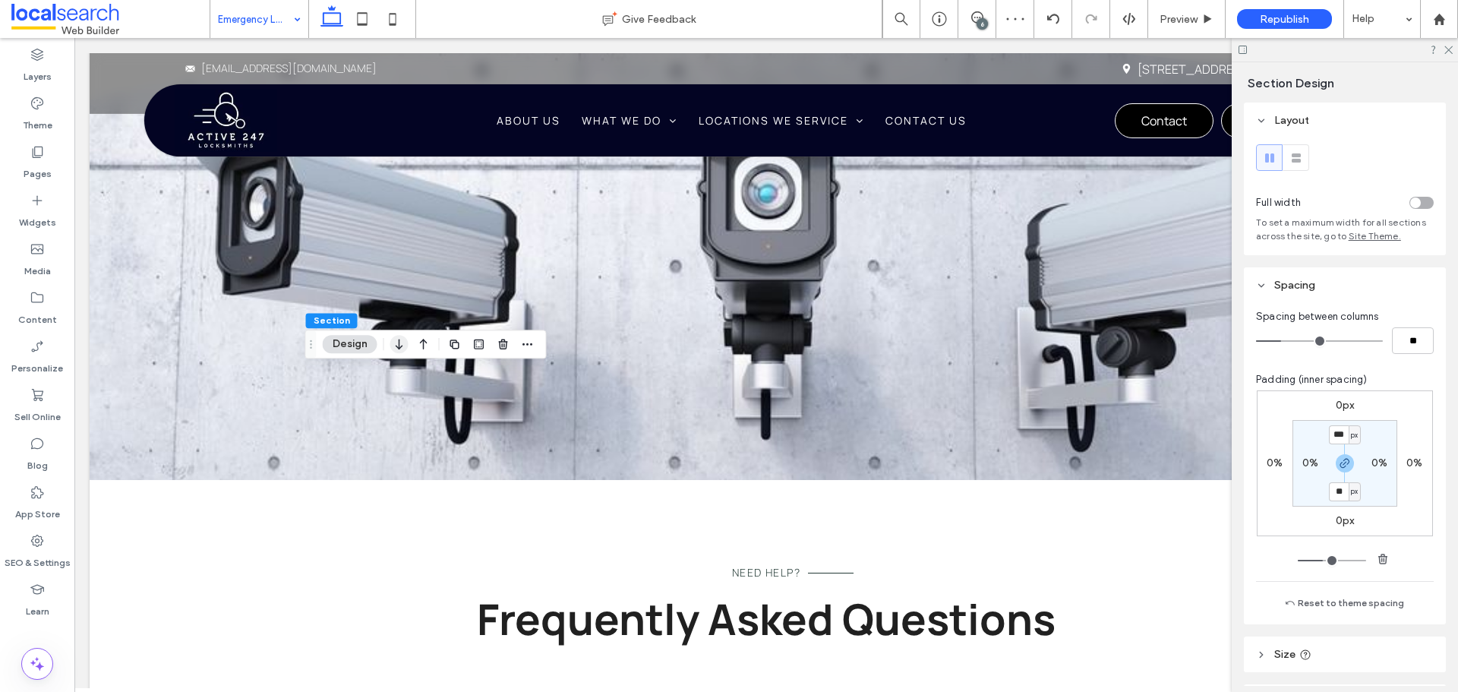
click at [394, 348] on icon "button" at bounding box center [399, 343] width 18 height 27
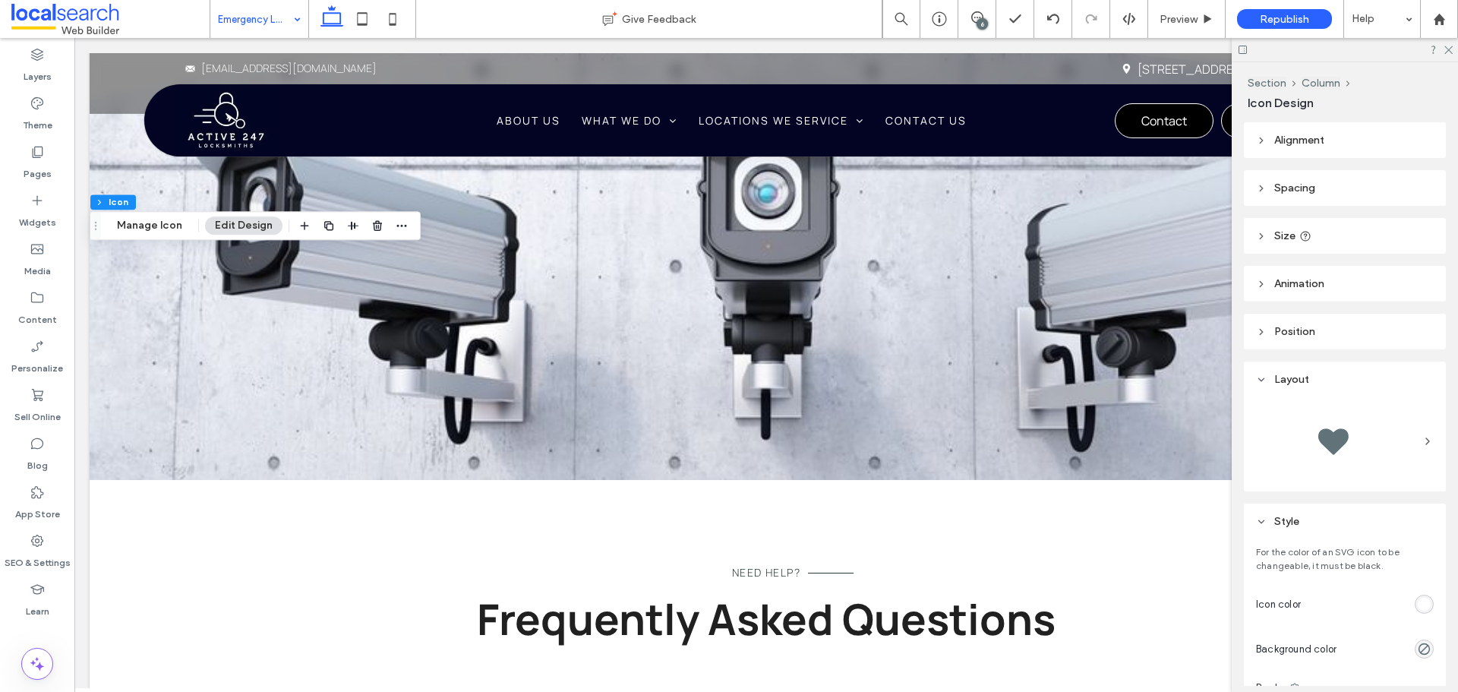
click at [1414, 597] on div "rgb(255, 255, 255)" at bounding box center [1423, 603] width 19 height 19
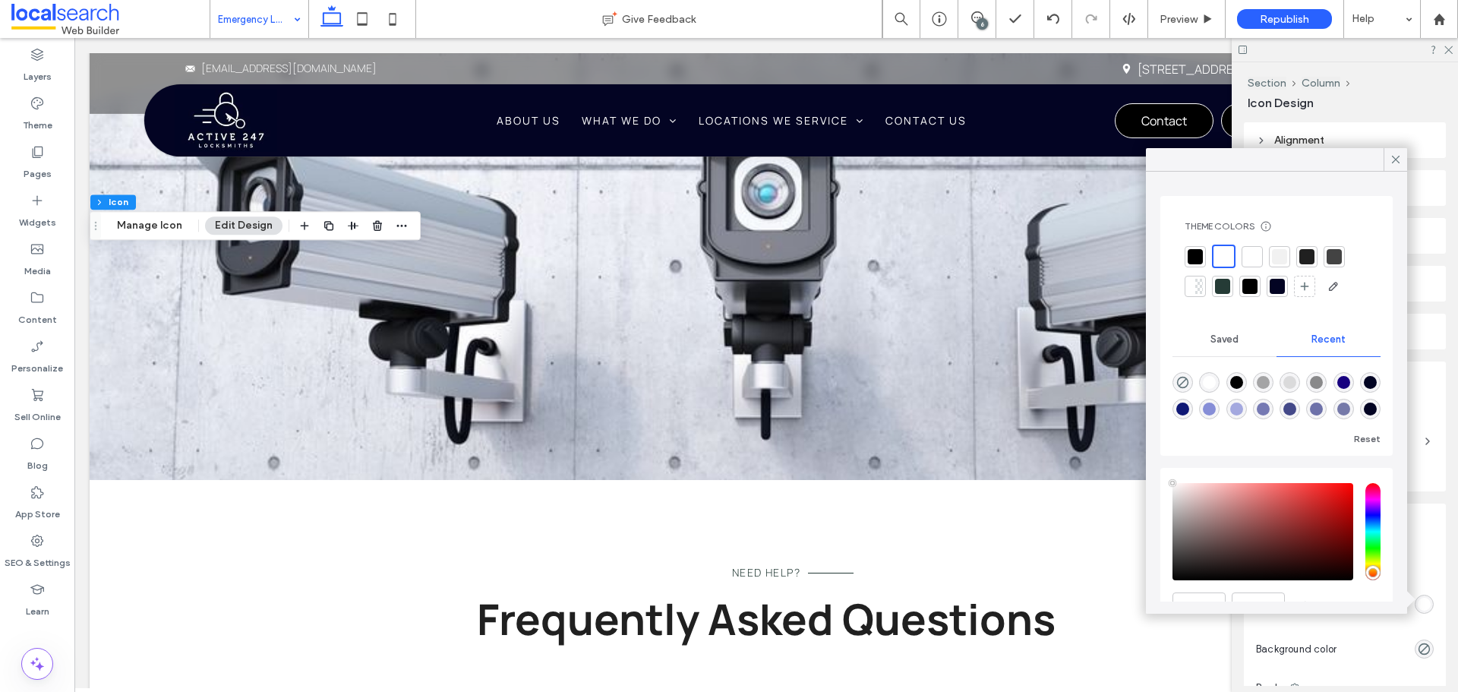
click at [1282, 251] on div at bounding box center [1279, 256] width 15 height 15
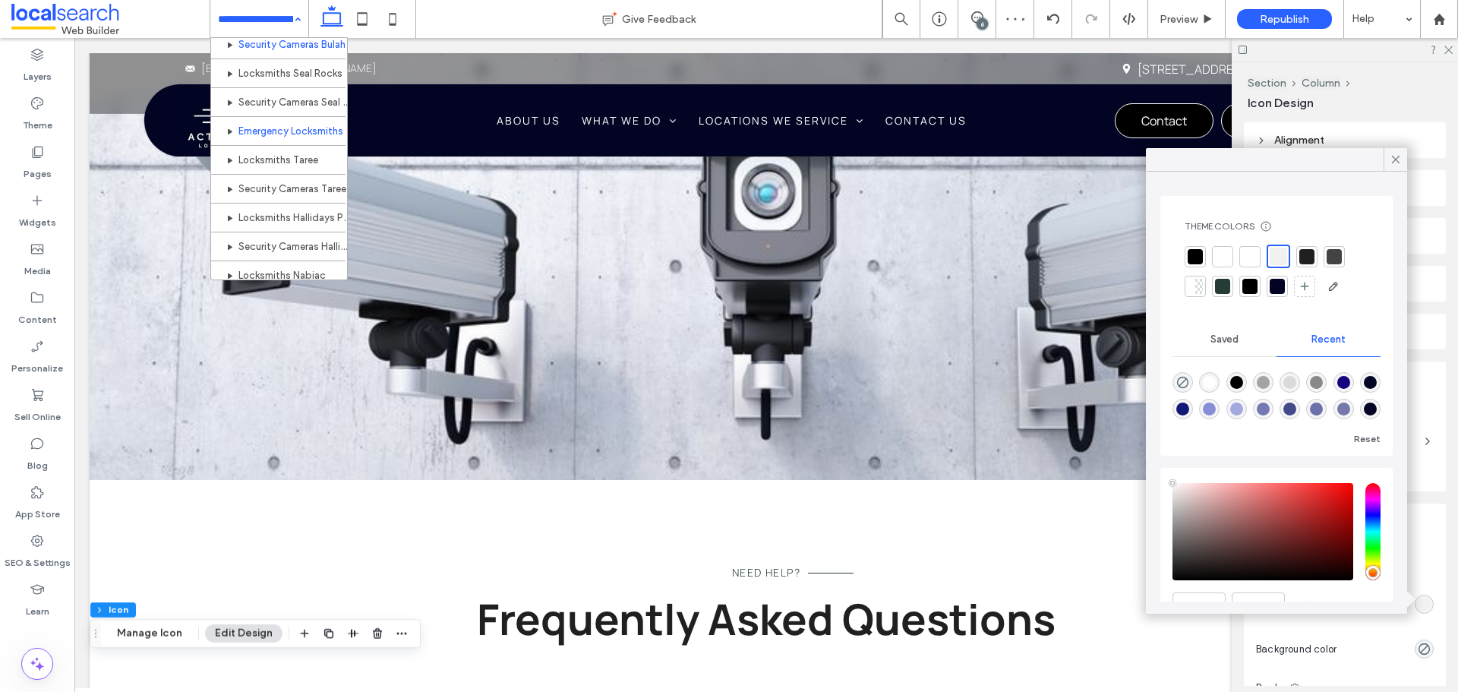
scroll to position [607, 0]
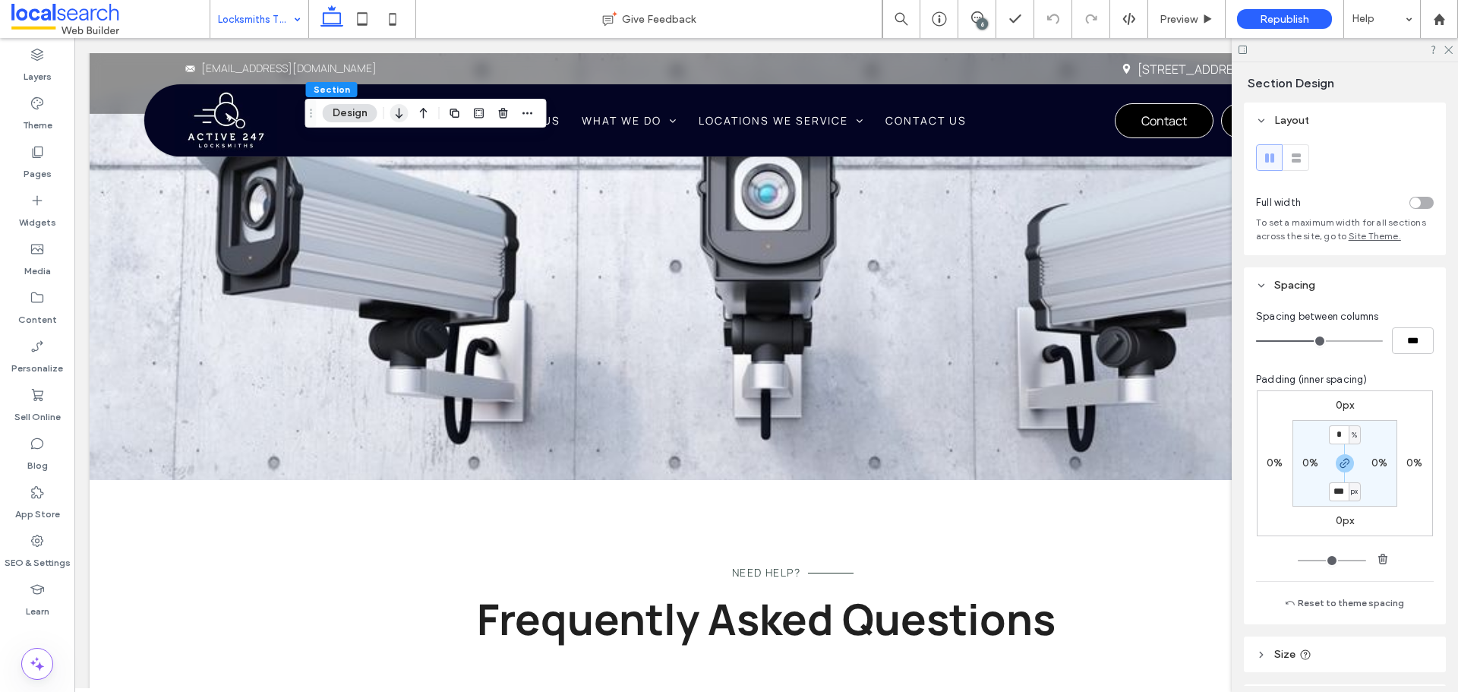
click at [402, 117] on icon "button" at bounding box center [399, 112] width 18 height 27
click at [400, 110] on icon "button" at bounding box center [399, 112] width 18 height 27
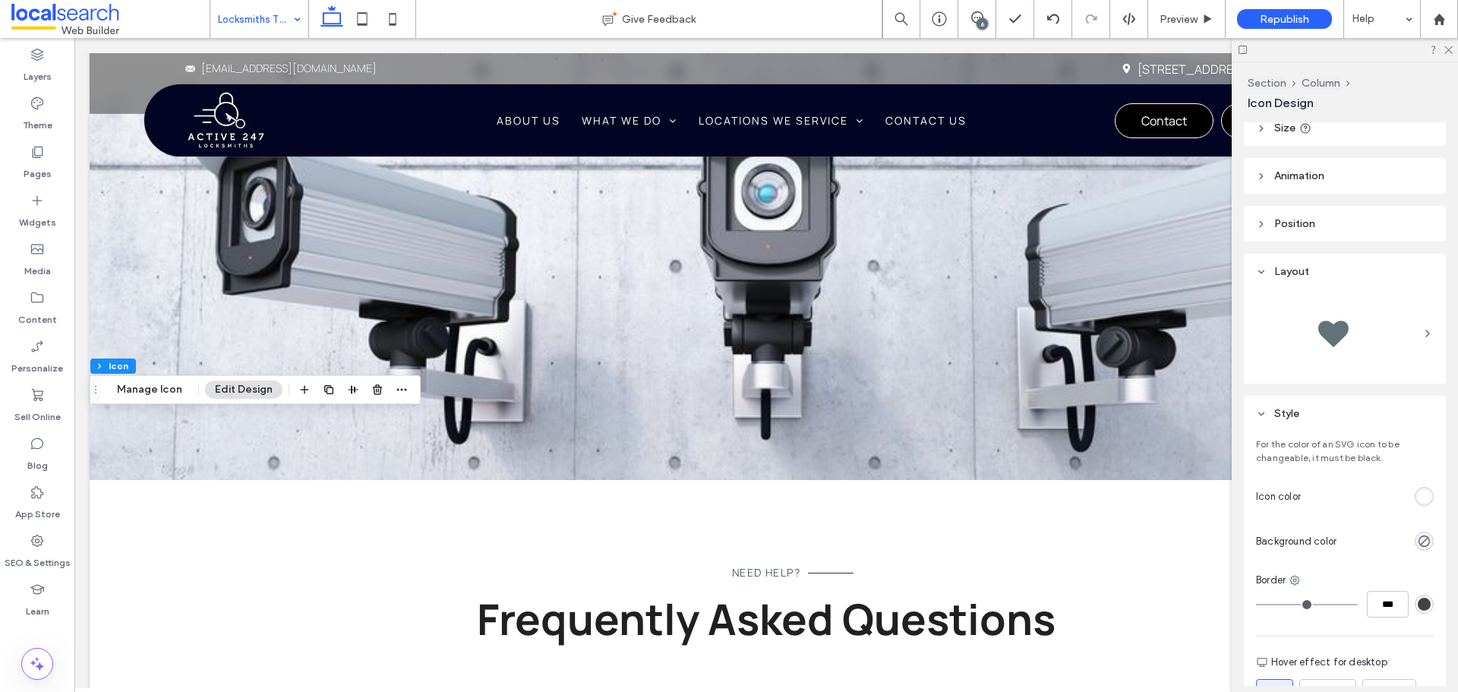
scroll to position [228, 0]
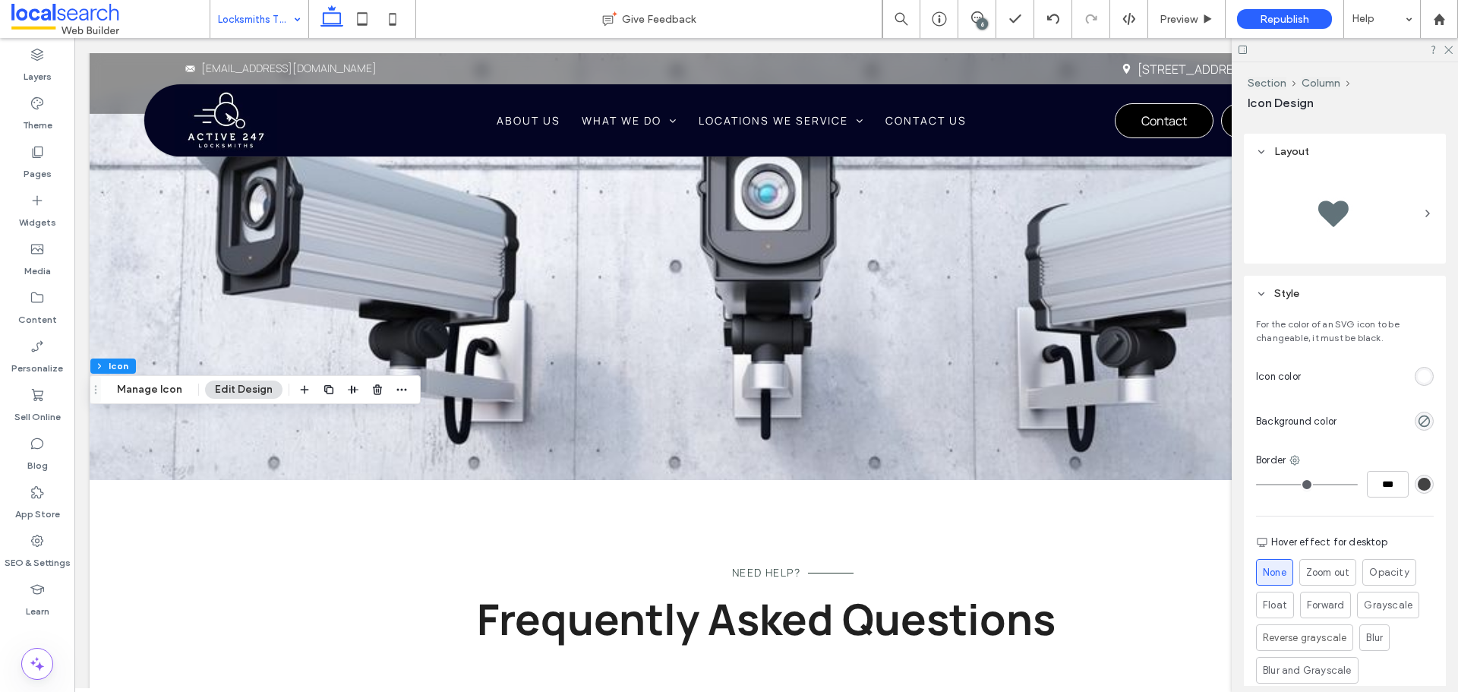
click at [1417, 379] on div "rgb(255, 255, 255)" at bounding box center [1423, 376] width 13 height 13
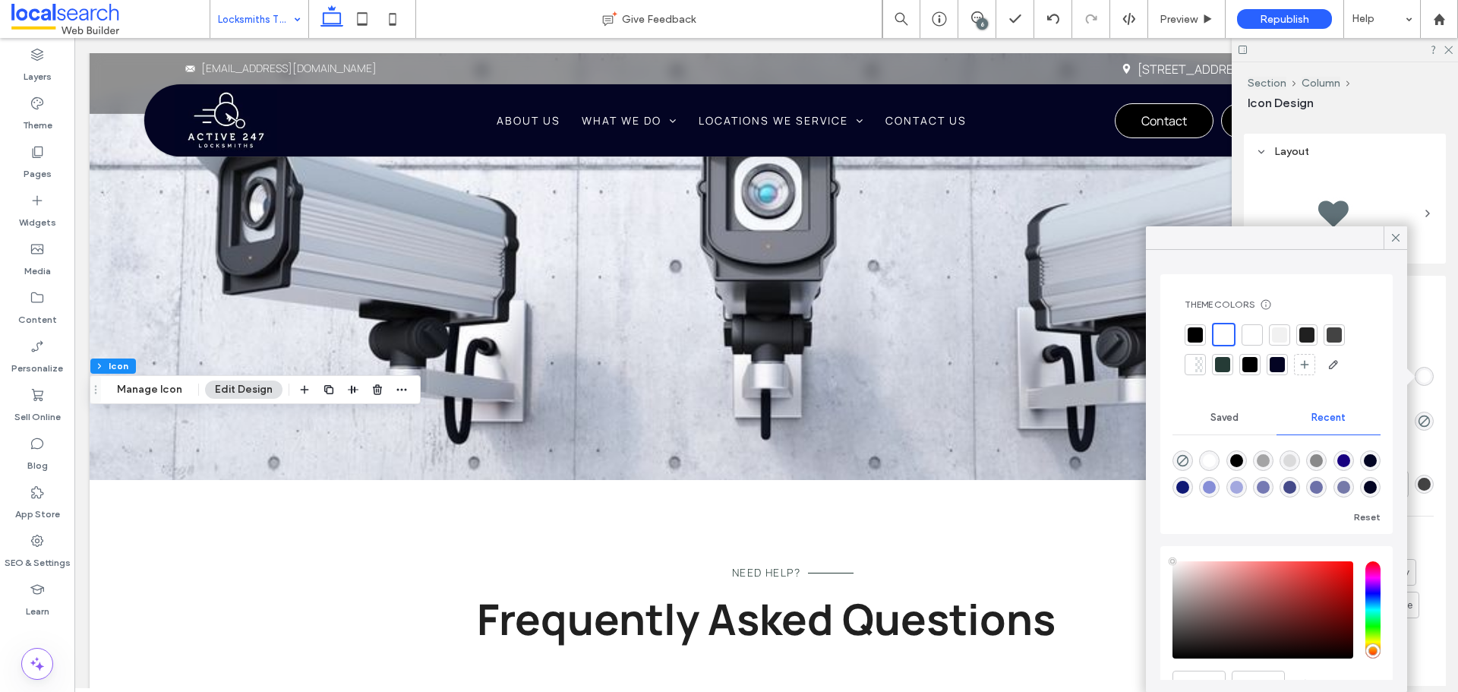
click at [1281, 341] on div at bounding box center [1279, 334] width 15 height 15
click at [975, 20] on icon at bounding box center [977, 17] width 12 height 12
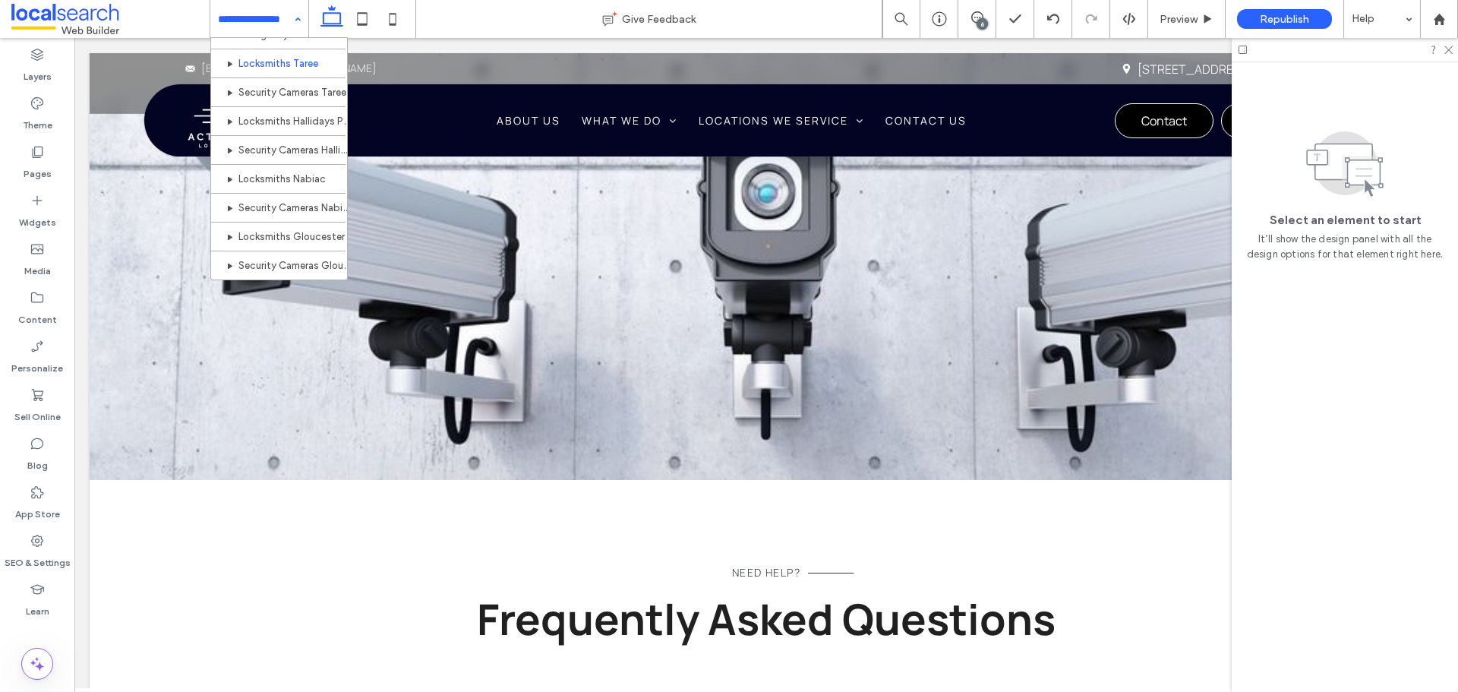
scroll to position [683, 0]
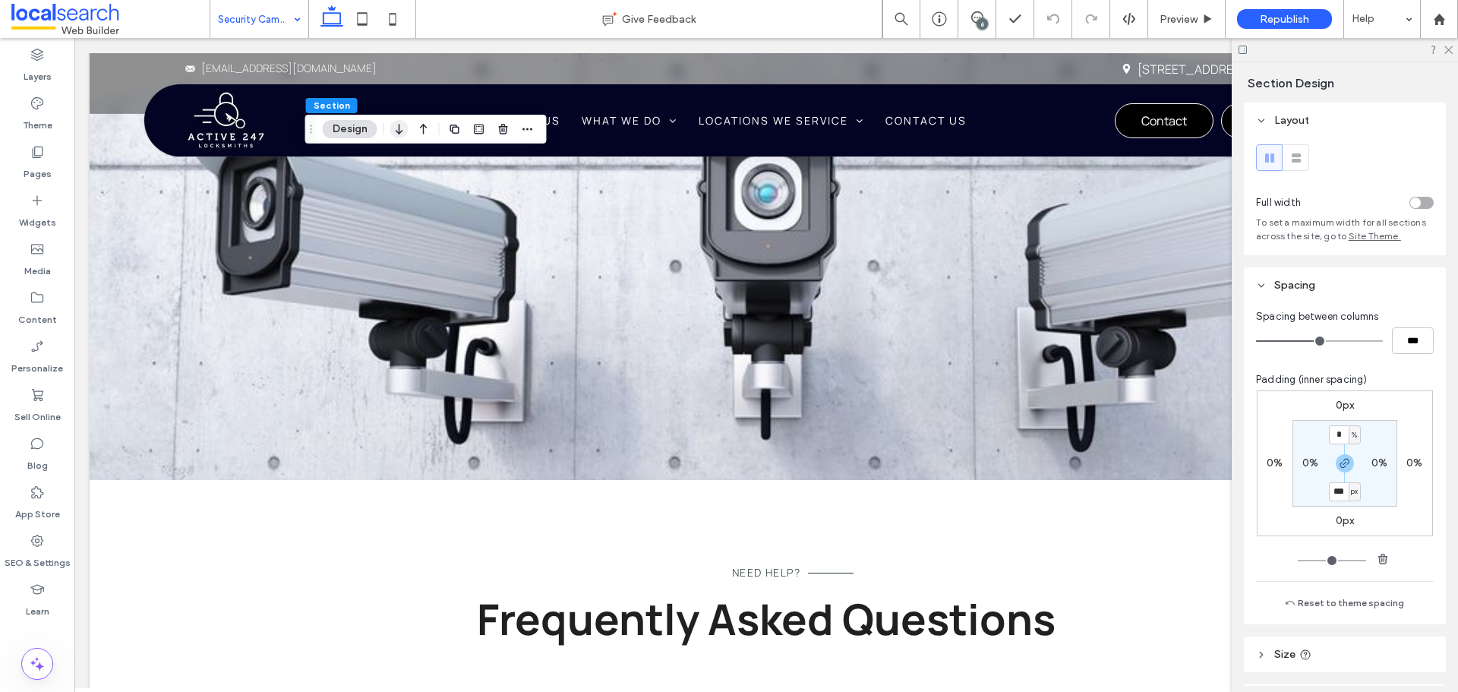
click at [399, 127] on use "button" at bounding box center [399, 129] width 7 height 11
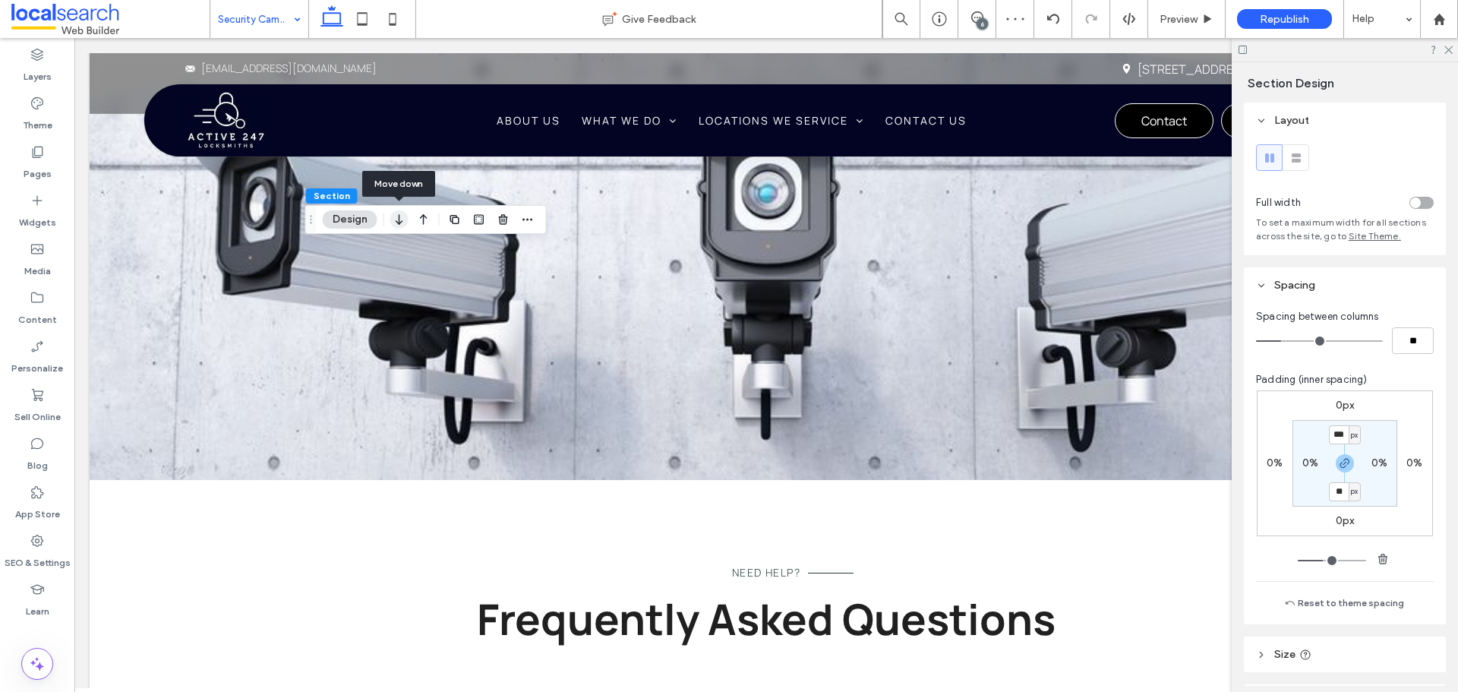
click at [397, 221] on icon "button" at bounding box center [399, 219] width 18 height 27
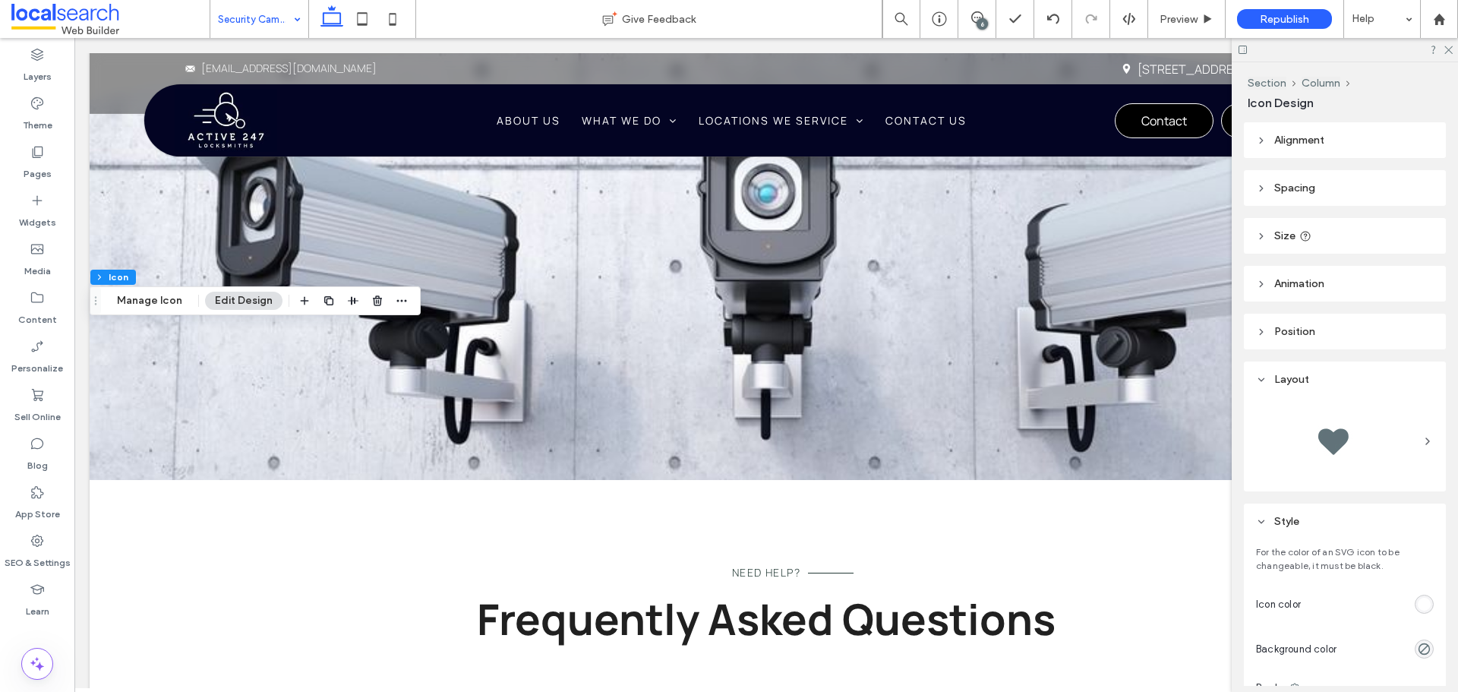
click at [1417, 600] on div "rgb(255, 255, 255)" at bounding box center [1423, 604] width 13 height 13
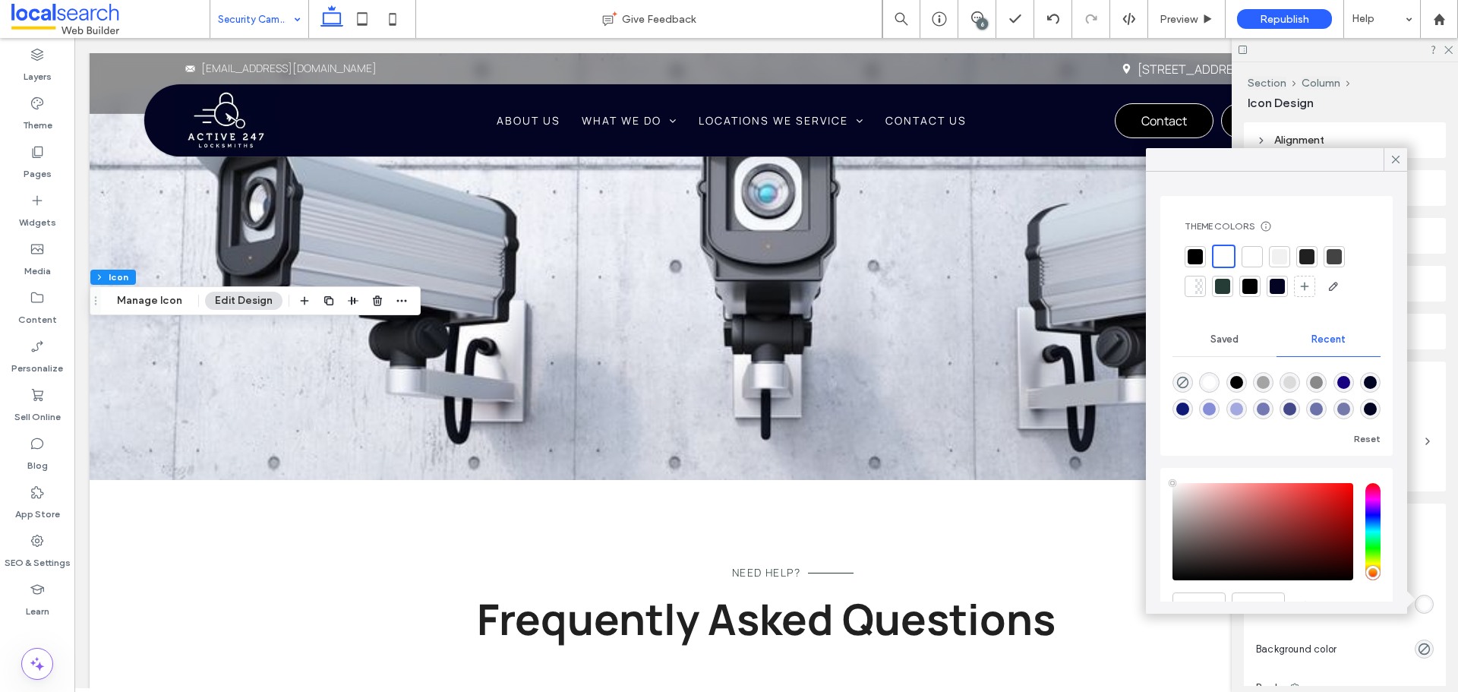
click at [1278, 253] on div at bounding box center [1279, 256] width 15 height 15
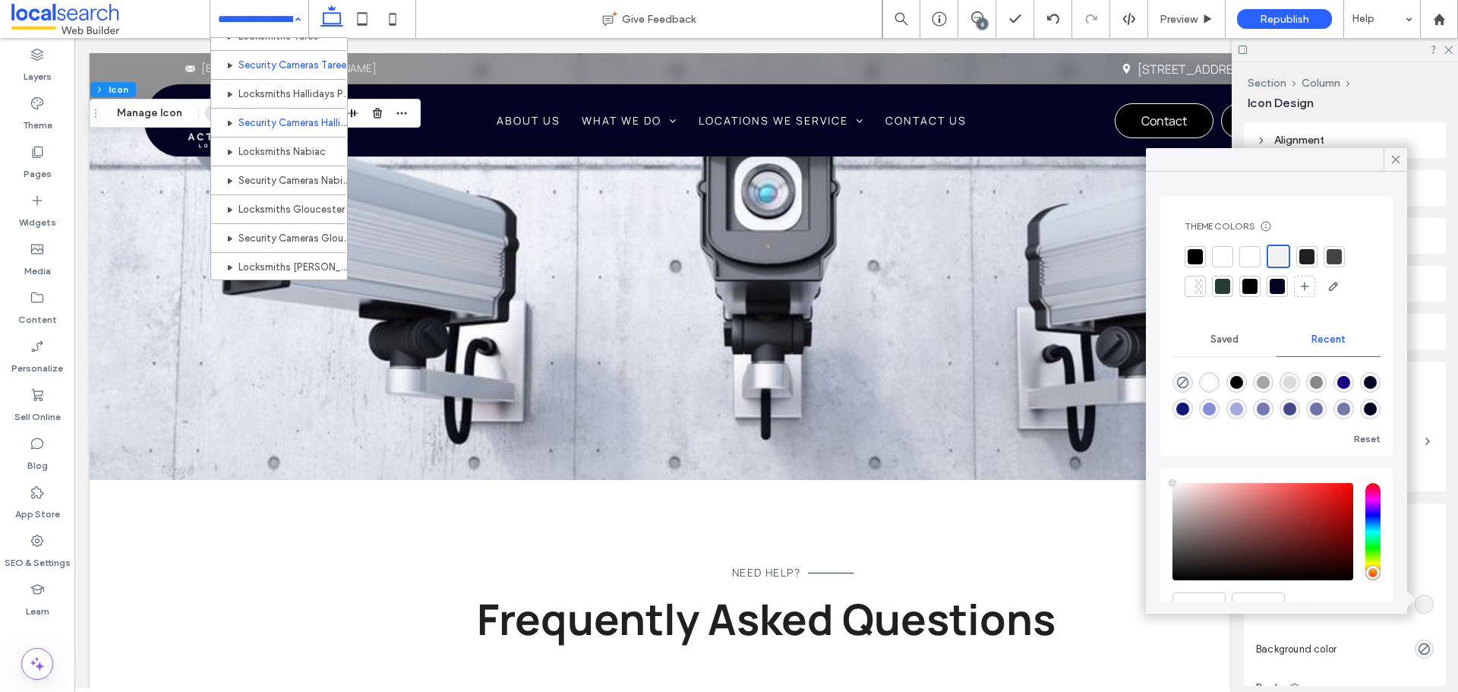
scroll to position [683, 0]
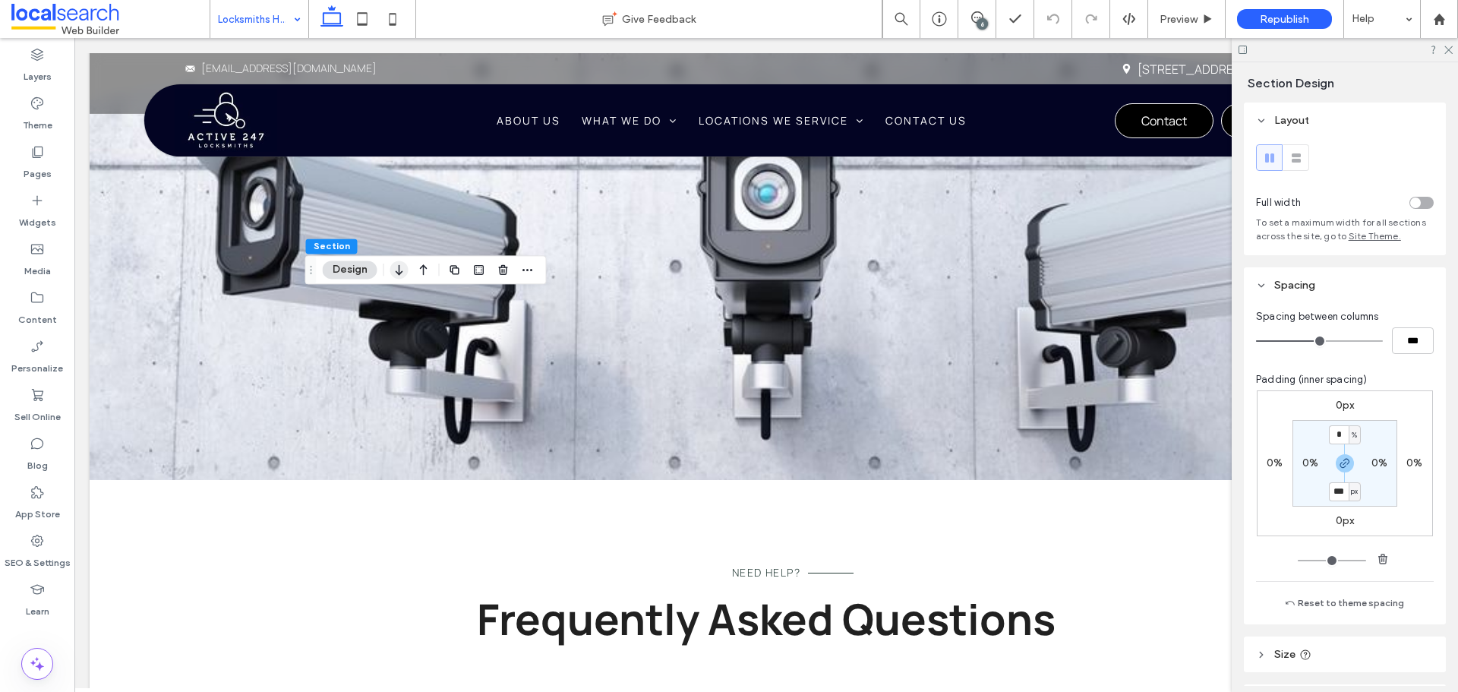
click at [396, 270] on icon "button" at bounding box center [399, 269] width 18 height 27
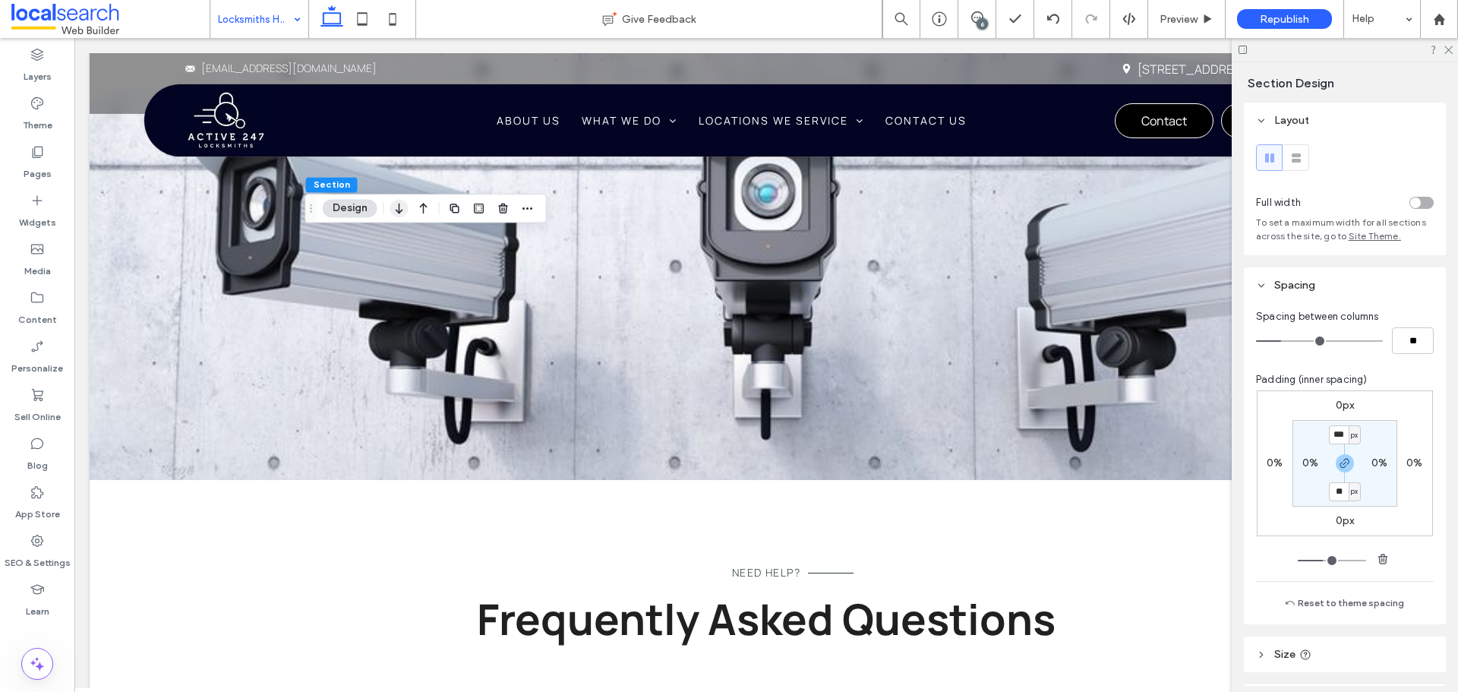
click at [402, 203] on icon "button" at bounding box center [399, 207] width 18 height 27
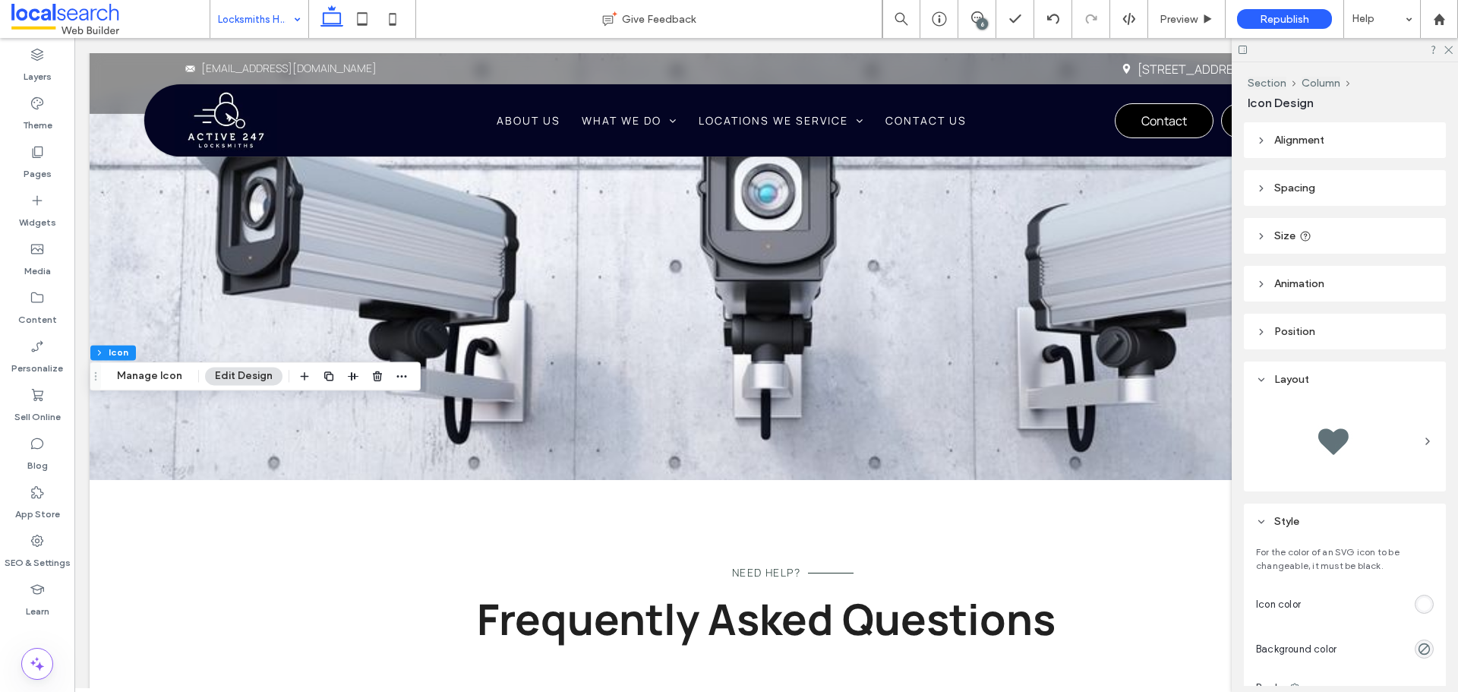
click at [1414, 605] on div "rgb(255, 255, 255)" at bounding box center [1423, 603] width 19 height 19
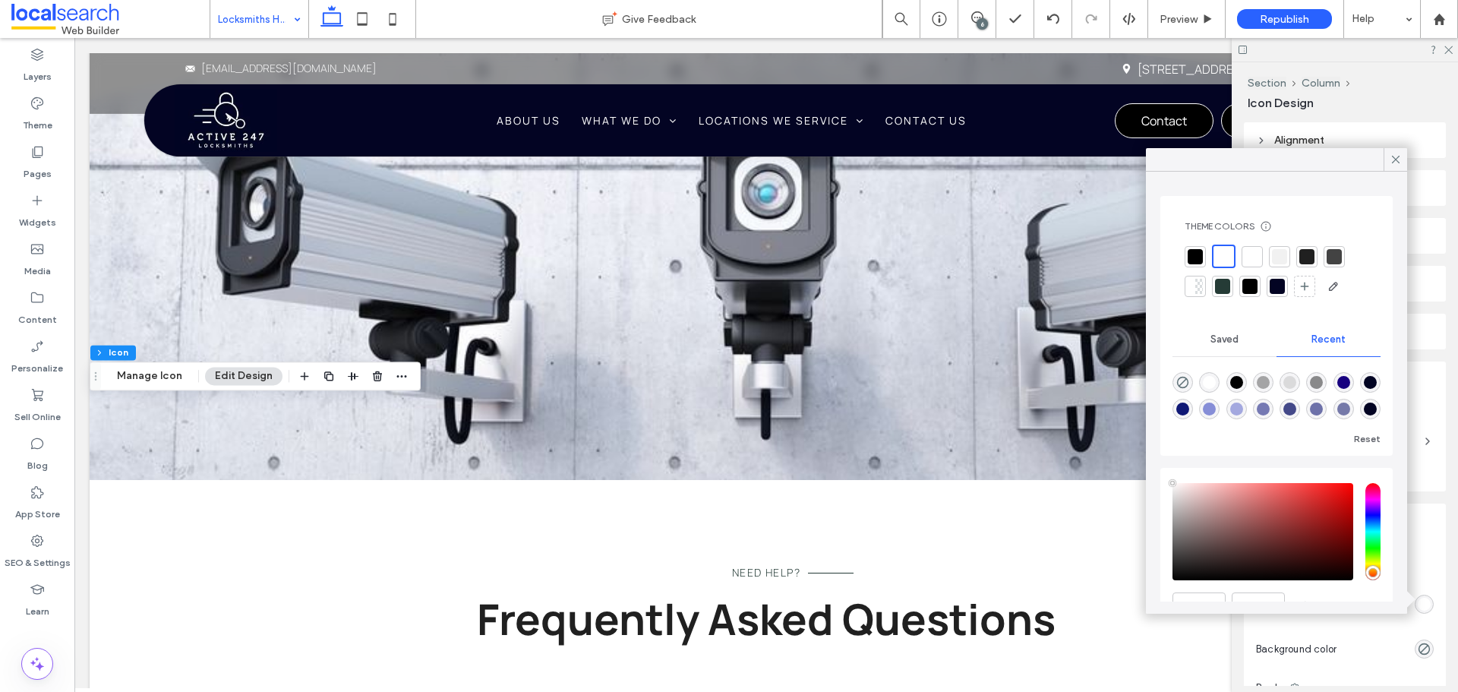
click at [1256, 254] on div at bounding box center [1251, 256] width 15 height 15
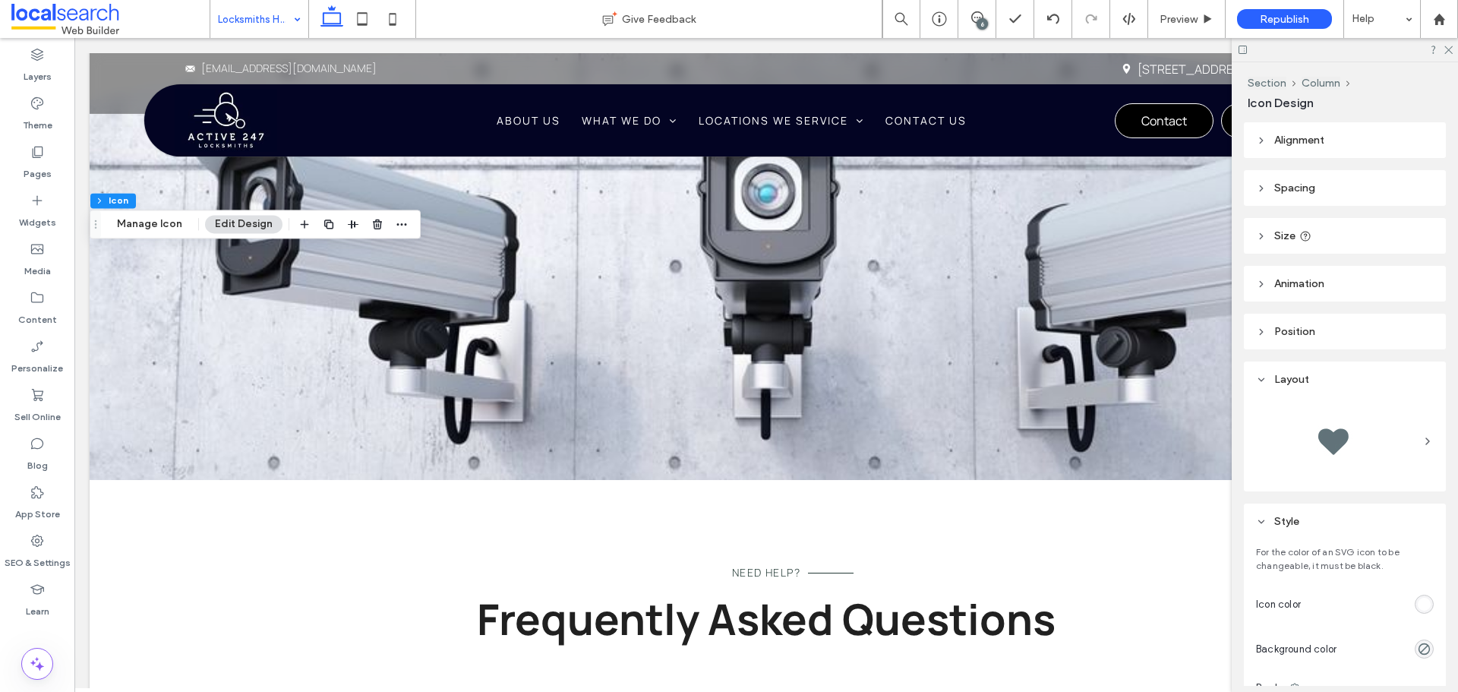
click at [1417, 603] on div "rgb(255, 255, 255)" at bounding box center [1423, 604] width 13 height 13
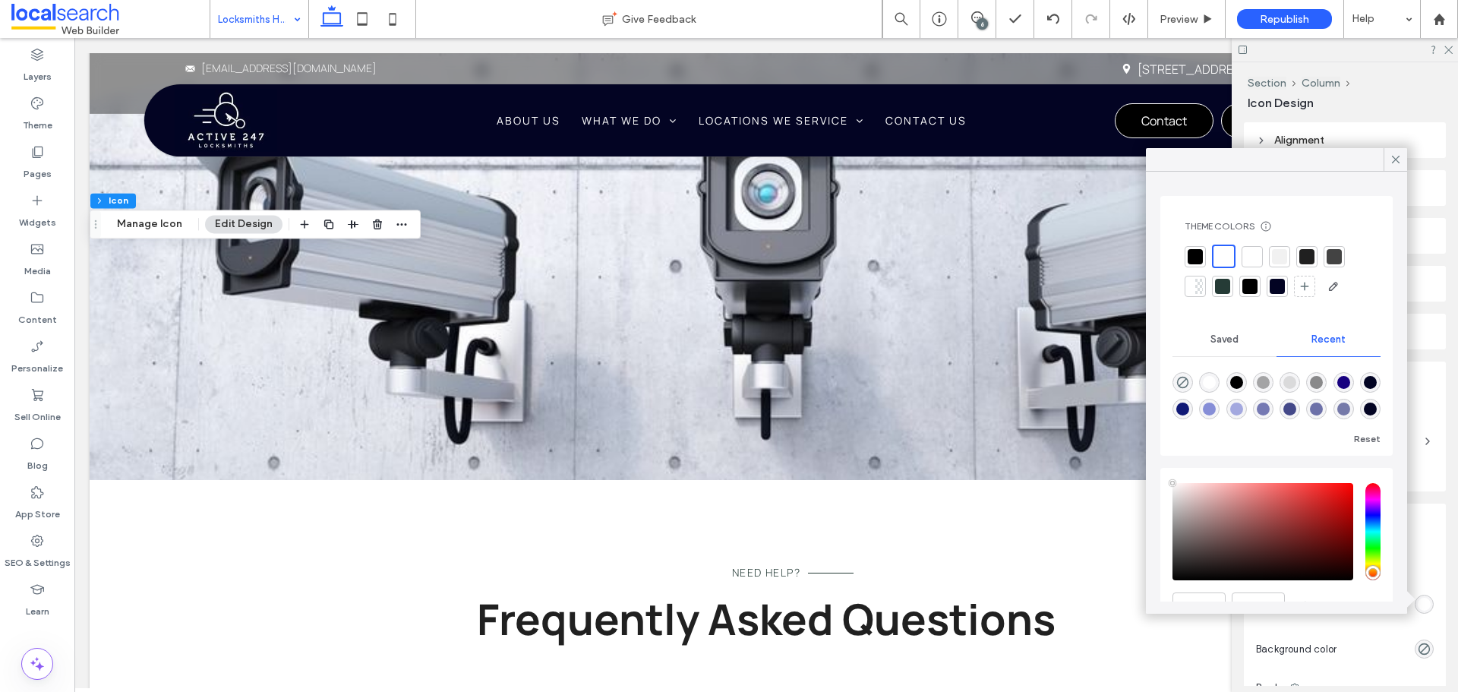
click at [1281, 258] on div at bounding box center [1279, 256] width 15 height 15
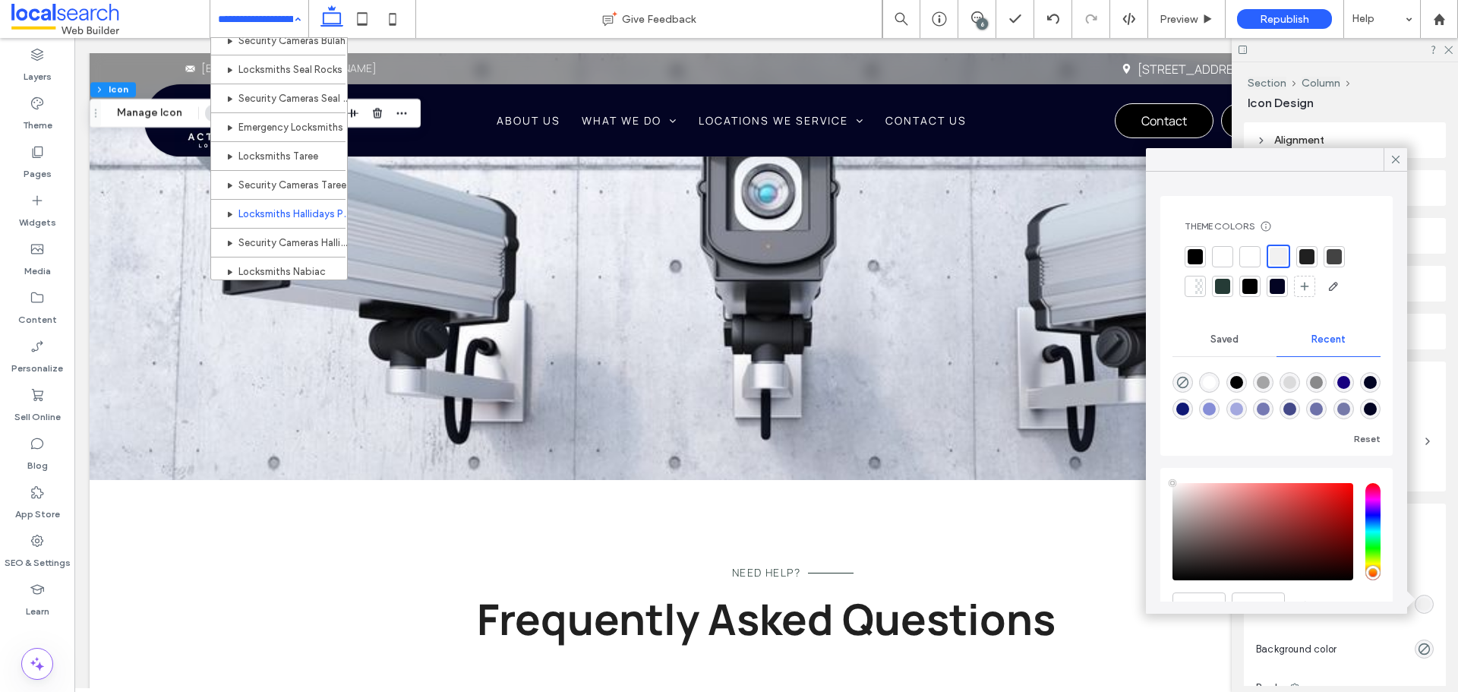
scroll to position [607, 0]
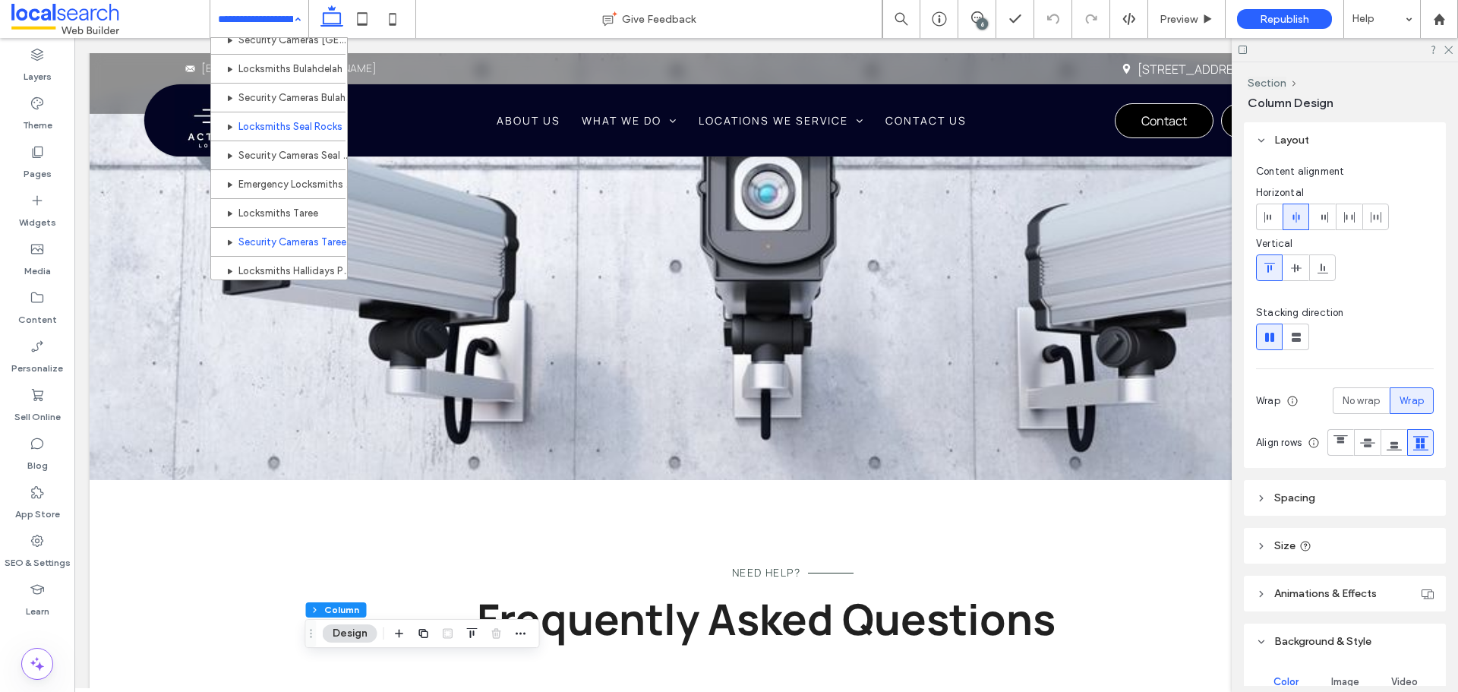
scroll to position [607, 0]
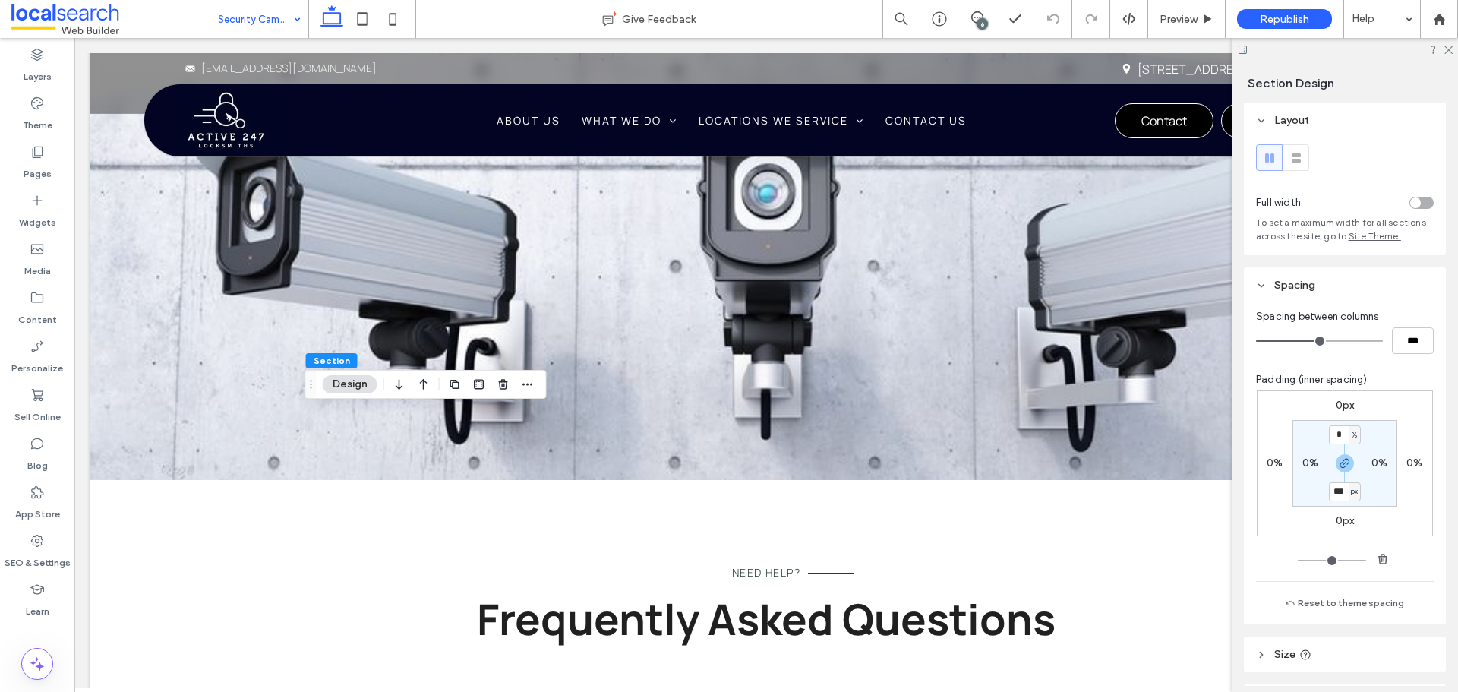
click at [394, 380] on icon "button" at bounding box center [399, 384] width 18 height 27
click at [397, 372] on use "button" at bounding box center [399, 369] width 7 height 11
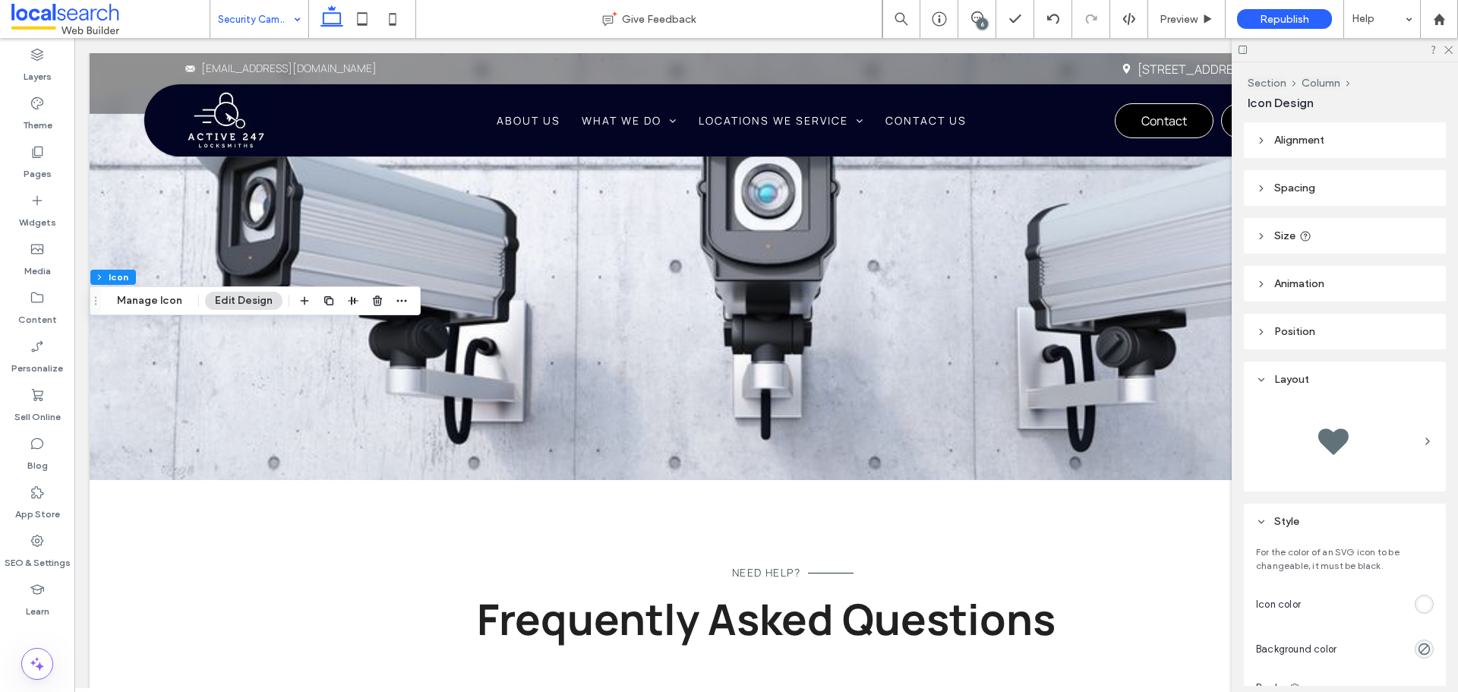
click at [1417, 613] on div at bounding box center [1370, 604] width 127 height 27
click at [1417, 604] on div "rgb(255, 255, 255)" at bounding box center [1423, 604] width 13 height 13
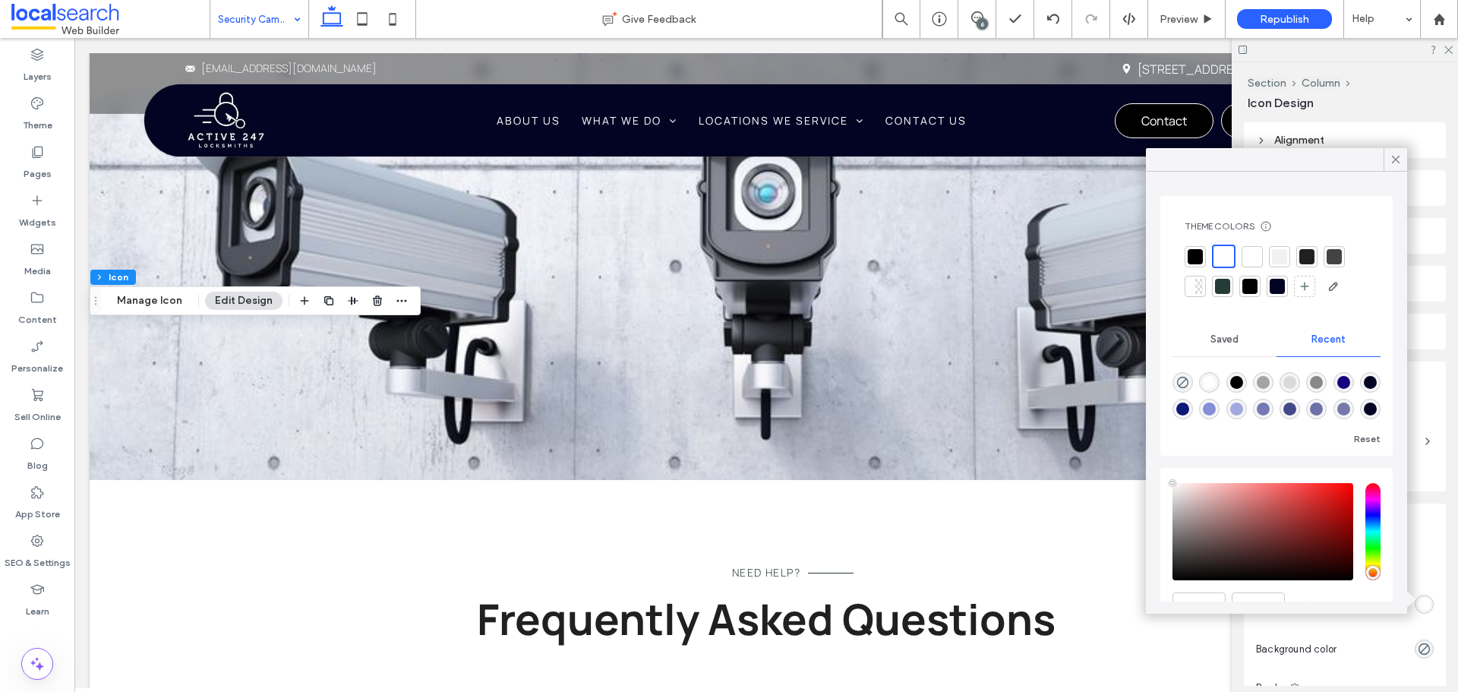
click at [1284, 260] on div at bounding box center [1279, 256] width 15 height 15
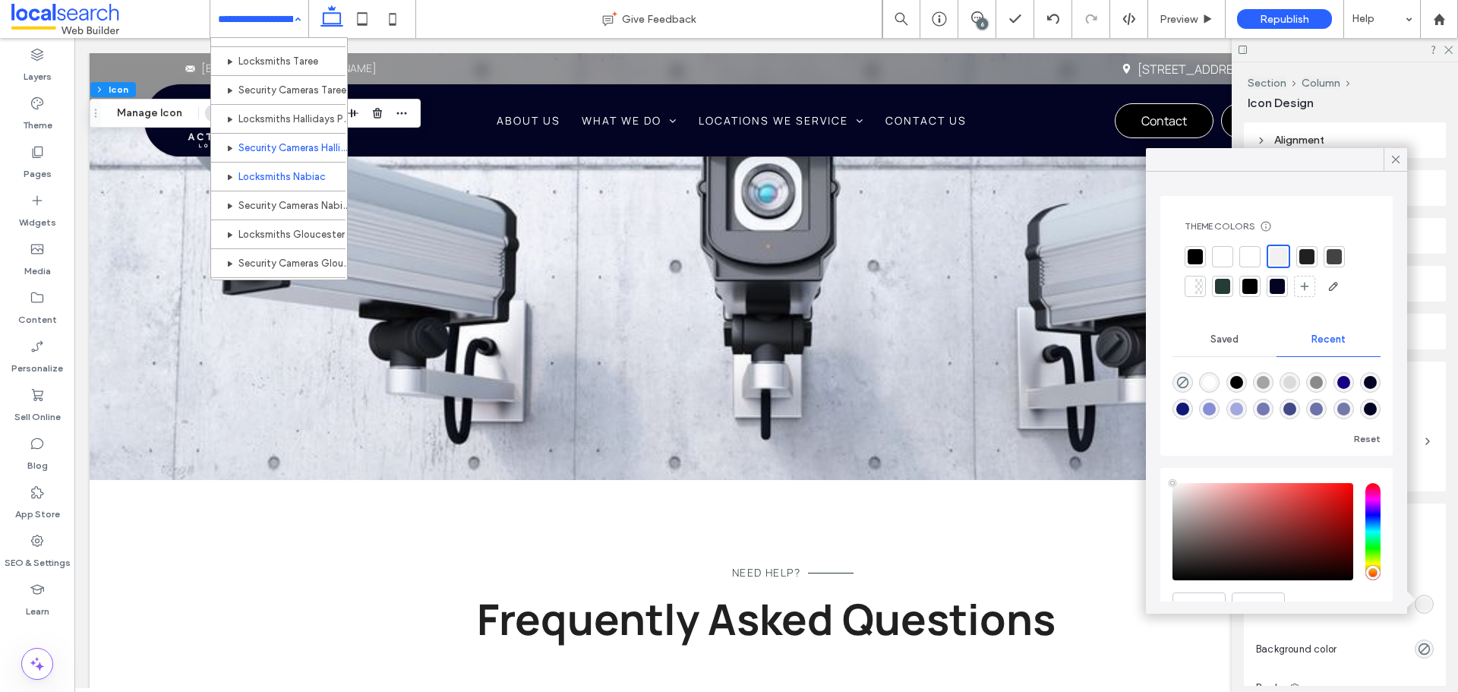
scroll to position [759, 0]
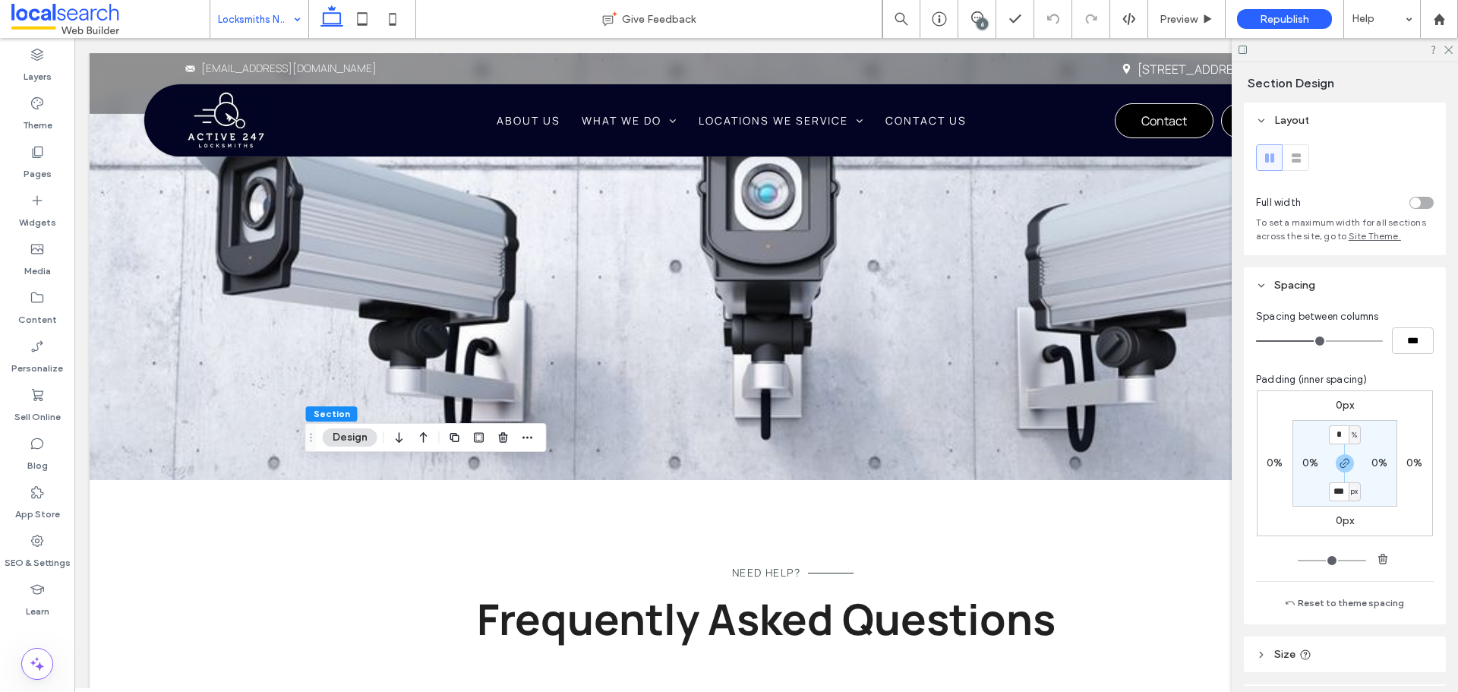
click at [393, 437] on icon "button" at bounding box center [399, 437] width 18 height 27
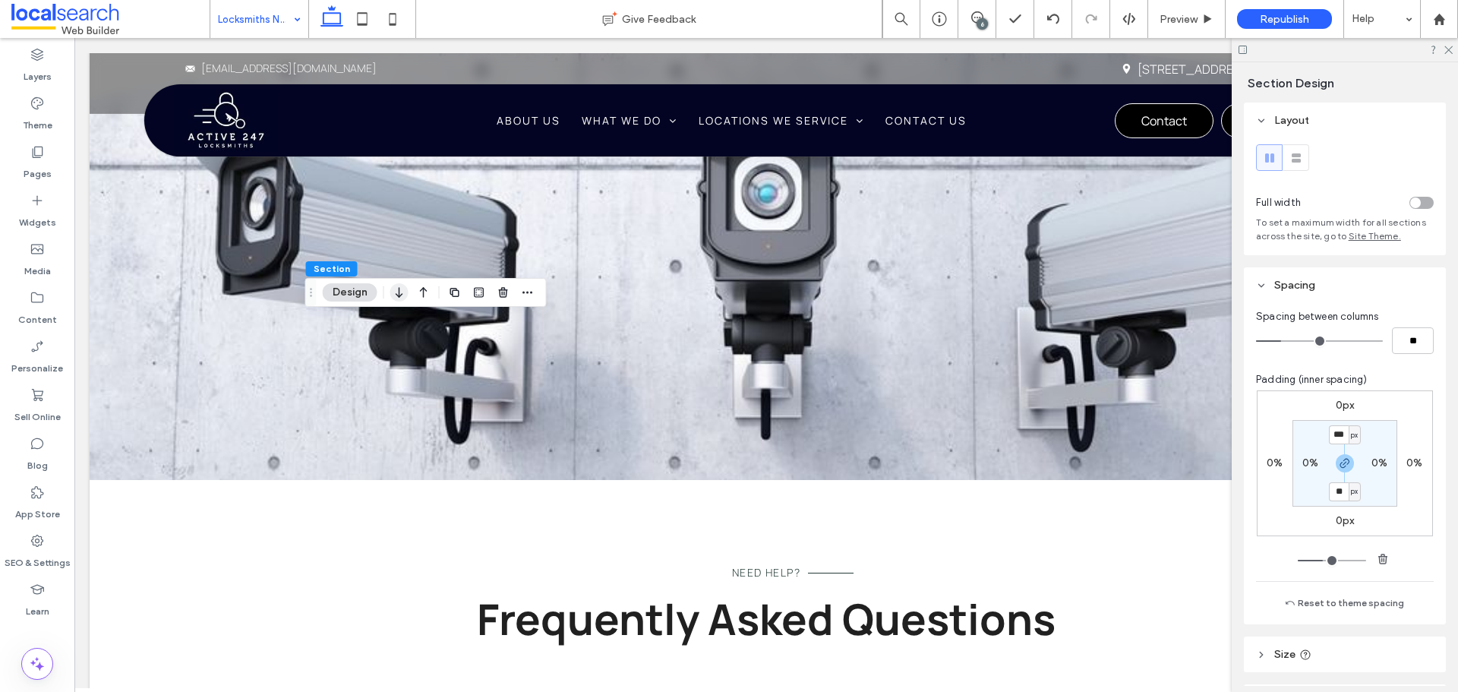
click at [398, 298] on icon "button" at bounding box center [399, 292] width 18 height 27
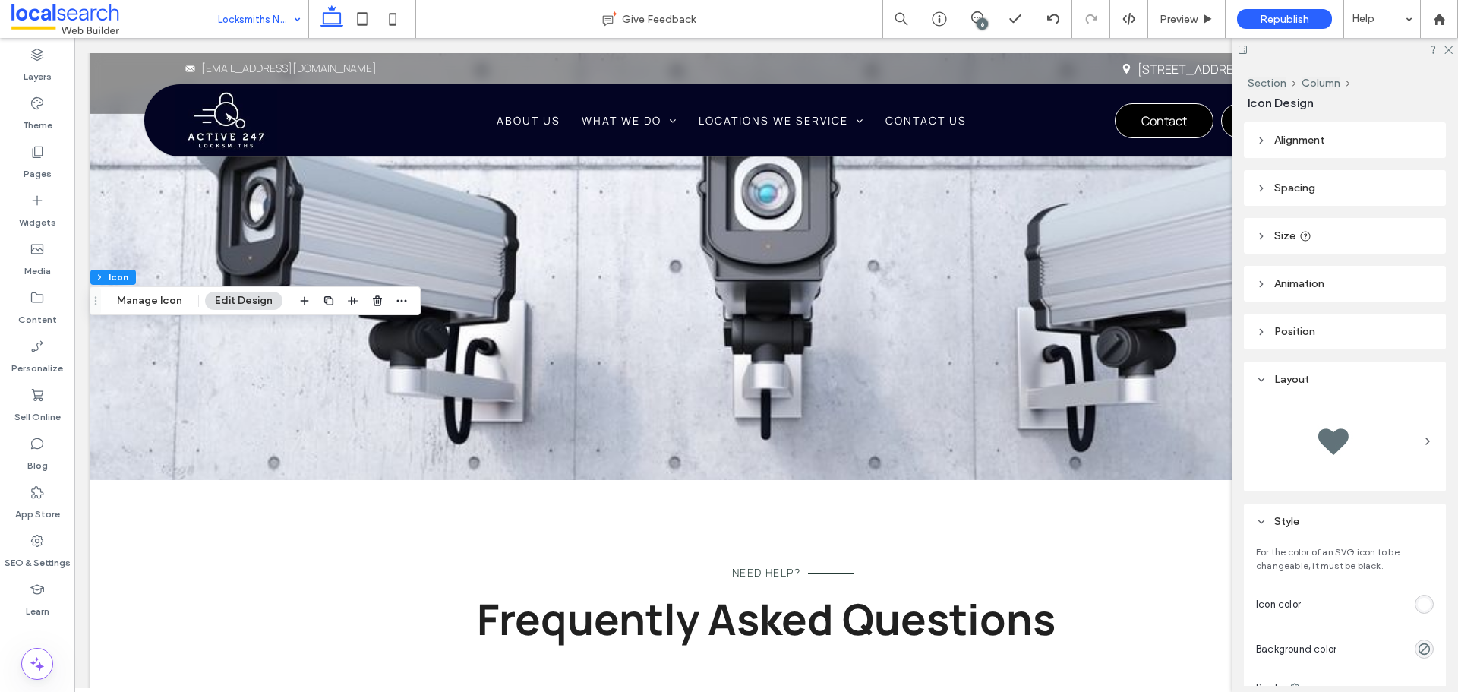
click at [1417, 607] on div "rgb(255, 255, 255)" at bounding box center [1423, 604] width 13 height 13
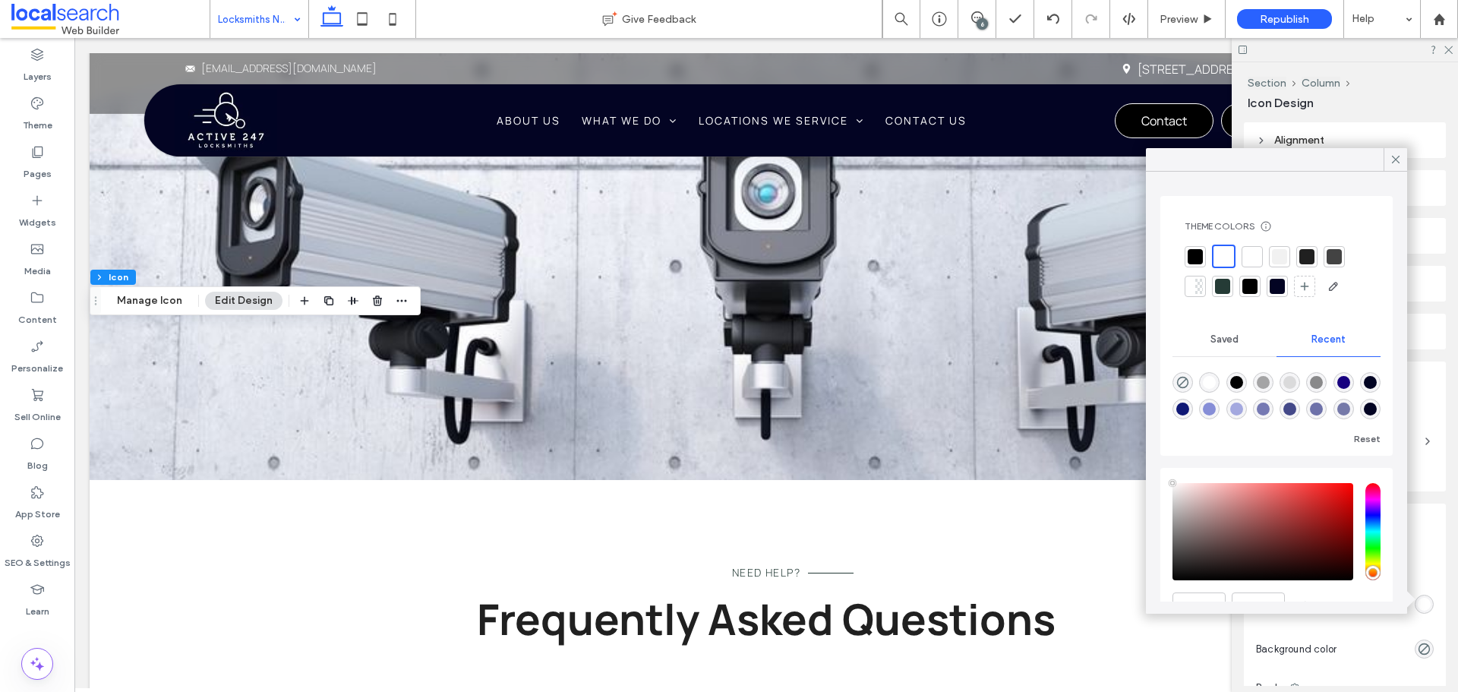
click at [1287, 248] on div at bounding box center [1279, 256] width 21 height 21
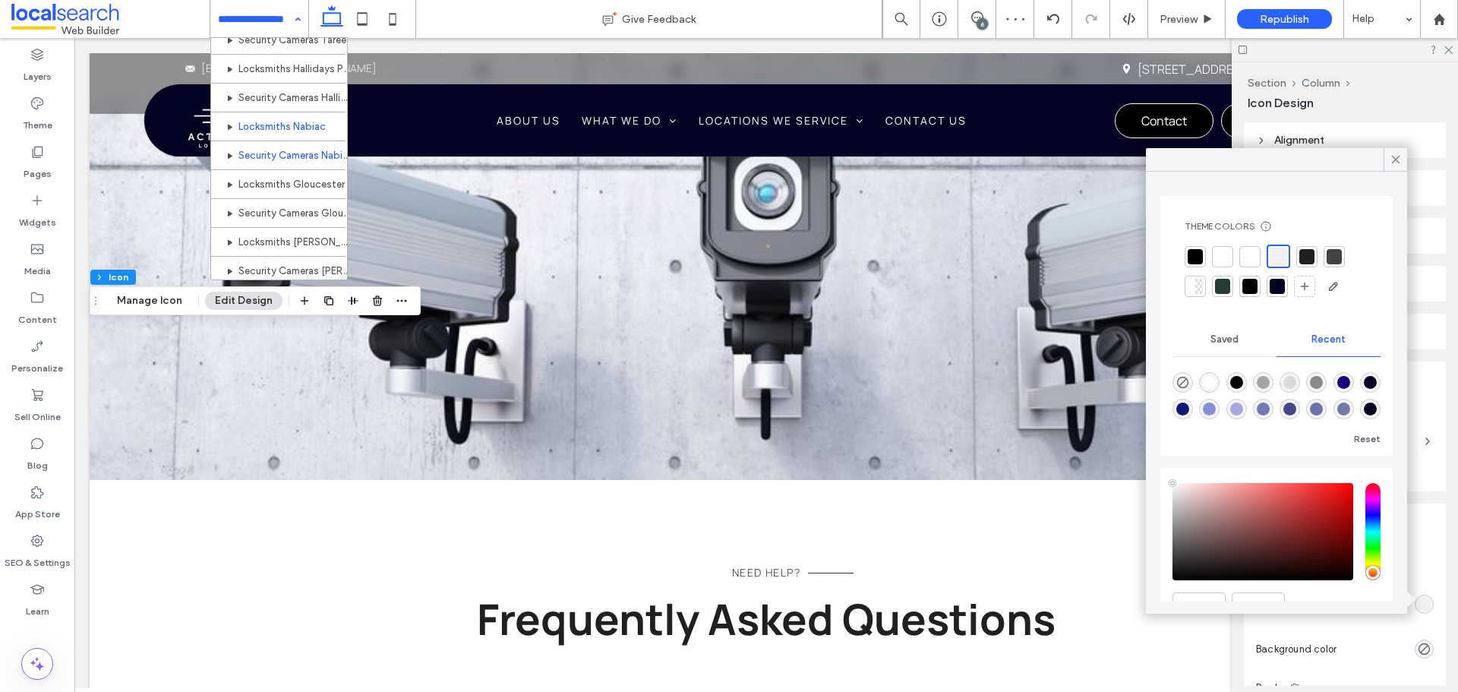
scroll to position [759, 0]
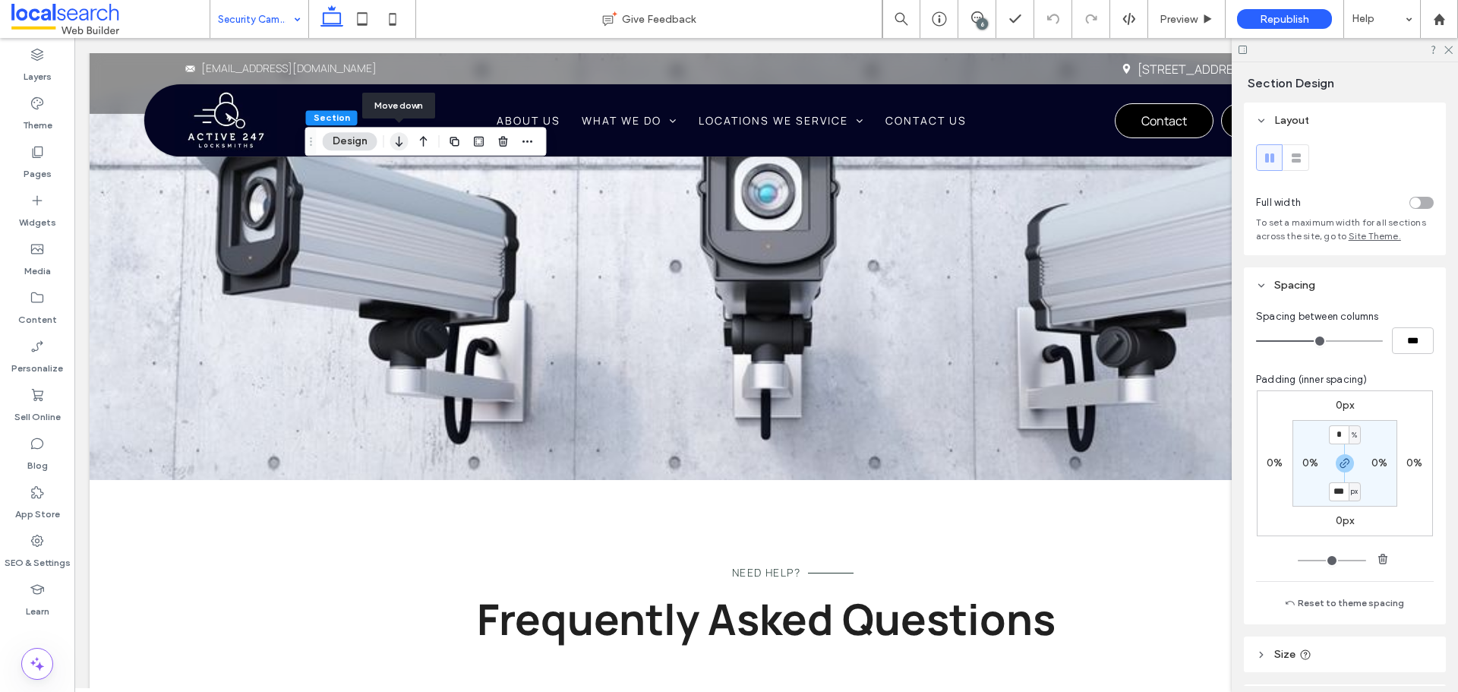
click at [402, 139] on icon "button" at bounding box center [399, 141] width 18 height 27
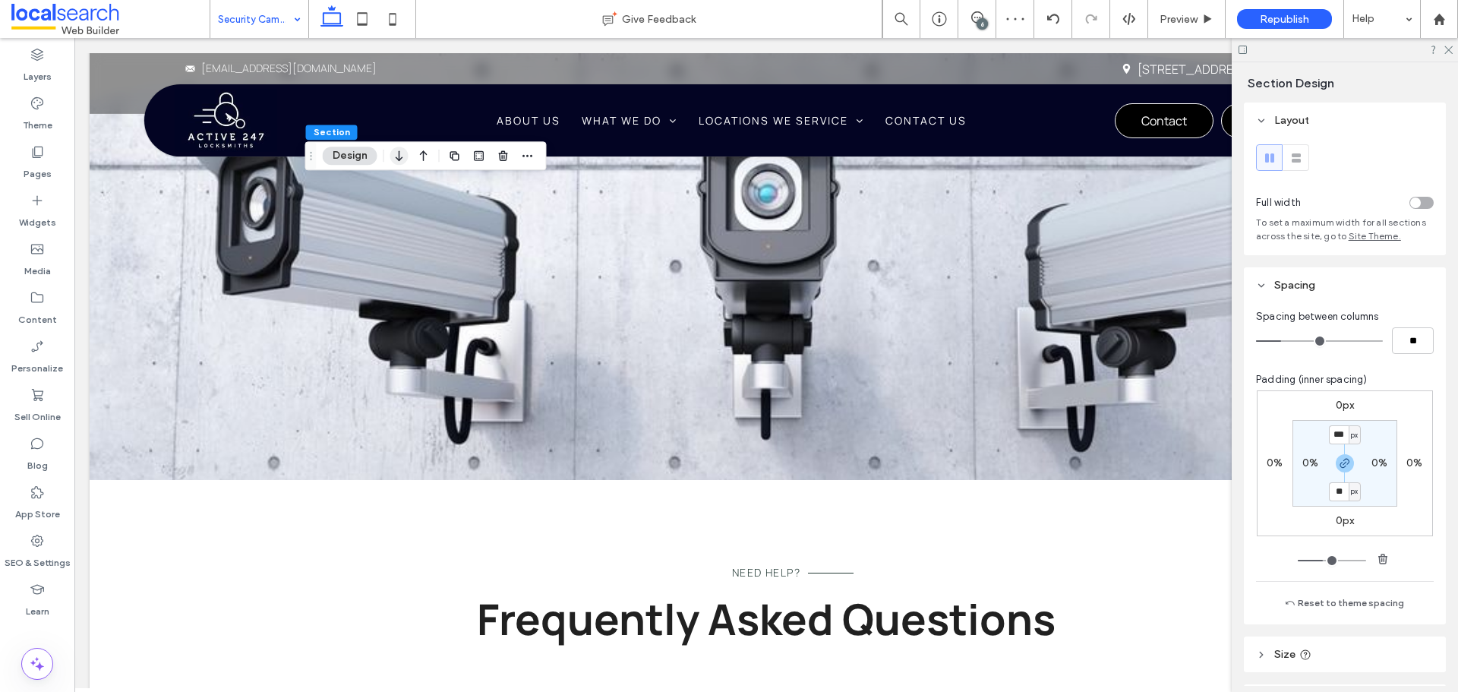
click at [399, 156] on use "button" at bounding box center [399, 156] width 7 height 11
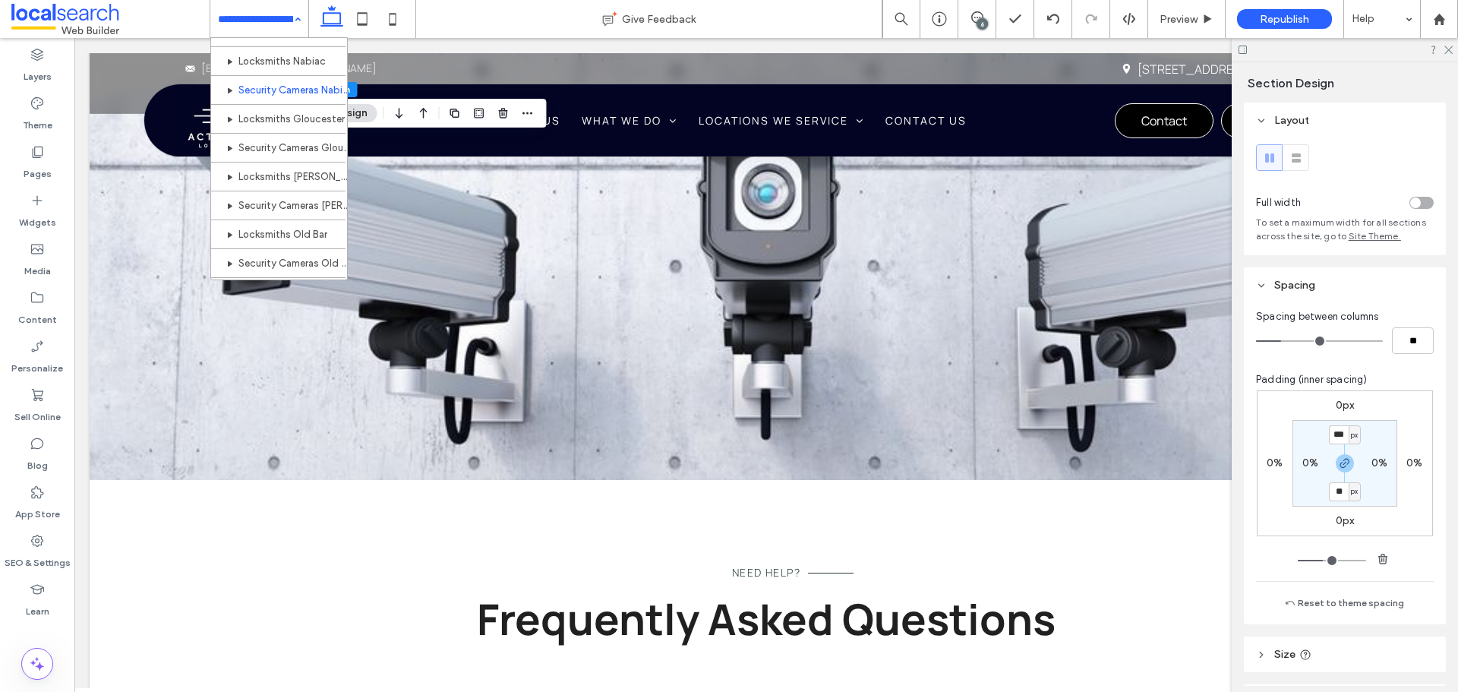
scroll to position [835, 0]
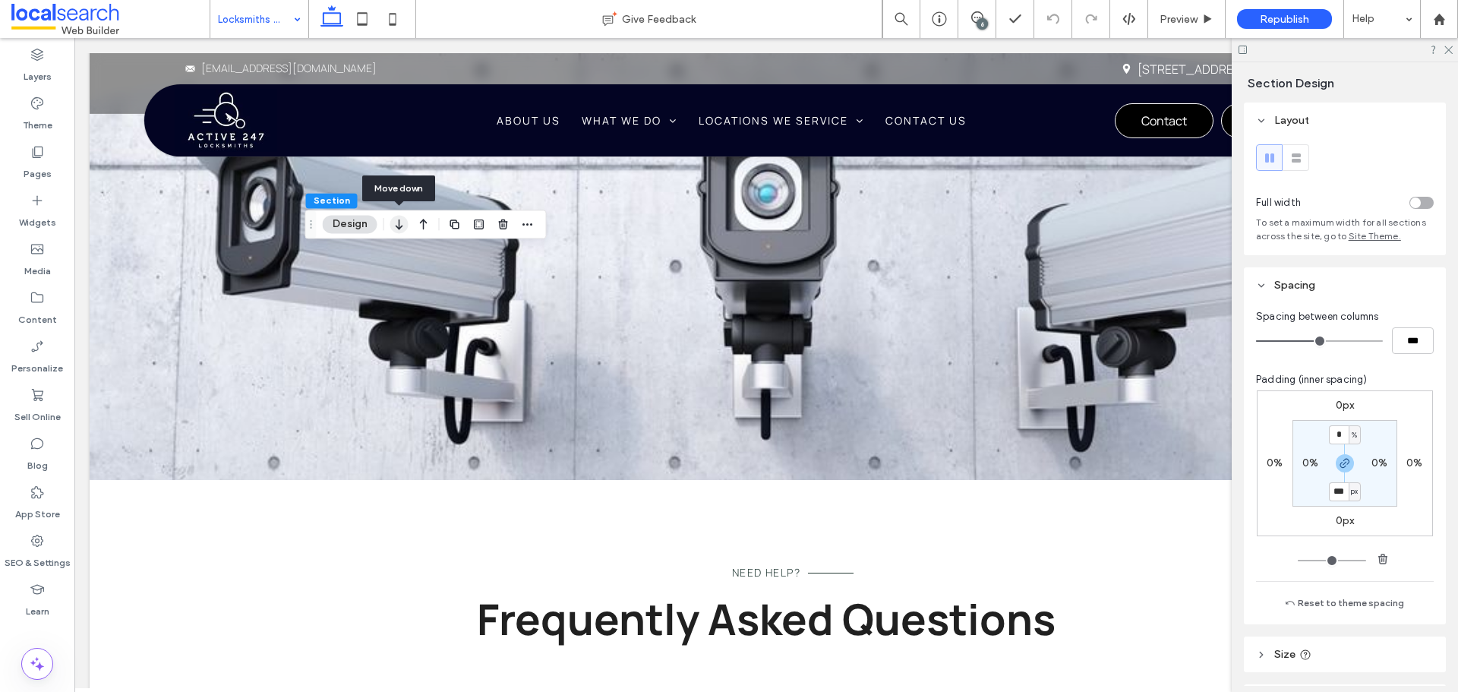
click at [399, 228] on use "button" at bounding box center [399, 224] width 7 height 11
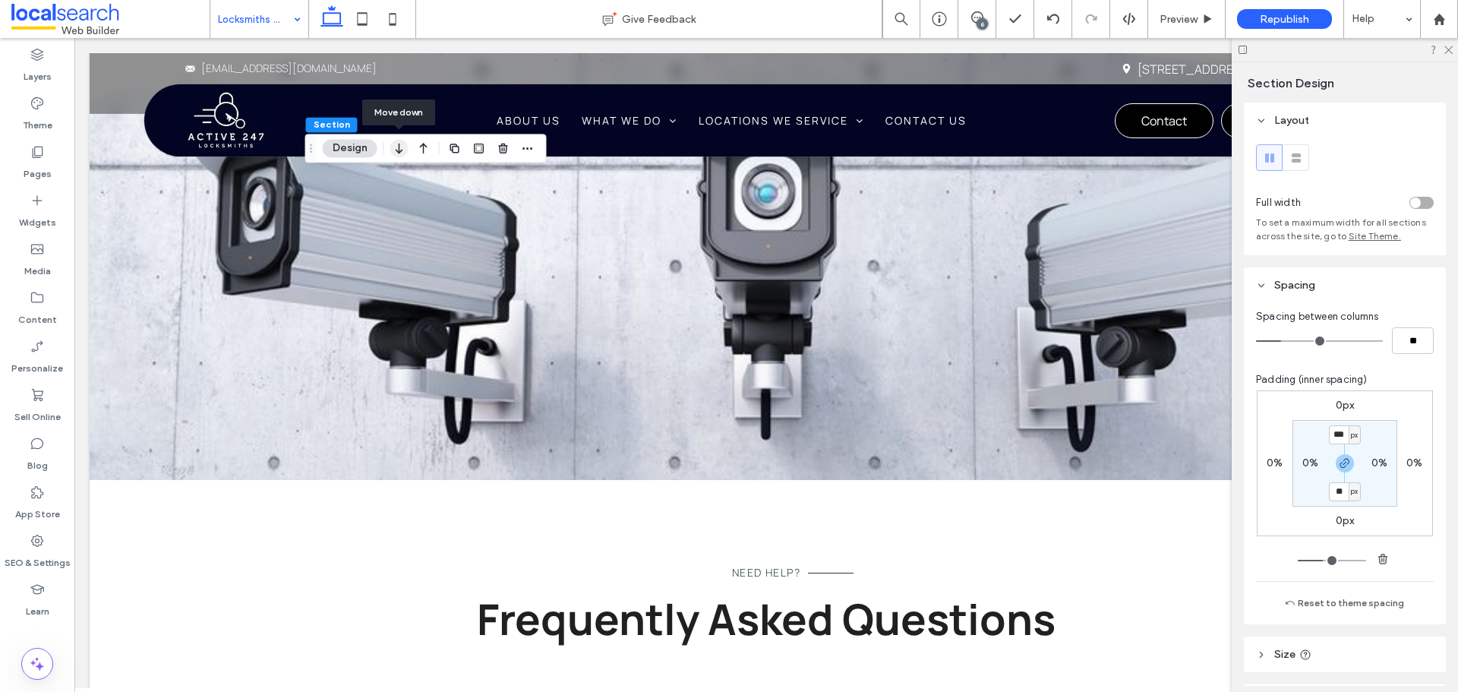
click at [401, 142] on icon "button" at bounding box center [399, 147] width 18 height 27
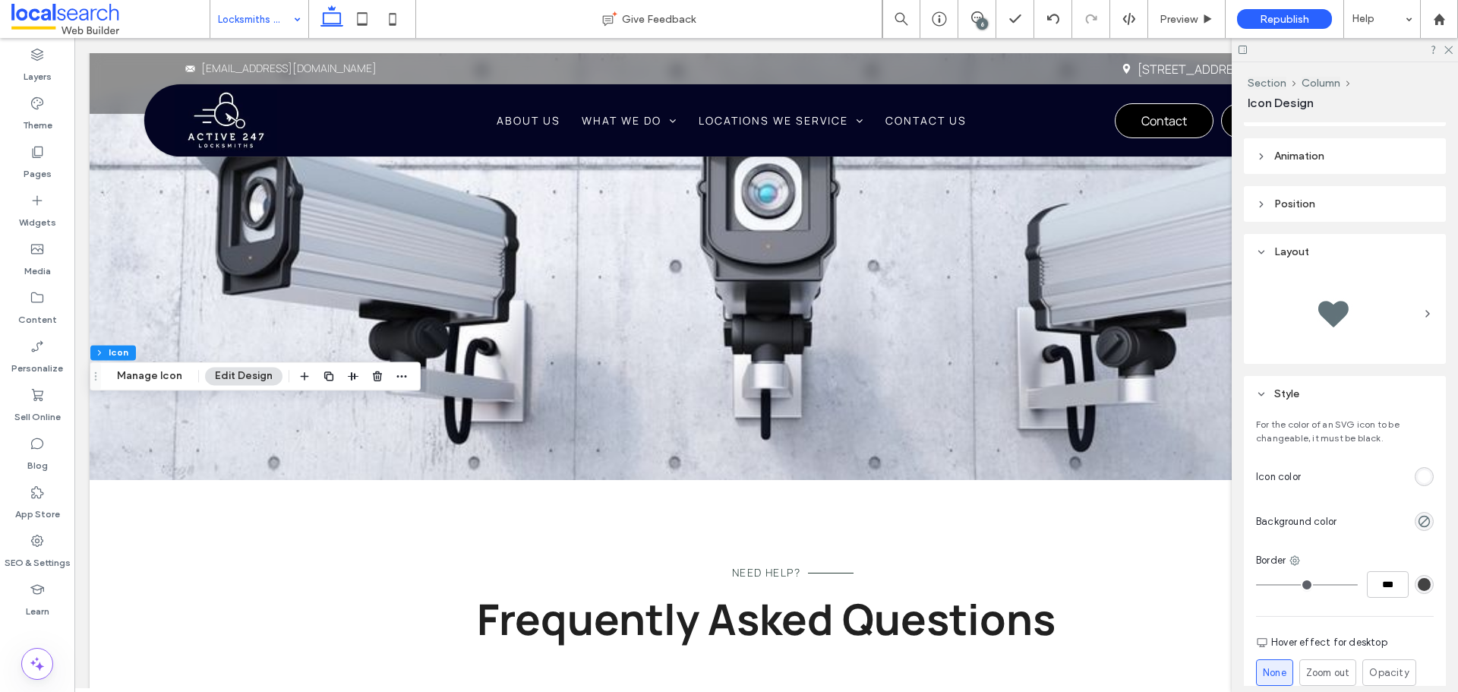
scroll to position [304, 0]
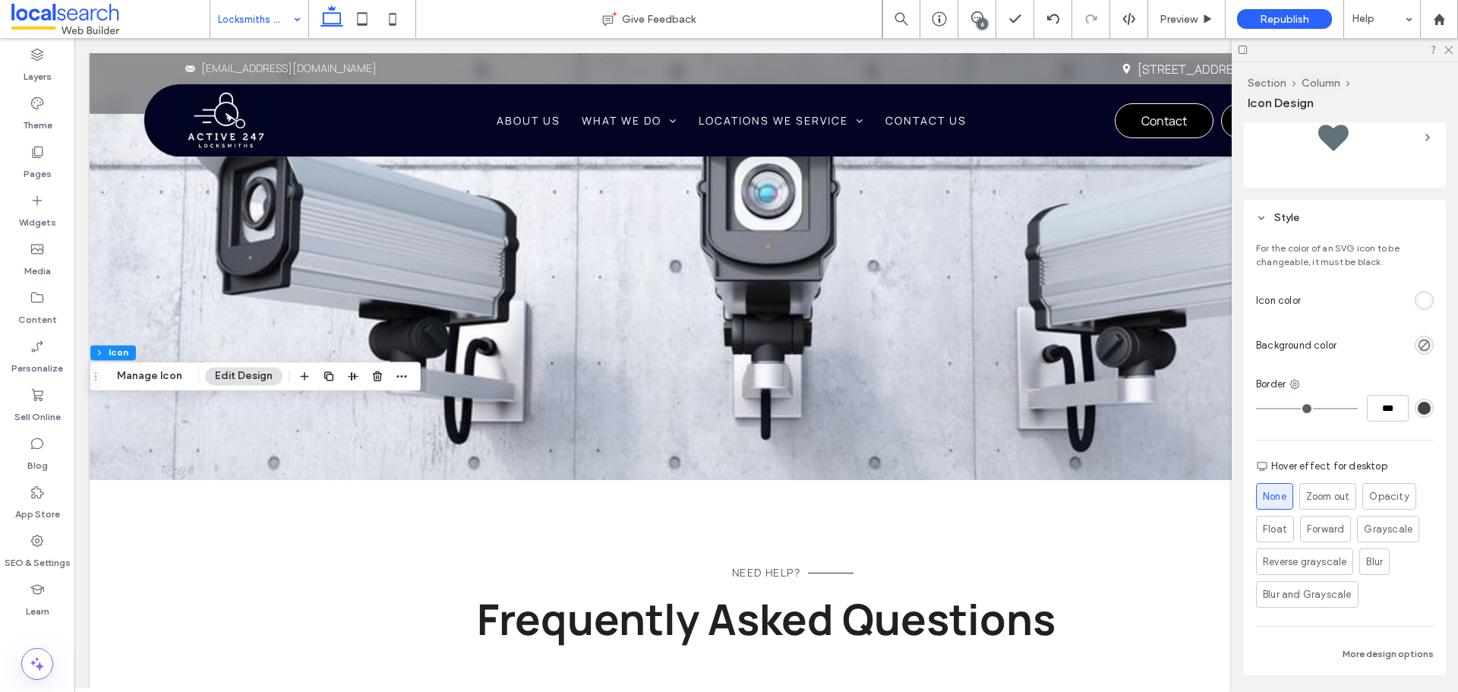
click at [1424, 297] on div "rgb(255, 255, 255)" at bounding box center [1423, 300] width 19 height 19
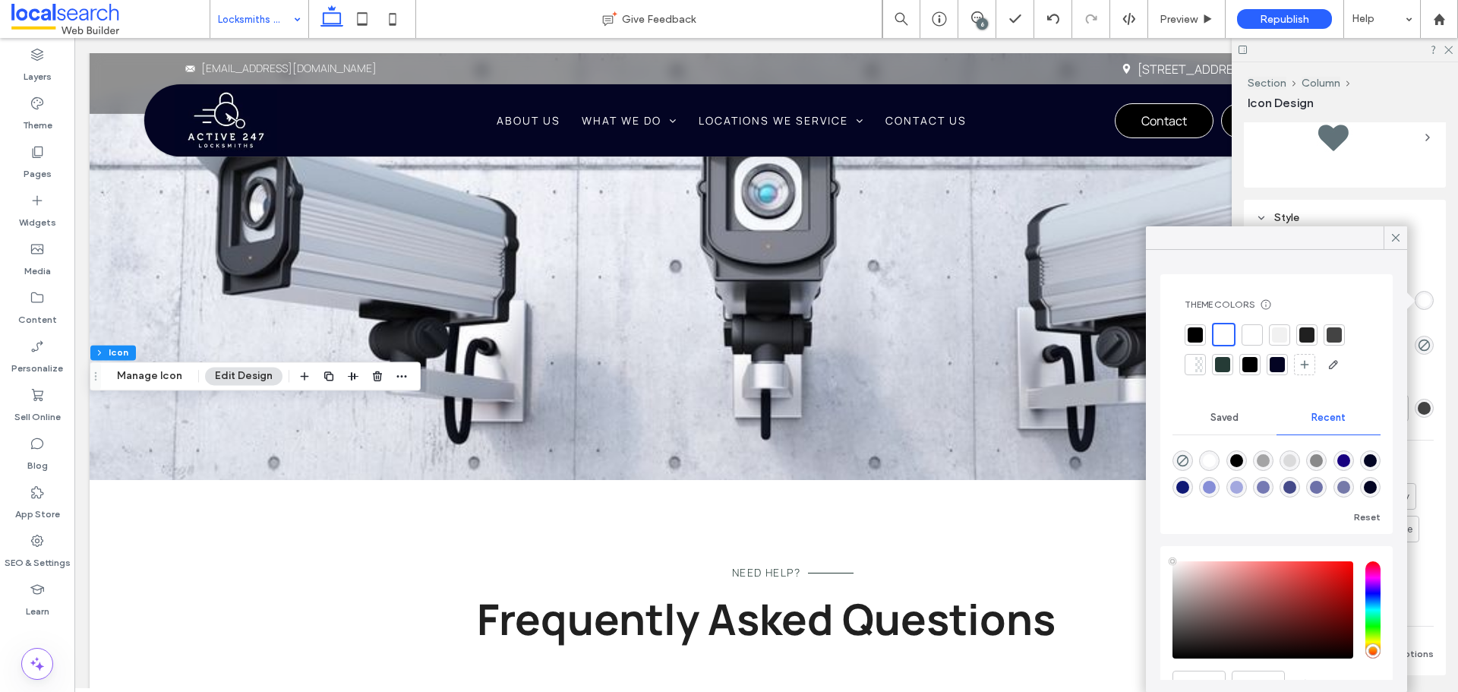
click at [1278, 335] on div at bounding box center [1279, 334] width 15 height 15
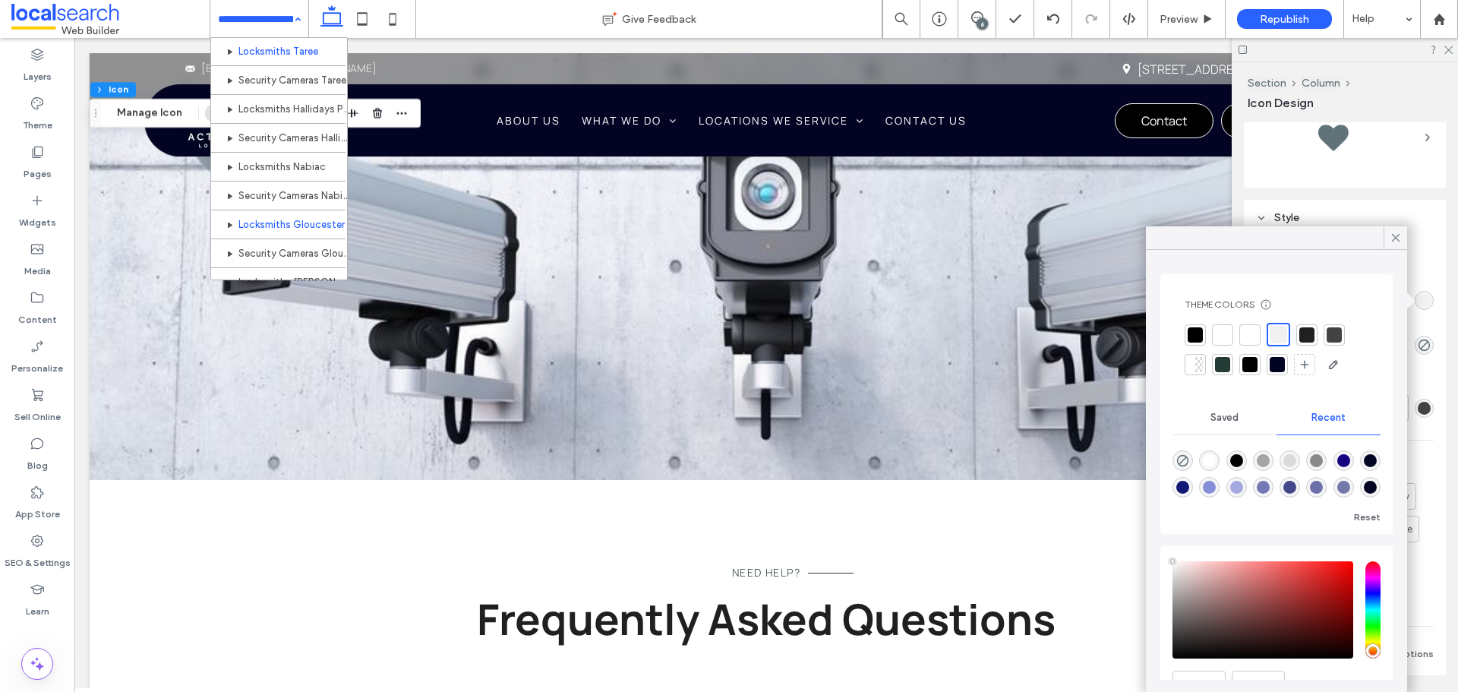
scroll to position [835, 0]
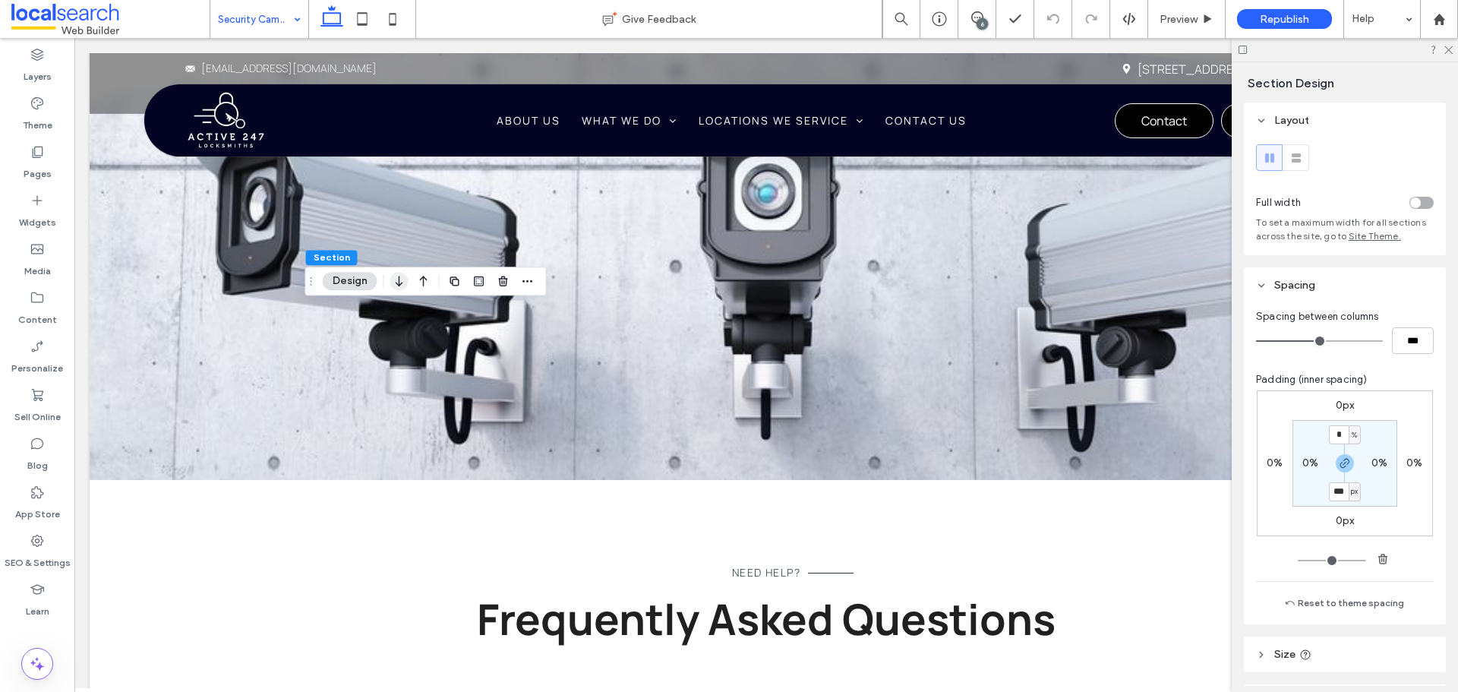
click at [398, 285] on use "button" at bounding box center [399, 281] width 7 height 11
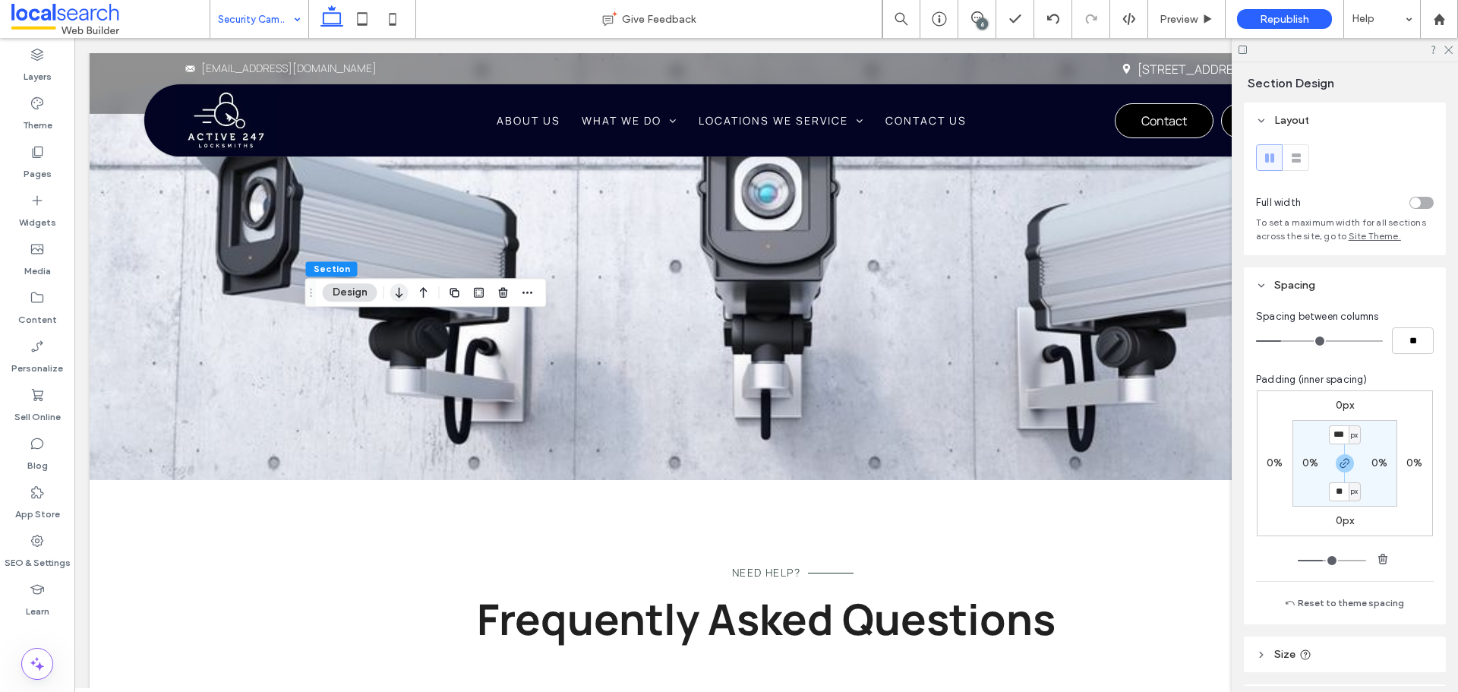
click at [396, 294] on use "button" at bounding box center [399, 293] width 7 height 11
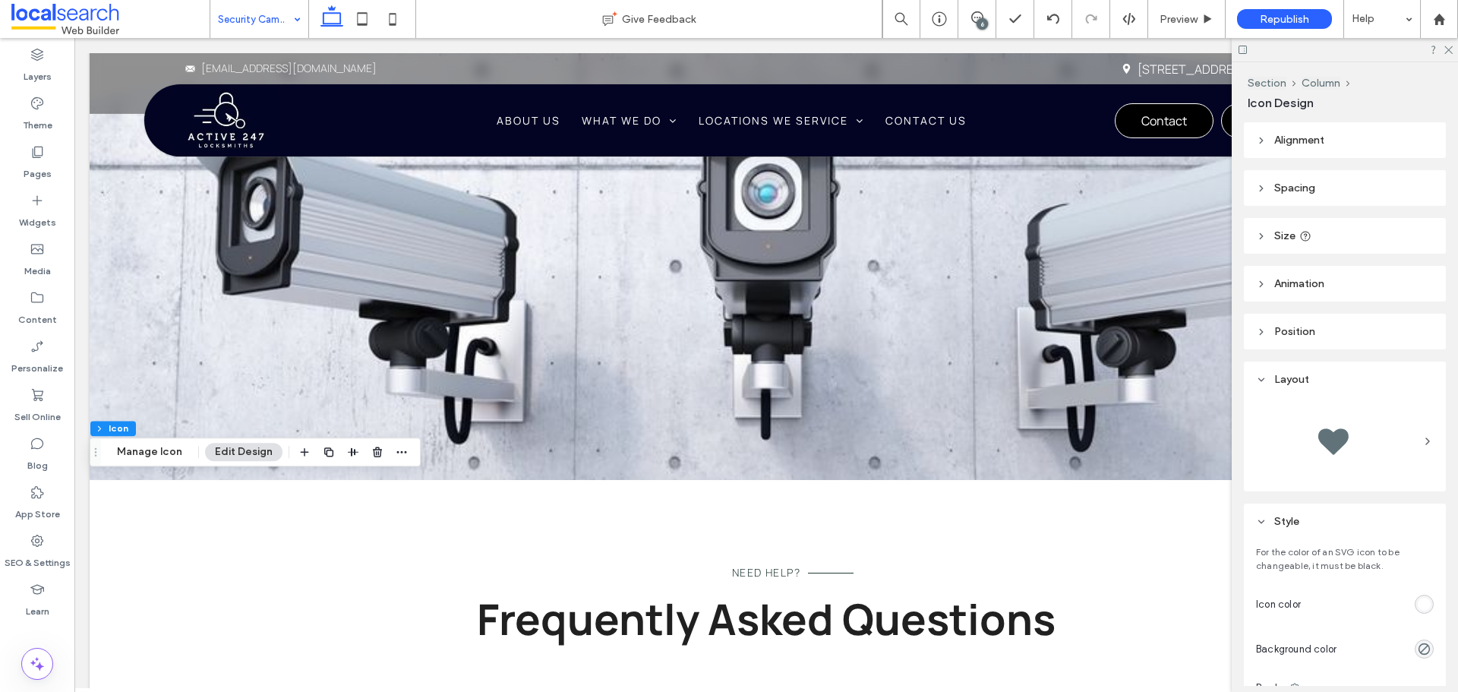
click at [1420, 602] on div "rgb(255, 255, 255)" at bounding box center [1423, 604] width 13 height 13
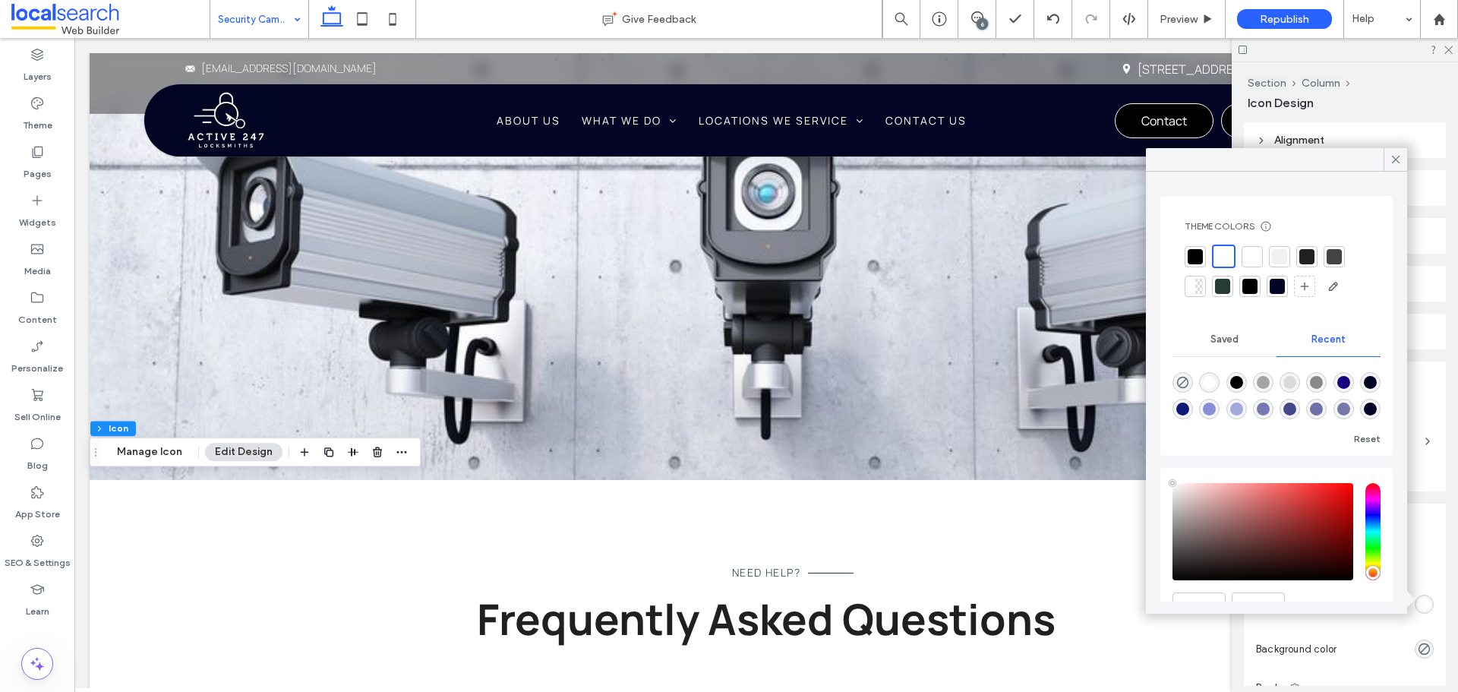
click at [1275, 255] on div at bounding box center [1279, 256] width 15 height 15
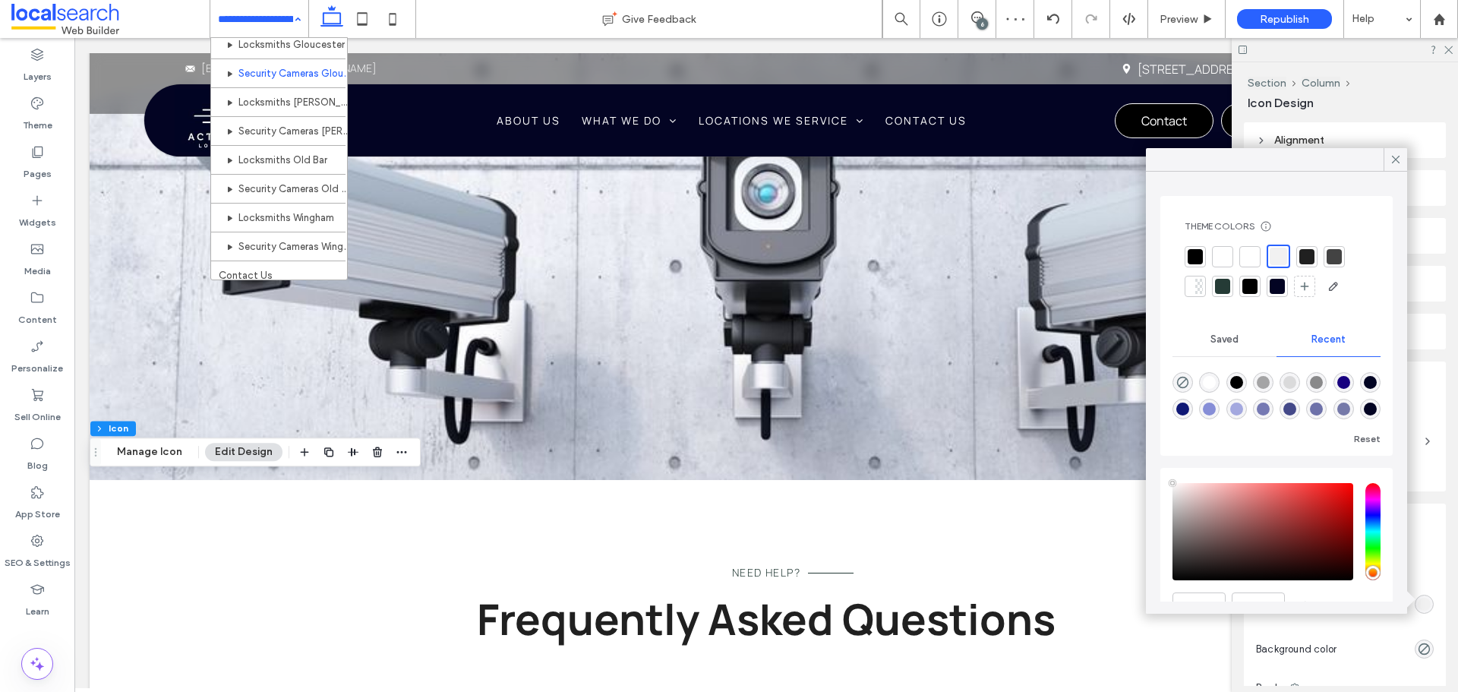
scroll to position [881, 0]
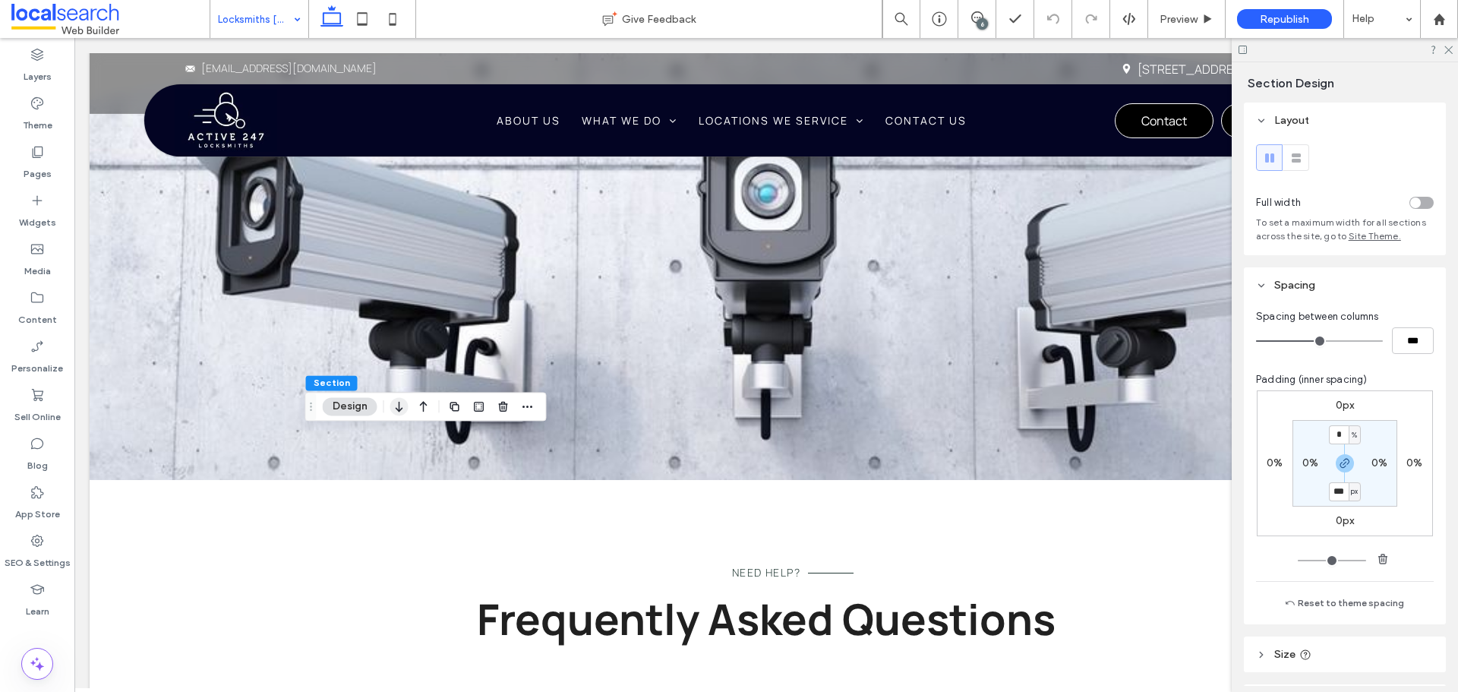
click at [402, 408] on icon "button" at bounding box center [399, 406] width 18 height 27
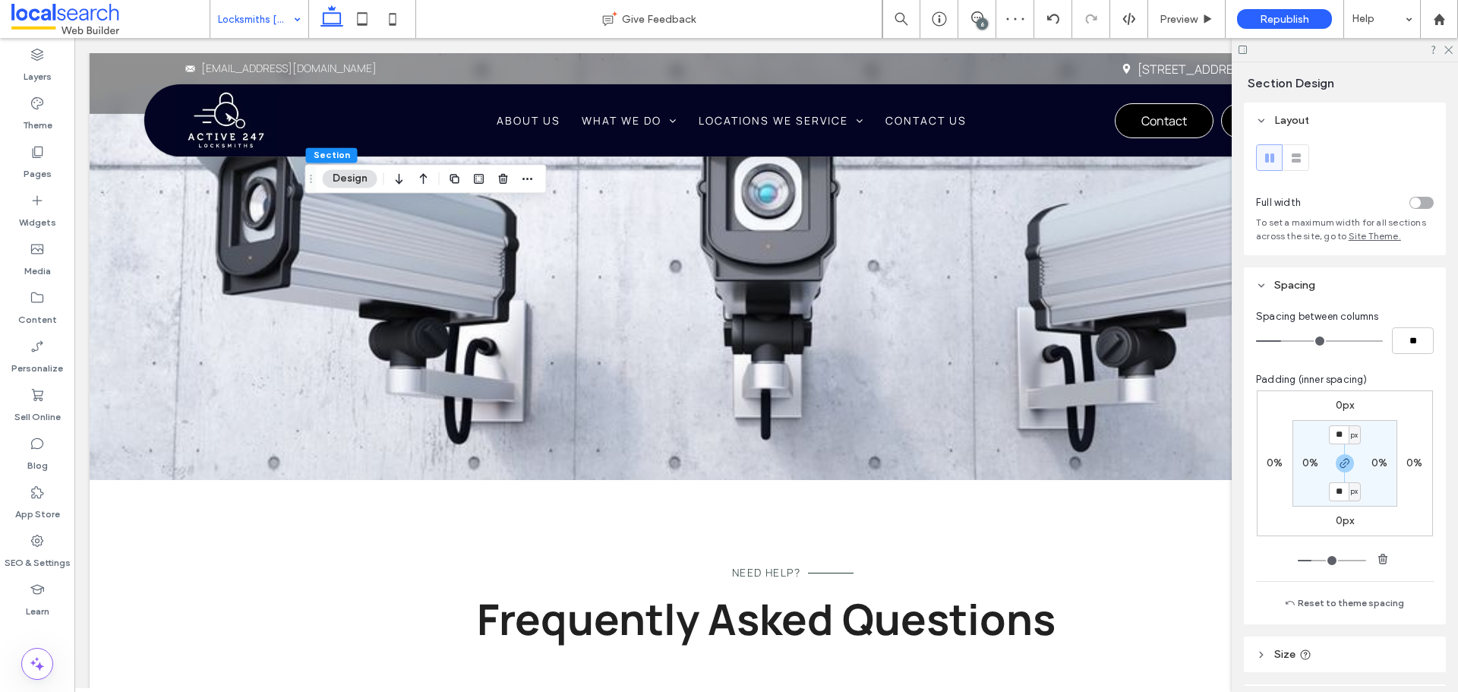
click at [399, 175] on icon "button" at bounding box center [399, 178] width 18 height 27
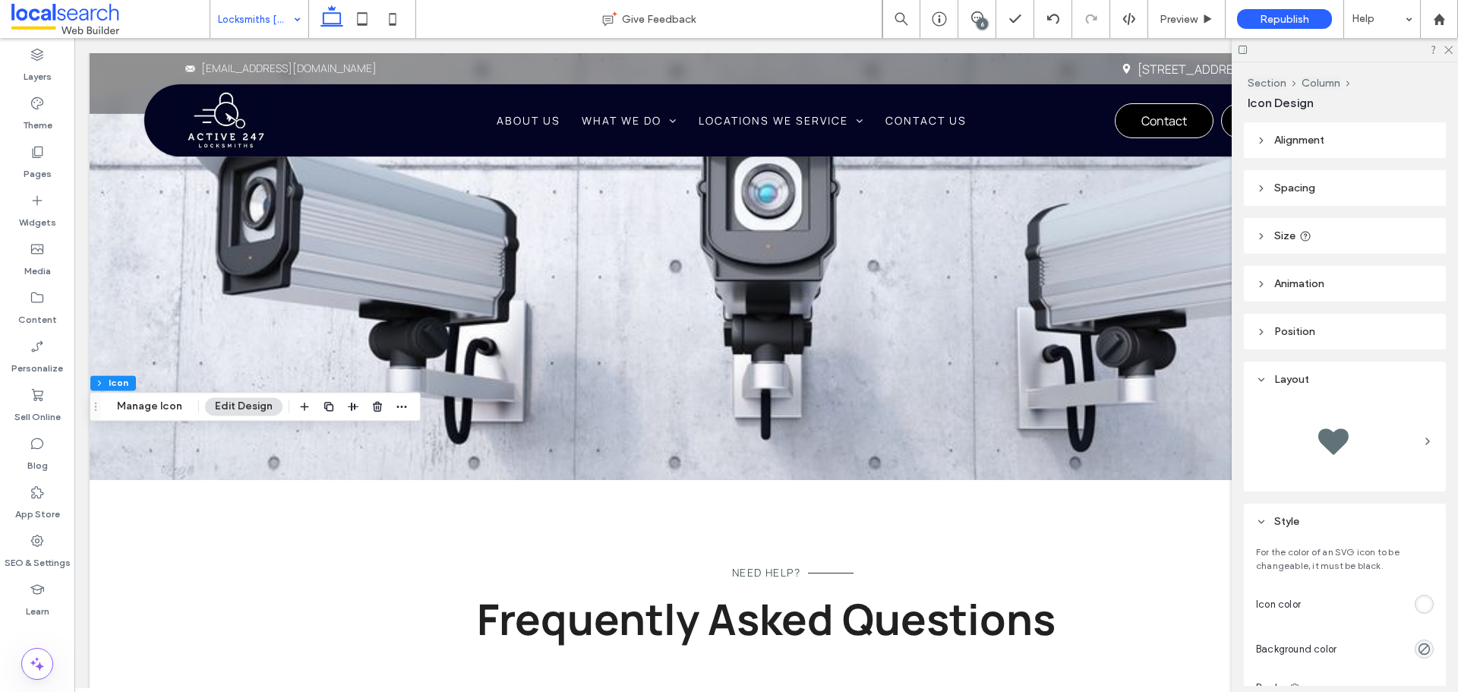
click at [1423, 613] on div at bounding box center [1423, 603] width 19 height 19
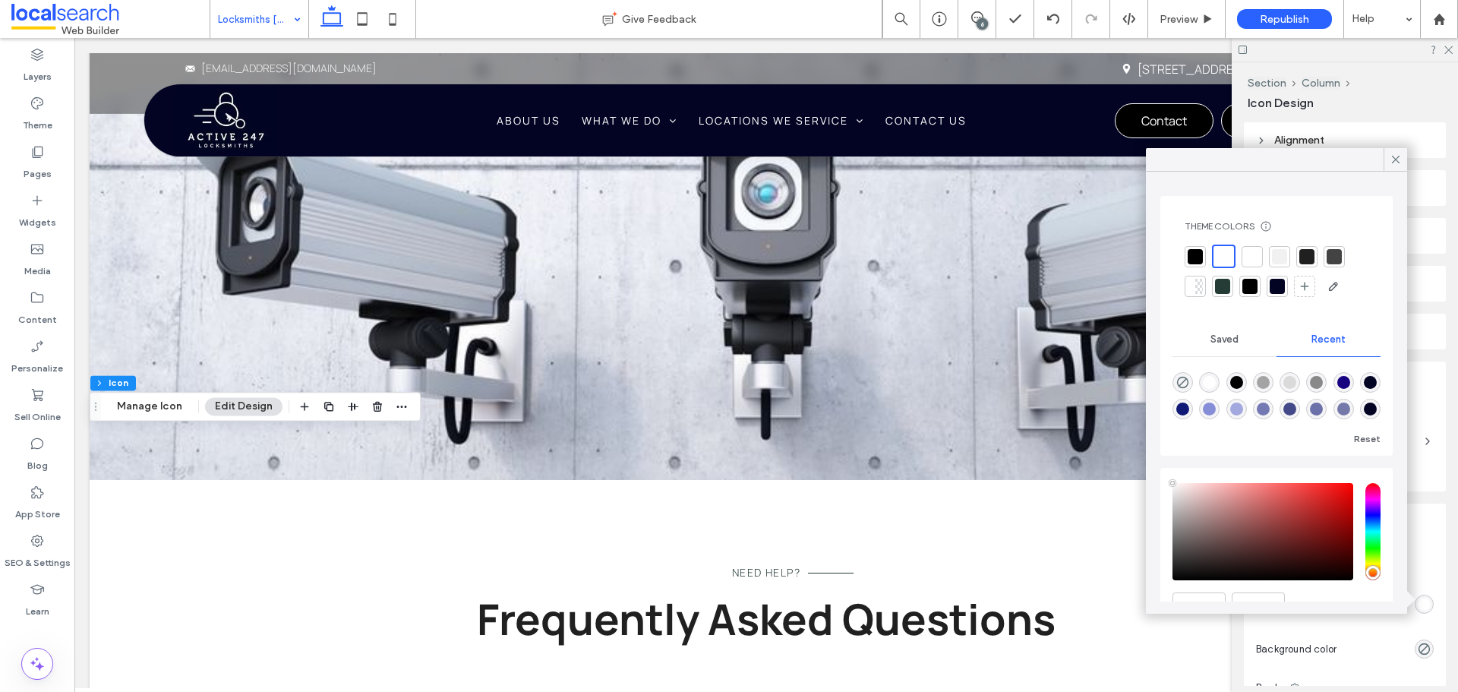
click at [1274, 257] on div at bounding box center [1279, 256] width 15 height 15
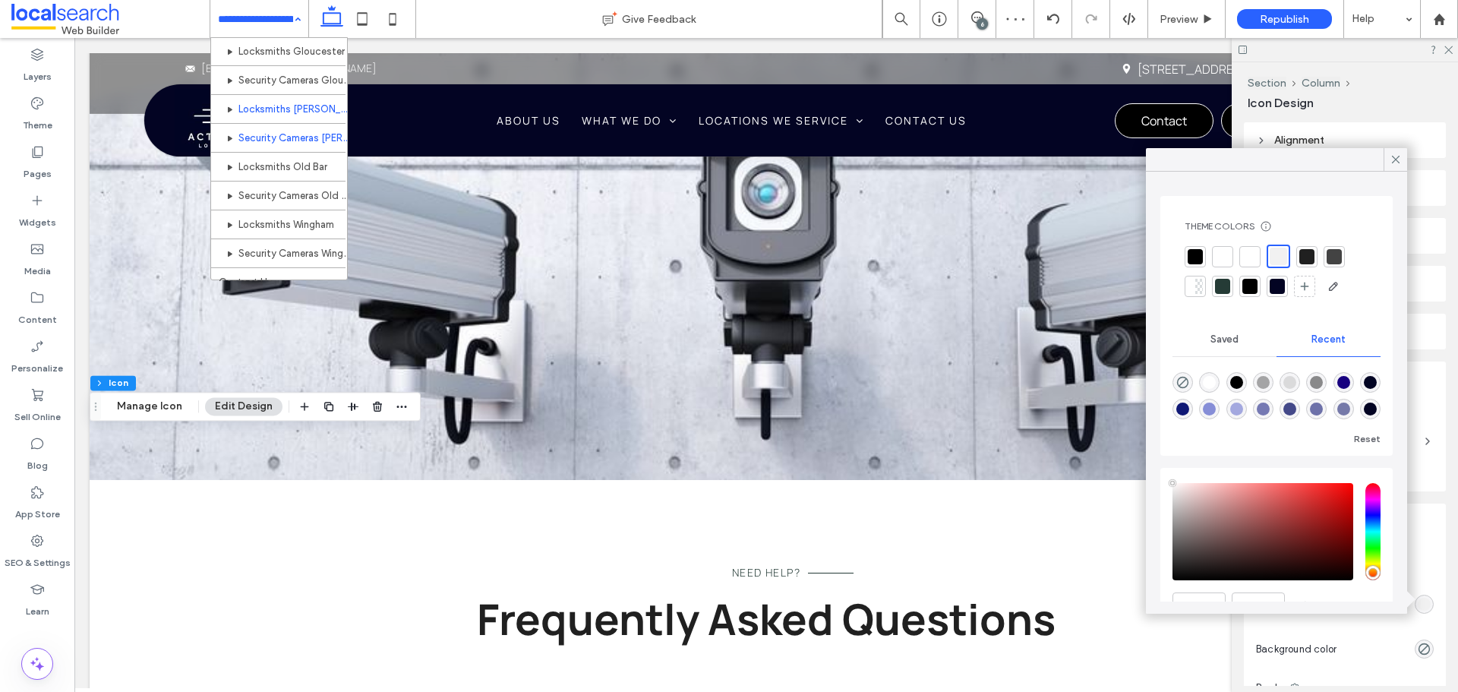
scroll to position [881, 0]
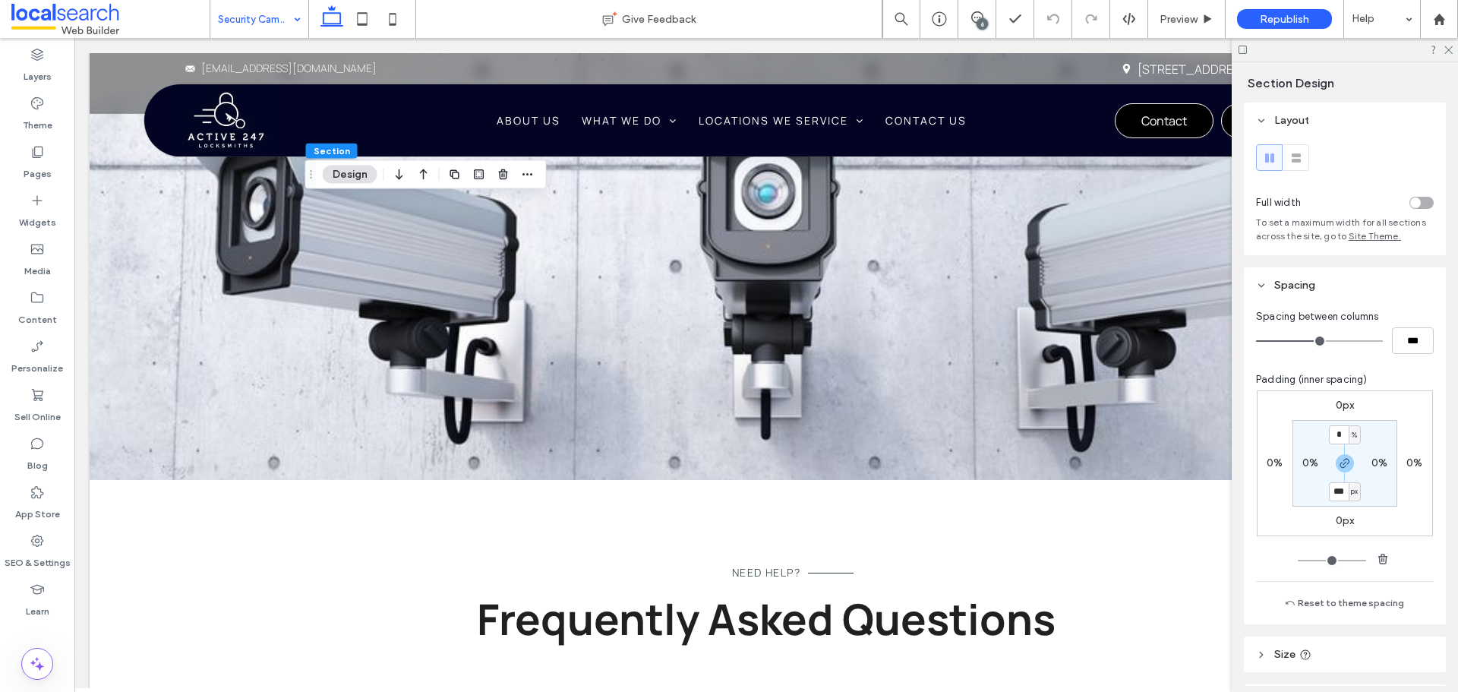
click at [393, 176] on icon "button" at bounding box center [399, 174] width 18 height 27
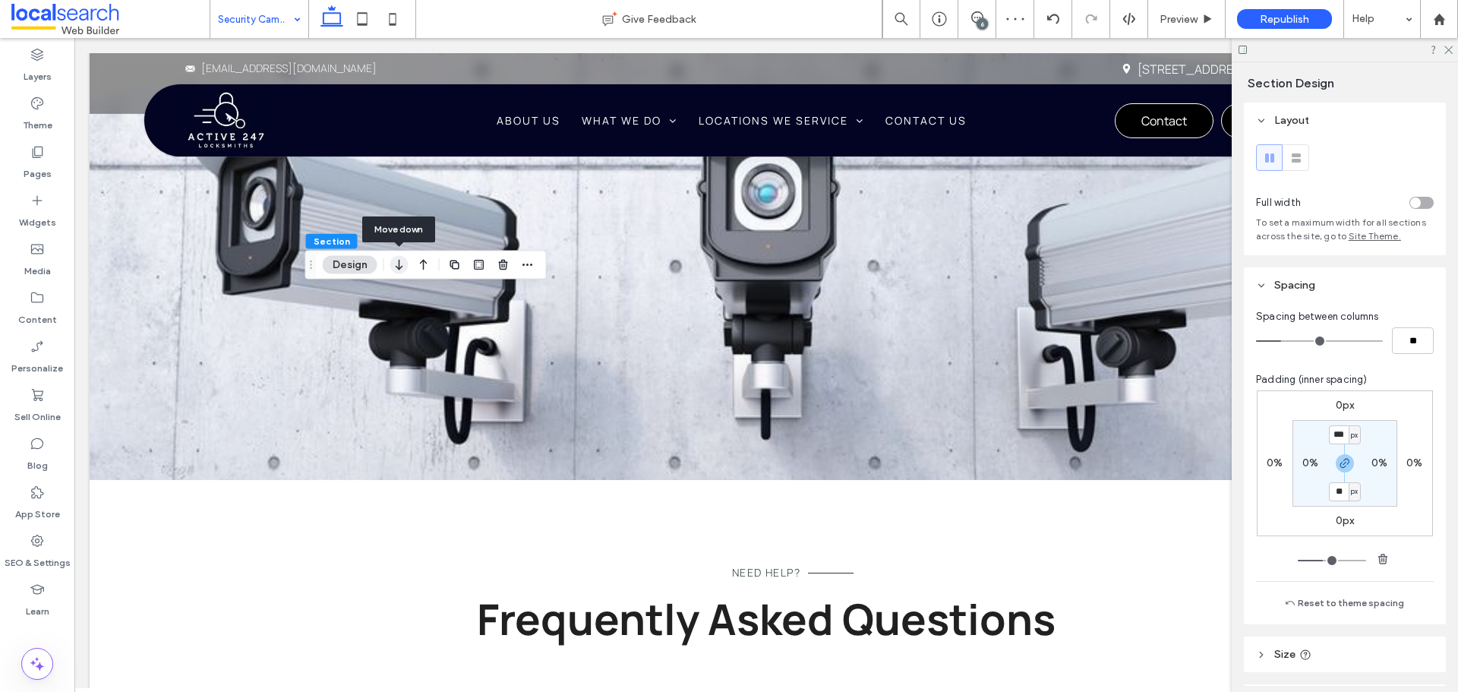
click at [393, 264] on icon "button" at bounding box center [399, 264] width 18 height 27
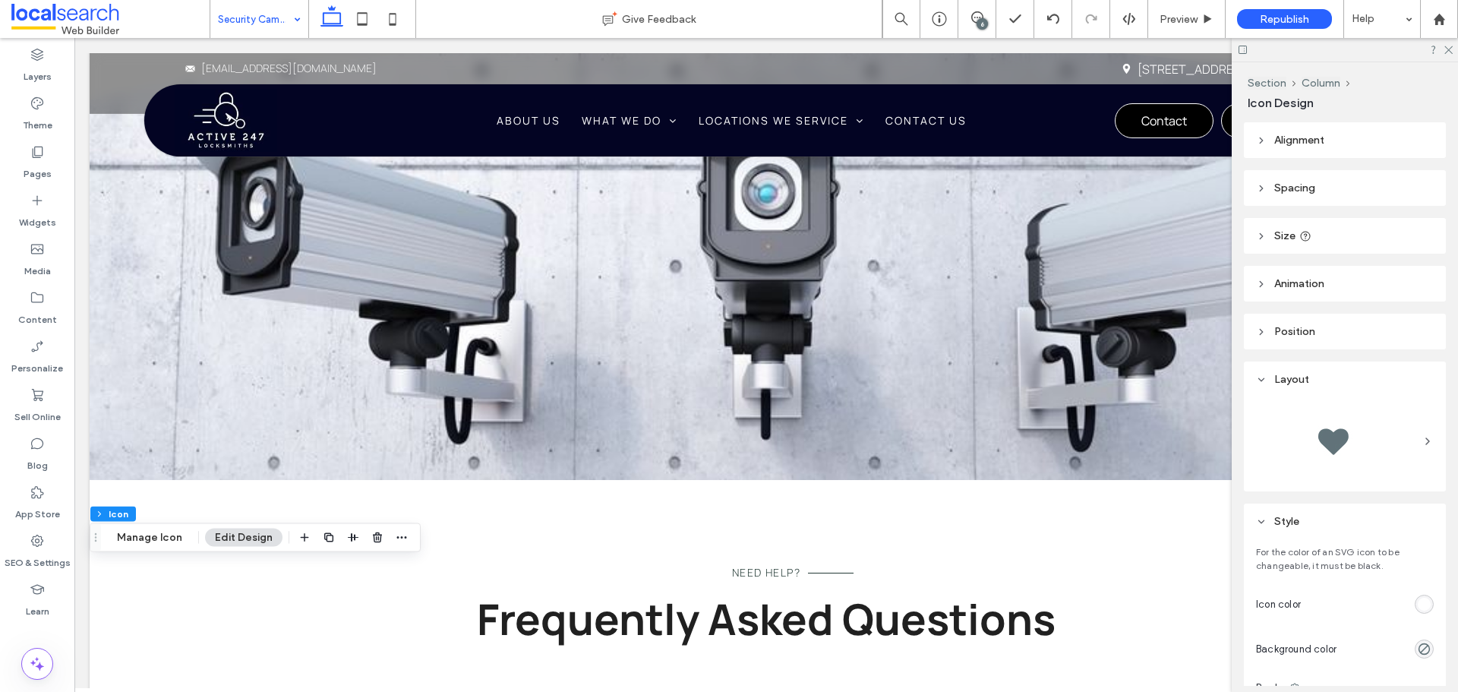
click at [1417, 601] on div "rgb(255, 255, 255)" at bounding box center [1423, 604] width 13 height 13
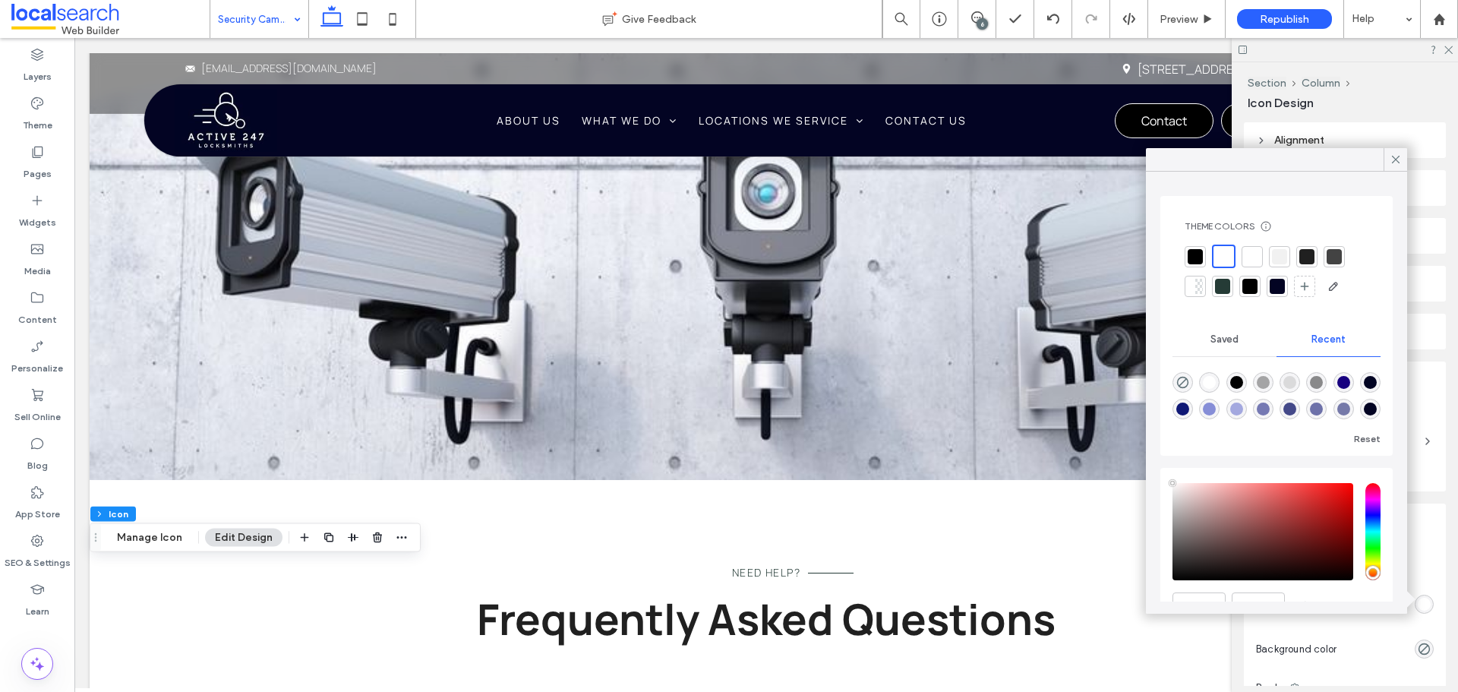
click at [1274, 261] on div at bounding box center [1279, 256] width 15 height 15
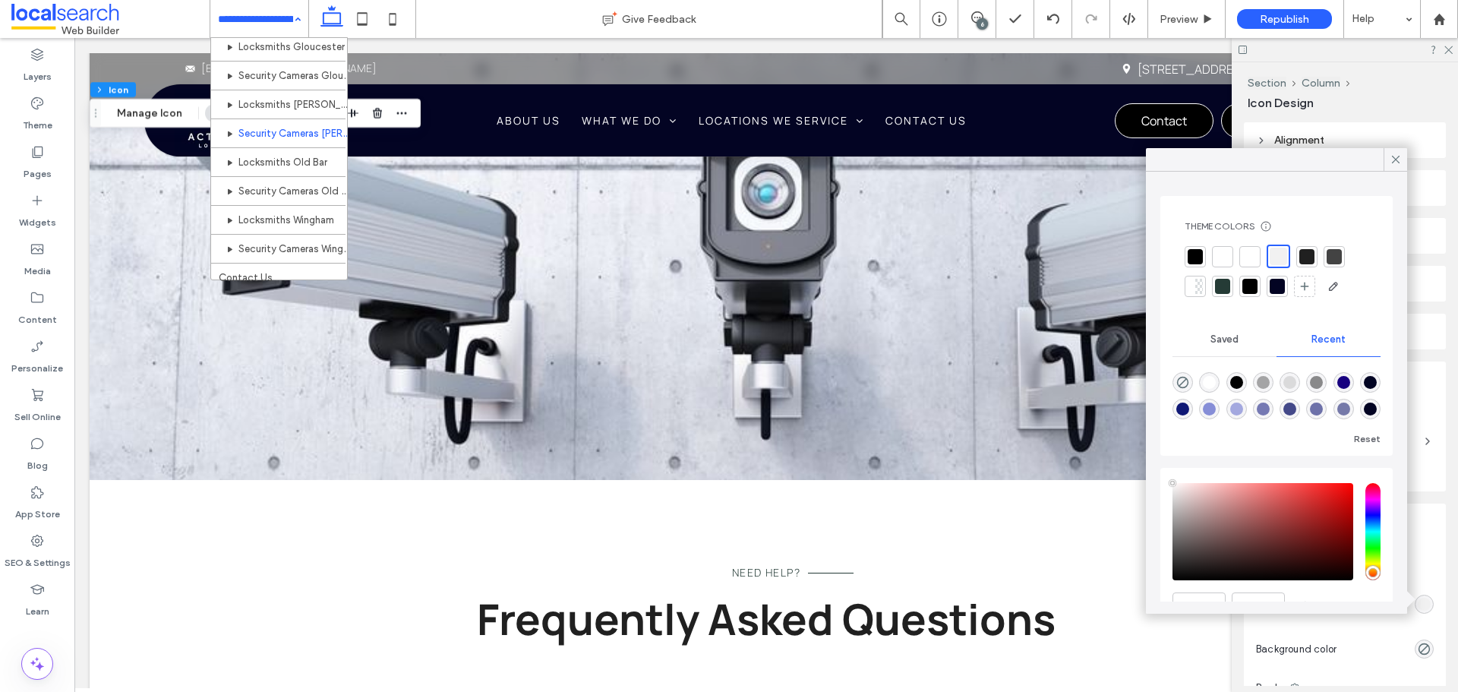
scroll to position [881, 0]
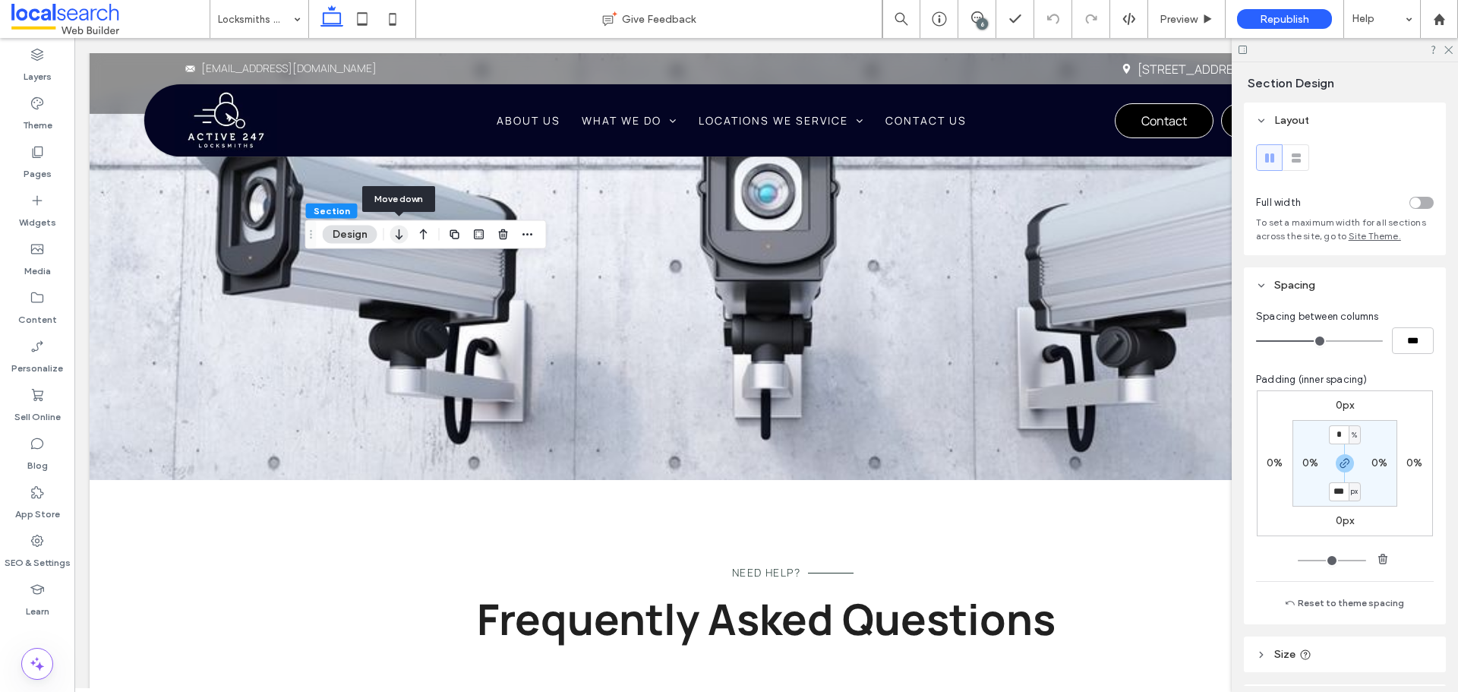
click at [396, 235] on icon "button" at bounding box center [399, 234] width 18 height 27
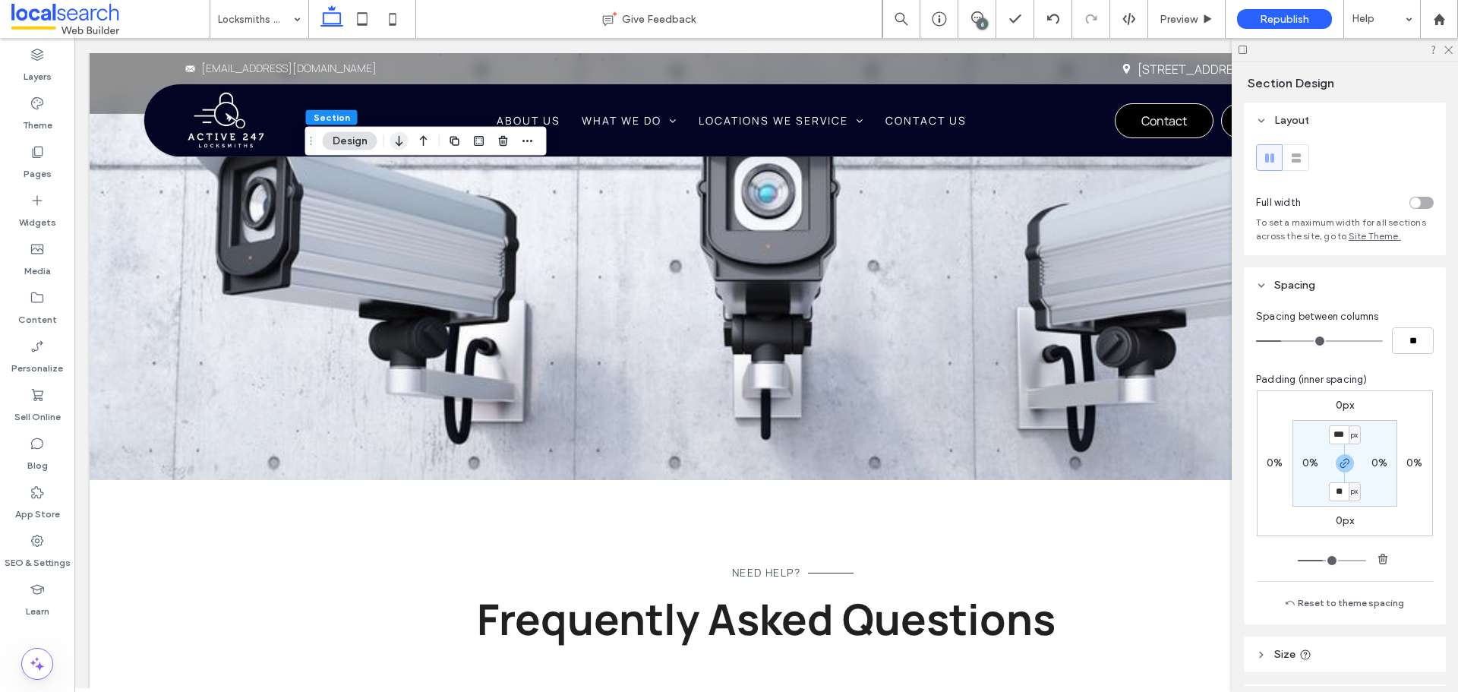
click at [402, 140] on icon "button" at bounding box center [399, 141] width 18 height 27
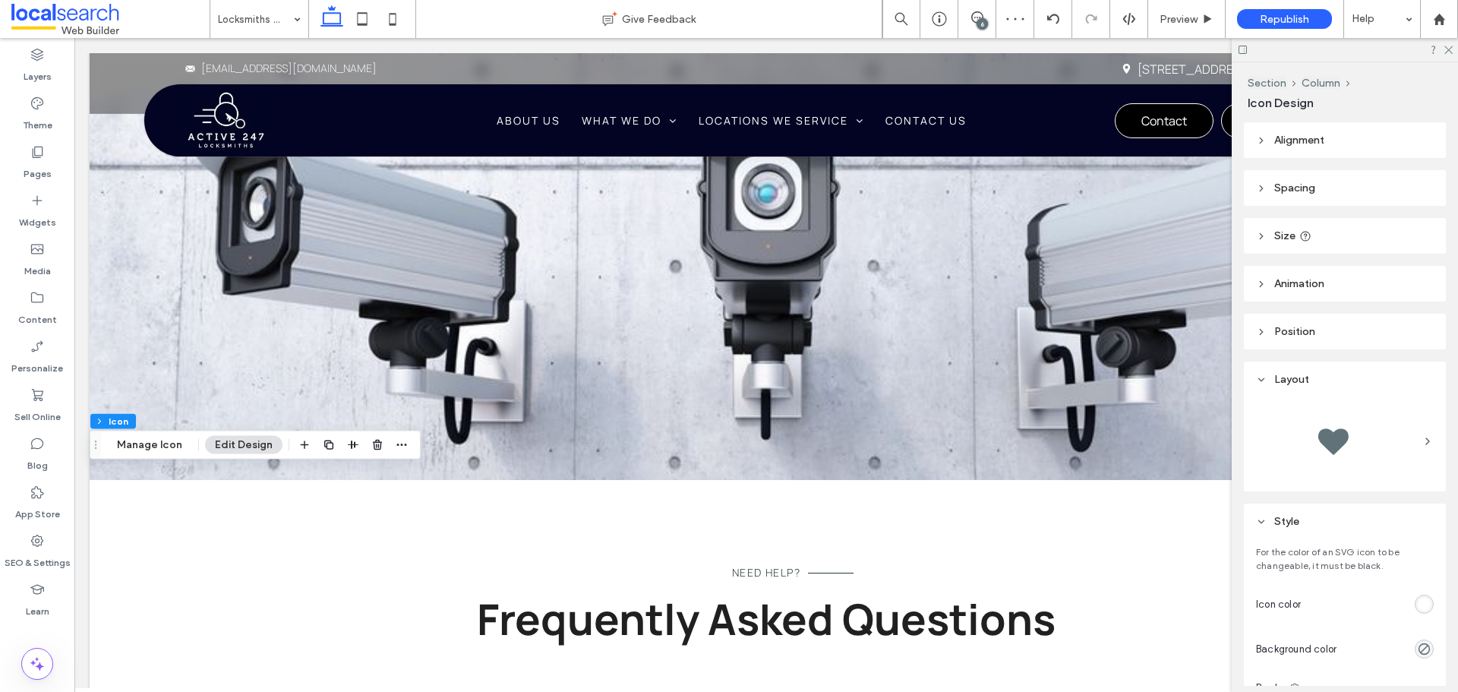
click at [1417, 607] on div "rgb(255, 255, 255)" at bounding box center [1423, 604] width 13 height 13
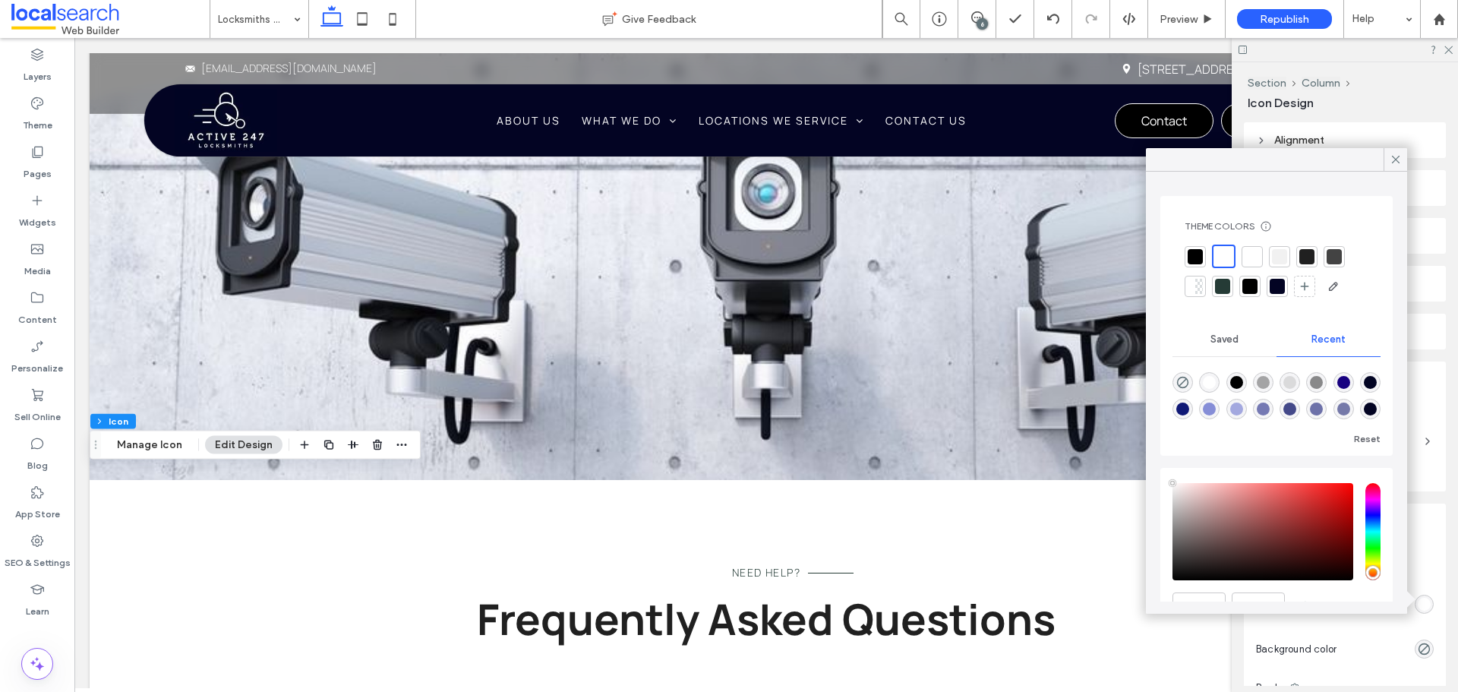
click at [1282, 262] on div at bounding box center [1279, 256] width 15 height 15
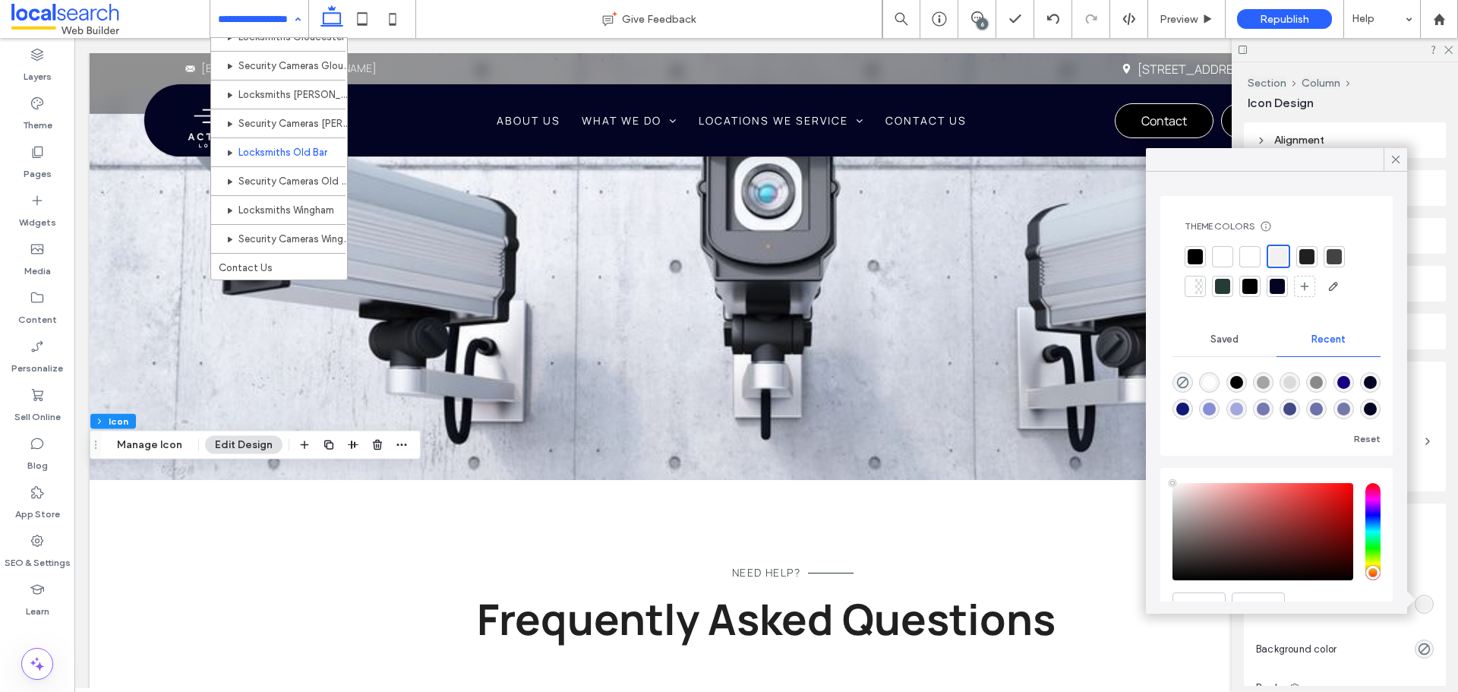
scroll to position [881, 0]
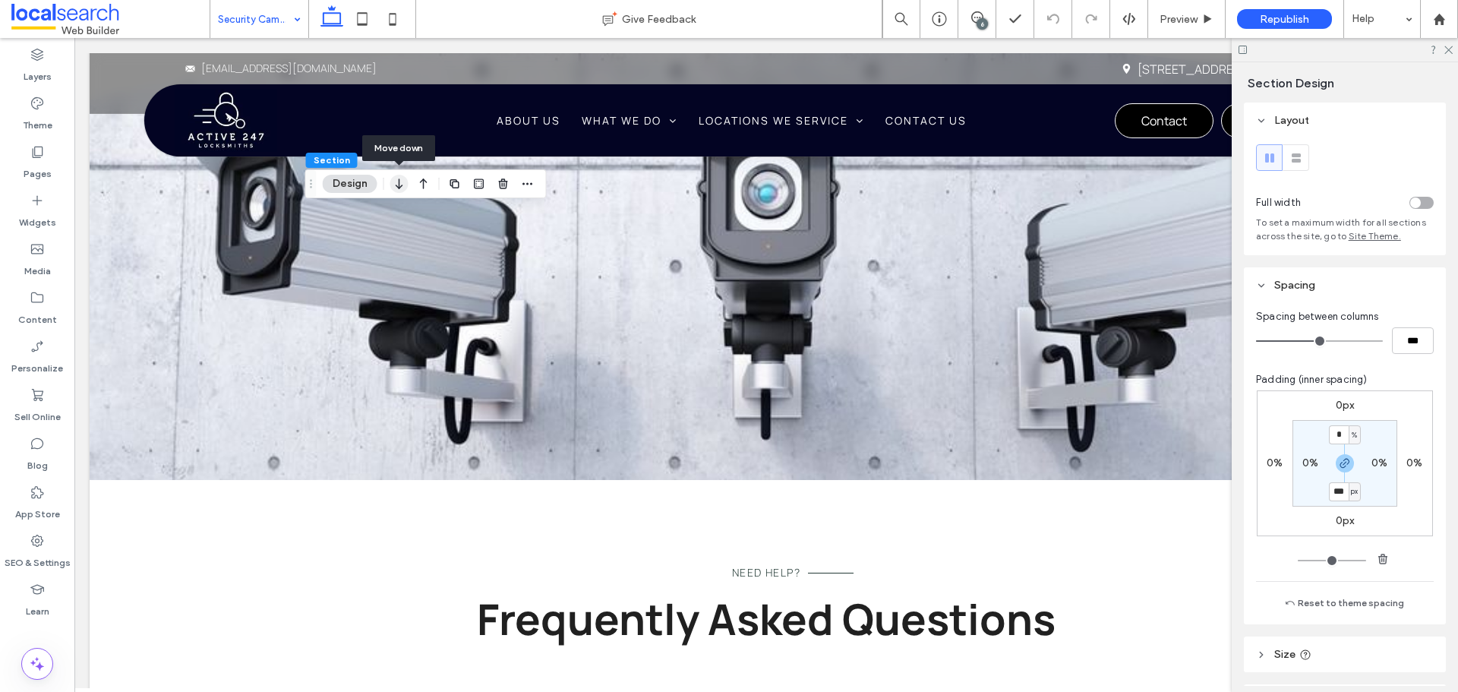
click at [396, 185] on use "button" at bounding box center [399, 183] width 7 height 11
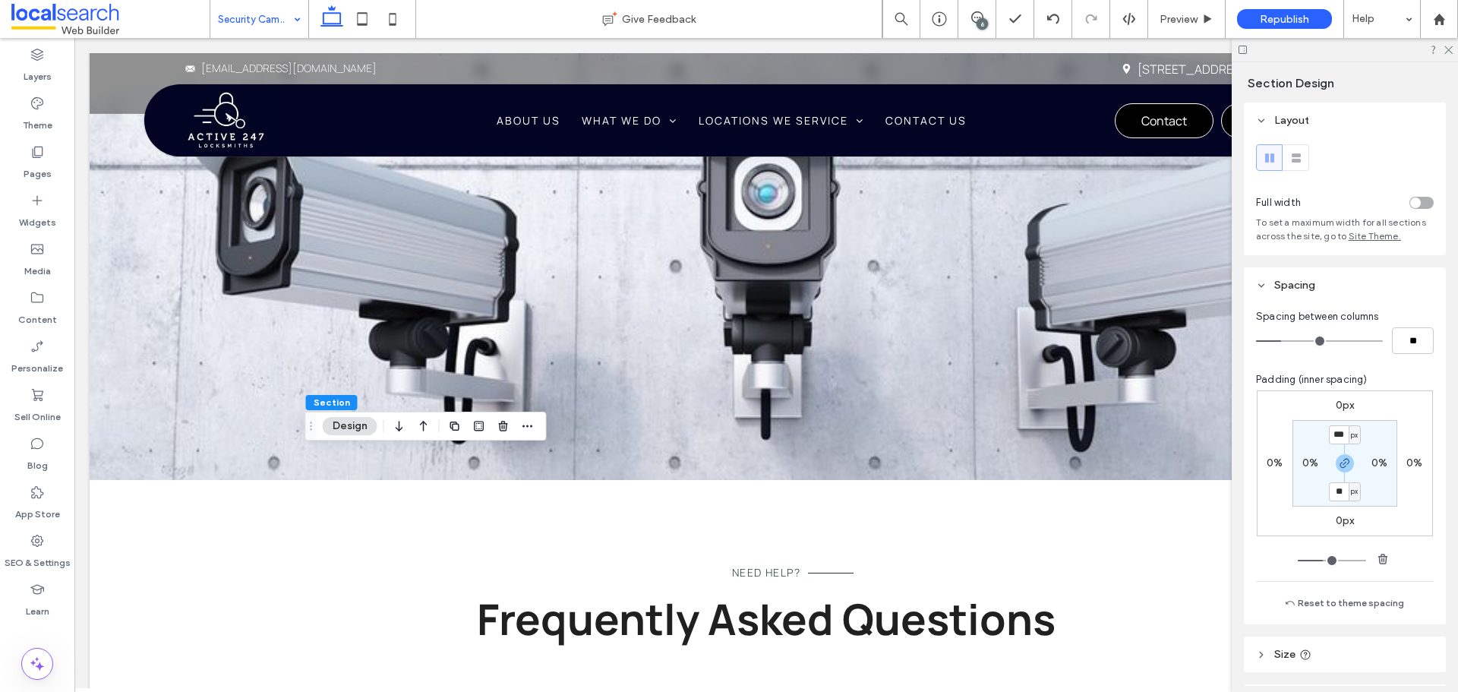
click at [402, 429] on icon "button" at bounding box center [399, 425] width 18 height 27
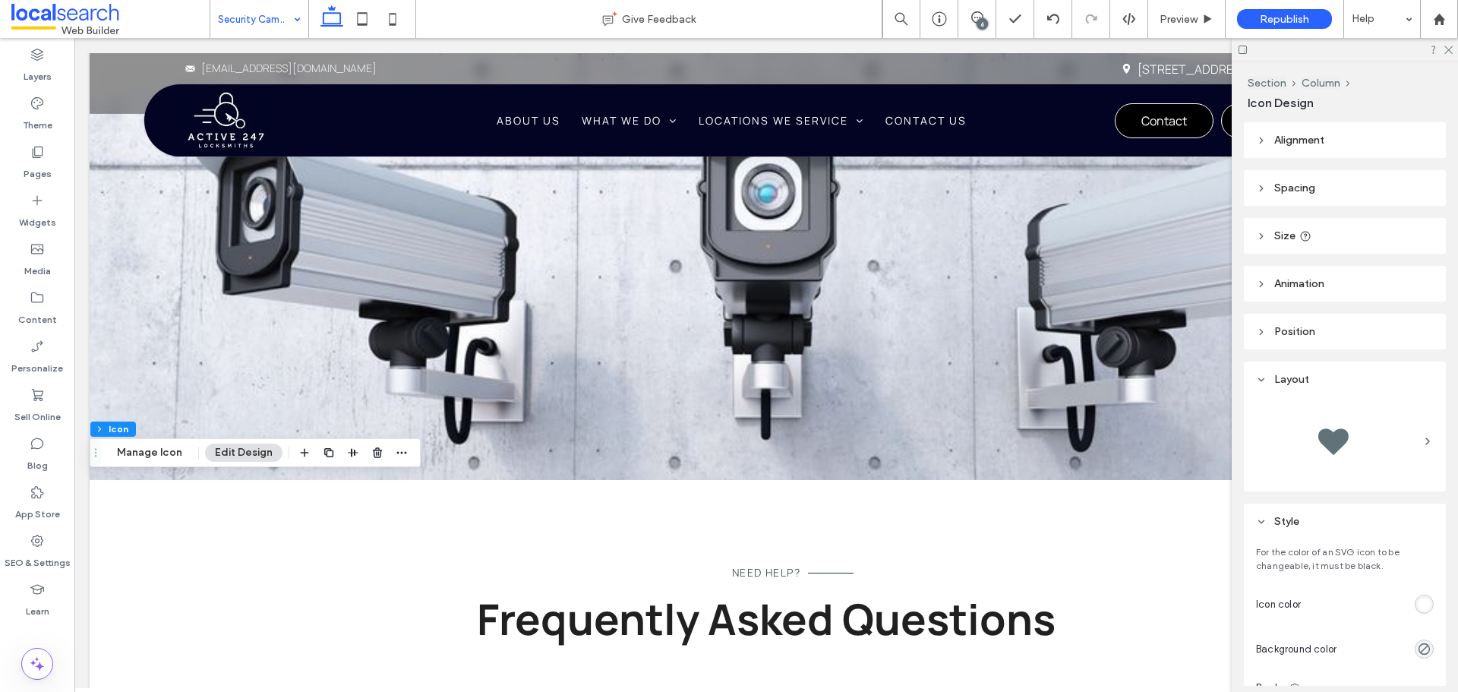
click at [1414, 605] on div "rgb(255, 255, 255)" at bounding box center [1423, 603] width 19 height 19
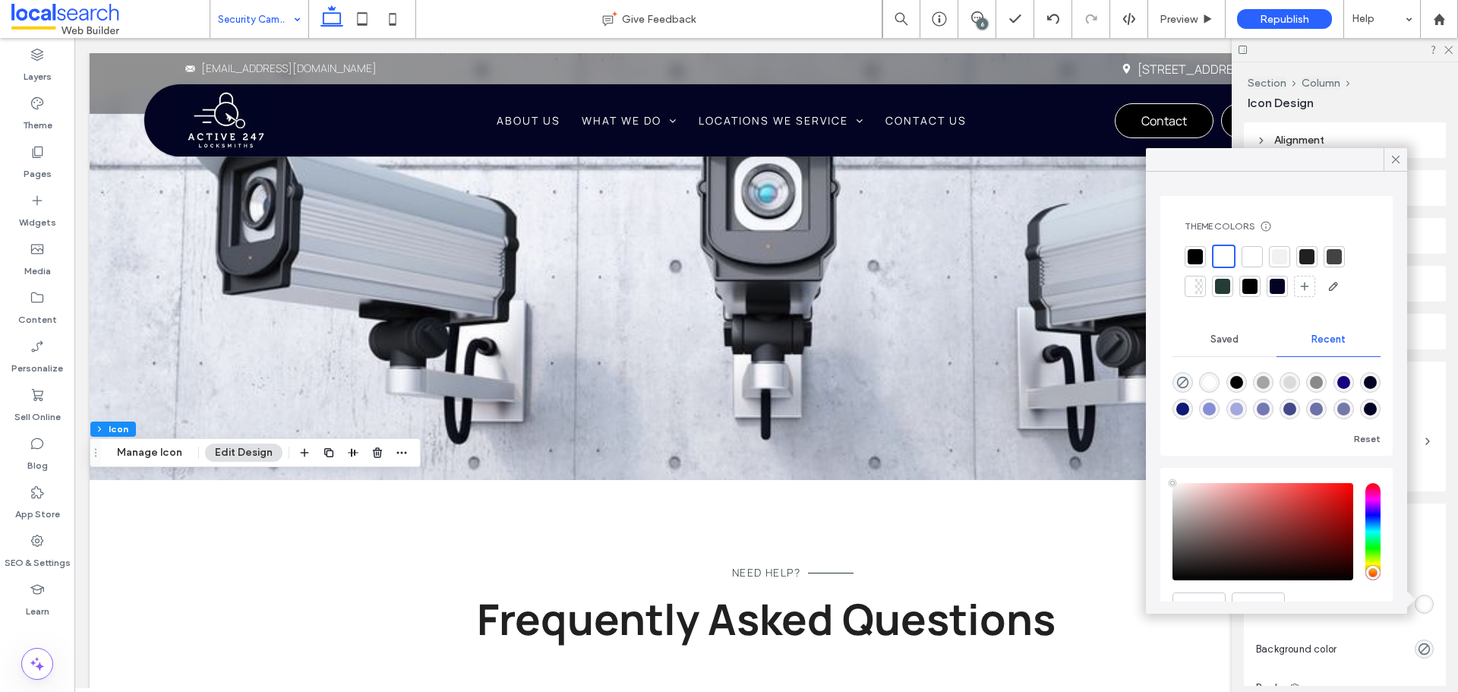
click at [1285, 260] on div at bounding box center [1279, 256] width 15 height 15
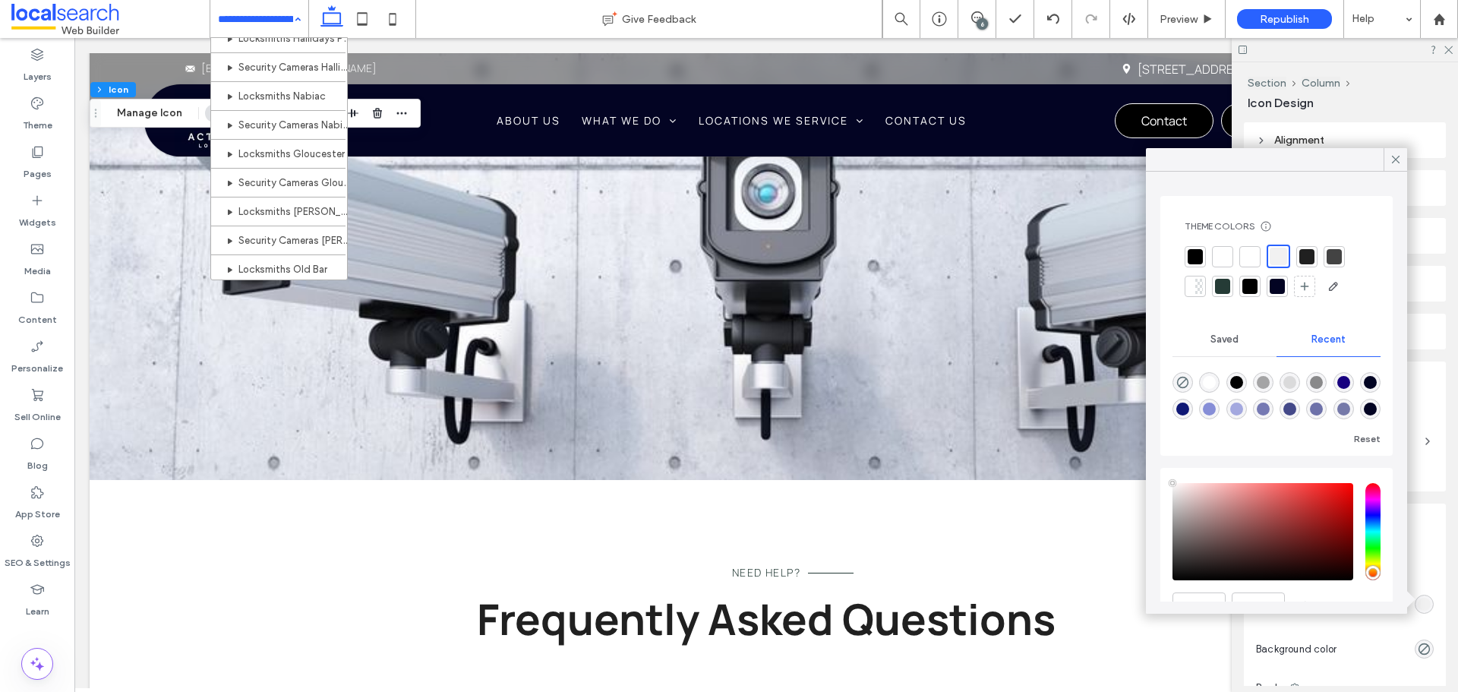
scroll to position [881, 0]
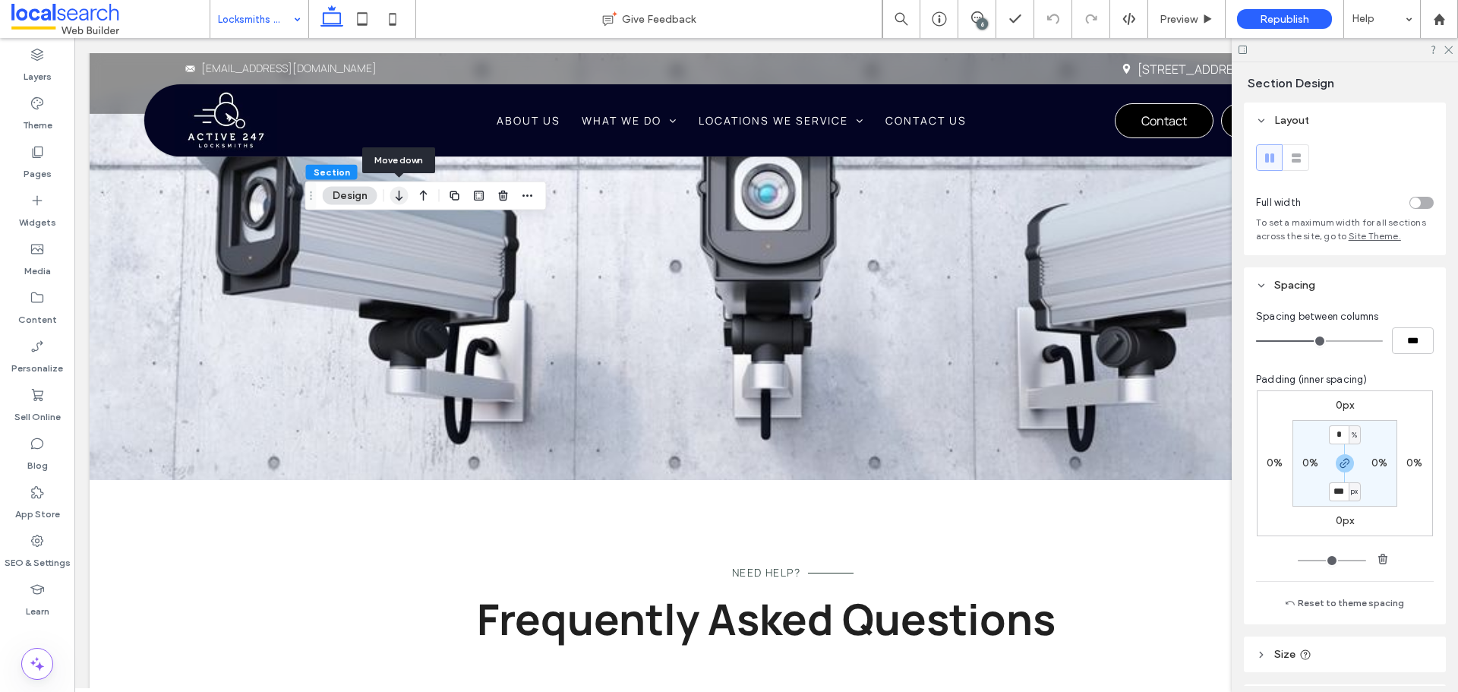
click at [400, 191] on icon "button" at bounding box center [399, 195] width 18 height 27
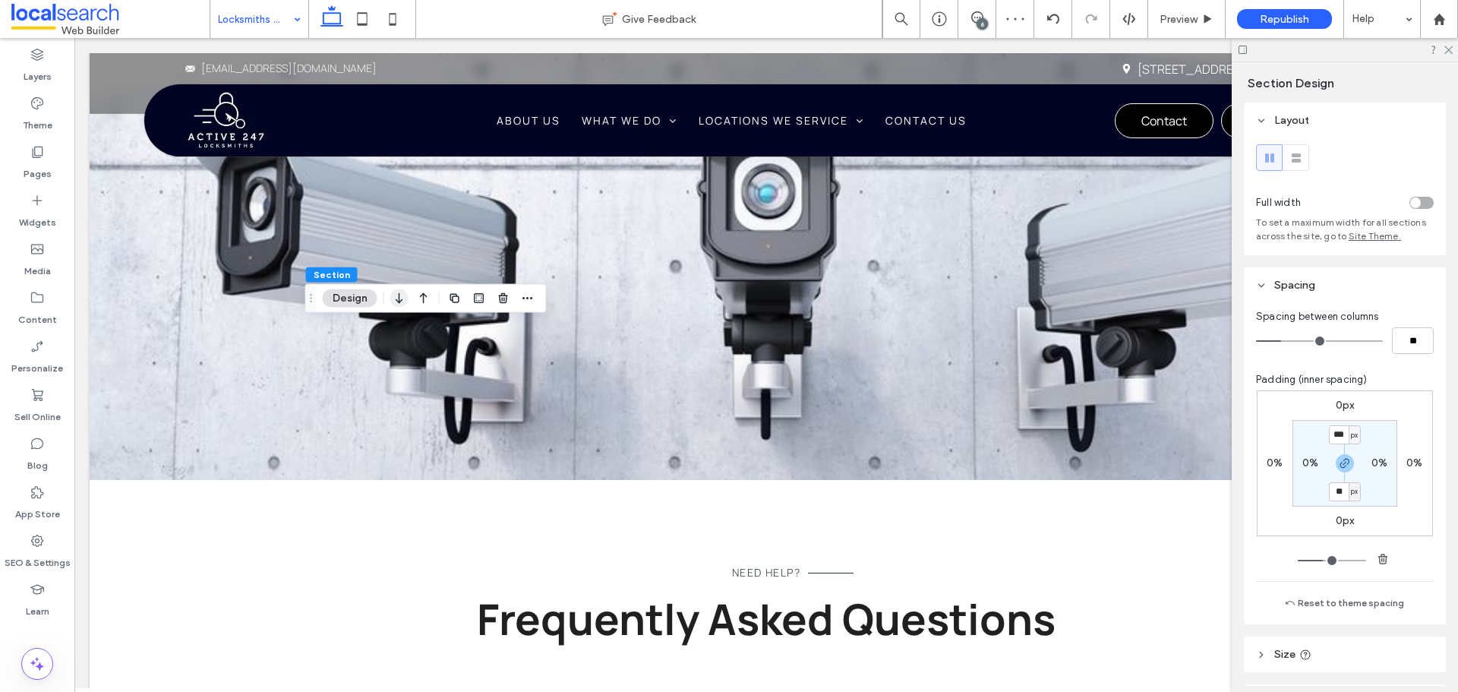
click at [398, 303] on icon "button" at bounding box center [399, 298] width 18 height 27
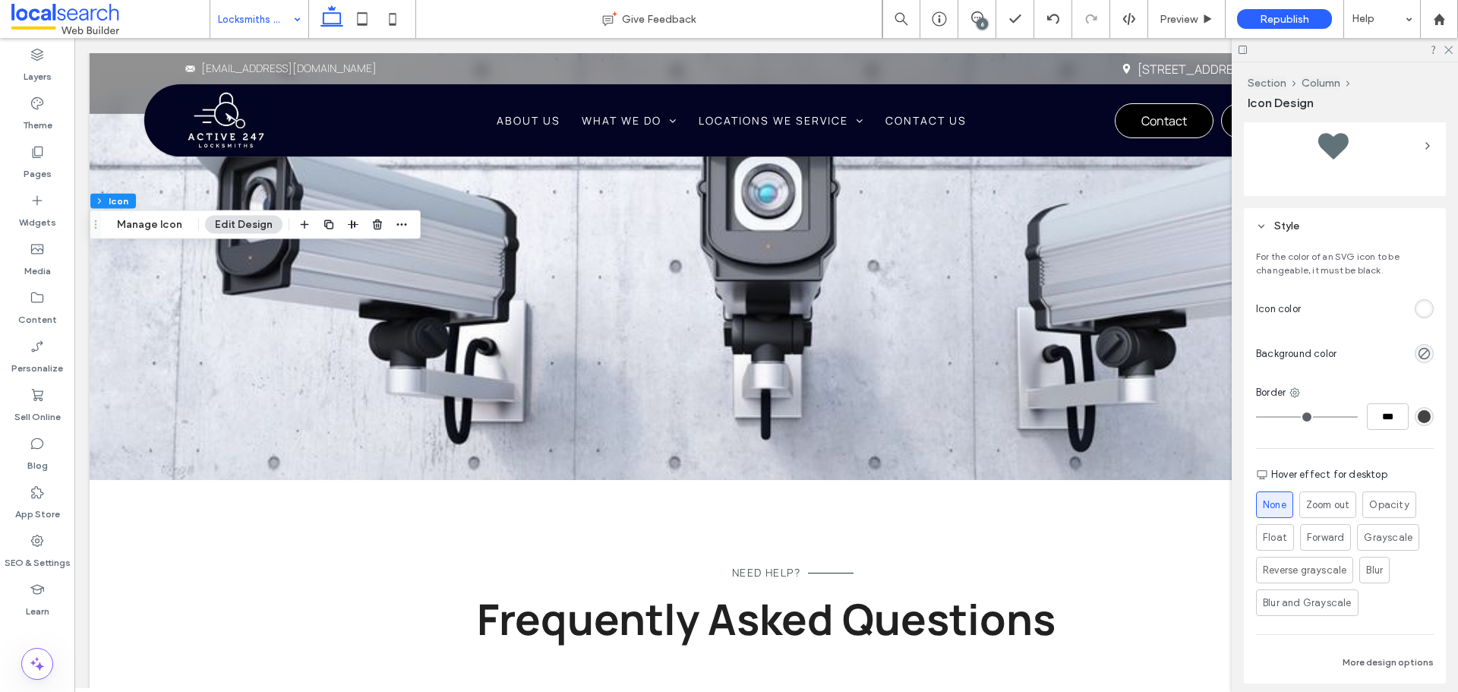
scroll to position [304, 0]
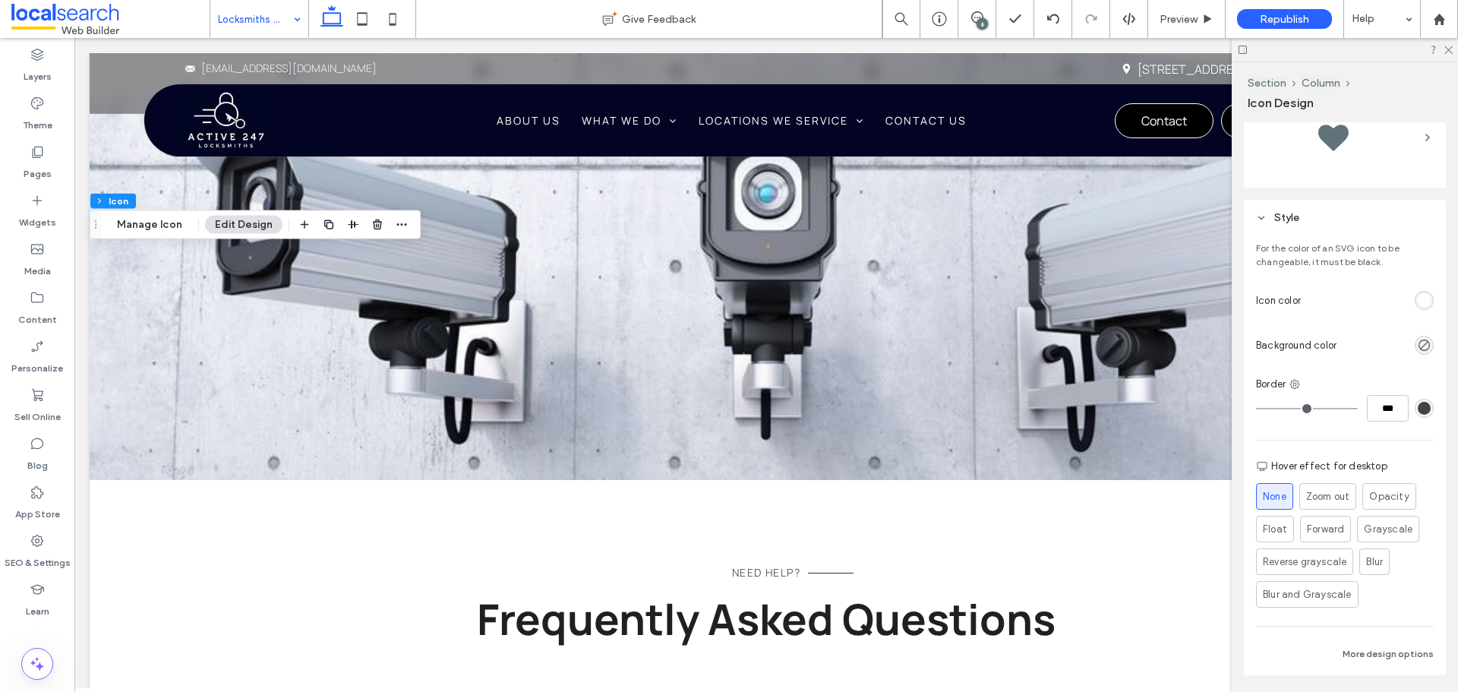
click at [1418, 304] on div "rgb(255, 255, 255)" at bounding box center [1423, 300] width 13 height 13
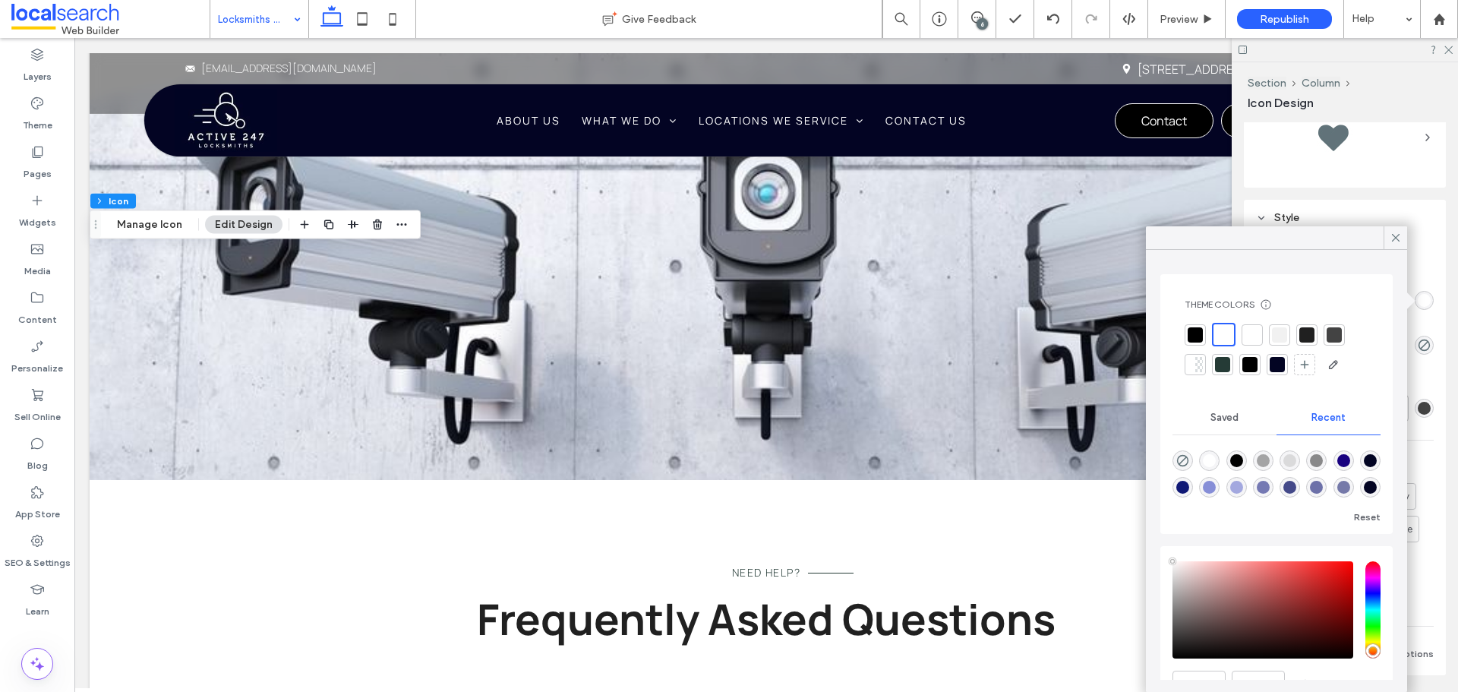
click at [1283, 335] on div at bounding box center [1279, 334] width 15 height 15
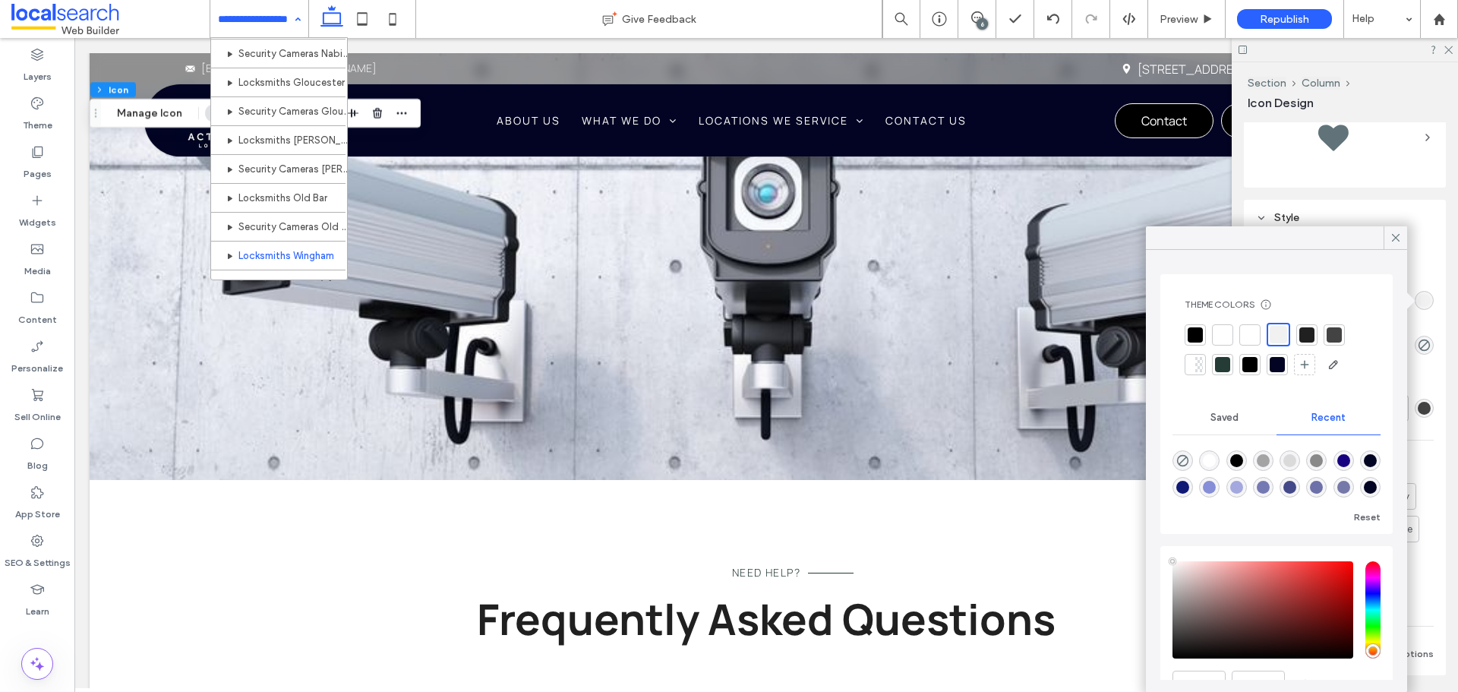
scroll to position [881, 0]
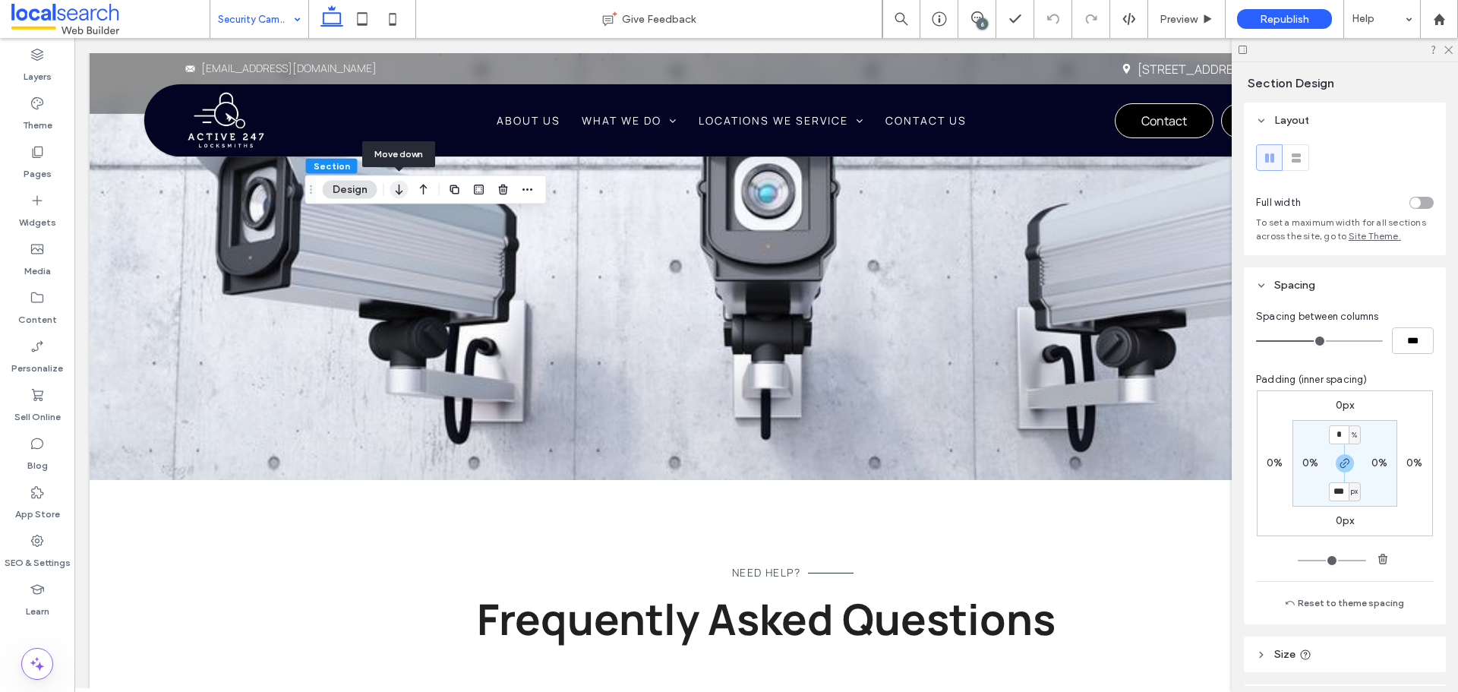
click at [396, 198] on icon "button" at bounding box center [399, 189] width 18 height 27
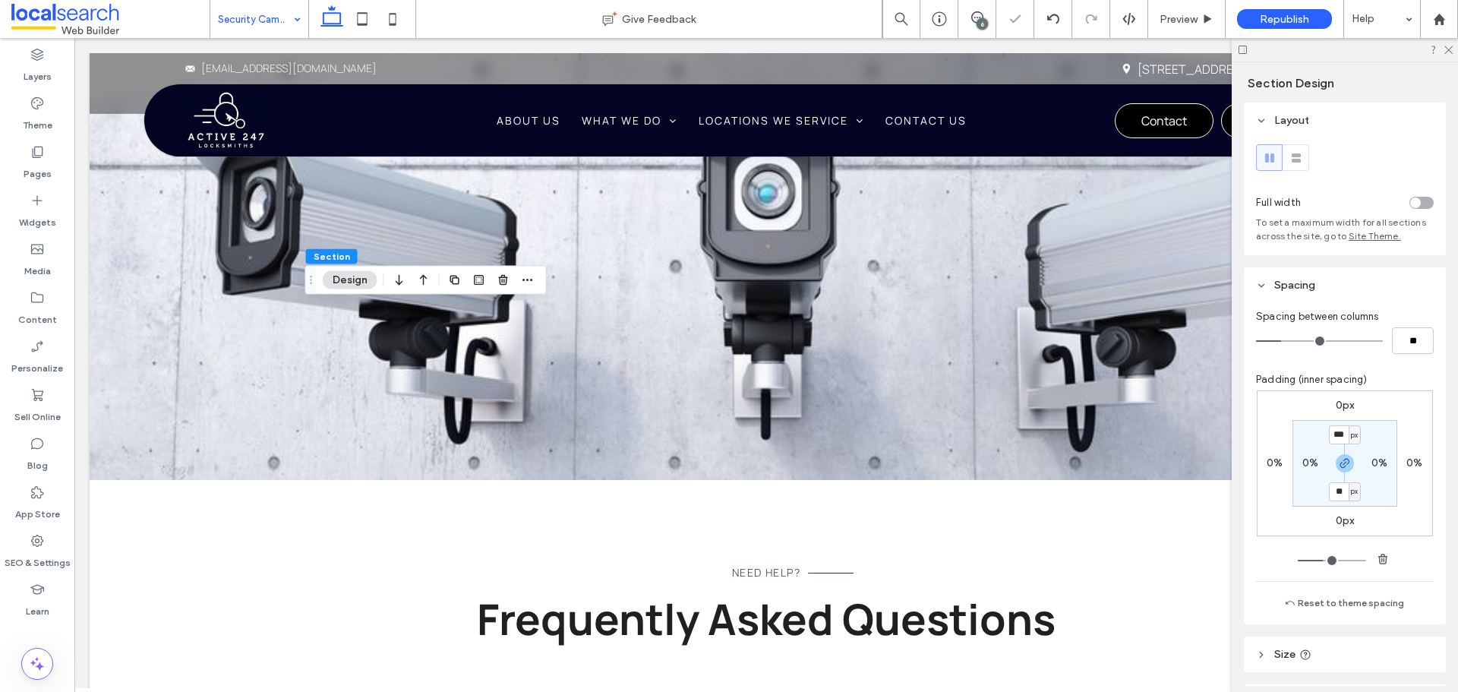
click at [481, 282] on use "button" at bounding box center [479, 280] width 10 height 10
type input "*"
click at [402, 279] on icon "button" at bounding box center [399, 279] width 18 height 27
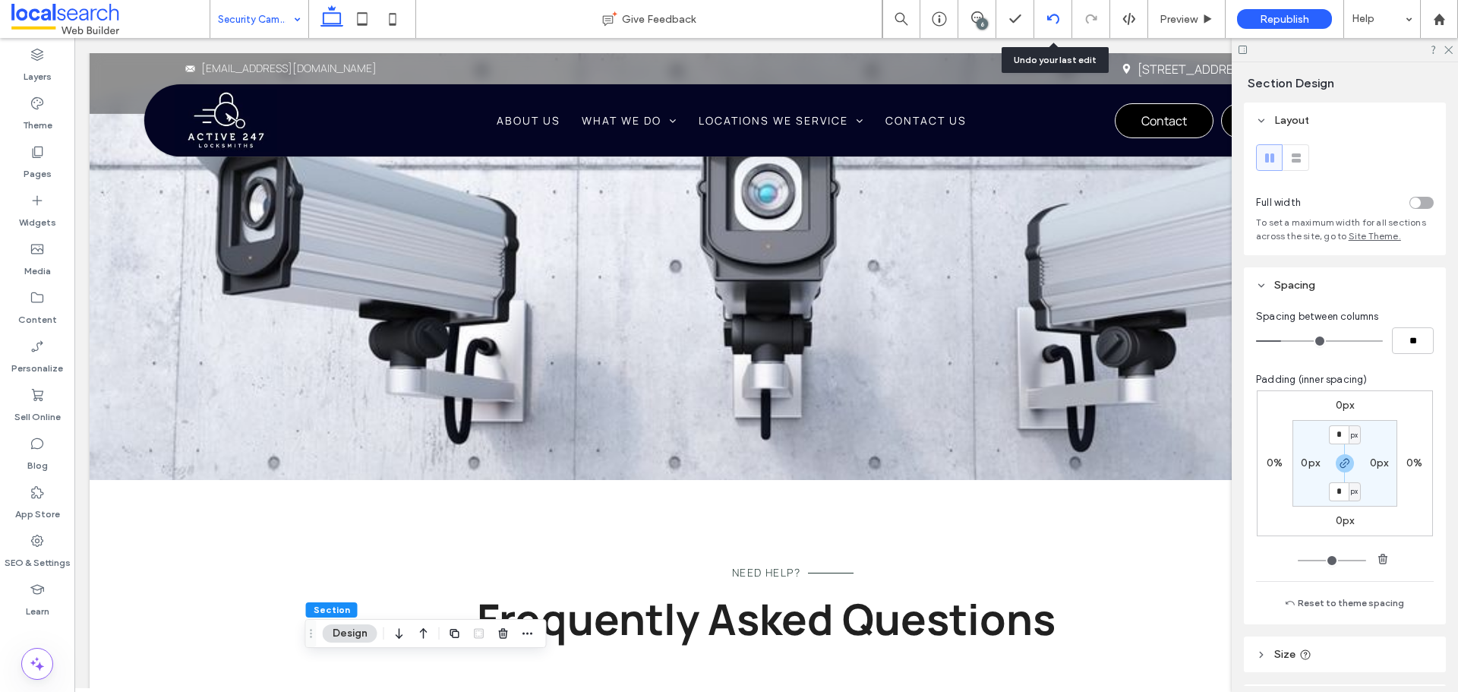
click at [1061, 15] on div at bounding box center [1052, 19] width 37 height 12
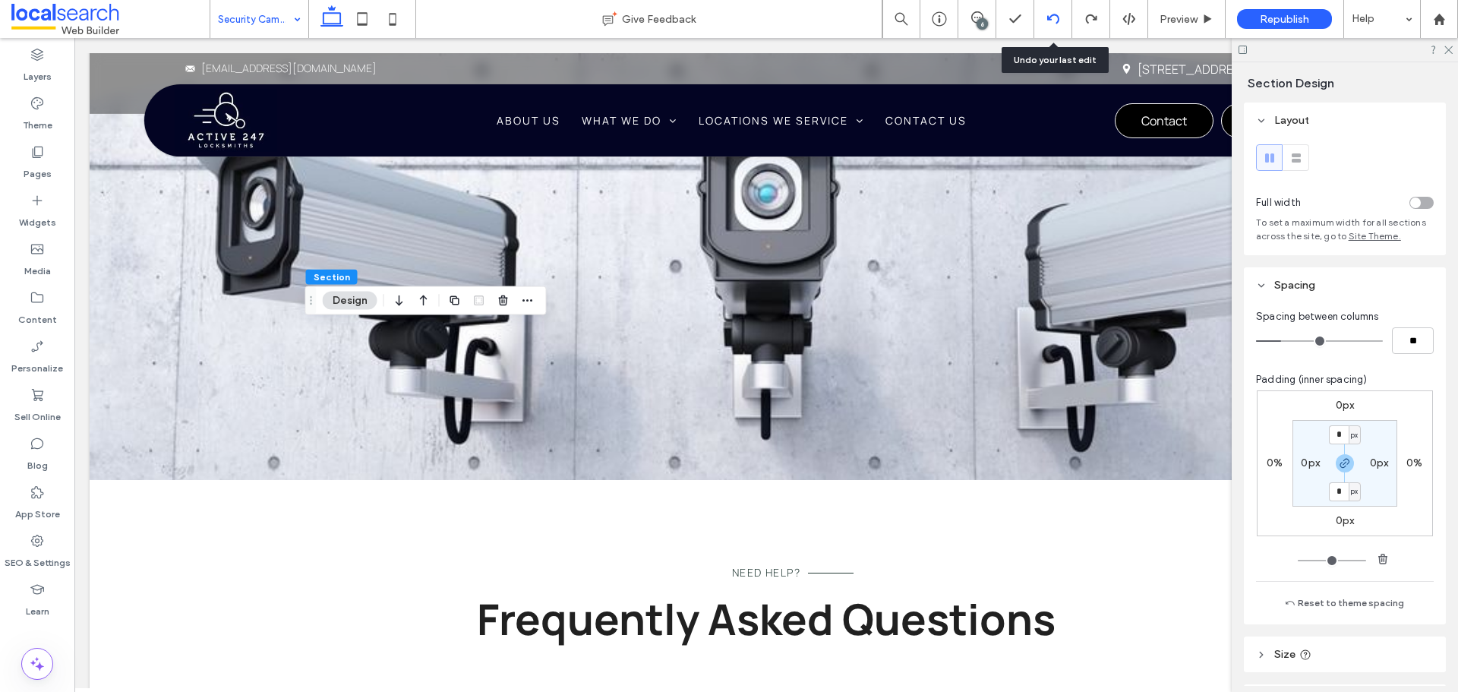
click at [1051, 16] on use at bounding box center [1052, 19] width 12 height 10
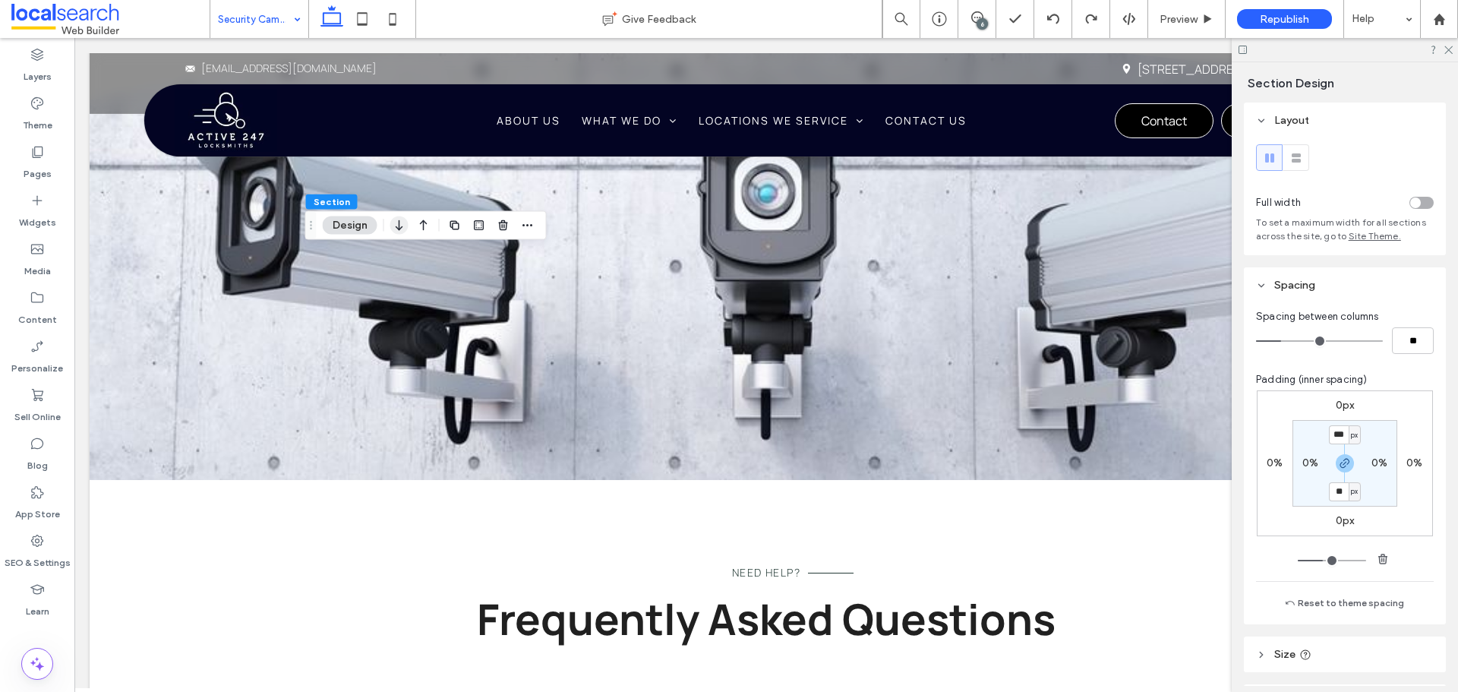
click at [399, 222] on use "button" at bounding box center [399, 225] width 7 height 11
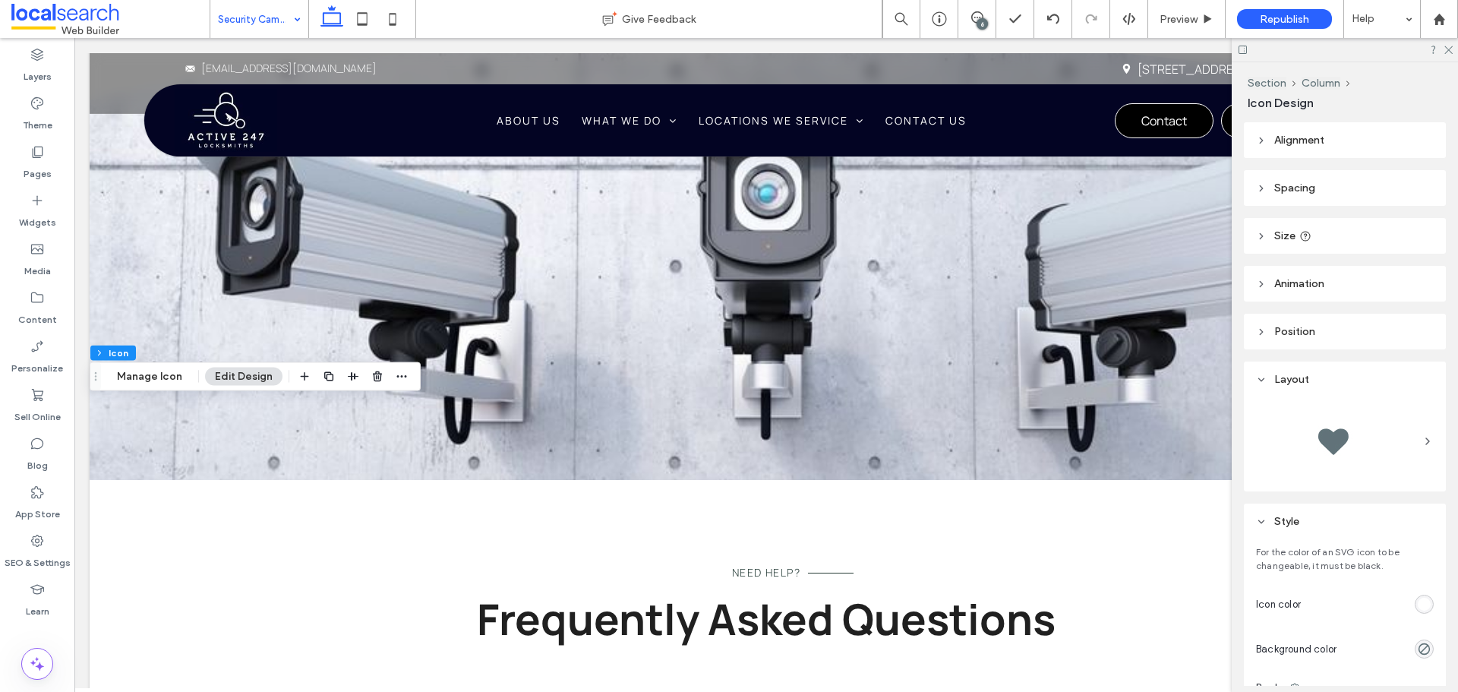
click at [1414, 613] on div at bounding box center [1370, 604] width 127 height 27
click at [1417, 605] on div "rgb(255, 255, 255)" at bounding box center [1423, 604] width 13 height 13
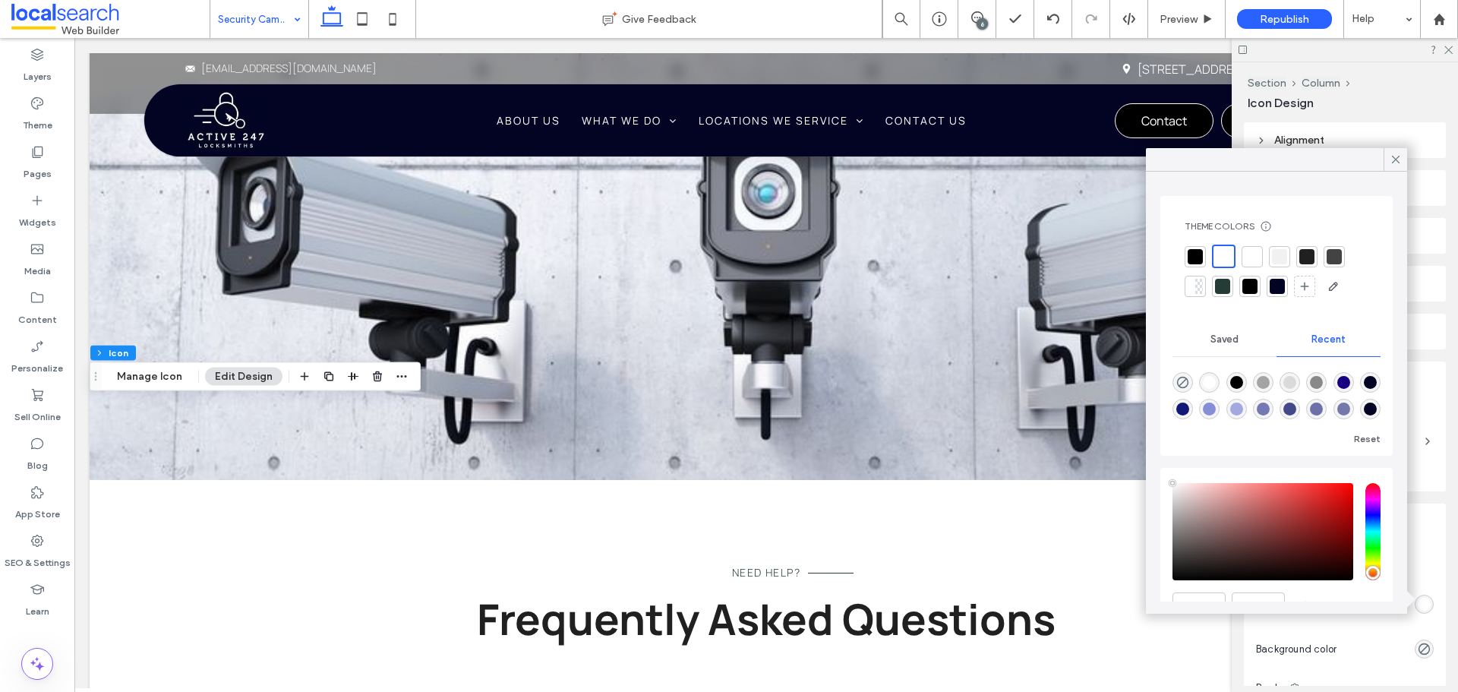
click at [1279, 260] on div at bounding box center [1279, 256] width 15 height 15
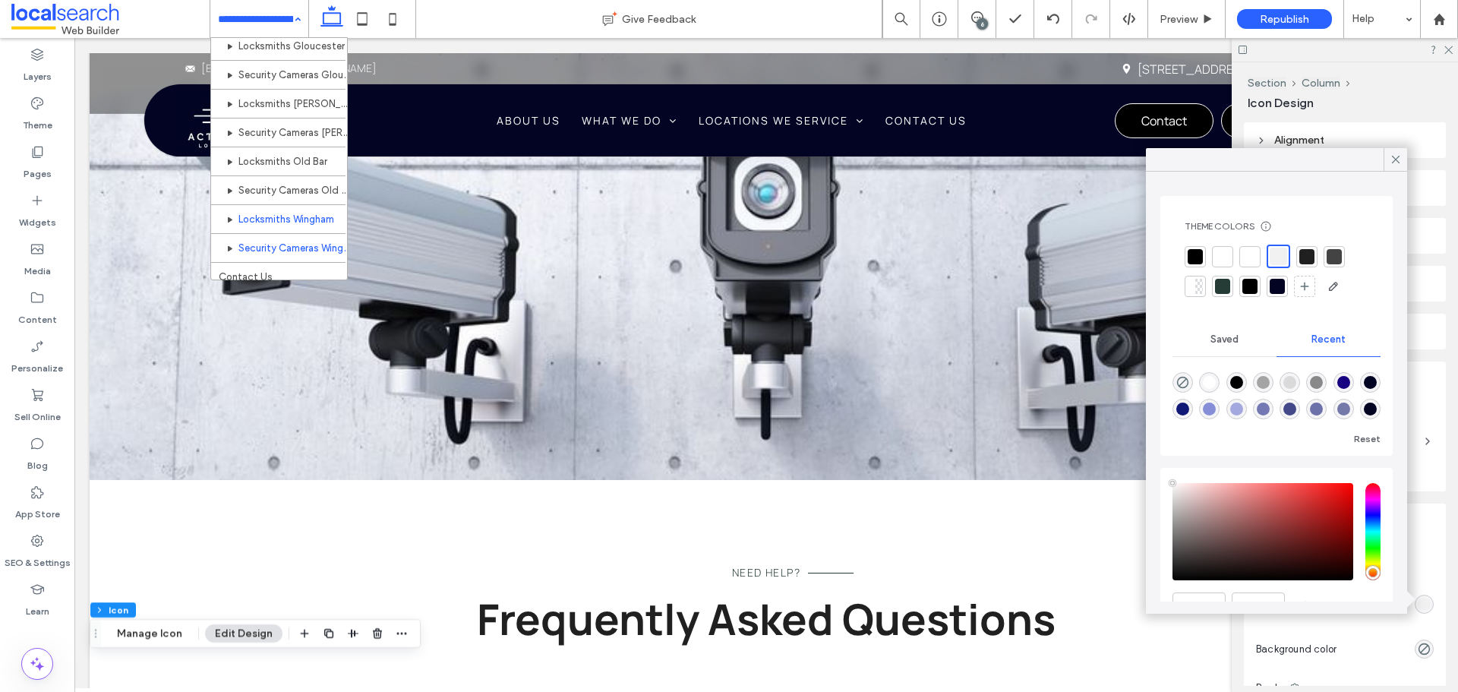
scroll to position [881, 0]
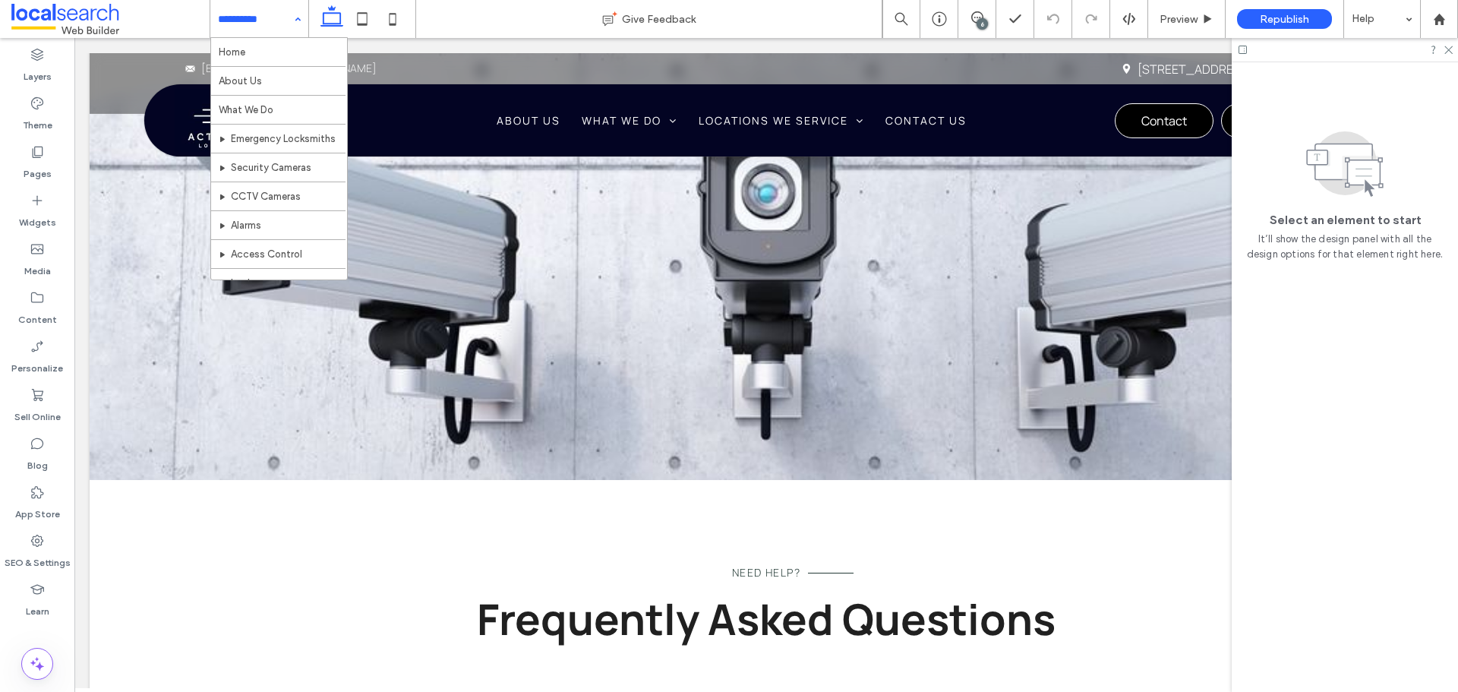
click at [271, 14] on input at bounding box center [255, 19] width 75 height 38
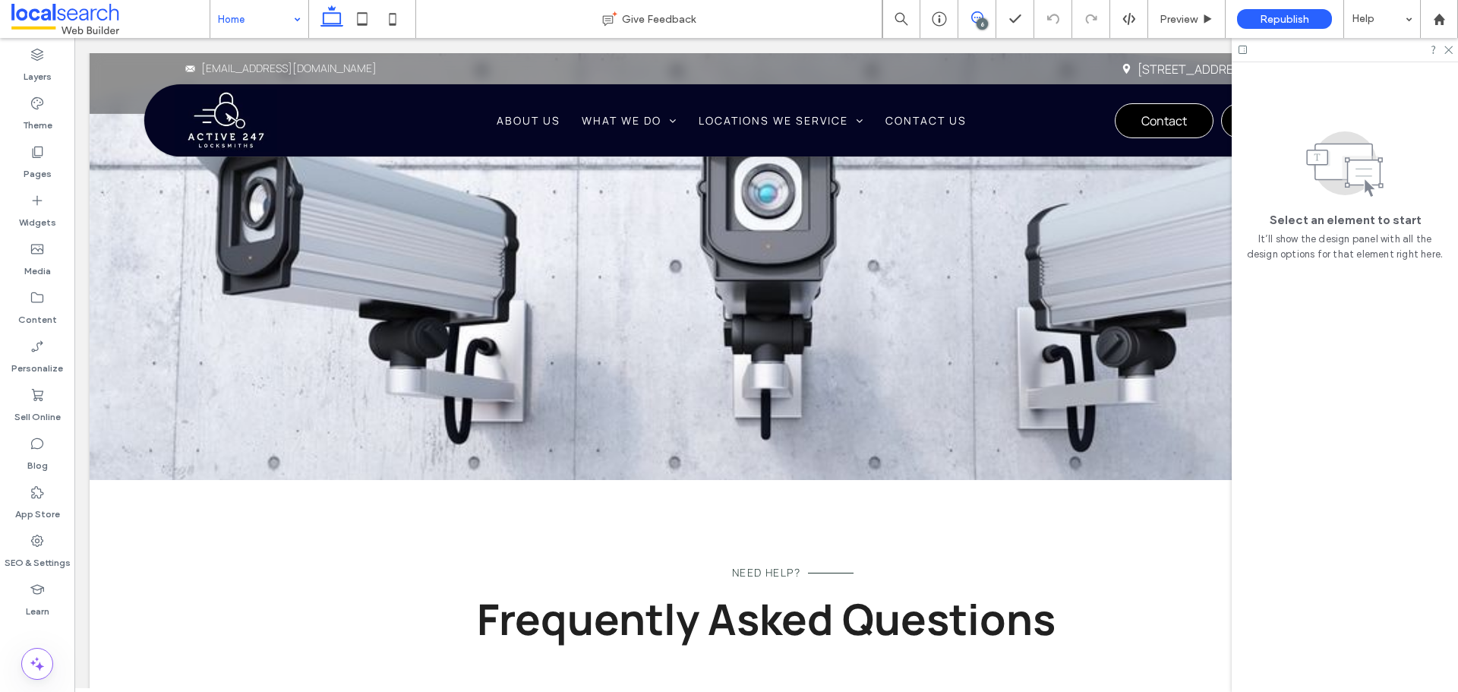
click at [975, 18] on icon at bounding box center [977, 17] width 12 height 12
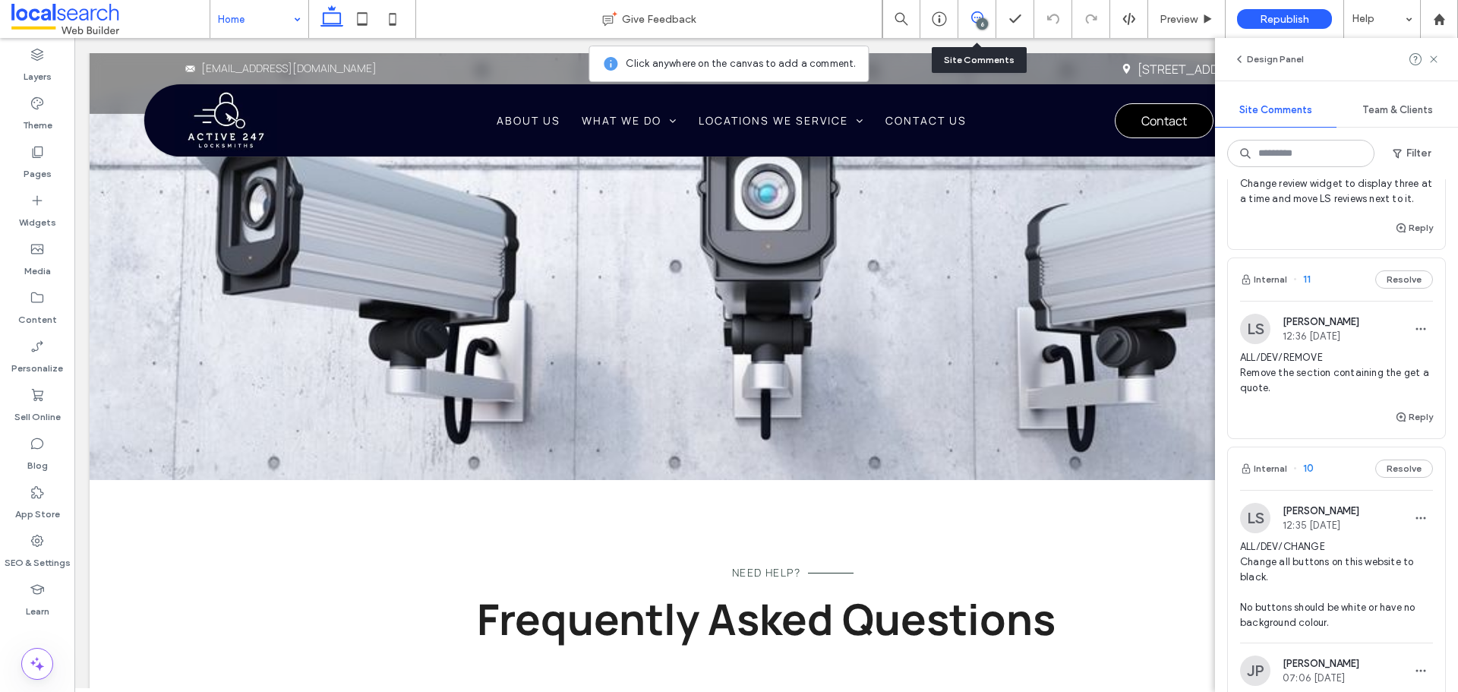
scroll to position [1063, 0]
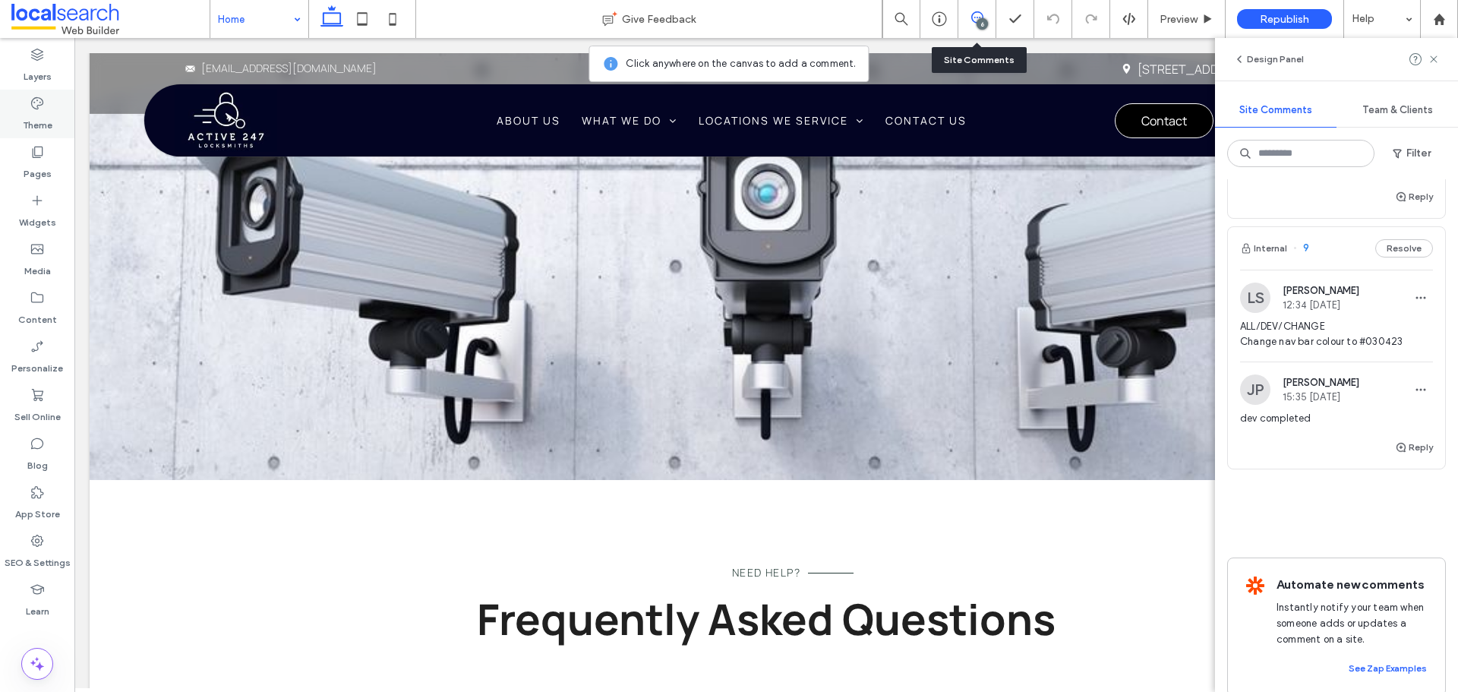
click at [36, 117] on label "Theme" at bounding box center [38, 121] width 30 height 21
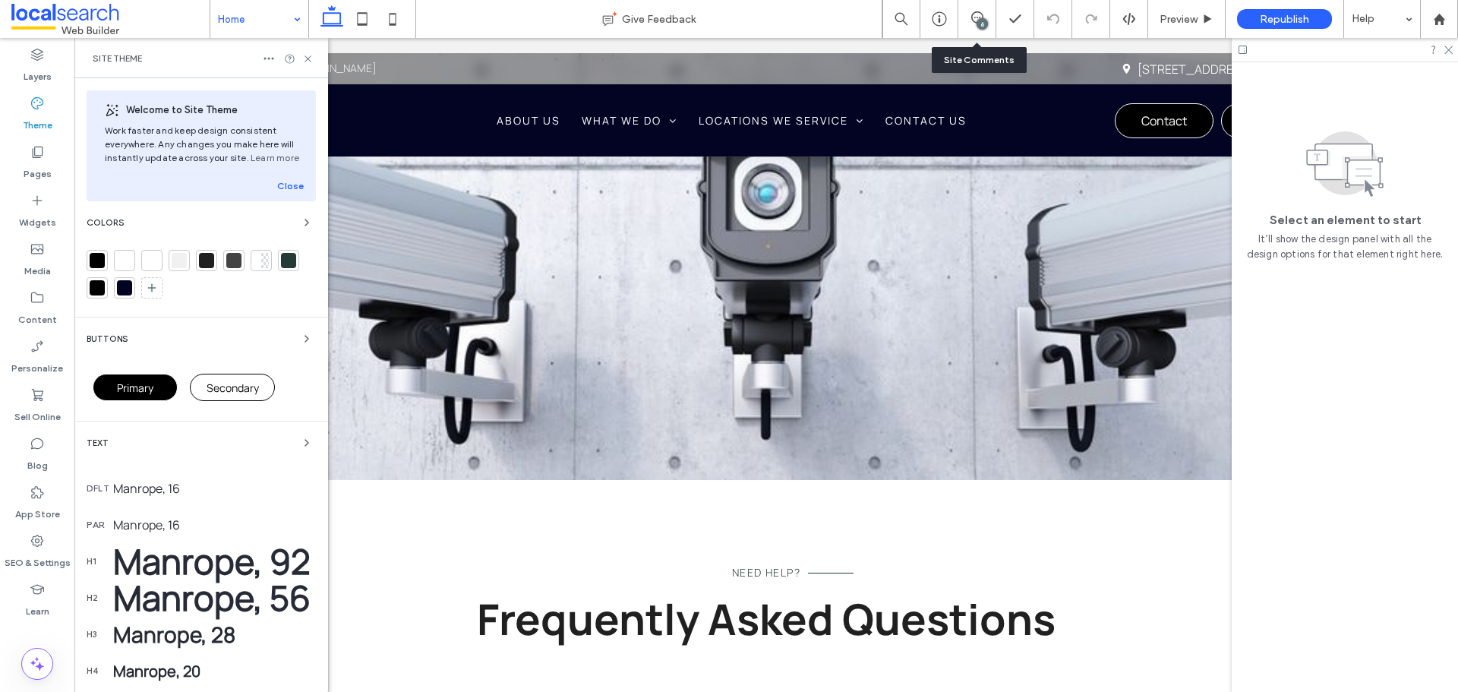
scroll to position [0, 0]
click at [298, 221] on span "button" at bounding box center [307, 222] width 18 height 18
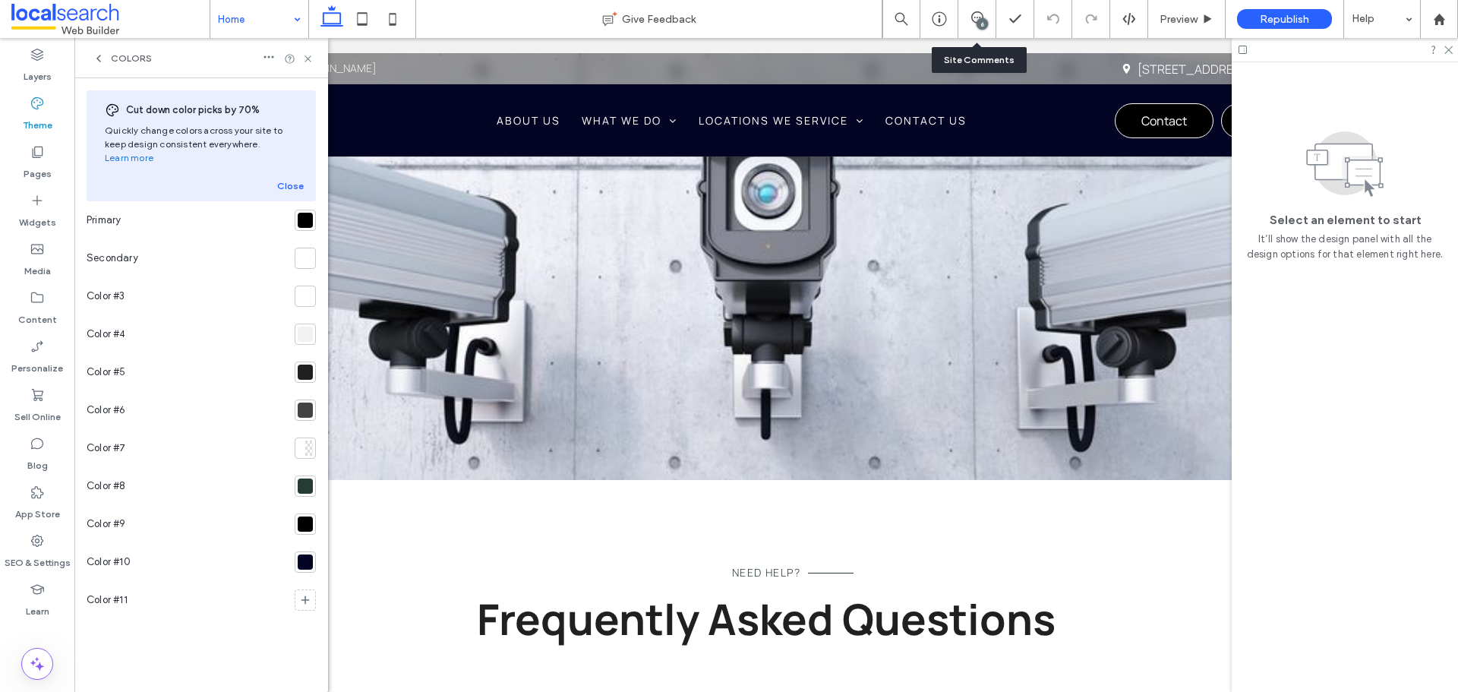
click at [313, 551] on div at bounding box center [305, 561] width 21 height 21
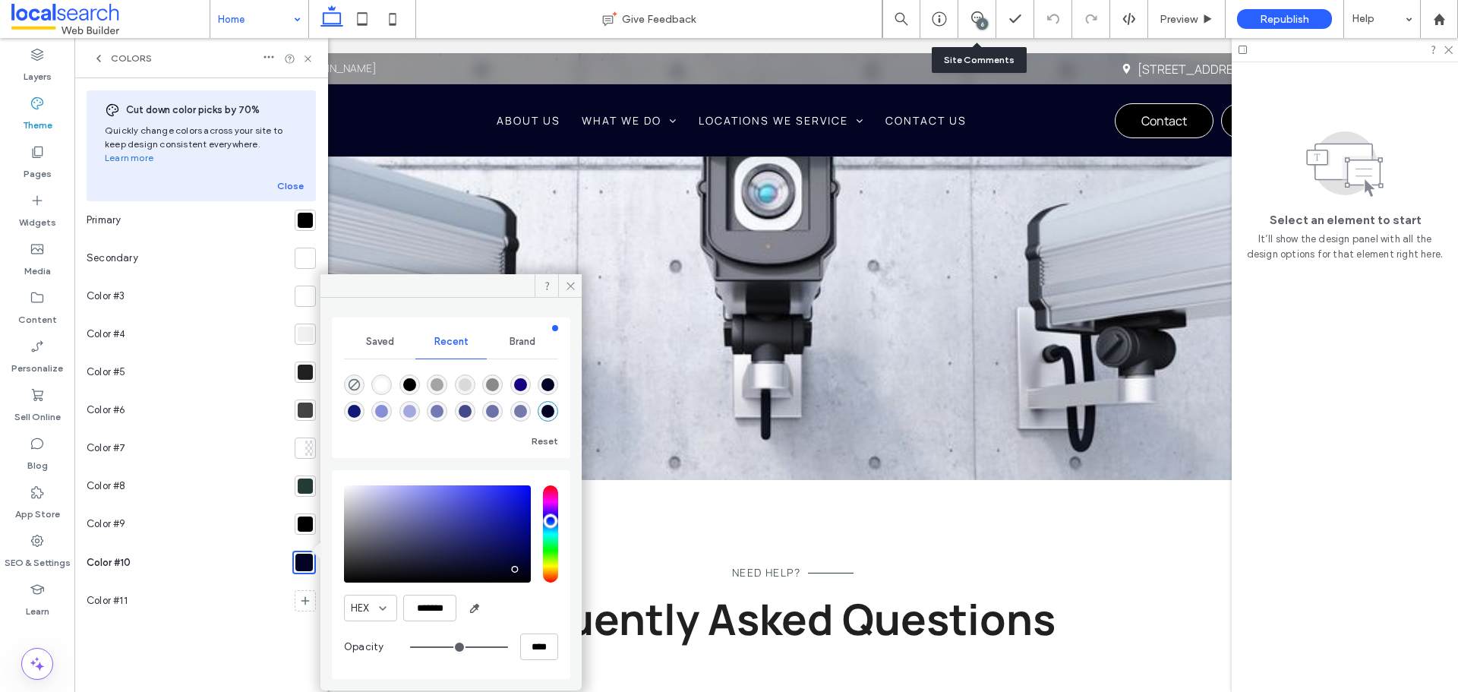
click at [207, 635] on div "Cut down color picks by 70% Quickly change colors across your site to keep desi…" at bounding box center [201, 384] width 229 height 589
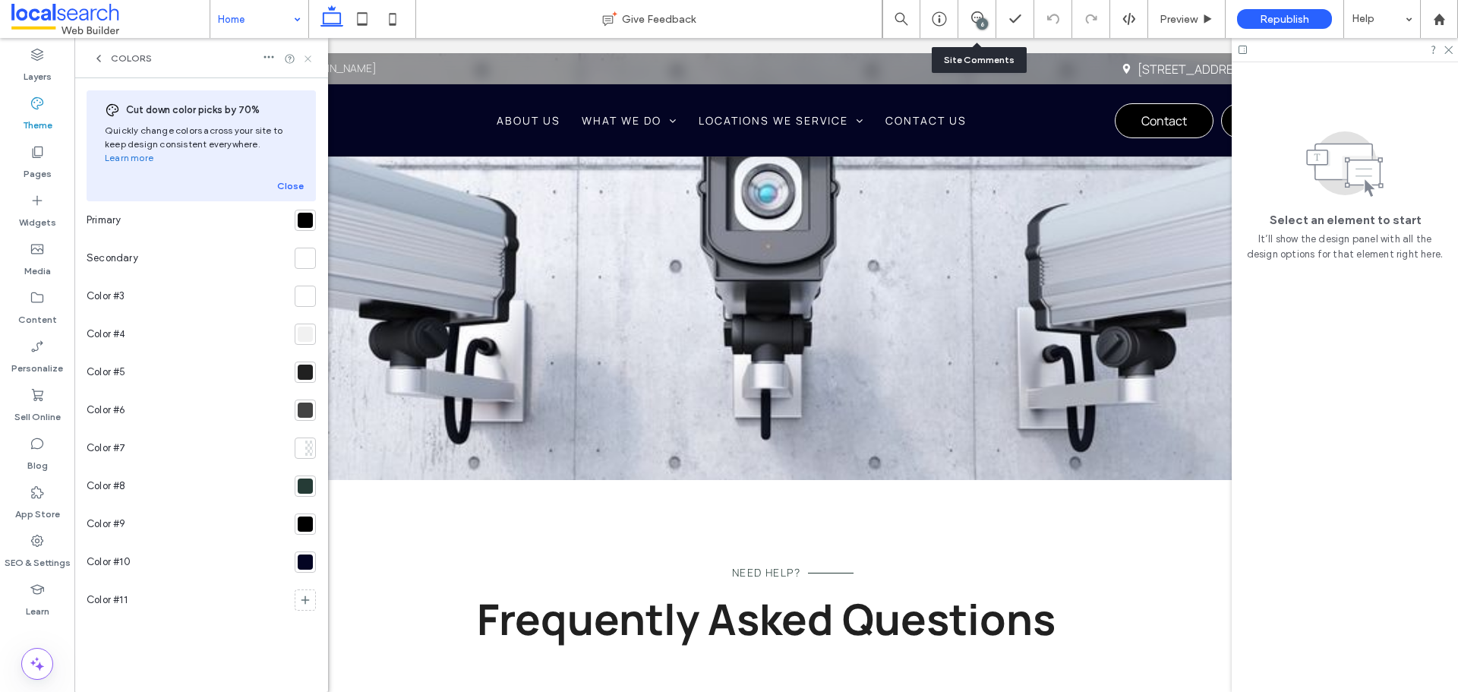
click at [307, 58] on use at bounding box center [307, 58] width 6 height 6
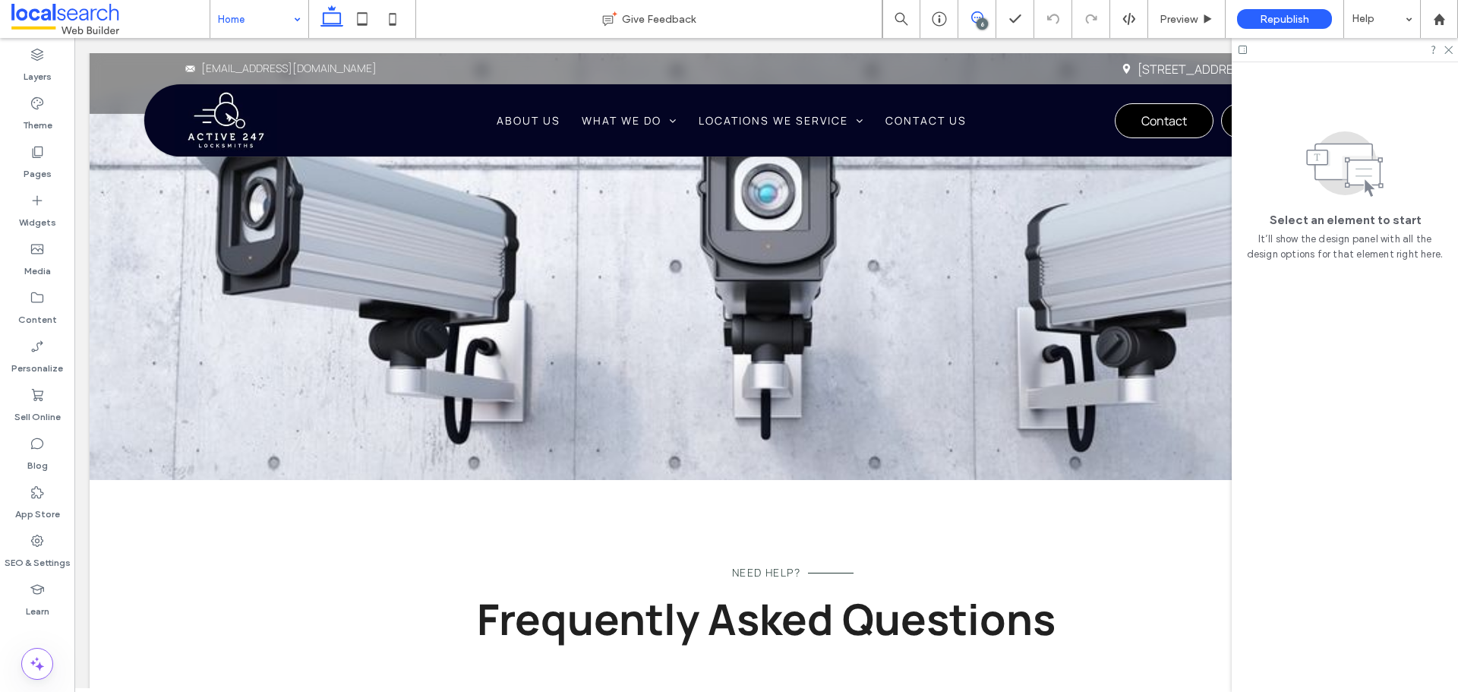
click at [971, 20] on icon at bounding box center [977, 17] width 12 height 12
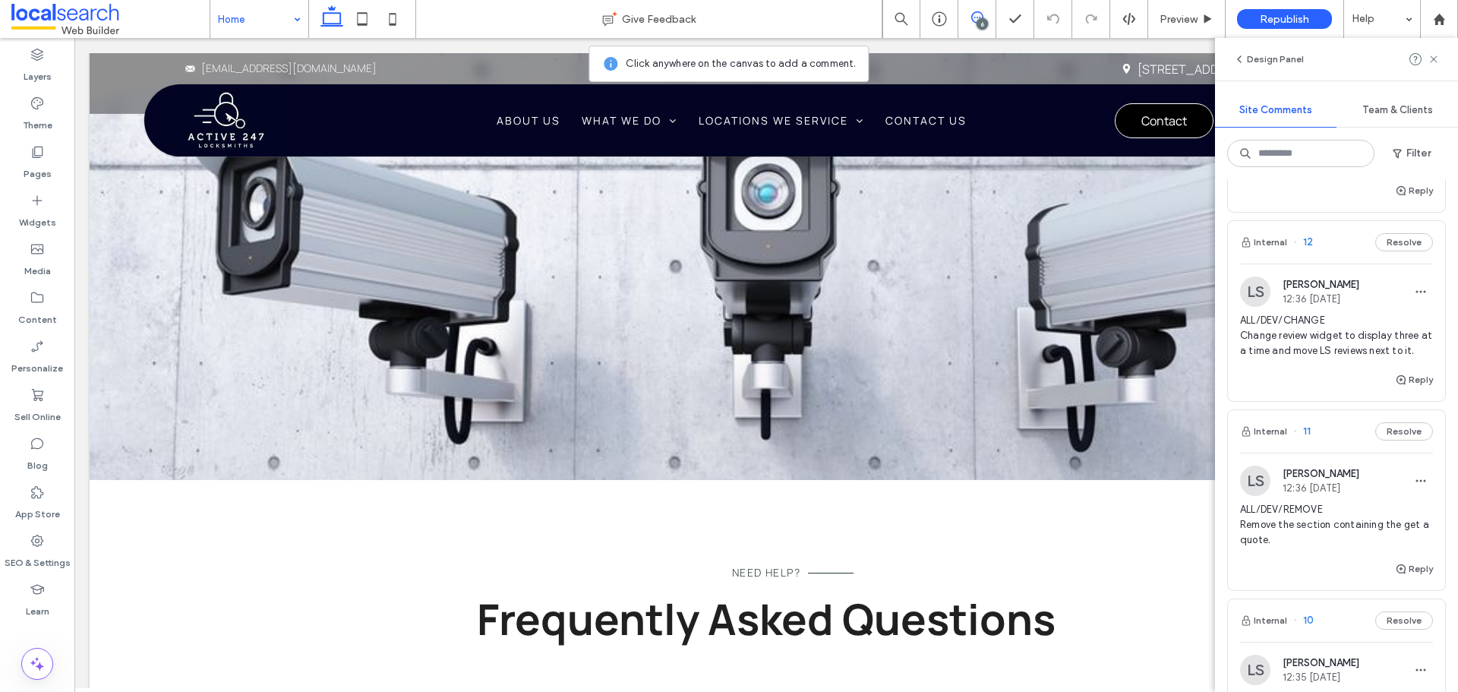
scroll to position [456, 0]
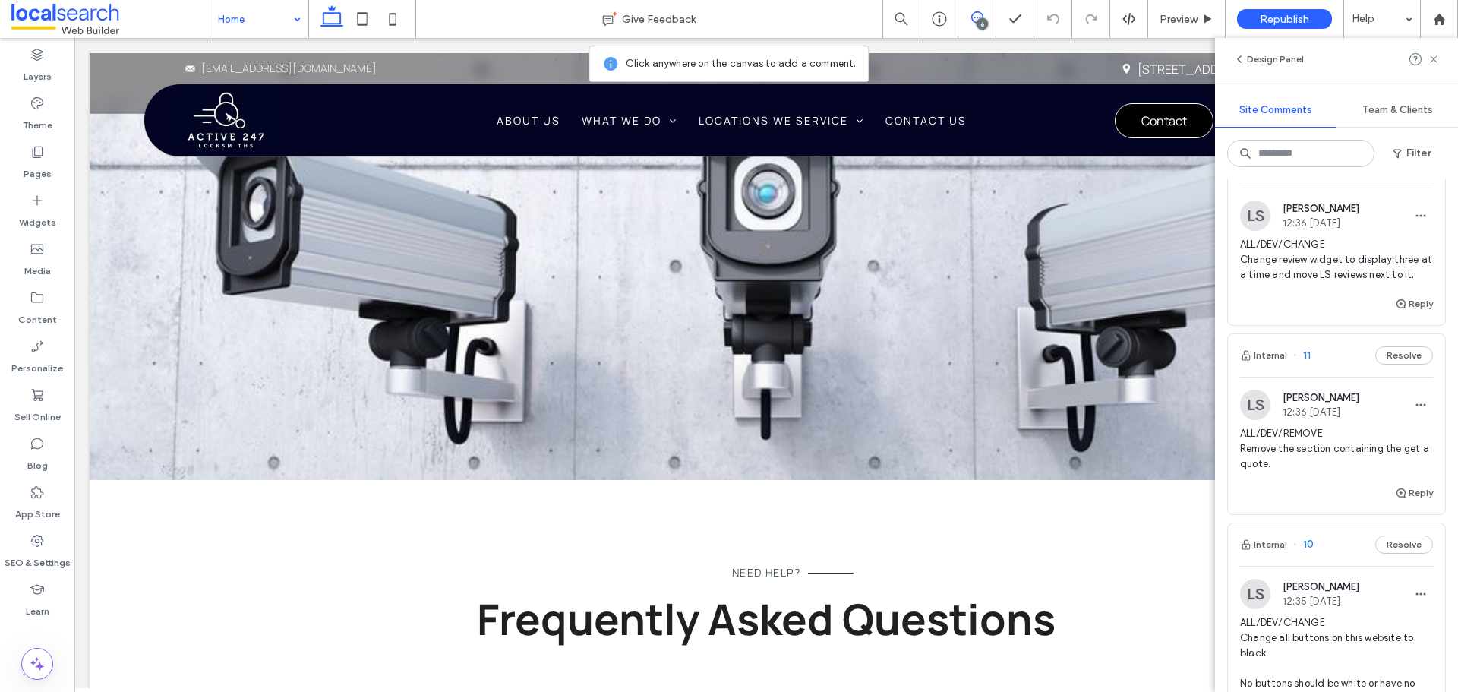
click at [1295, 471] on span "ALL/DEV/REMOVE Remove the section containing the get a quote." at bounding box center [1336, 449] width 193 height 46
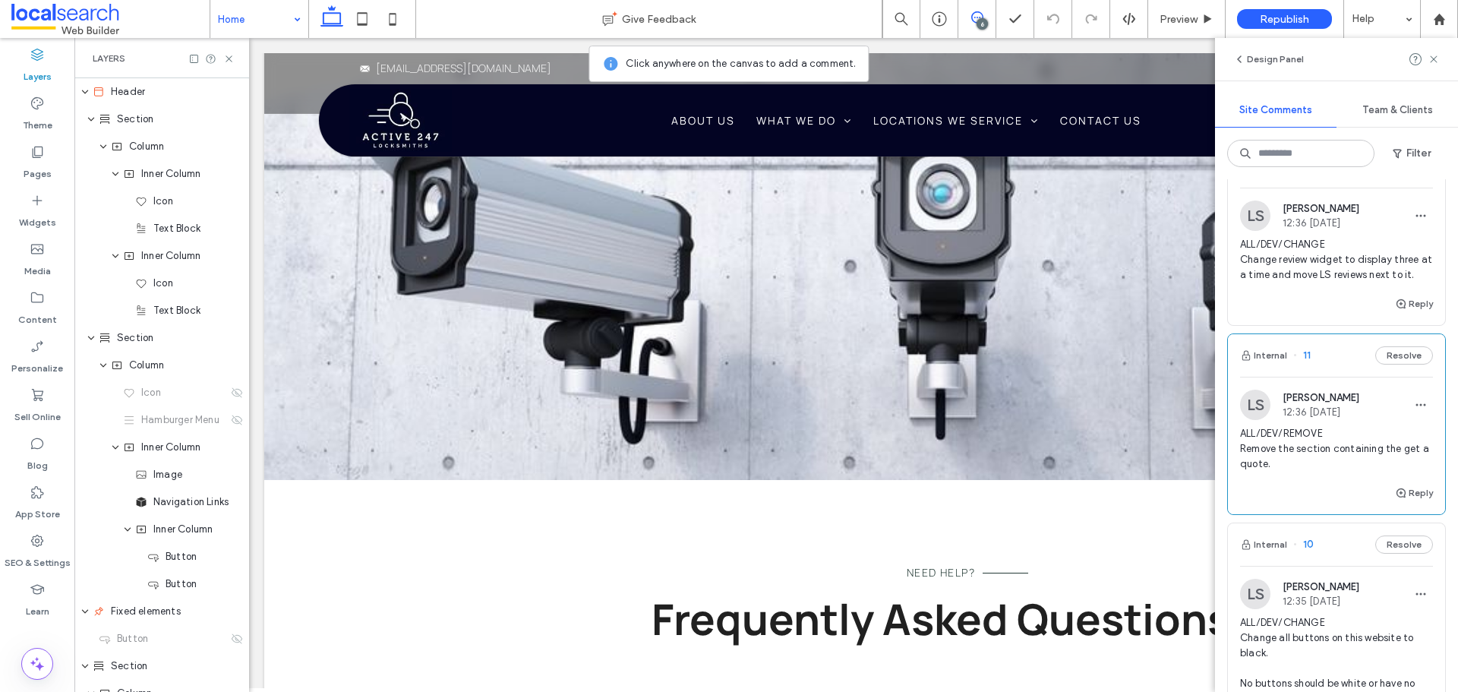
scroll to position [0, 401]
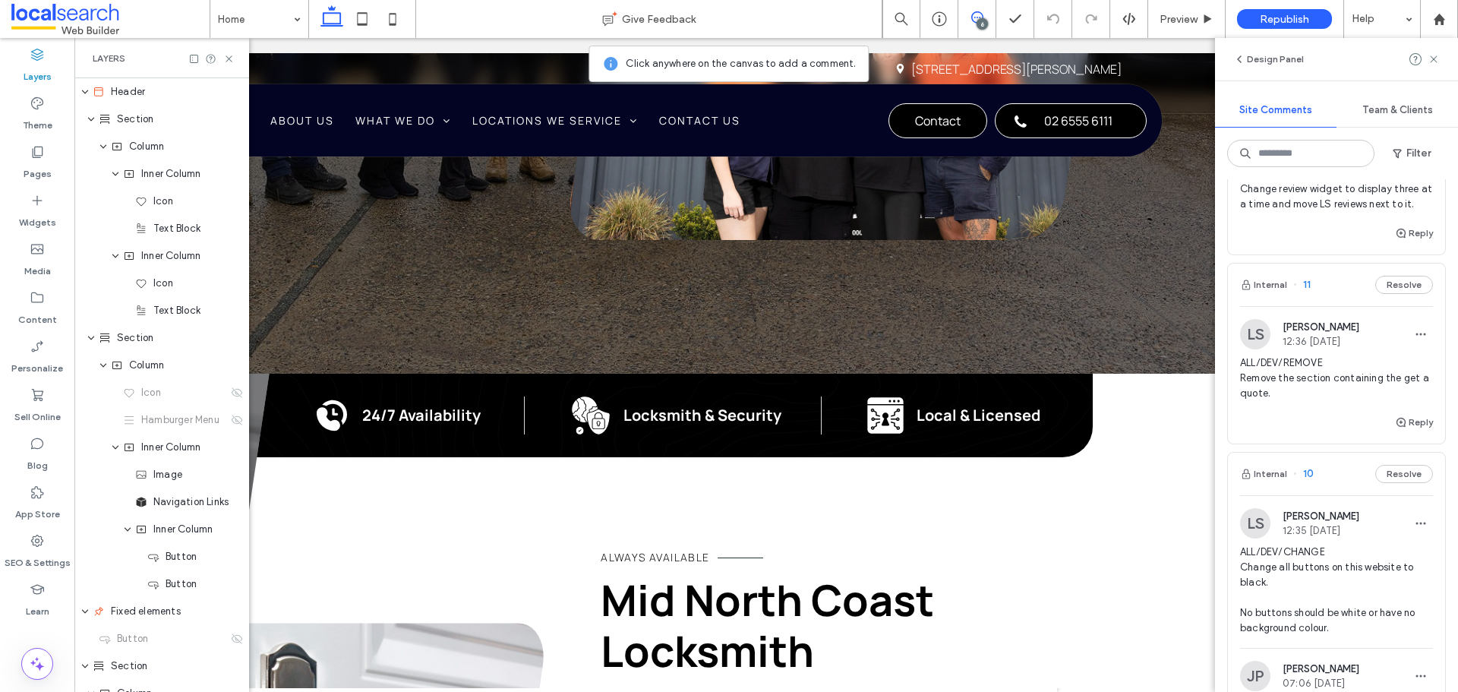
scroll to position [531, 0]
click at [1322, 396] on span "ALL/DEV/REMOVE Remove the section containing the get a quote." at bounding box center [1336, 373] width 193 height 46
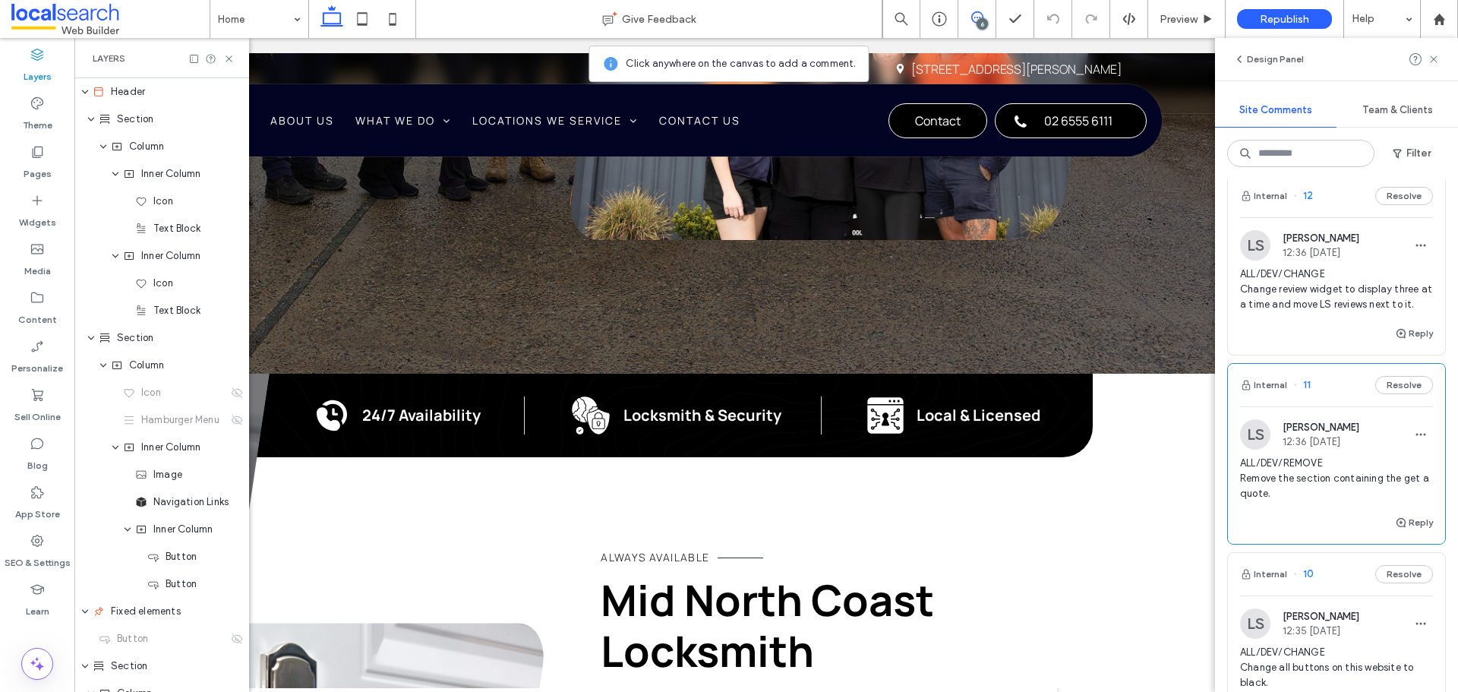
scroll to position [304, 0]
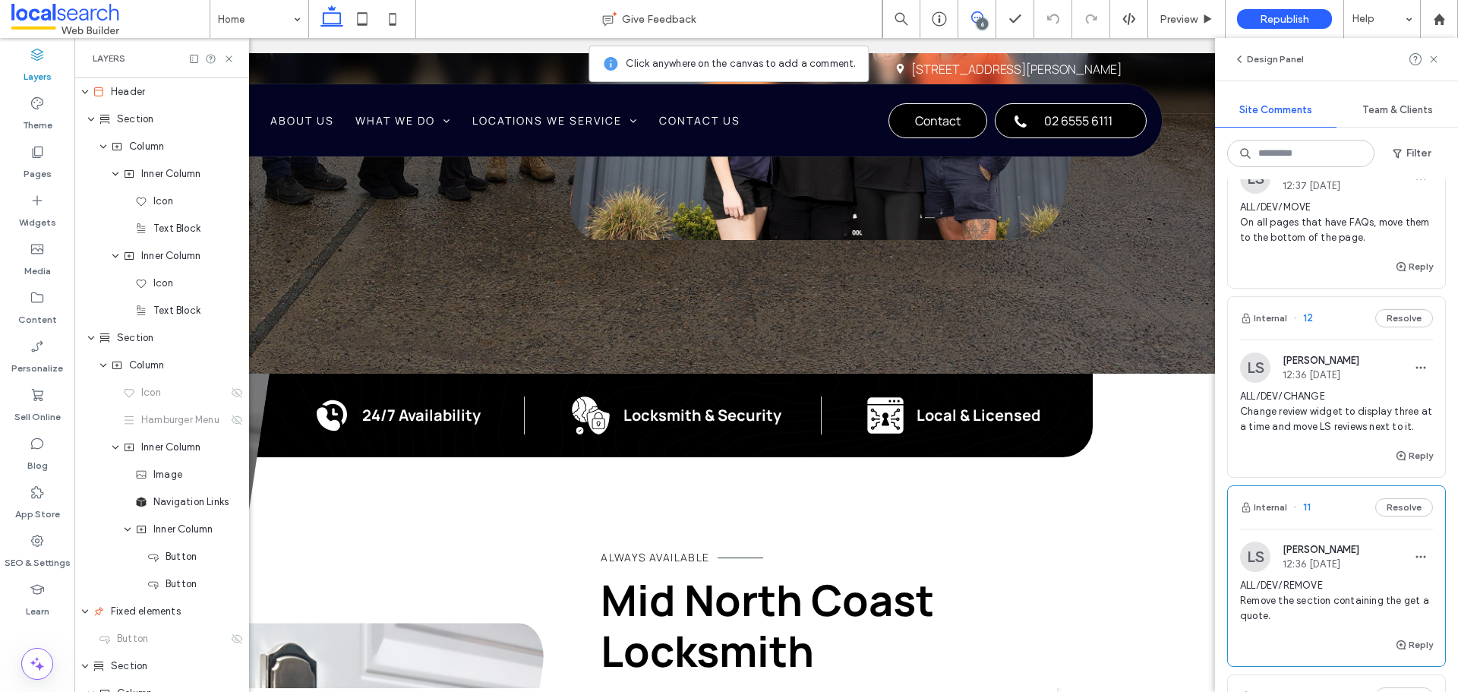
click at [1373, 380] on div "LS Luke Stewart 12:36 Aug 11 2025" at bounding box center [1336, 367] width 193 height 30
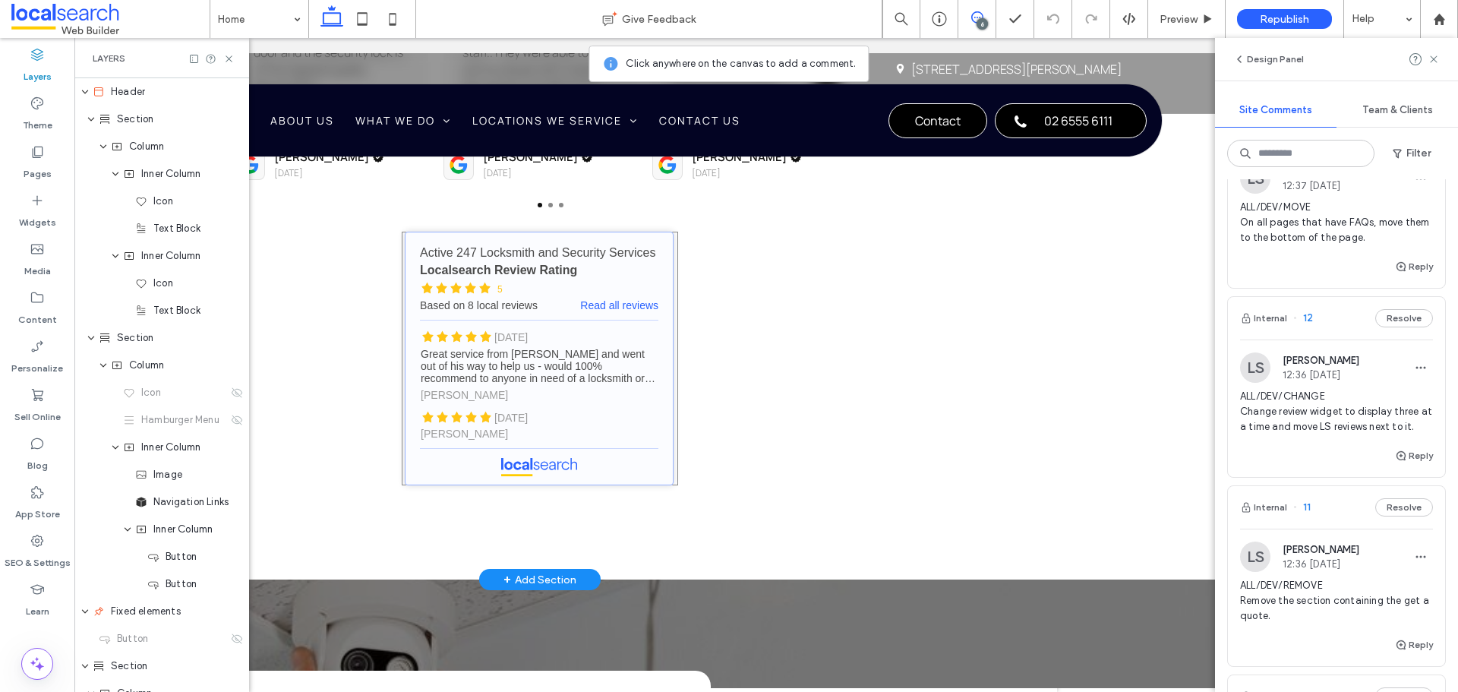
scroll to position [3906, 0]
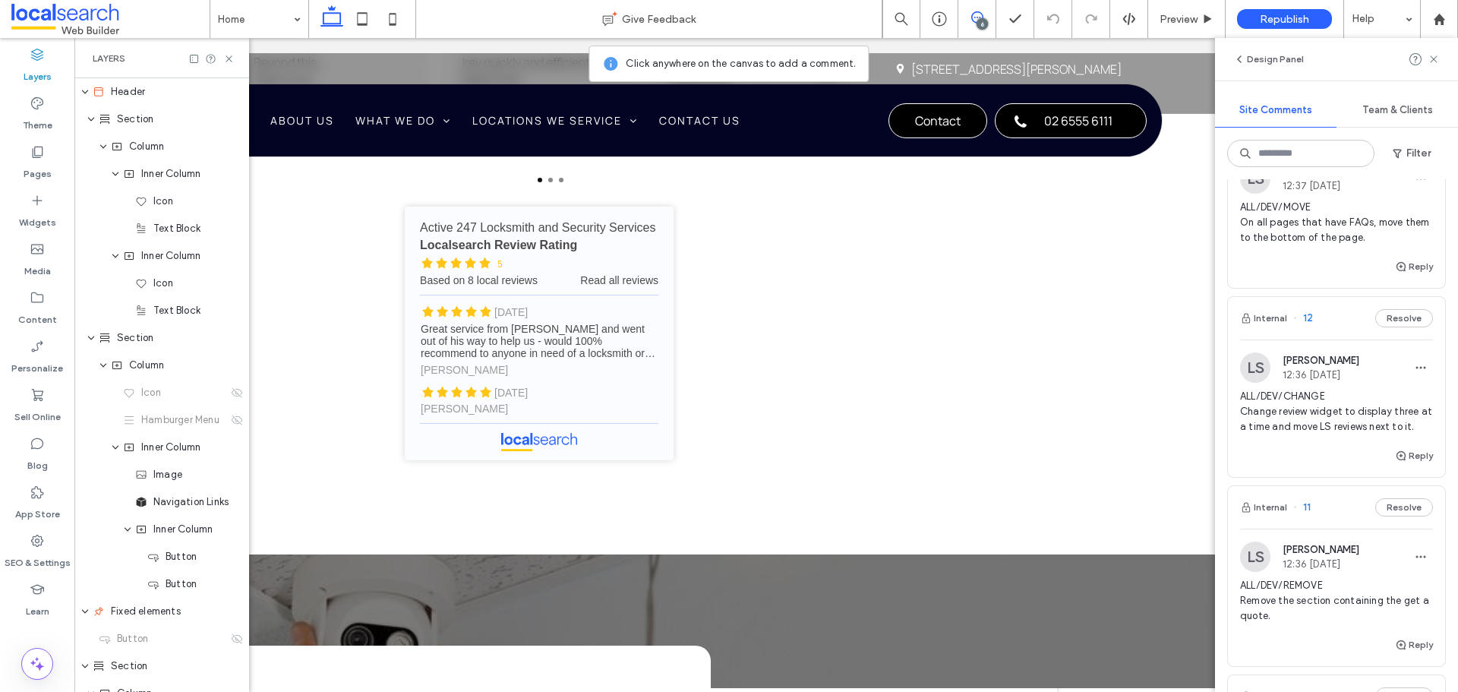
drag, startPoint x: 1433, startPoint y: 62, endPoint x: 1384, endPoint y: 93, distance: 58.3
click at [1433, 62] on icon at bounding box center [1433, 59] width 12 height 12
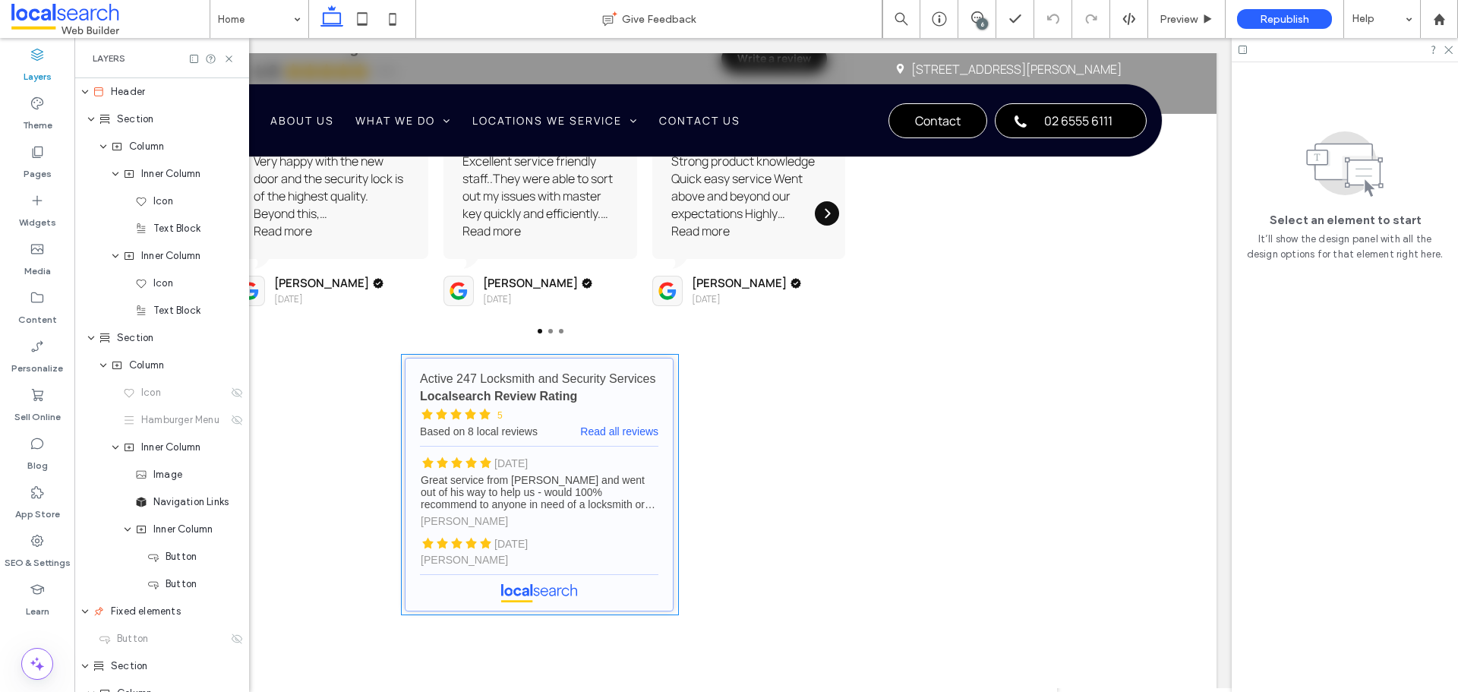
scroll to position [3754, 0]
click at [613, 383] on link "Active 247 Locksmith and Security Services - Localsearch reviews" at bounding box center [539, 485] width 269 height 254
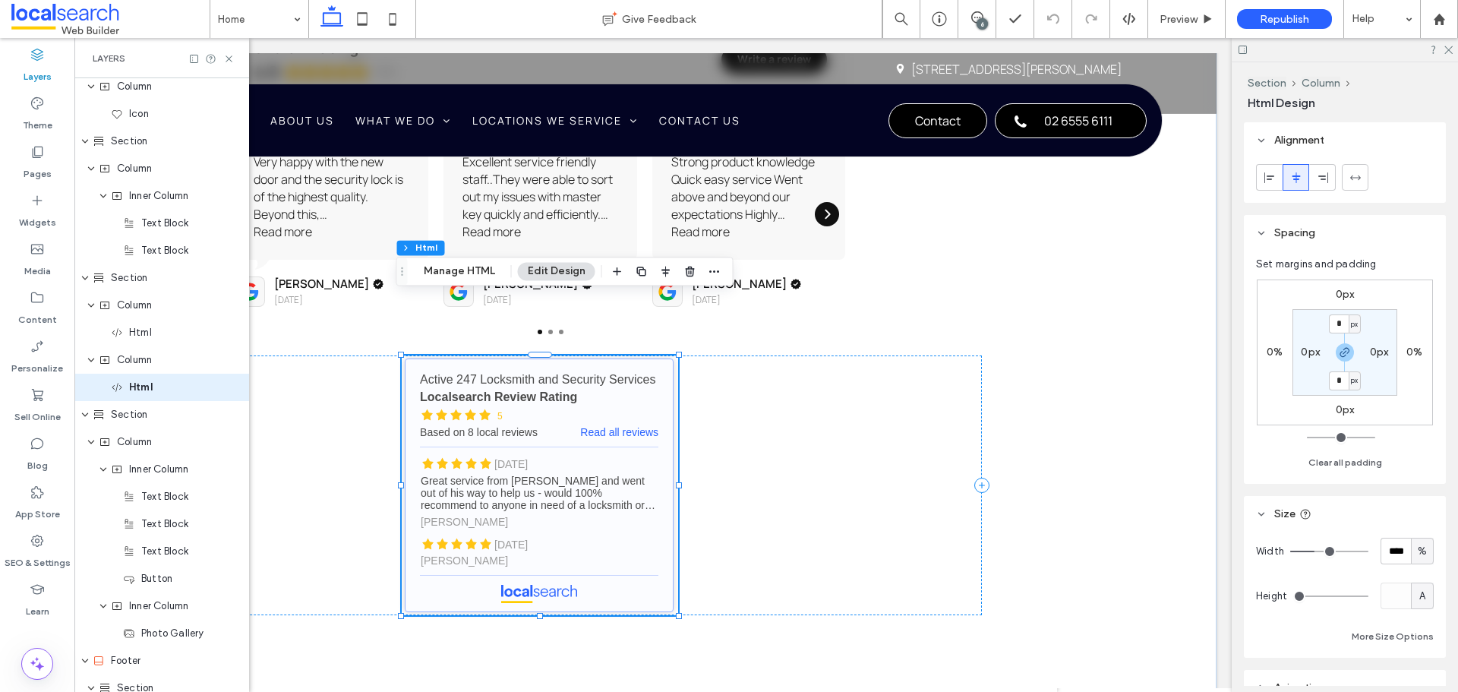
scroll to position [3807, 0]
click at [905, 378] on div "Active 247 Locksmith and Security Services - Localsearch reviews Active 247 Loc…" at bounding box center [540, 485] width 884 height 260
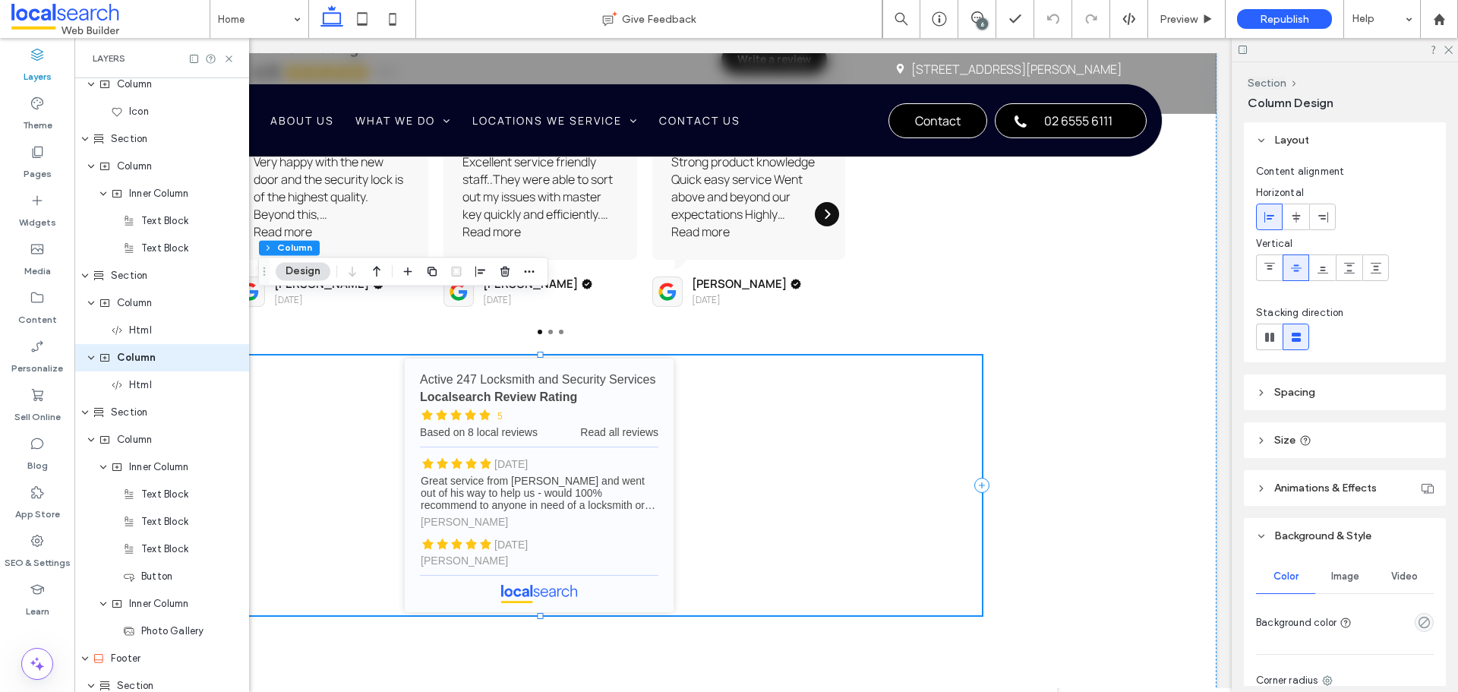
scroll to position [3779, 0]
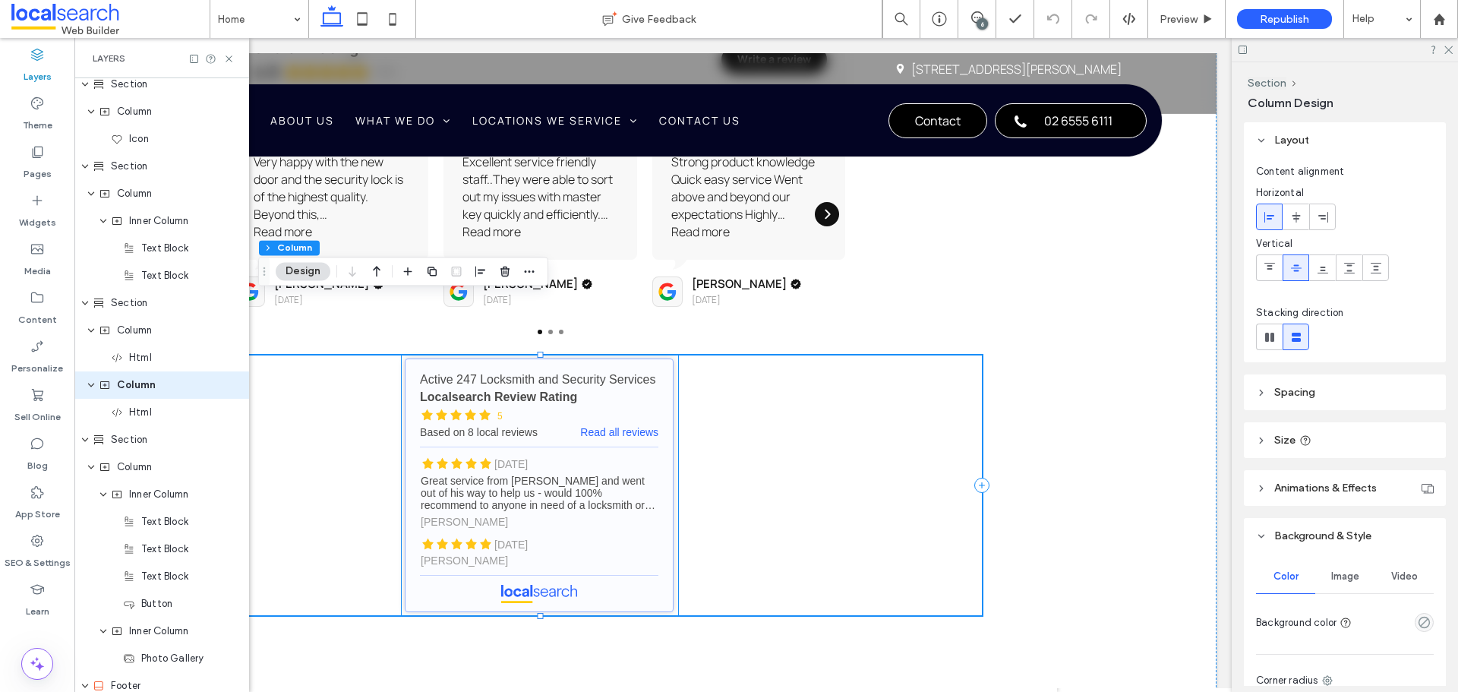
click at [528, 427] on link "Active 247 Locksmith and Security Services - Localsearch reviews" at bounding box center [539, 485] width 269 height 254
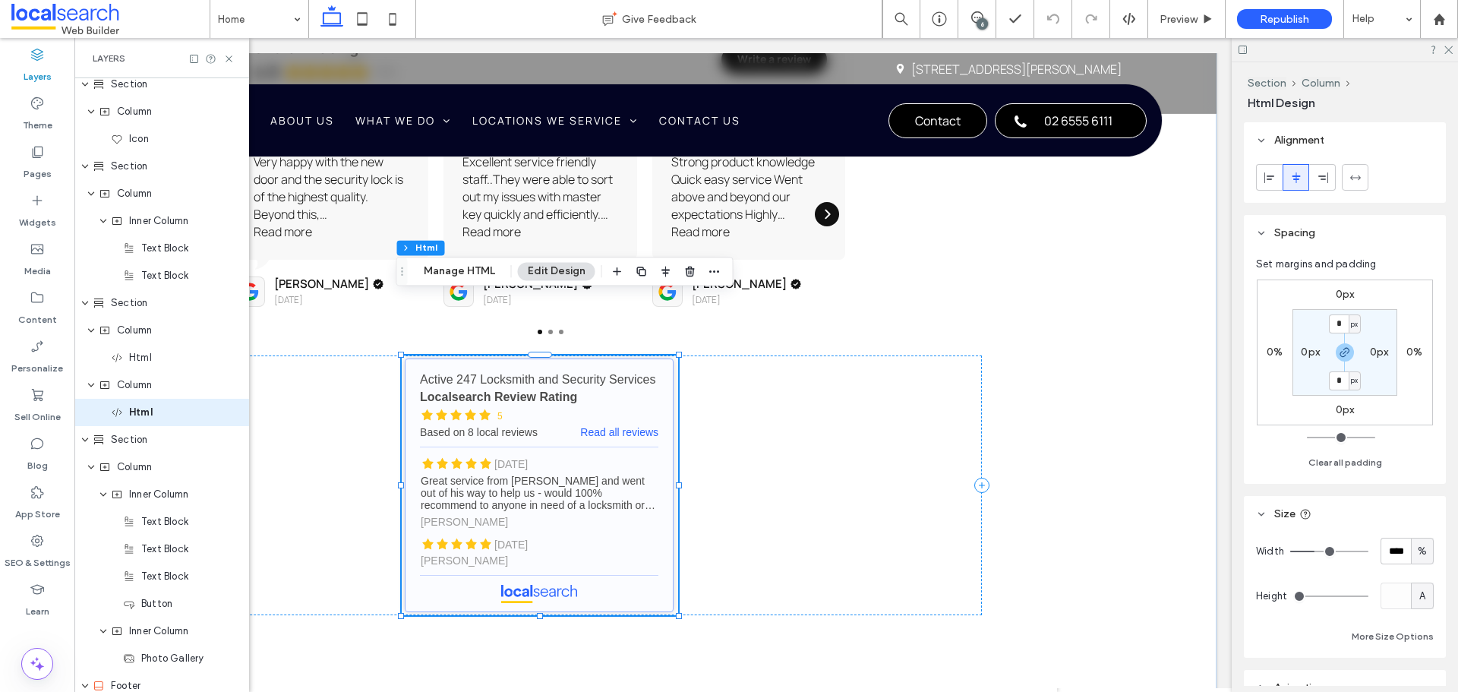
scroll to position [3807, 0]
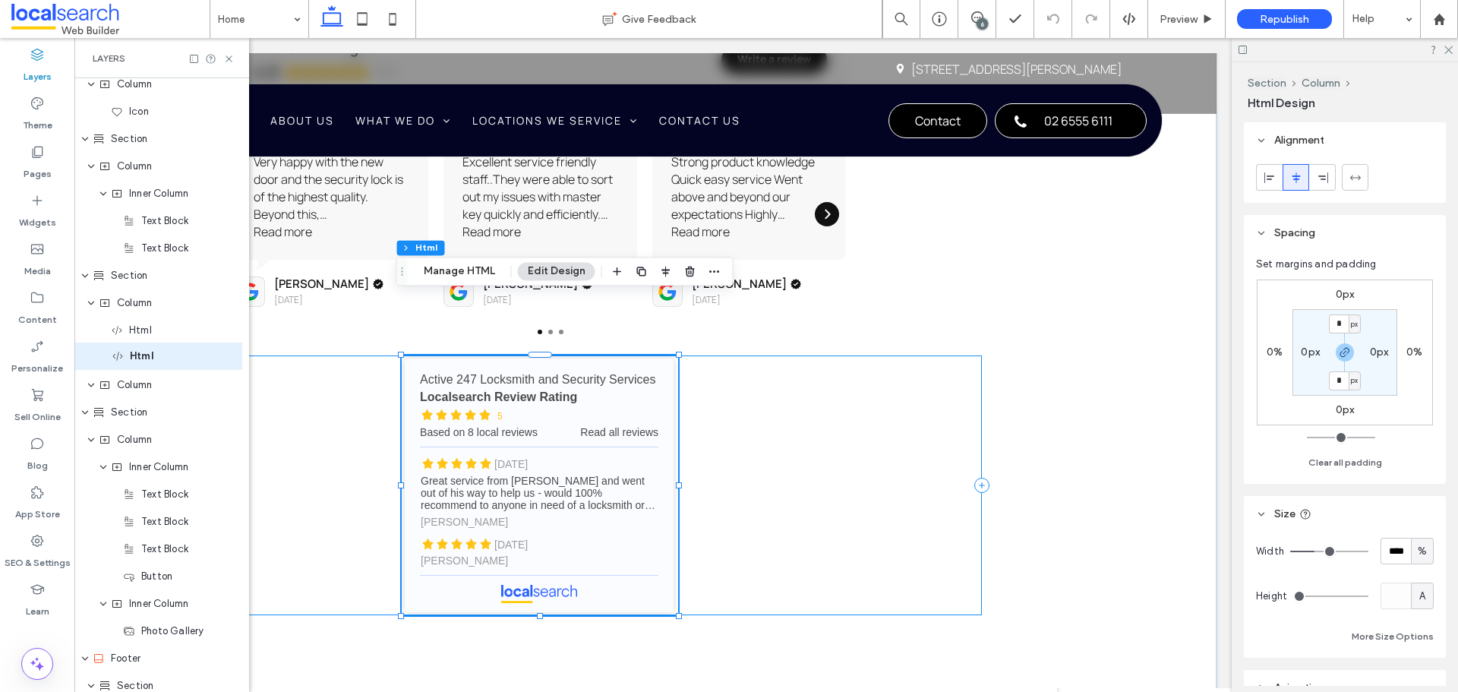
drag, startPoint x: 148, startPoint y: 391, endPoint x: 148, endPoint y: 364, distance: 27.3
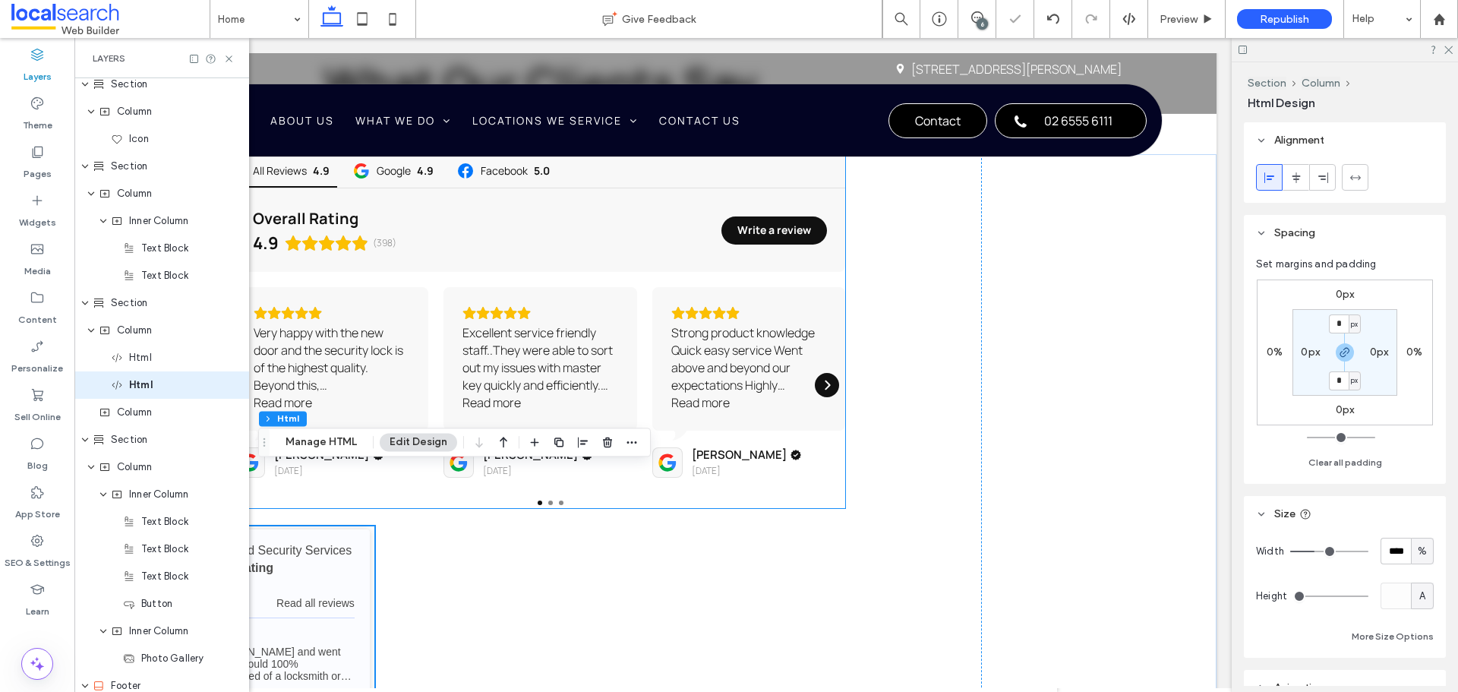
scroll to position [3526, 0]
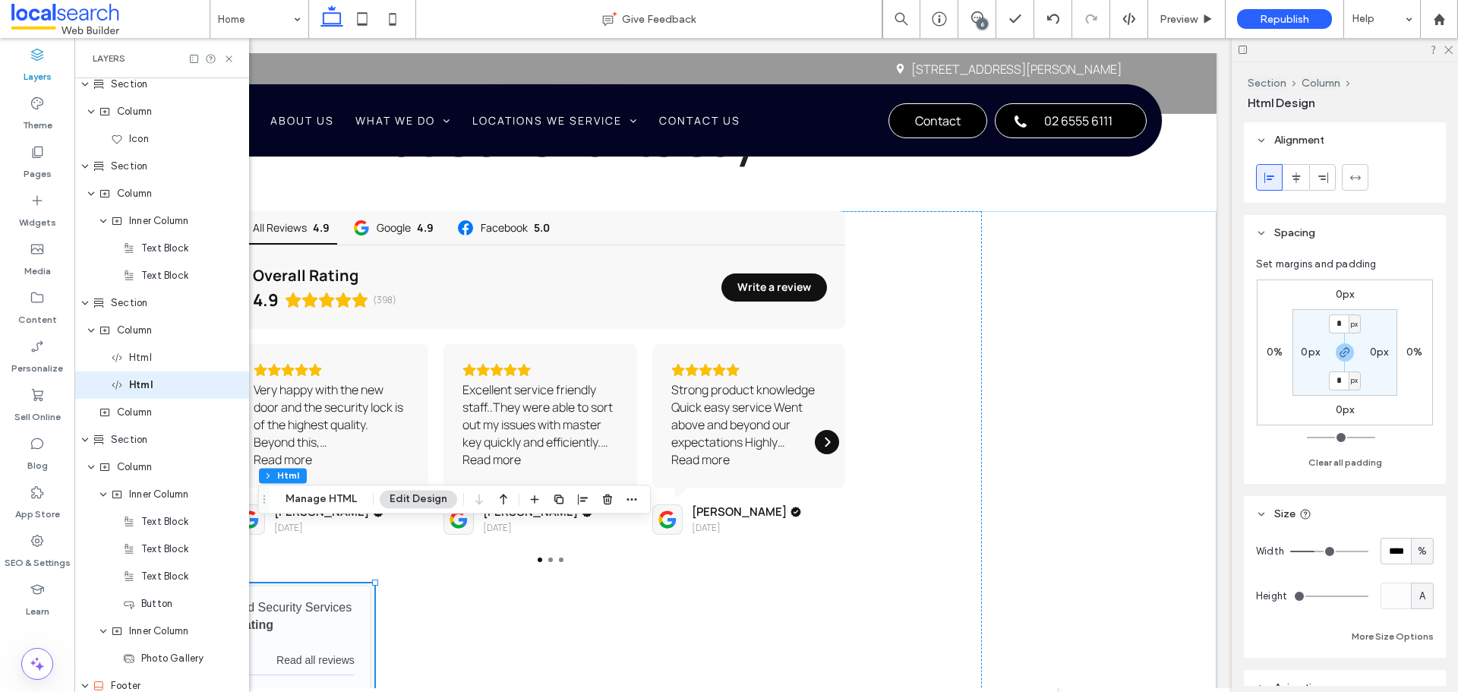
click at [235, 62] on div "Layers" at bounding box center [161, 58] width 175 height 40
click at [231, 59] on icon at bounding box center [228, 58] width 11 height 11
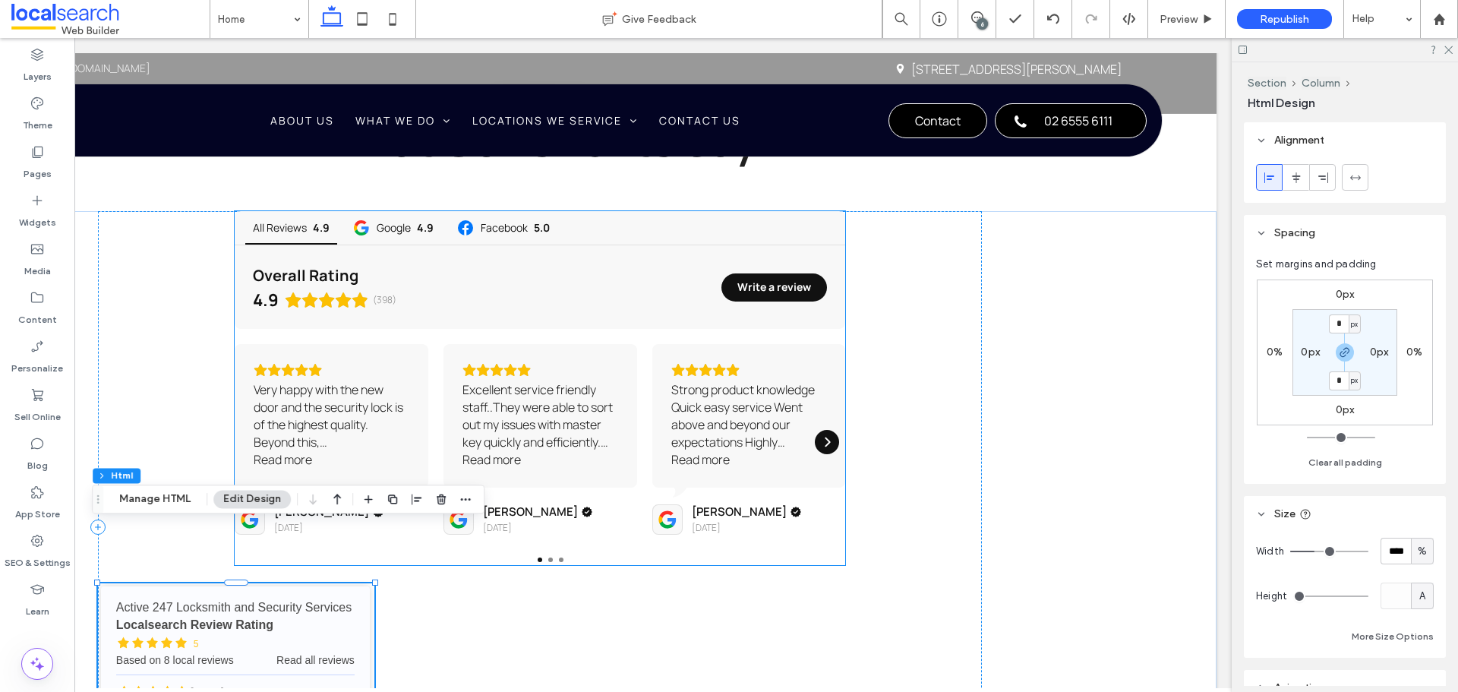
click at [774, 381] on div "Strong product knowledge Quick easy service Went above and beyond our expectati…" at bounding box center [749, 416] width 156 height 70
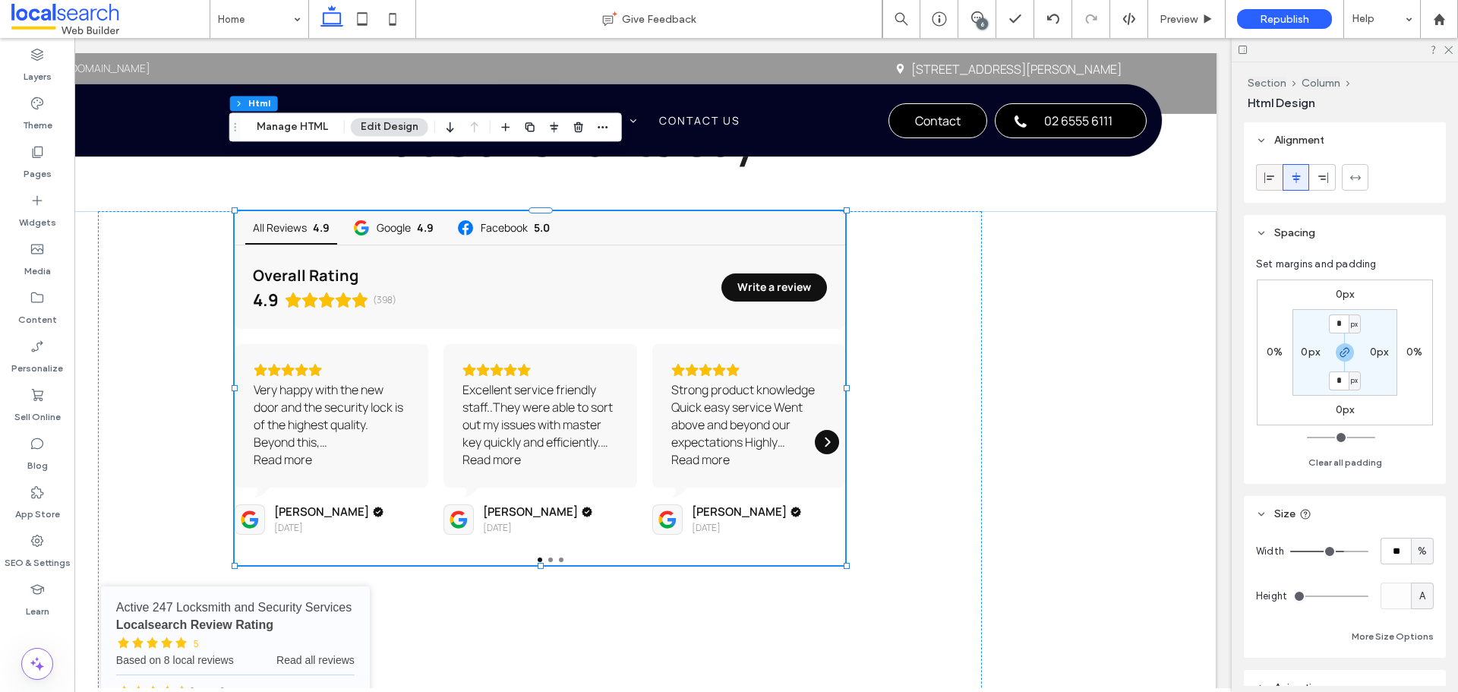
click at [1270, 175] on use at bounding box center [1269, 177] width 10 height 11
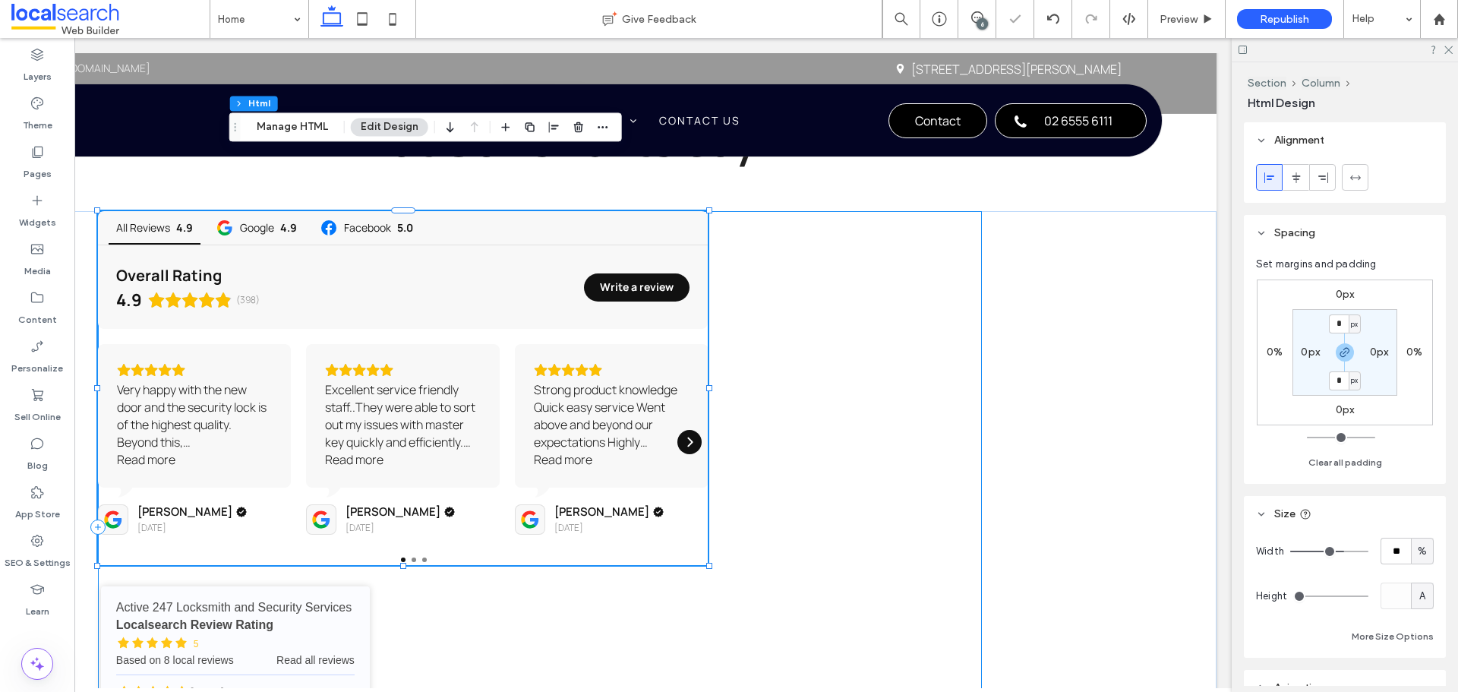
click at [943, 373] on div "All Reviews 4.9 Google 4.9 Facebook 5.0 Overall Rating 4.9 (398) Write a review…" at bounding box center [540, 527] width 884 height 632
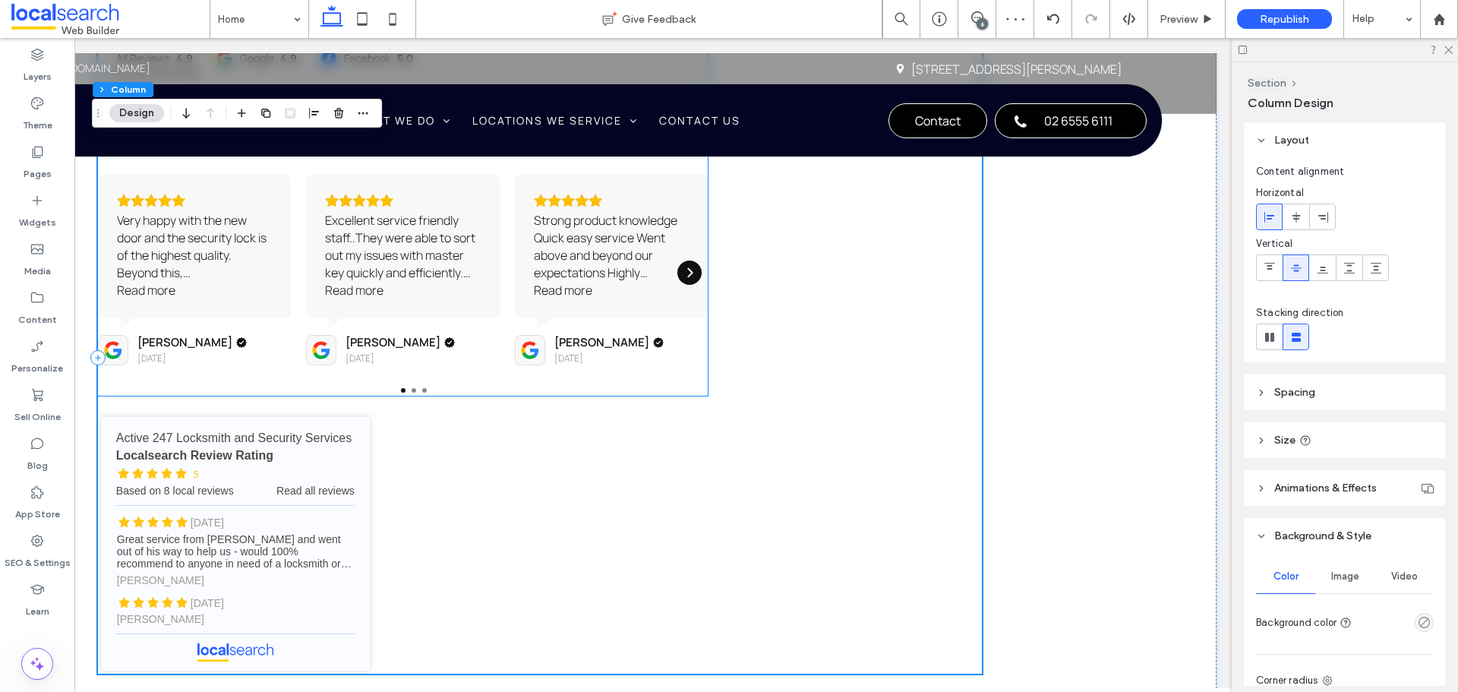
scroll to position [3602, 0]
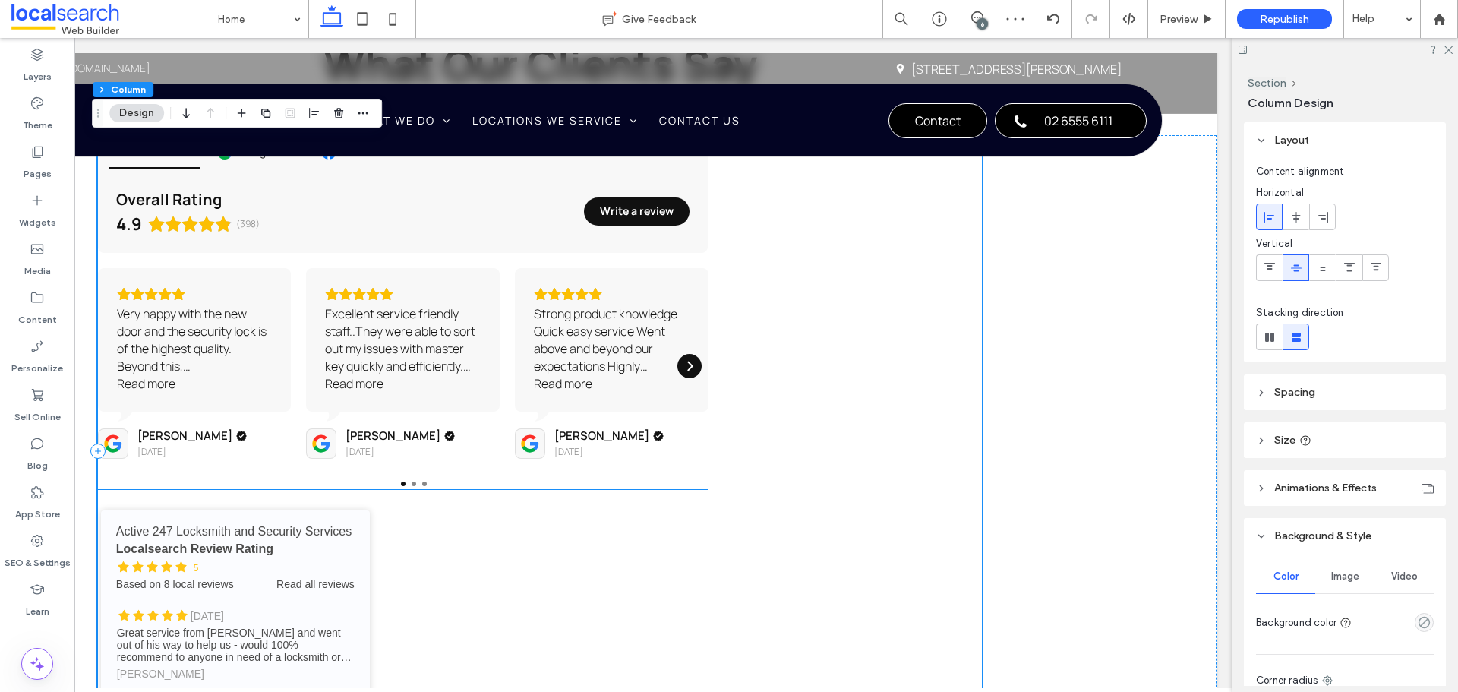
click at [596, 352] on div "Strong product knowledge Quick easy service Went above and beyond our expectati…" at bounding box center [612, 339] width 194 height 143
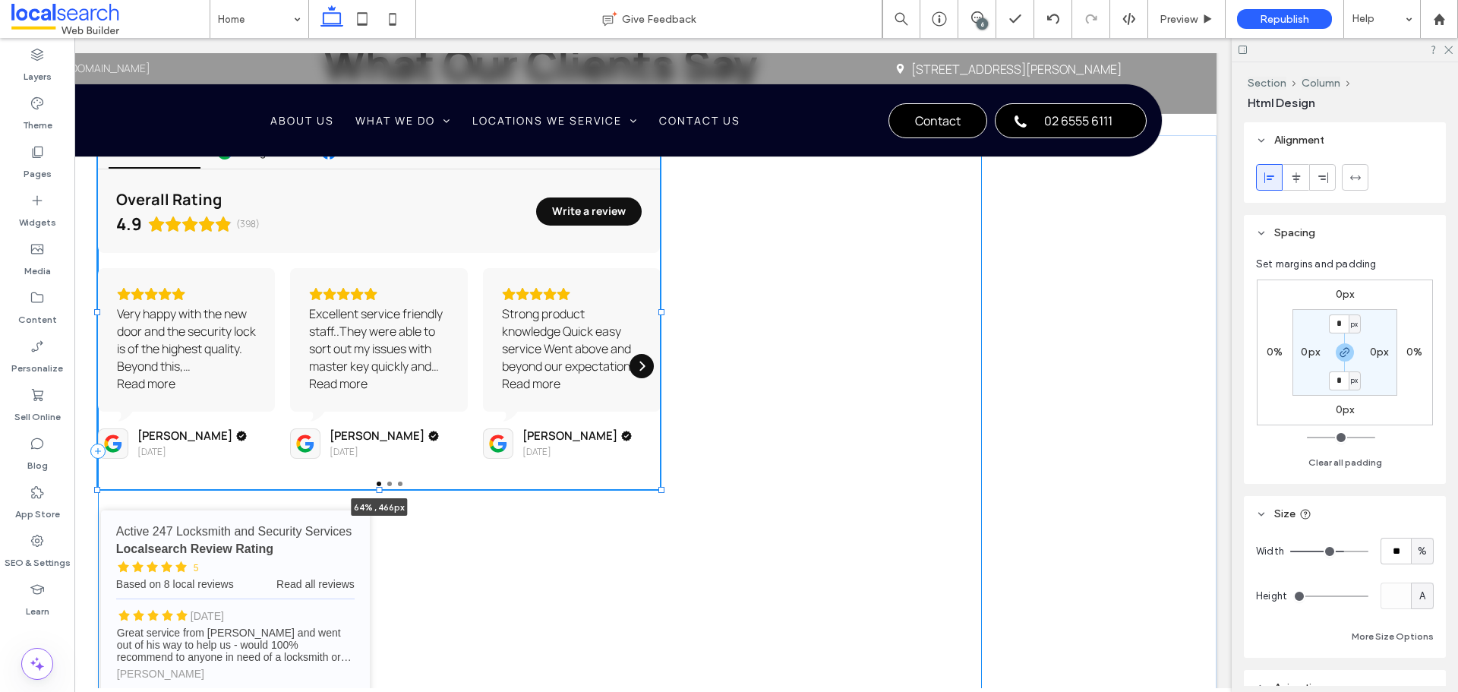
drag, startPoint x: 705, startPoint y: 252, endPoint x: 563, endPoint y: 330, distance: 161.7
click at [655, 270] on div "All Reviews 4.9 Google 4.9 Facebook 5.0 Overall Rating 4.9 (398) Write a review…" at bounding box center [539, 536] width 911 height 802
type input "**"
type input "****"
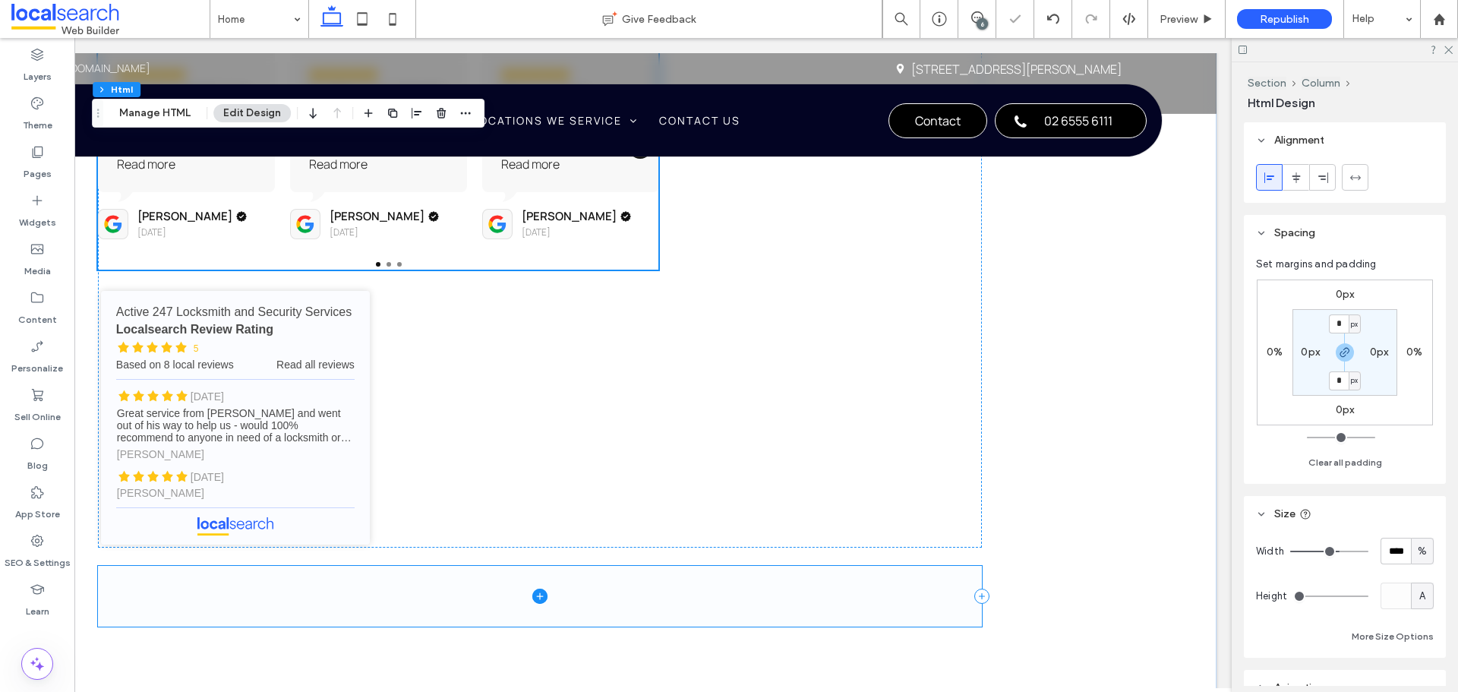
scroll to position [3830, 0]
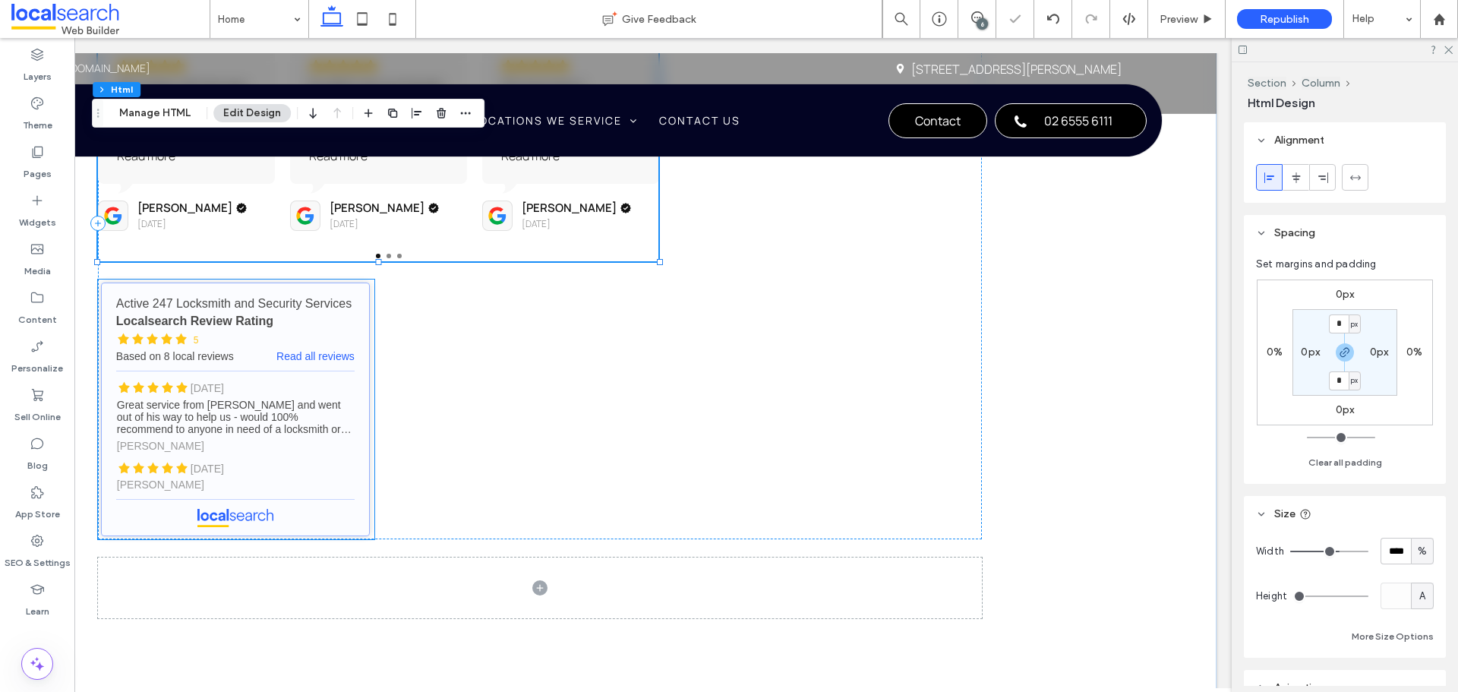
click at [296, 418] on link "Active 247 Locksmith and Security Services - Localsearch reviews" at bounding box center [235, 409] width 269 height 254
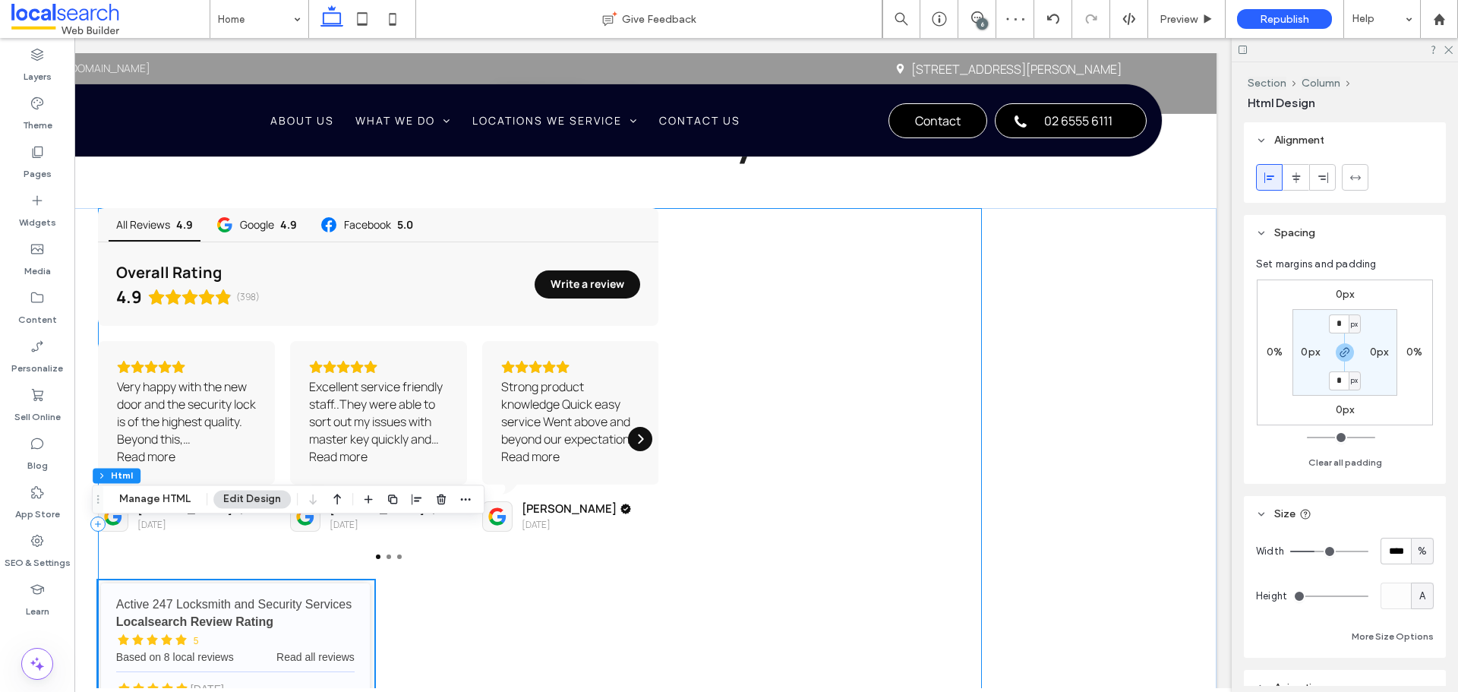
scroll to position [3526, 0]
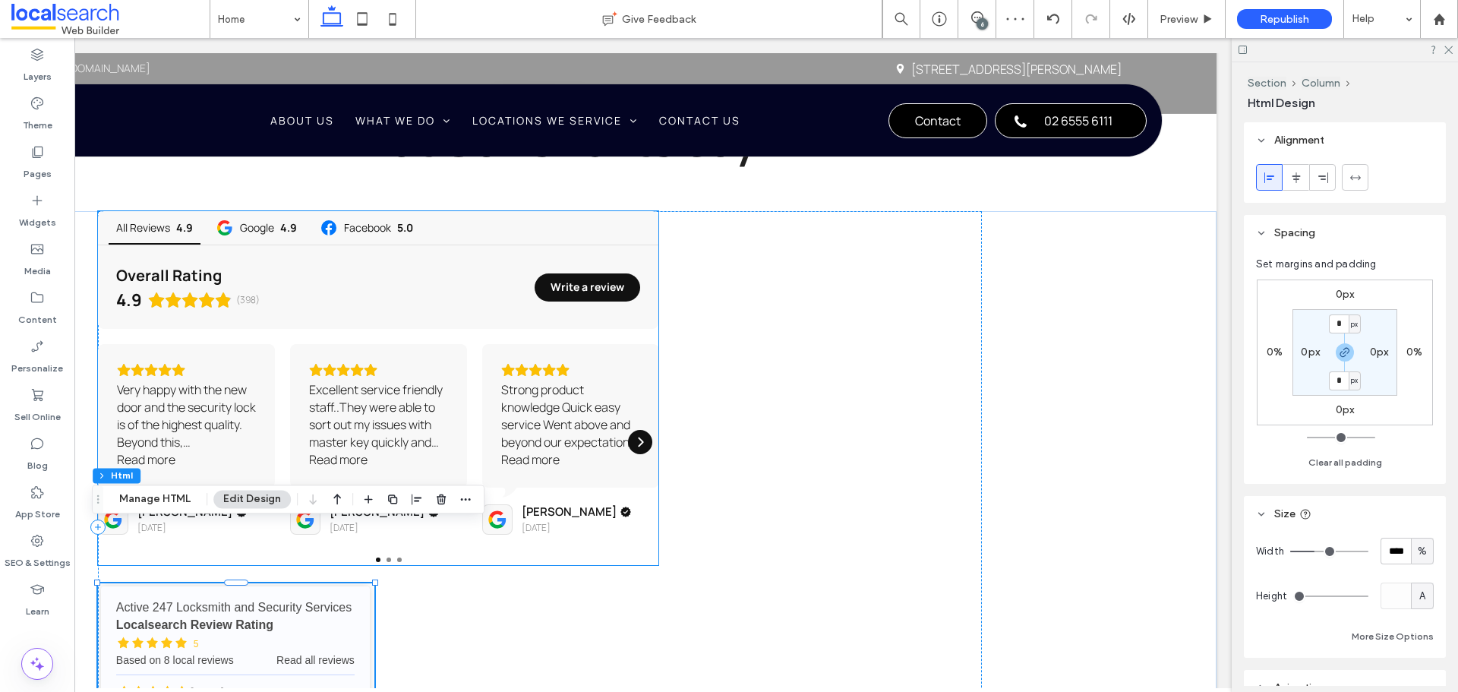
click at [567, 381] on div "Strong product knowledge Quick easy service Went above and beyond our expectati…" at bounding box center [570, 416] width 139 height 70
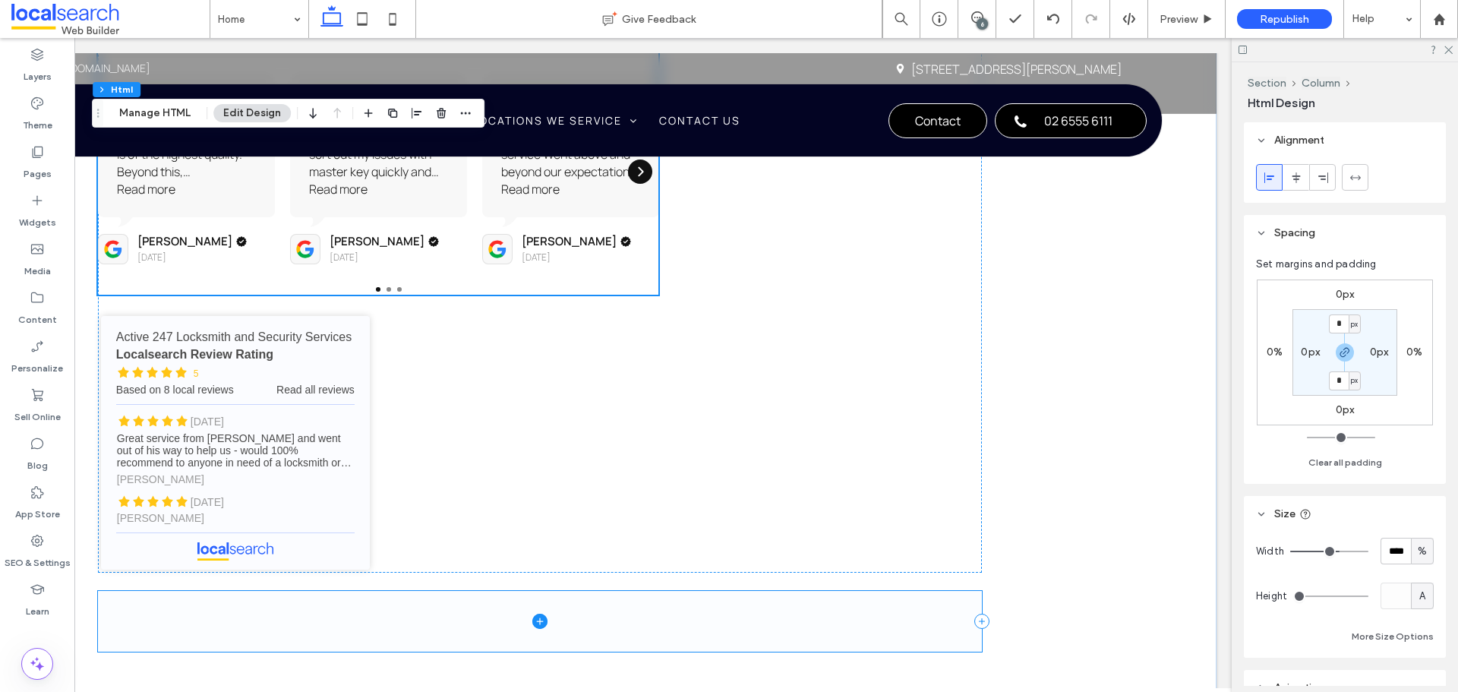
scroll to position [3830, 0]
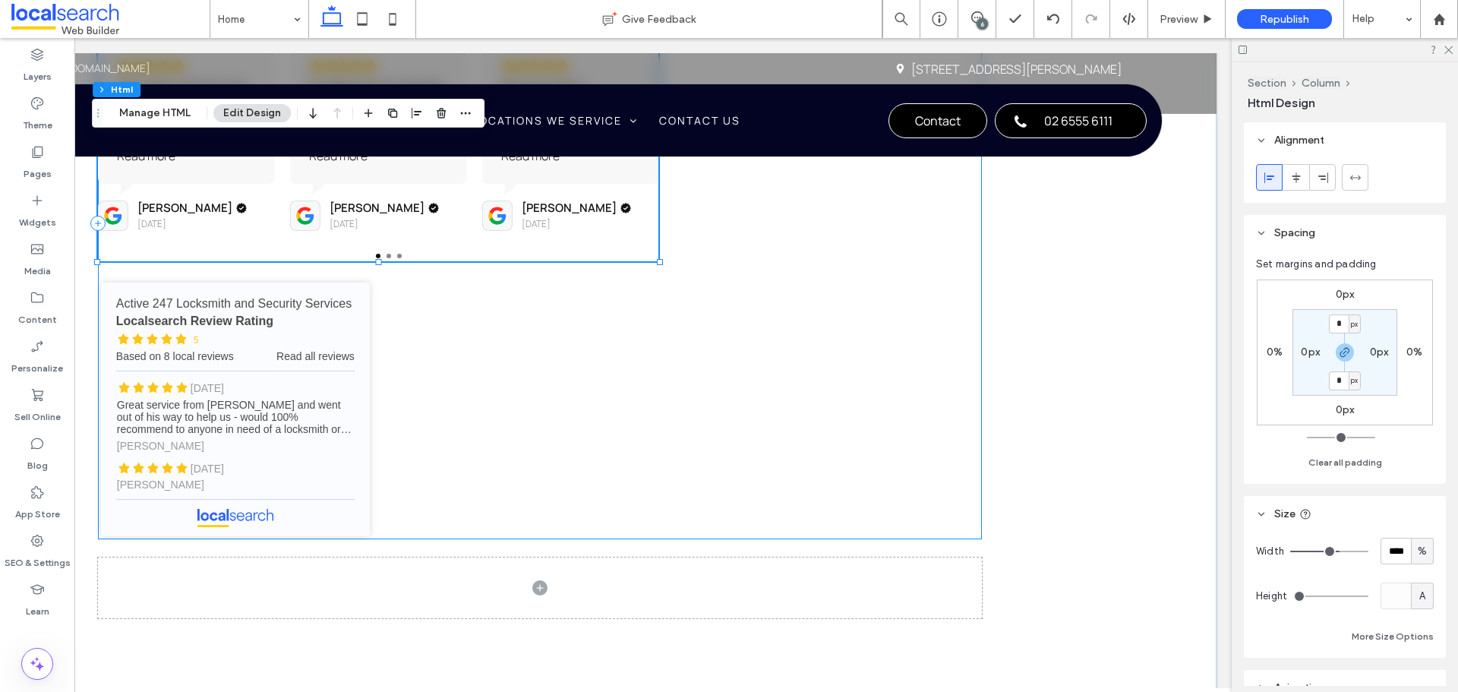
click at [626, 396] on div "All Reviews 4.9 Google 4.9 Facebook 5.0 Overall Rating 4.9 (398) Write a review…" at bounding box center [540, 223] width 884 height 632
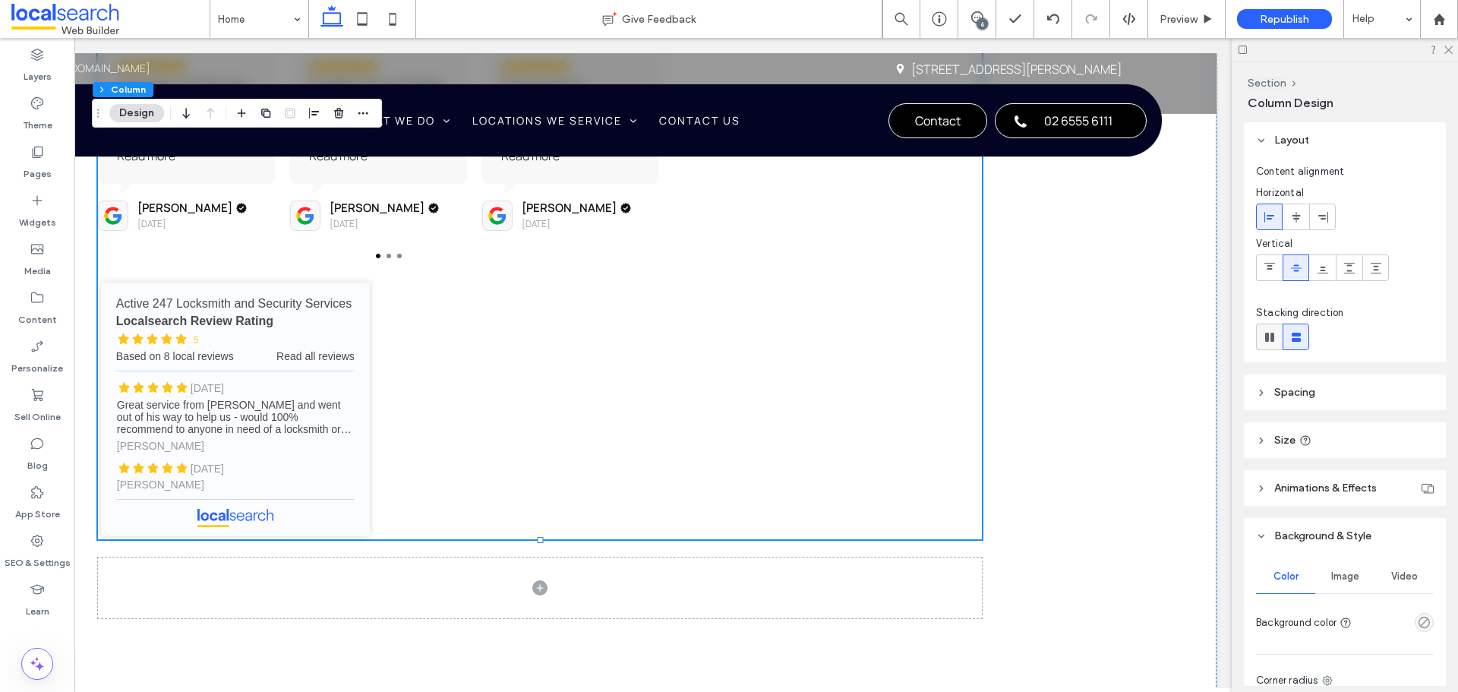
click at [1269, 335] on icon at bounding box center [1269, 337] width 15 height 15
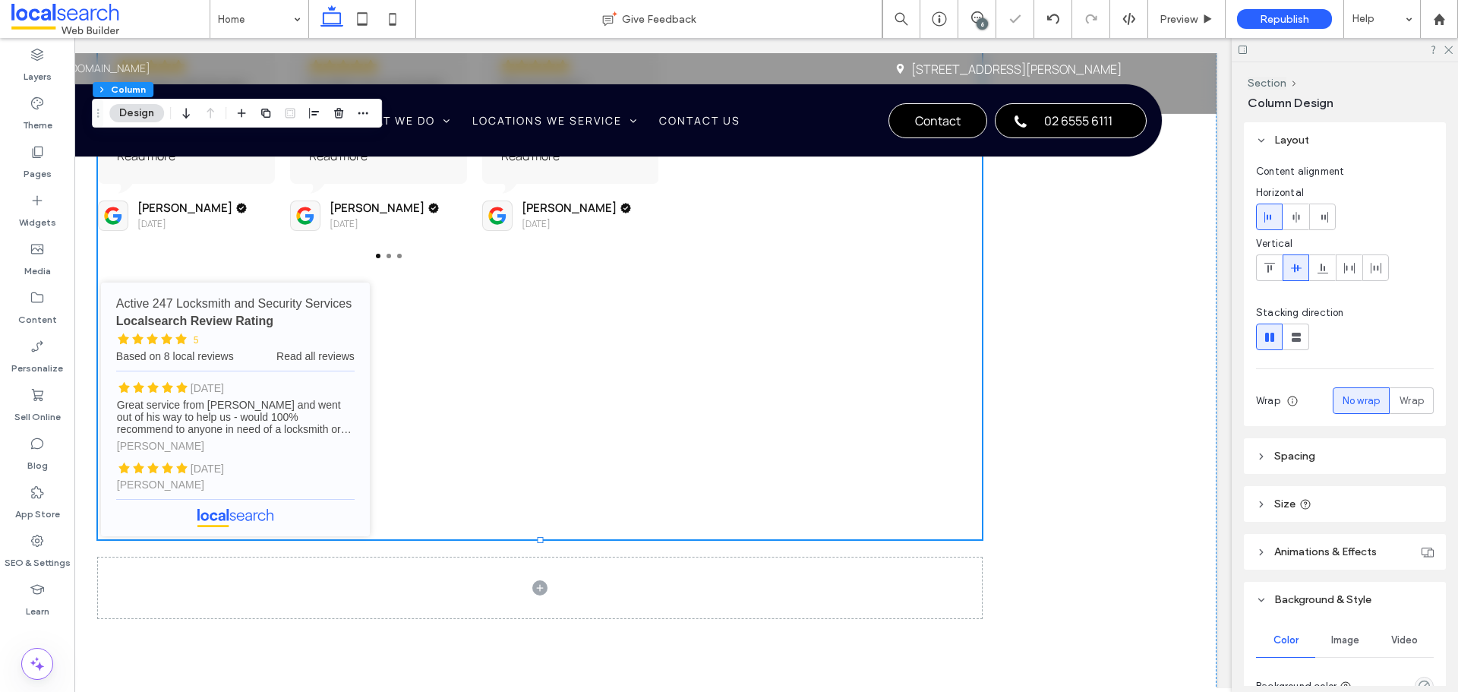
type input "*"
type input "**"
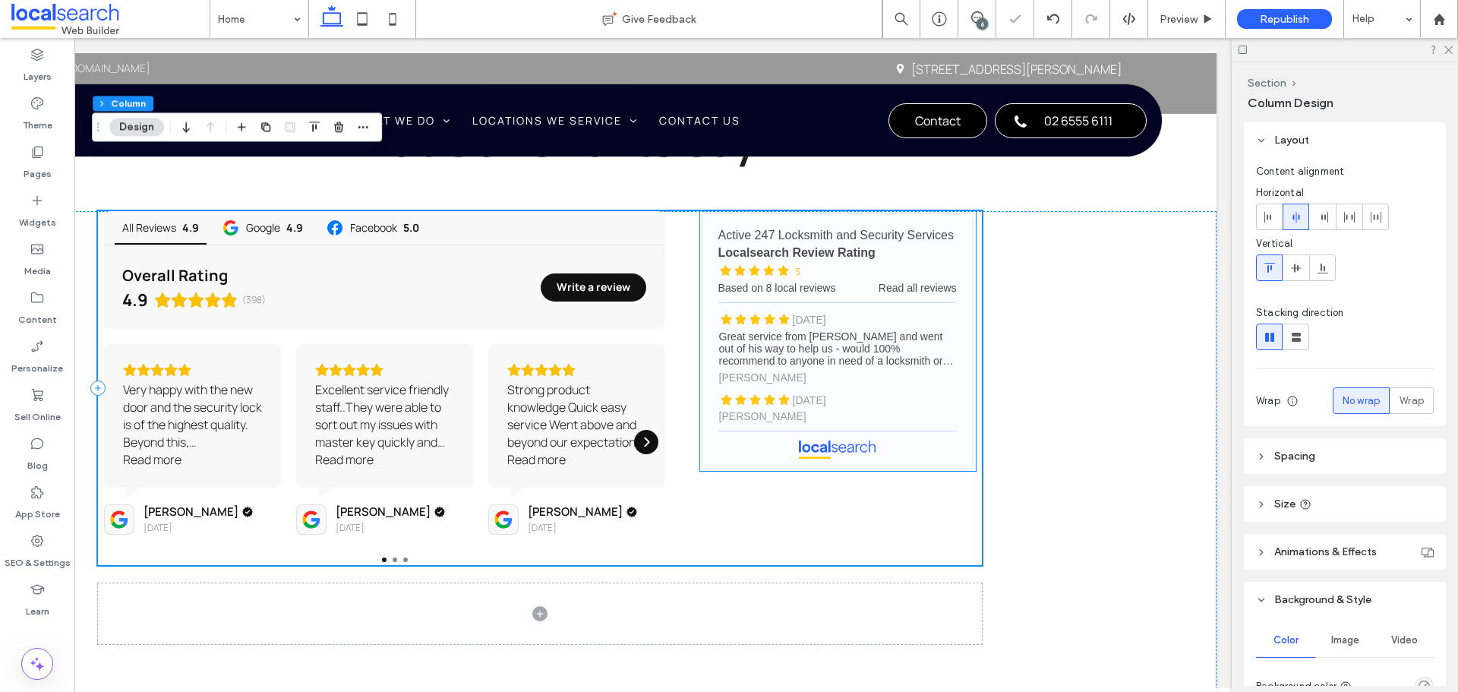
scroll to position [3678, 0]
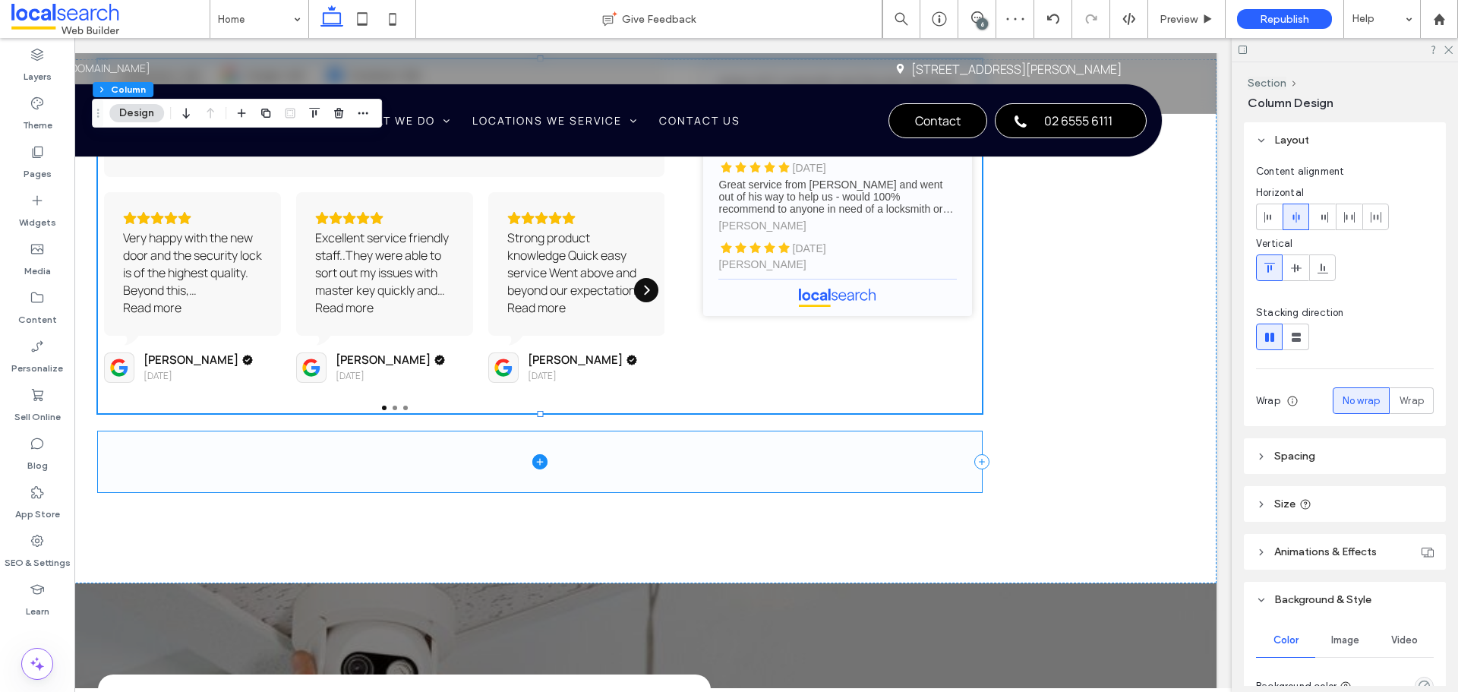
click at [686, 431] on span at bounding box center [540, 461] width 884 height 61
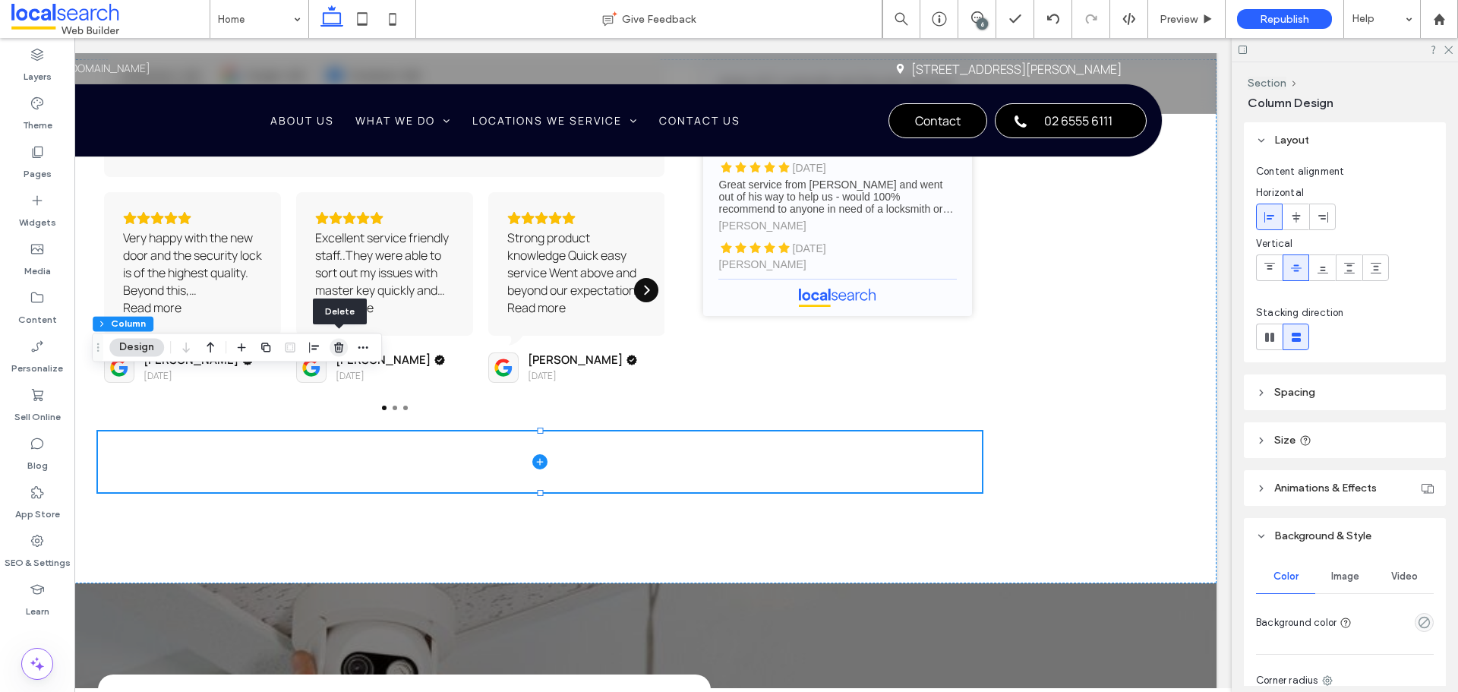
click at [339, 347] on use "button" at bounding box center [338, 347] width 9 height 10
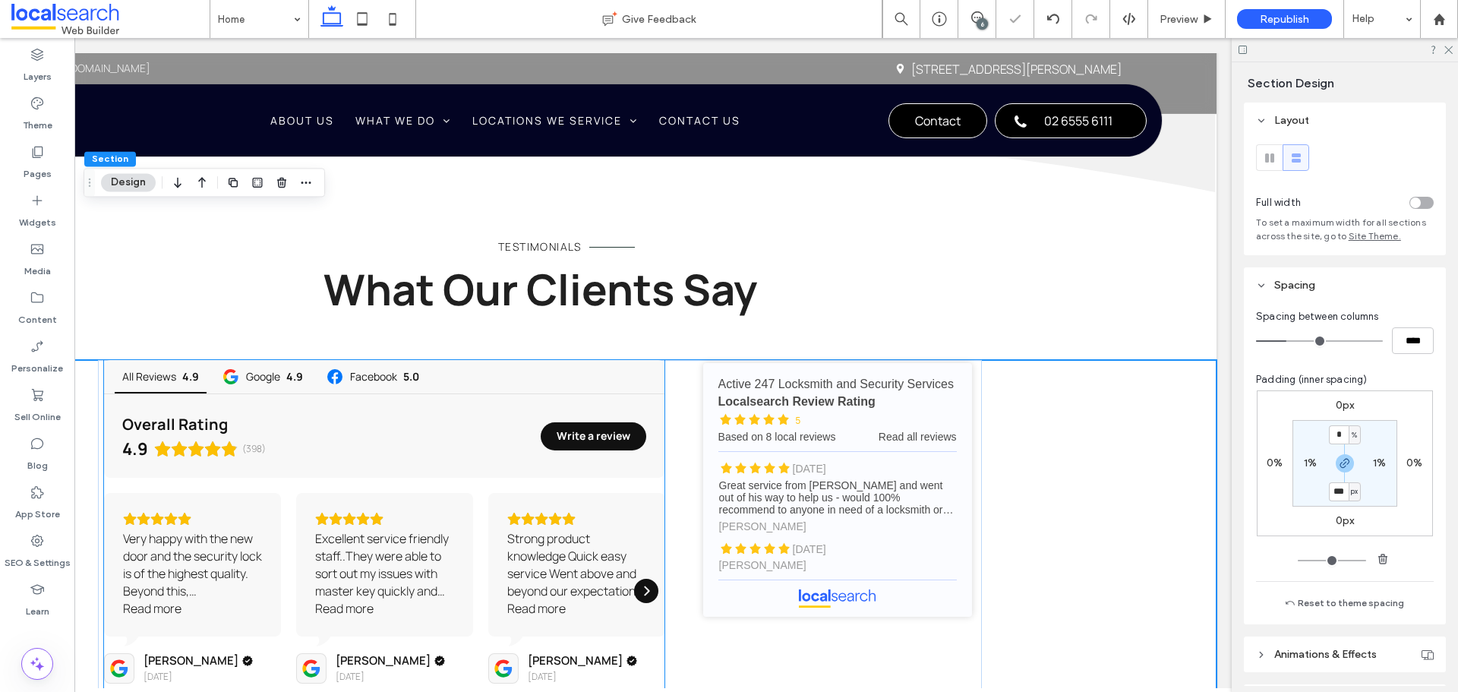
scroll to position [3374, 0]
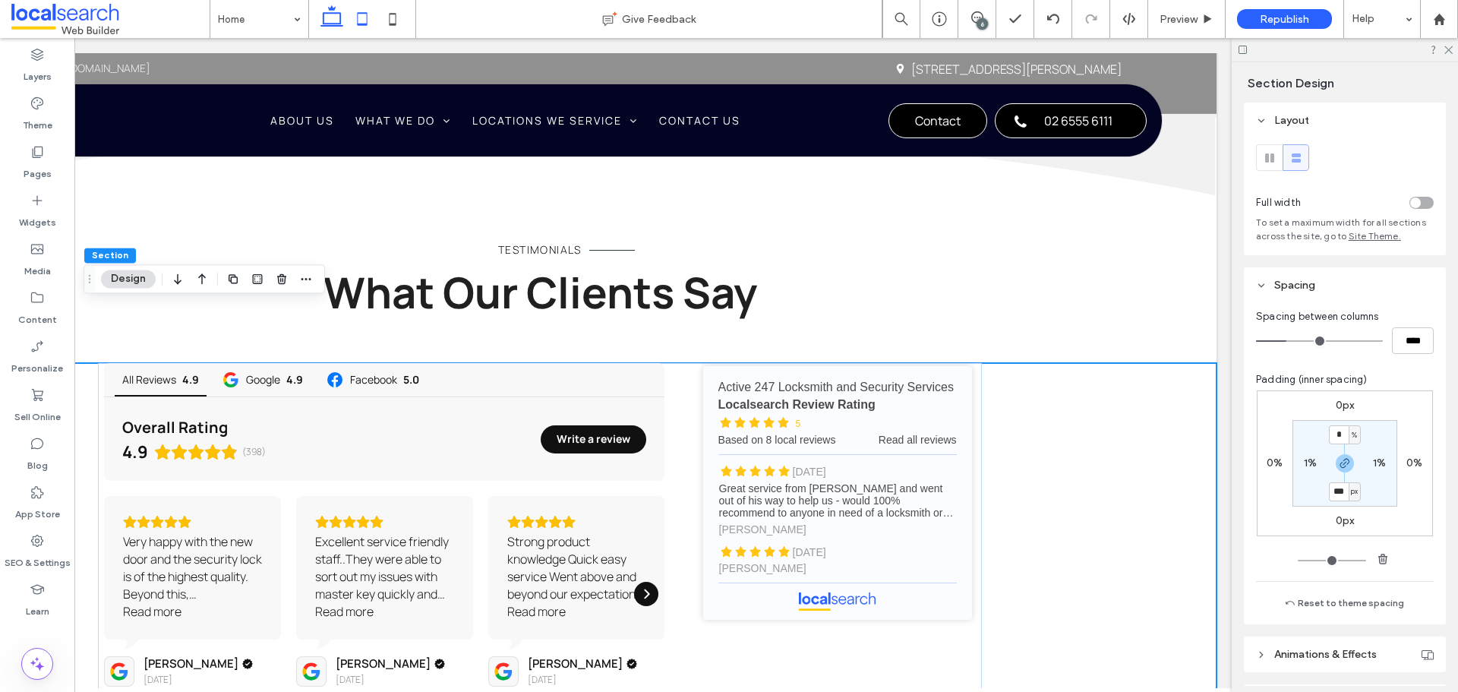
click at [358, 23] on icon at bounding box center [362, 19] width 30 height 30
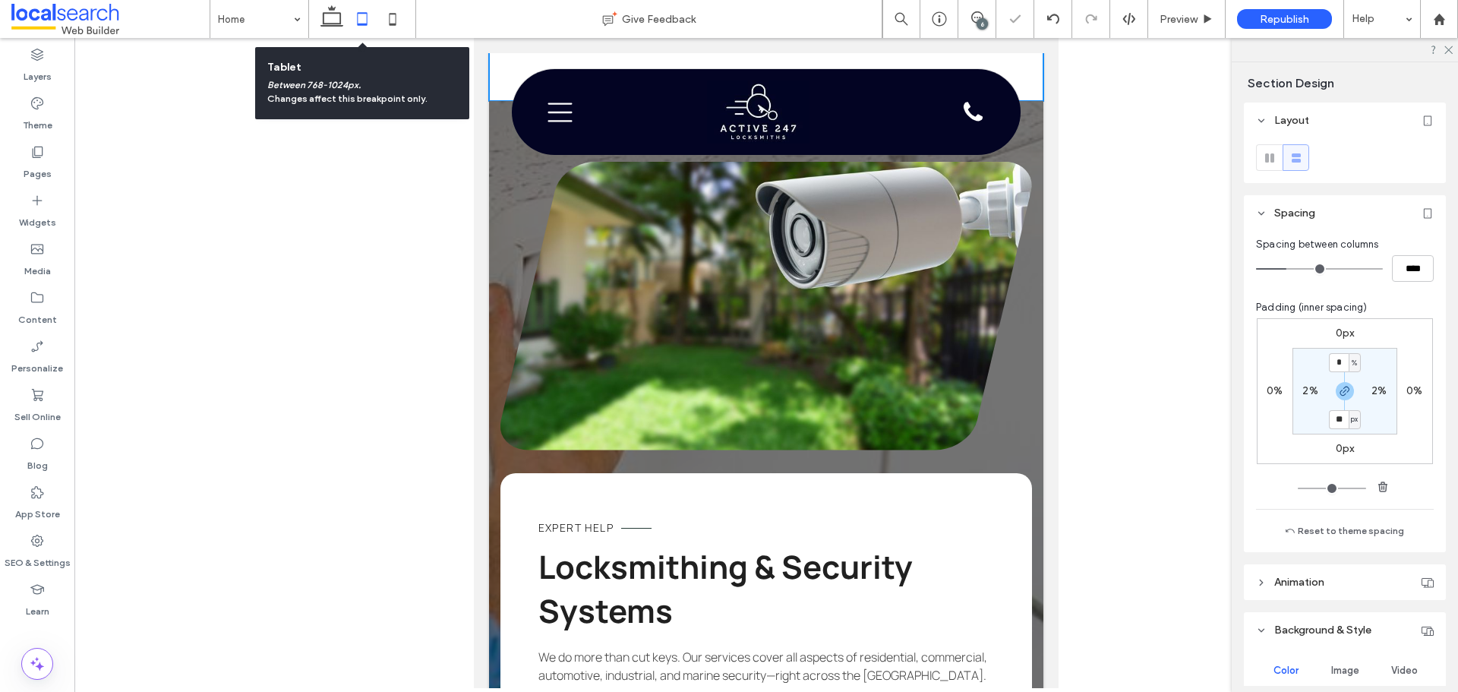
scroll to position [0, 0]
type input "**"
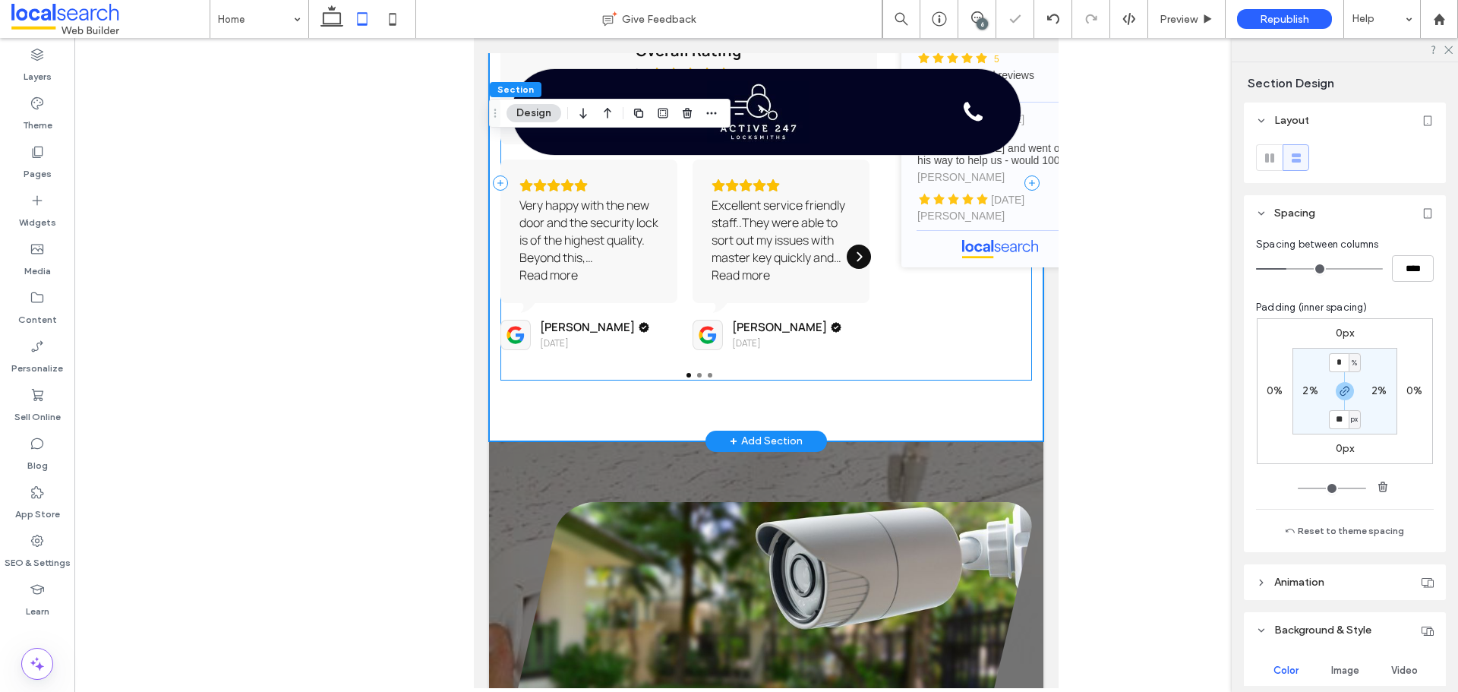
scroll to position [3038, 0]
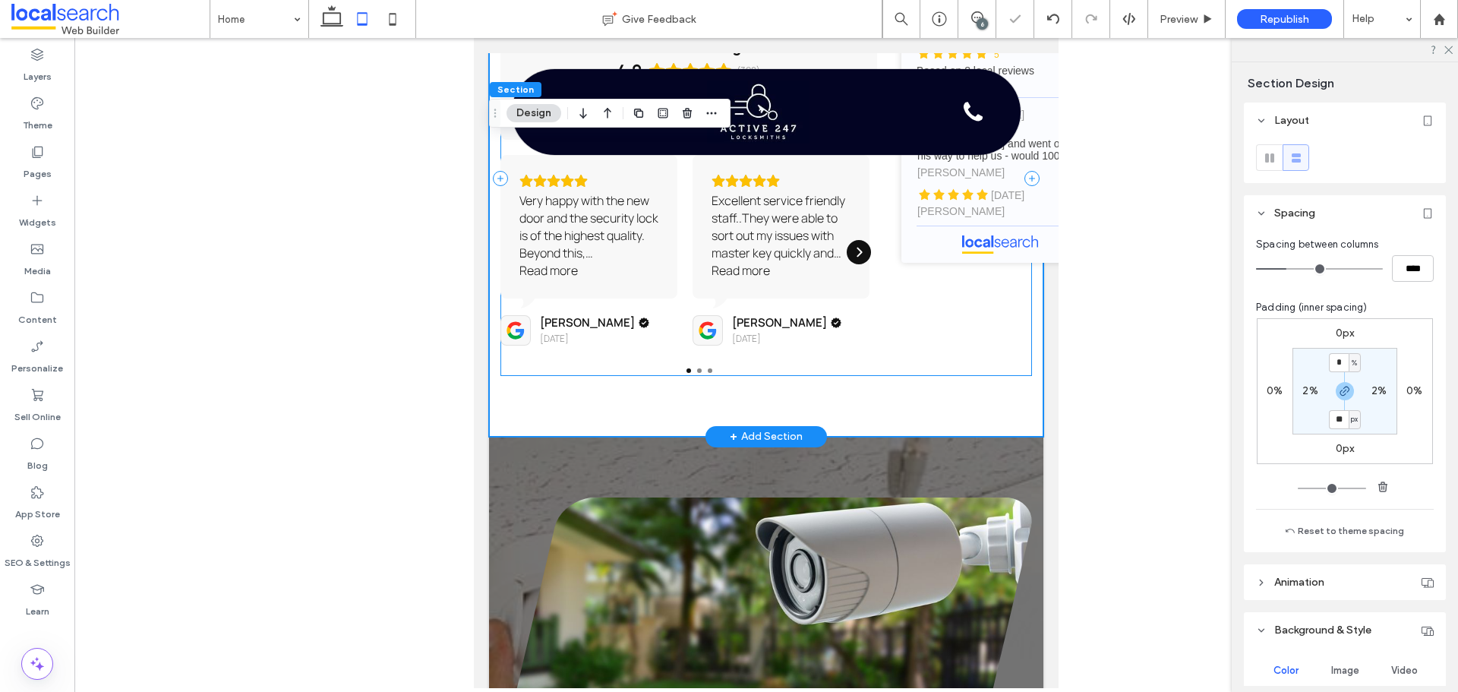
click at [935, 365] on div "All Reviews 4.9 Google 4.9 Facebook 5.0 Overall Rating 4.9 (398) Write a review…" at bounding box center [766, 178] width 532 height 393
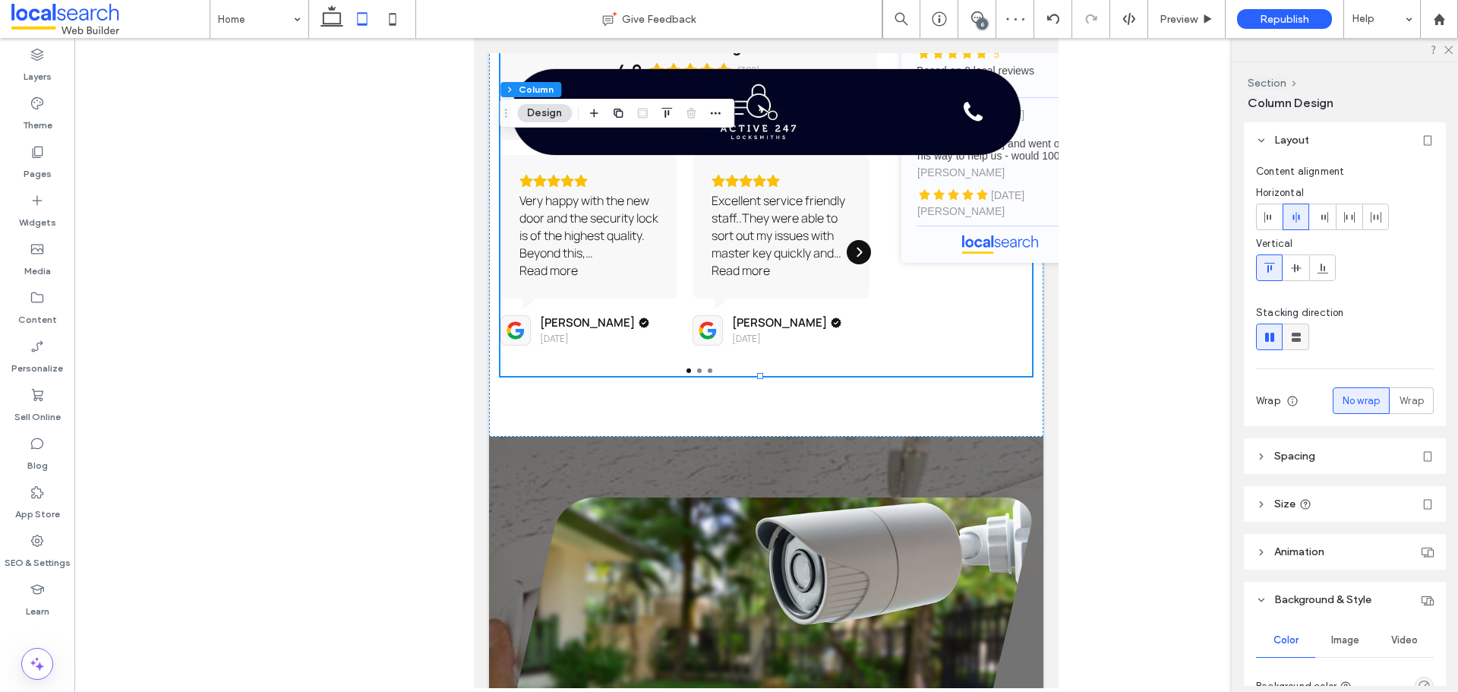
click at [1290, 336] on icon at bounding box center [1295, 337] width 15 height 15
type input "**"
type input "****"
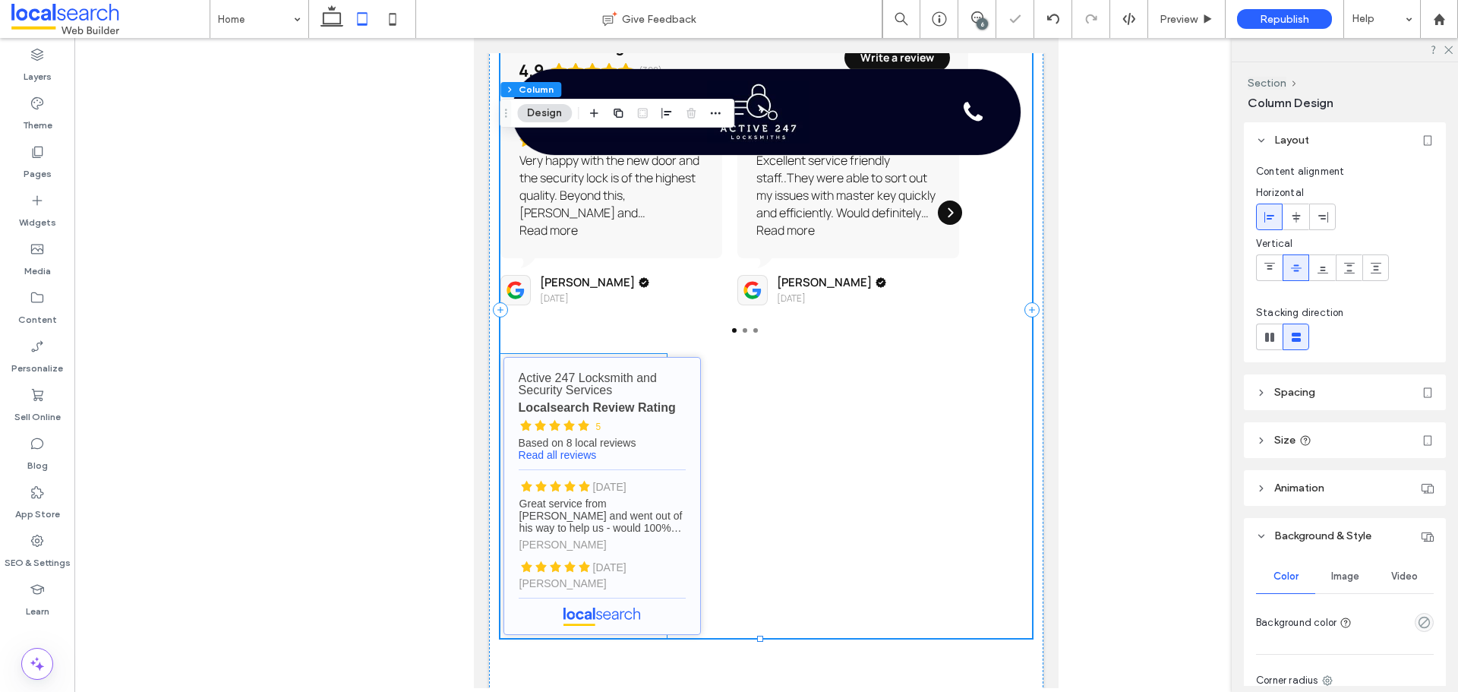
click at [658, 472] on link "Active 247 Locksmith and Security Services - Localsearch reviews" at bounding box center [601, 496] width 197 height 278
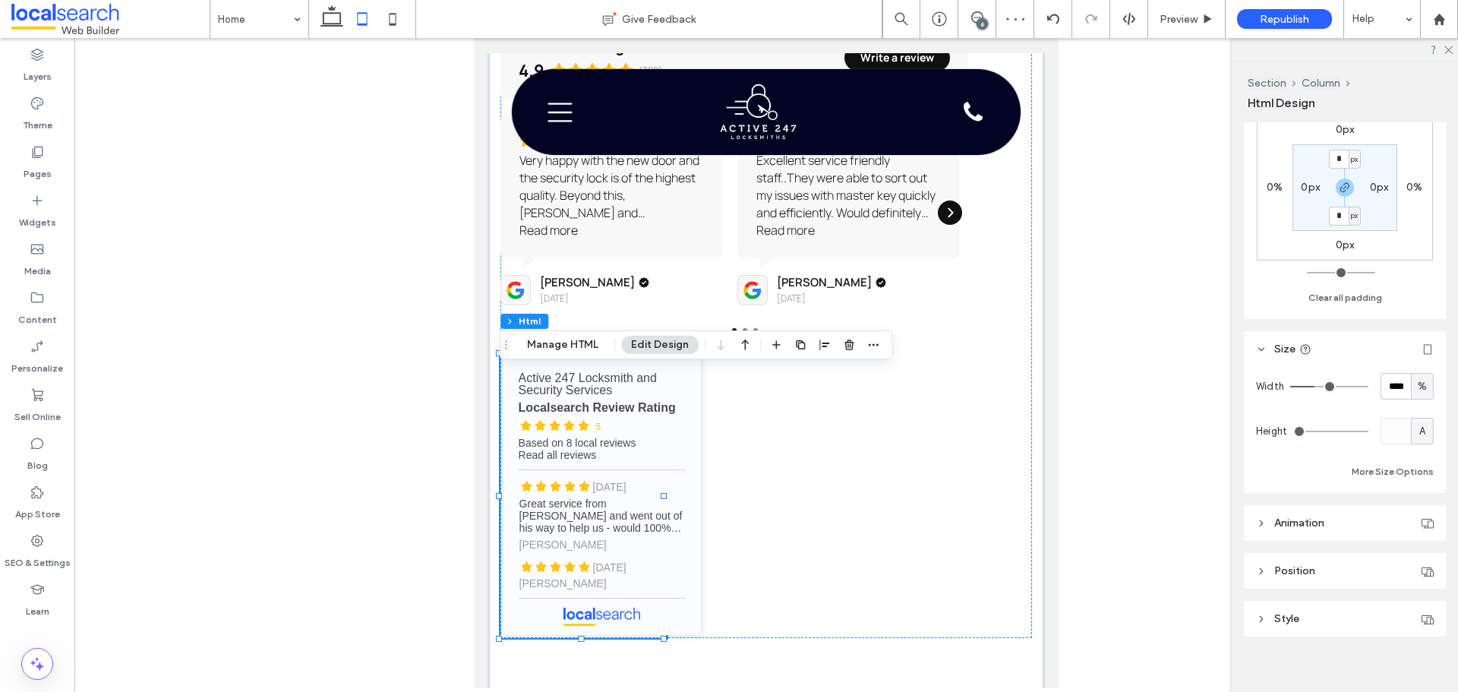
scroll to position [176, 0]
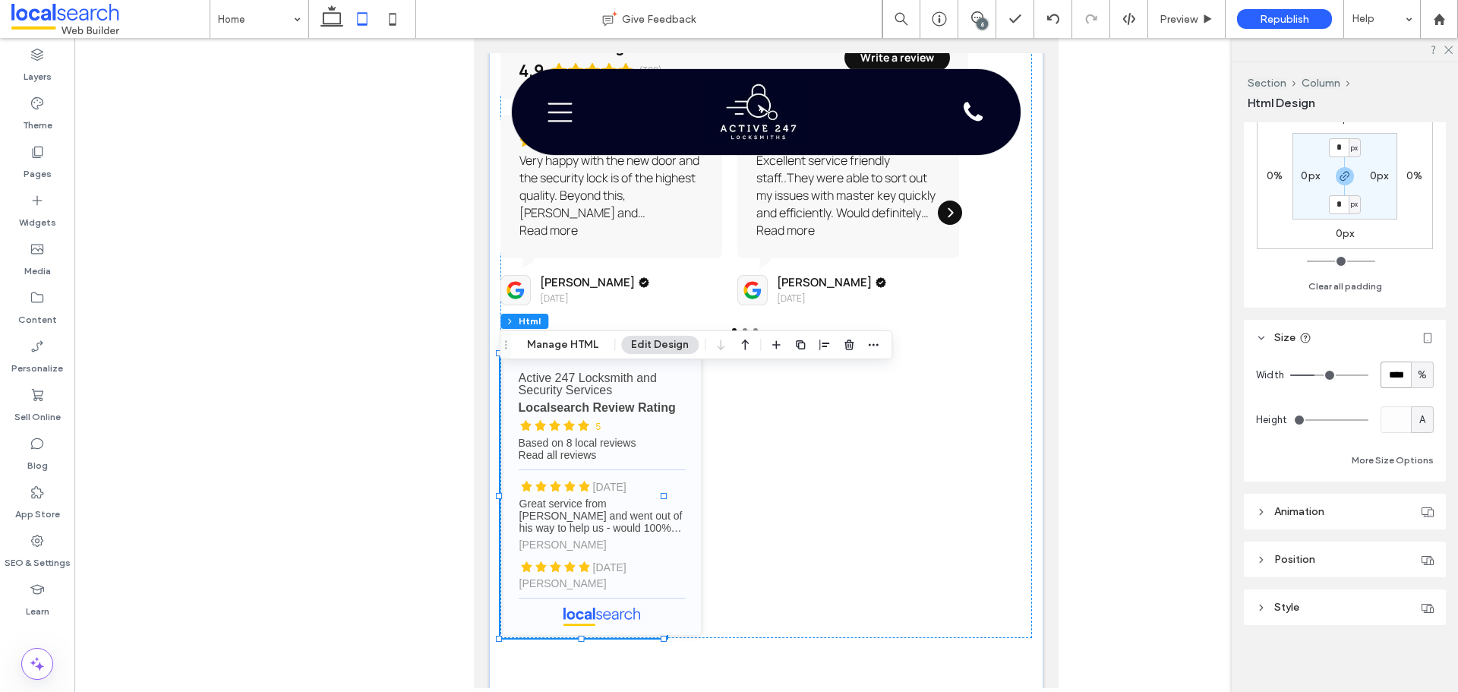
click at [1393, 370] on input "****" at bounding box center [1395, 374] width 30 height 27
type input "**"
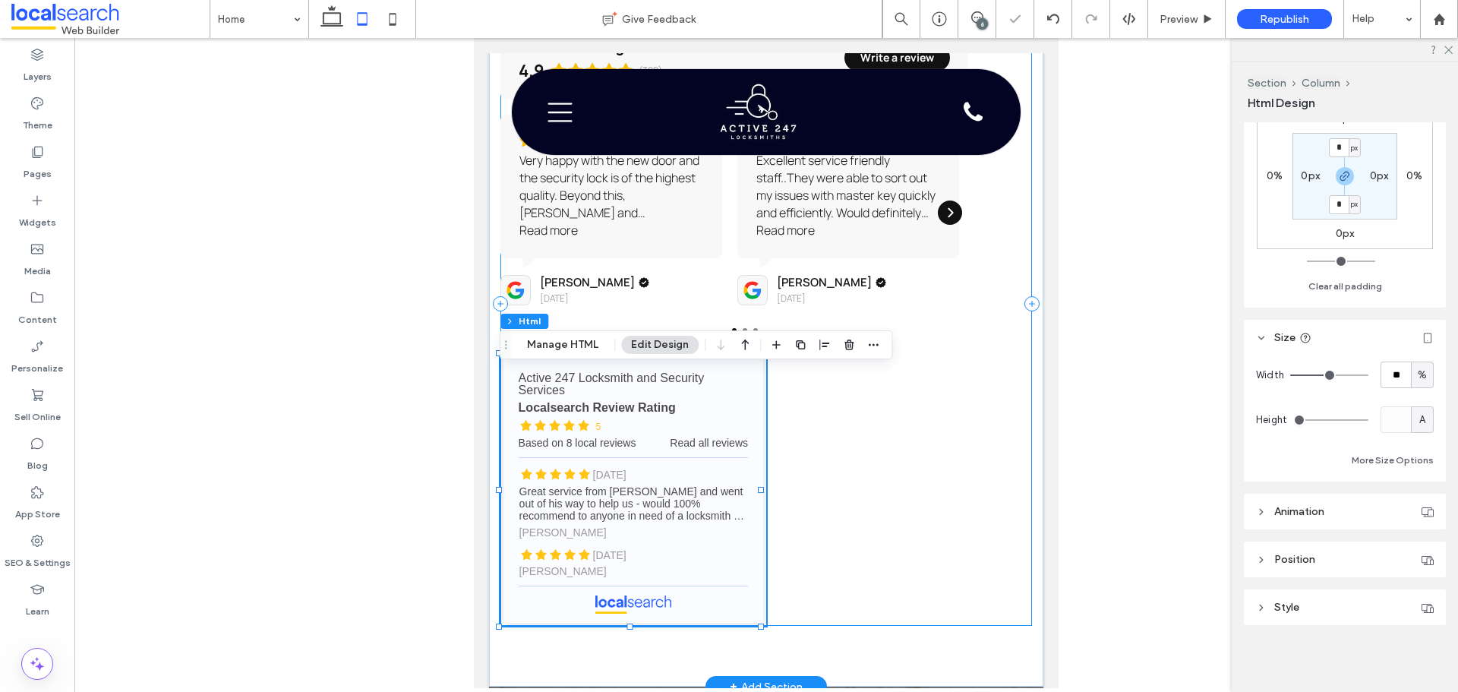
click at [957, 488] on div "All Reviews 4.9 Google 4.9 Facebook 5.0 Overall Rating 4.9 (398) Write a review…" at bounding box center [766, 304] width 532 height 644
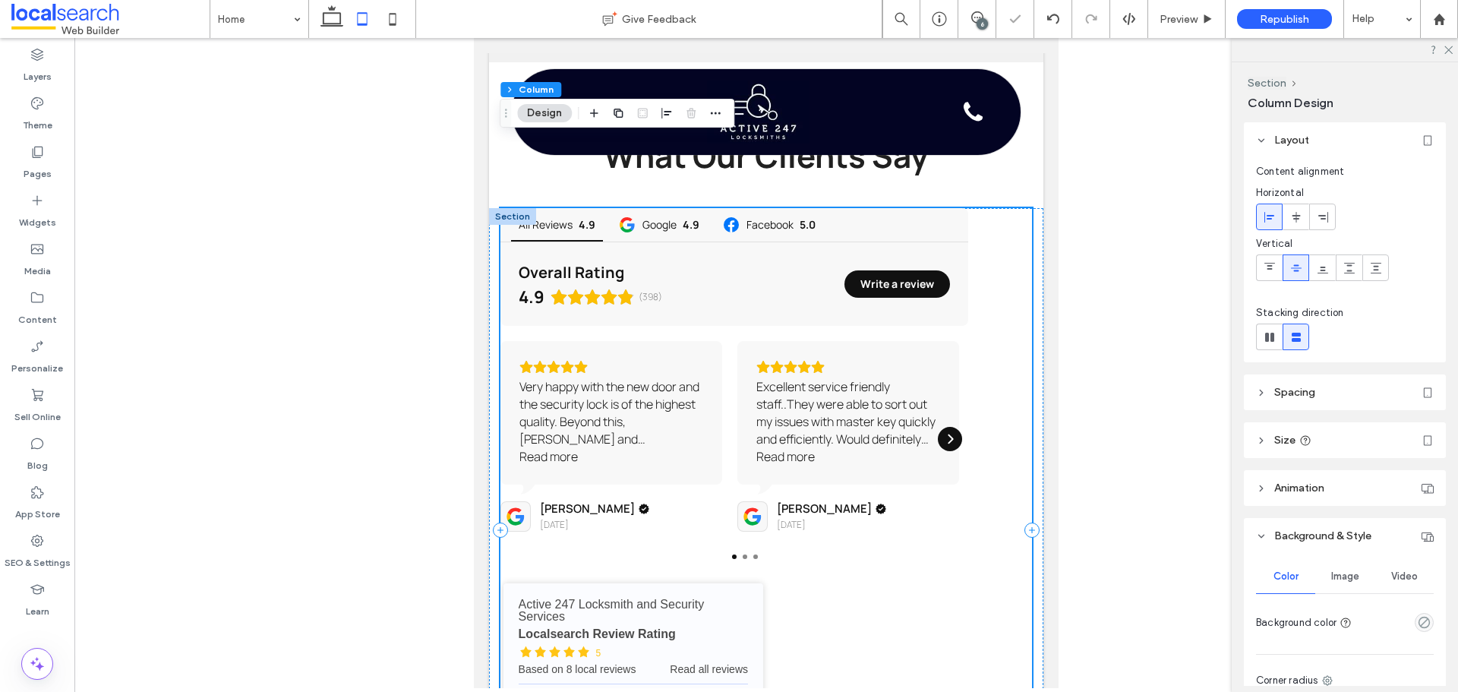
scroll to position [2811, 0]
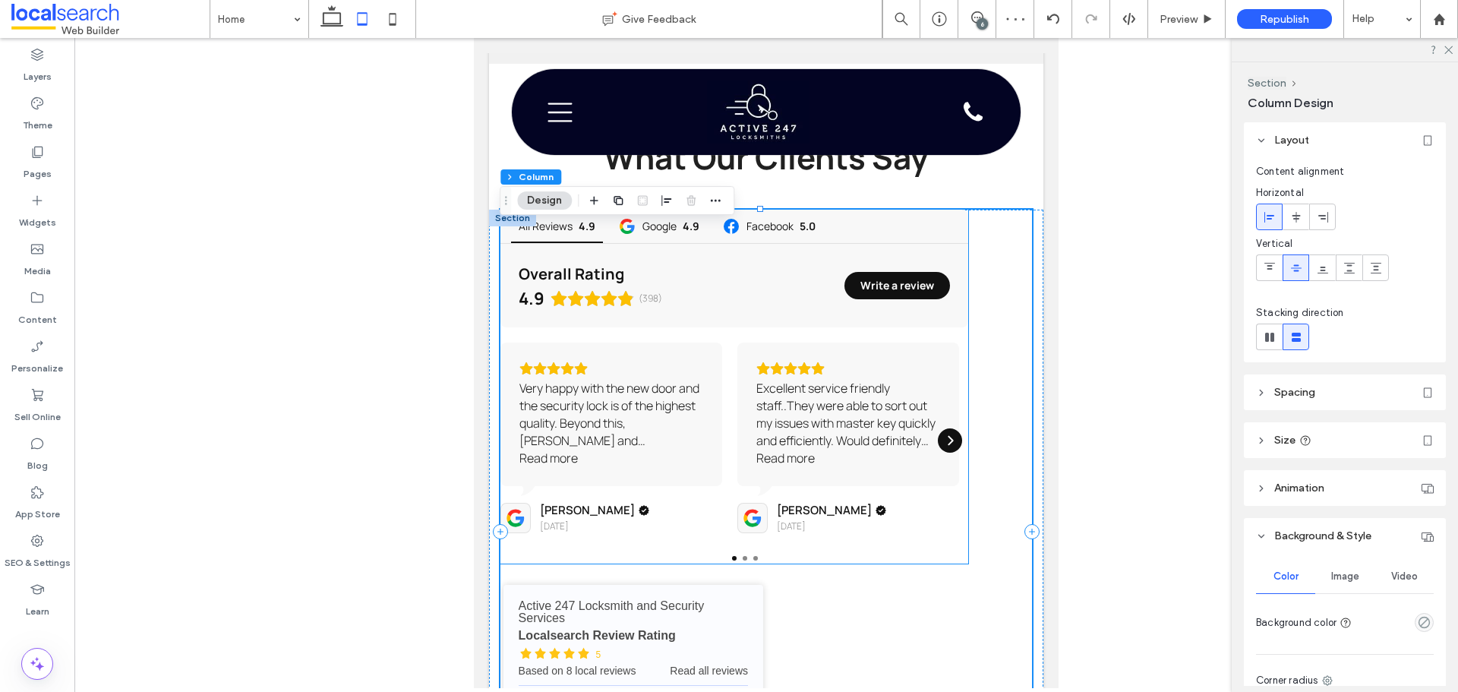
click at [858, 439] on div "Excellent service friendly staff..They were able to sort out my issues with mas…" at bounding box center [848, 415] width 184 height 70
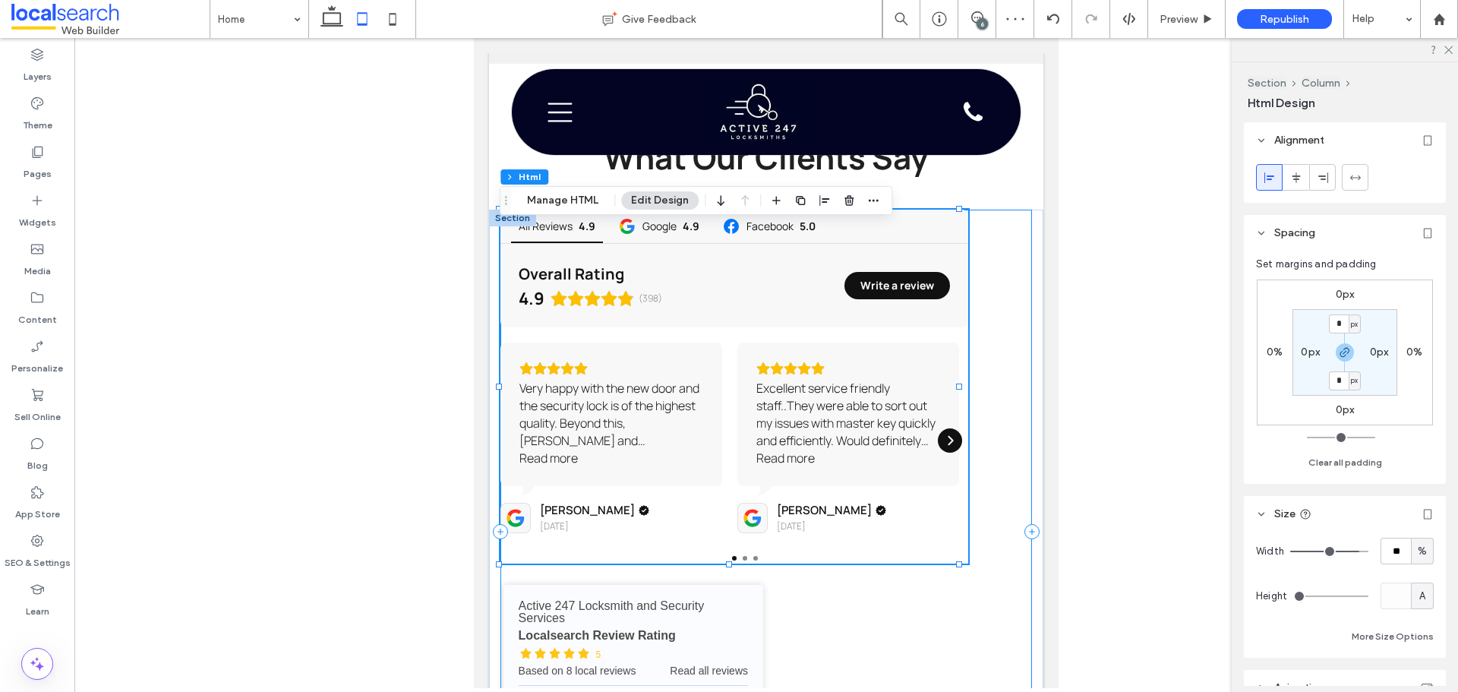
click at [998, 402] on div "All Reviews 4.9 Google 4.9 Facebook 5.0 Overall Rating 4.9 (398) Write a review…" at bounding box center [766, 532] width 532 height 644
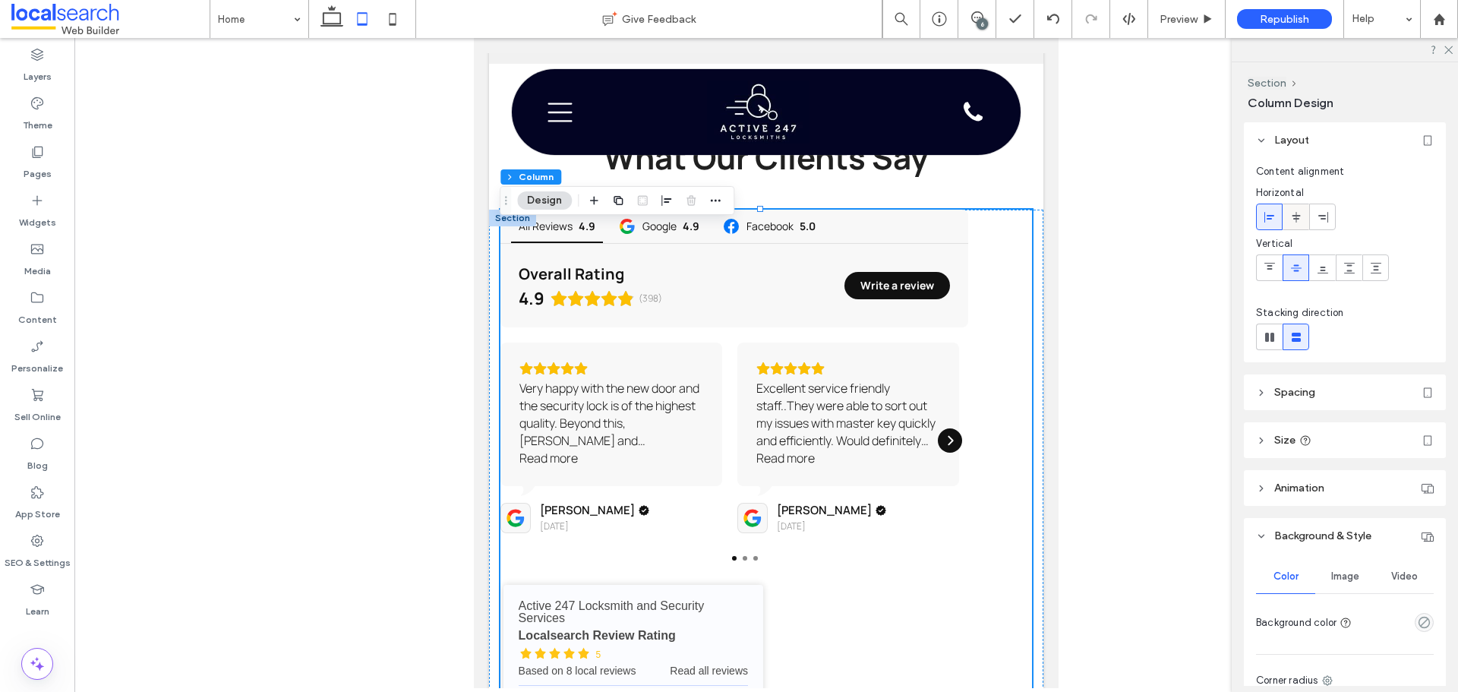
click at [1299, 217] on icon at bounding box center [1296, 217] width 12 height 12
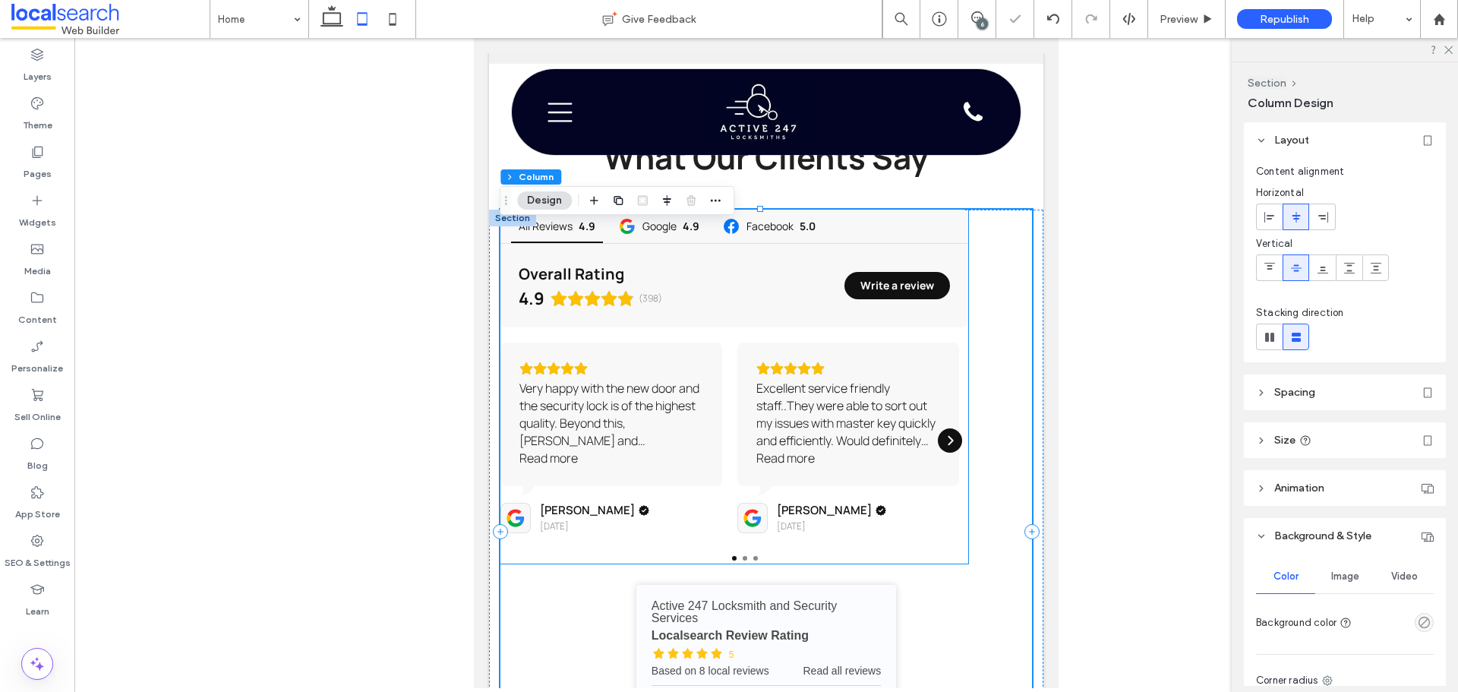
click at [825, 403] on div "Excellent service friendly staff..They were able to sort out my issues with mas…" at bounding box center [848, 415] width 184 height 70
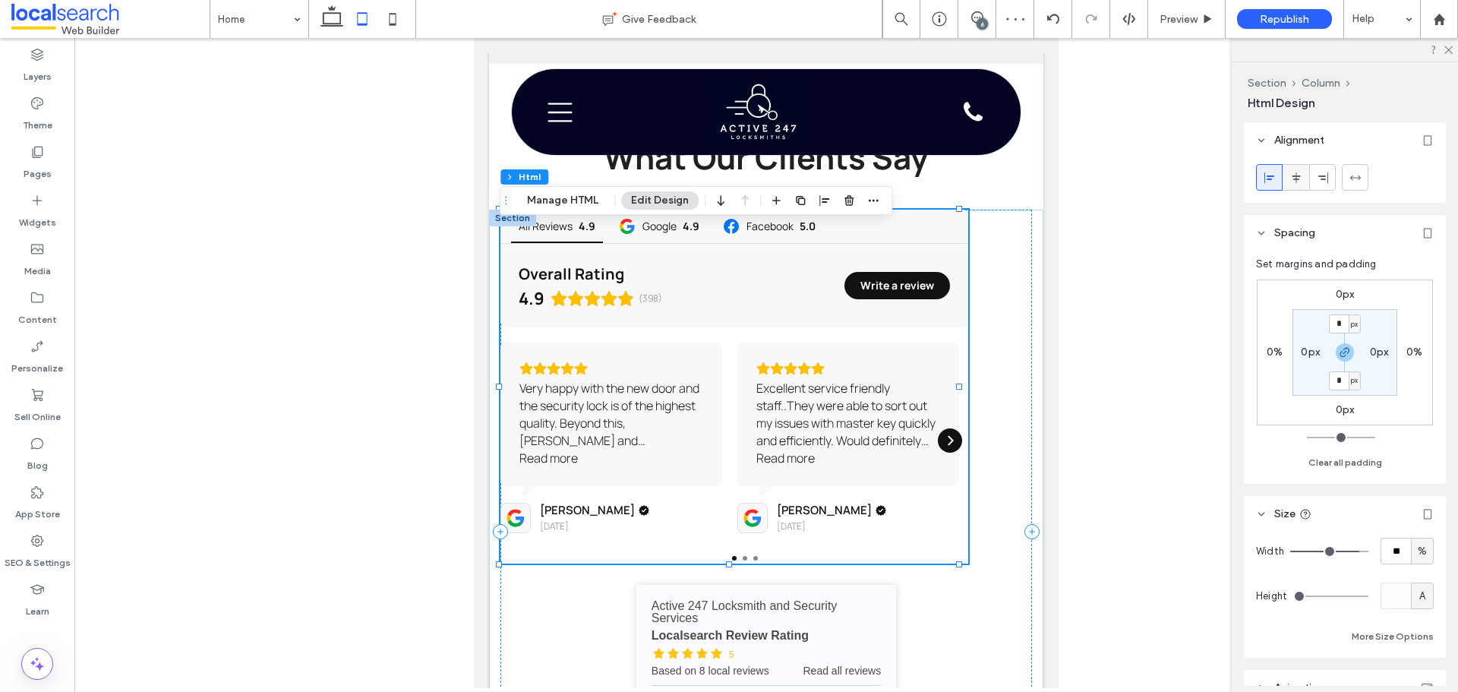
click at [1291, 183] on icon at bounding box center [1296, 178] width 12 height 12
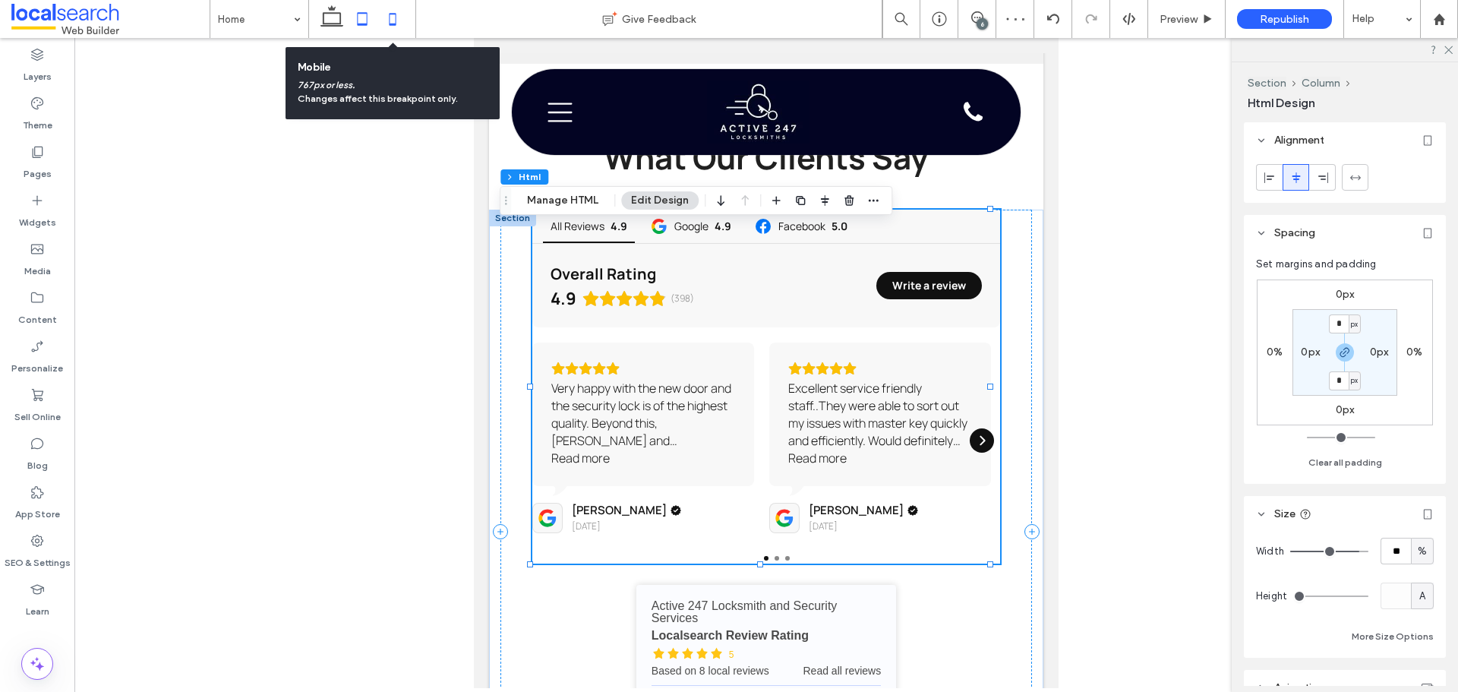
click at [386, 23] on icon at bounding box center [392, 19] width 30 height 30
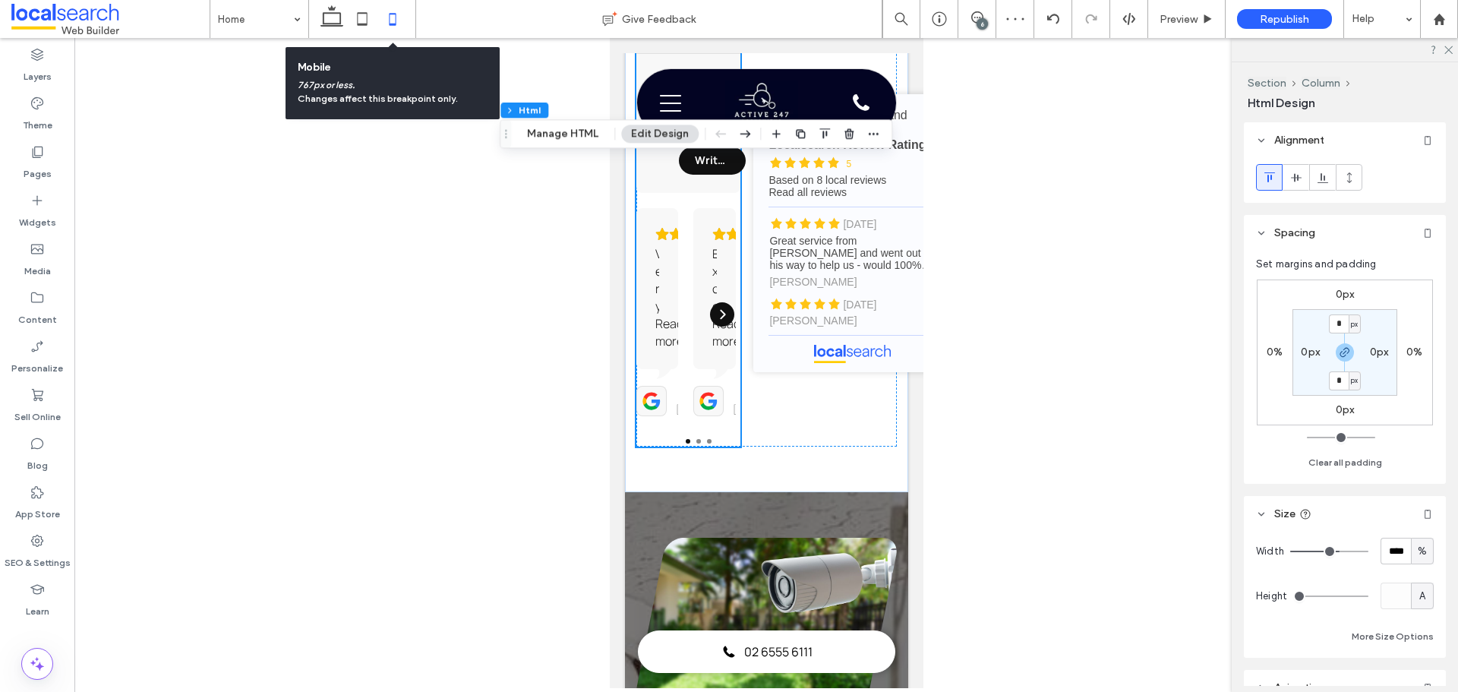
type input "**"
type input "****"
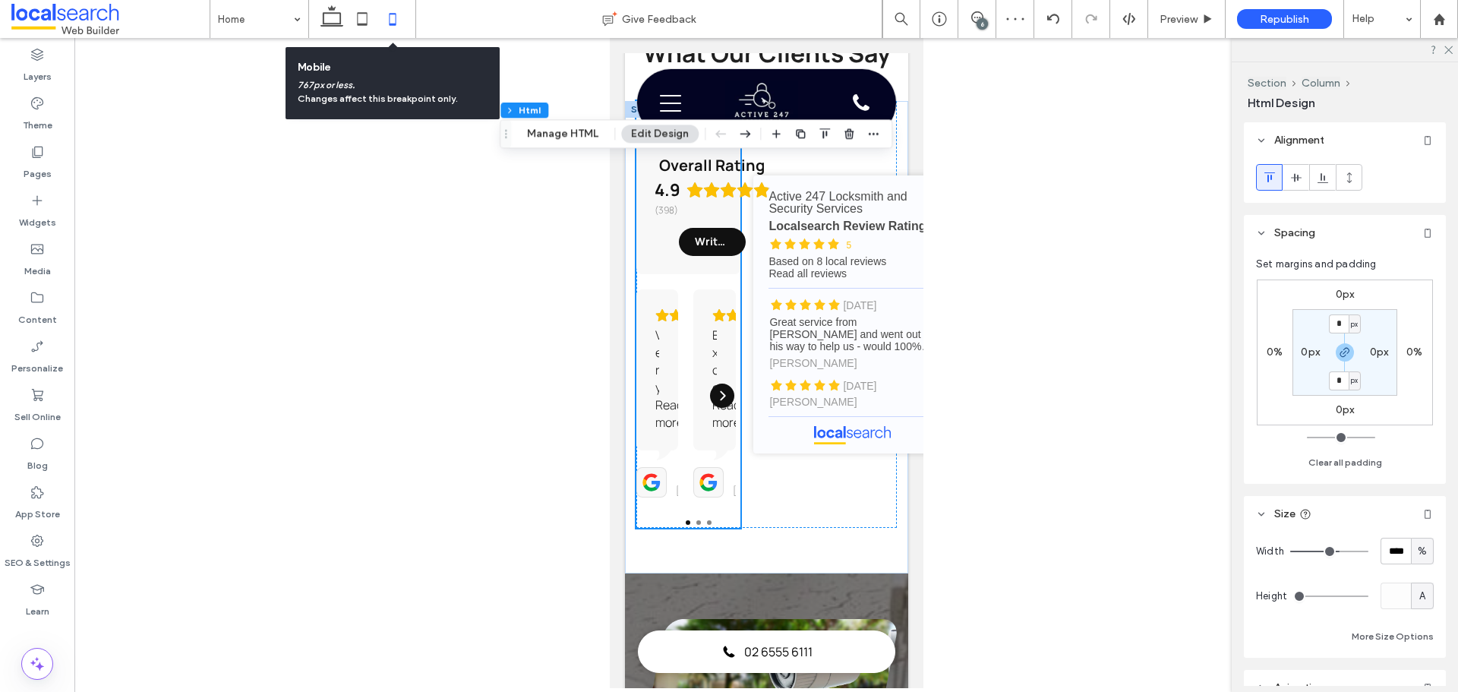
scroll to position [0, 15]
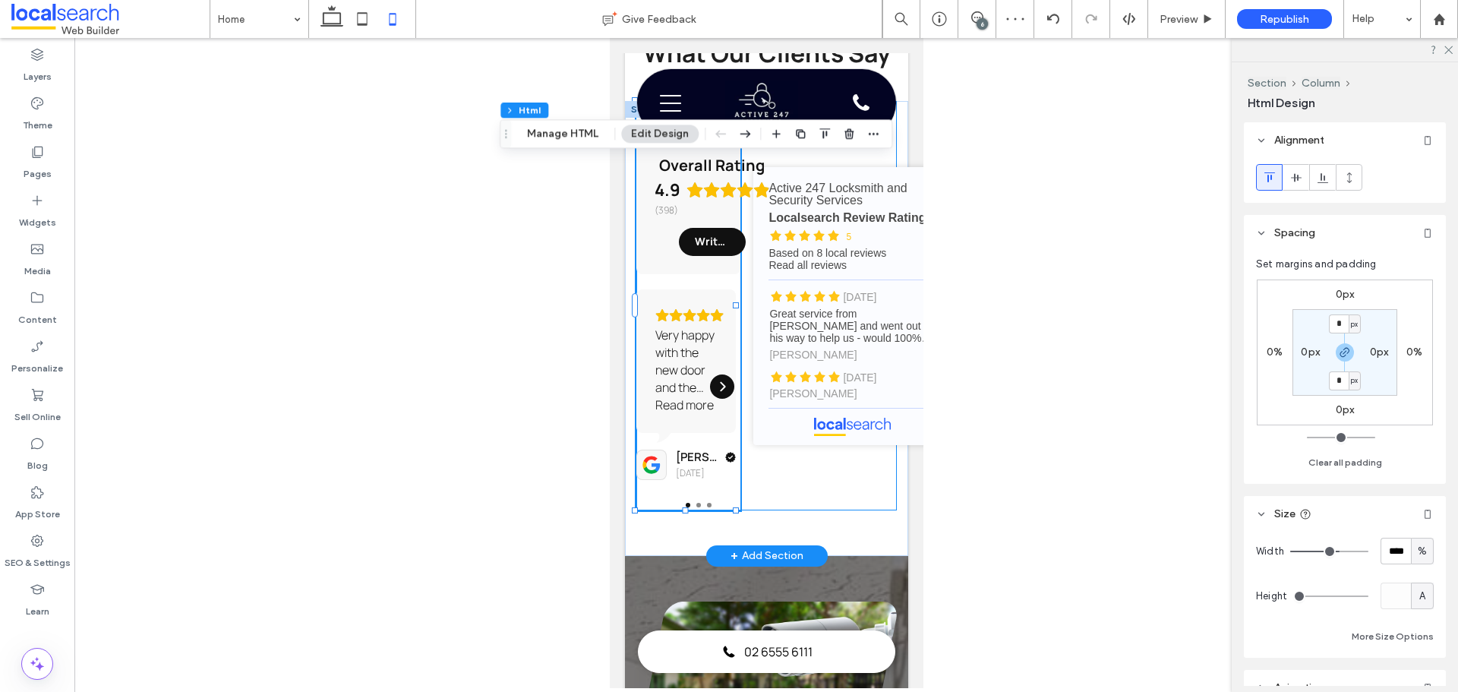
click at [775, 509] on div "All Reviews 4.9 Google 4.9 Facebook 5.0 Overall Rating 4.9 (398) Write a review…" at bounding box center [765, 305] width 260 height 408
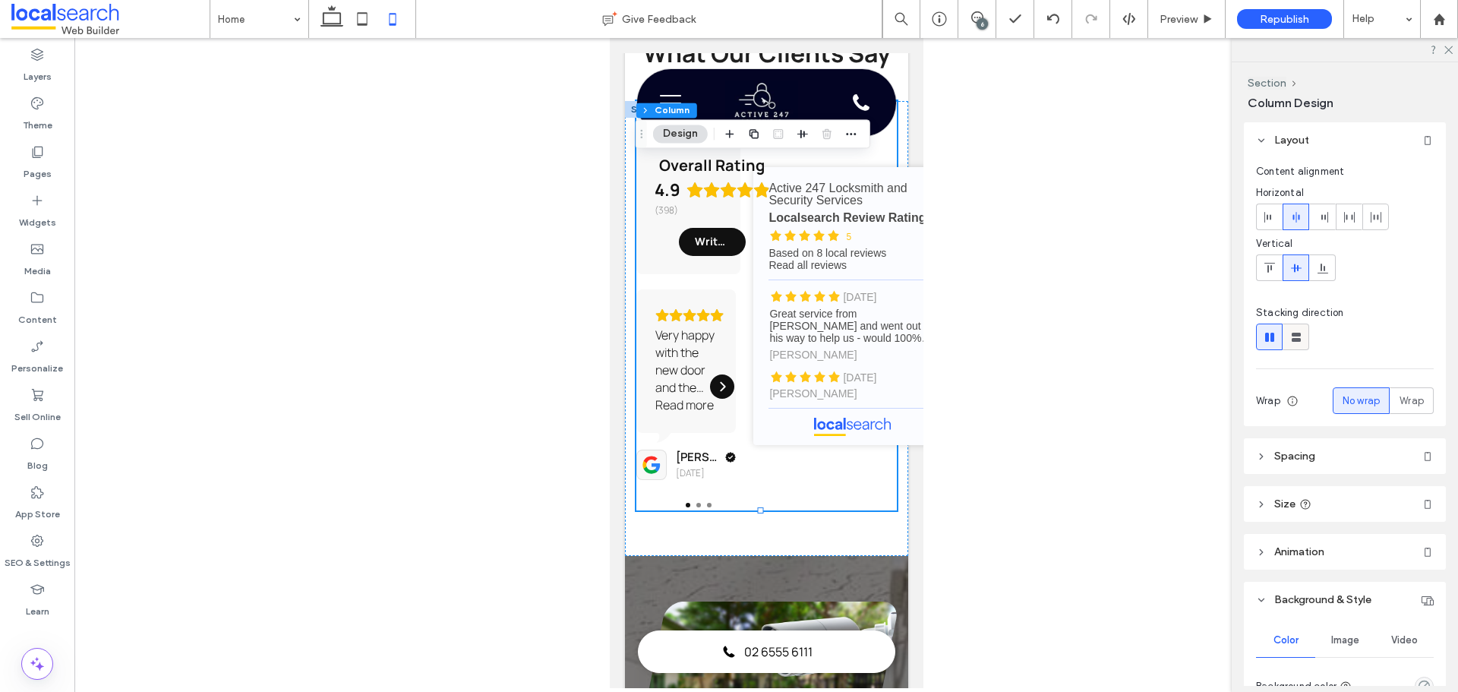
click at [1295, 335] on use at bounding box center [1295, 337] width 9 height 9
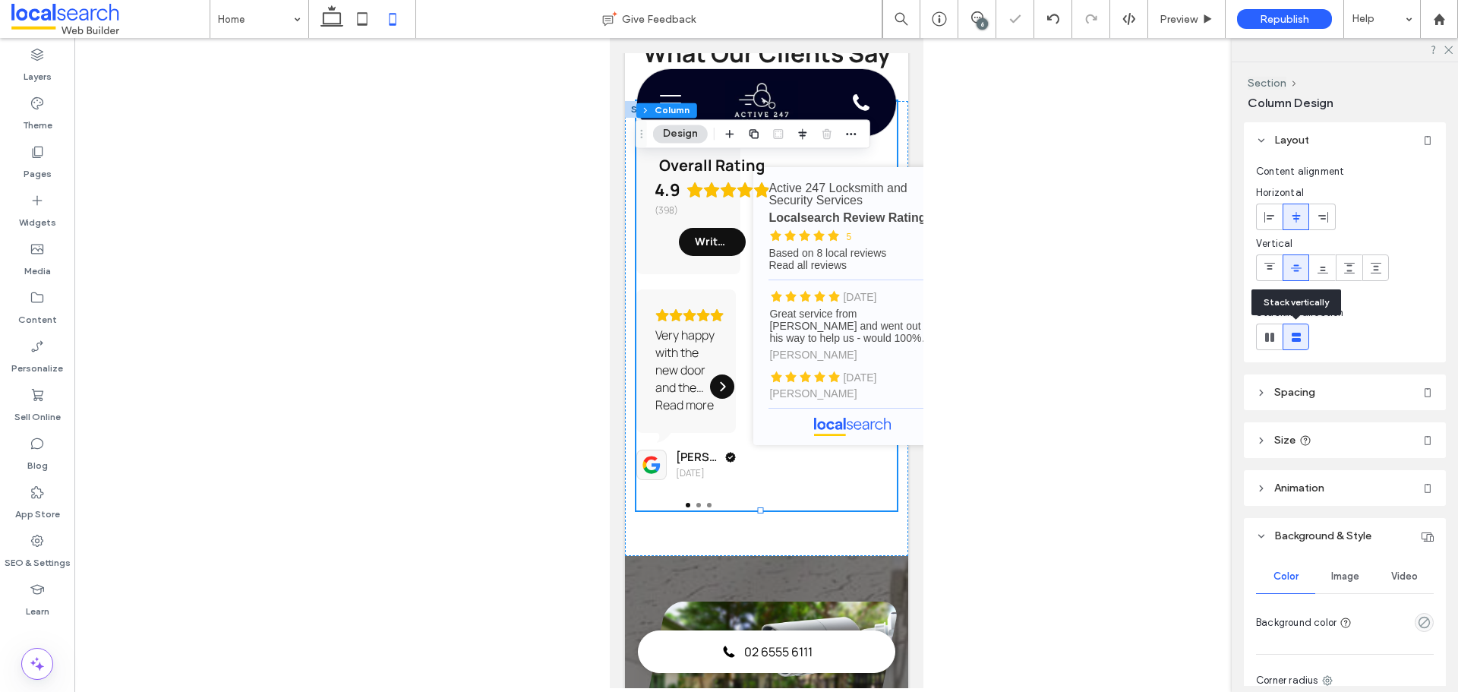
type input "**"
type input "****"
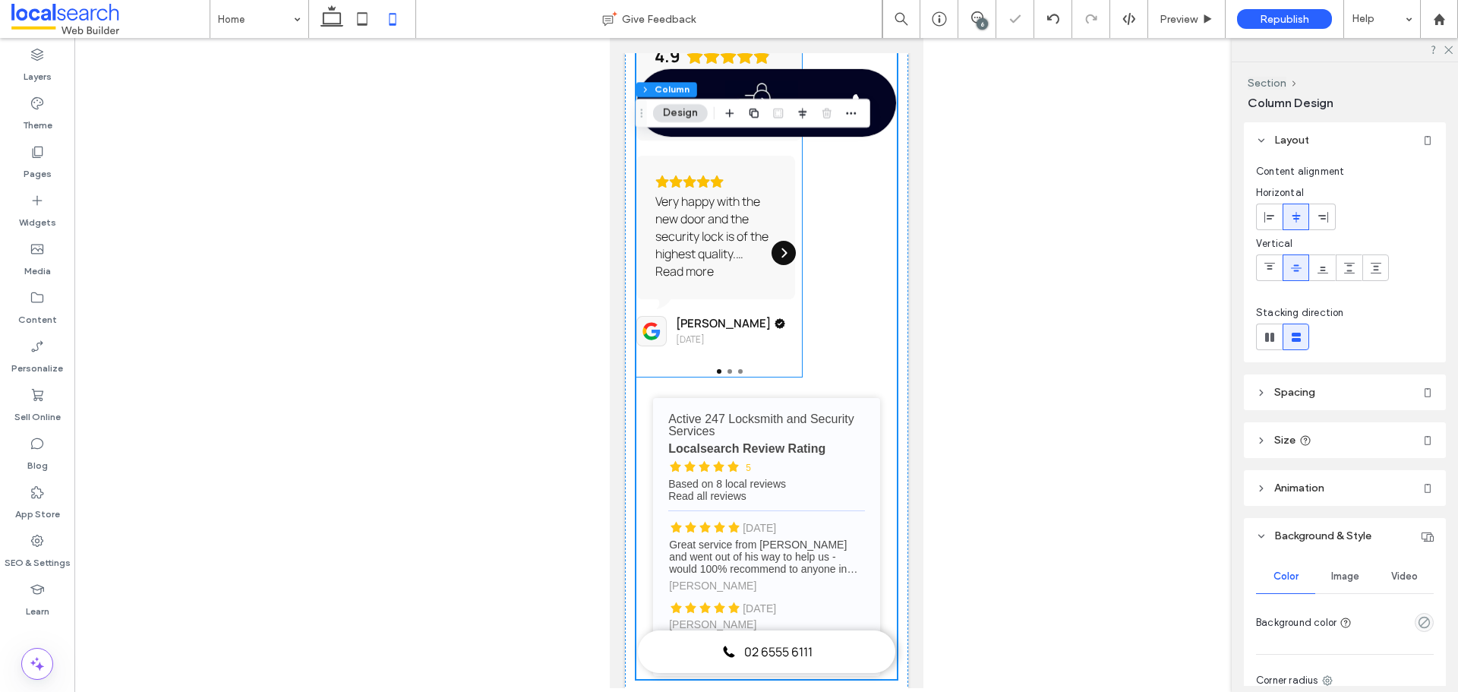
scroll to position [2881, 0]
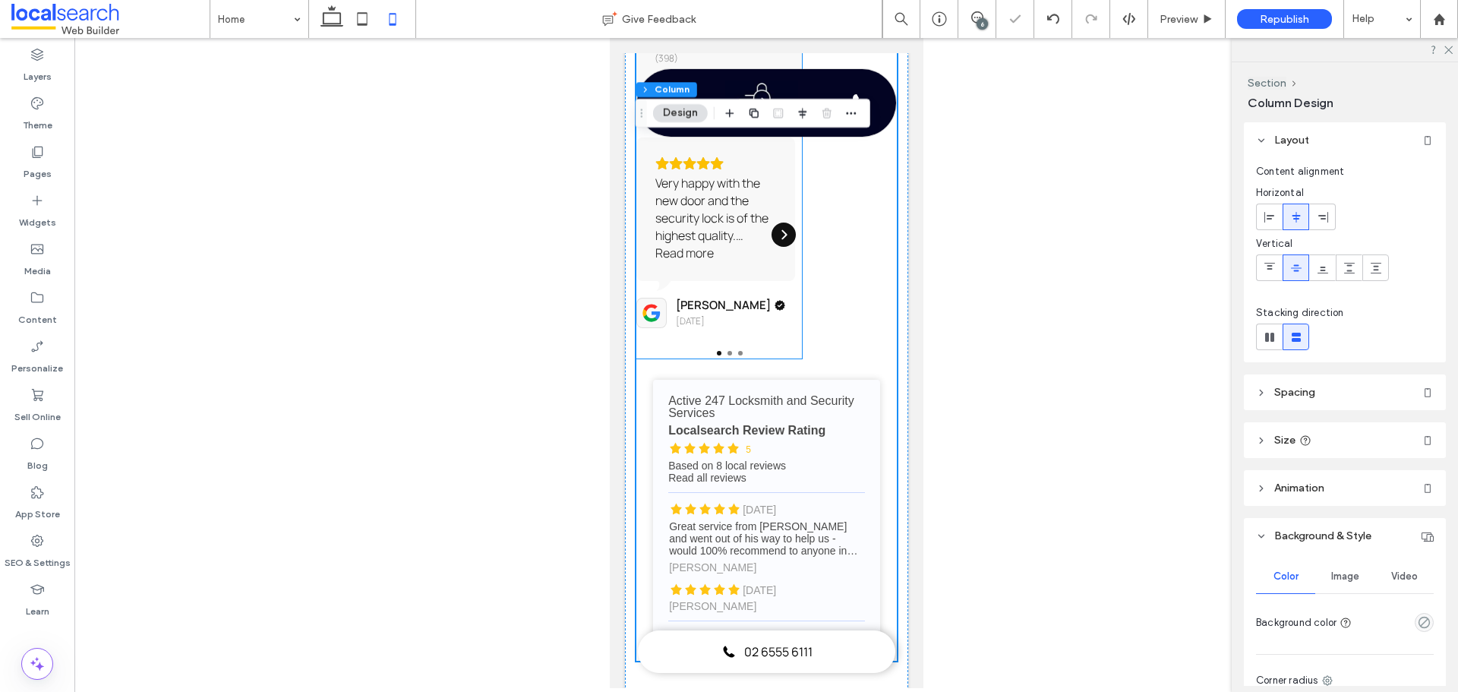
click at [735, 333] on div "Very happy with the new door and the security lock is of the highest quality. B…" at bounding box center [714, 234] width 159 height 195
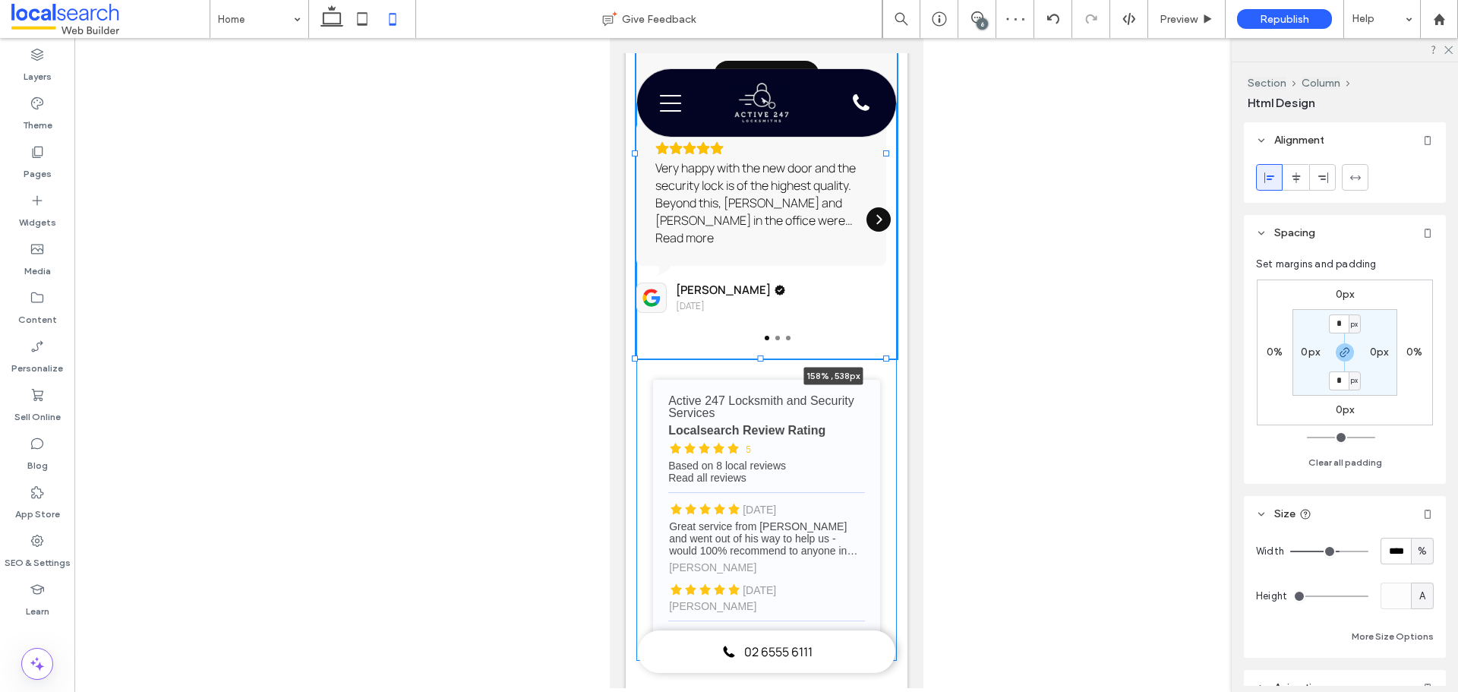
drag, startPoint x: 791, startPoint y: 209, endPoint x: 909, endPoint y: 210, distance: 117.7
click at [909, 210] on body "Envelope Icon sales@lockitup.com.au Location Icon 1/32 Kularoo Dr, Forster NSW …" at bounding box center [766, 348] width 314 height 6382
type input "***"
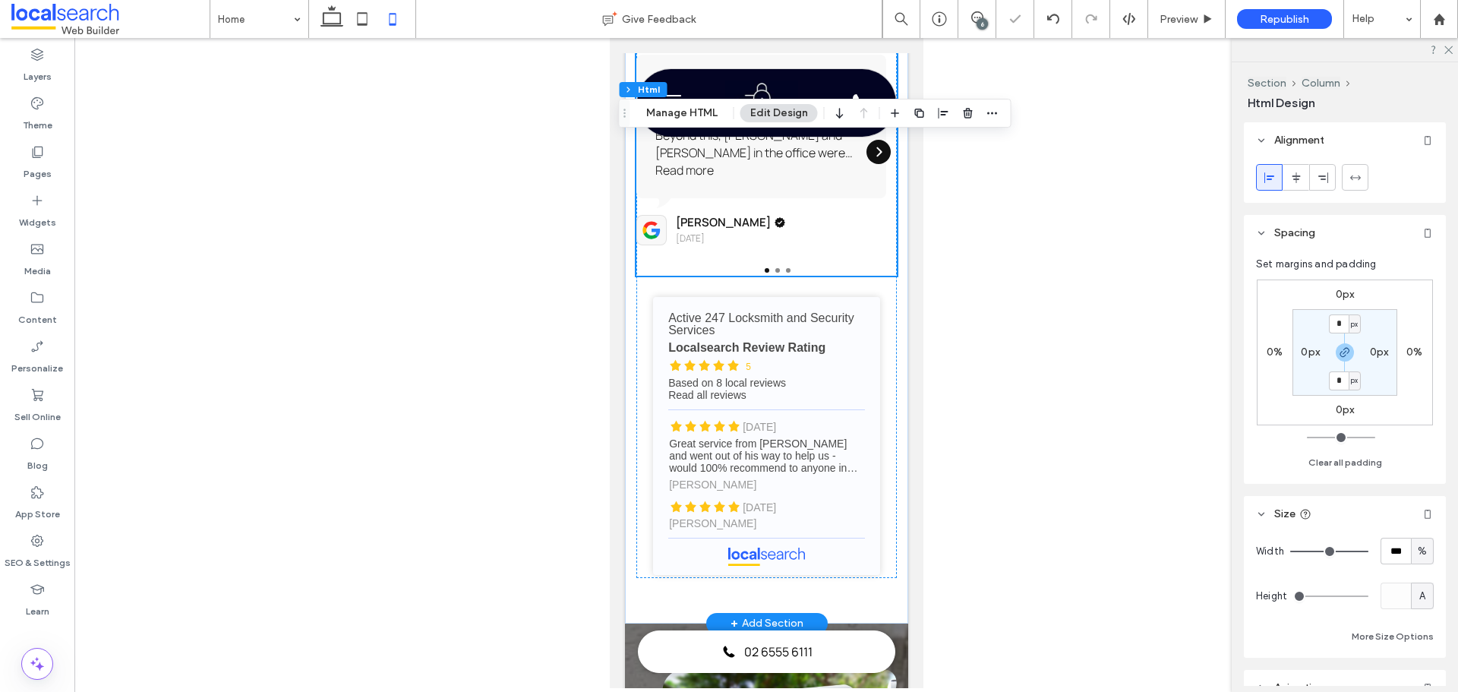
scroll to position [3094, 0]
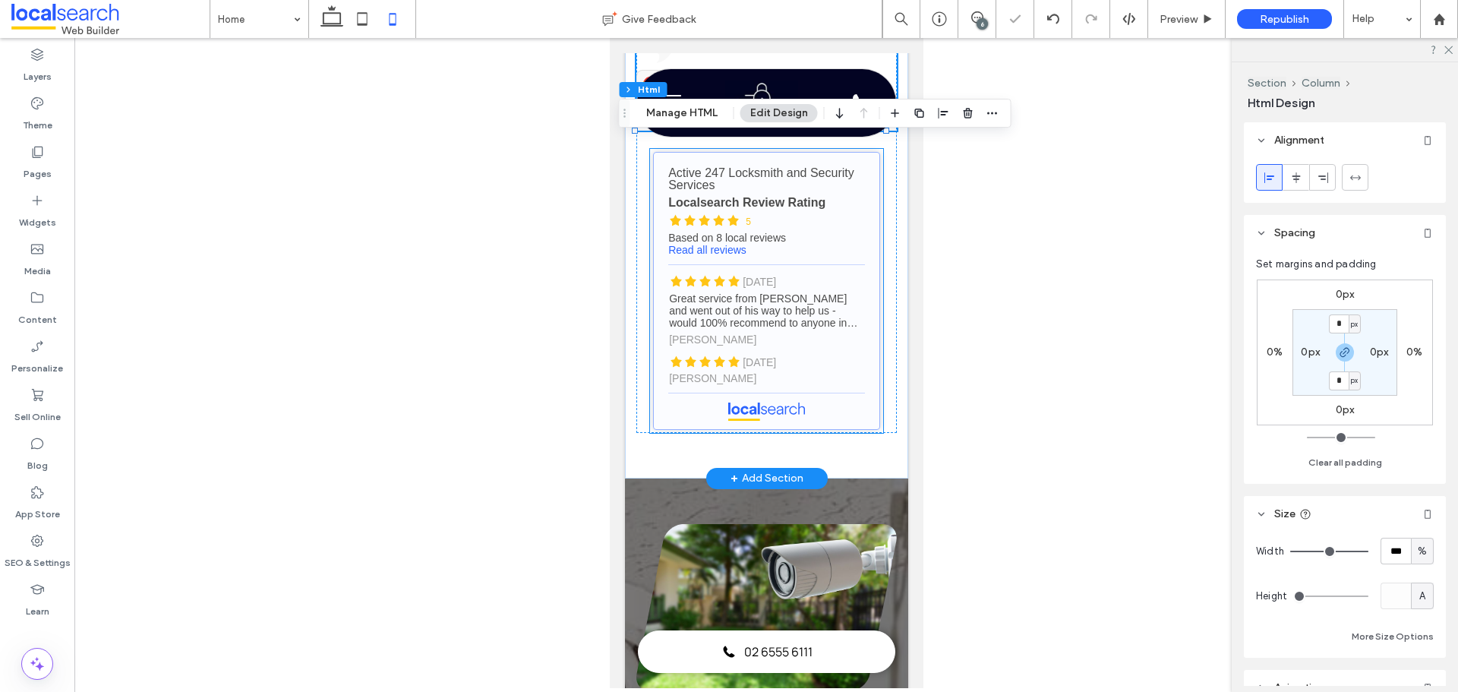
click at [777, 371] on link "Active 247 Locksmith and Security Services - Localsearch reviews" at bounding box center [765, 291] width 227 height 278
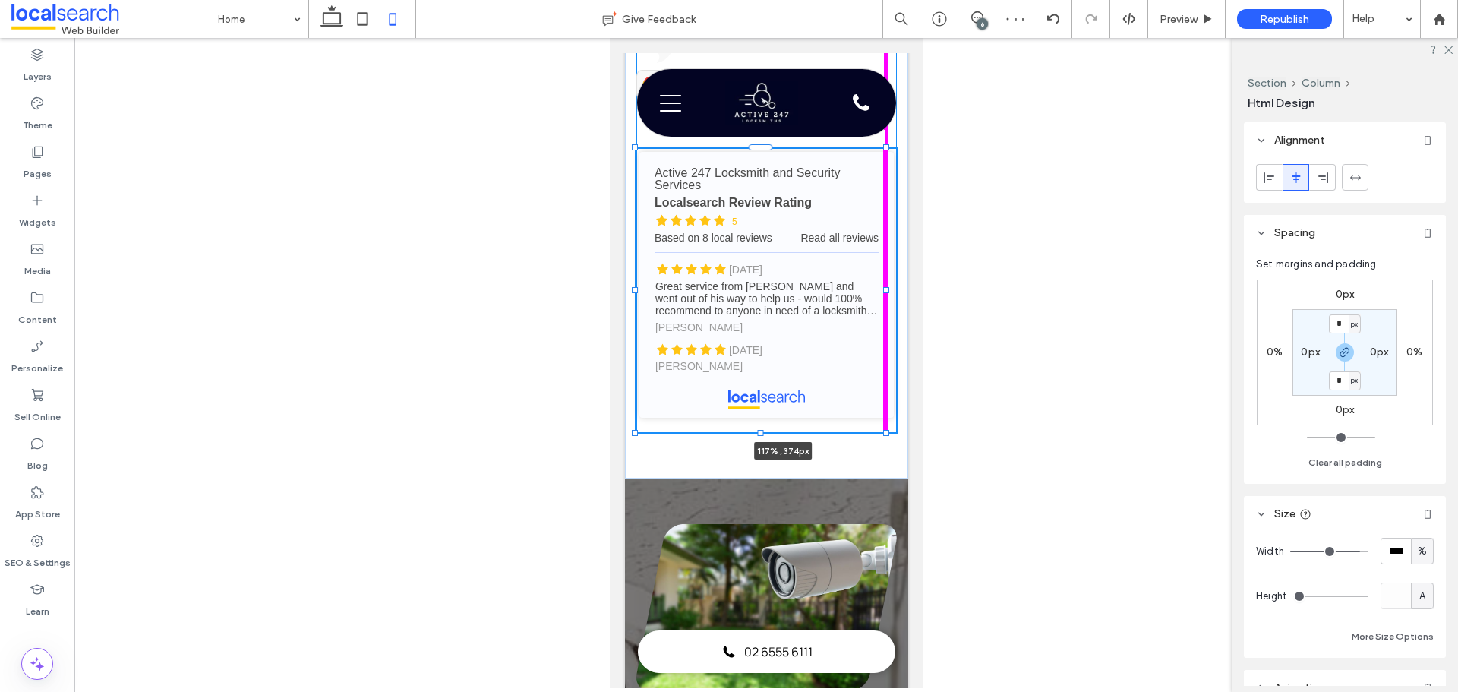
drag, startPoint x: 872, startPoint y: 347, endPoint x: 911, endPoint y: 355, distance: 39.6
click at [910, 355] on html "Envelope Icon sales@lockitup.com.au Location Icon 1/32 Kularoo Dr, Forster NSW …" at bounding box center [766, 129] width 314 height 6371
type input "***"
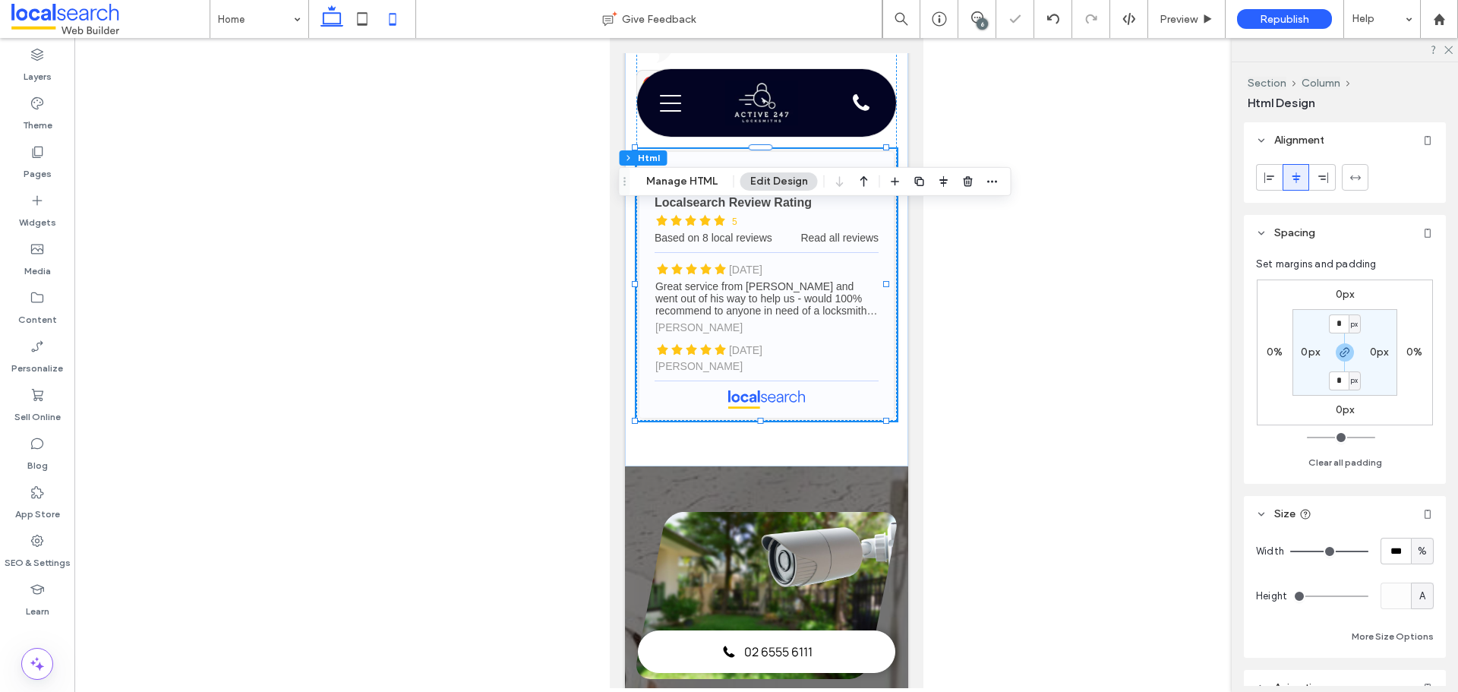
click at [317, 18] on div at bounding box center [362, 19] width 108 height 38
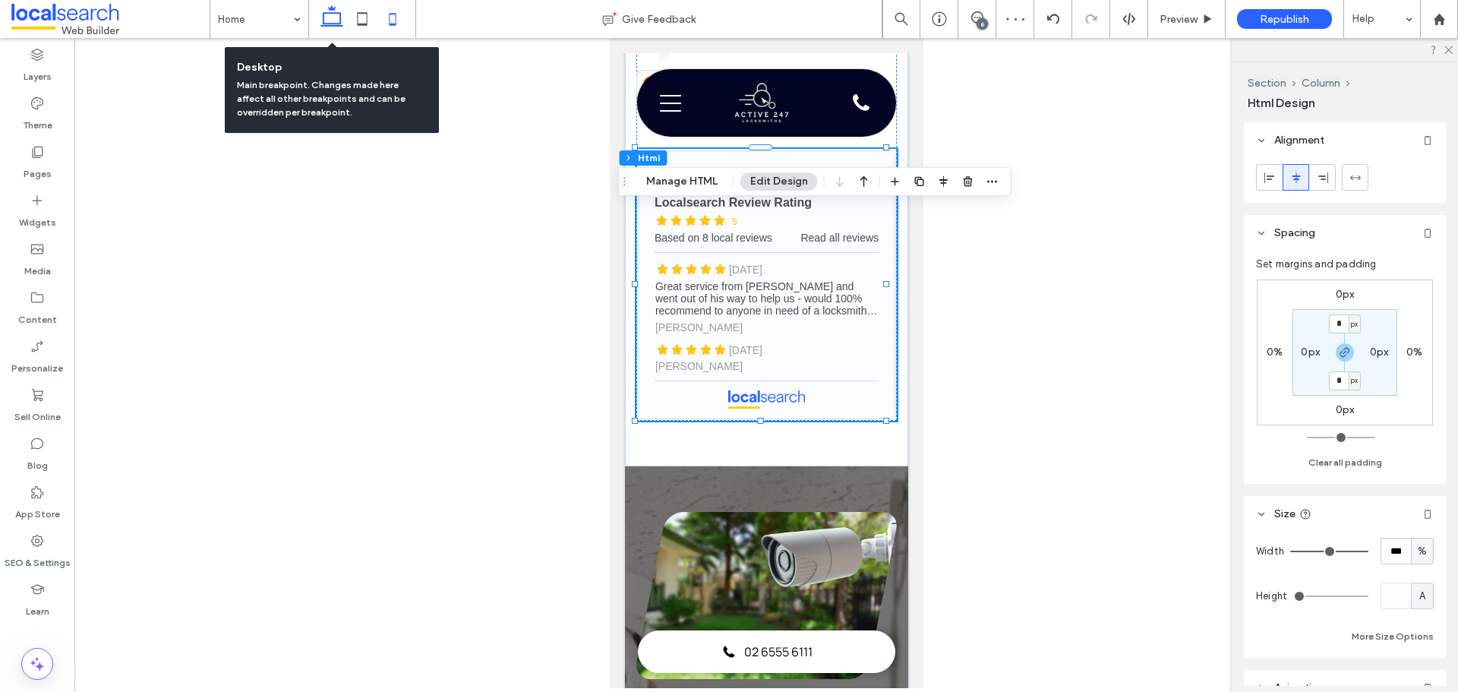
click at [335, 26] on use at bounding box center [331, 15] width 23 height 21
type input "**"
type input "****"
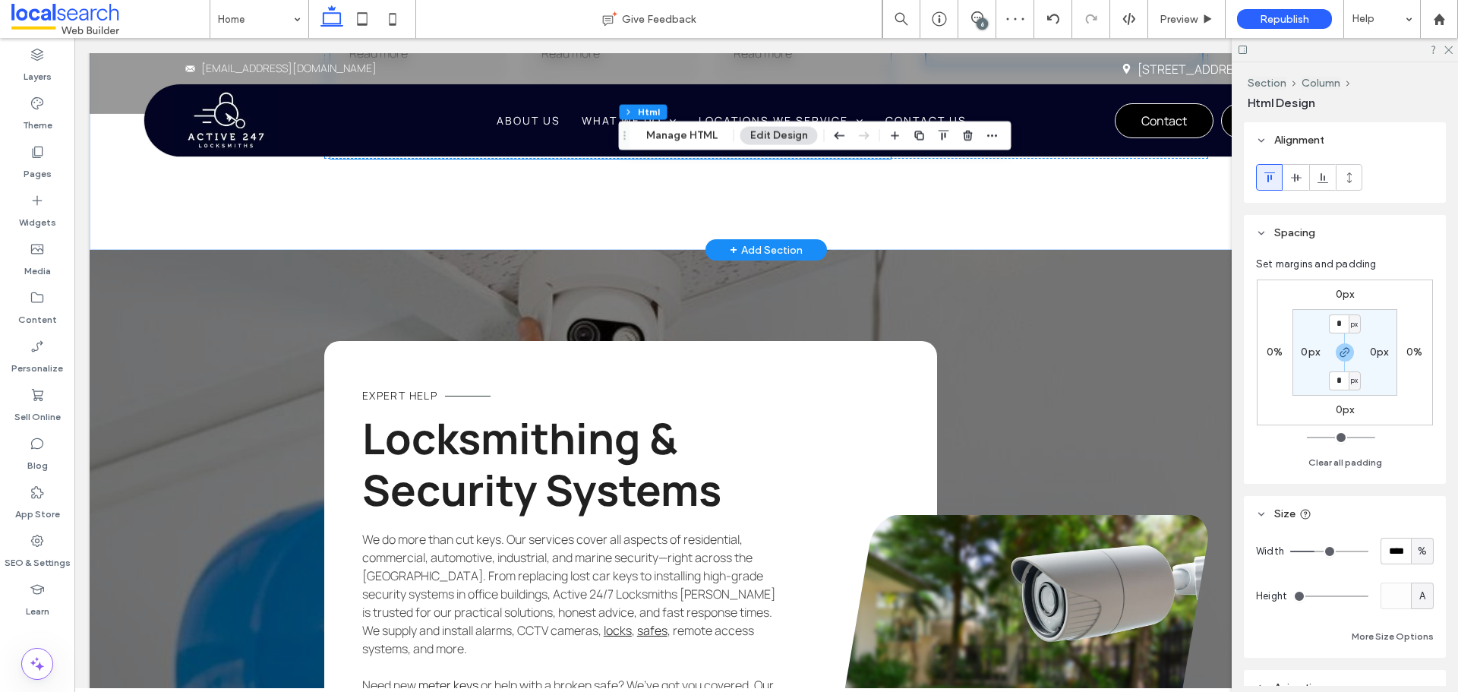
scroll to position [3518, 0]
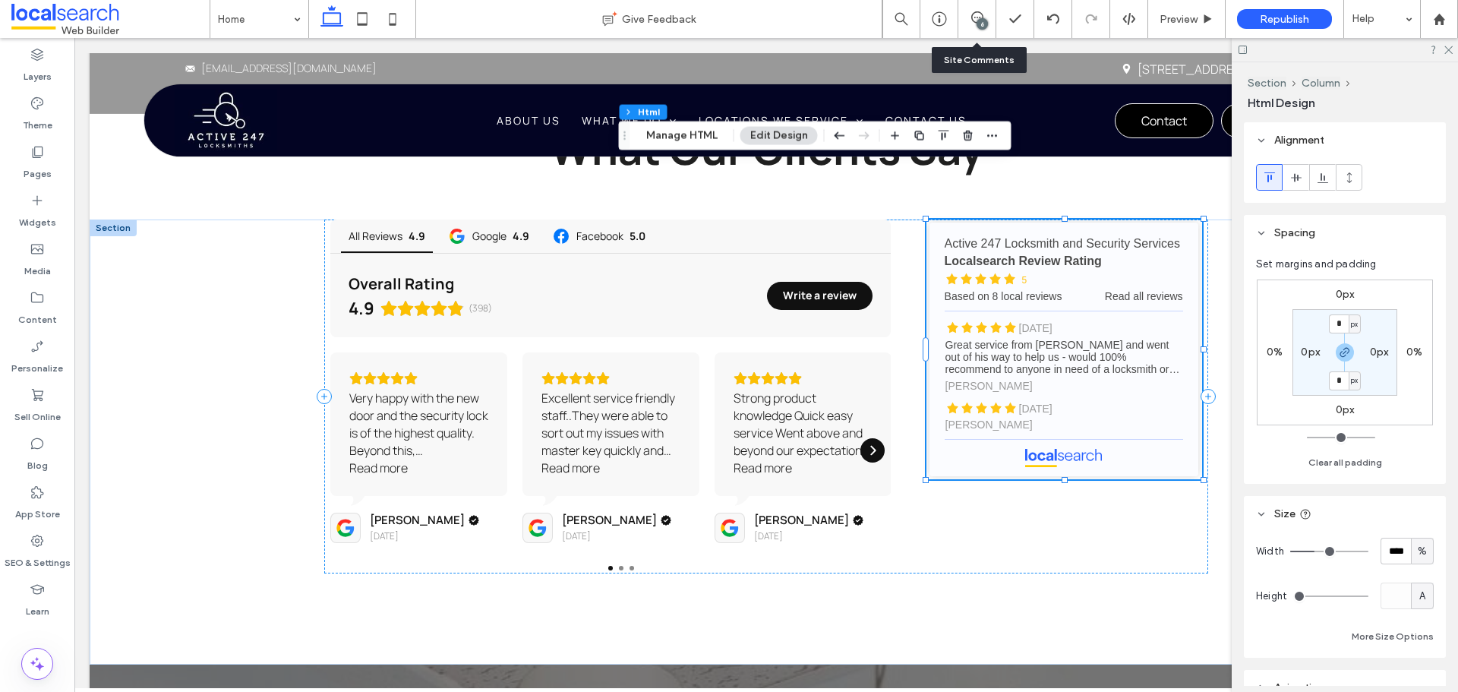
click at [971, 24] on div "6" at bounding box center [976, 18] width 37 height 15
click at [980, 16] on icon at bounding box center [977, 17] width 12 height 12
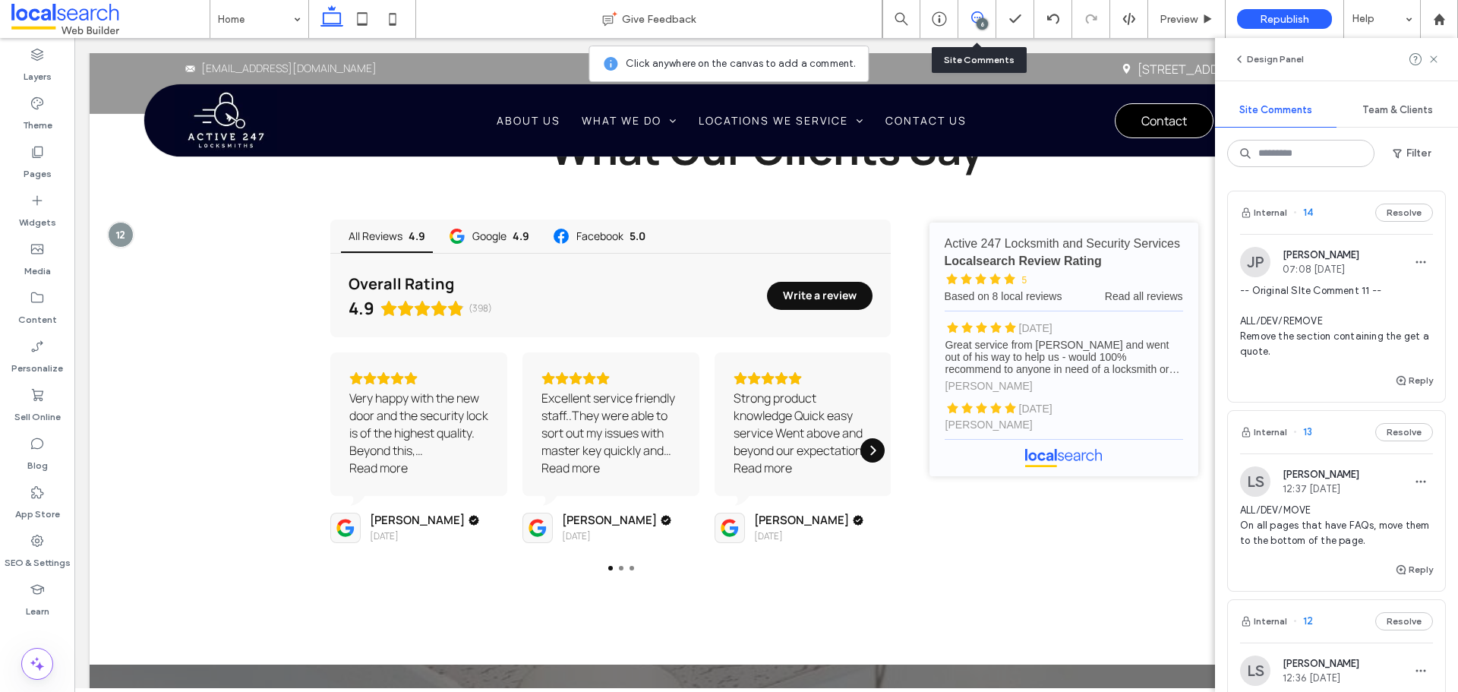
scroll to position [0, 0]
drag, startPoint x: 1162, startPoint y: 21, endPoint x: 953, endPoint y: 137, distance: 239.6
click at [1162, 21] on span "Preview" at bounding box center [1178, 19] width 38 height 13
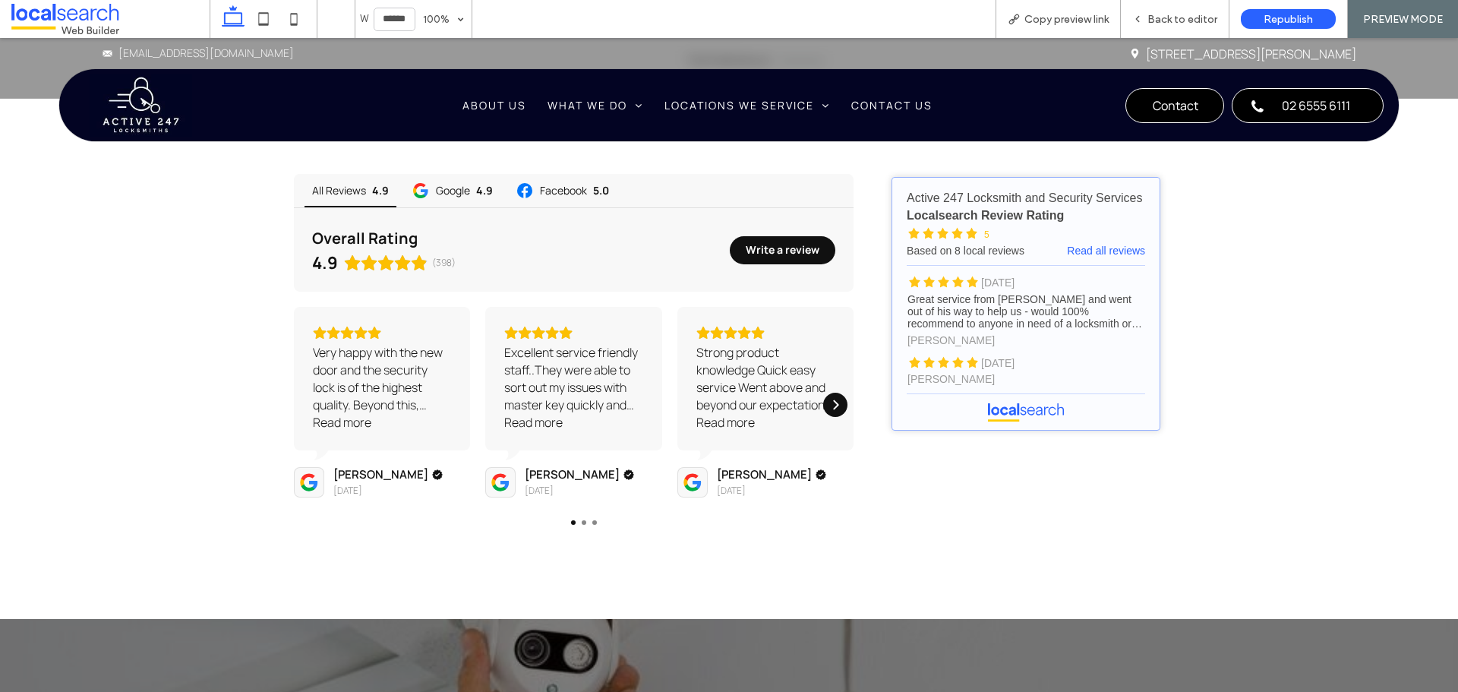
scroll to position [3177, 0]
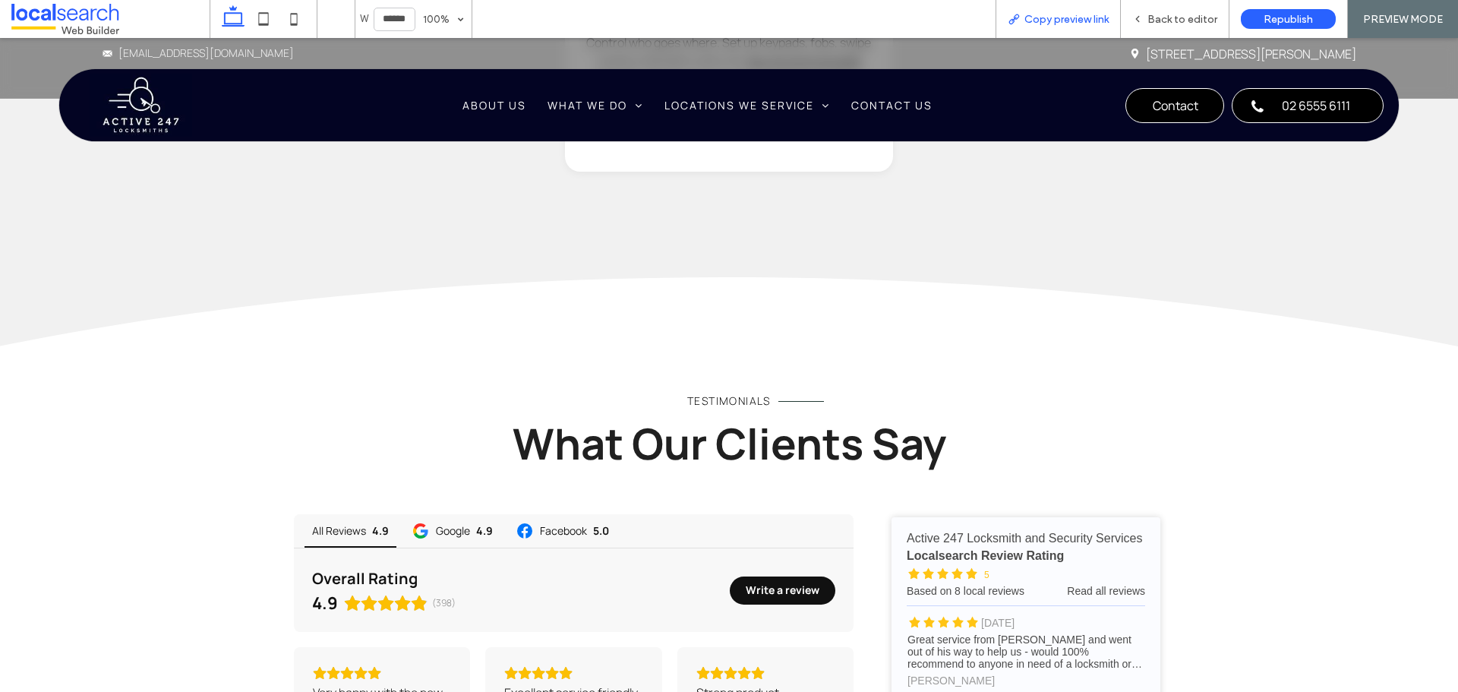
click at [1053, 27] on div "Copy preview link" at bounding box center [1057, 19] width 125 height 38
click at [1054, 20] on span "Copy preview link" at bounding box center [1066, 19] width 84 height 13
click at [1156, 16] on span "Back to editor" at bounding box center [1182, 19] width 70 height 13
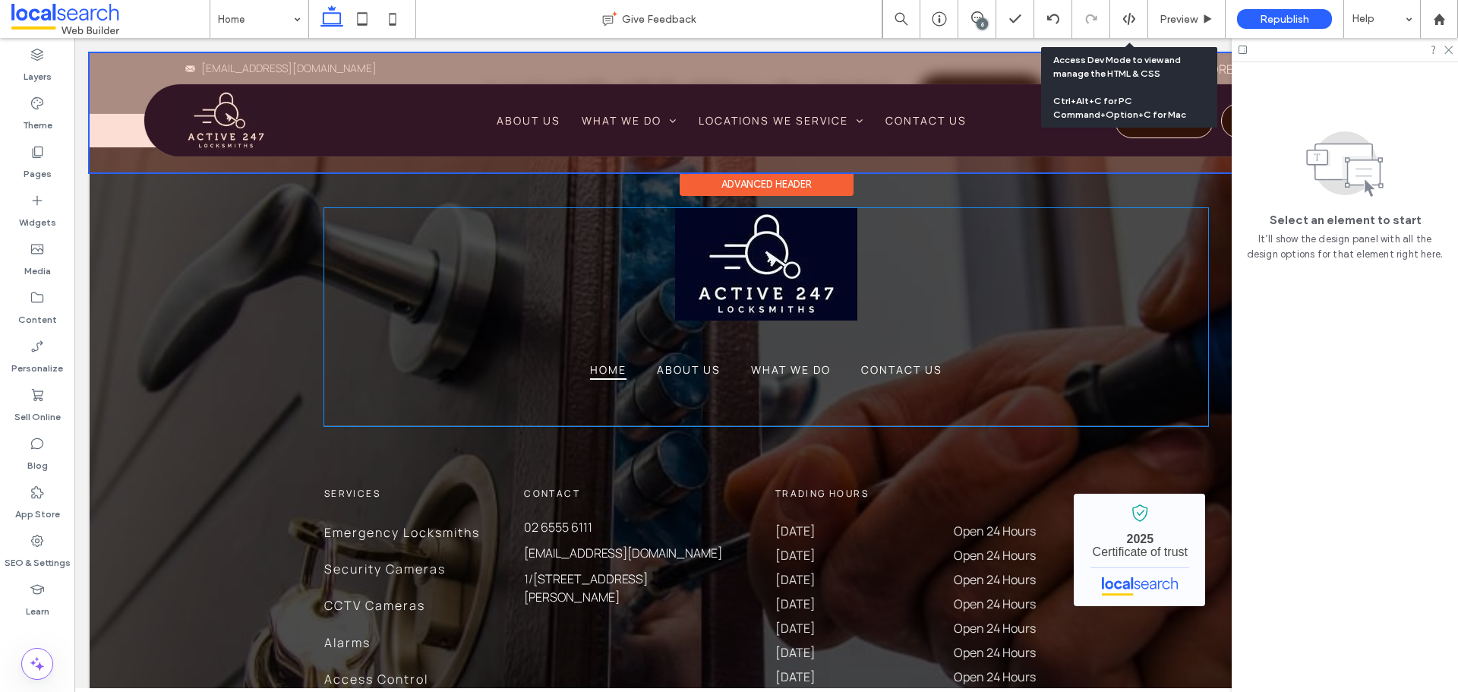
scroll to position [4942, 0]
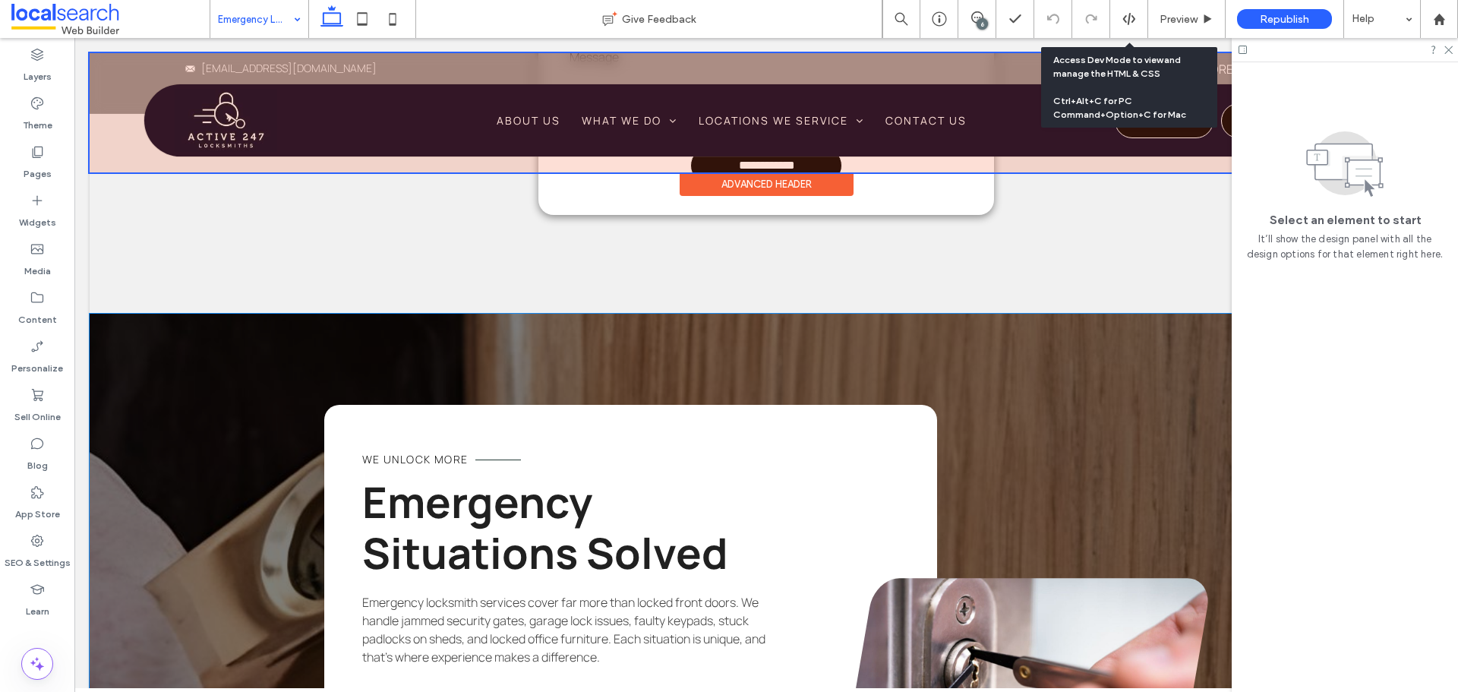
scroll to position [1834, 0]
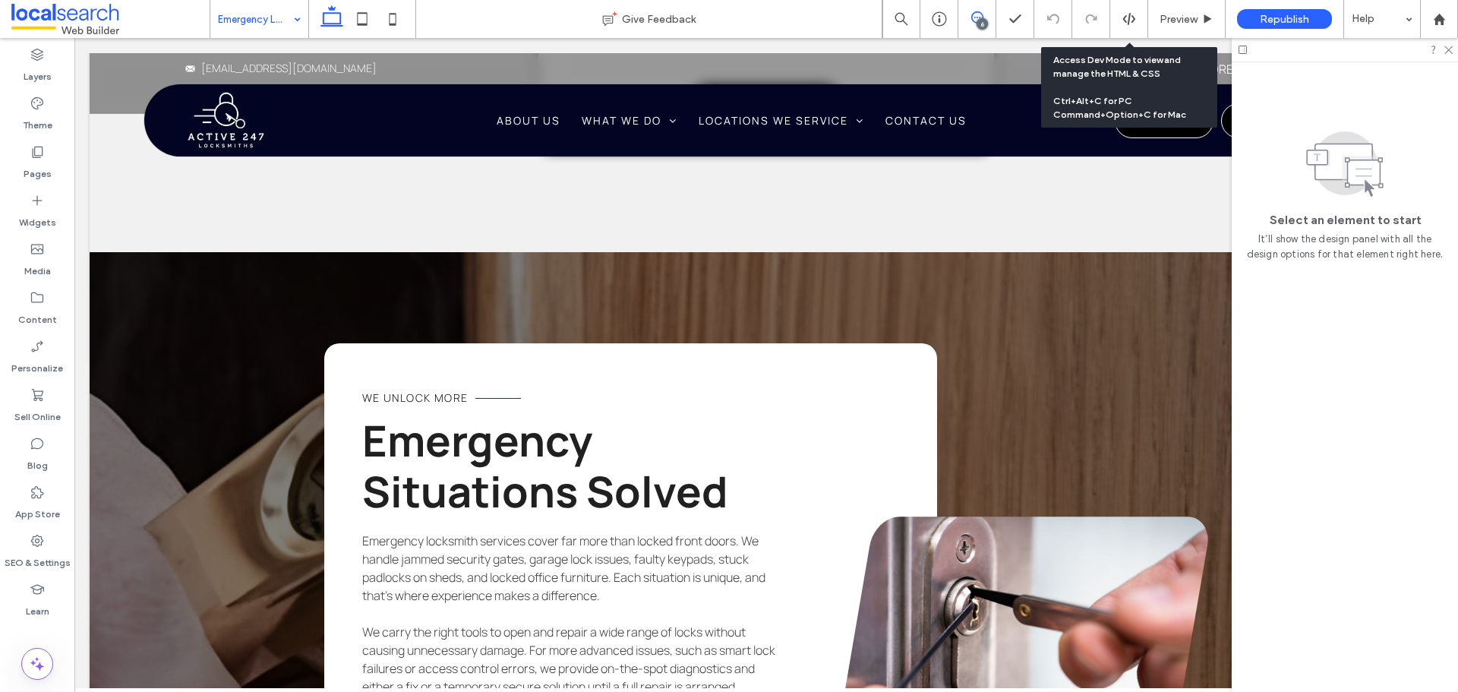
click at [975, 17] on use at bounding box center [977, 17] width 12 height 12
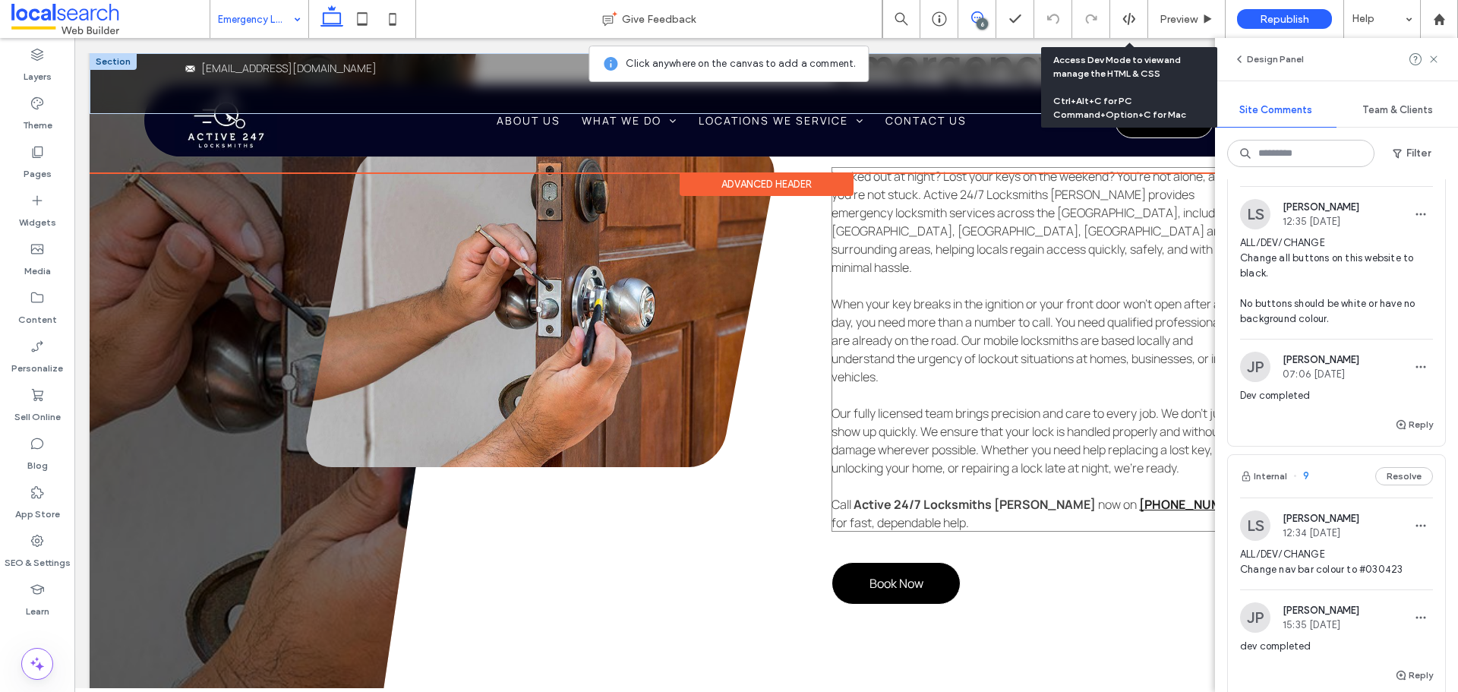
scroll to position [923, 0]
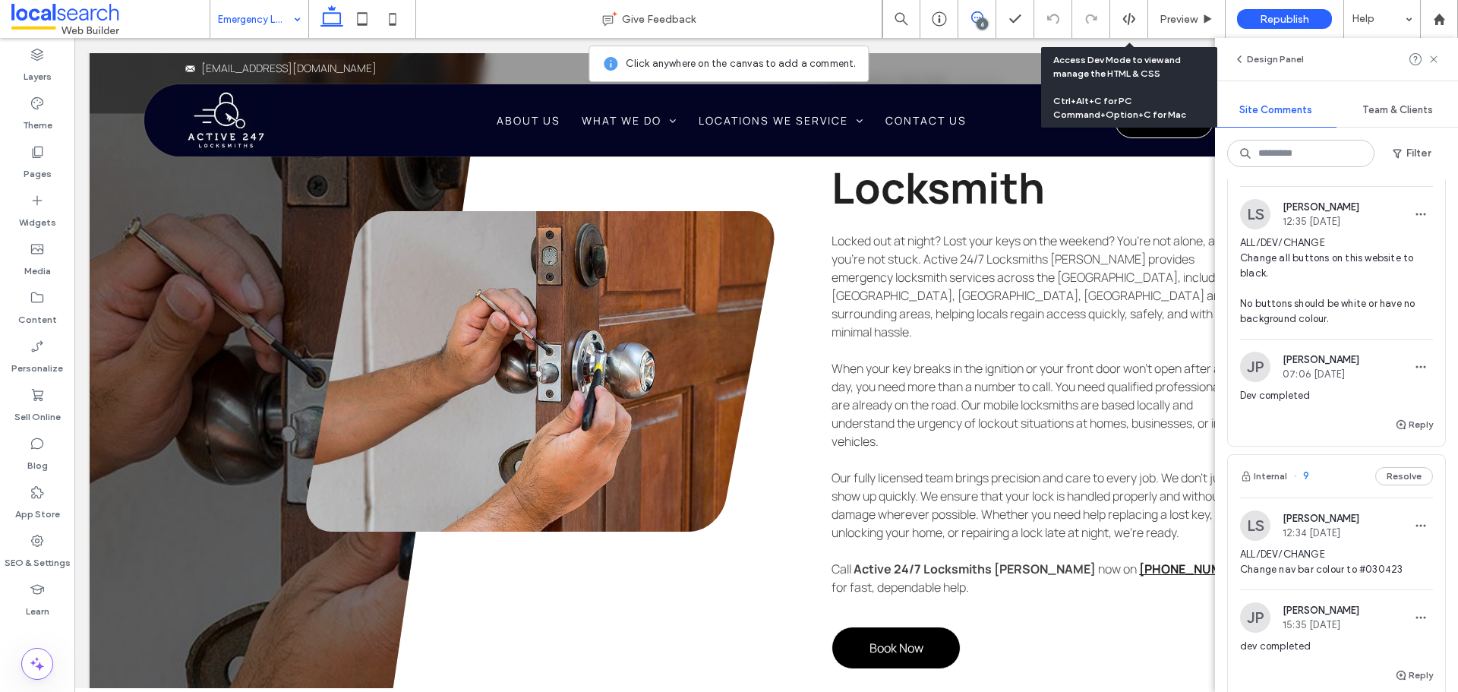
click at [976, 20] on icon at bounding box center [977, 17] width 12 height 12
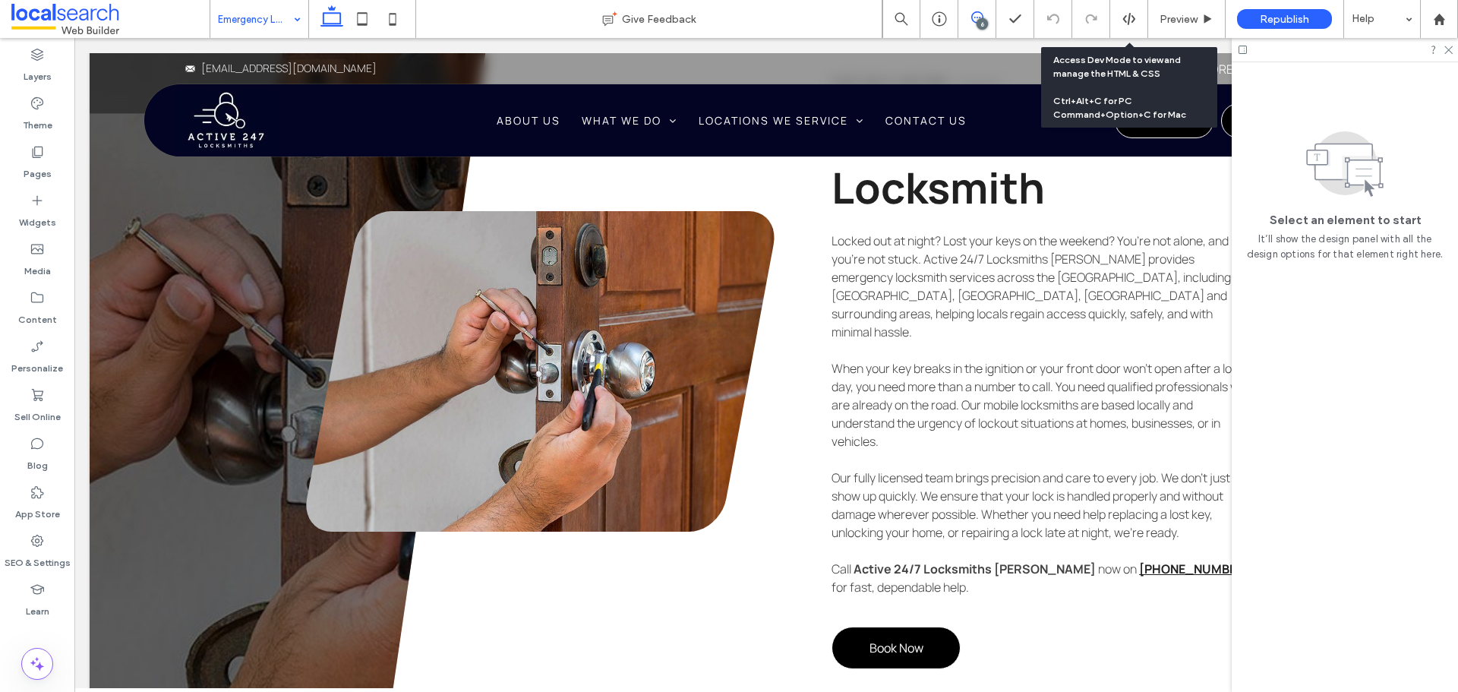
scroll to position [0, 0]
click at [1165, 10] on div "Preview" at bounding box center [1186, 19] width 77 height 38
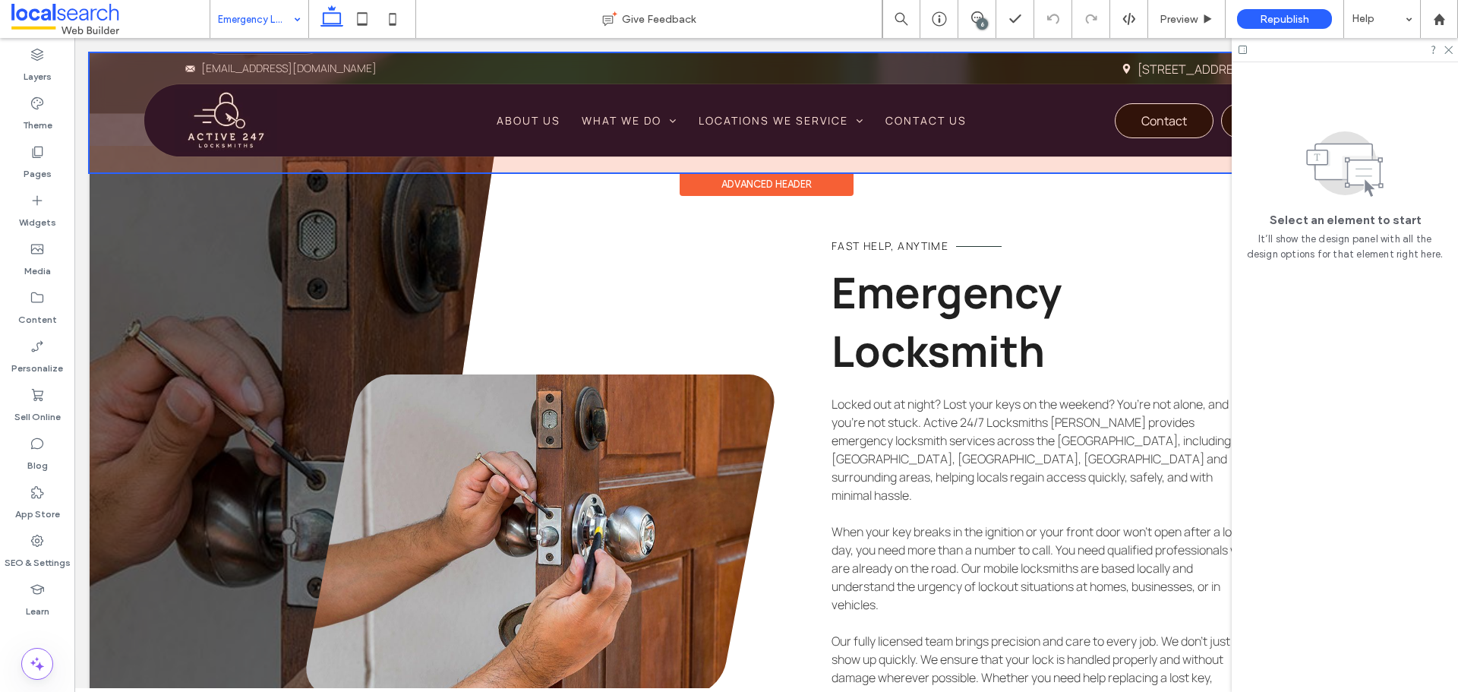
scroll to position [620, 0]
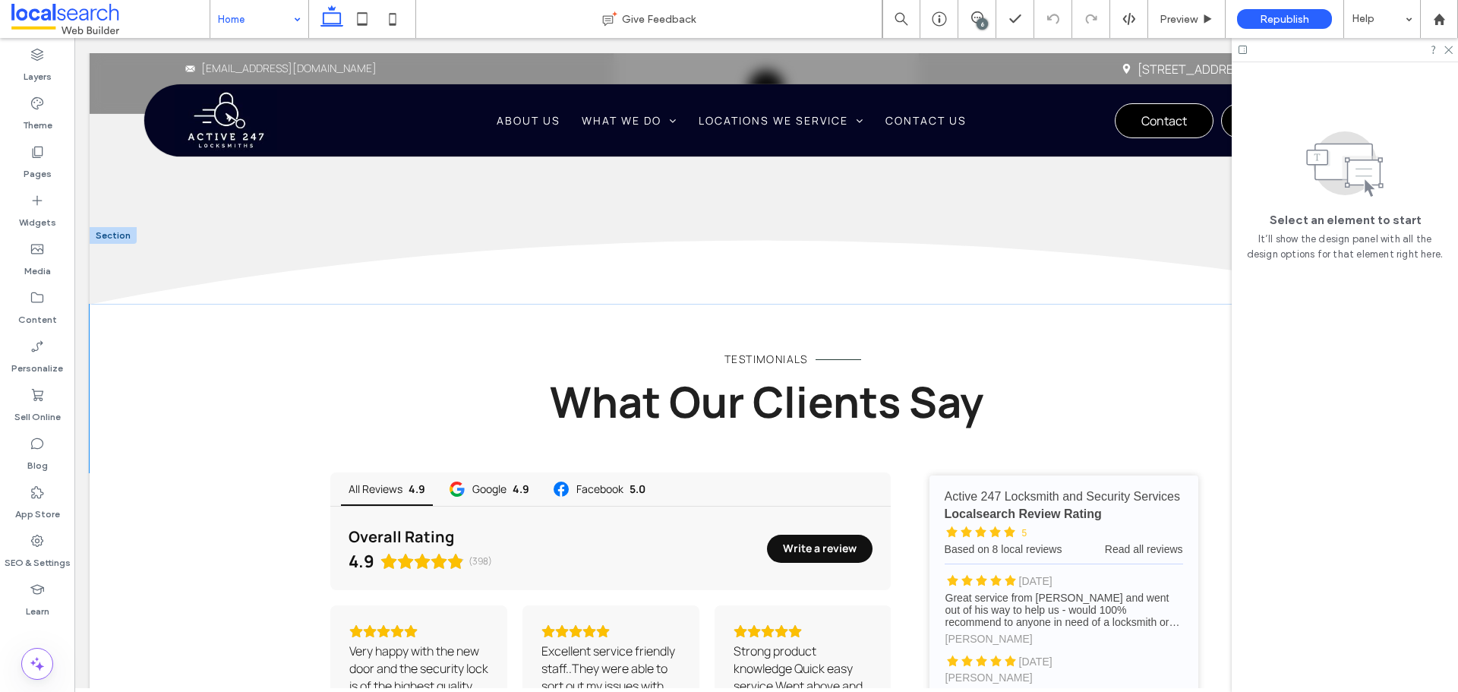
scroll to position [3037, 0]
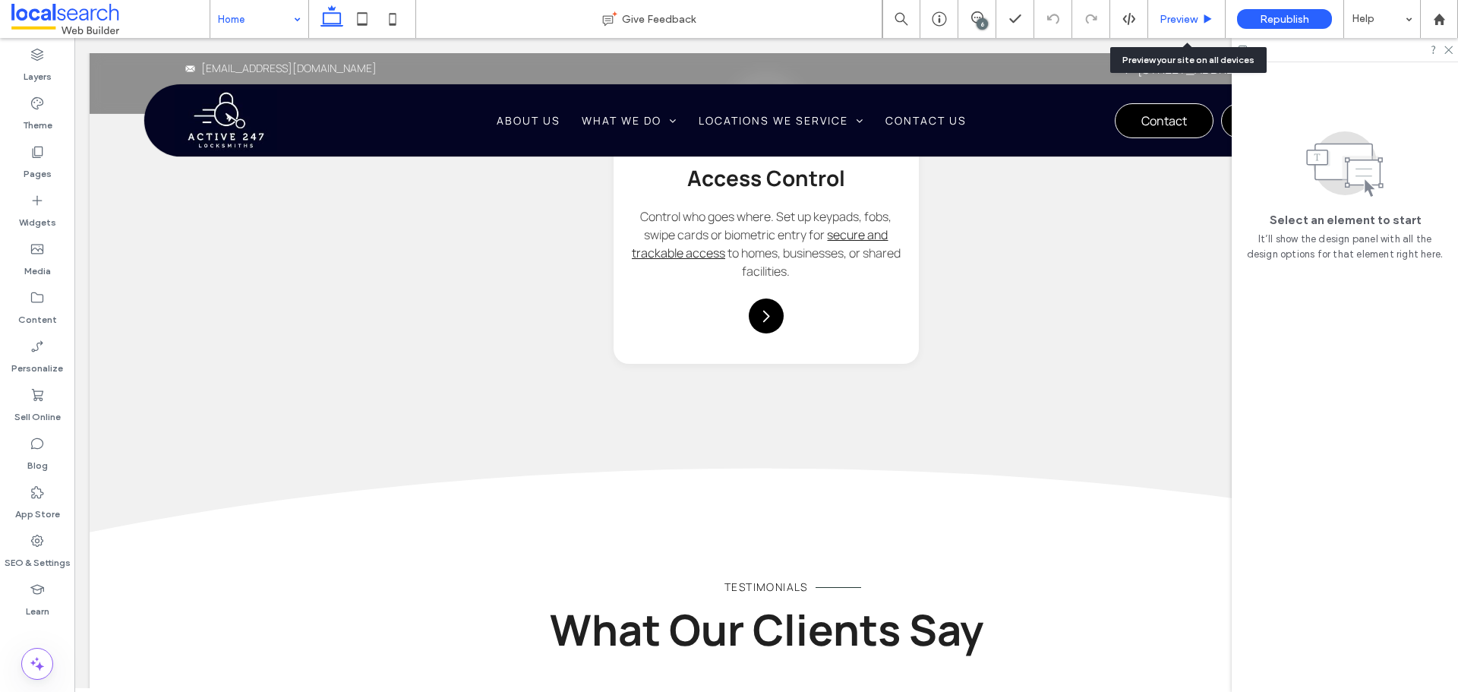
click at [1172, 14] on span "Preview" at bounding box center [1178, 19] width 38 height 13
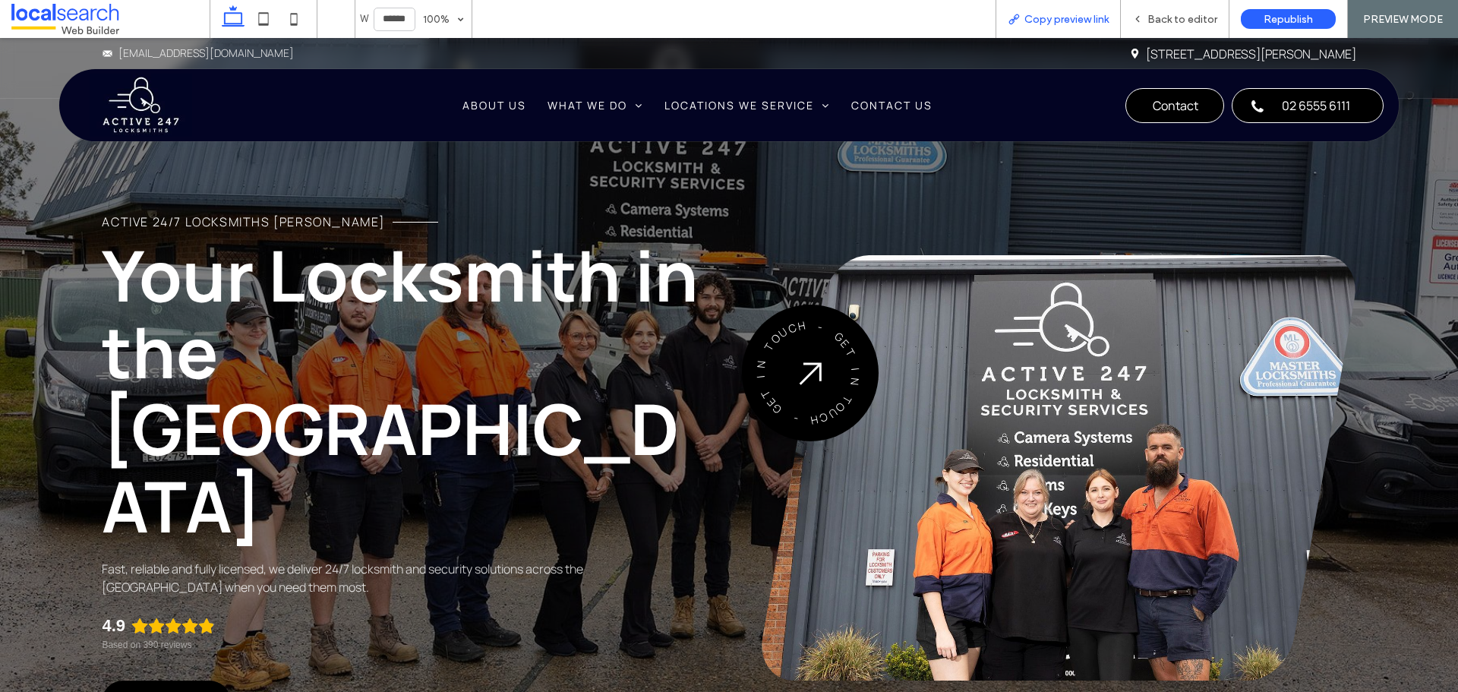
click at [1052, 17] on span "Copy preview link" at bounding box center [1066, 19] width 84 height 13
drag, startPoint x: 1177, startPoint y: 16, endPoint x: 894, endPoint y: 24, distance: 283.3
click at [1177, 16] on span "Back to editor" at bounding box center [1182, 19] width 70 height 13
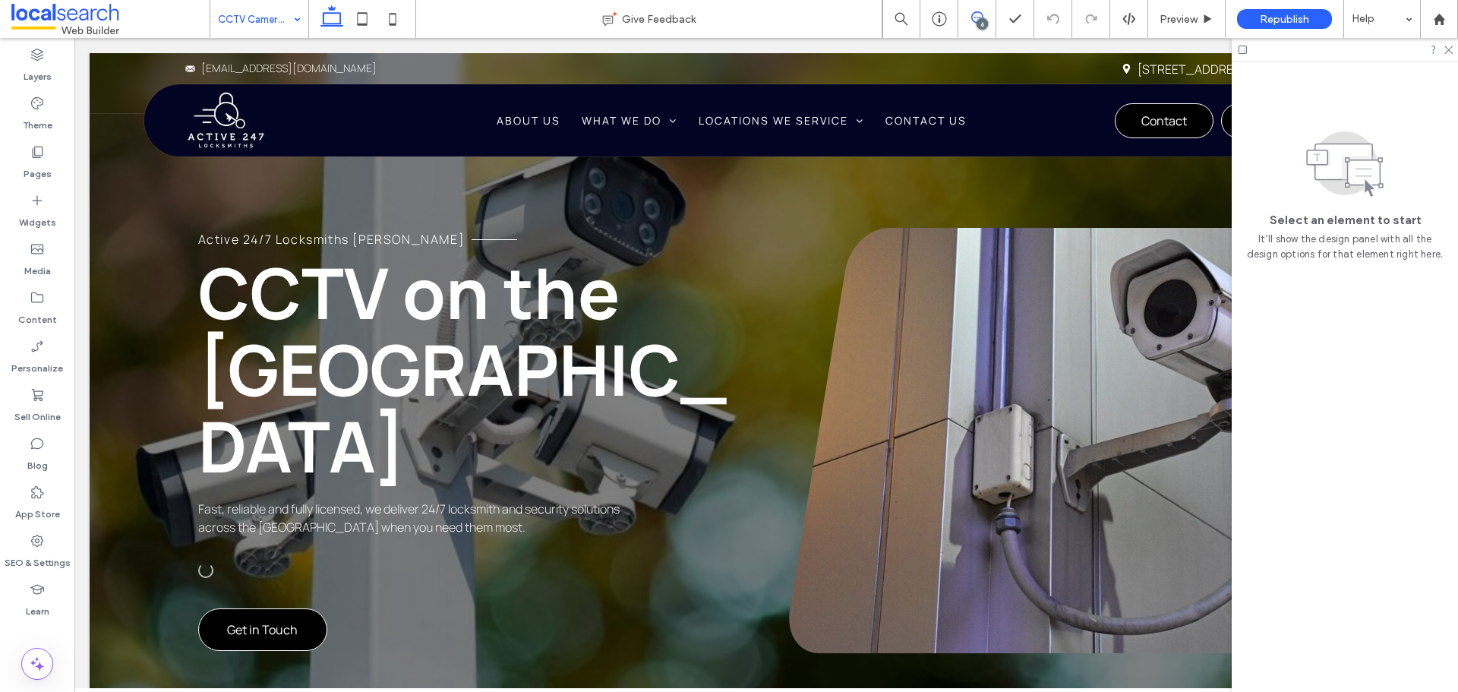
click at [979, 17] on icon at bounding box center [977, 17] width 12 height 12
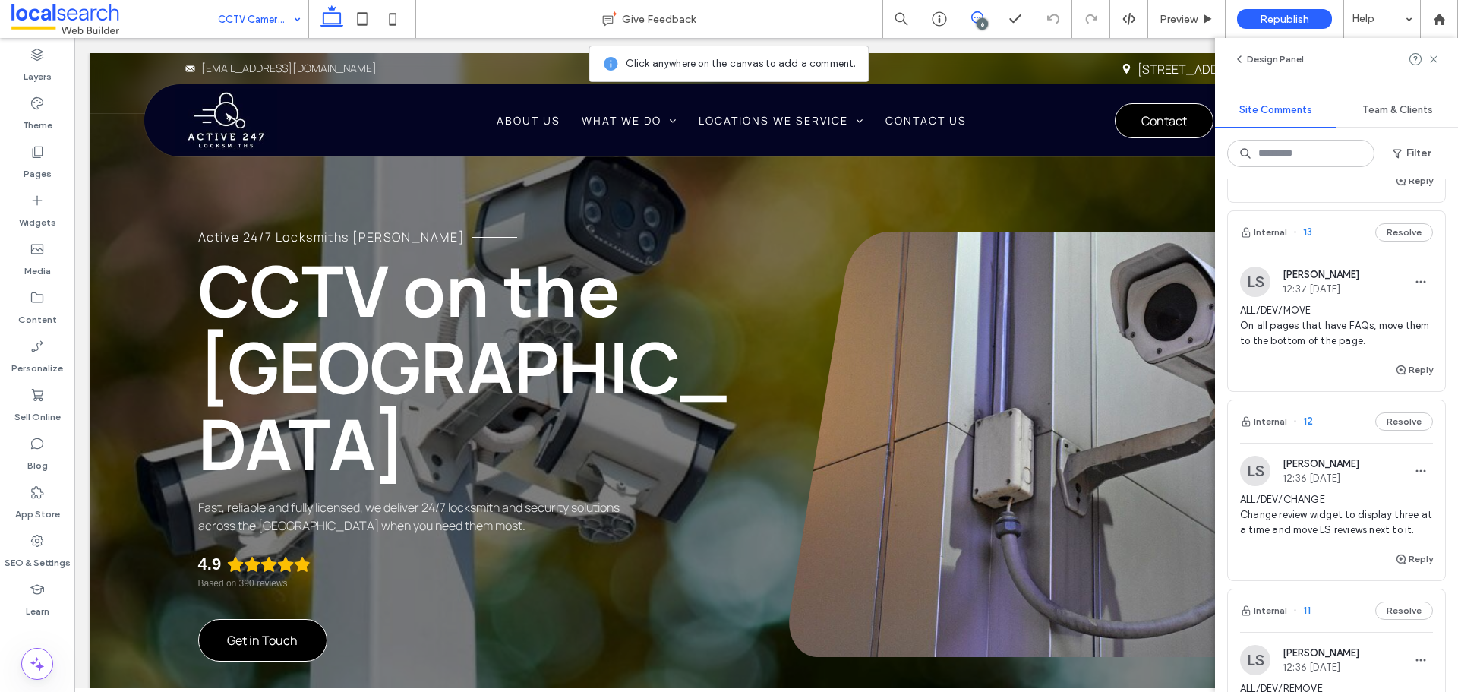
scroll to position [228, 0]
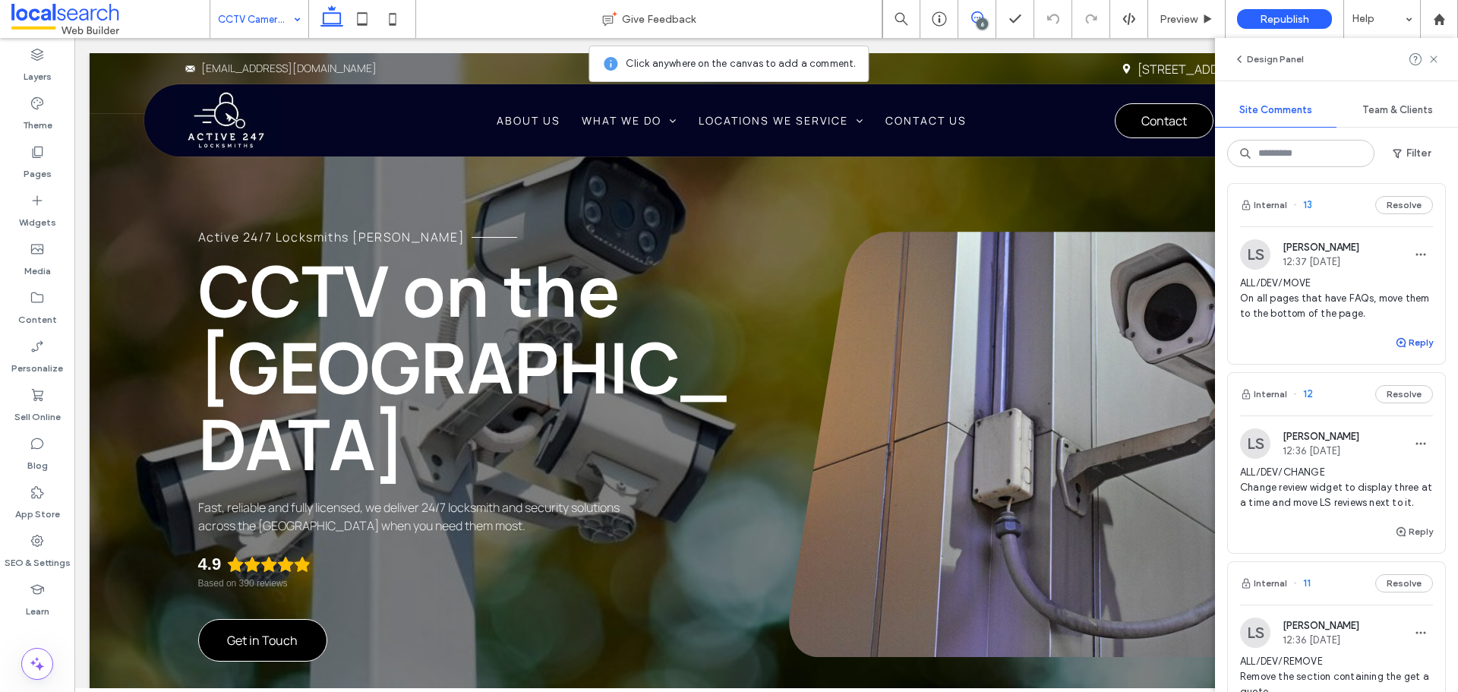
click at [1395, 341] on icon "button" at bounding box center [1401, 342] width 12 height 12
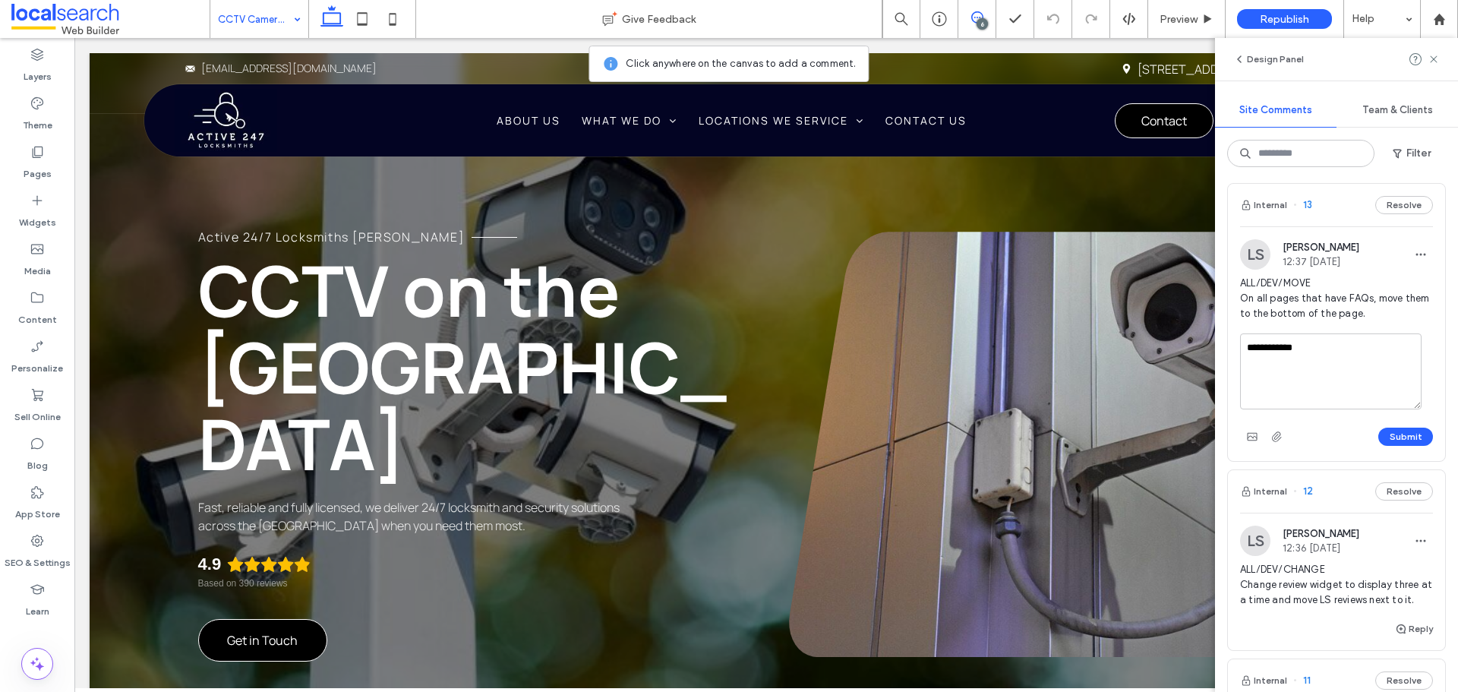
type textarea "**********"
click at [1397, 436] on button "Submit" at bounding box center [1405, 436] width 55 height 18
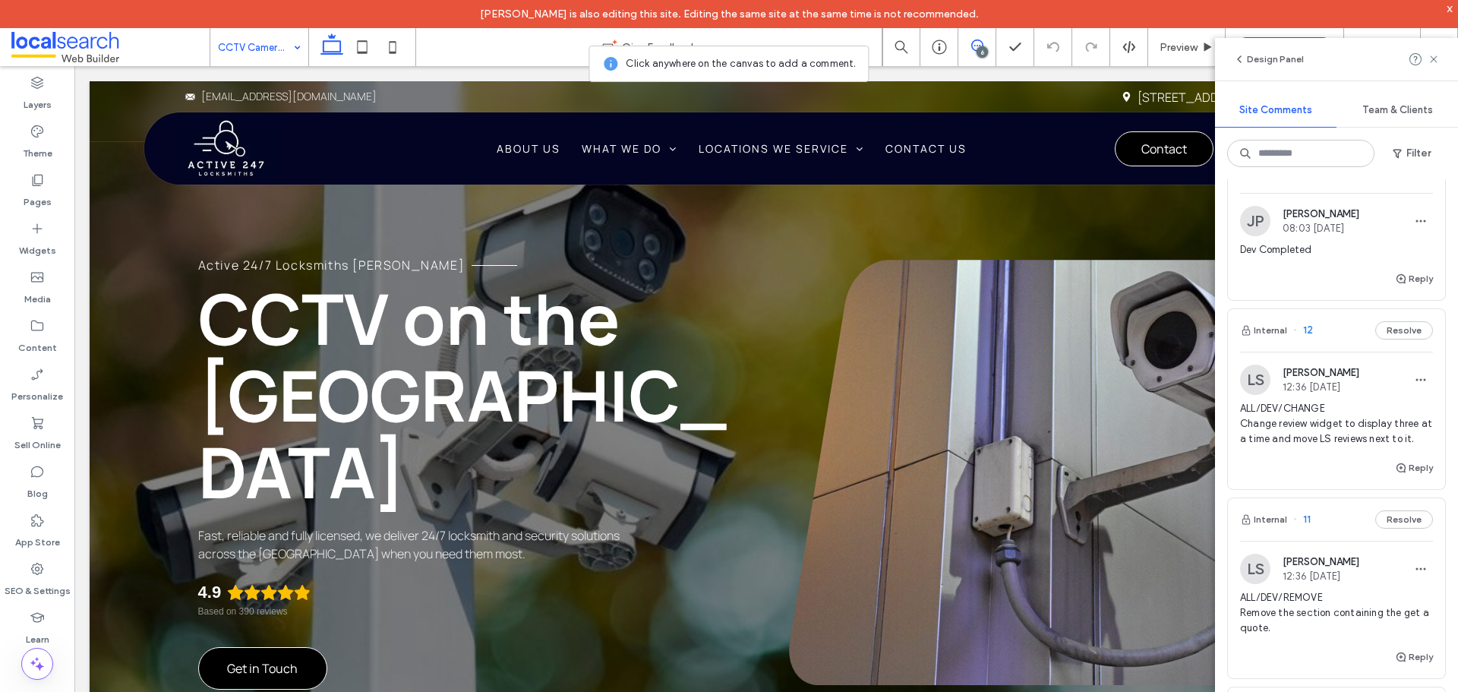
scroll to position [380, 0]
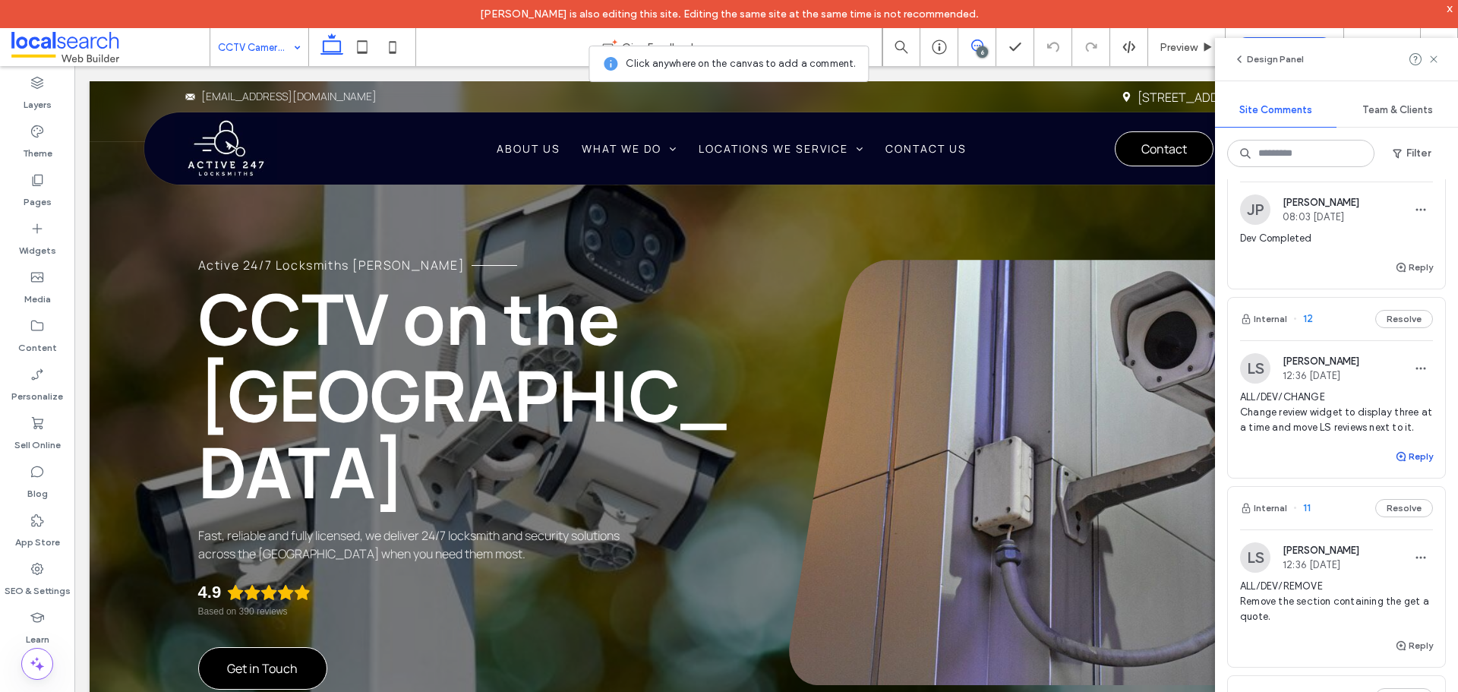
click at [1396, 461] on use "button" at bounding box center [1400, 456] width 9 height 9
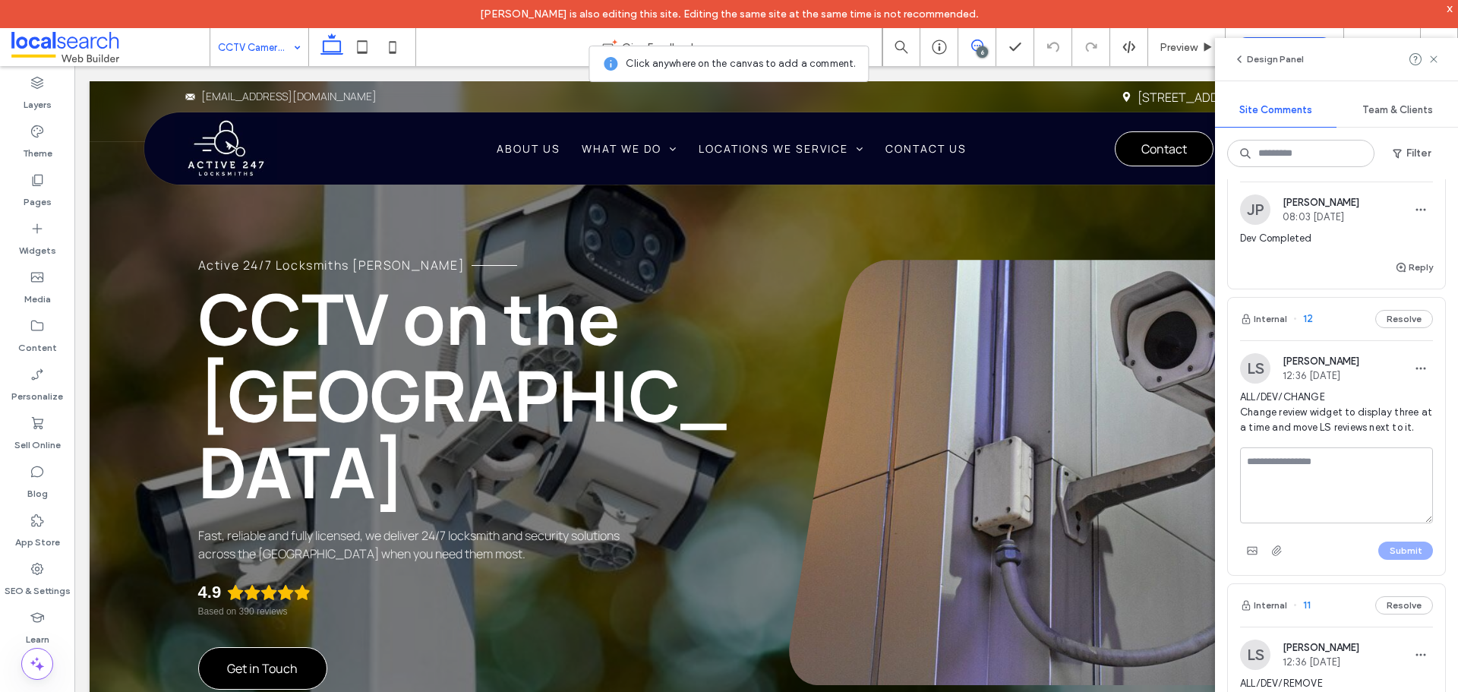
click at [1310, 496] on textarea at bounding box center [1336, 485] width 193 height 76
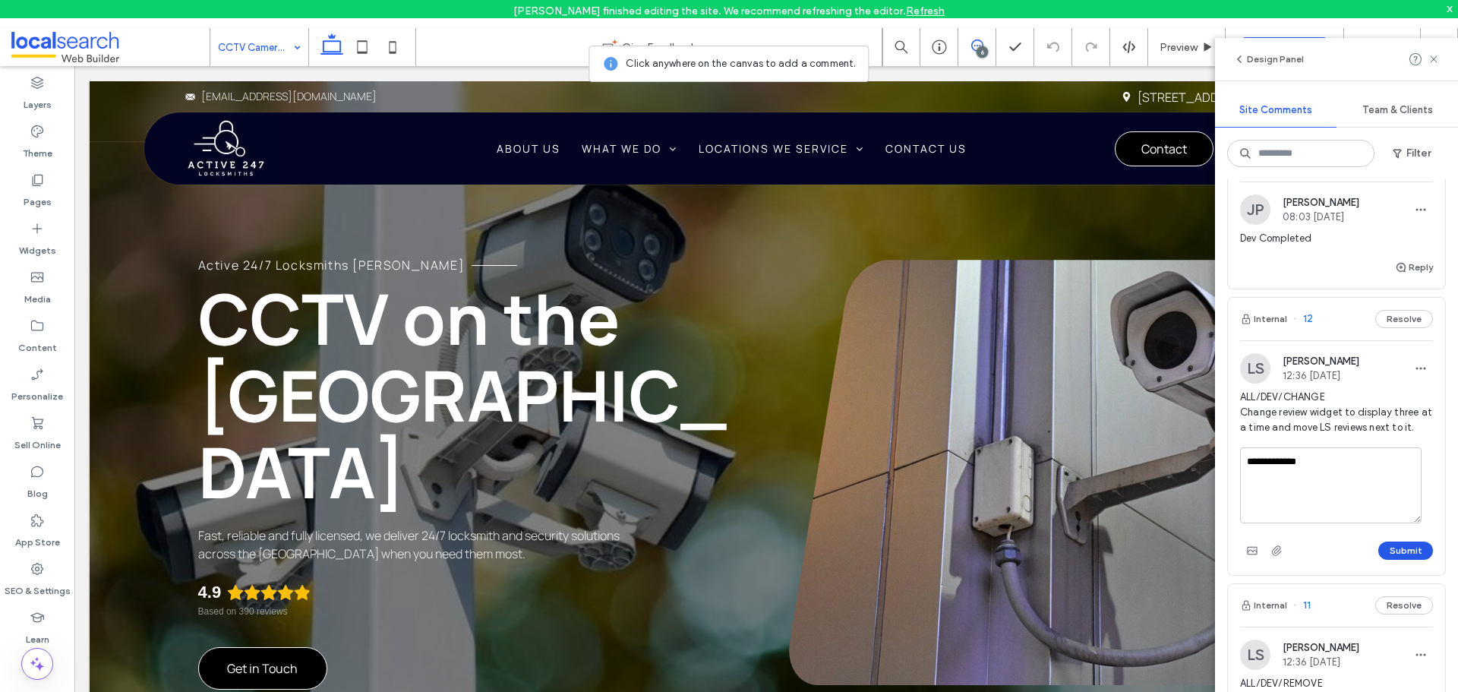
type textarea "**********"
click at [1385, 560] on button "Submit" at bounding box center [1405, 550] width 55 height 18
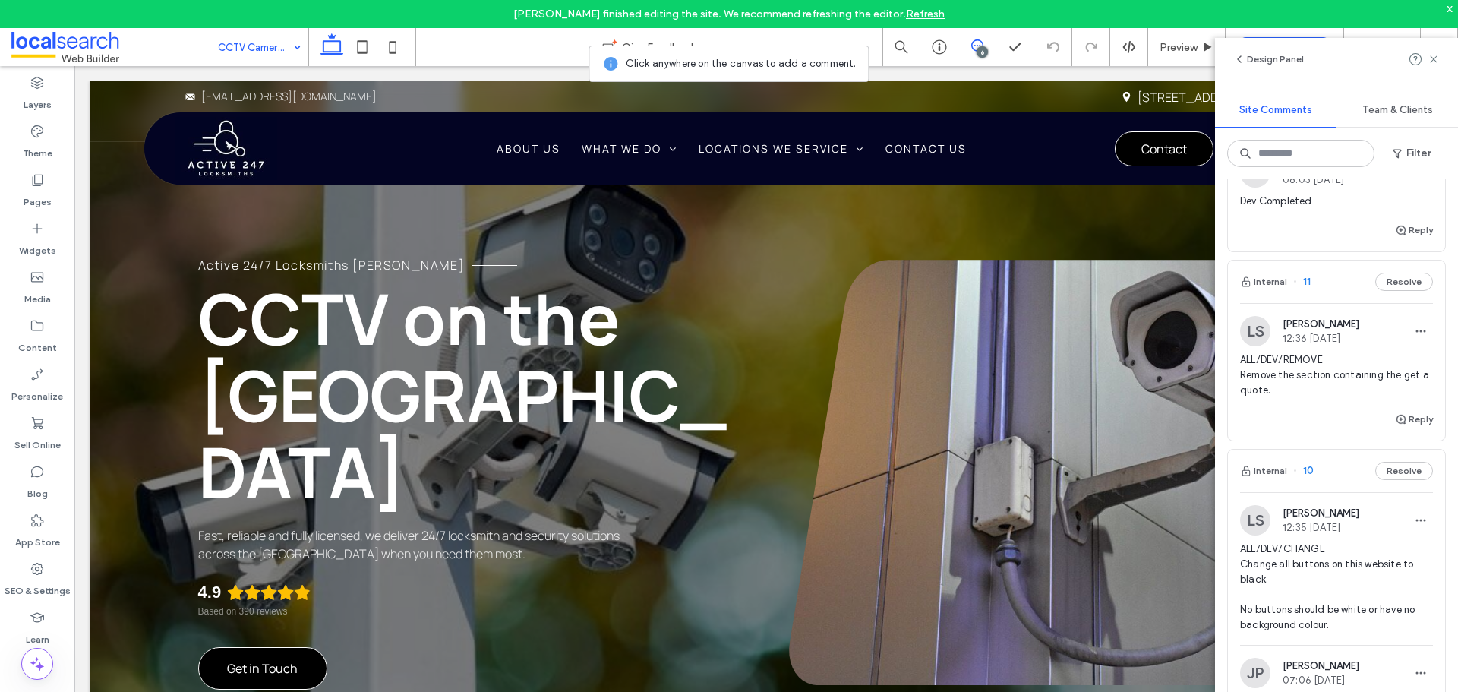
scroll to position [683, 0]
click at [1395, 424] on icon "button" at bounding box center [1401, 418] width 12 height 12
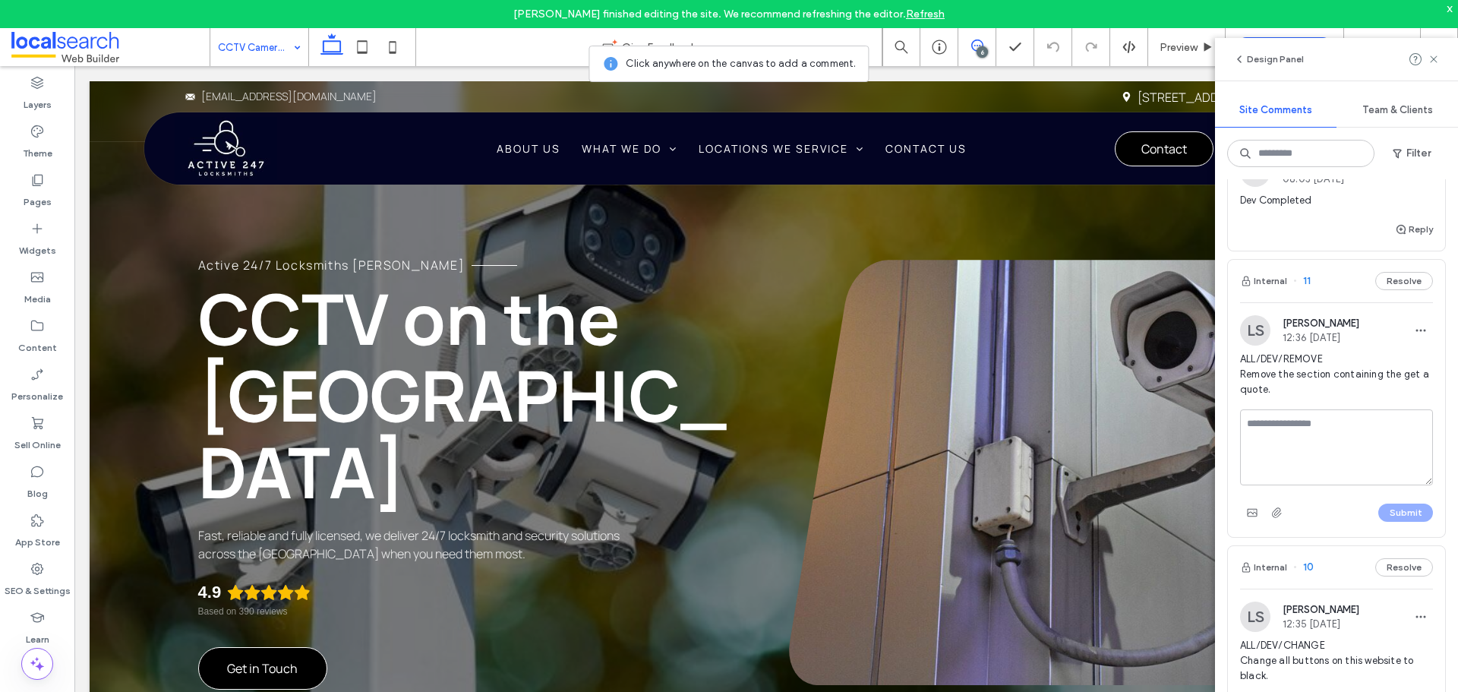
click at [1326, 459] on textarea at bounding box center [1336, 447] width 193 height 76
type textarea "**********"
click at [1393, 522] on button "Submit" at bounding box center [1405, 512] width 55 height 18
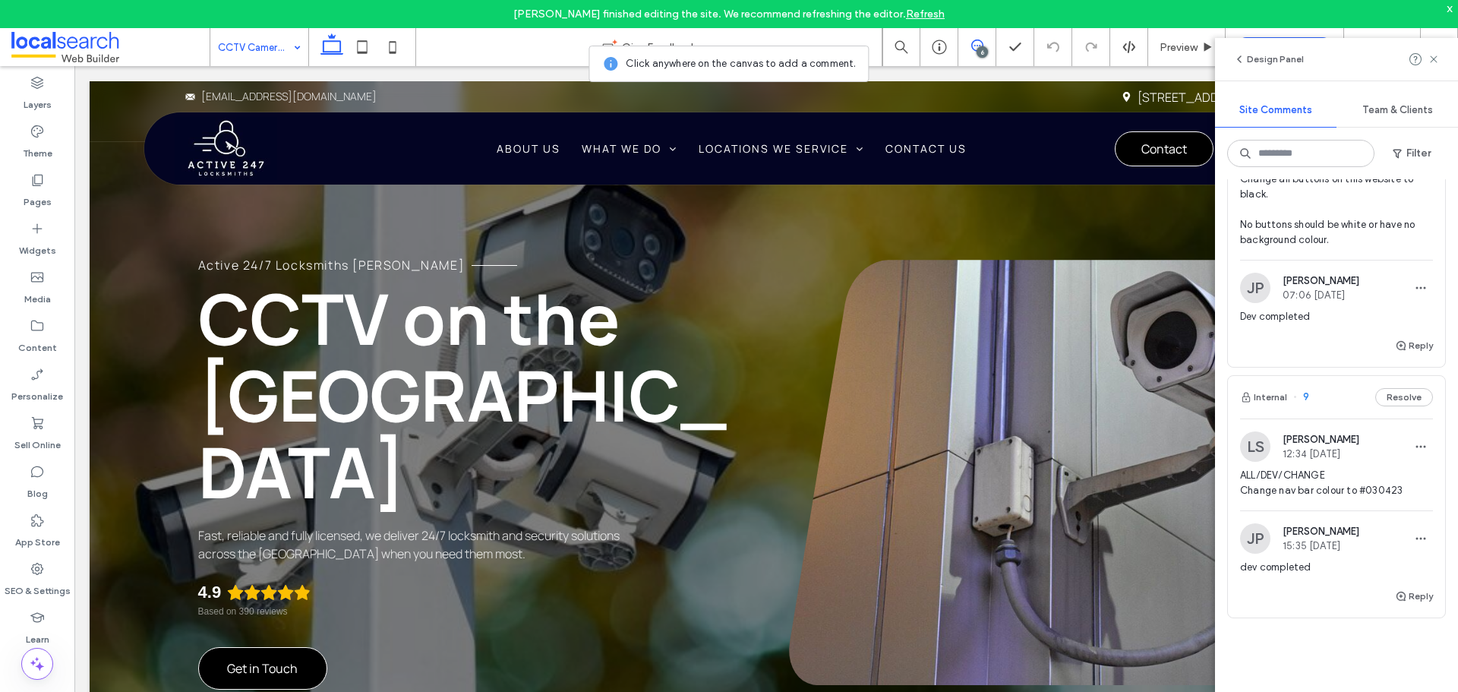
scroll to position [1291, 0]
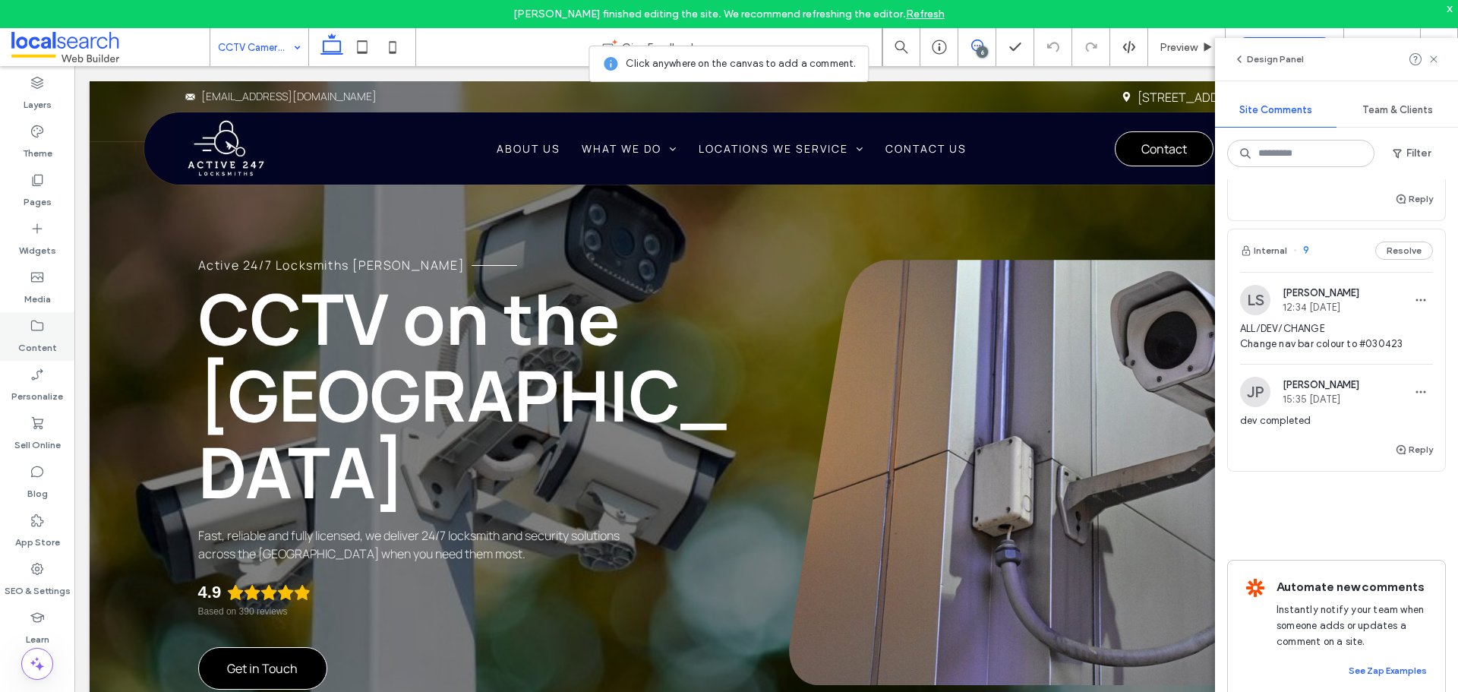
click at [41, 319] on icon at bounding box center [37, 325] width 15 height 15
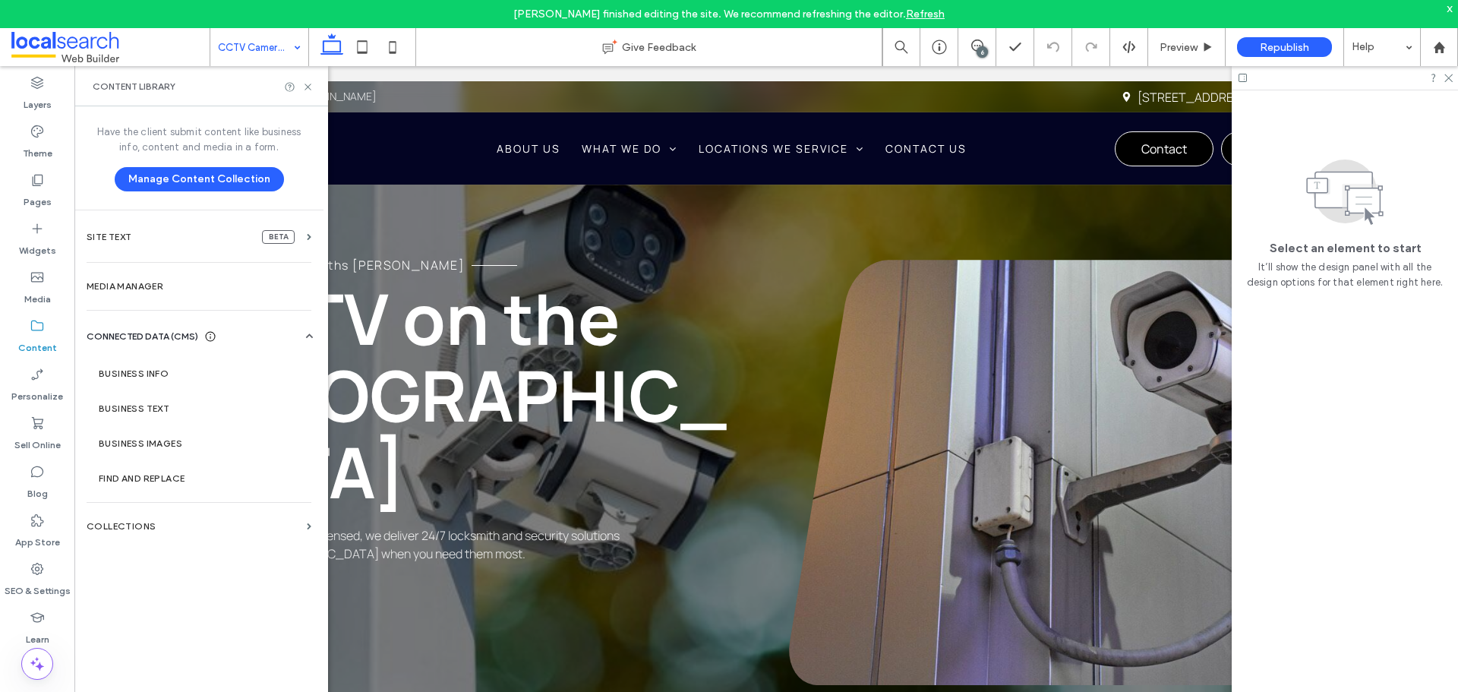
scroll to position [0, 0]
click at [39, 588] on label "SEO & Settings" at bounding box center [38, 586] width 66 height 21
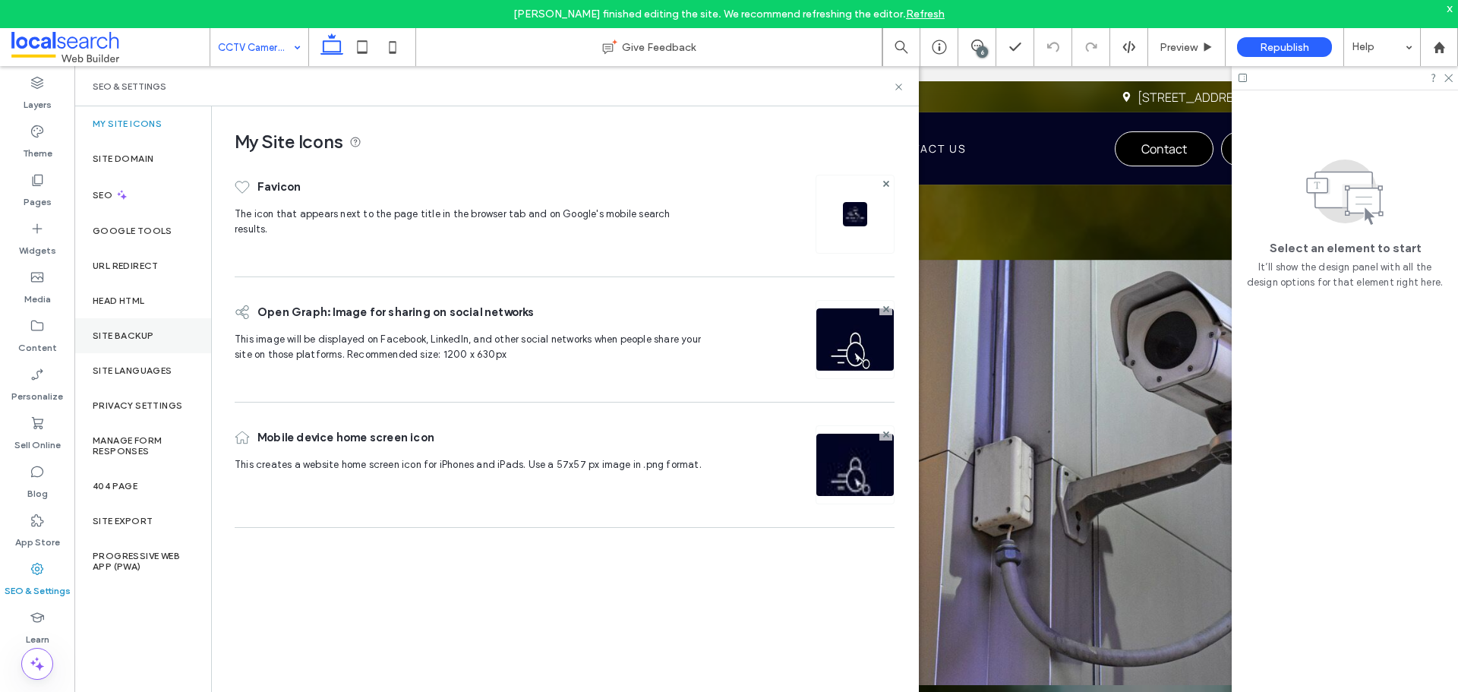
click at [153, 339] on label "Site Backup" at bounding box center [123, 335] width 61 height 11
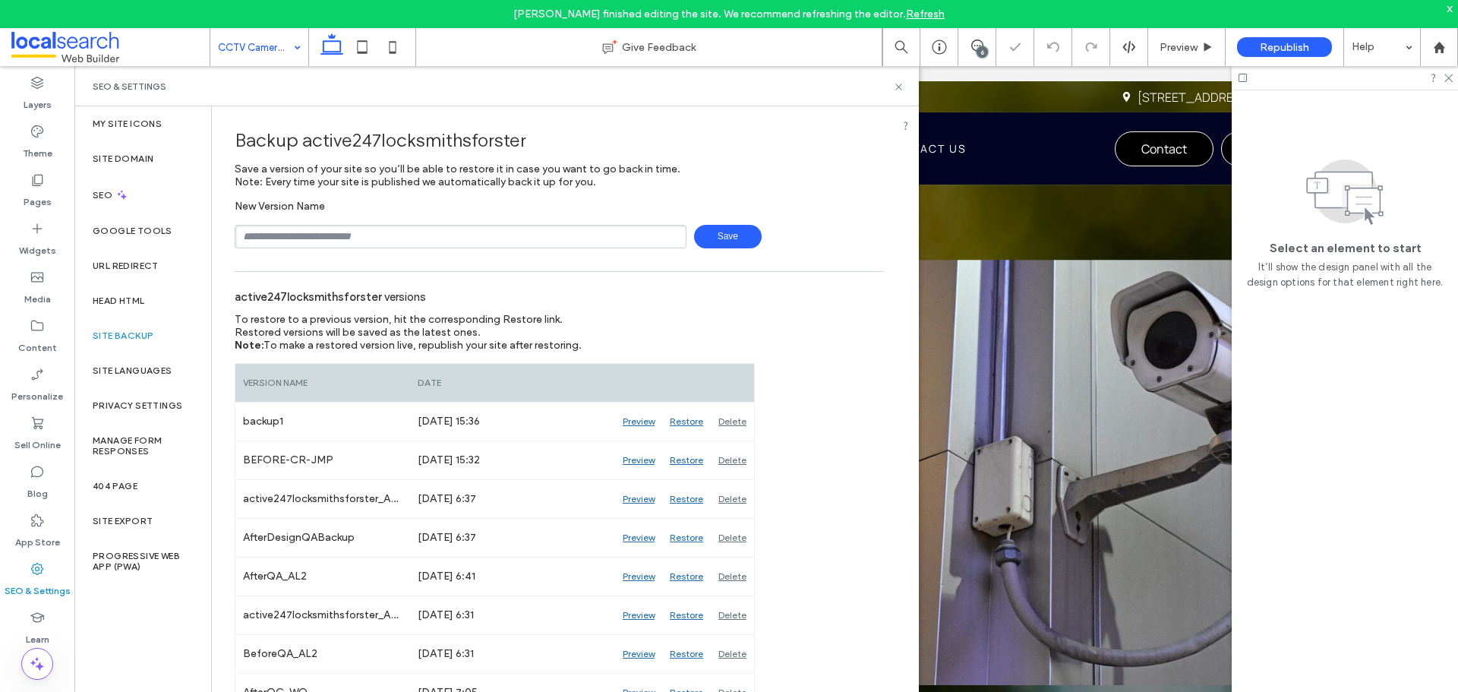
click at [354, 241] on input "text" at bounding box center [461, 237] width 452 height 24
type input "**********"
click at [721, 237] on span "Save" at bounding box center [728, 237] width 68 height 24
click at [897, 90] on icon at bounding box center [898, 86] width 11 height 11
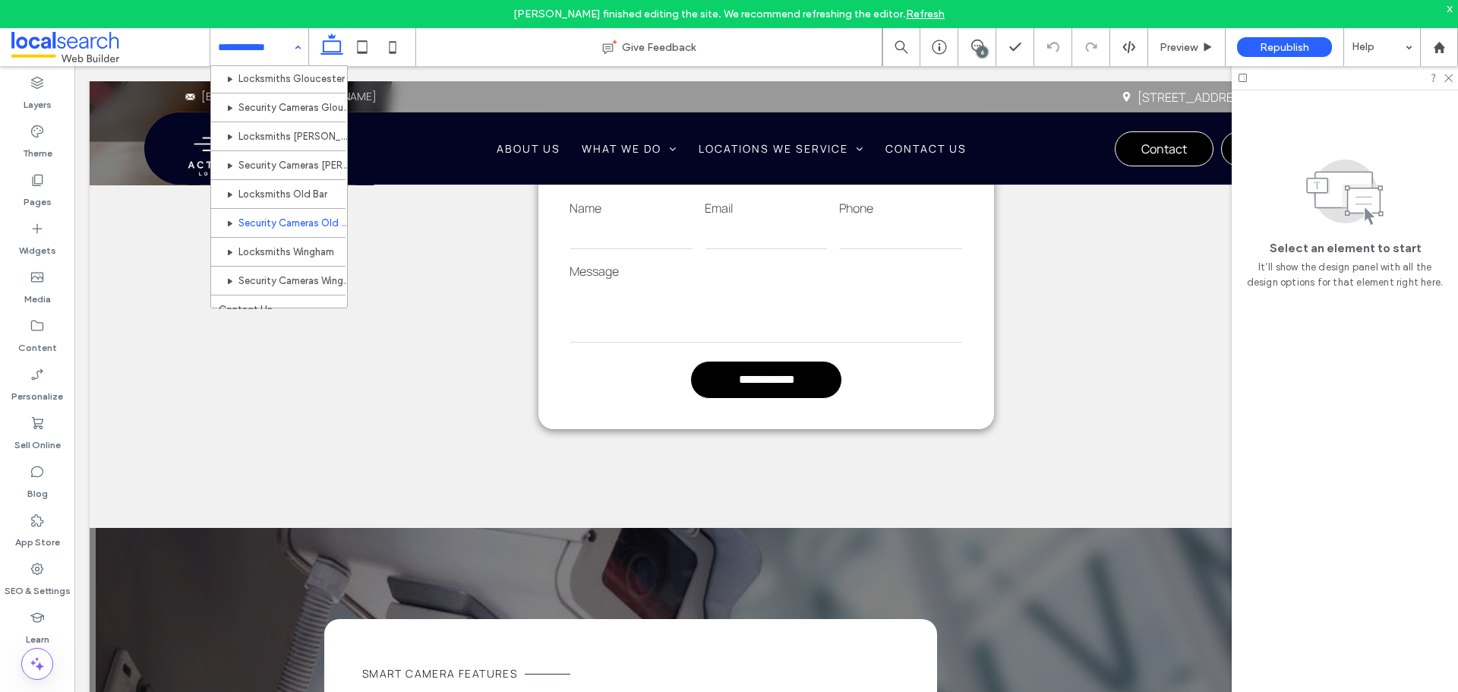
scroll to position [881, 0]
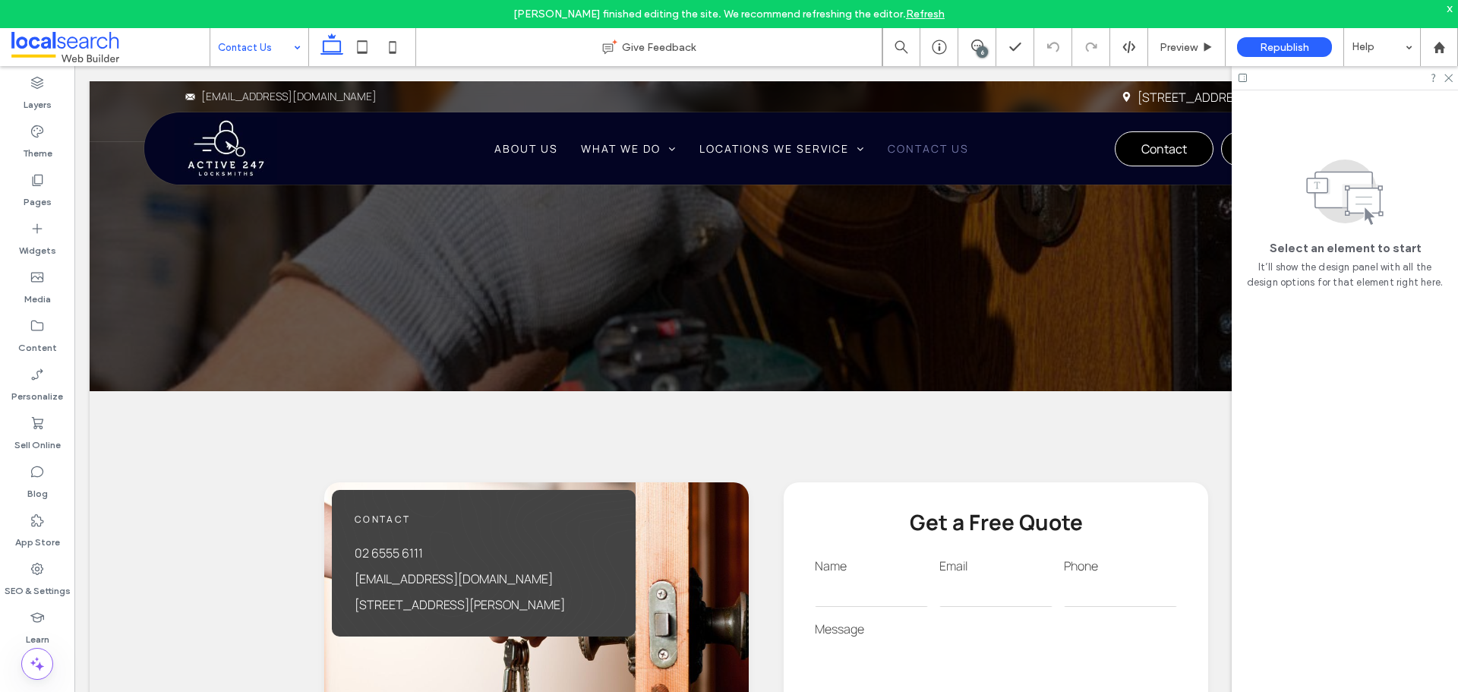
scroll to position [152, 0]
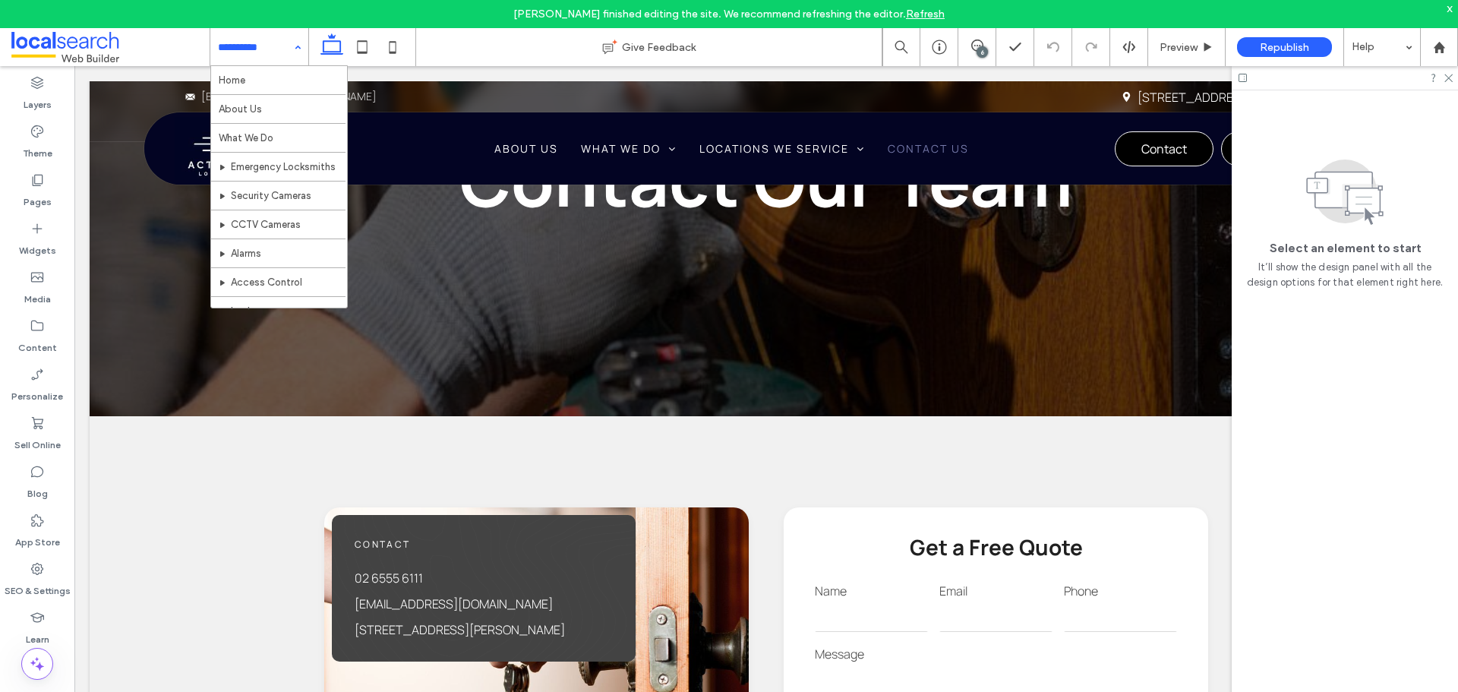
click at [256, 56] on input at bounding box center [255, 47] width 75 height 38
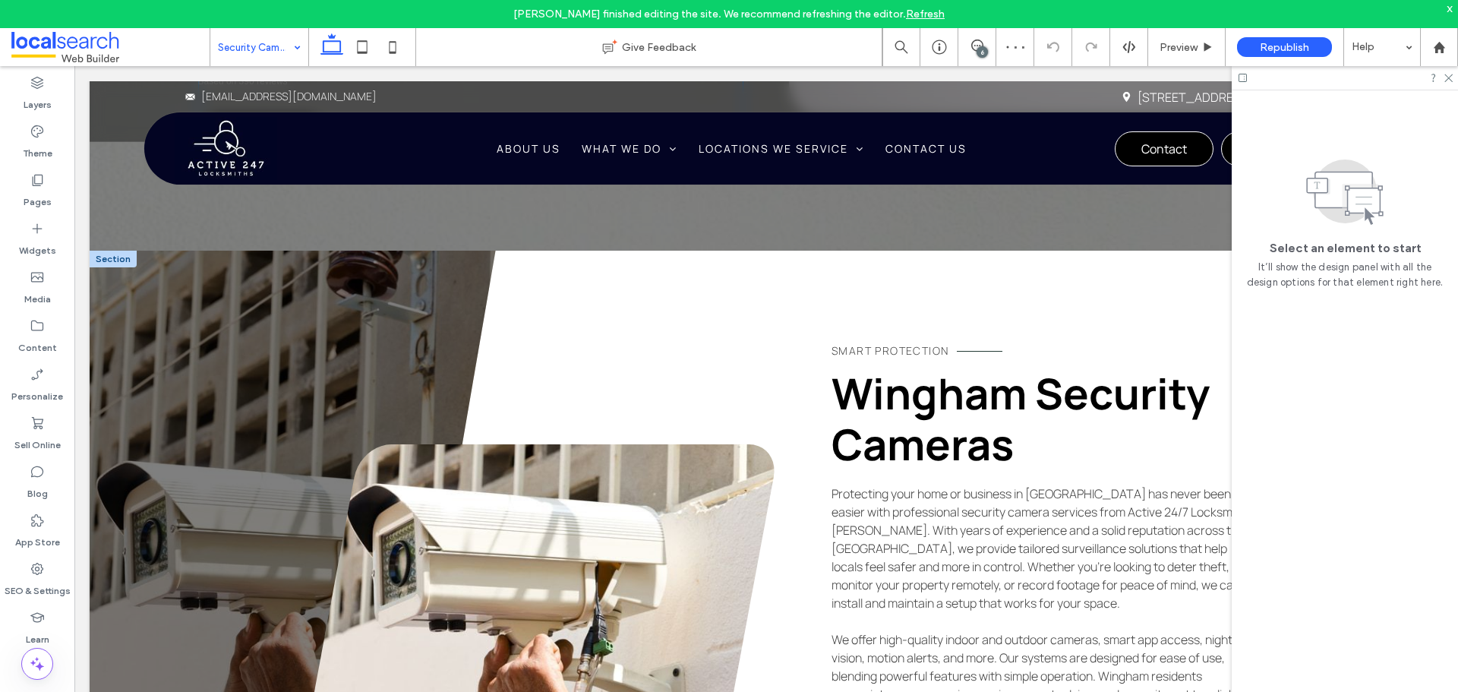
scroll to position [607, 0]
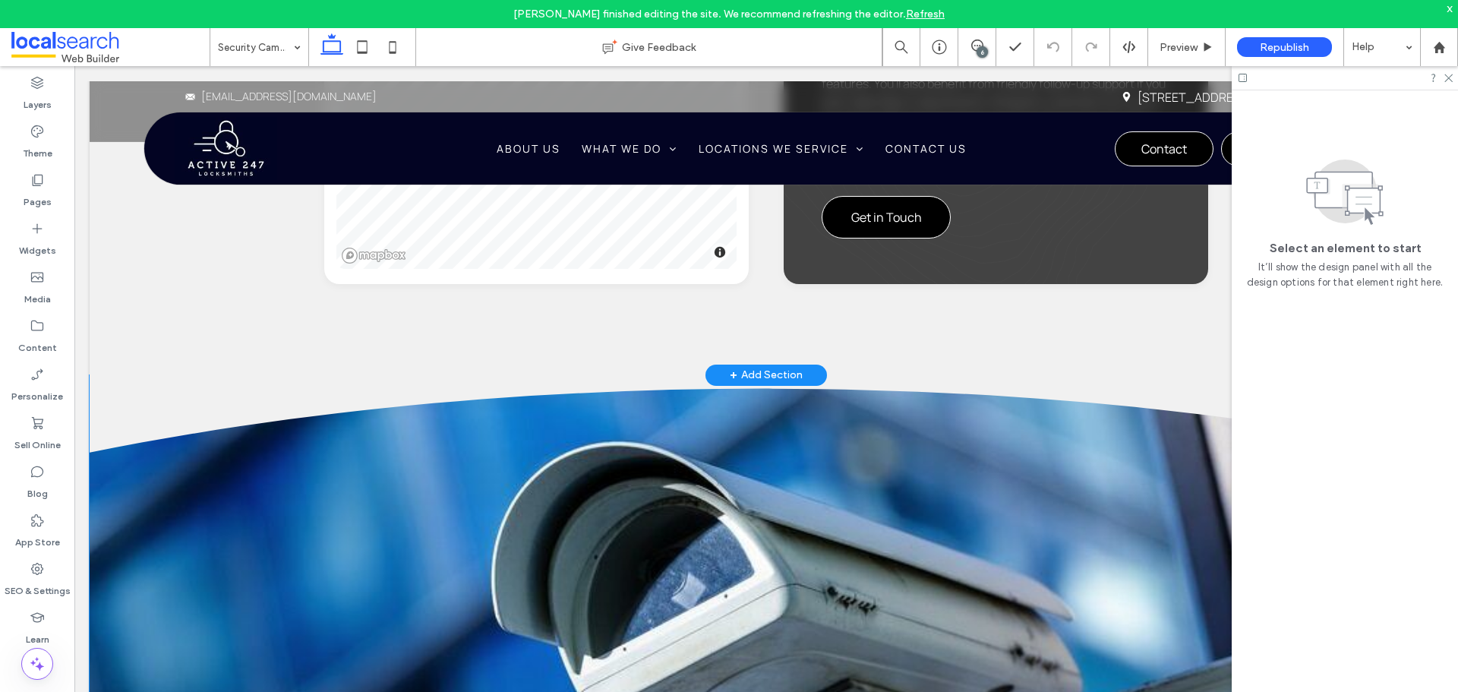
scroll to position [2354, 0]
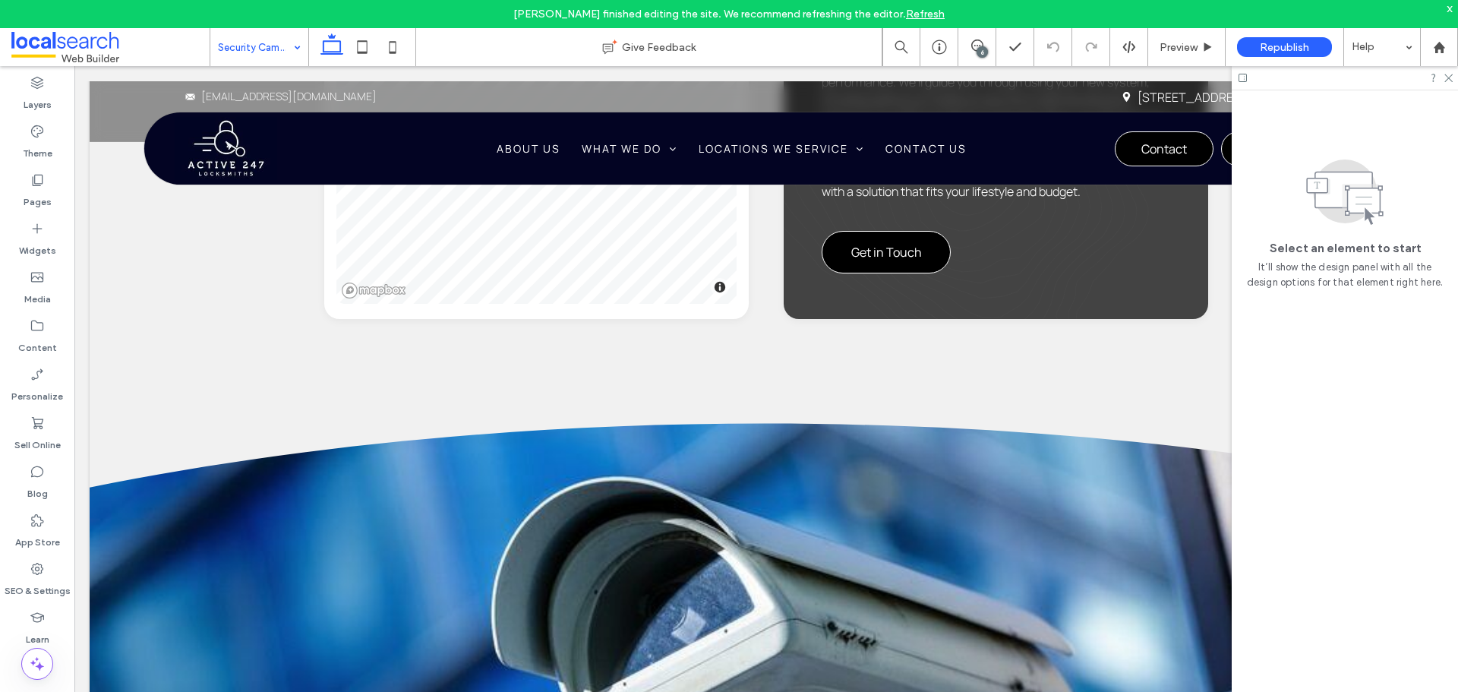
click at [229, 58] on input at bounding box center [255, 47] width 75 height 38
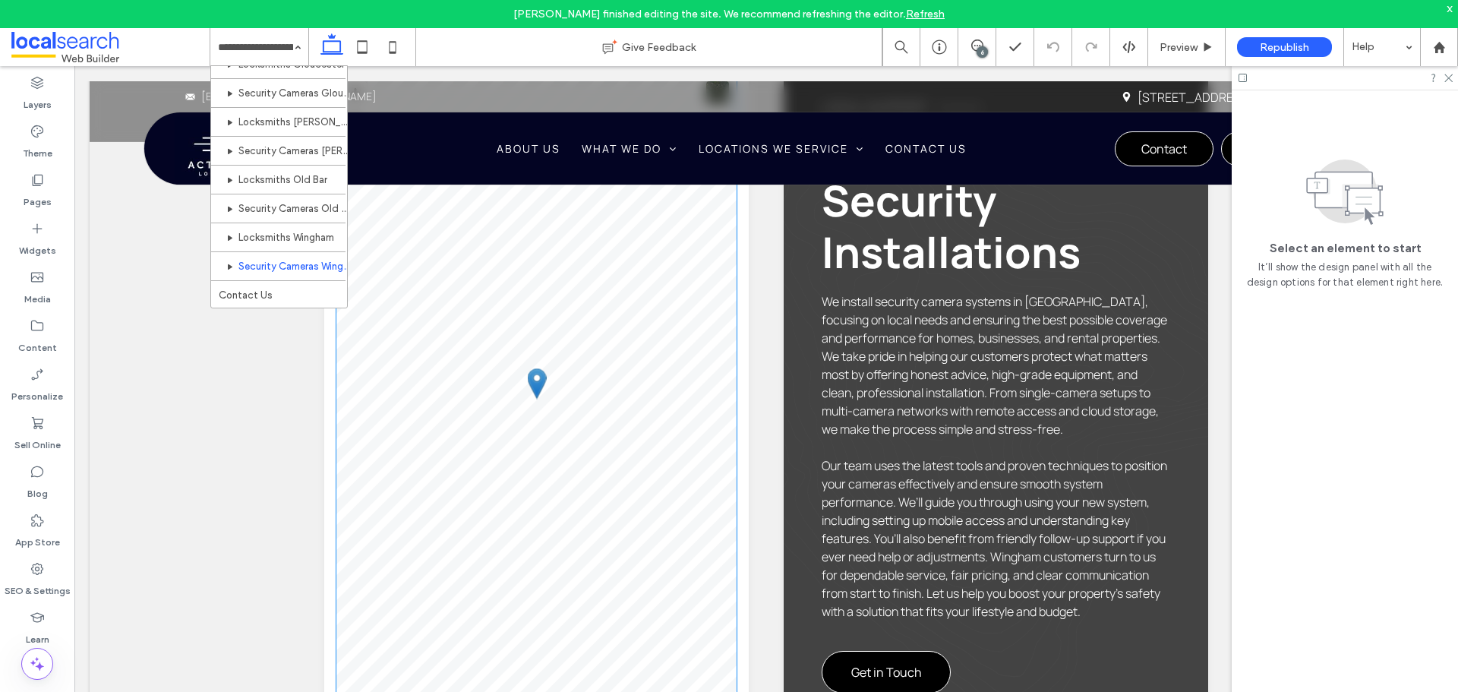
scroll to position [1822, 0]
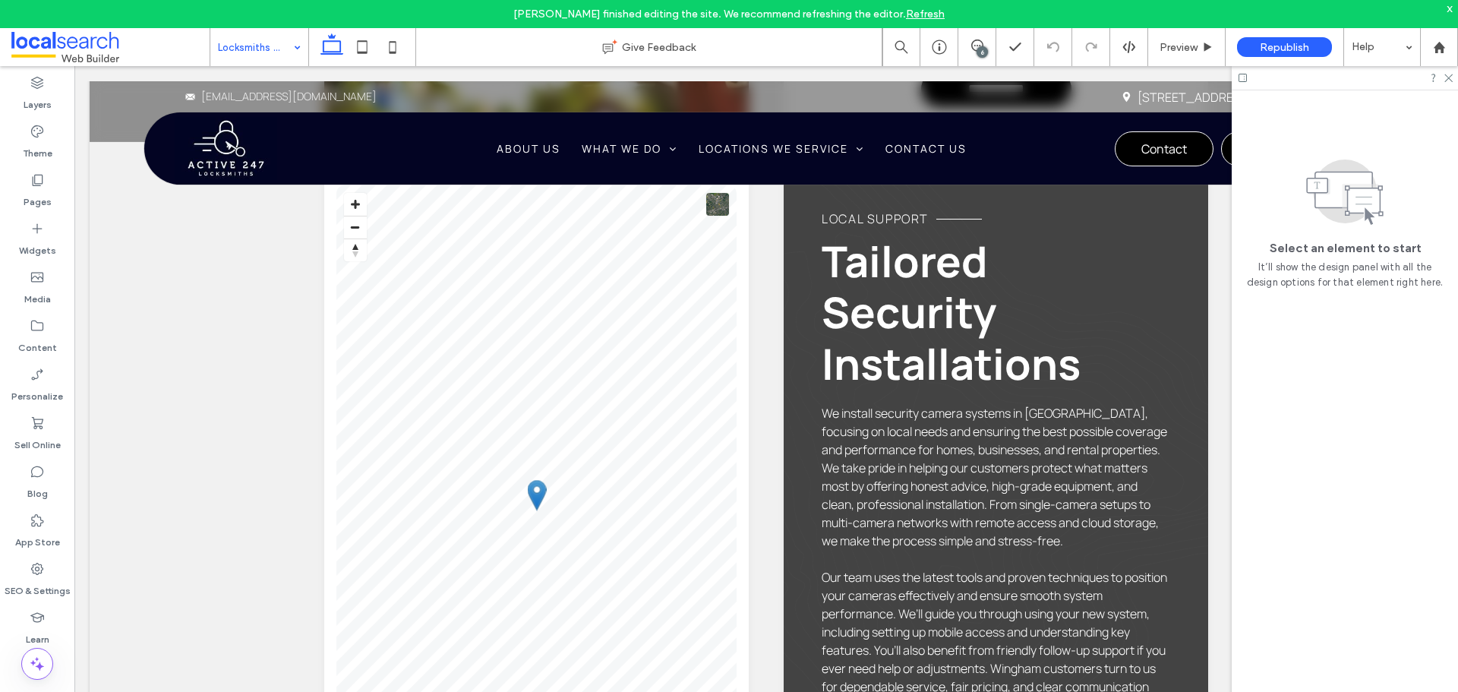
click at [248, 49] on input at bounding box center [255, 47] width 75 height 38
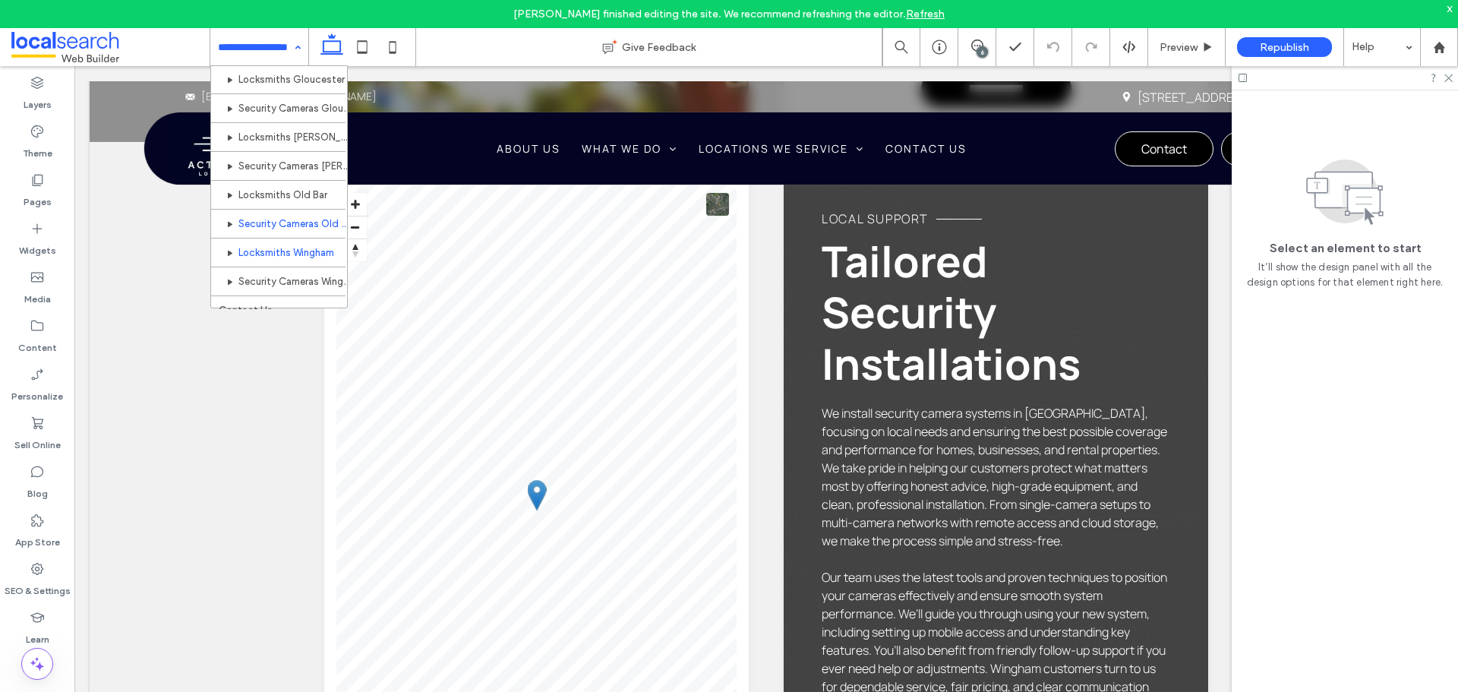
scroll to position [881, 0]
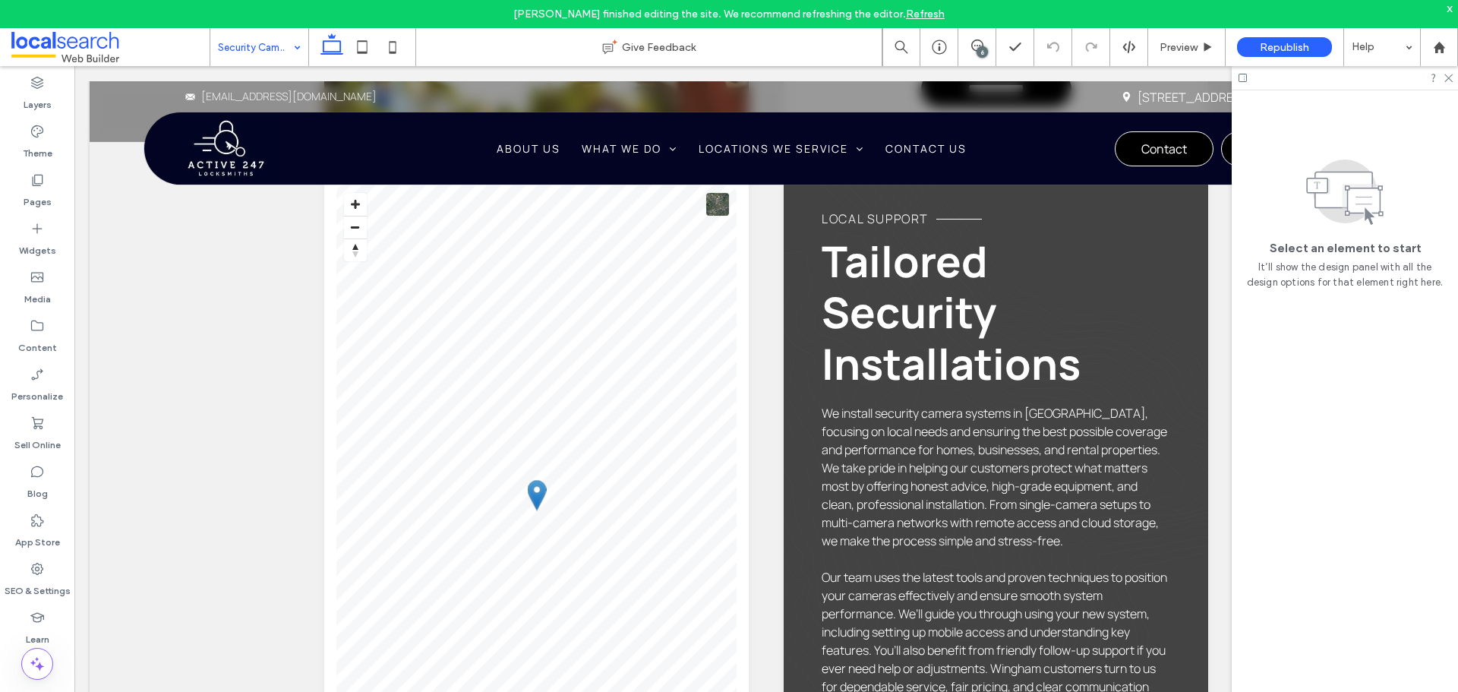
click at [274, 55] on input at bounding box center [255, 47] width 75 height 38
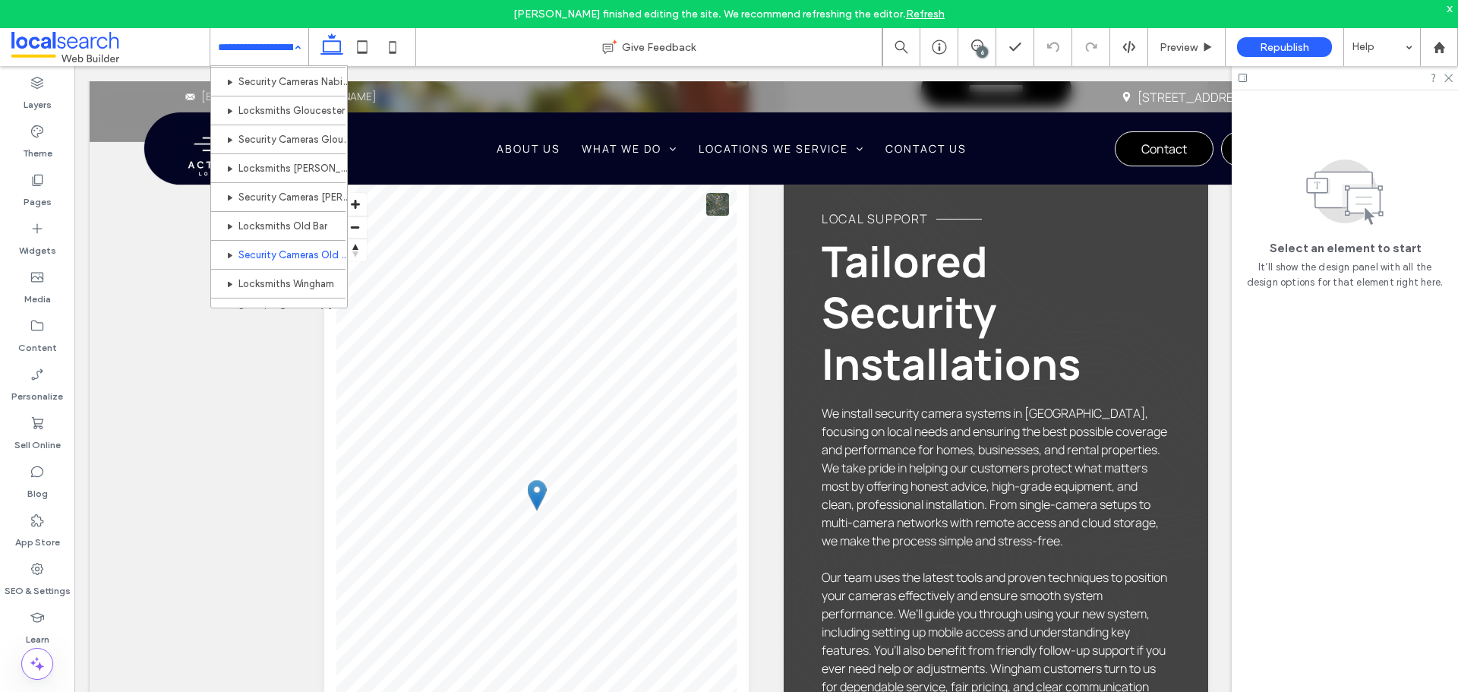
scroll to position [881, 0]
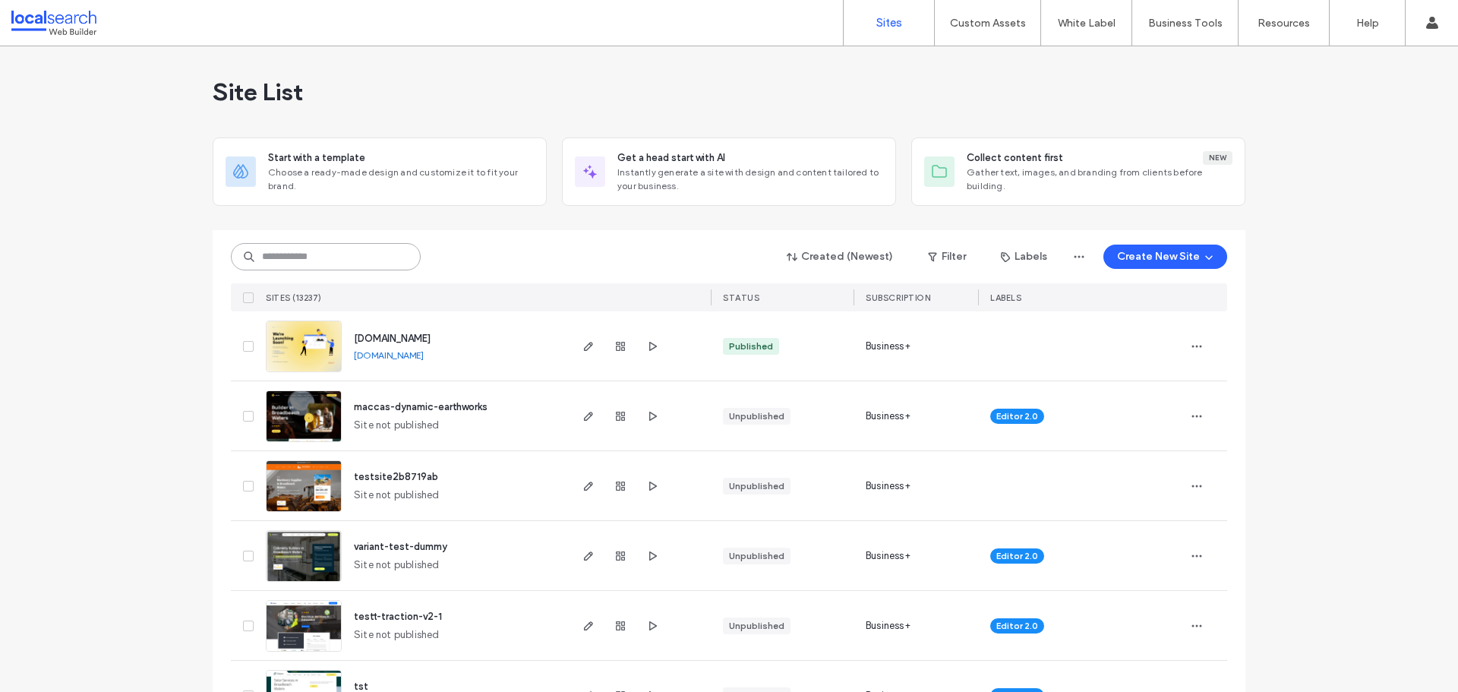
click at [280, 261] on input at bounding box center [326, 256] width 190 height 27
paste input "********"
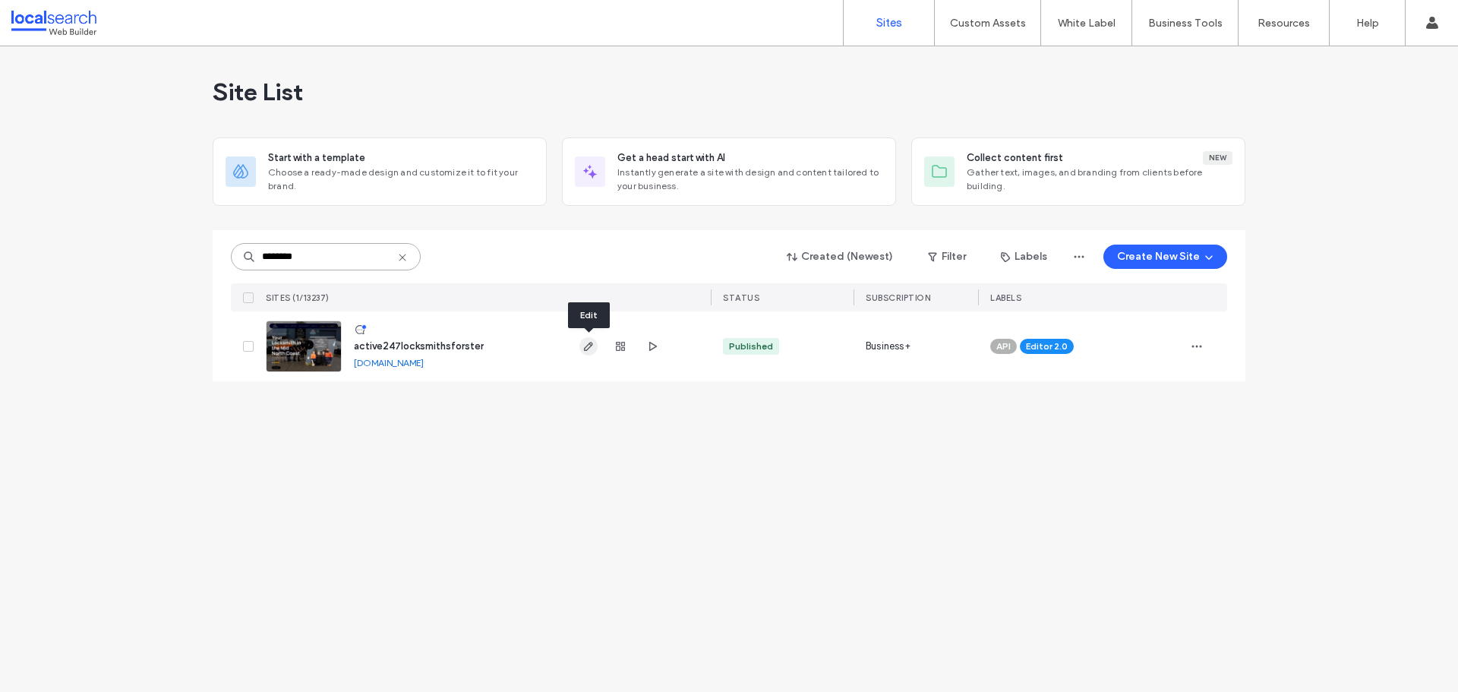
type input "********"
click at [585, 347] on icon "button" at bounding box center [588, 346] width 12 height 12
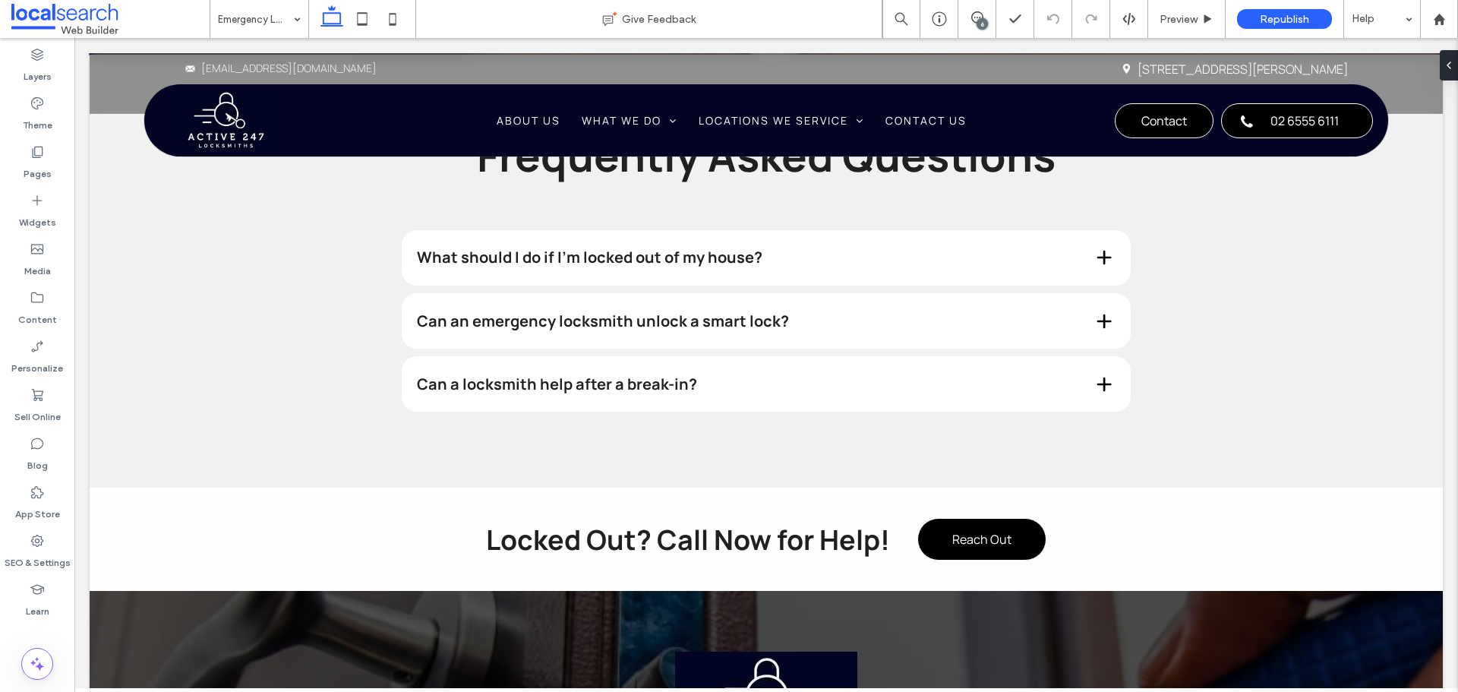
scroll to position [3417, 0]
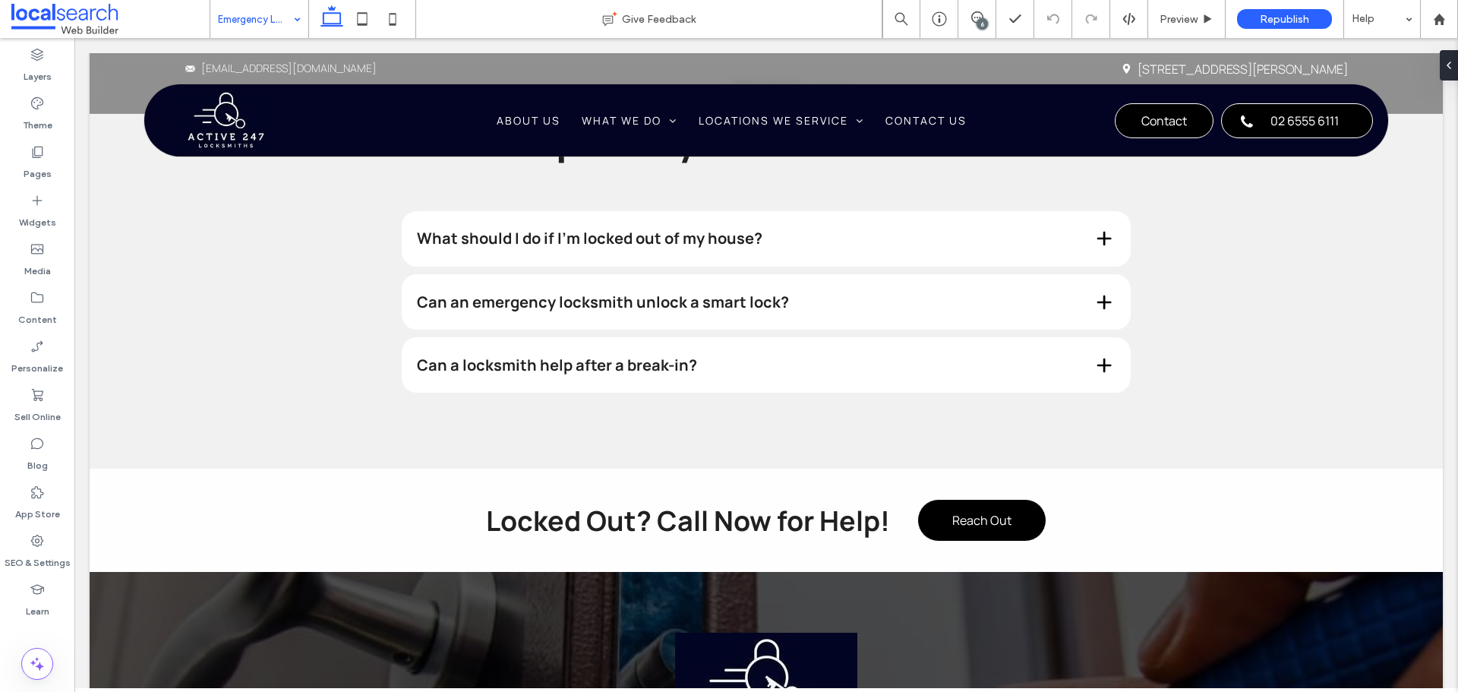
click at [276, 20] on input at bounding box center [255, 19] width 75 height 38
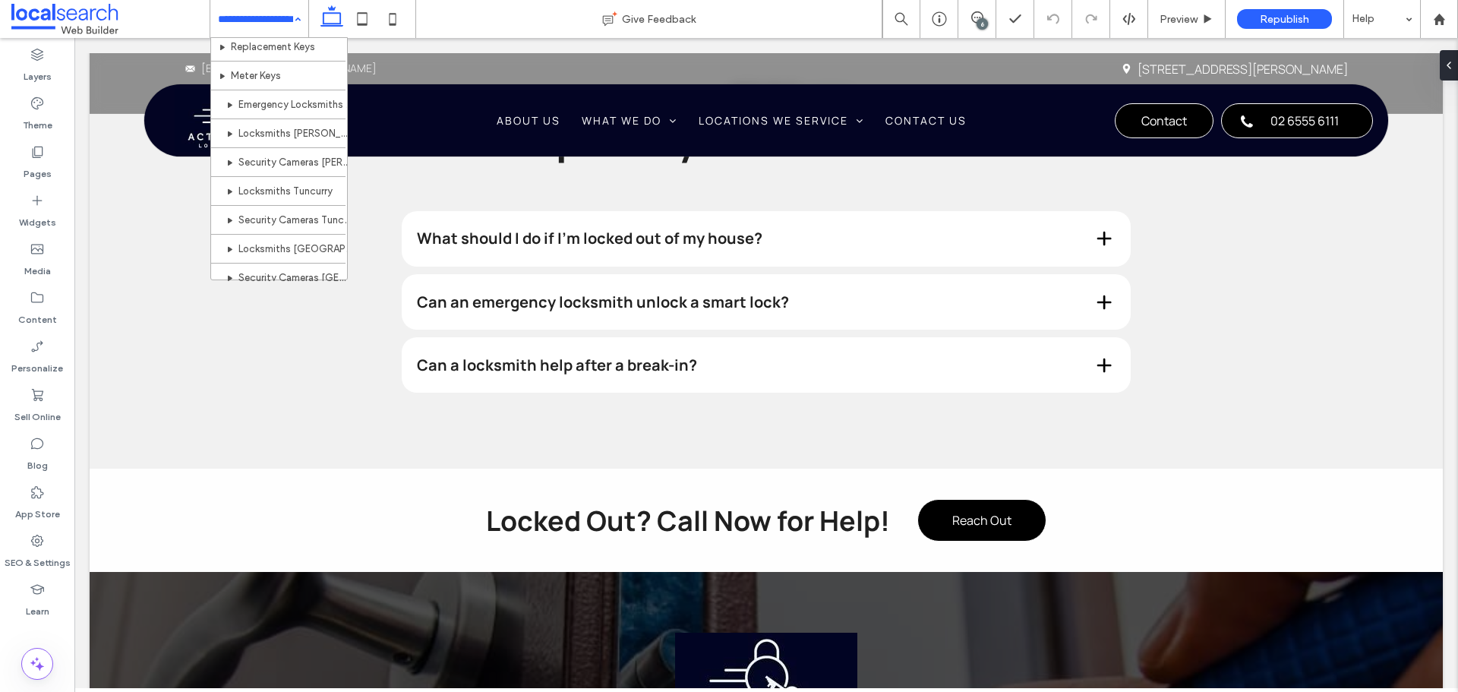
scroll to position [304, 0]
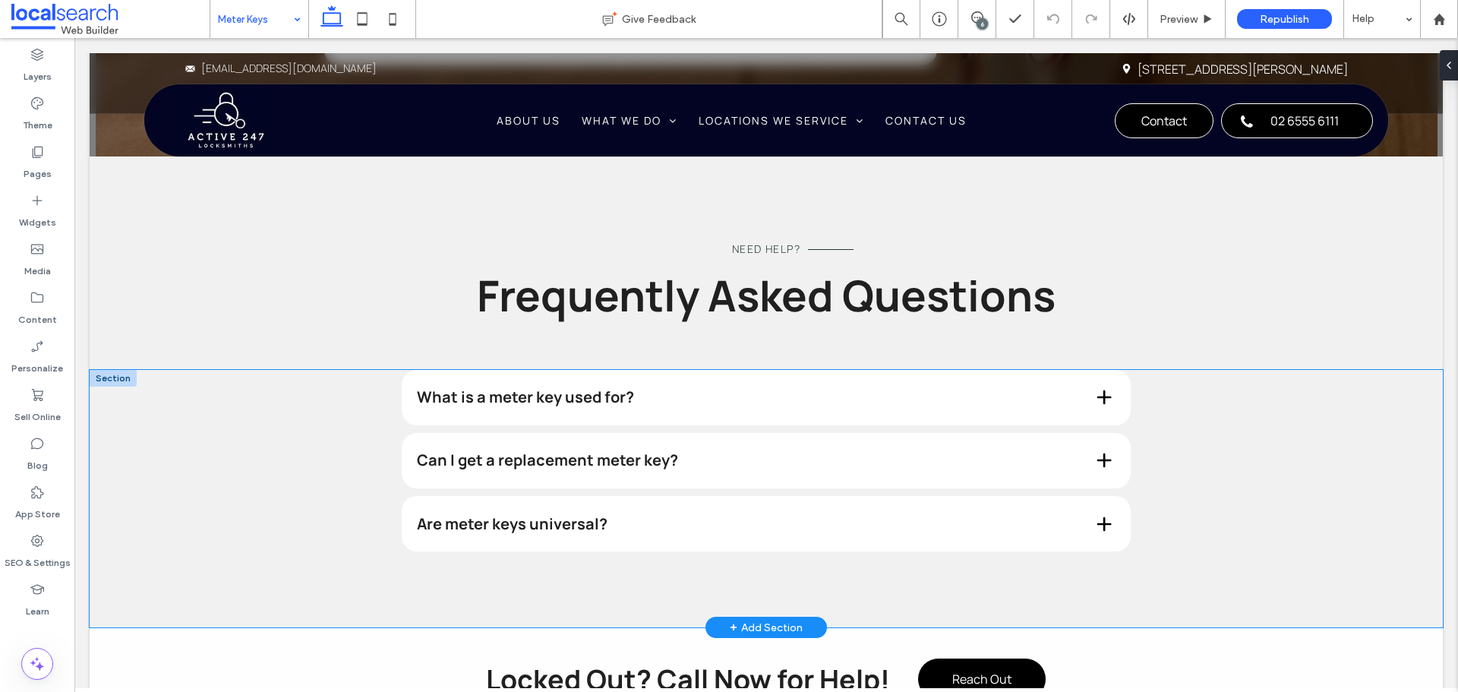
scroll to position [2581, 0]
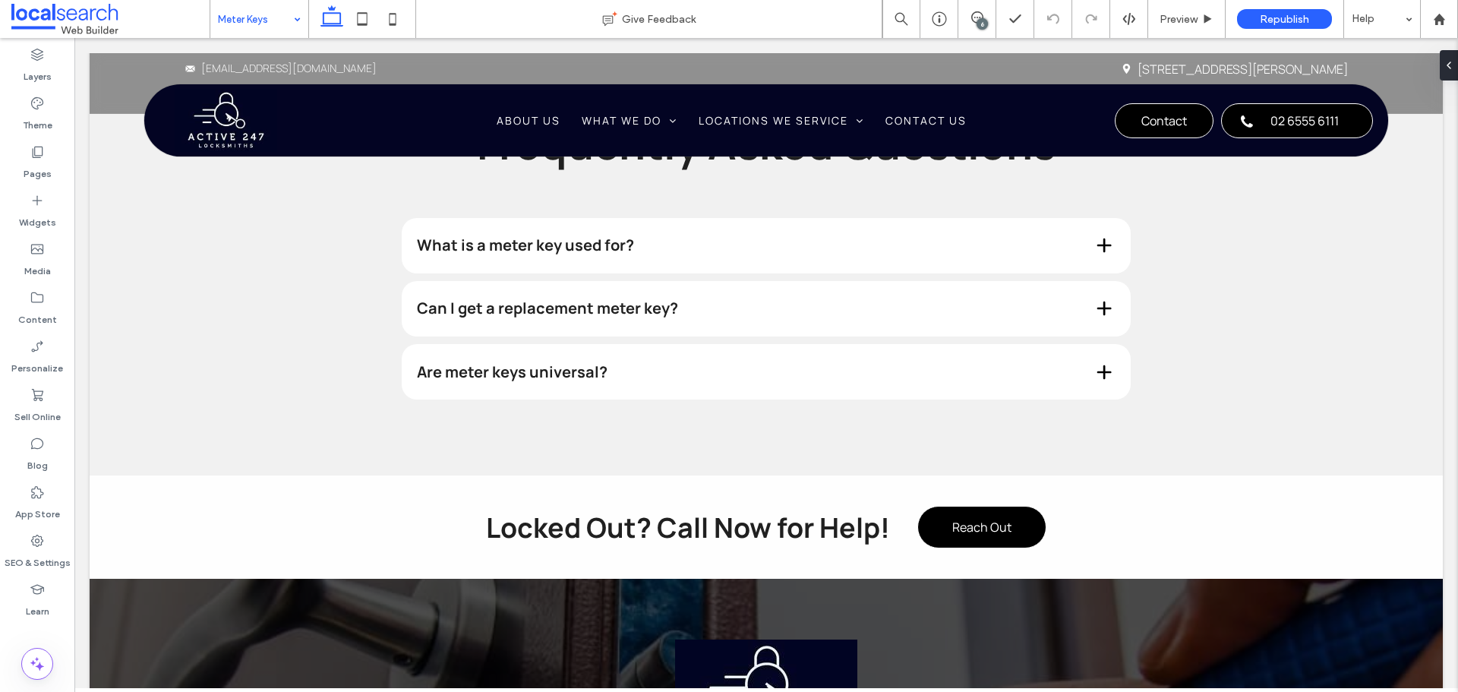
click at [246, 21] on input at bounding box center [255, 19] width 75 height 38
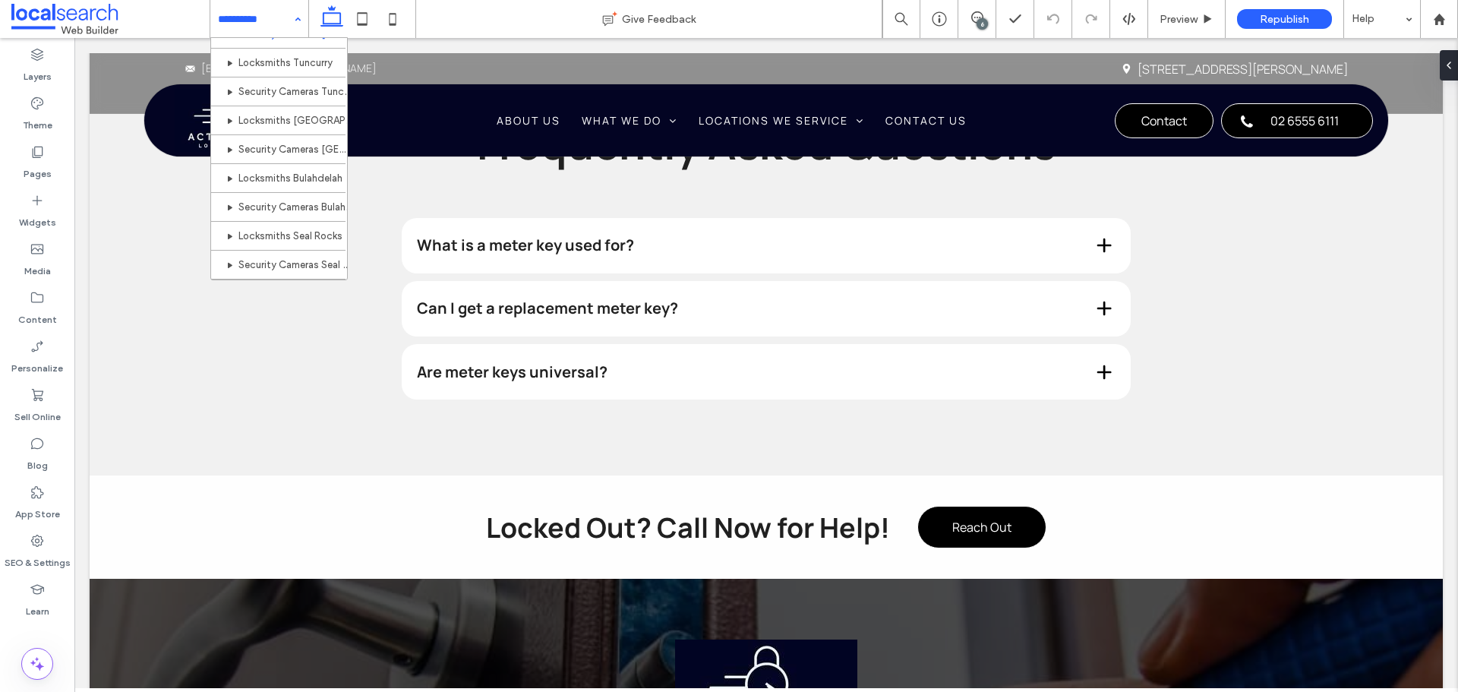
scroll to position [304, 0]
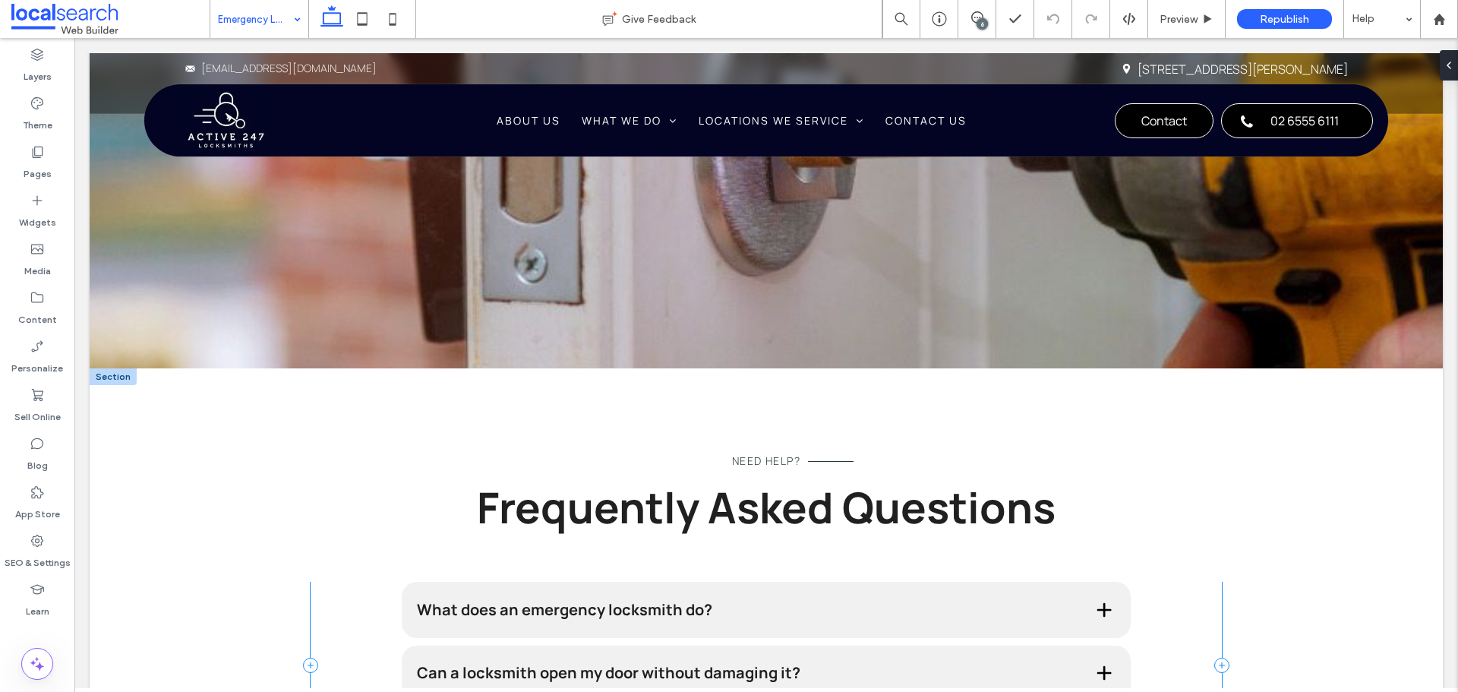
scroll to position [2733, 0]
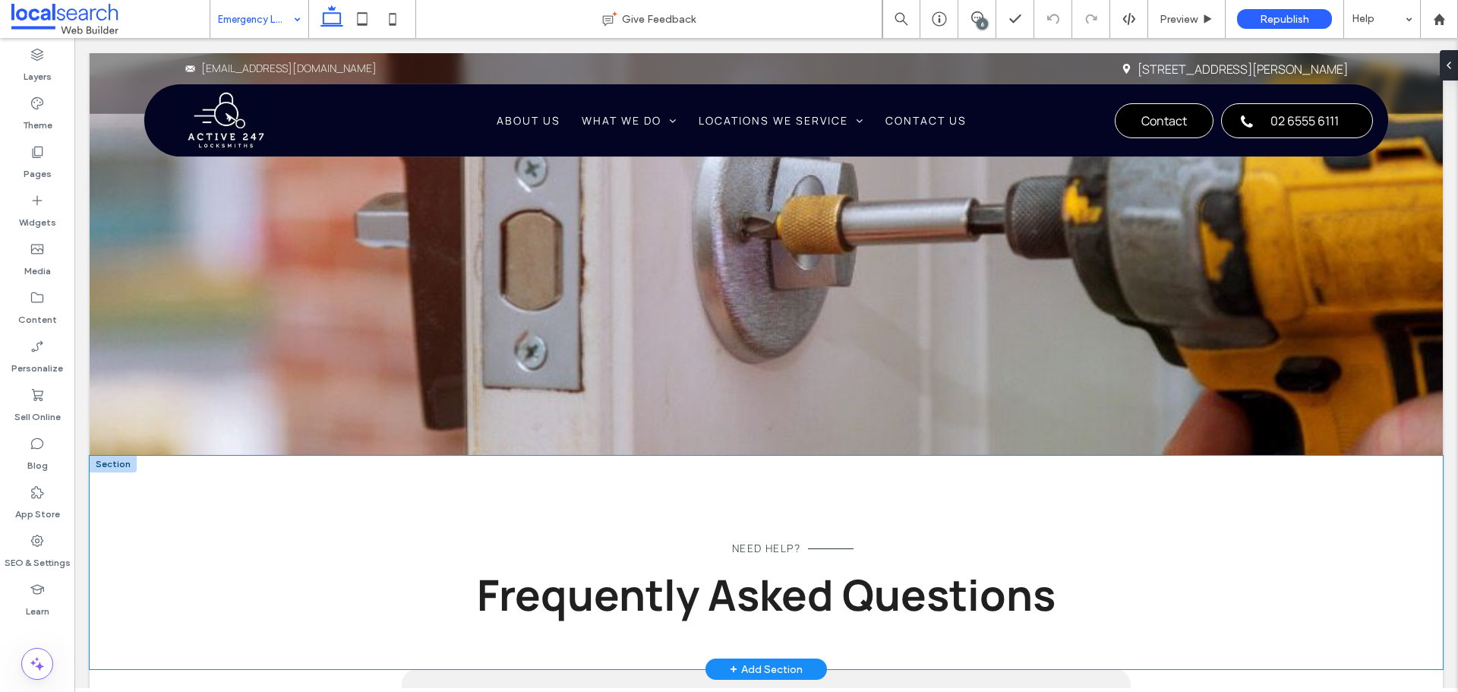
click at [223, 456] on div "Need Help? Frequently Asked Questions" at bounding box center [766, 562] width 1353 height 213
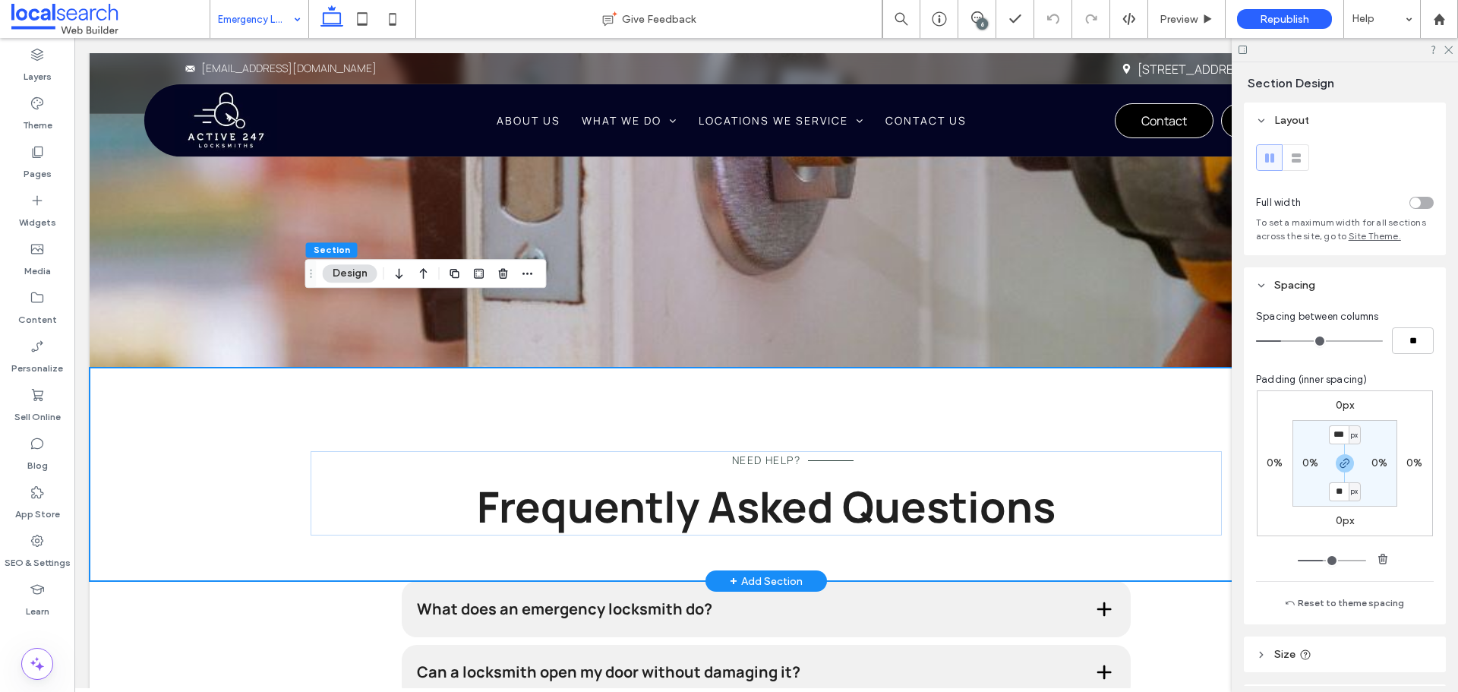
scroll to position [3037, 0]
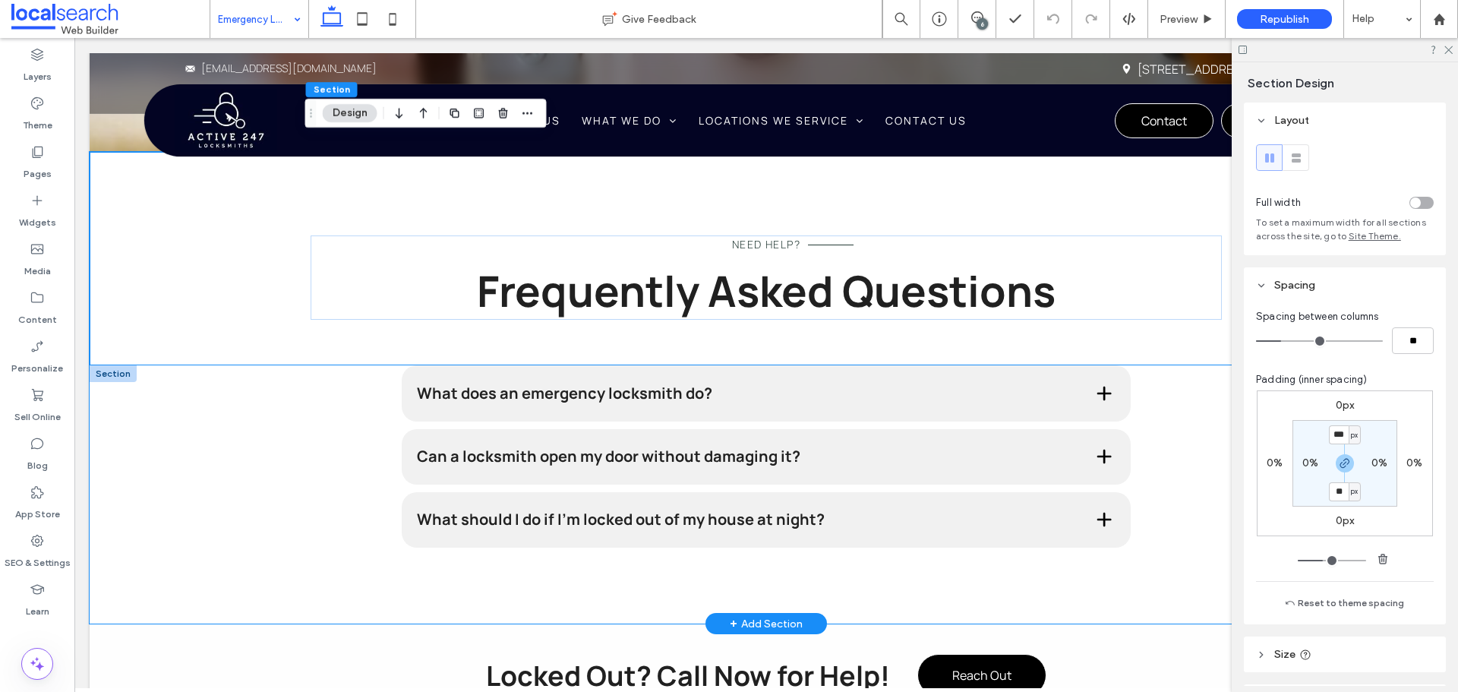
click at [219, 368] on div "What does an emergency locksmith do? An emergency locksmith provides fast, on-c…" at bounding box center [766, 494] width 1353 height 258
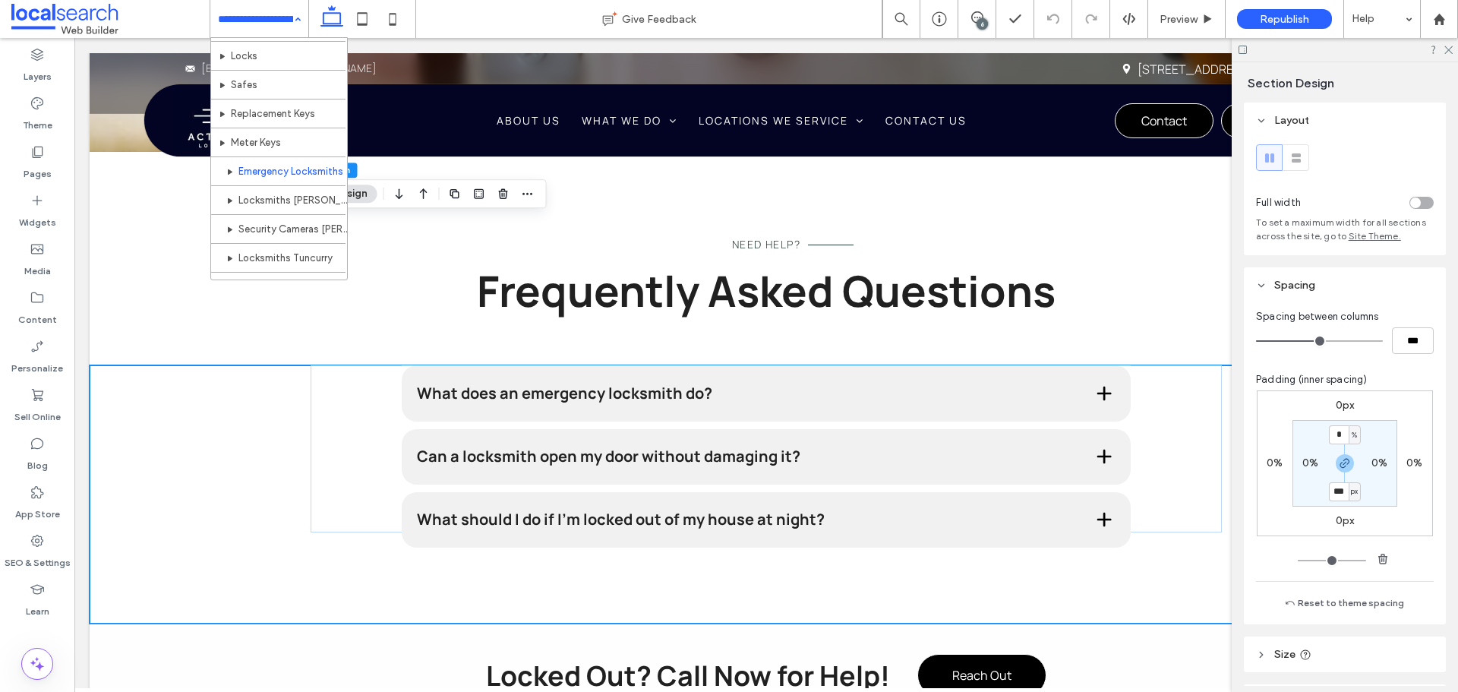
scroll to position [228, 0]
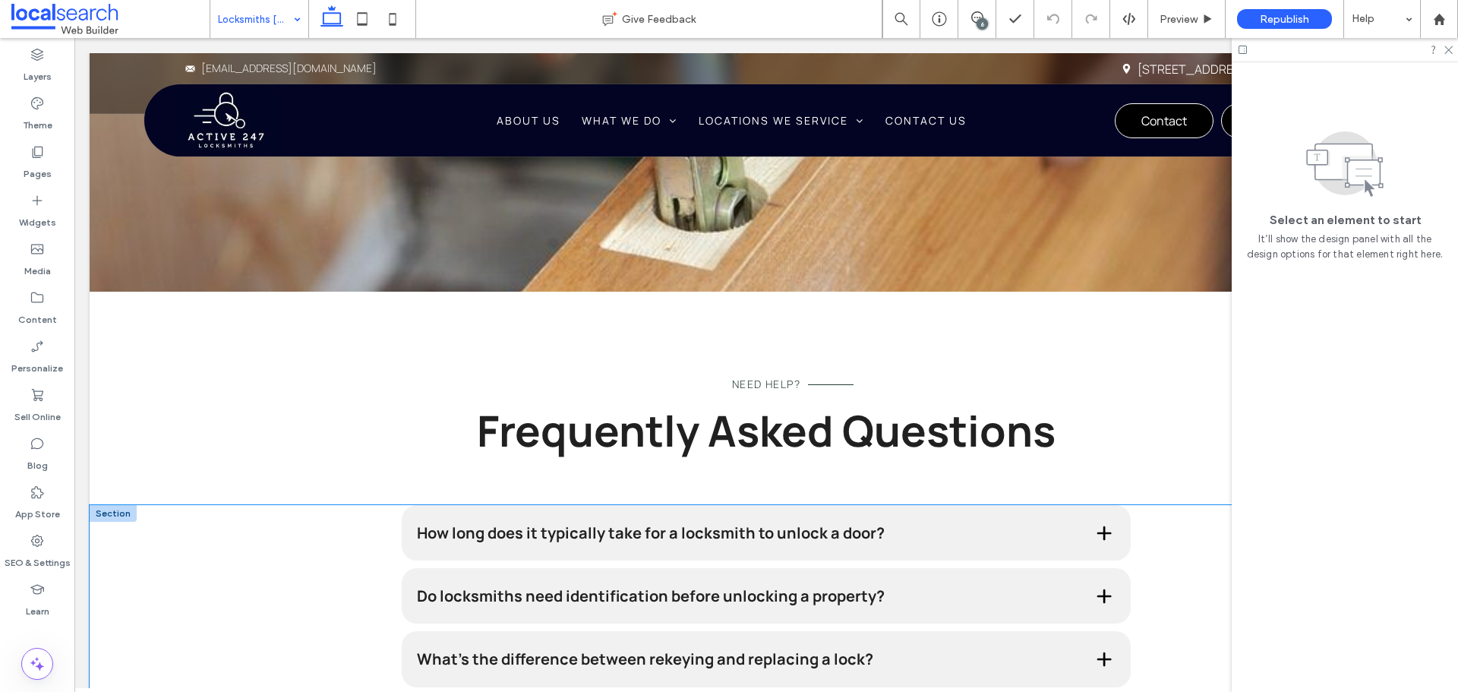
scroll to position [3037, 0]
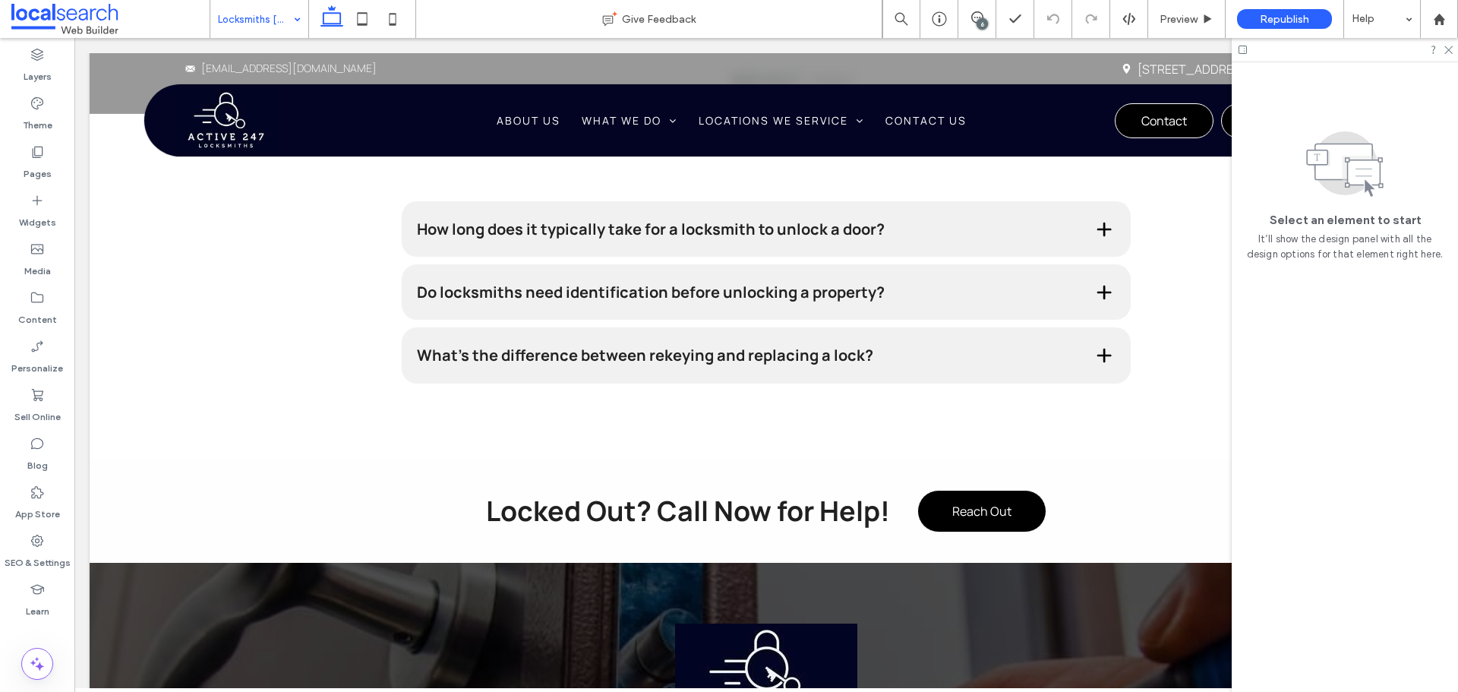
click at [245, 25] on input at bounding box center [255, 19] width 75 height 38
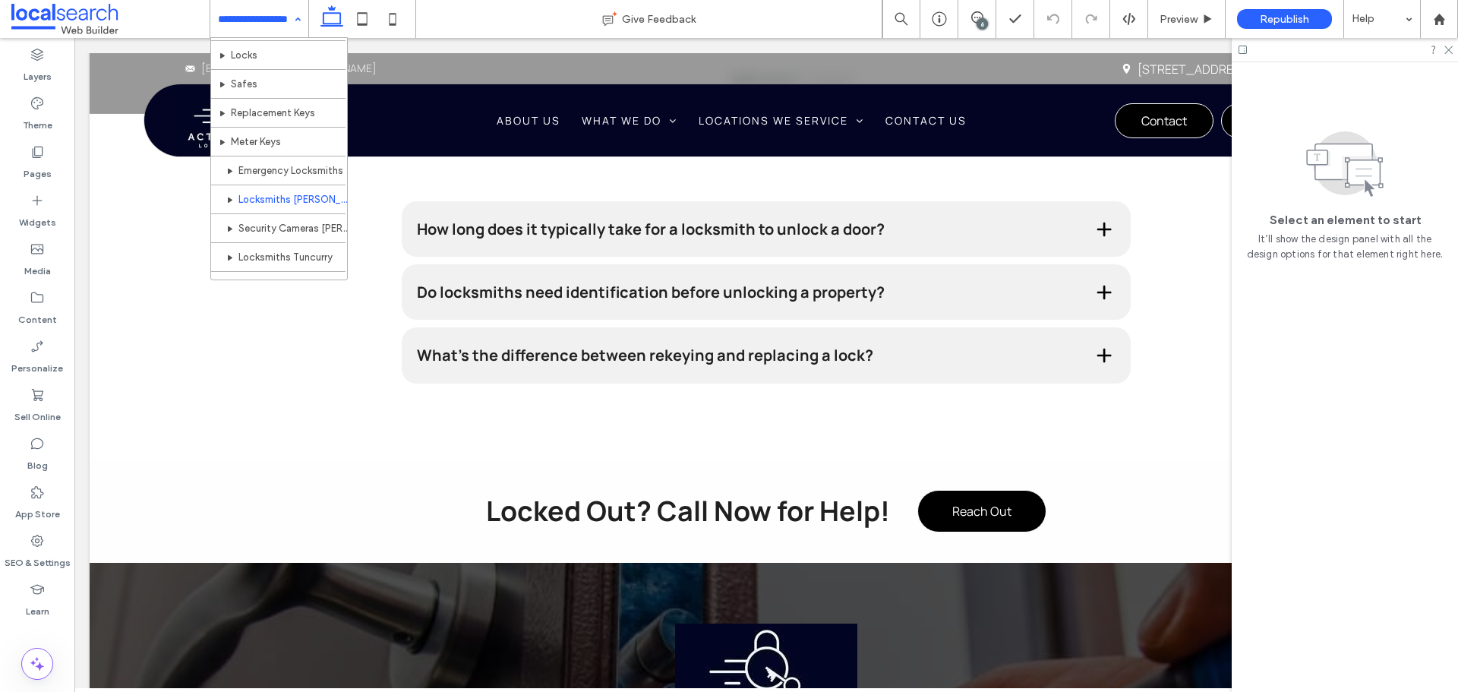
scroll to position [304, 0]
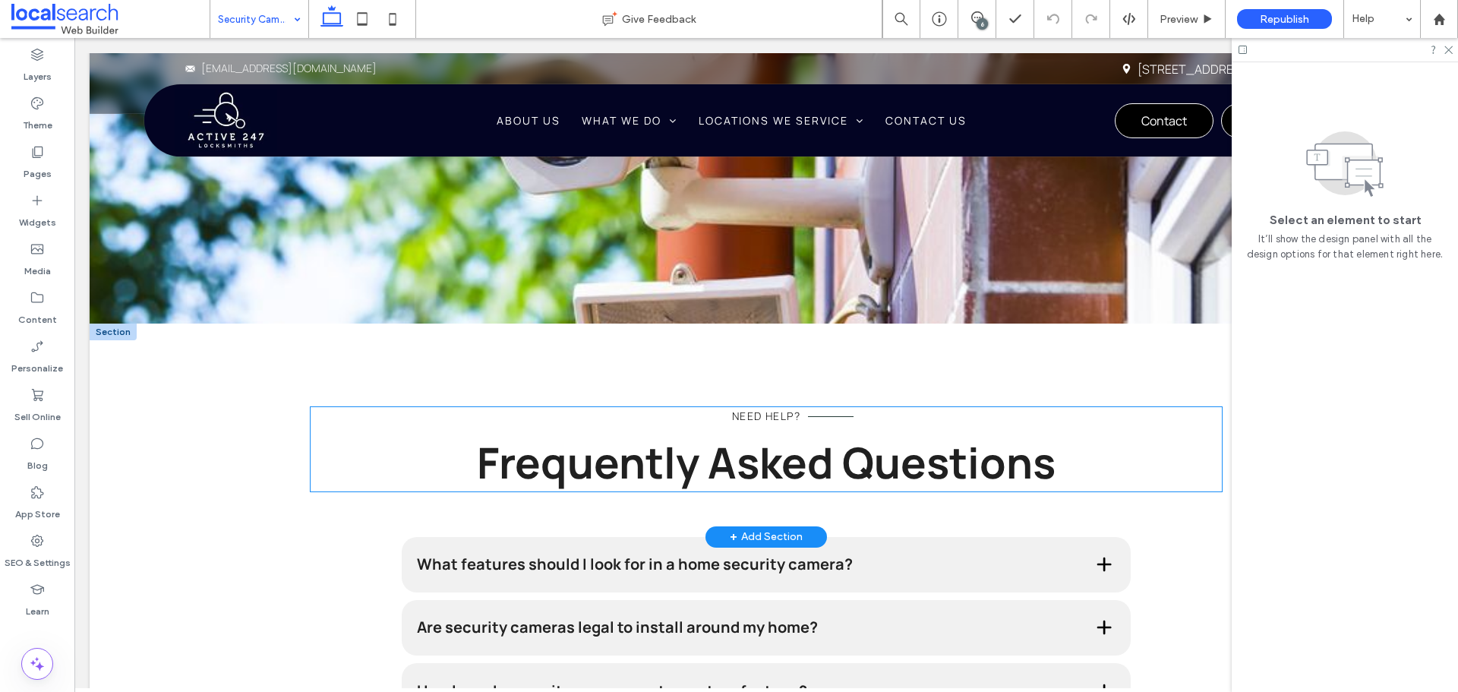
scroll to position [2733, 0]
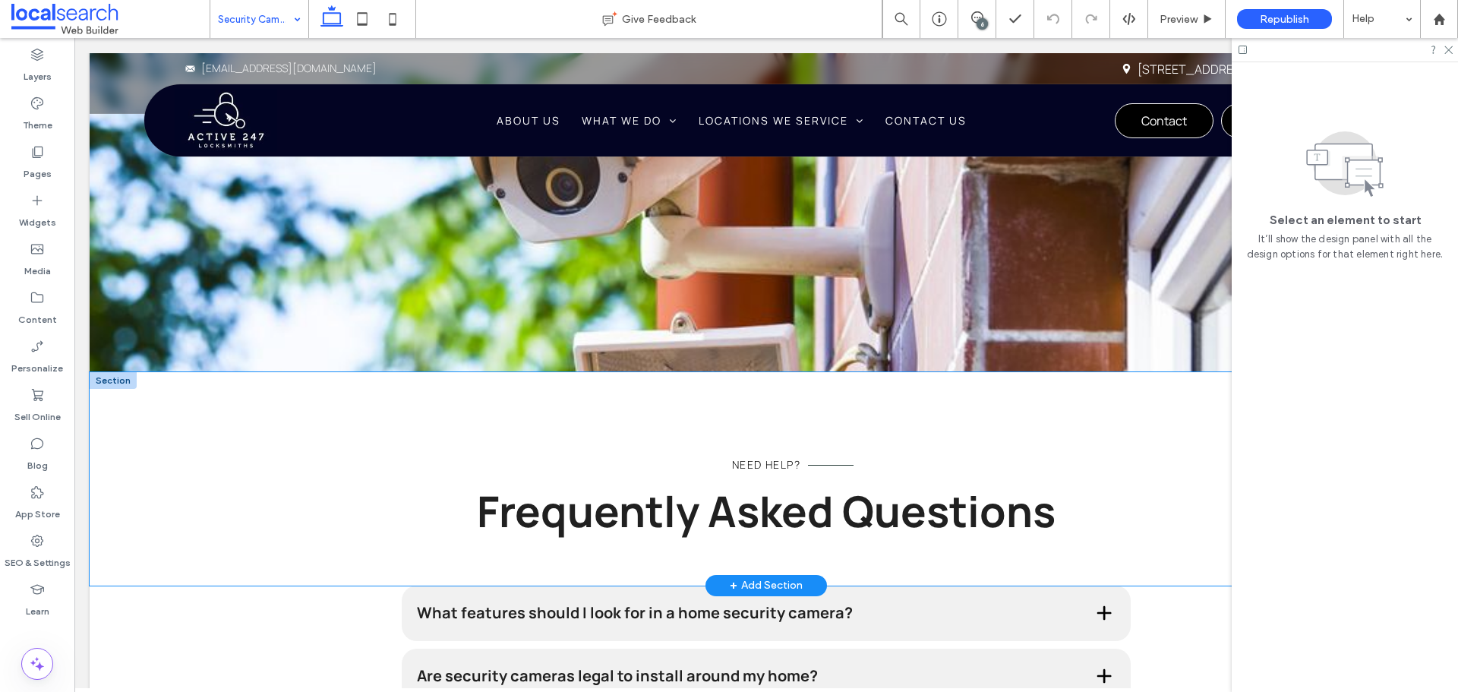
click at [314, 372] on div "Need Help? Frequently Asked Questions" at bounding box center [766, 478] width 911 height 213
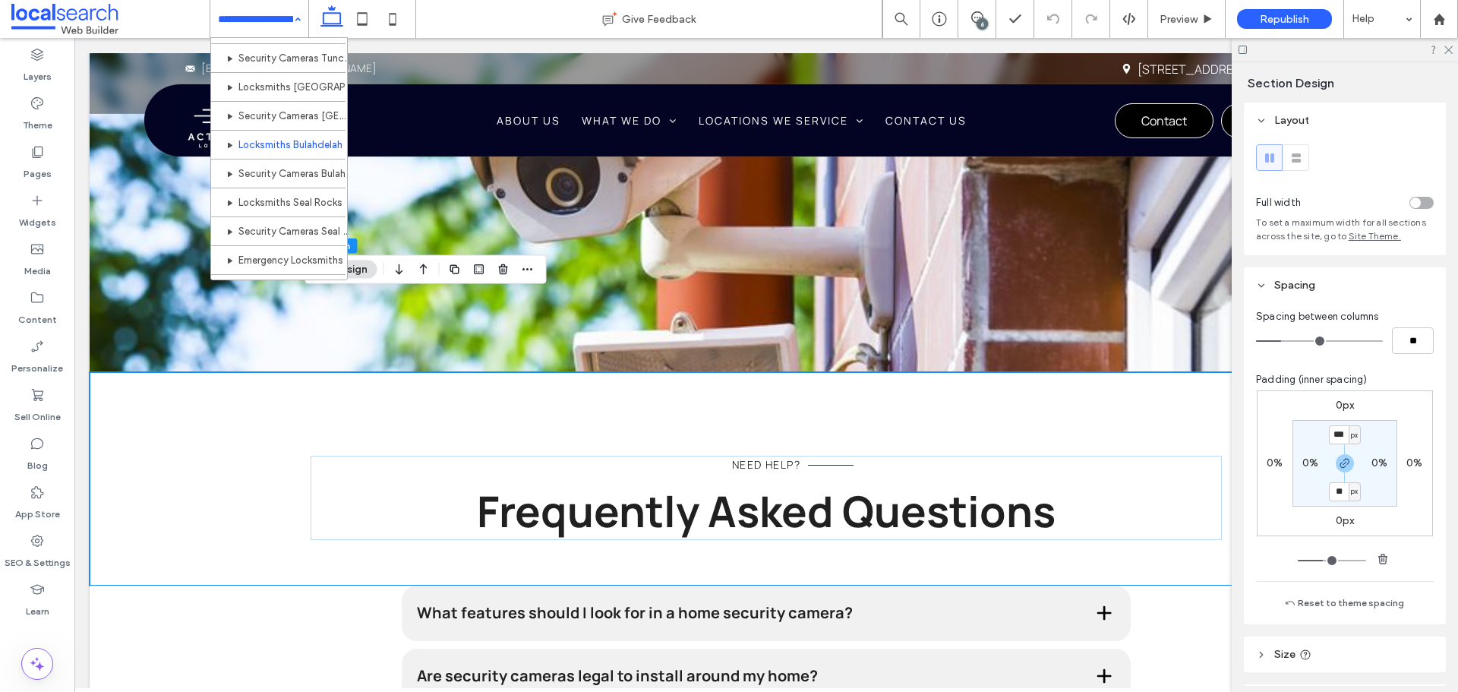
scroll to position [304, 0]
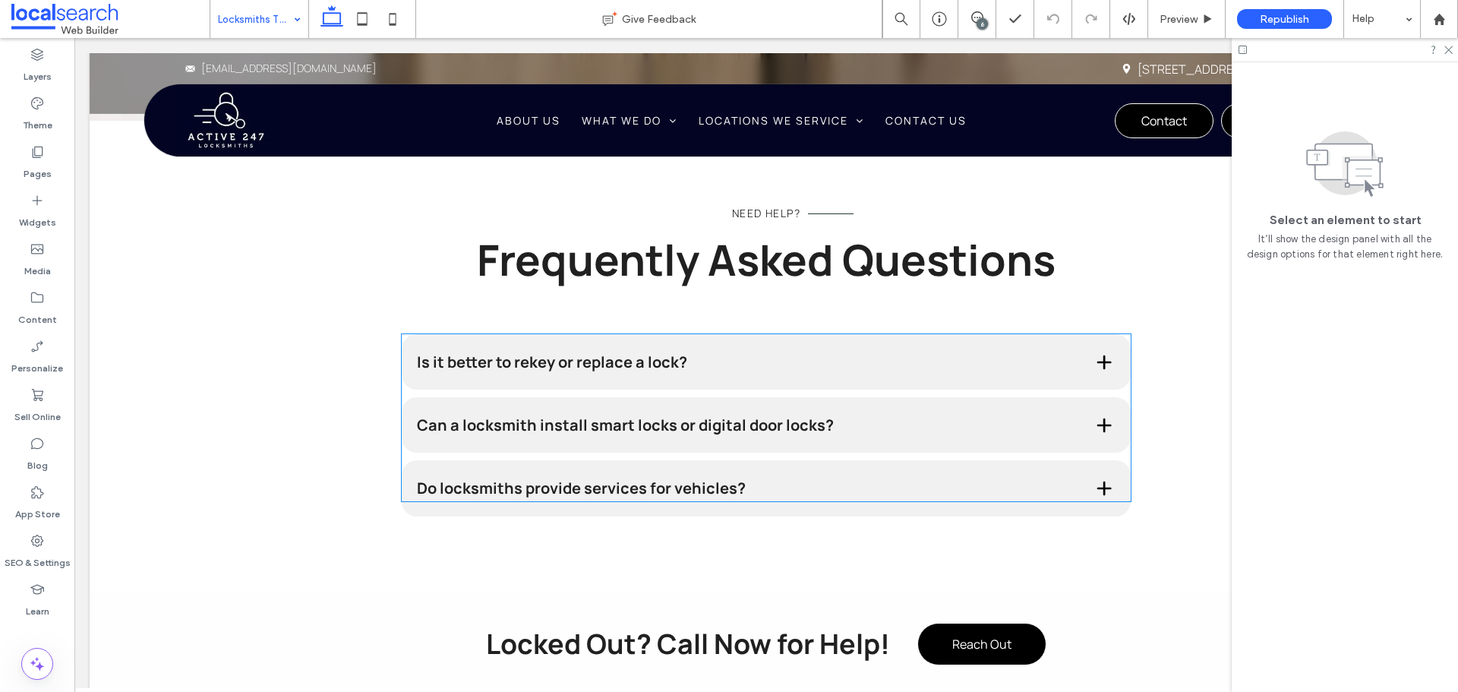
scroll to position [3113, 0]
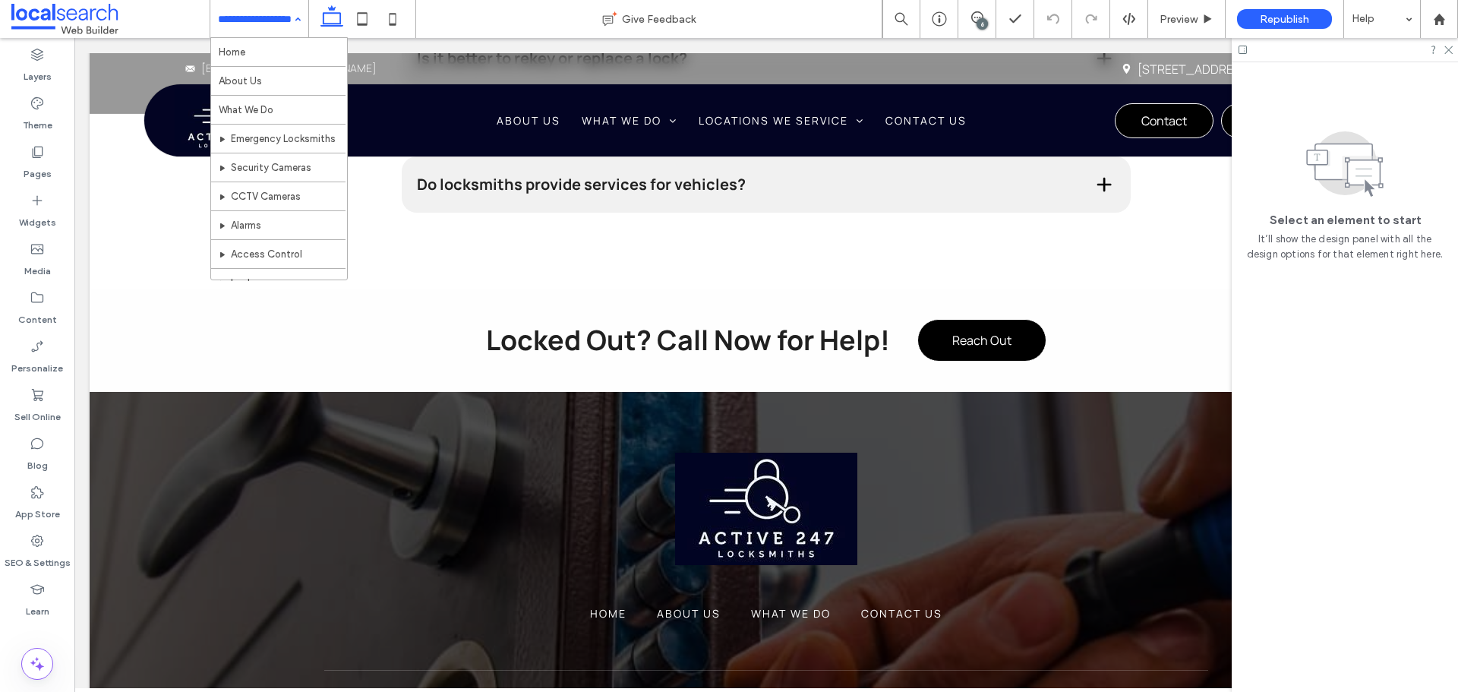
click at [262, 26] on input at bounding box center [255, 19] width 75 height 38
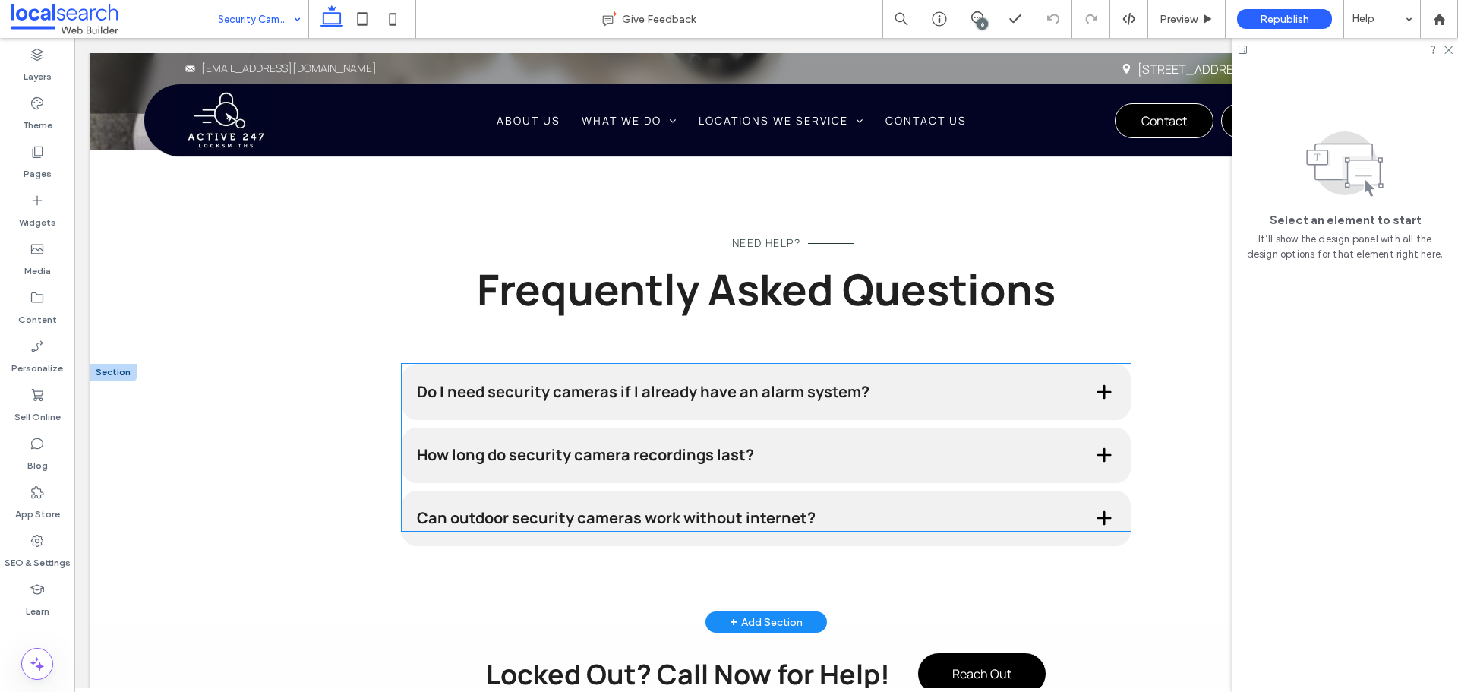
scroll to position [3189, 0]
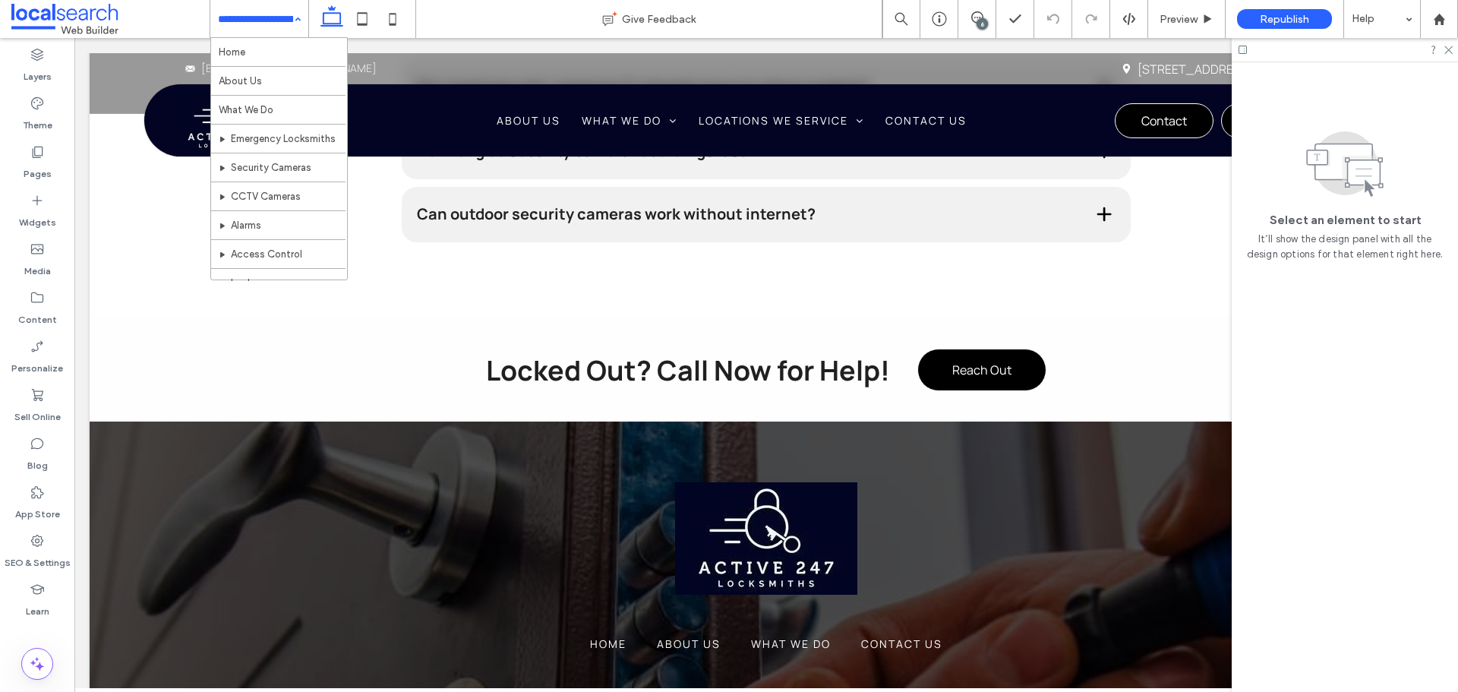
click at [281, 24] on input at bounding box center [255, 19] width 75 height 38
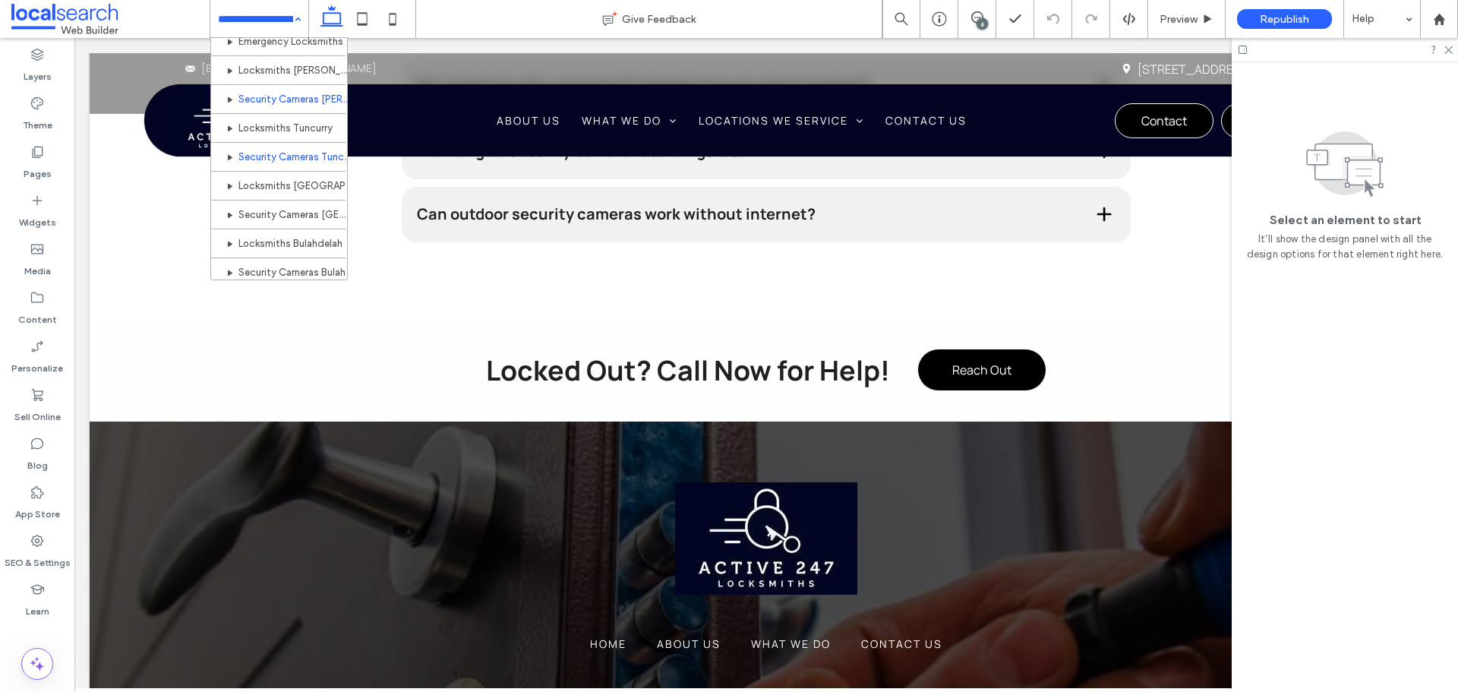
scroll to position [380, 0]
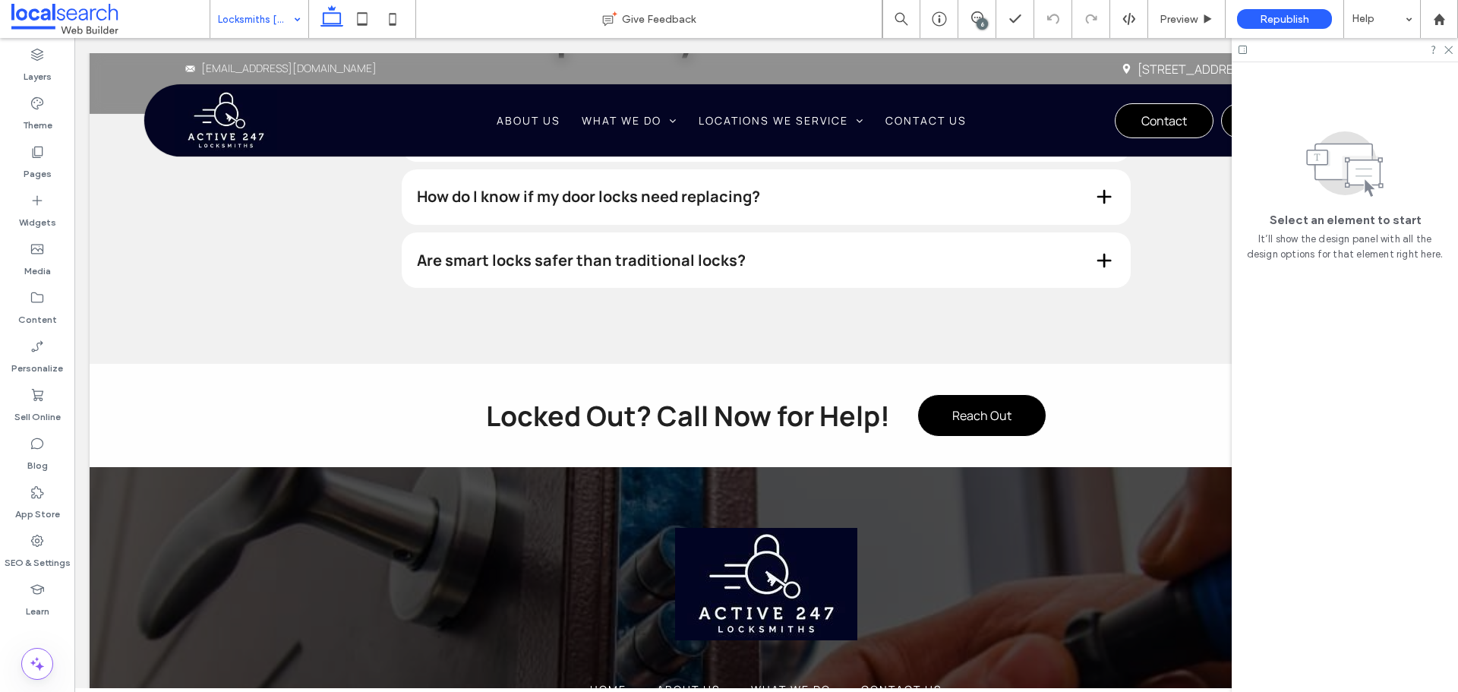
scroll to position [3189, 0]
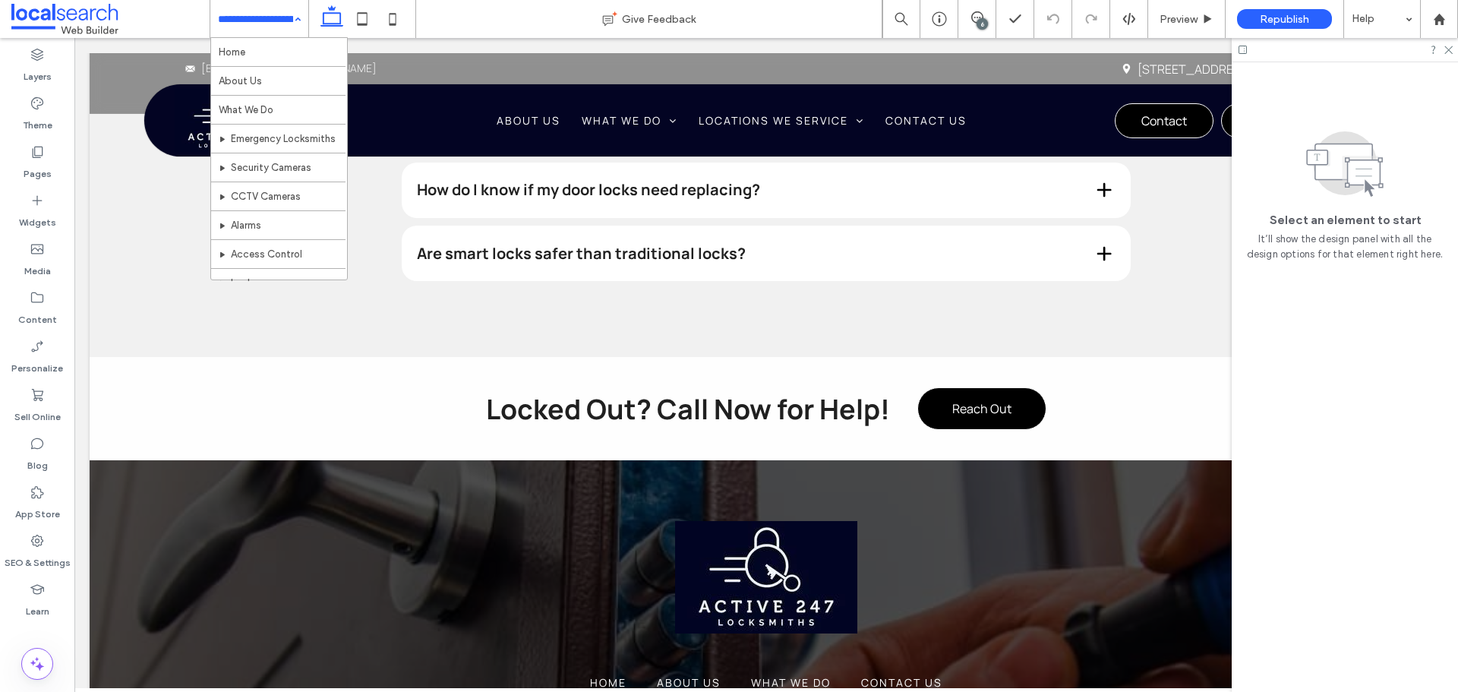
click at [225, 19] on input at bounding box center [255, 19] width 75 height 38
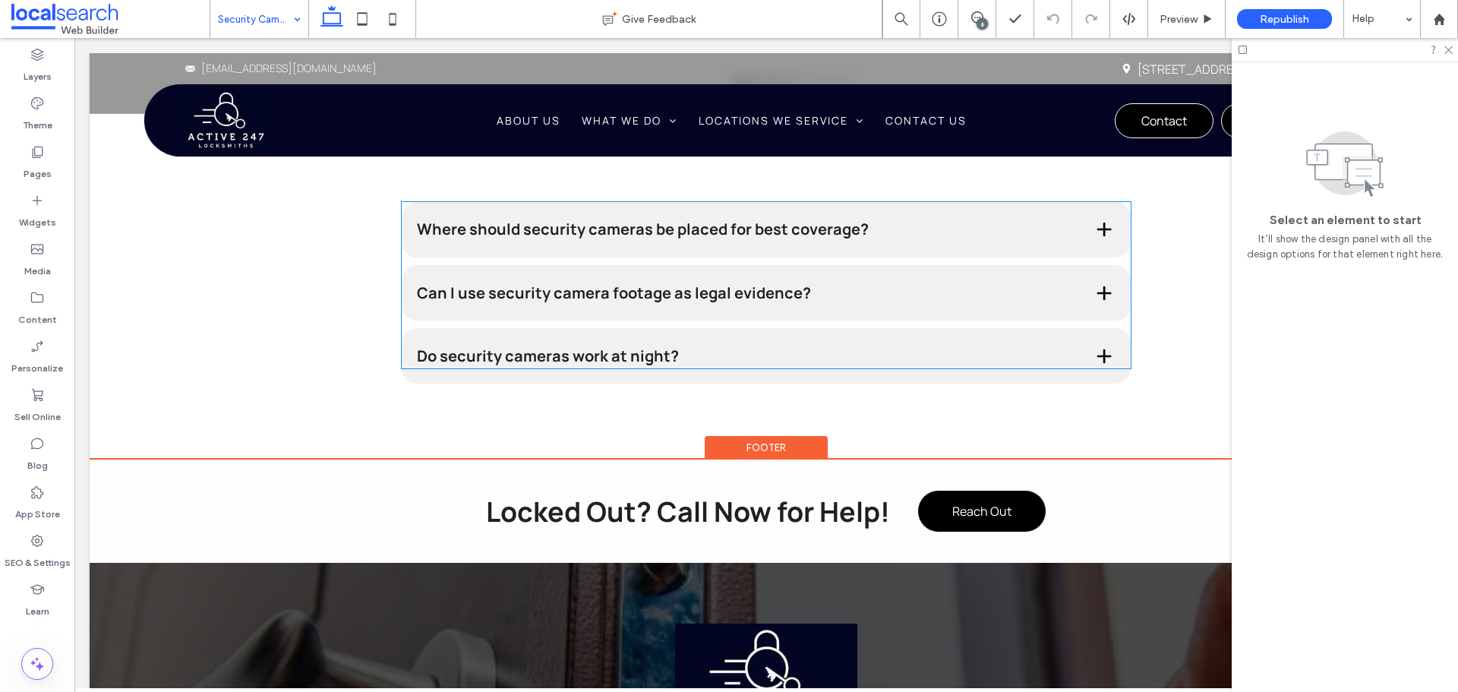
scroll to position [2961, 0]
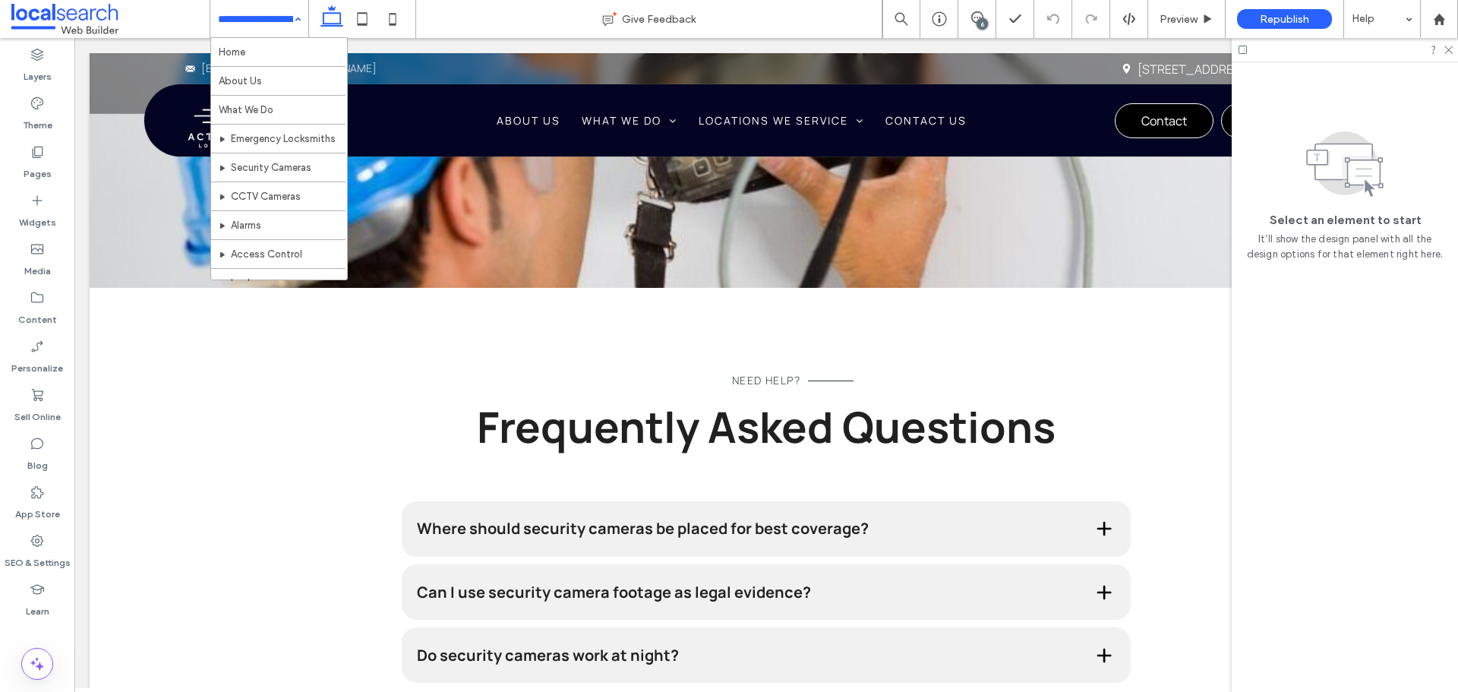
click at [271, 24] on input at bounding box center [255, 19] width 75 height 38
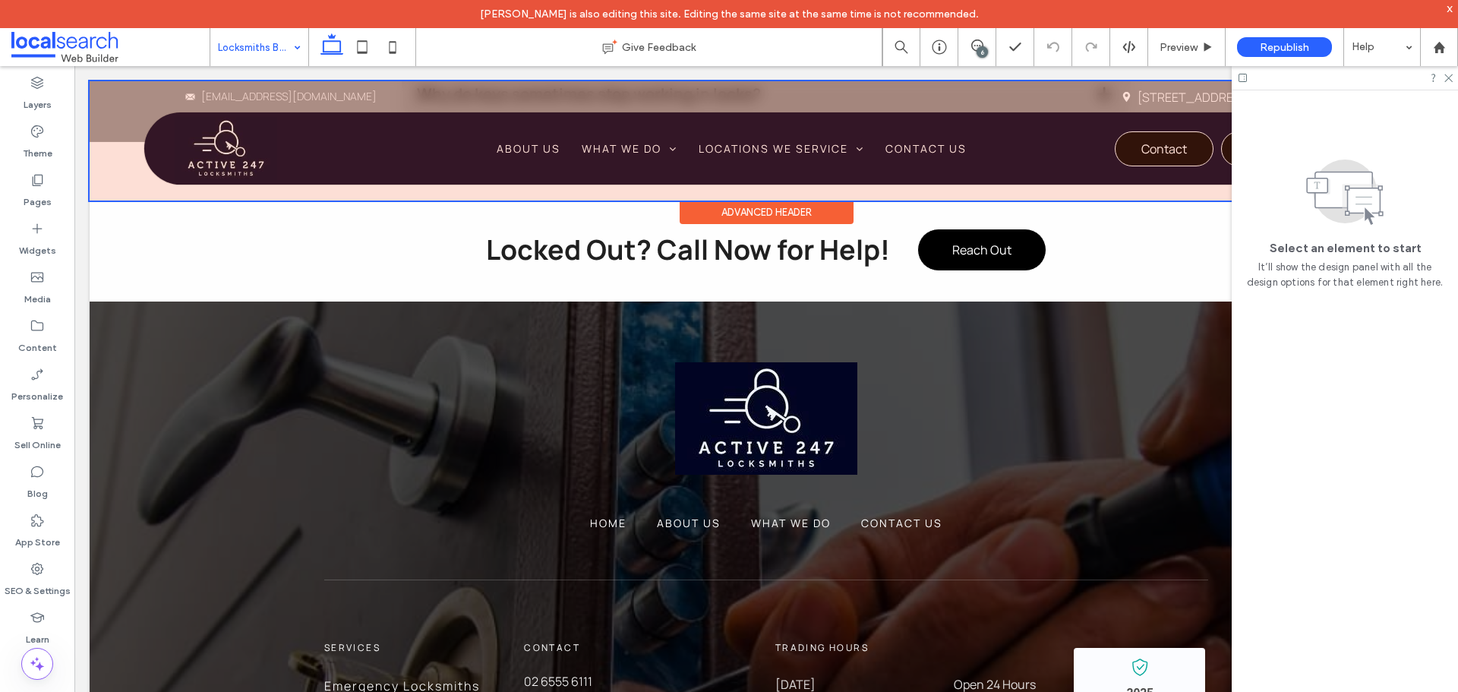
scroll to position [3341, 0]
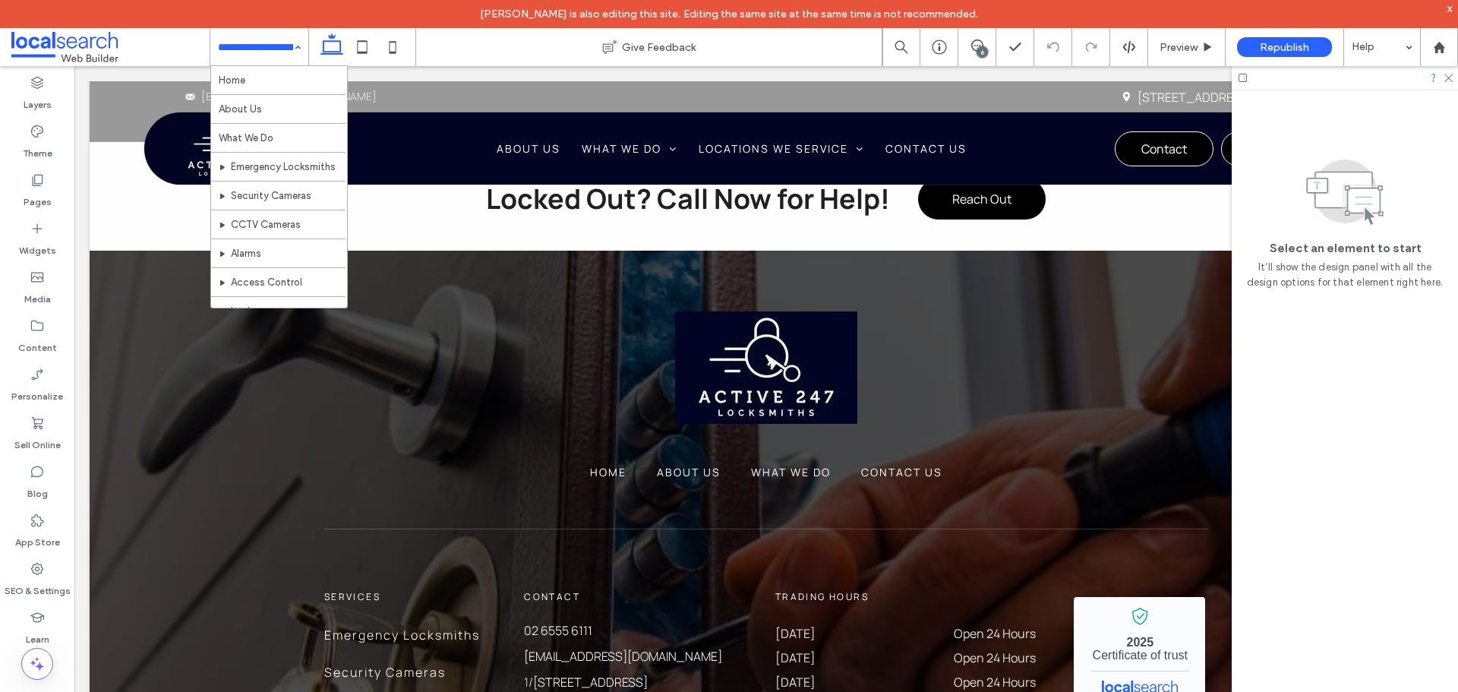
drag, startPoint x: 238, startPoint y: 41, endPoint x: 263, endPoint y: 128, distance: 90.8
click at [244, 47] on input at bounding box center [255, 47] width 75 height 38
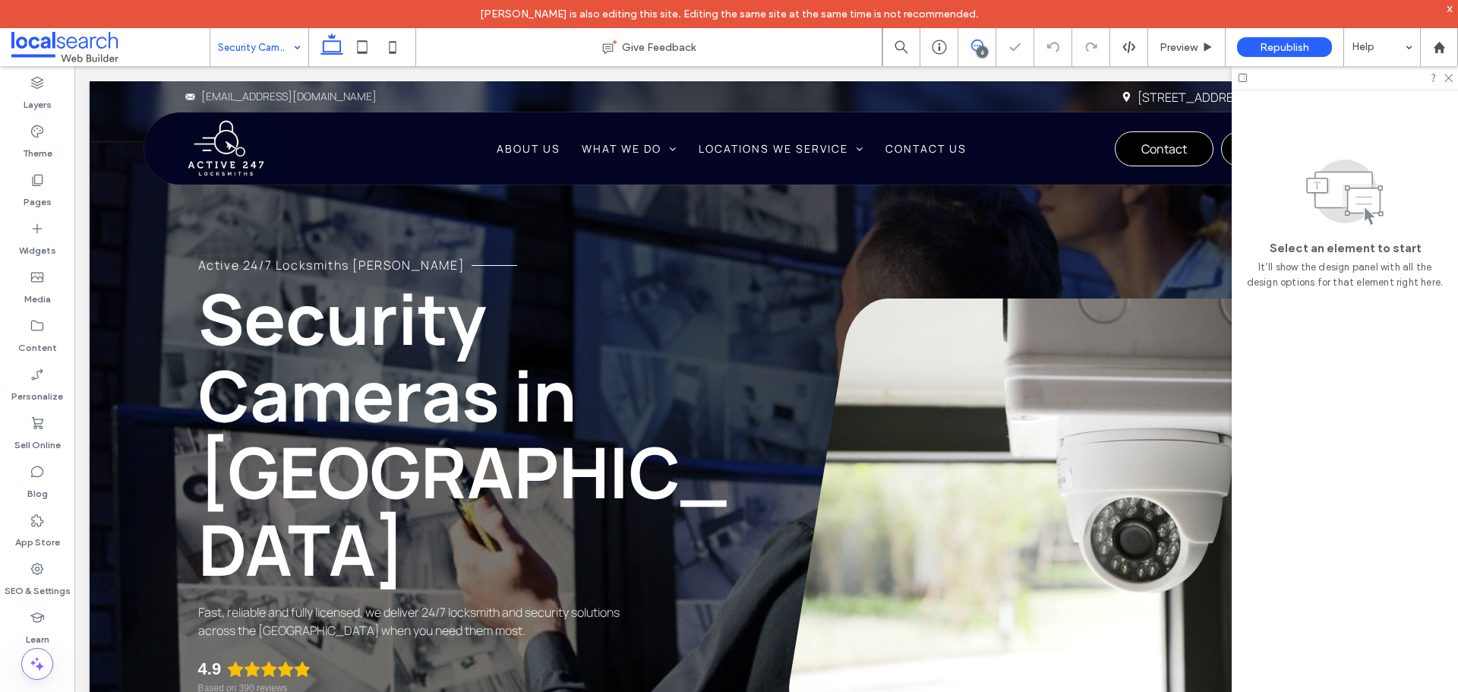
click at [980, 45] on div "6" at bounding box center [976, 45] width 37 height 12
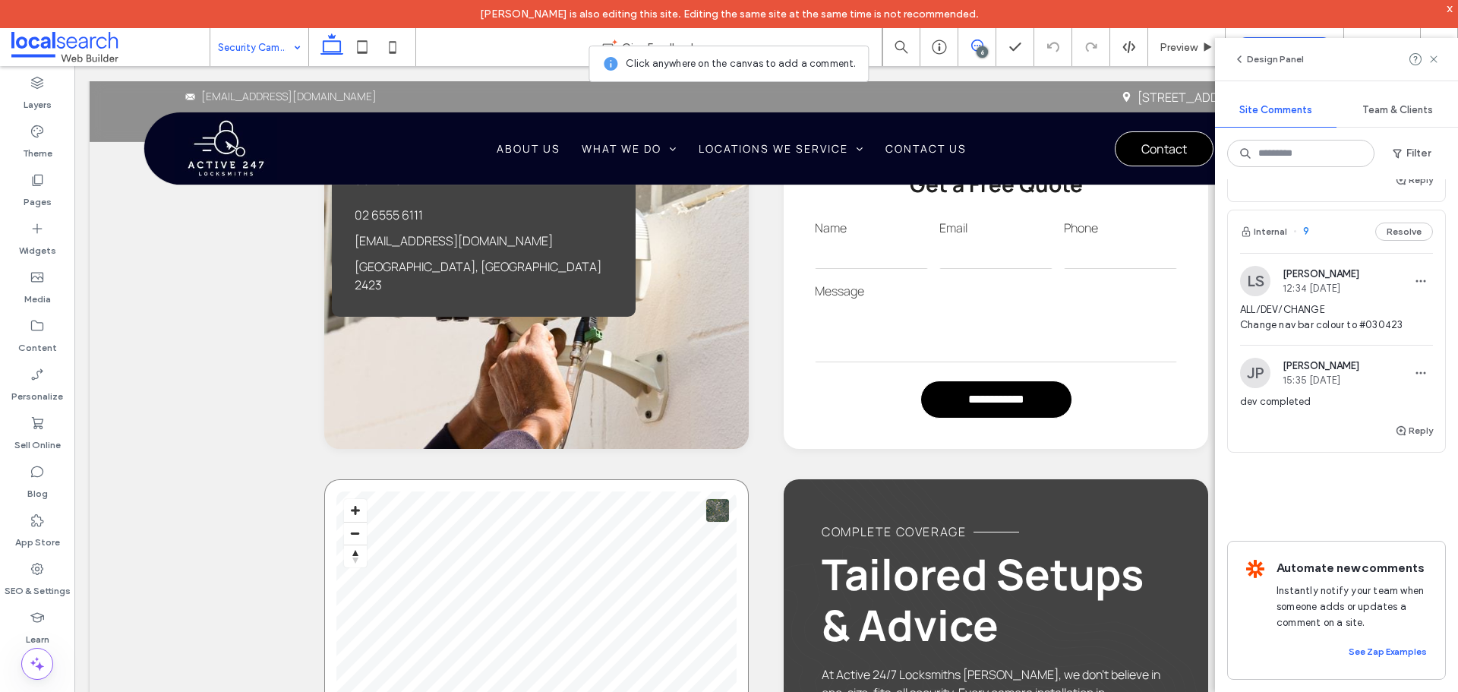
scroll to position [1518, 0]
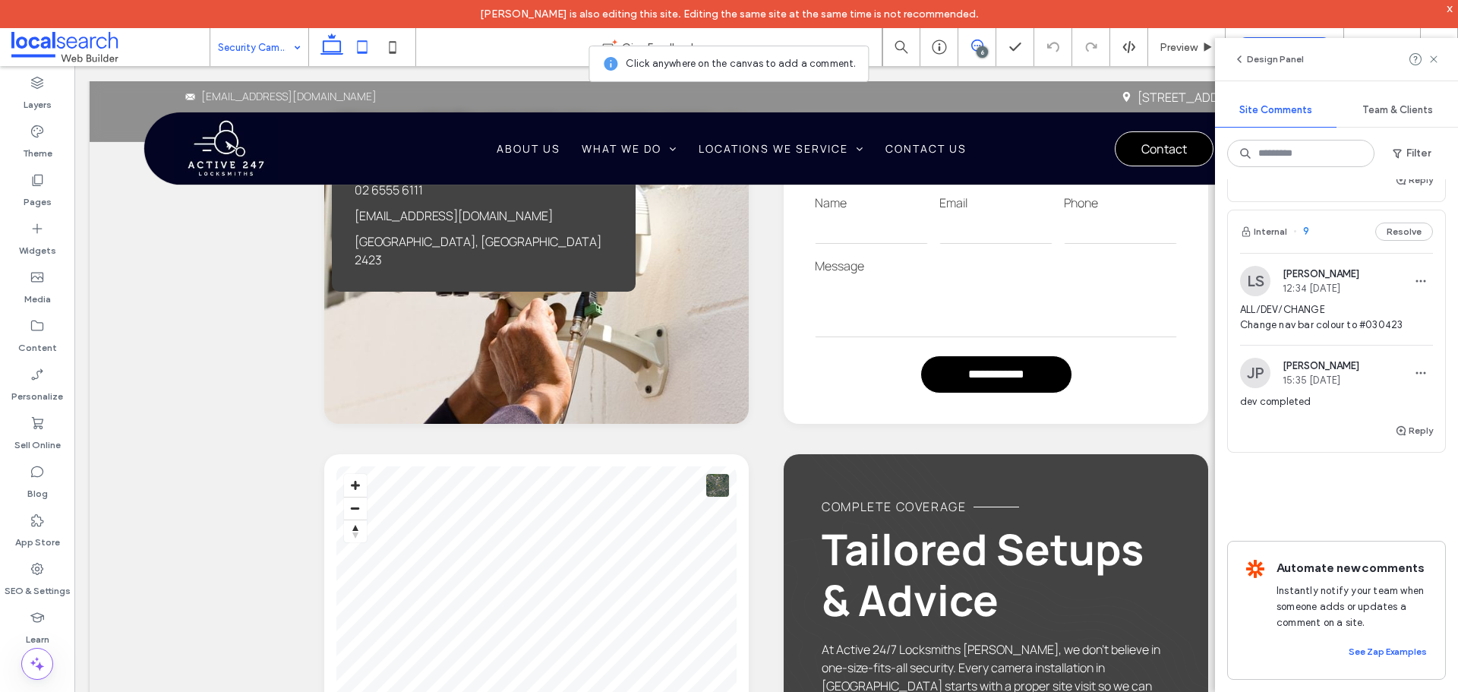
click at [362, 51] on icon at bounding box center [362, 47] width 30 height 30
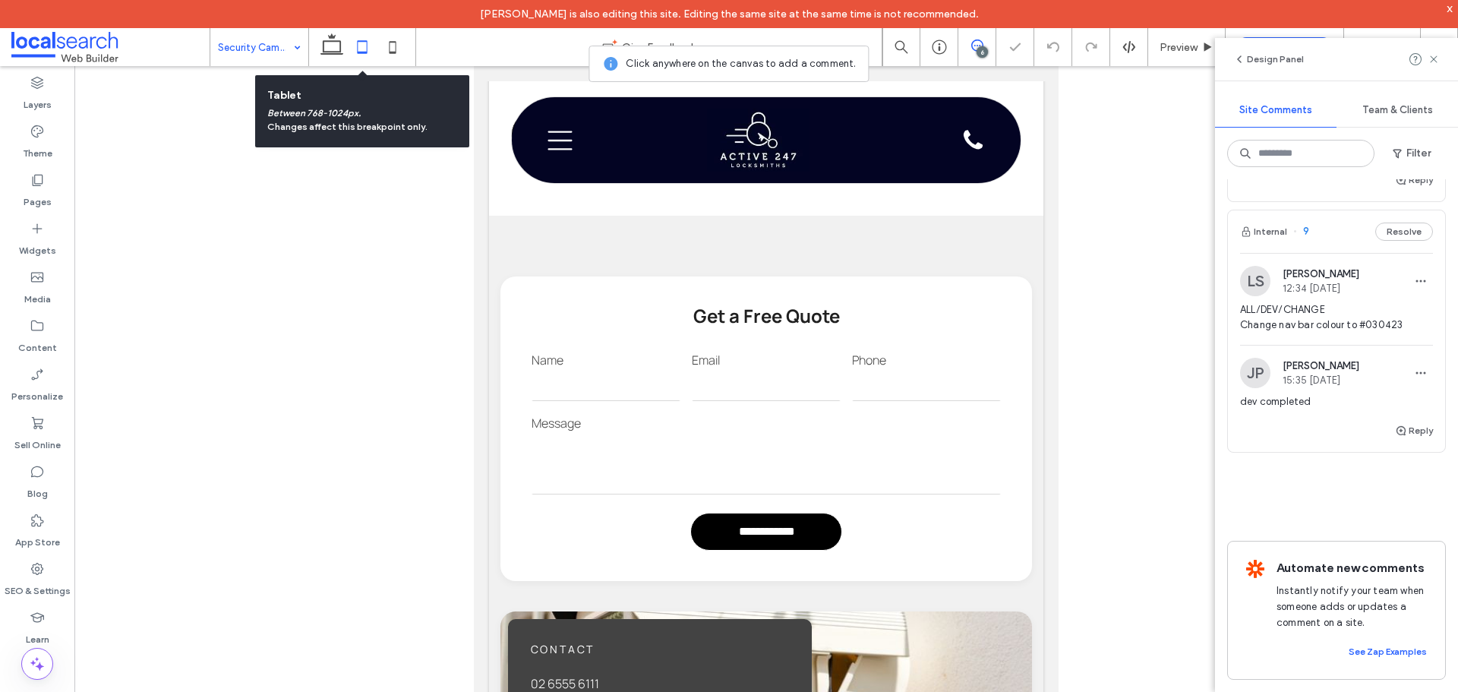
scroll to position [1535, 0]
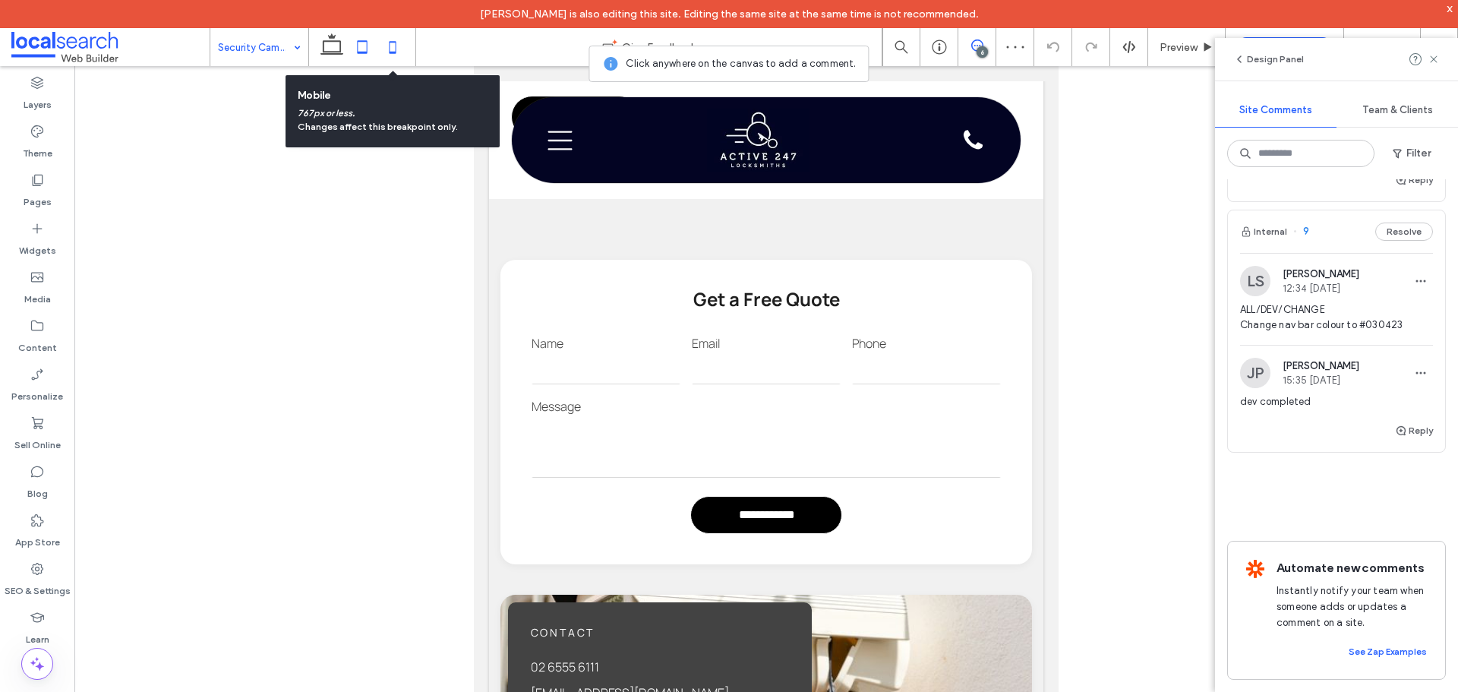
click at [399, 52] on icon at bounding box center [392, 47] width 30 height 30
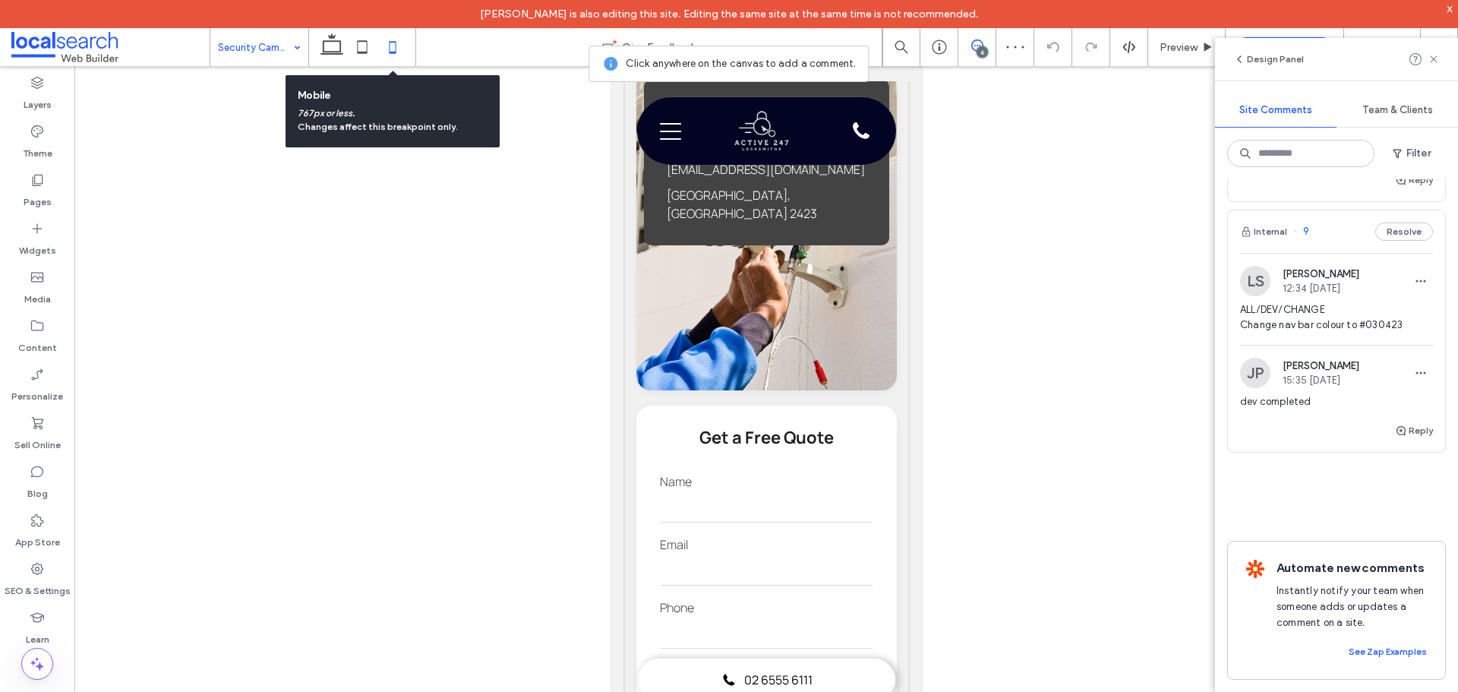
scroll to position [1342, 0]
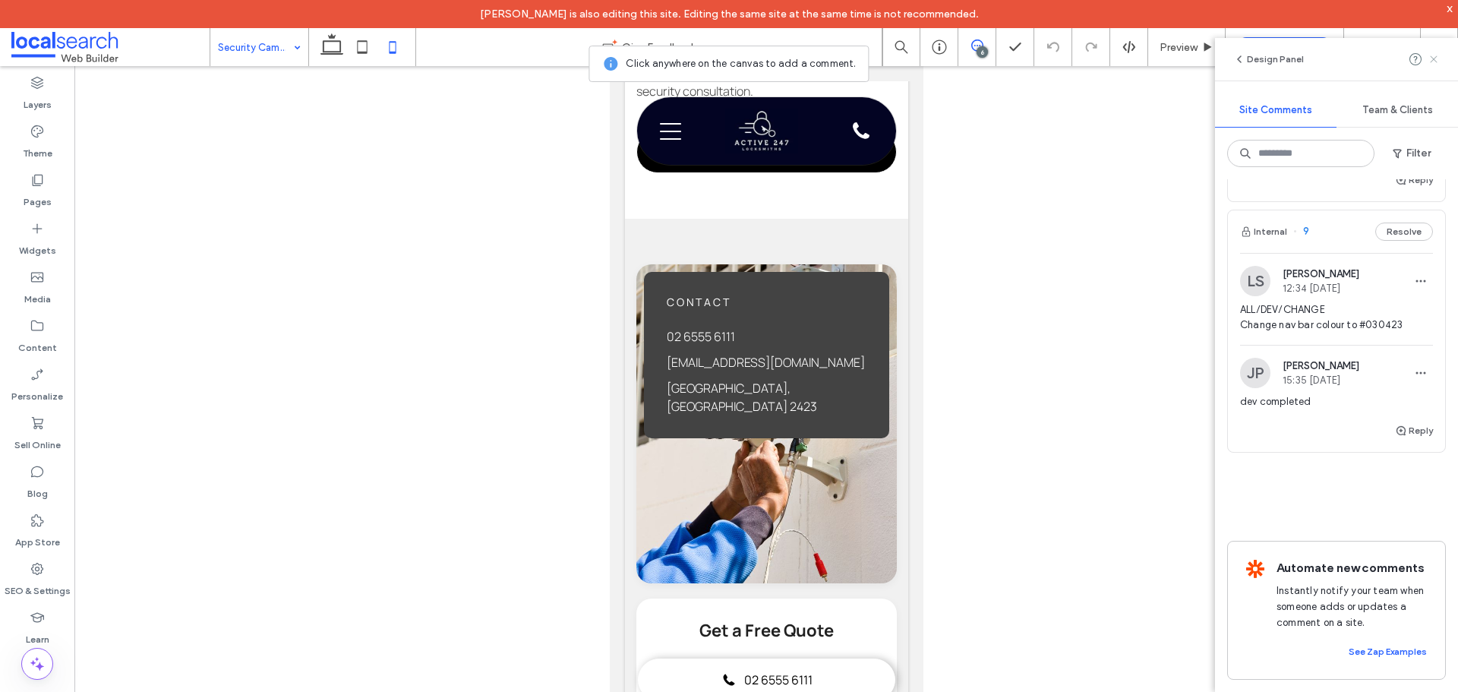
click at [1433, 56] on icon at bounding box center [1433, 59] width 12 height 12
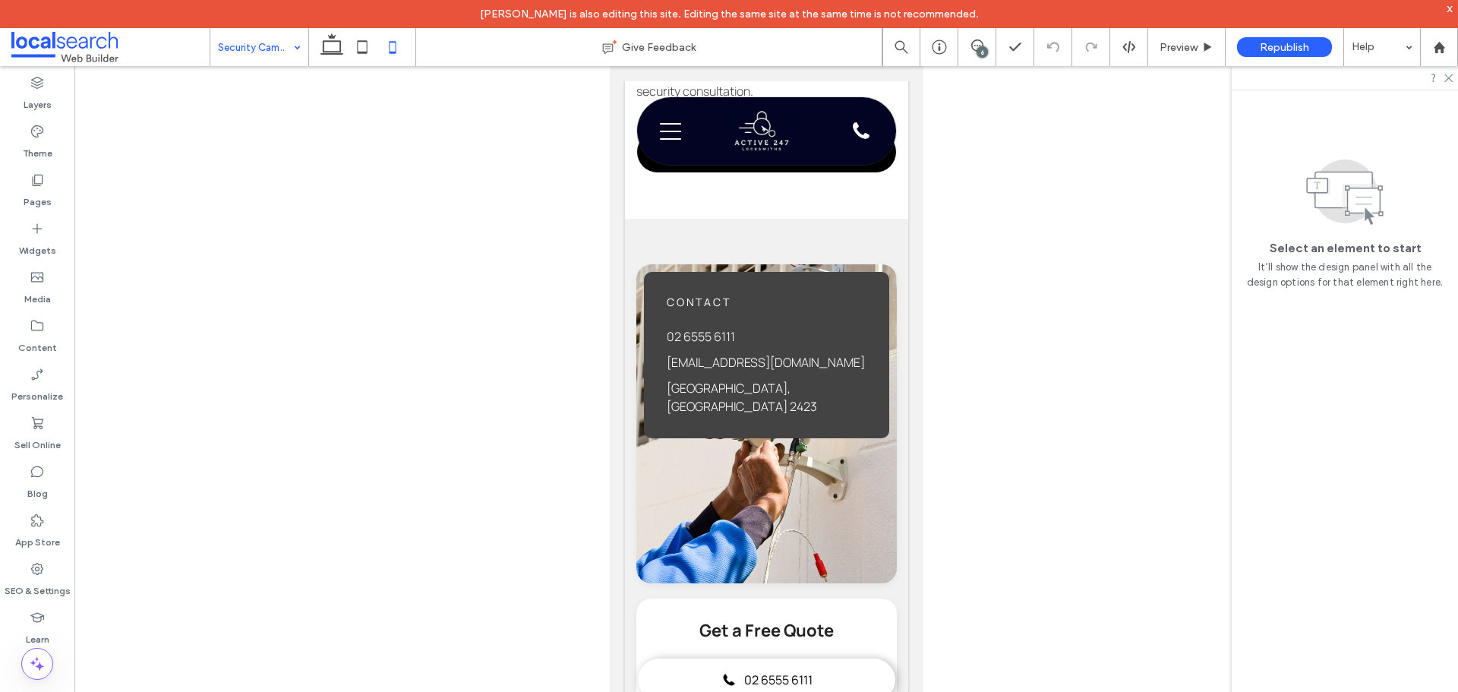
scroll to position [0, 0]
click at [672, 673] on link "02 6555 6111" at bounding box center [766, 679] width 258 height 43
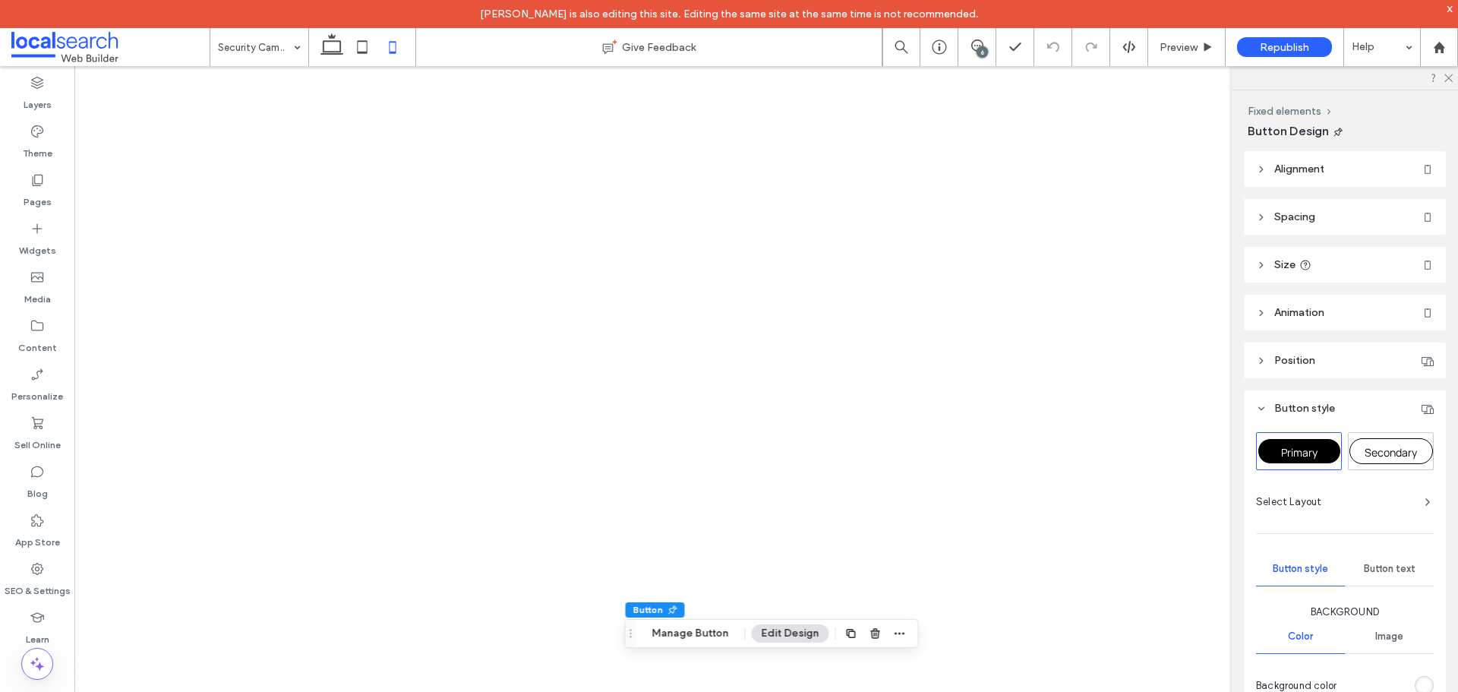
drag, startPoint x: 0, startPoint y: 0, endPoint x: 1305, endPoint y: 443, distance: 1378.4
click at [1307, 442] on div "Primary" at bounding box center [1299, 451] width 84 height 26
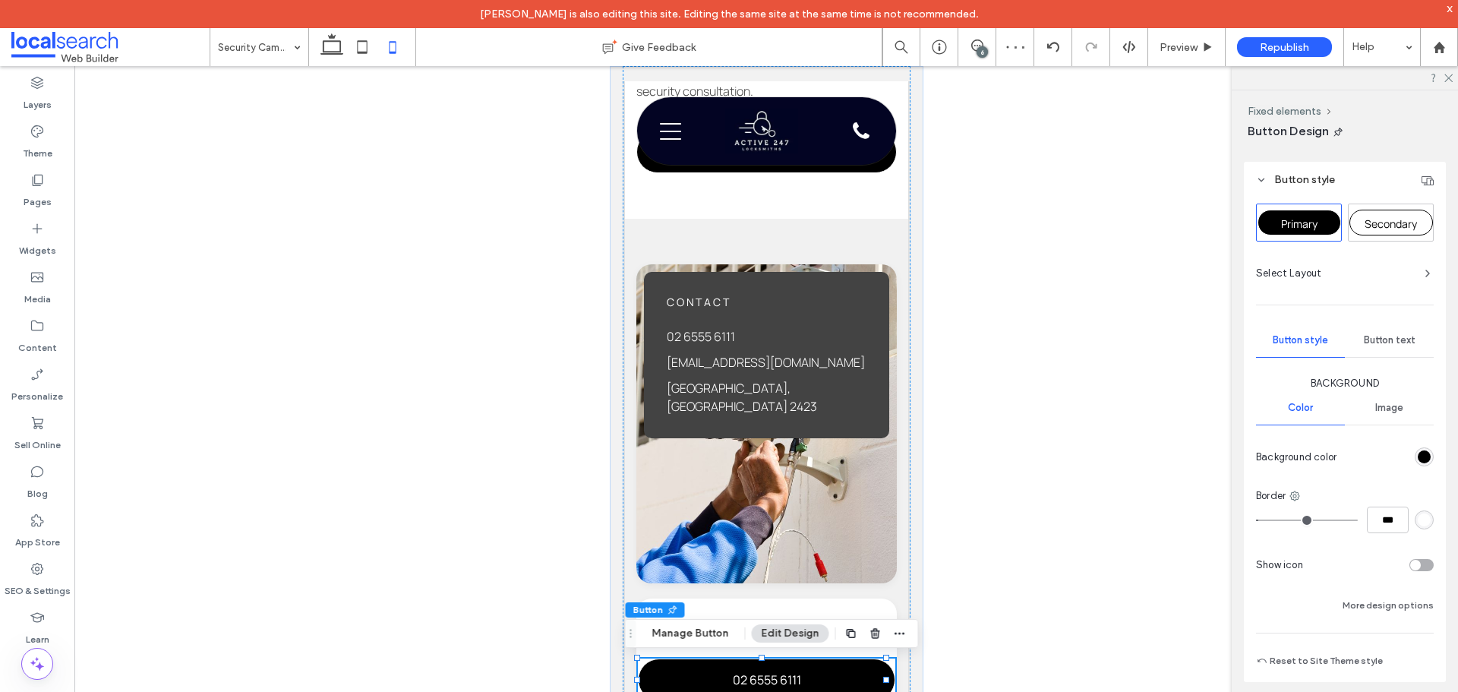
scroll to position [257, 0]
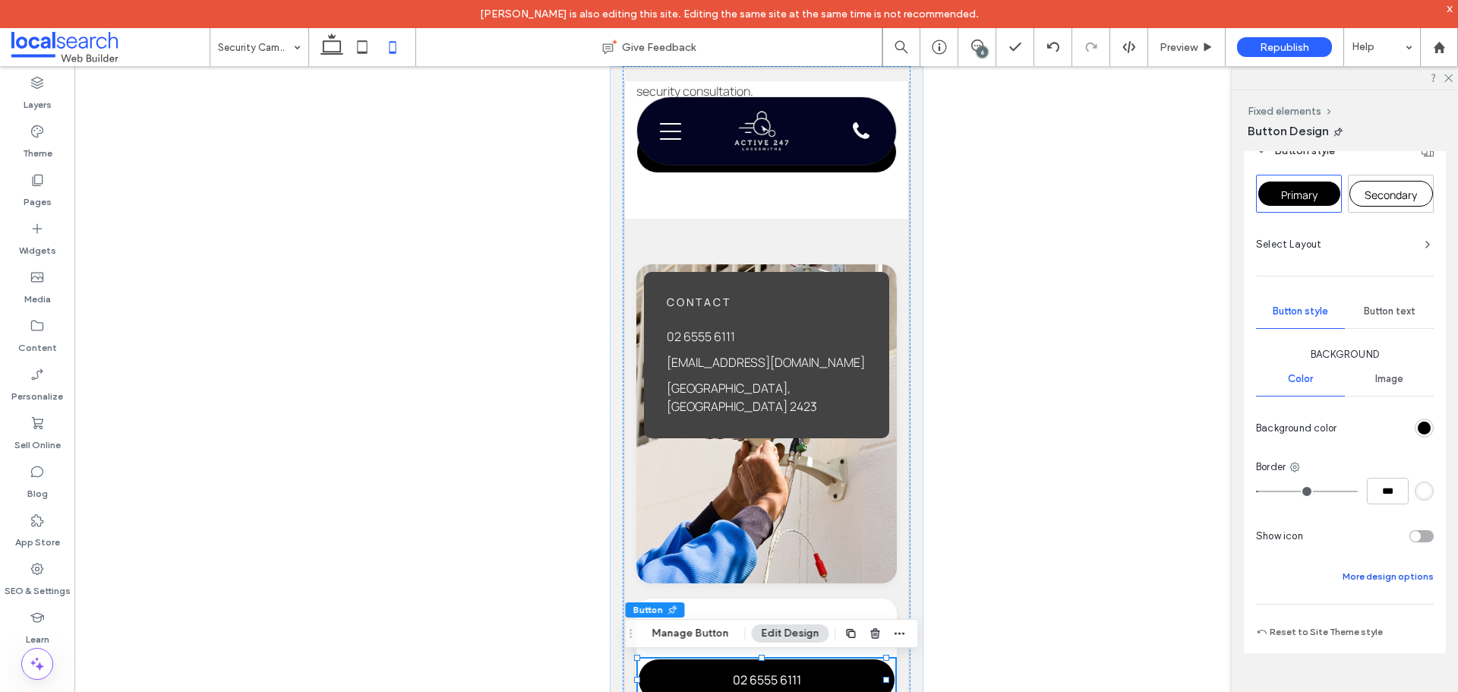
click at [1392, 574] on button "More design options" at bounding box center [1387, 576] width 91 height 18
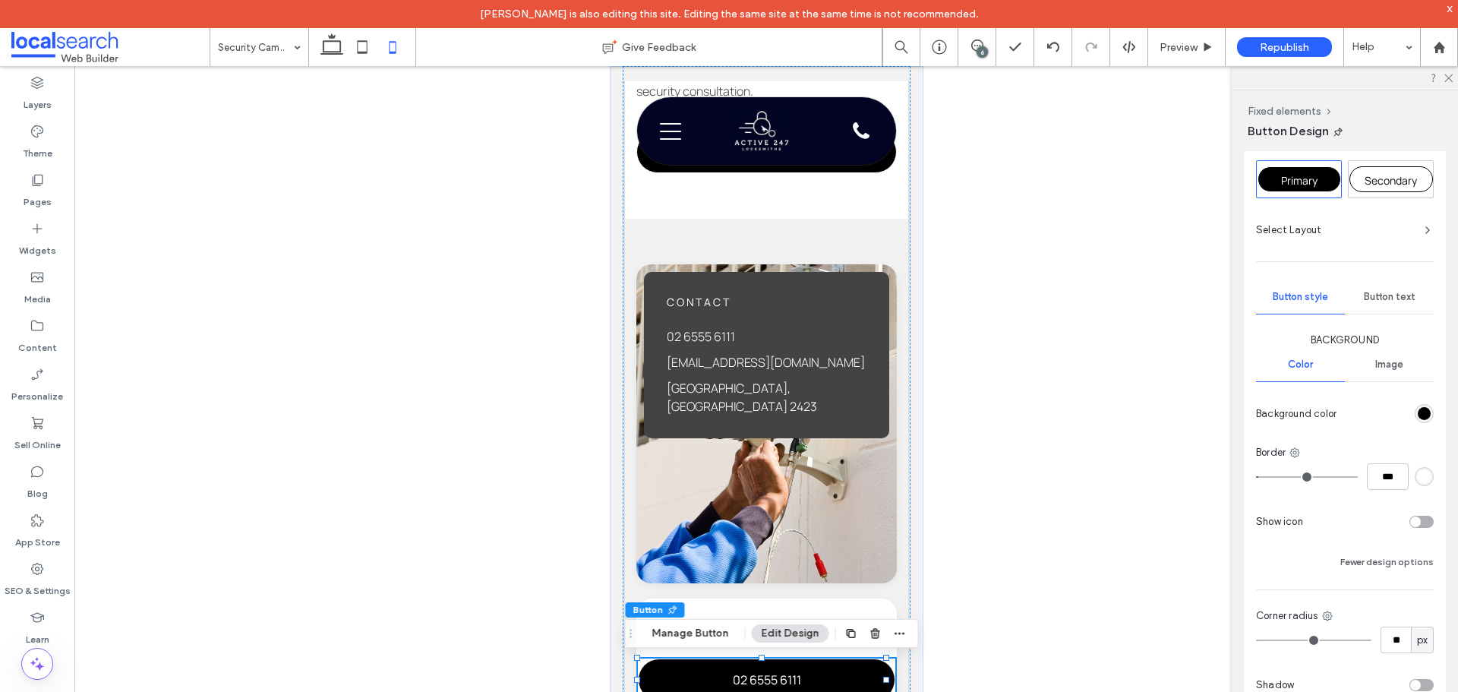
scroll to position [234, 0]
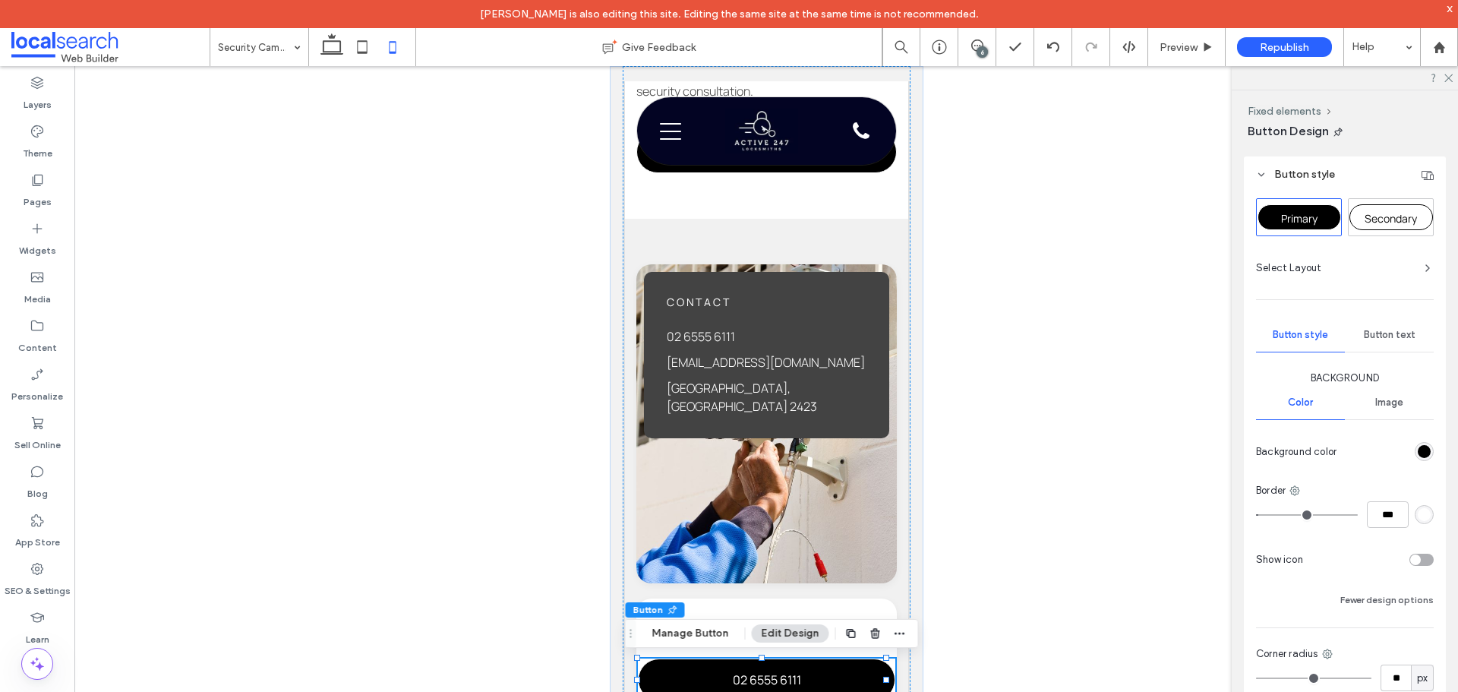
click at [1414, 557] on div "toggle" at bounding box center [1421, 559] width 24 height 12
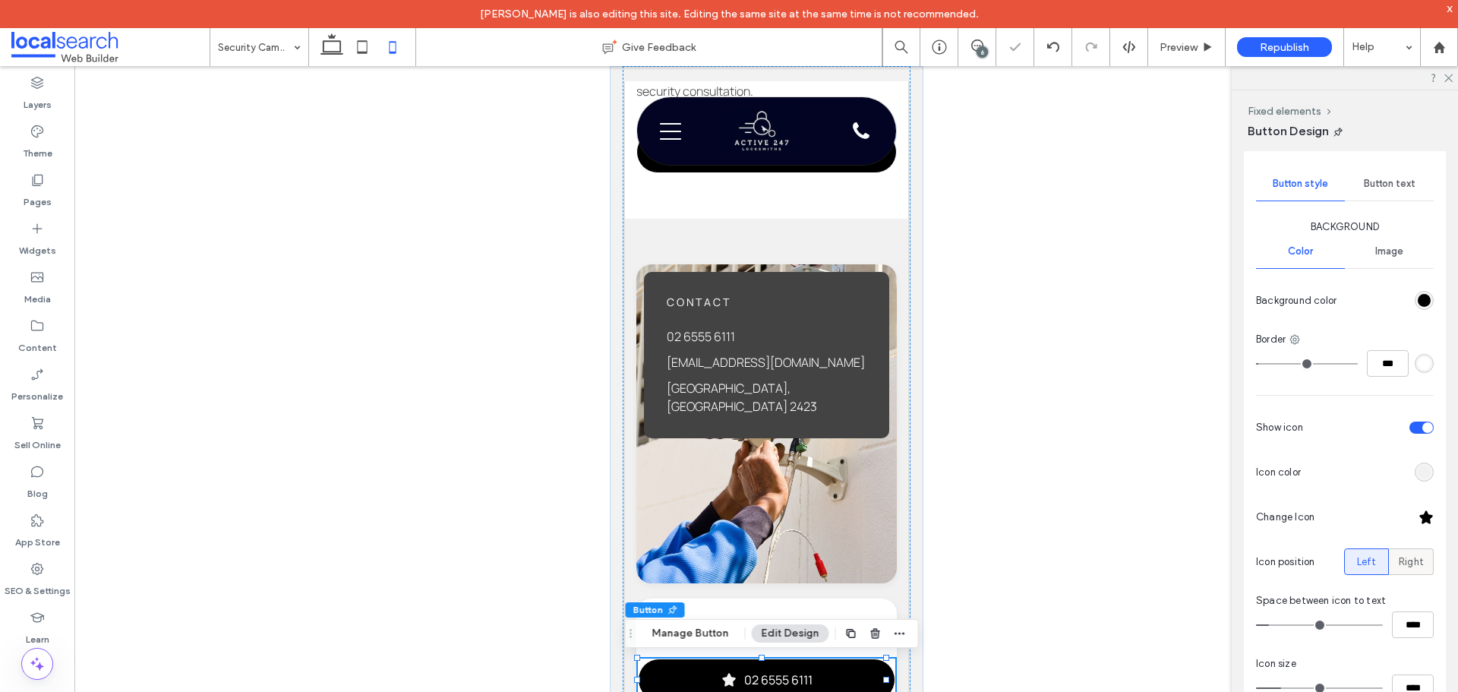
scroll to position [386, 0]
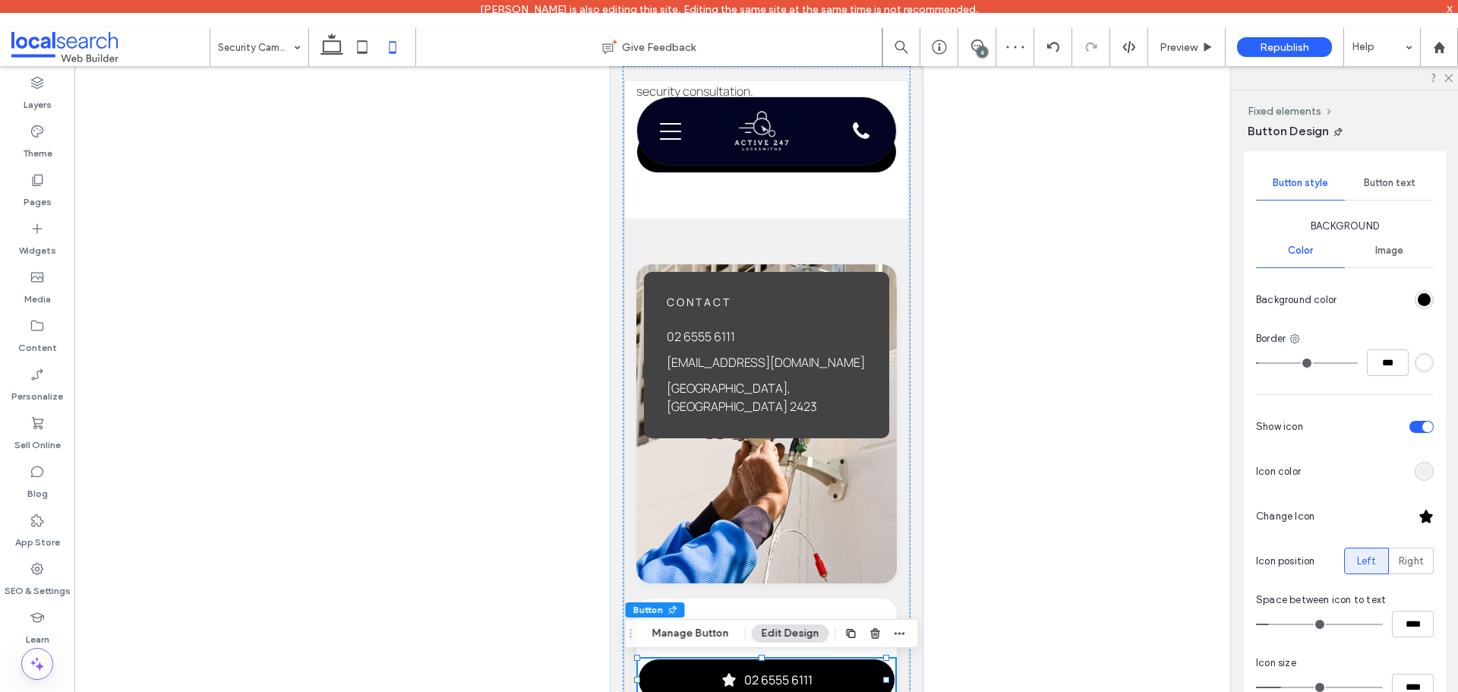
click at [1417, 467] on div "rgb(241, 241, 241)" at bounding box center [1423, 471] width 13 height 13
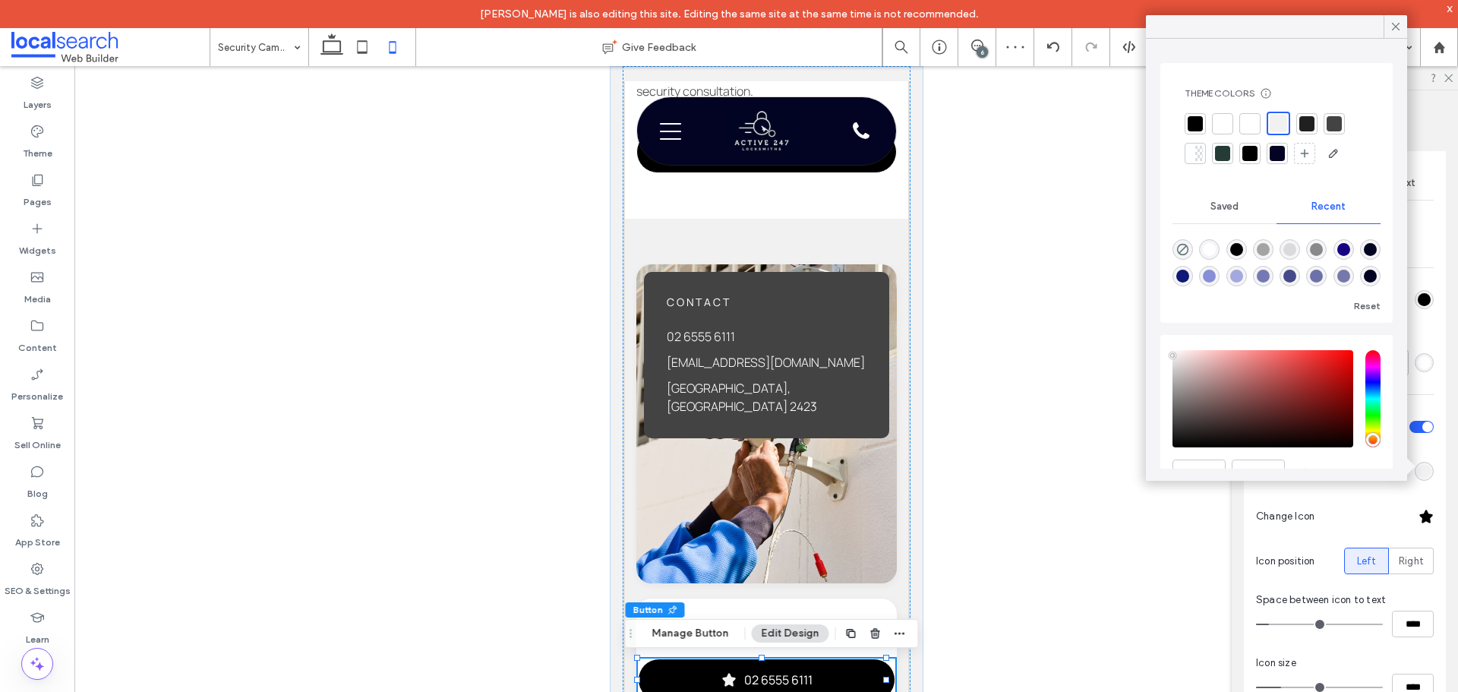
click at [1220, 124] on div at bounding box center [1222, 123] width 15 height 15
click at [1418, 509] on div at bounding box center [1425, 516] width 15 height 15
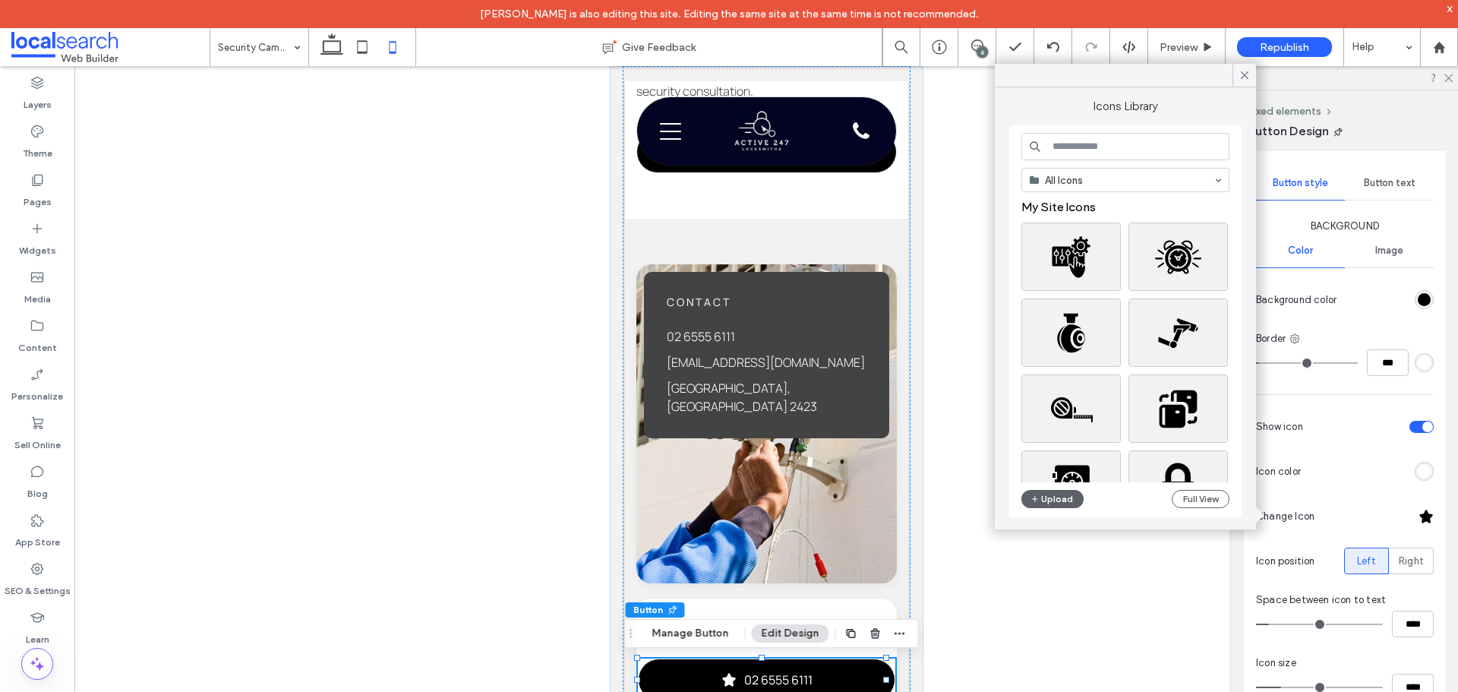
click at [1062, 146] on input at bounding box center [1125, 146] width 208 height 27
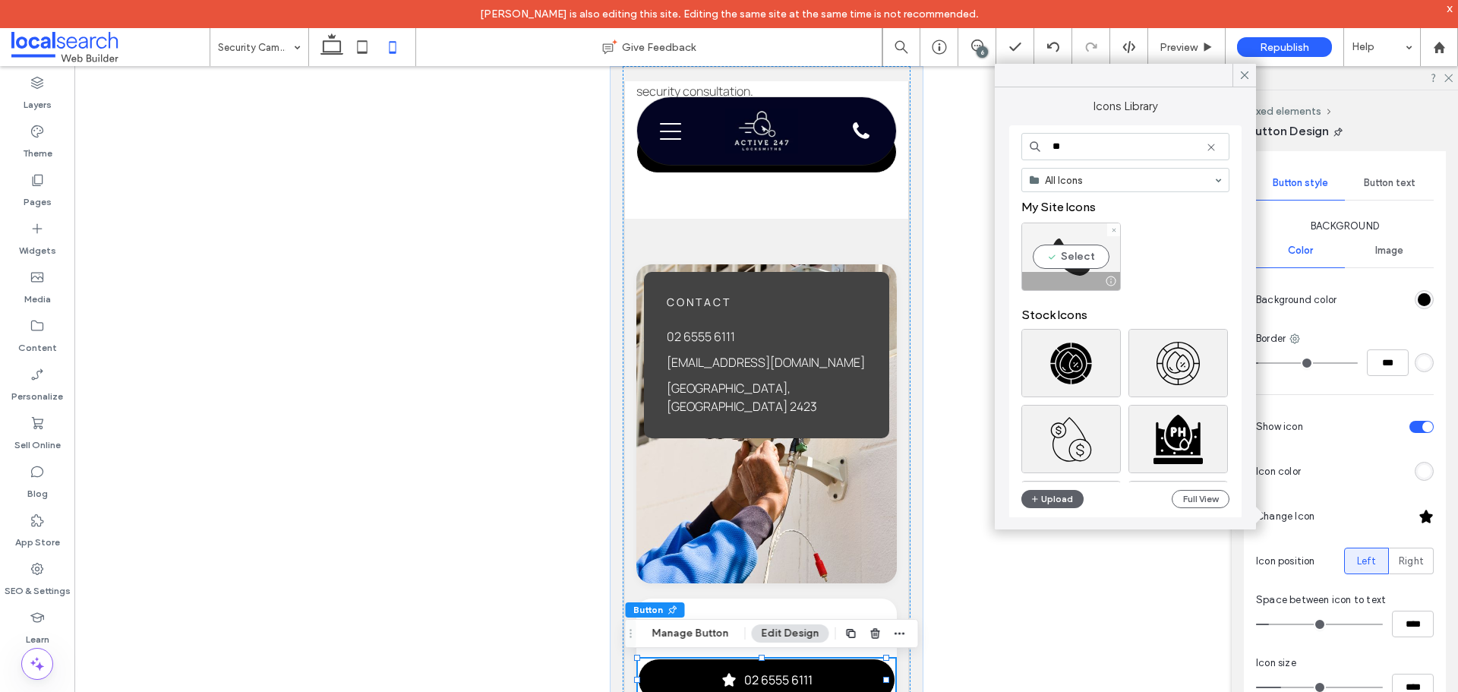
type input "**"
click at [1063, 257] on div "Select" at bounding box center [1070, 256] width 99 height 68
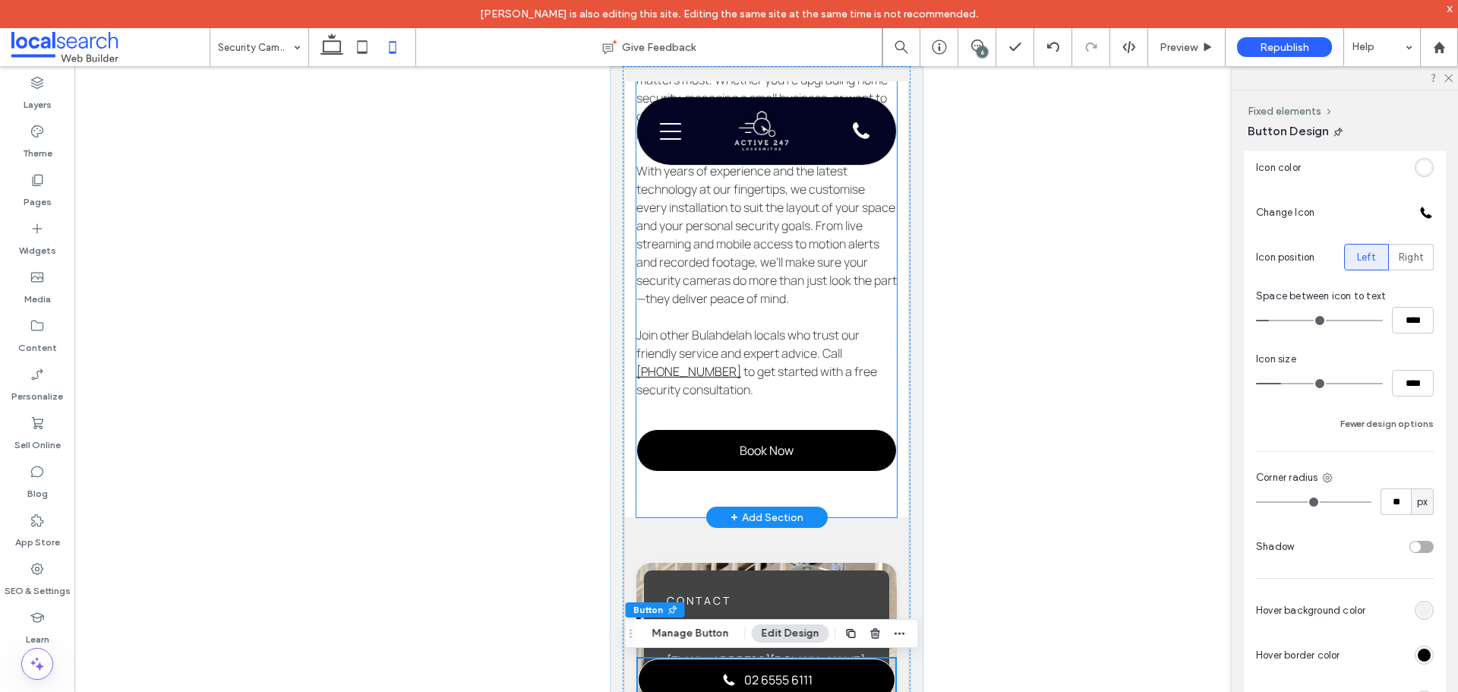
scroll to position [1215, 0]
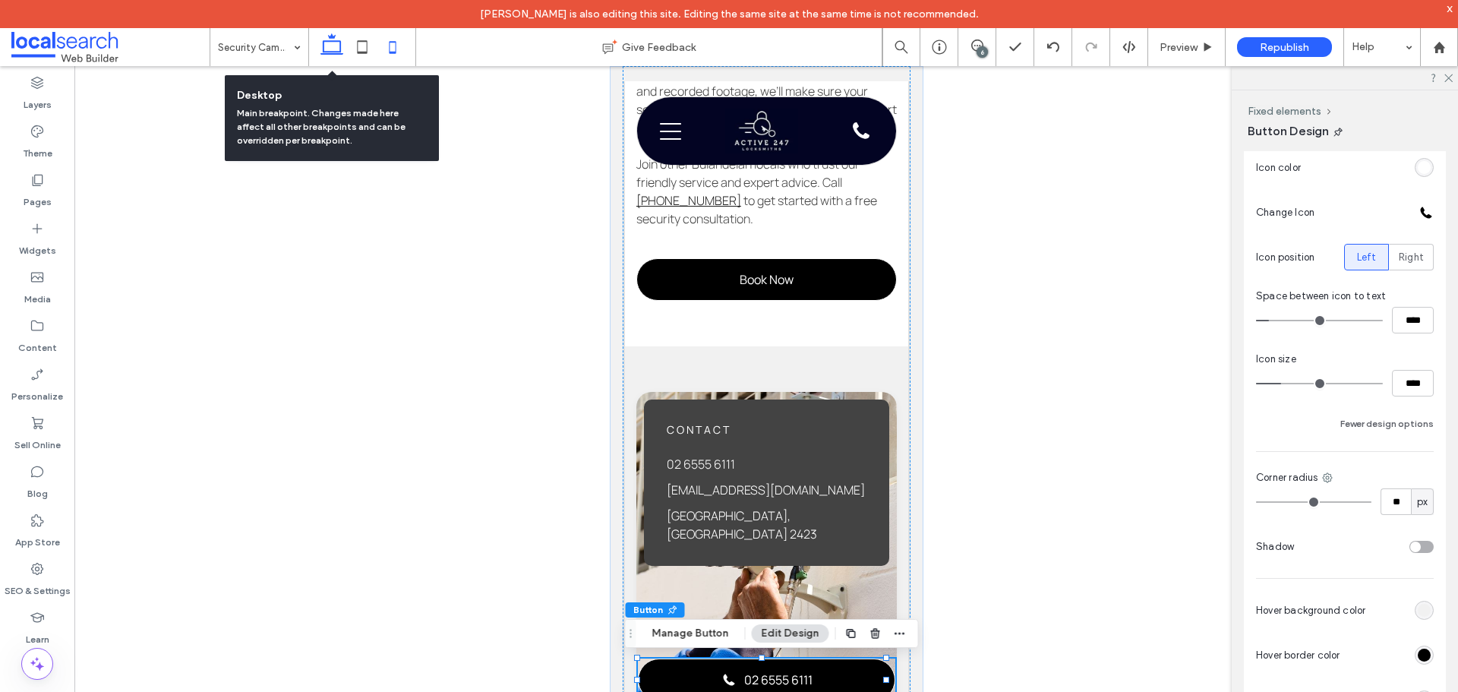
drag, startPoint x: 339, startPoint y: 51, endPoint x: 368, endPoint y: 65, distance: 32.3
click at [339, 51] on icon at bounding box center [332, 47] width 30 height 30
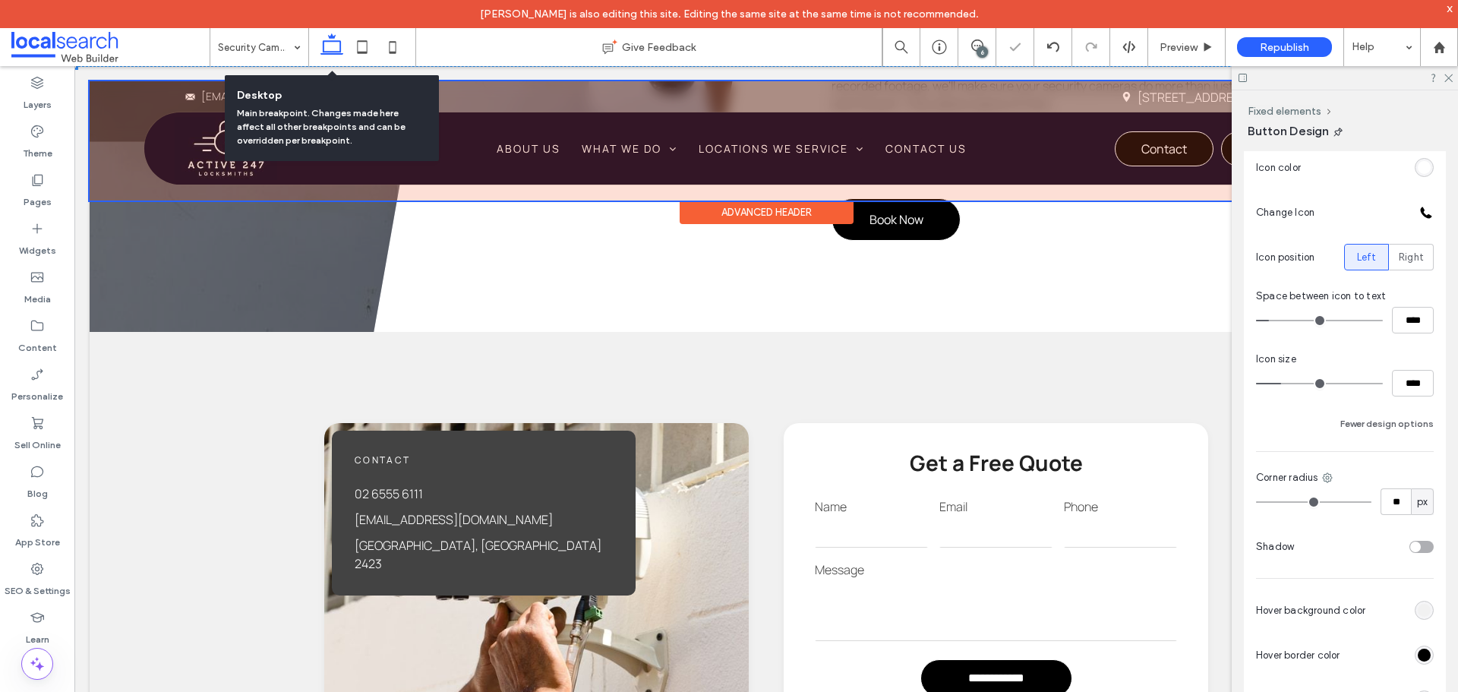
type input "***"
type input "**"
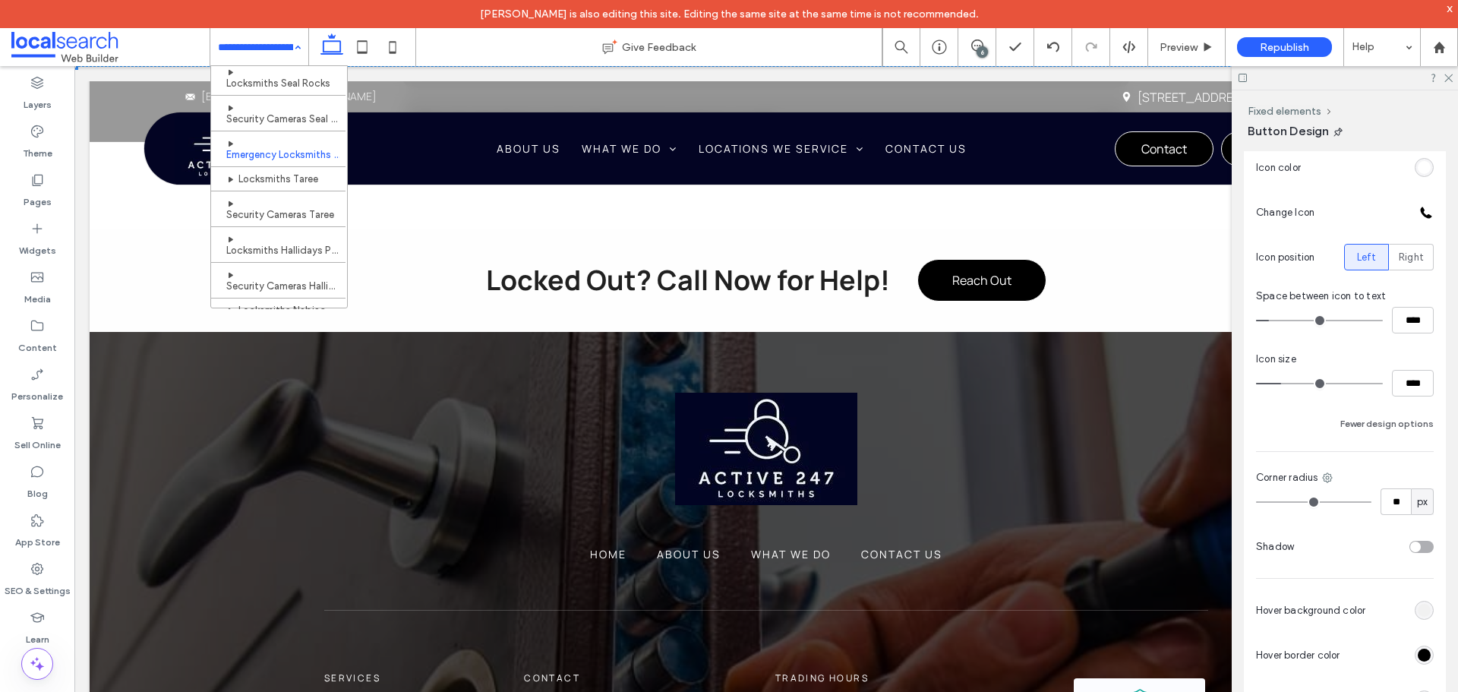
scroll to position [531, 0]
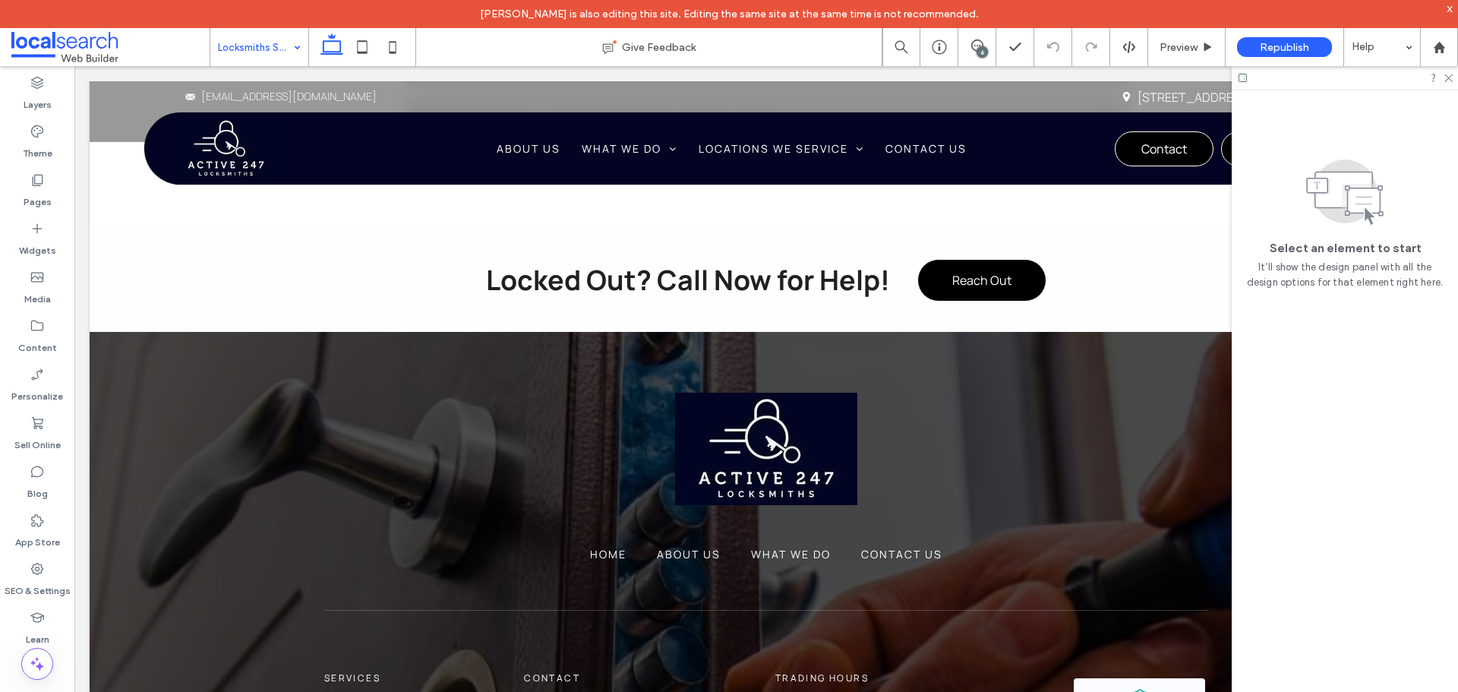
click at [257, 57] on input at bounding box center [255, 47] width 75 height 38
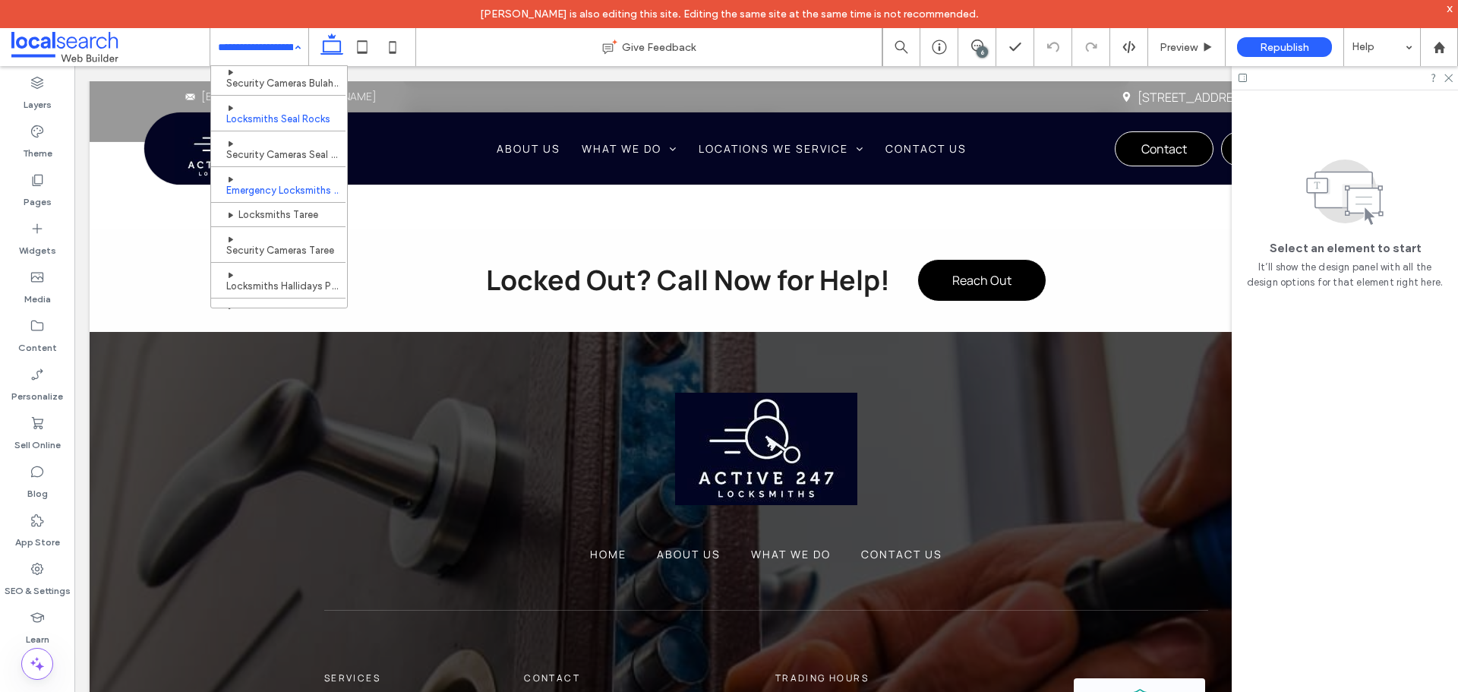
scroll to position [607, 0]
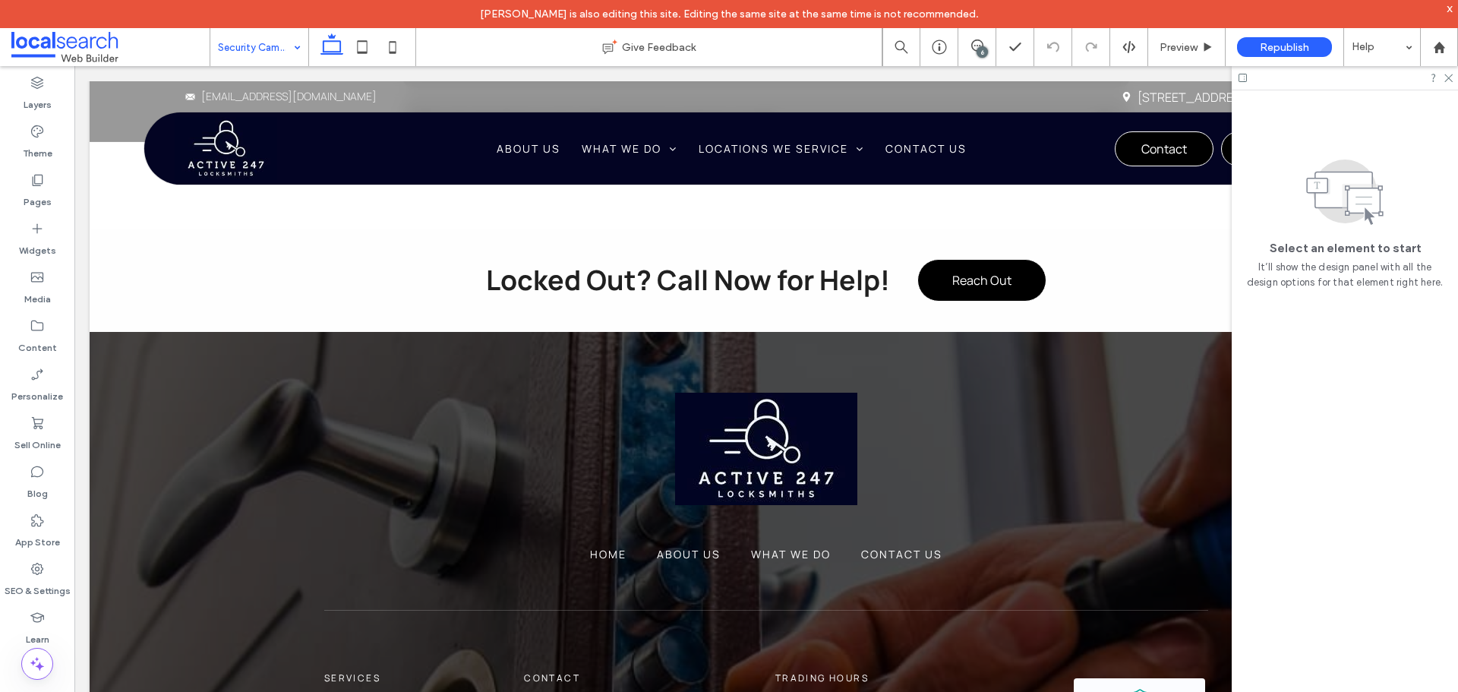
click at [247, 46] on input at bounding box center [255, 47] width 75 height 38
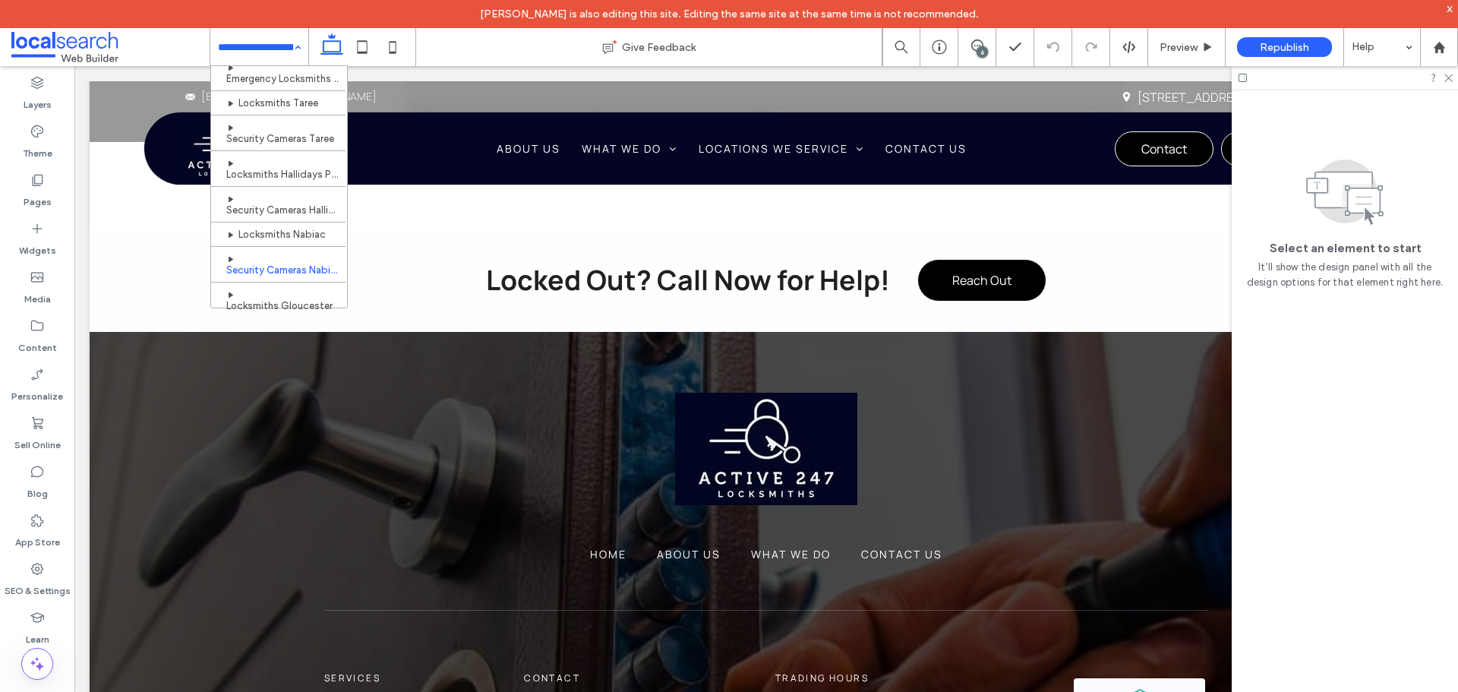
scroll to position [607, 0]
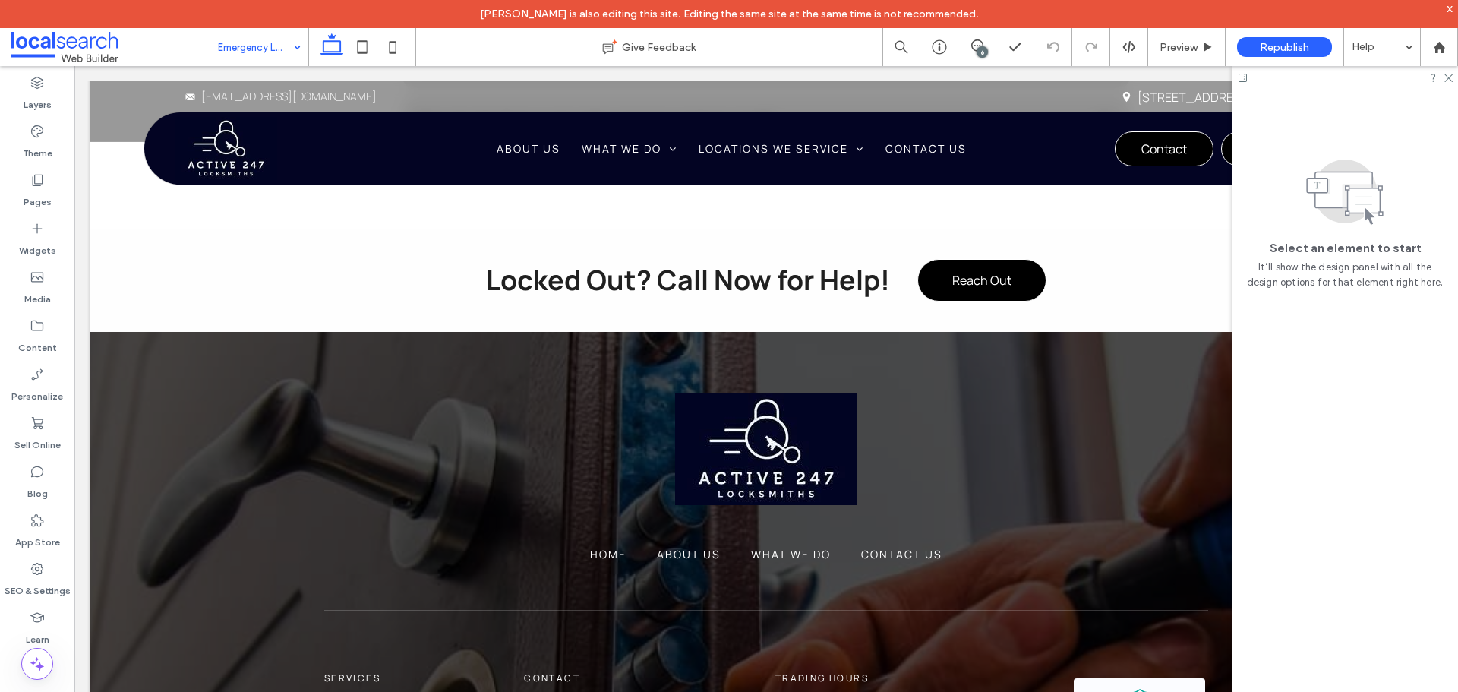
click at [254, 45] on input at bounding box center [255, 47] width 75 height 38
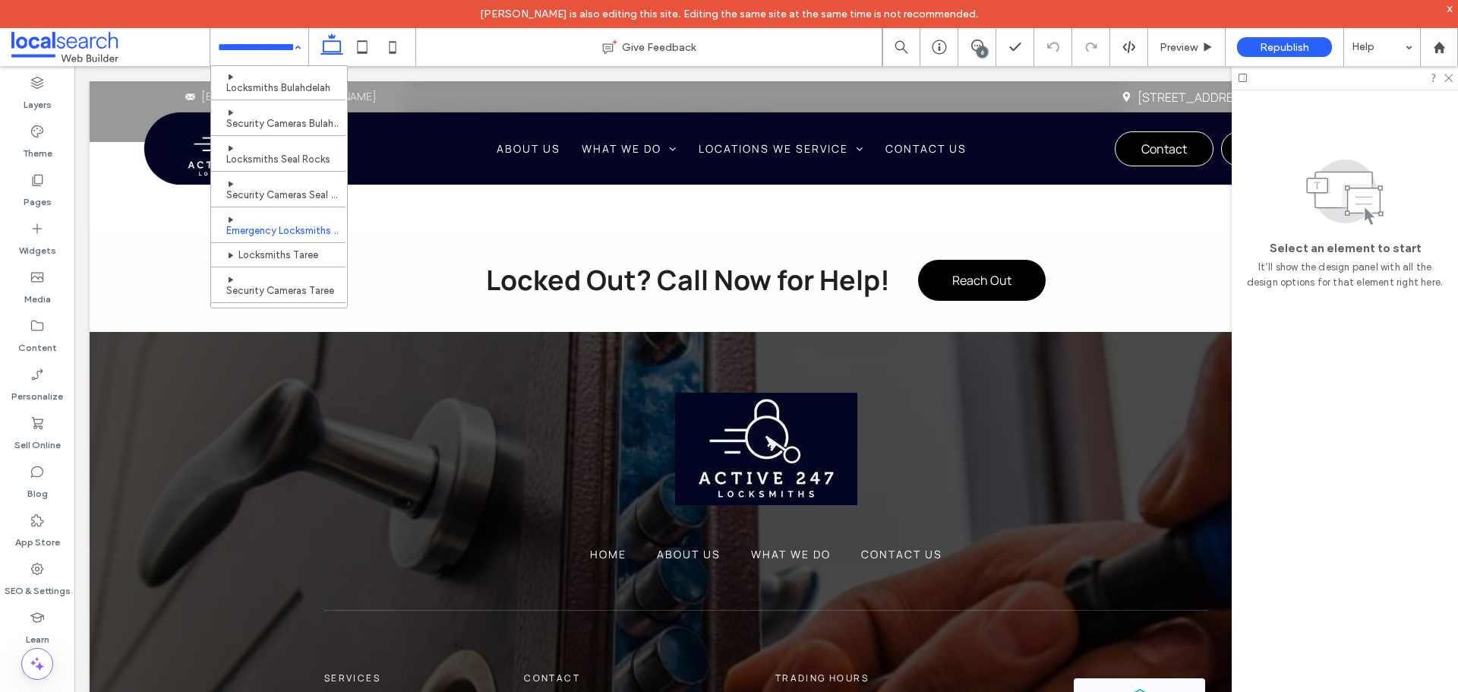
scroll to position [683, 0]
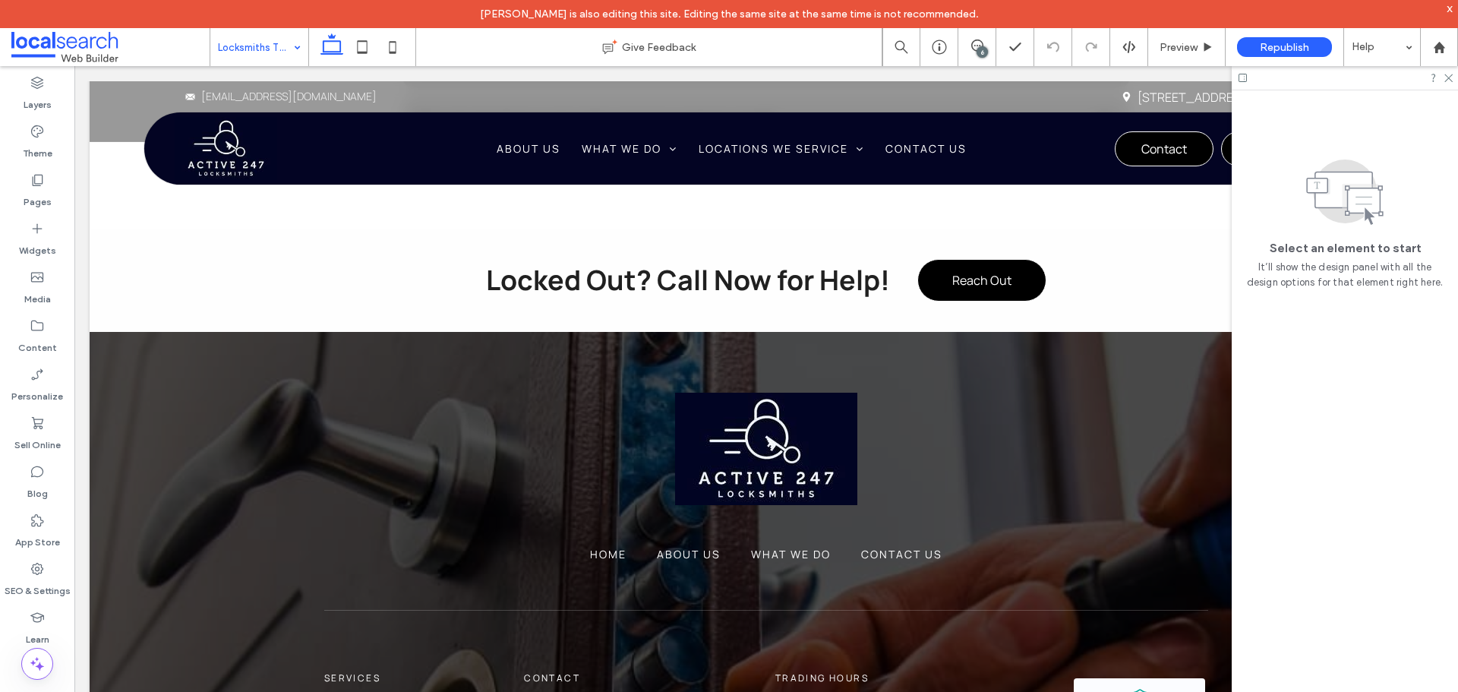
click at [224, 55] on input at bounding box center [255, 47] width 75 height 38
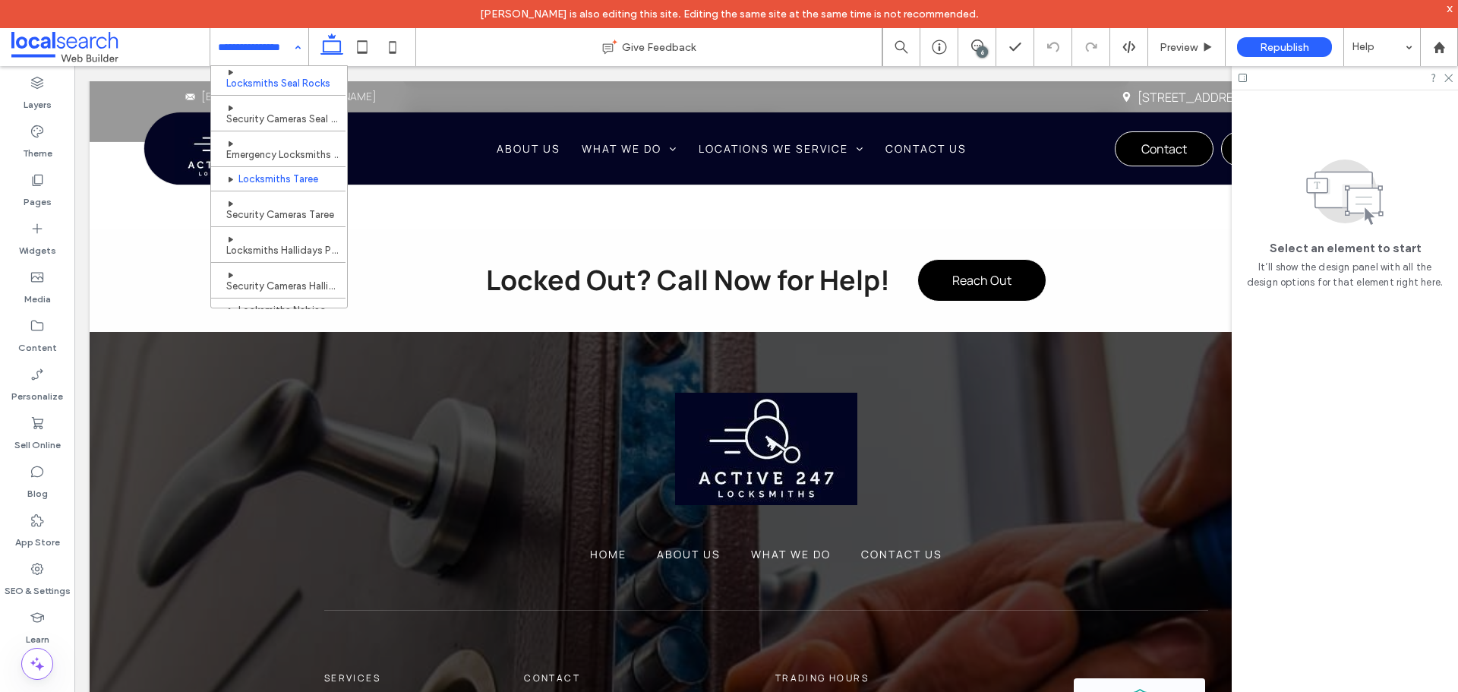
scroll to position [683, 0]
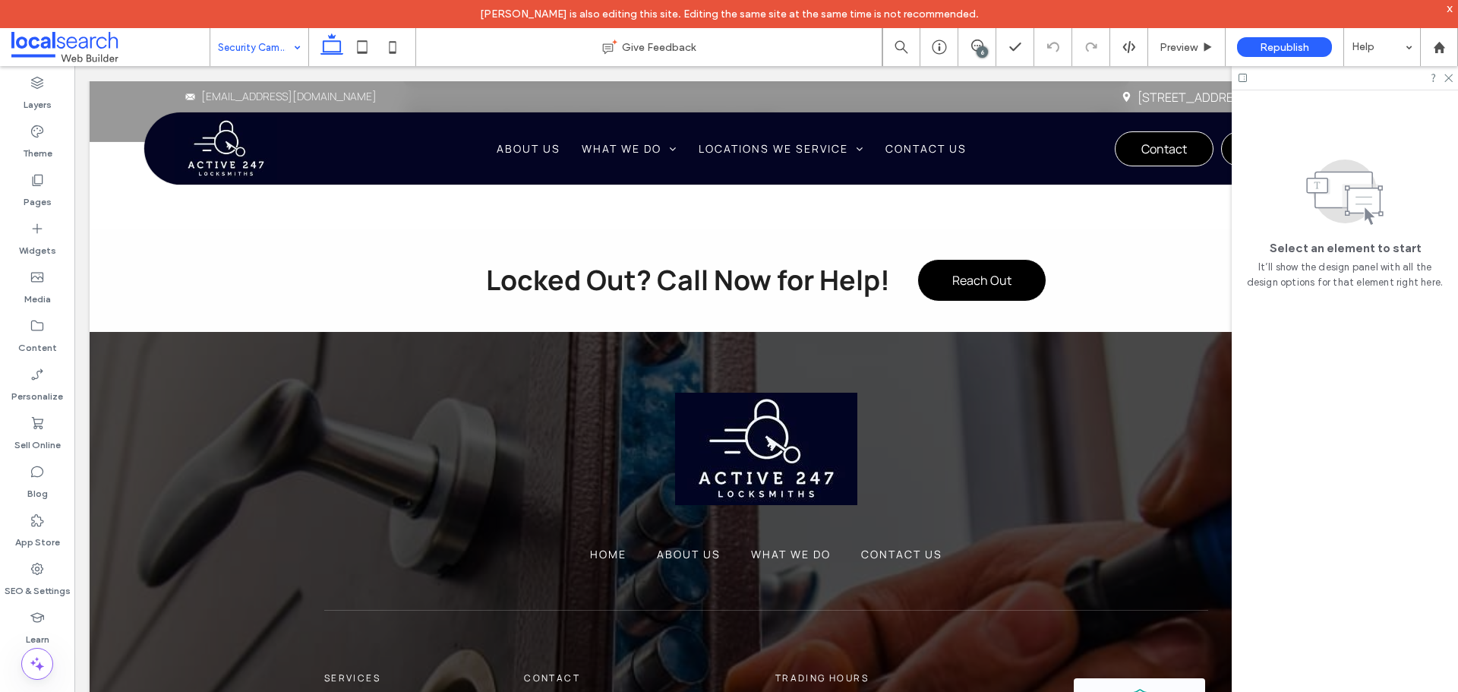
click at [229, 54] on input at bounding box center [255, 47] width 75 height 38
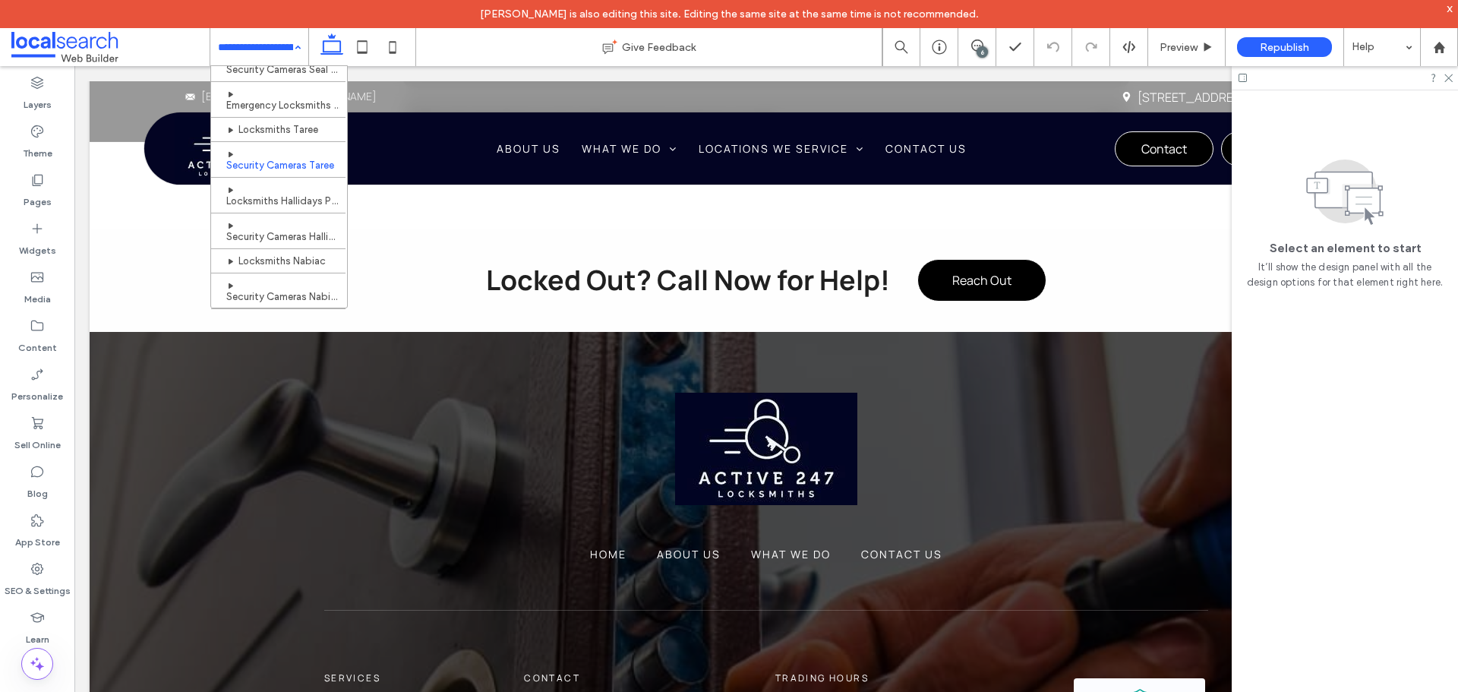
scroll to position [683, 0]
click at [270, 50] on input at bounding box center [255, 47] width 75 height 38
click at [233, 64] on input at bounding box center [255, 47] width 75 height 38
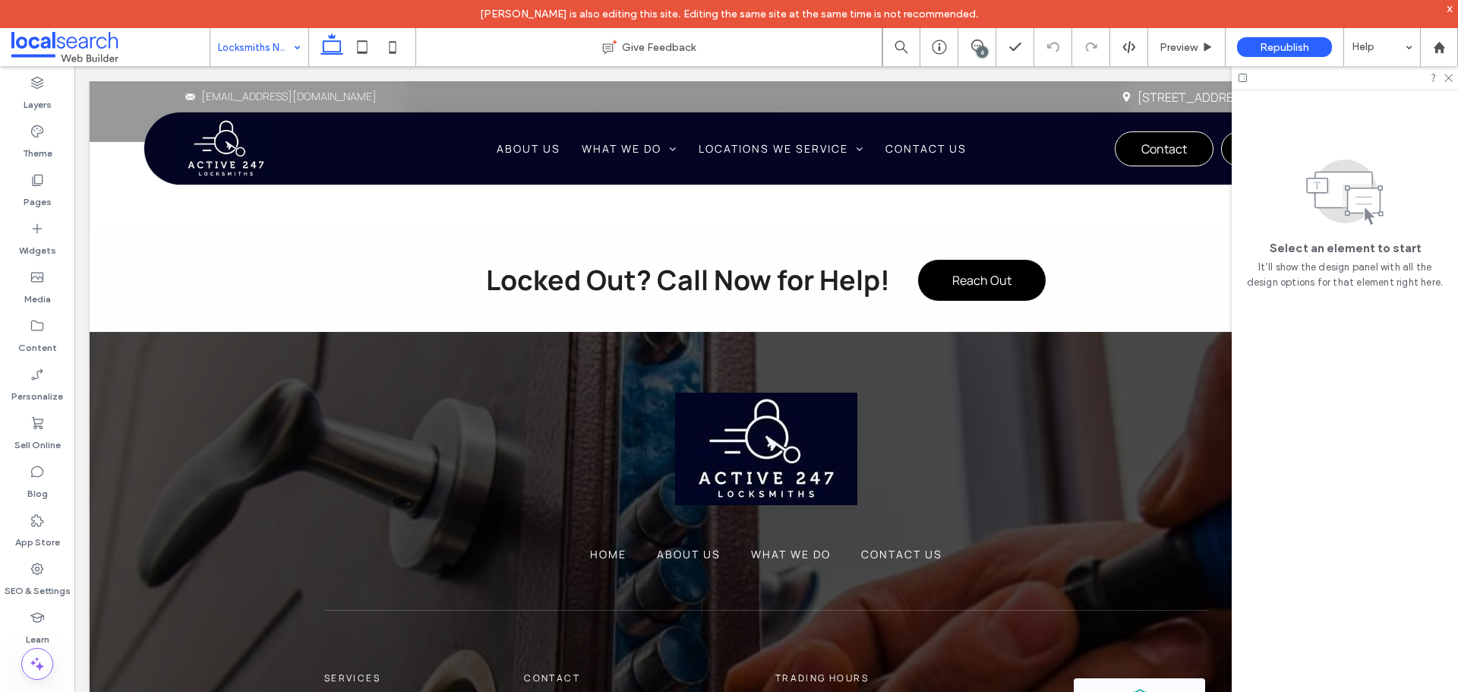
click at [245, 39] on input at bounding box center [255, 47] width 75 height 38
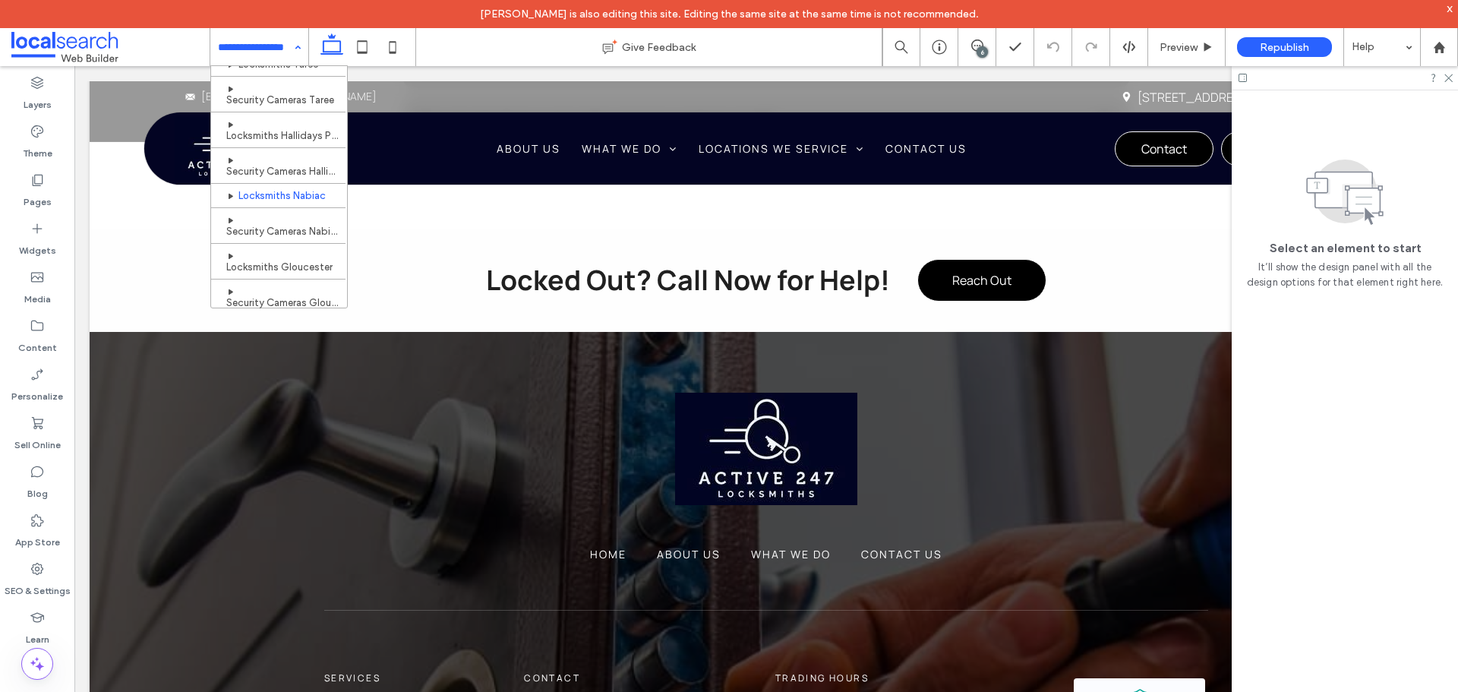
scroll to position [759, 0]
click at [257, 49] on input at bounding box center [255, 47] width 75 height 38
click at [257, 41] on input at bounding box center [255, 47] width 75 height 38
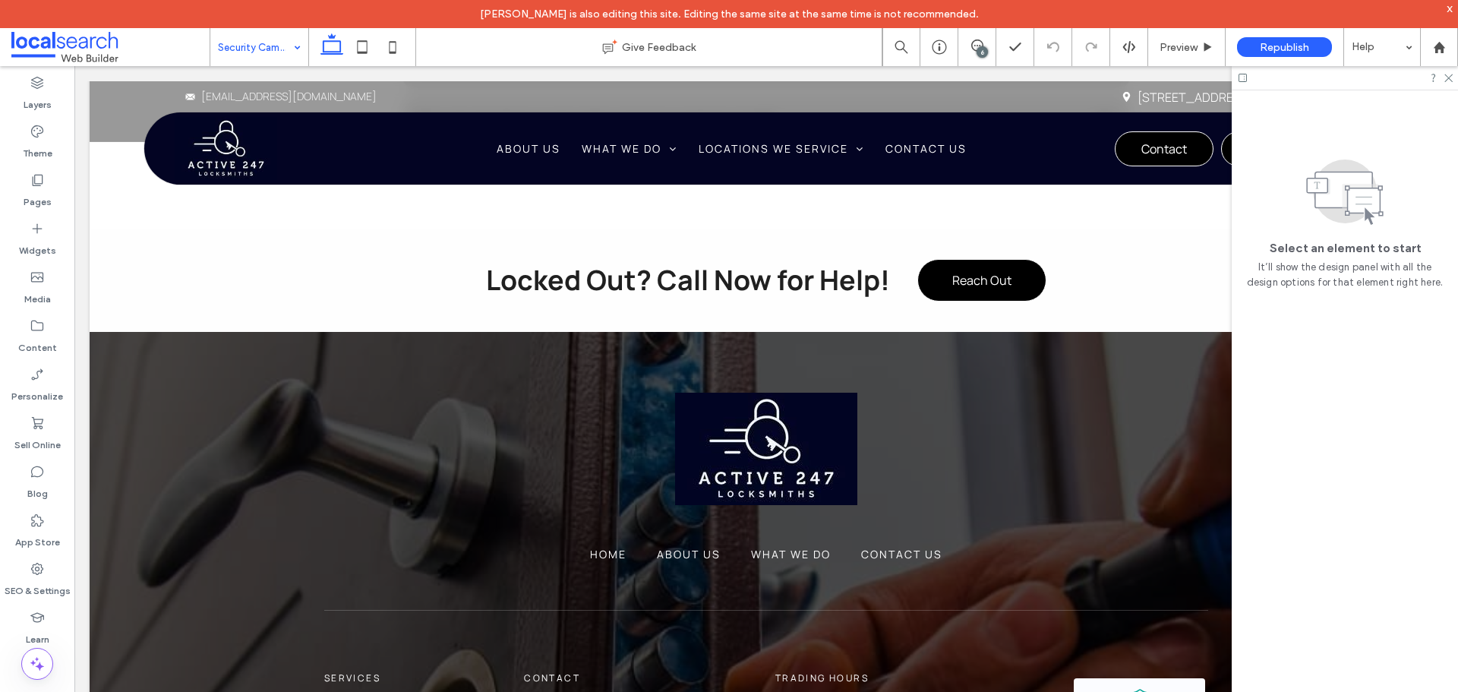
click at [235, 41] on input at bounding box center [255, 47] width 75 height 38
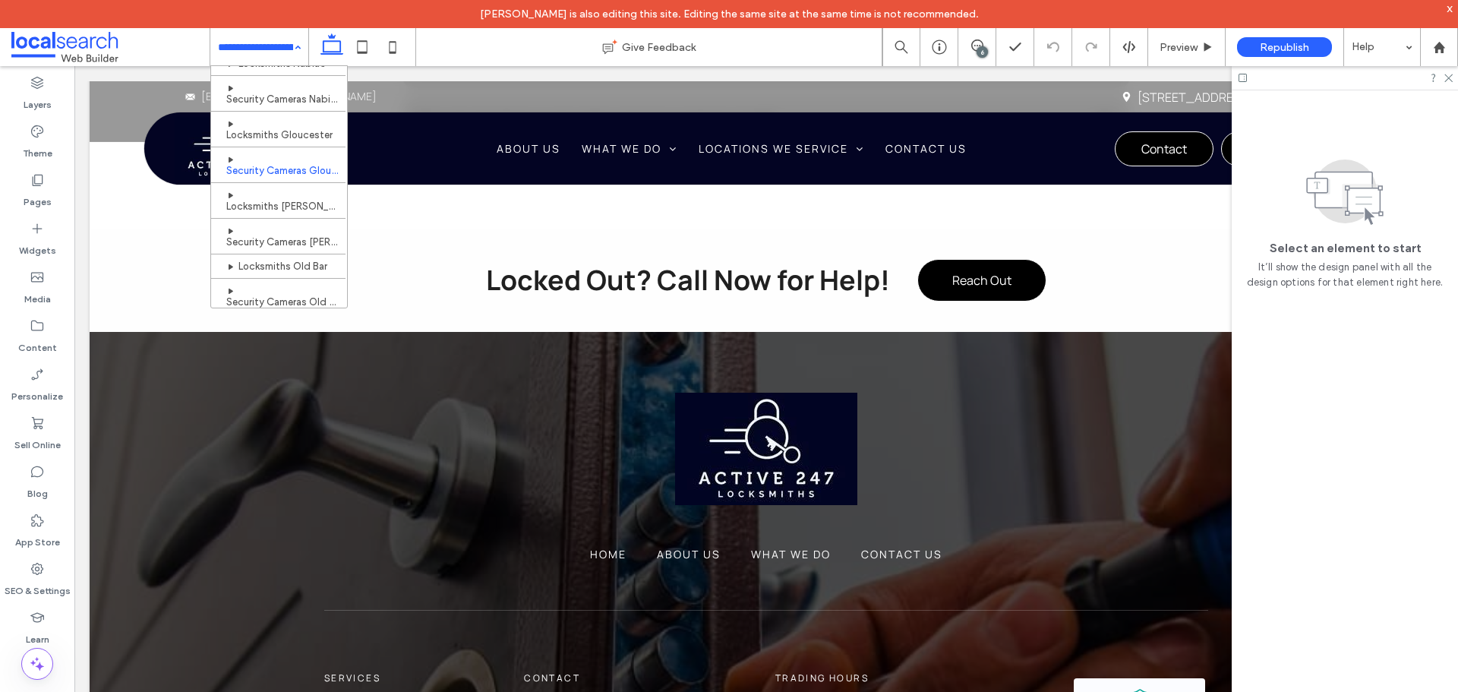
scroll to position [911, 0]
click at [231, 47] on input at bounding box center [255, 47] width 75 height 38
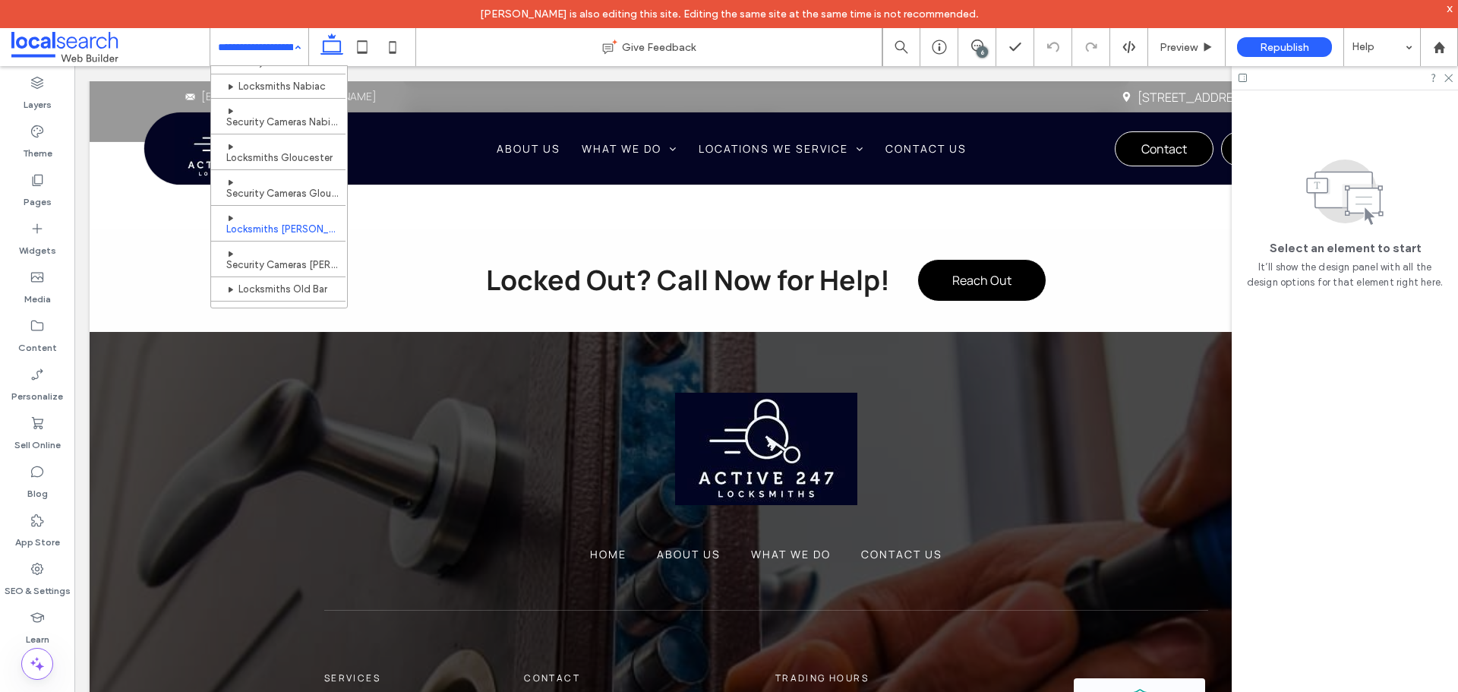
scroll to position [966, 0]
click at [220, 57] on input at bounding box center [255, 47] width 75 height 38
click at [226, 46] on input at bounding box center [255, 47] width 75 height 38
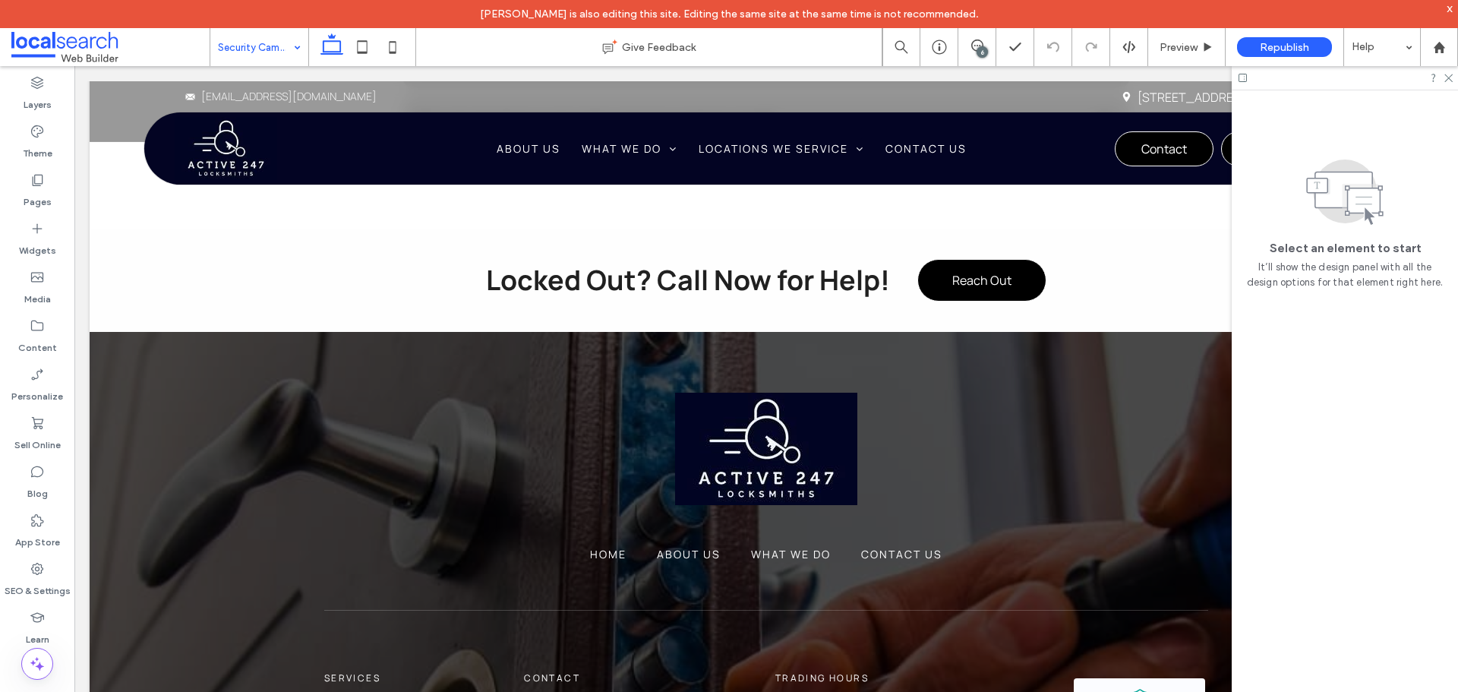
click at [251, 62] on input at bounding box center [255, 47] width 75 height 38
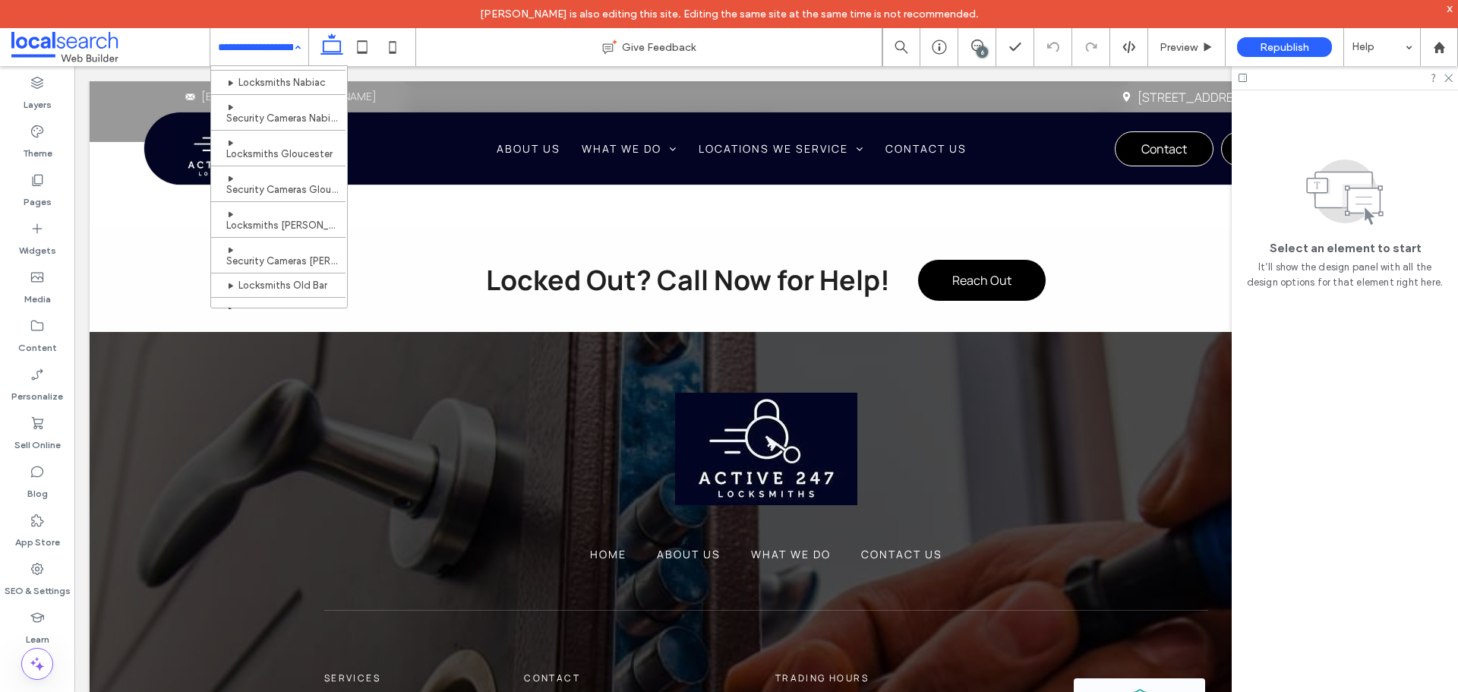
scroll to position [966, 0]
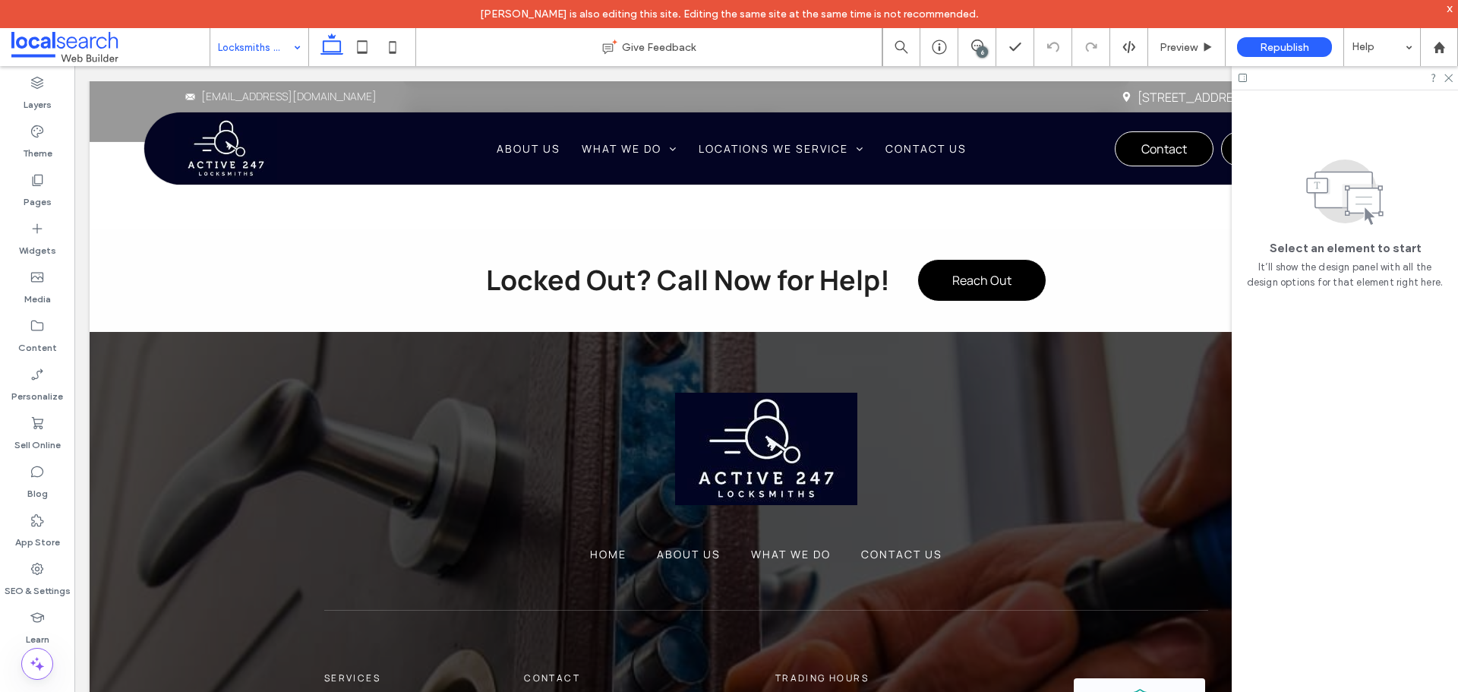
click at [241, 51] on input at bounding box center [255, 47] width 75 height 38
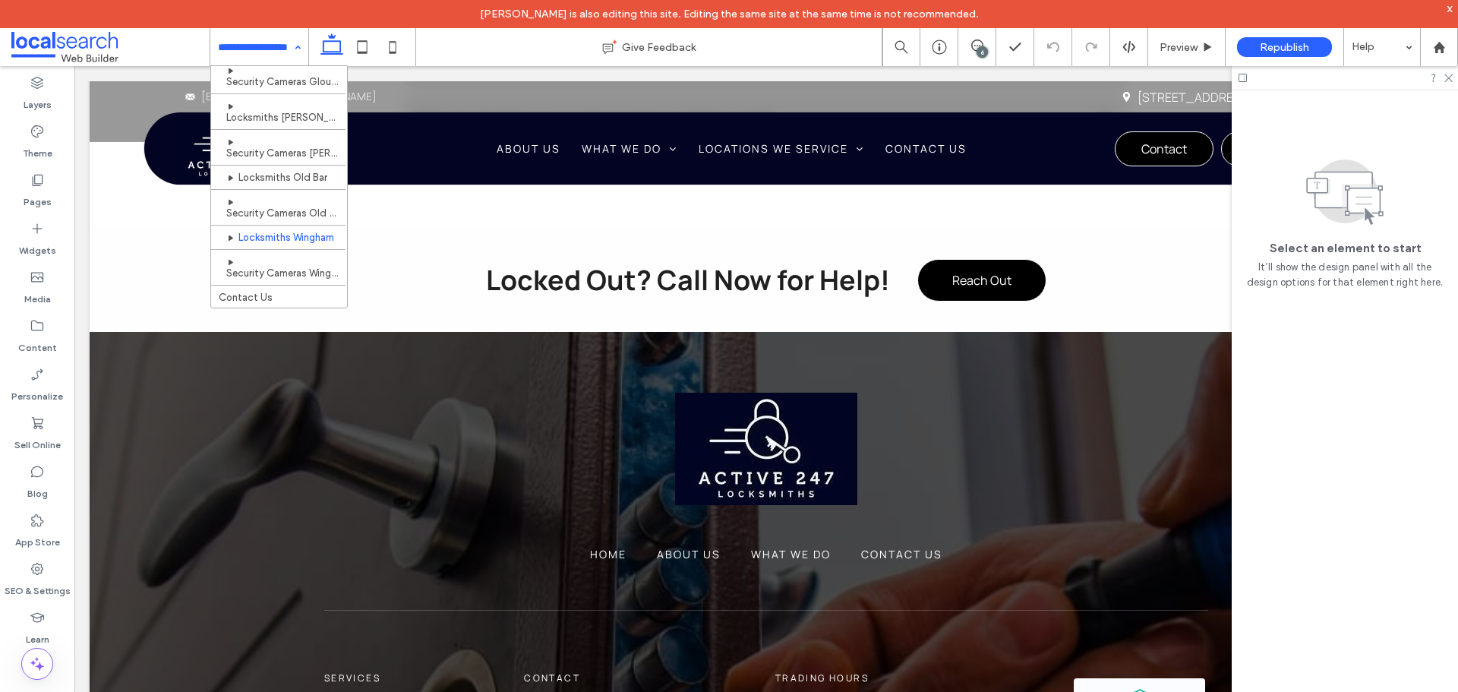
scroll to position [966, 0]
click at [227, 53] on input at bounding box center [255, 47] width 75 height 38
